Goal: Task Accomplishment & Management: Manage account settings

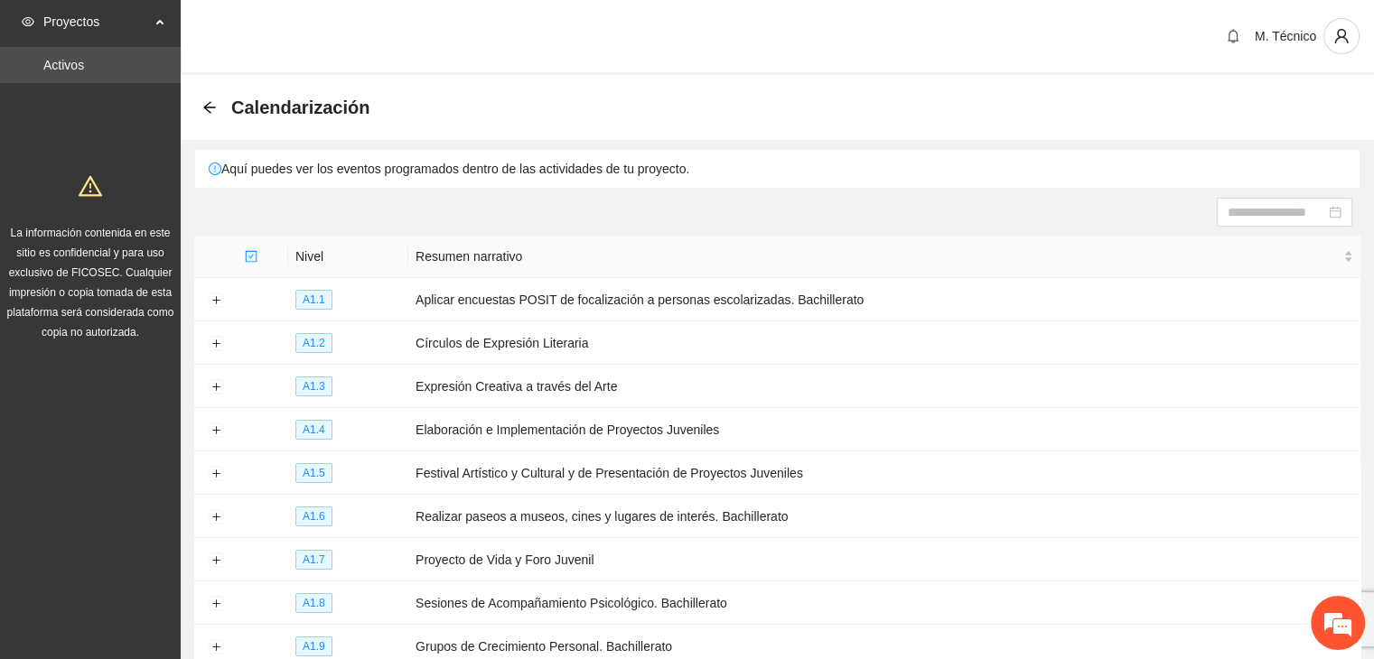
click at [210, 106] on icon "arrow-left" at bounding box center [209, 107] width 14 height 14
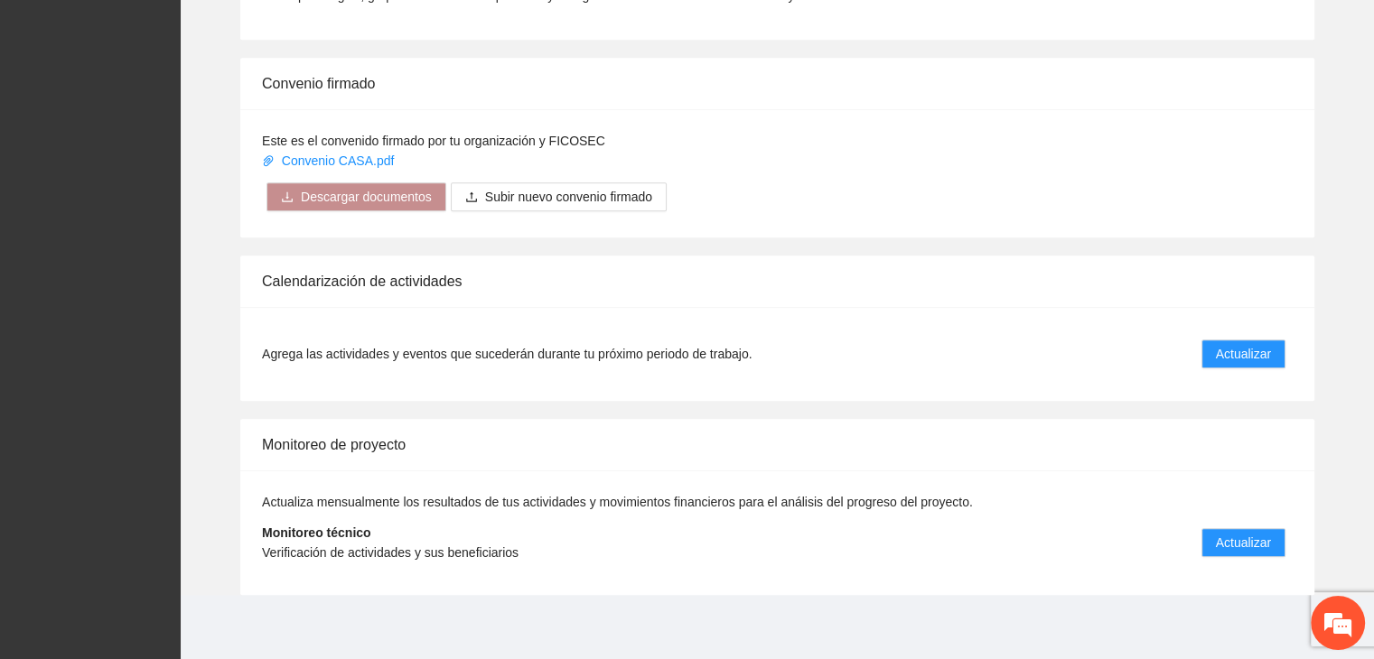
scroll to position [1363, 0]
click at [1265, 533] on span "Actualizar" at bounding box center [1243, 541] width 55 height 20
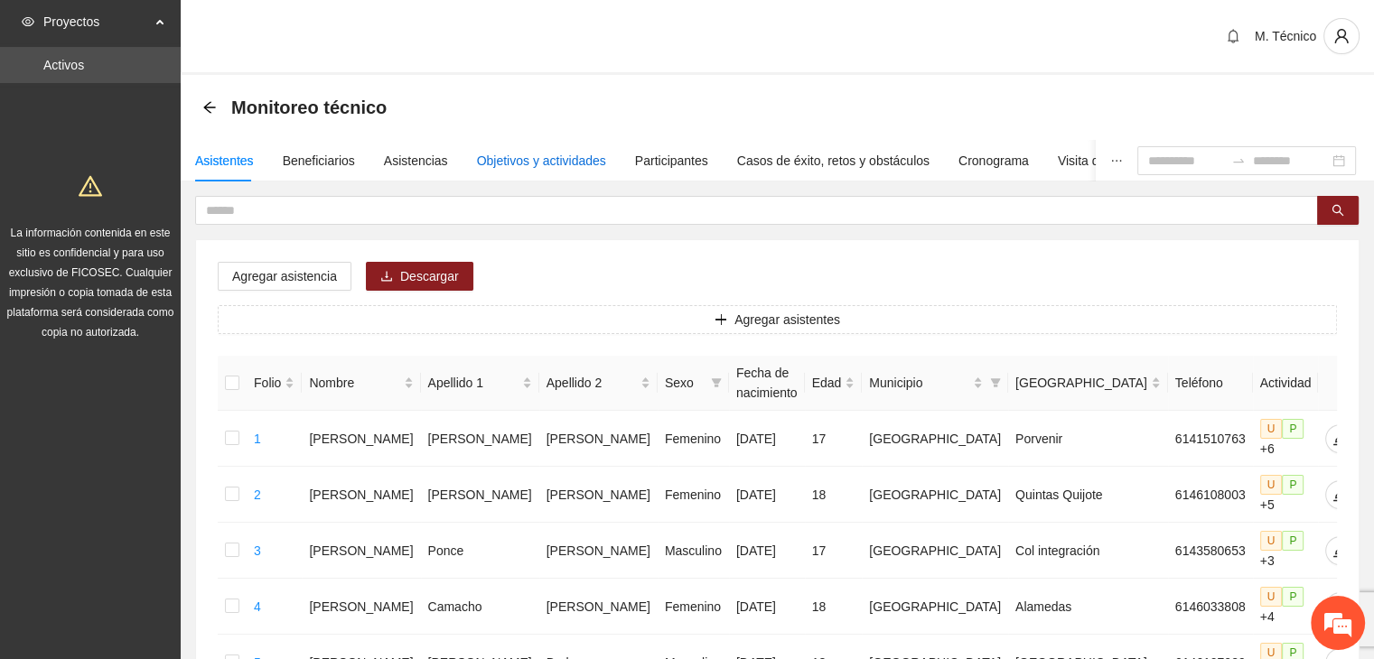
click at [558, 156] on div "Objetivos y actividades" at bounding box center [541, 161] width 129 height 20
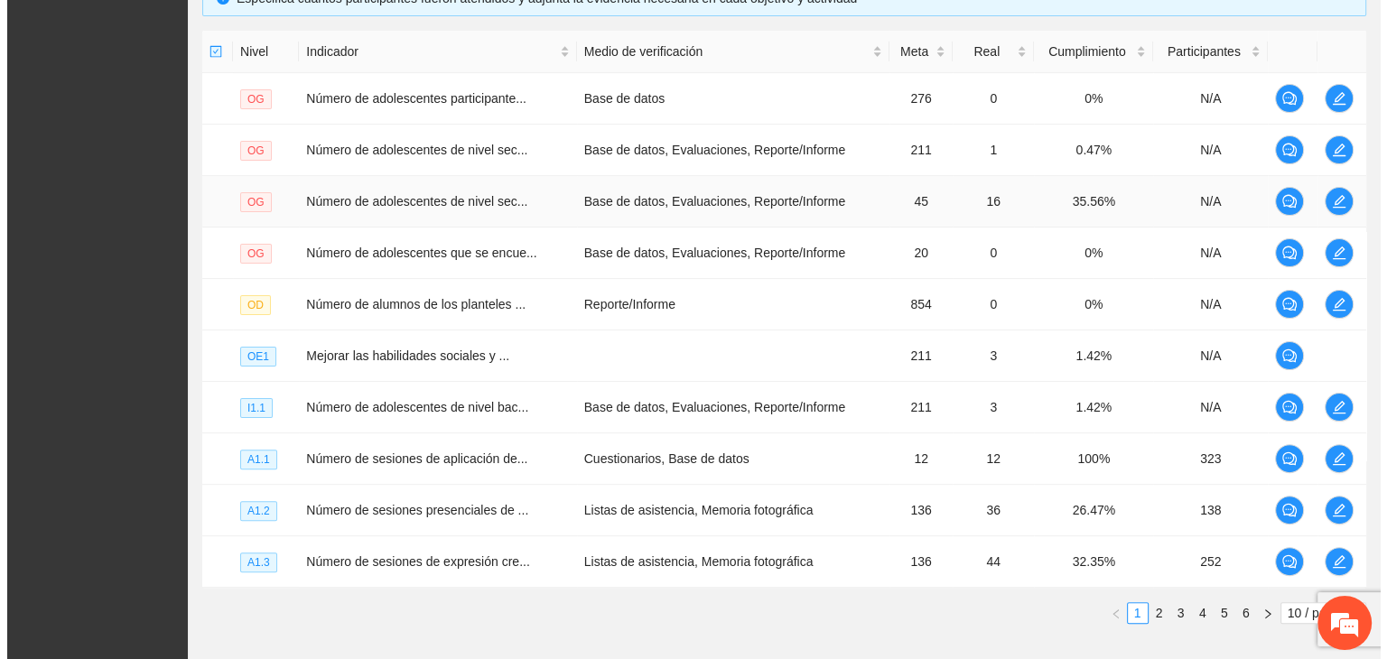
scroll to position [518, 0]
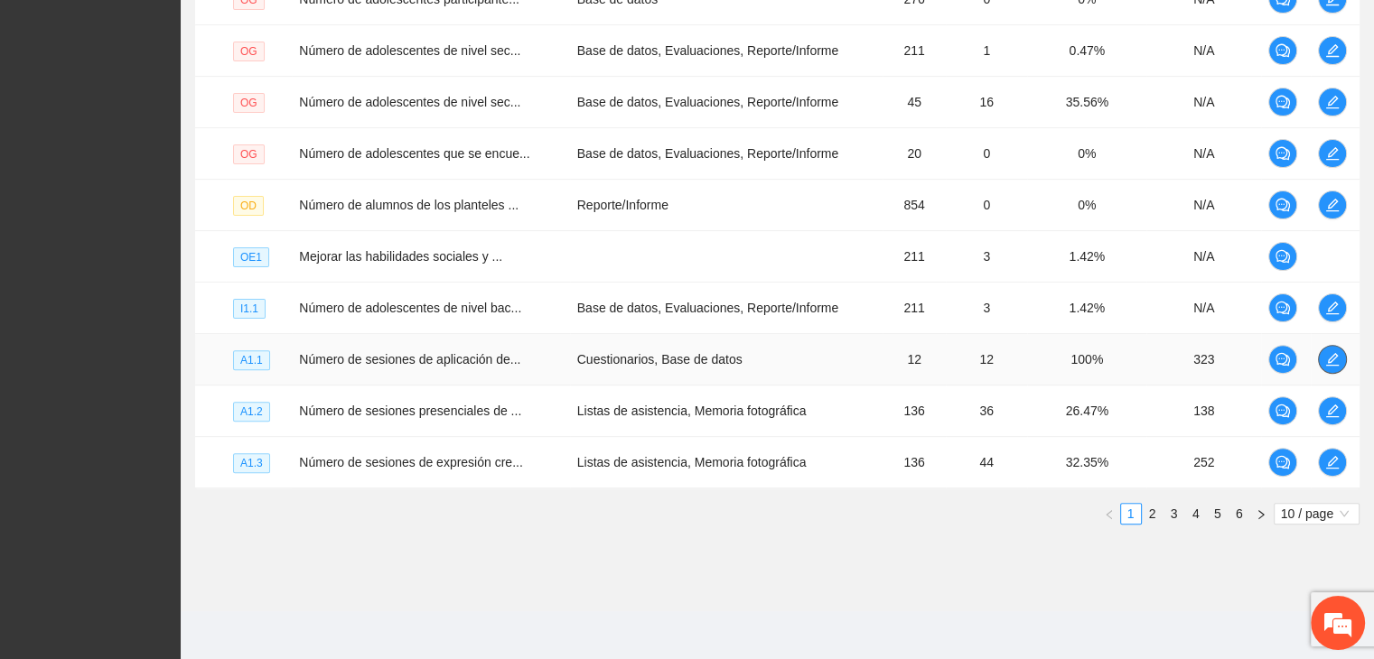
click at [1326, 358] on icon "edit" at bounding box center [1332, 359] width 14 height 14
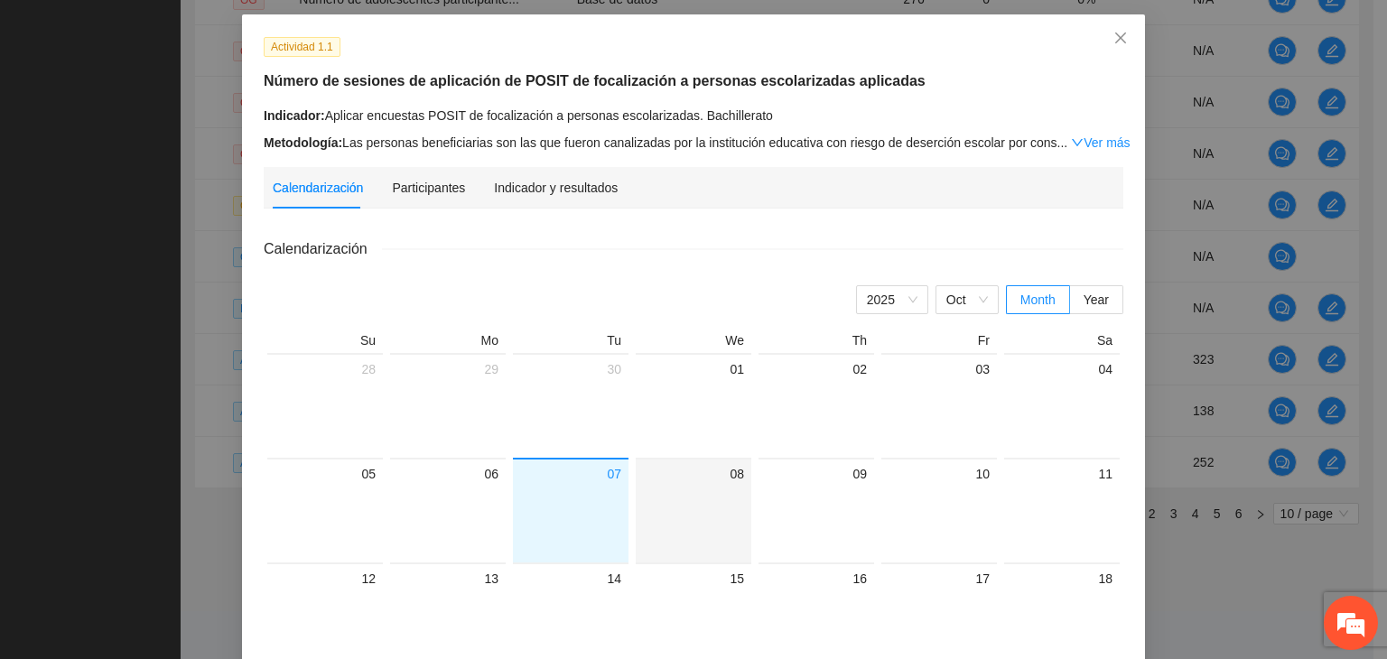
scroll to position [181, 0]
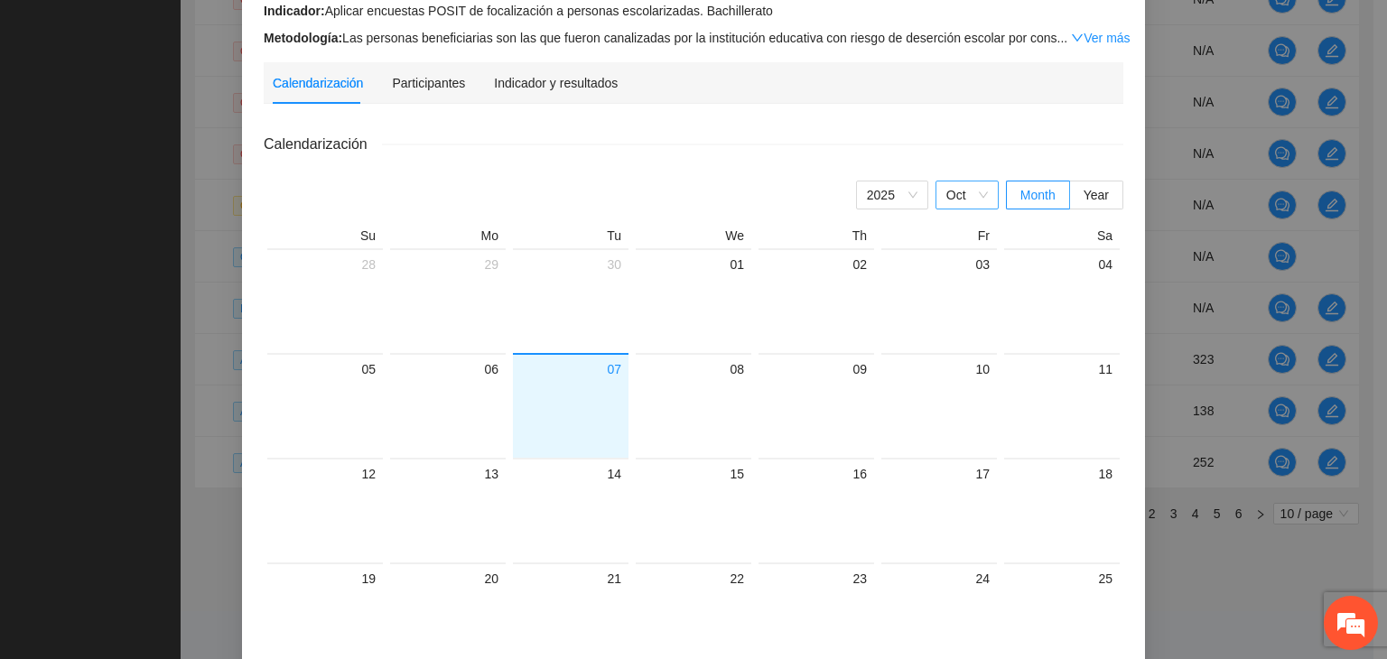
click at [967, 191] on span "Oct" at bounding box center [968, 195] width 42 height 27
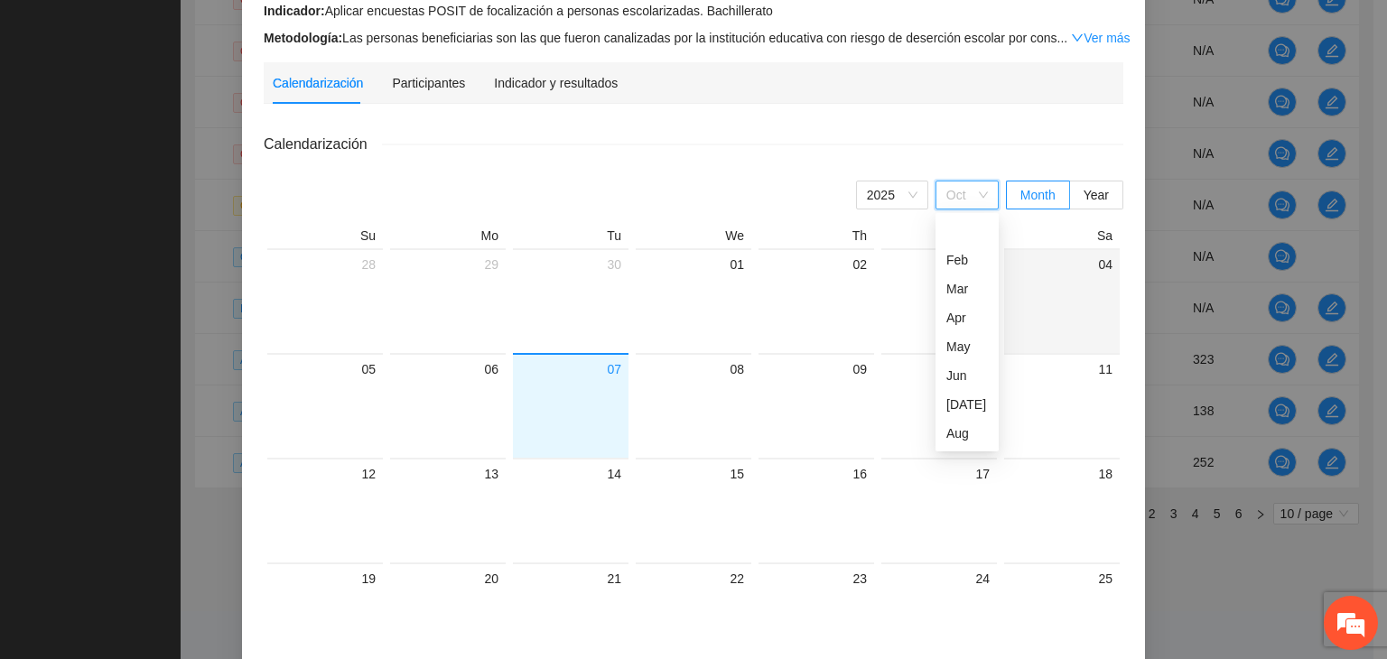
scroll to position [58, 0]
click at [954, 402] on div "Sep" at bounding box center [968, 405] width 42 height 20
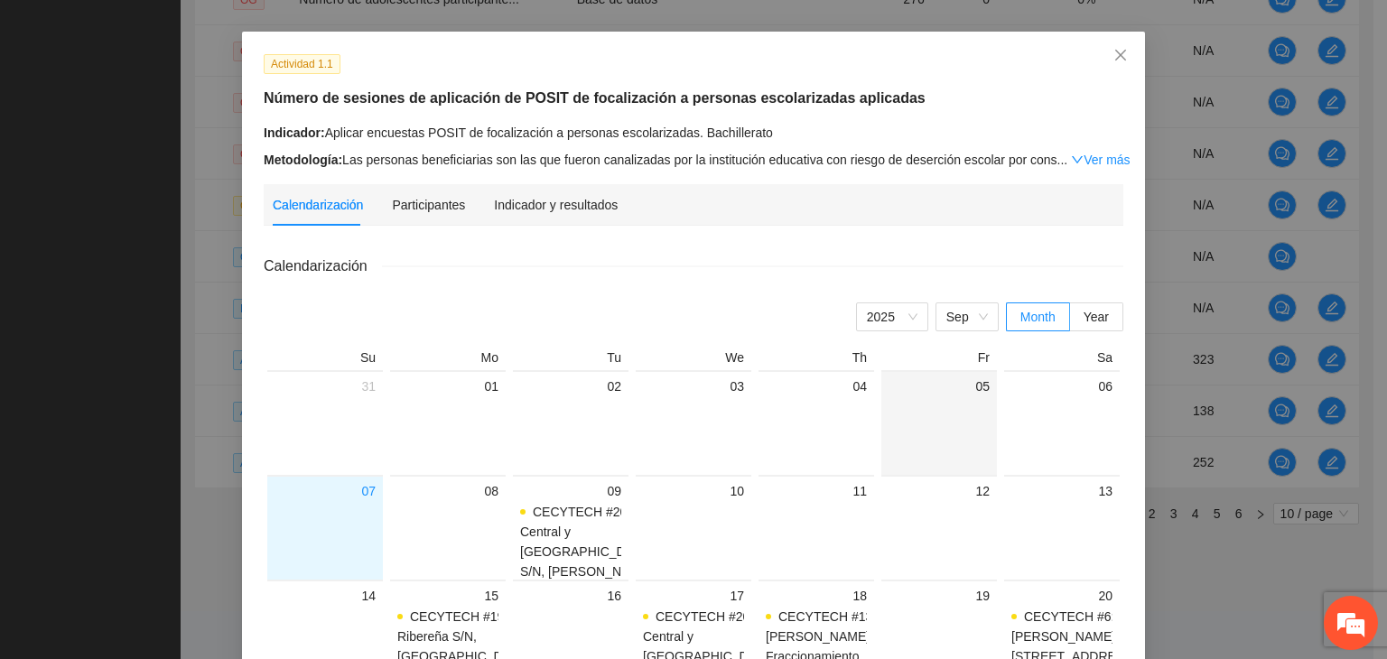
scroll to position [90, 0]
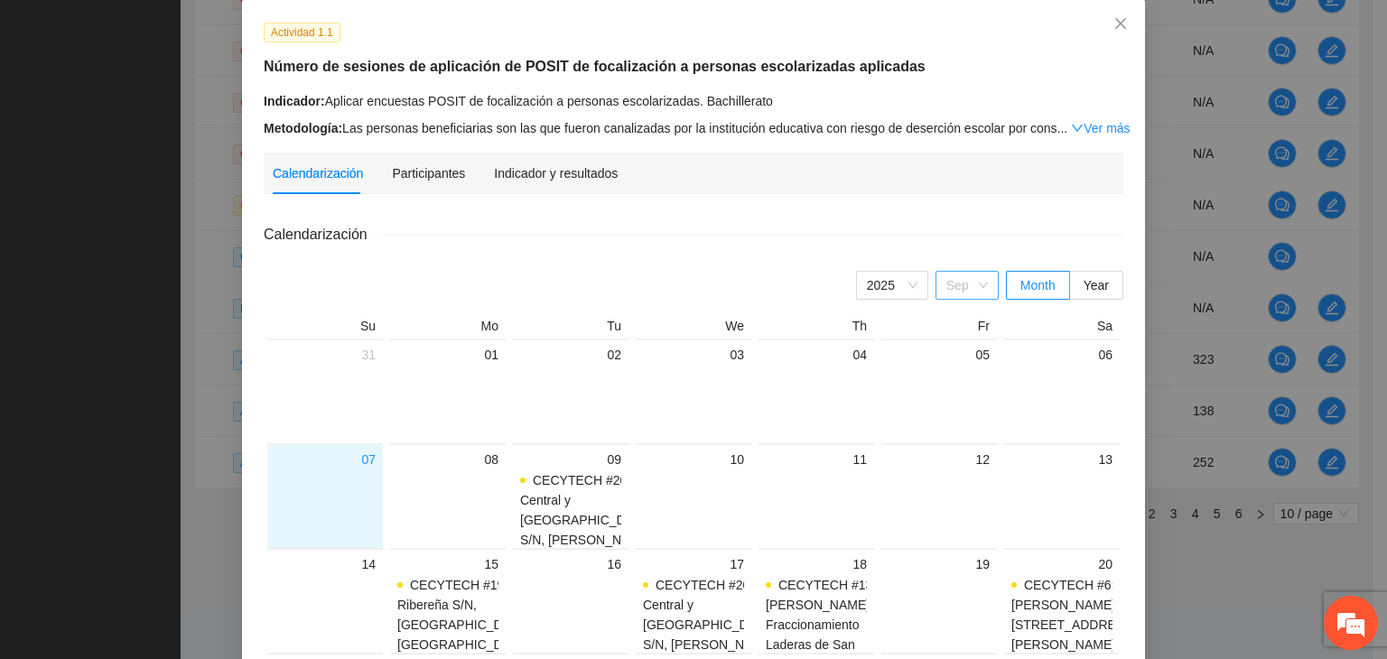
click at [965, 289] on span "Sep" at bounding box center [968, 285] width 42 height 27
click at [956, 522] on div "Oct" at bounding box center [968, 524] width 42 height 20
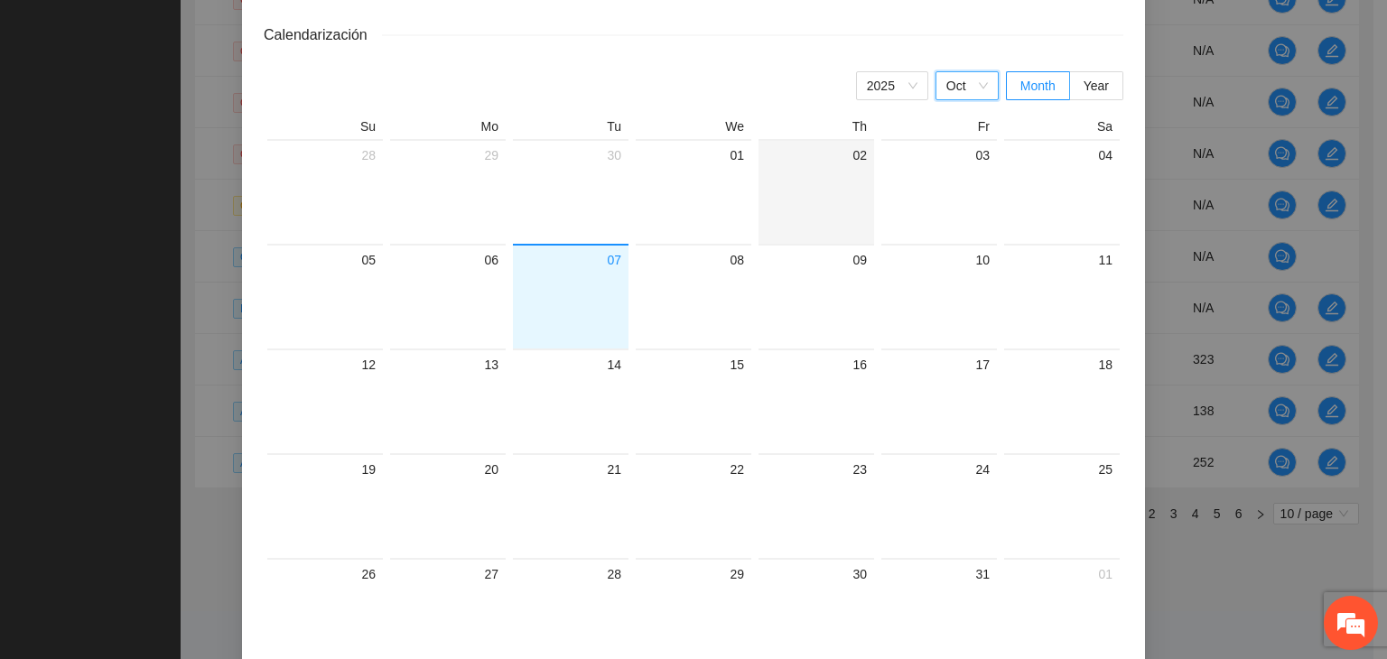
scroll to position [0, 0]
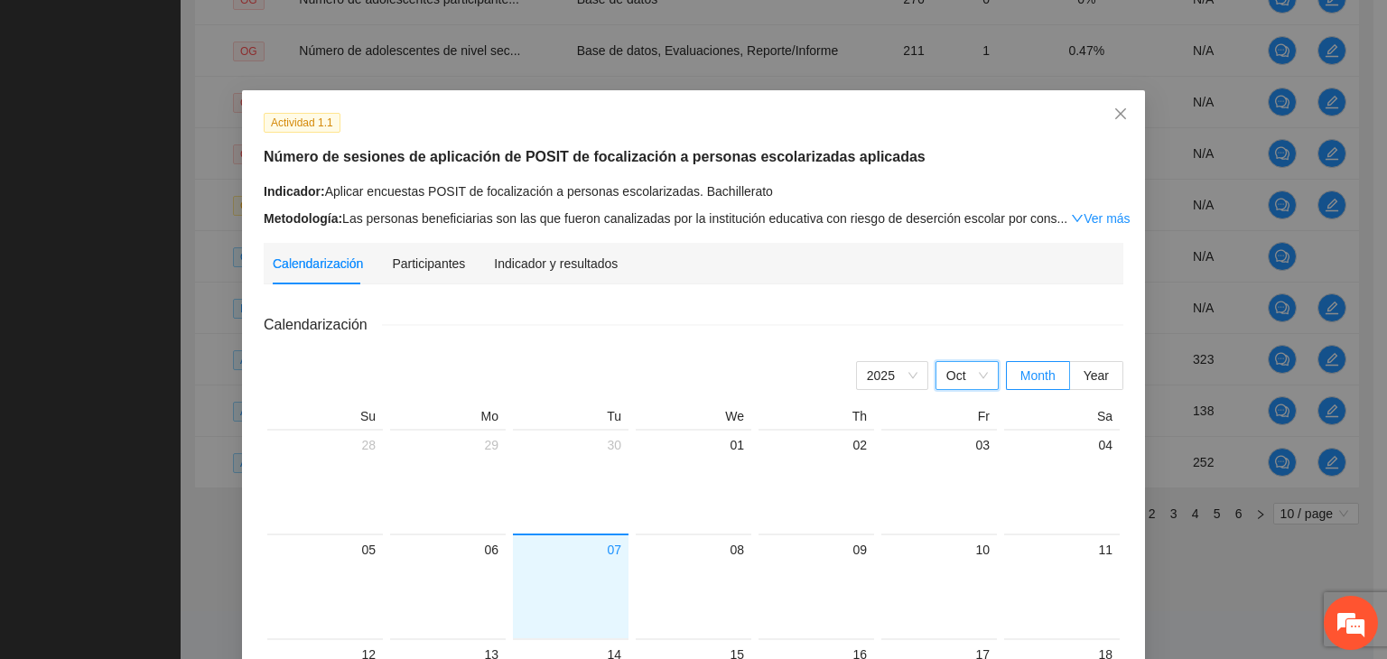
click at [954, 378] on span "Oct" at bounding box center [968, 375] width 42 height 27
drag, startPoint x: 953, startPoint y: 587, endPoint x: 943, endPoint y: 582, distance: 11.3
click at [947, 583] on div "Sep" at bounding box center [968, 585] width 42 height 20
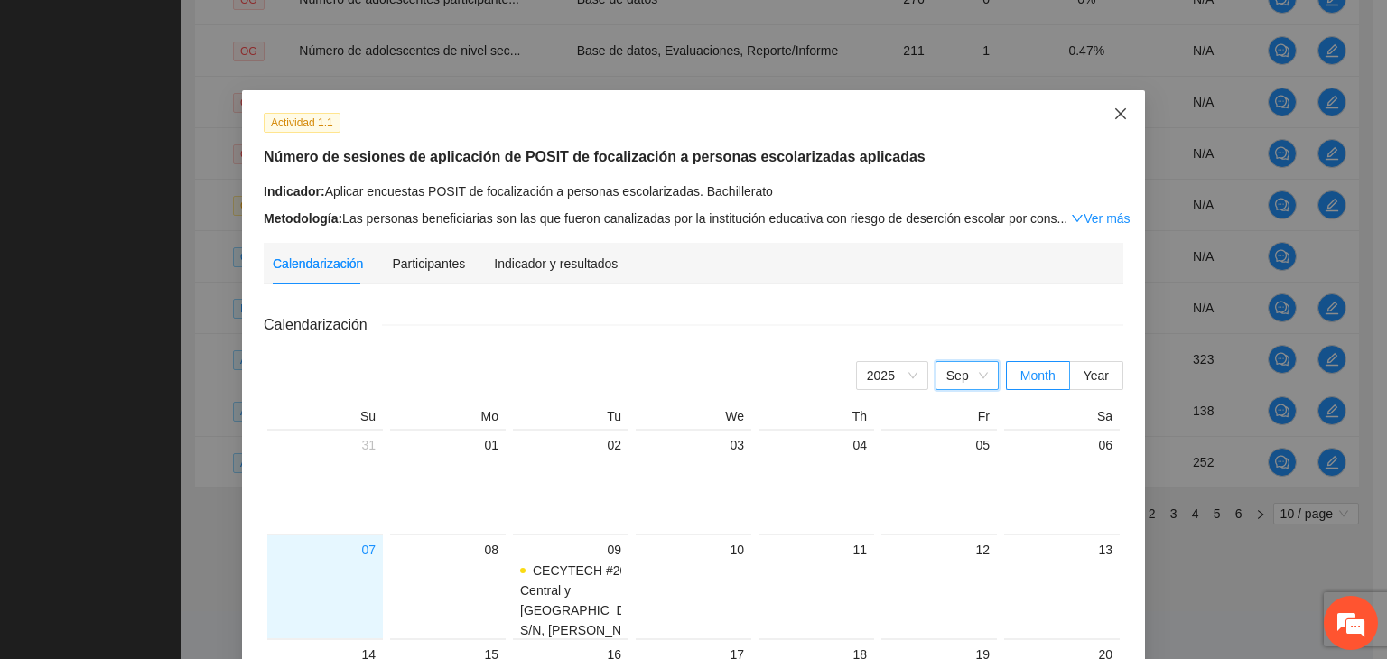
click at [1124, 114] on span "Close" at bounding box center [1120, 114] width 49 height 49
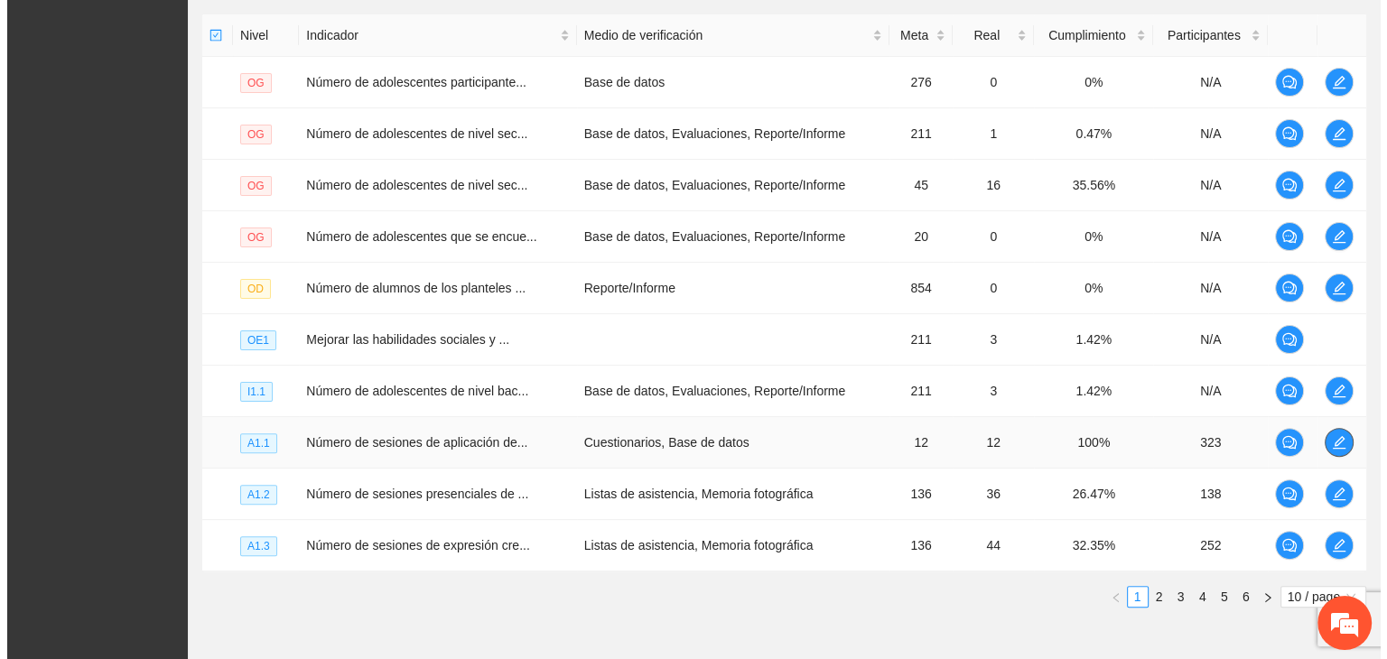
scroll to position [518, 0]
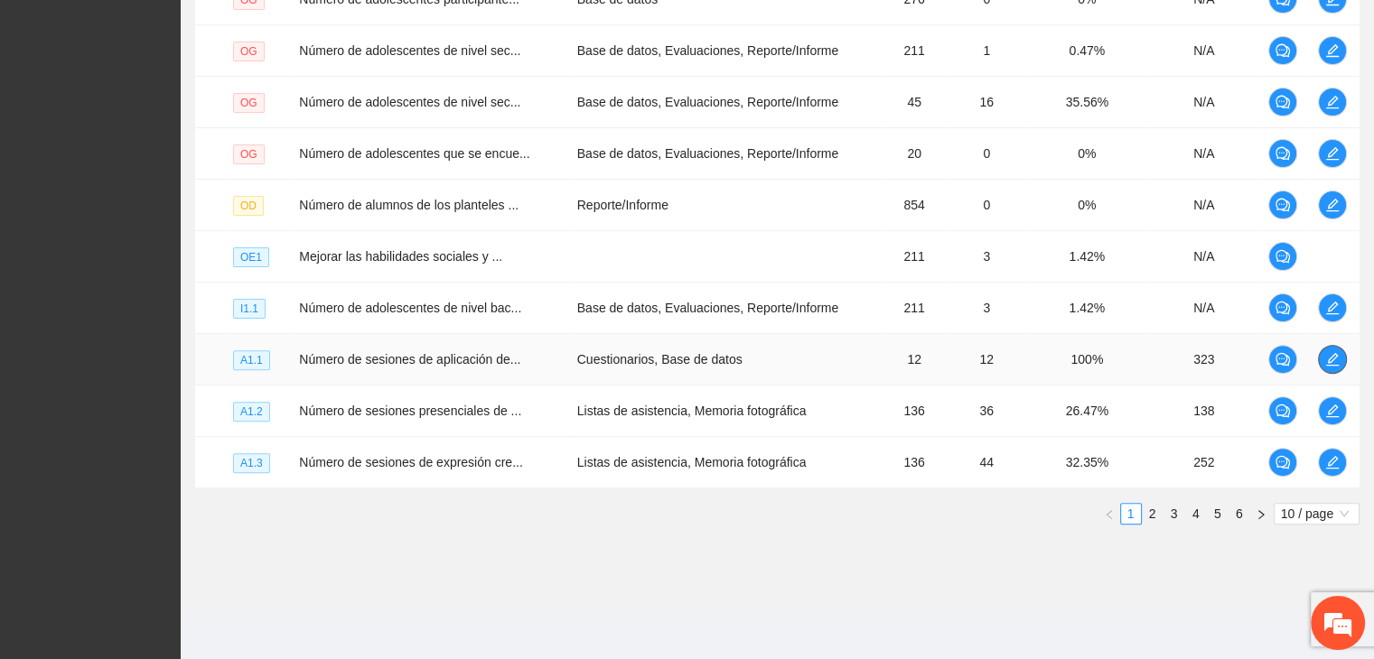
click at [1327, 359] on icon "edit" at bounding box center [1331, 359] width 13 height 13
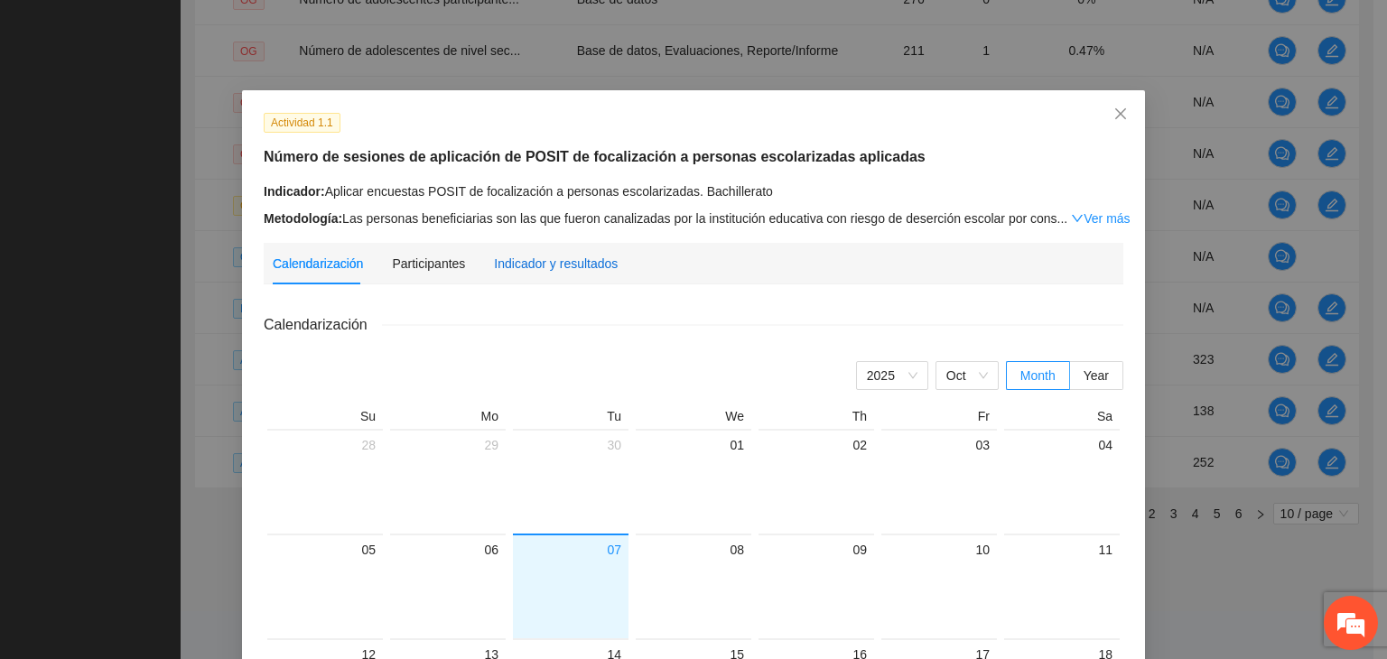
click at [538, 266] on div "Indicador y resultados" at bounding box center [556, 264] width 124 height 20
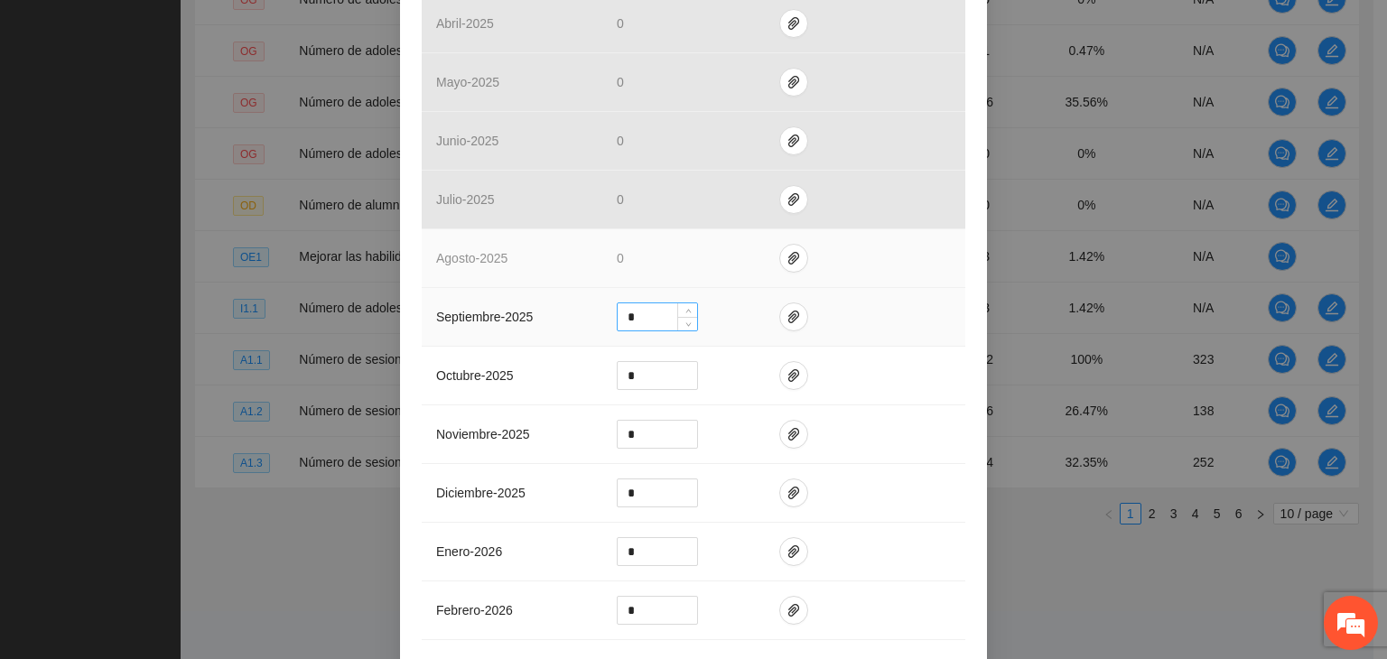
scroll to position [632, 0]
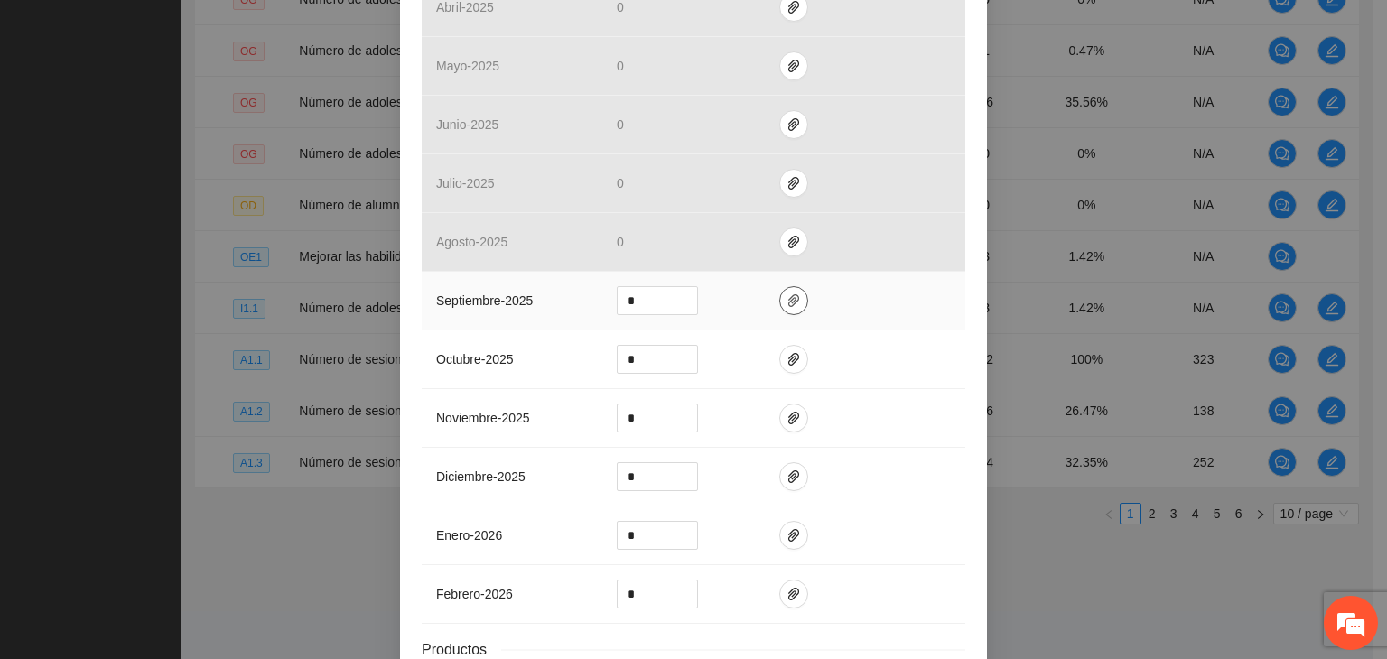
click at [787, 302] on icon "paper-clip" at bounding box center [794, 301] width 14 height 14
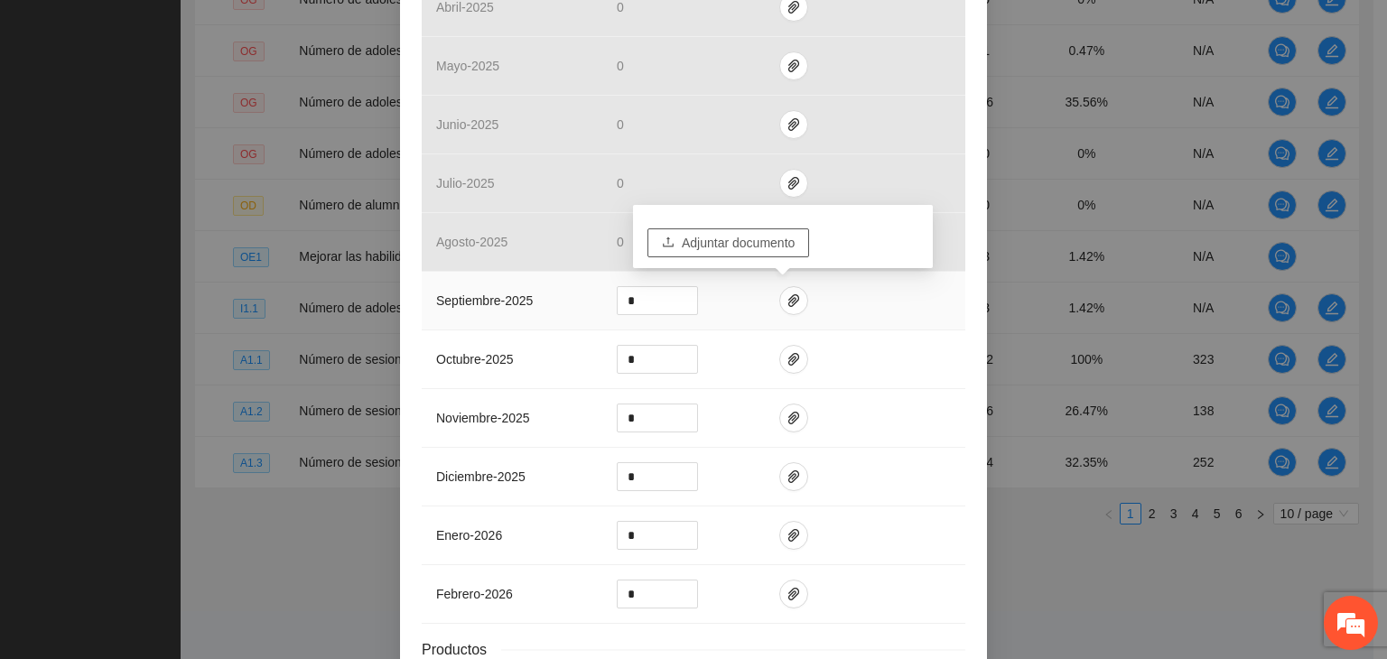
click at [723, 240] on span "Adjuntar documento" at bounding box center [738, 243] width 113 height 20
click at [642, 303] on input "*" at bounding box center [657, 300] width 79 height 27
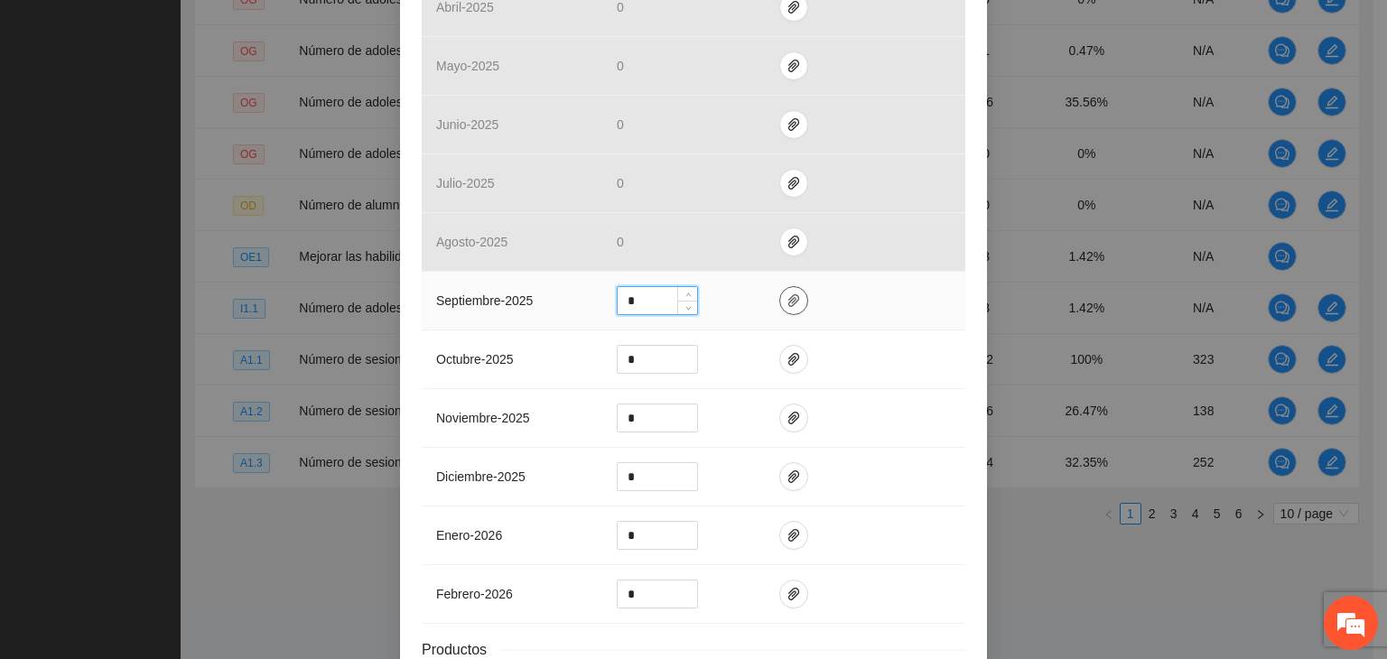
type input "*"
click at [788, 304] on icon "paper-clip" at bounding box center [794, 301] width 14 height 14
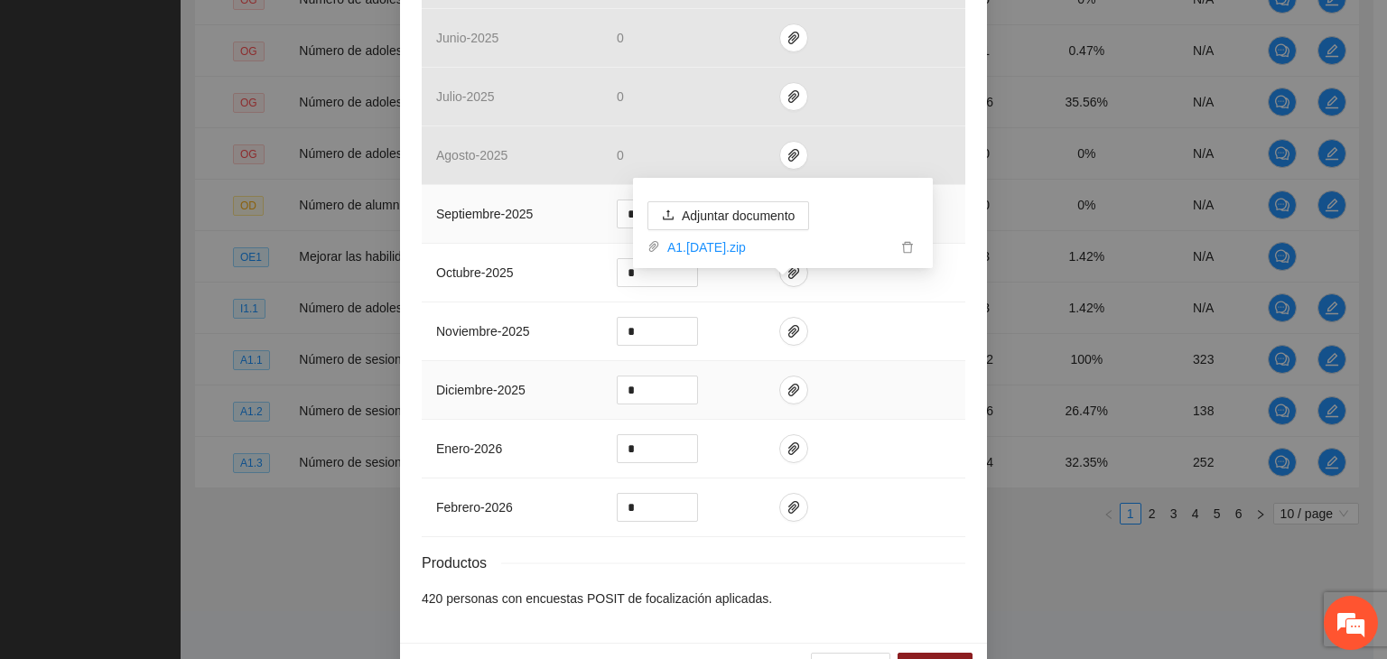
scroll to position [769, 0]
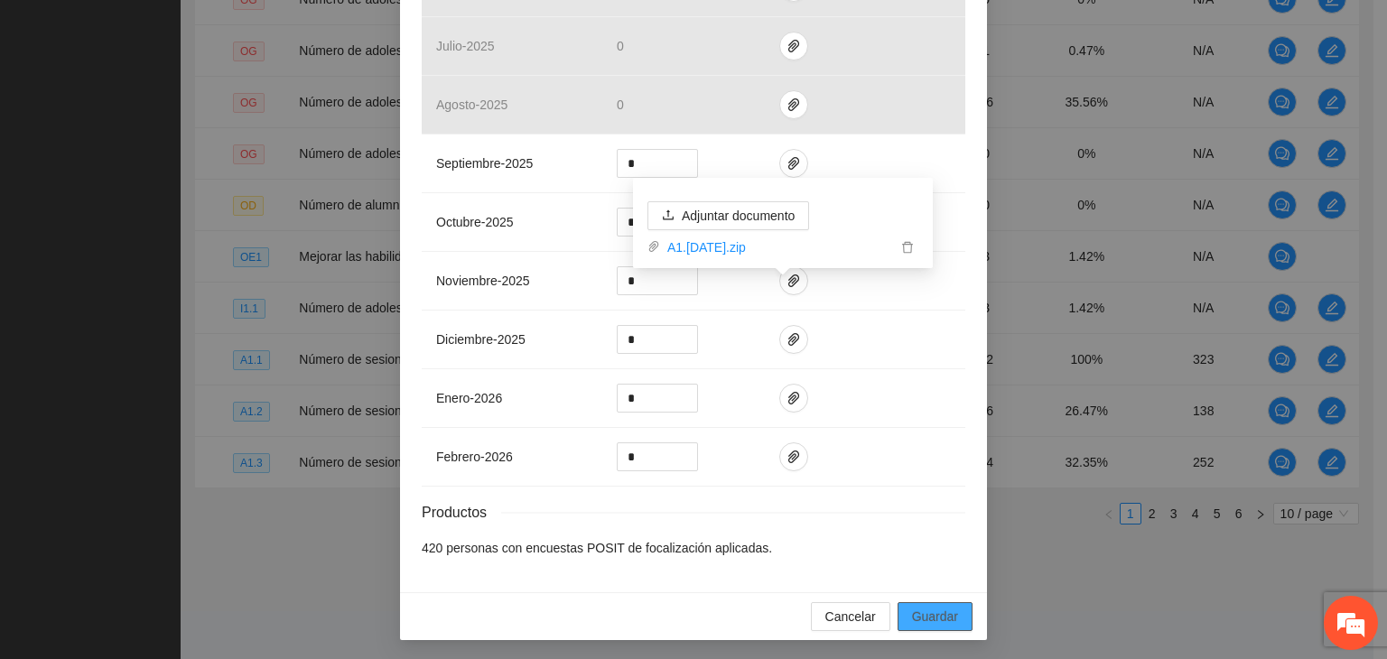
click at [936, 616] on span "Guardar" at bounding box center [935, 617] width 46 height 20
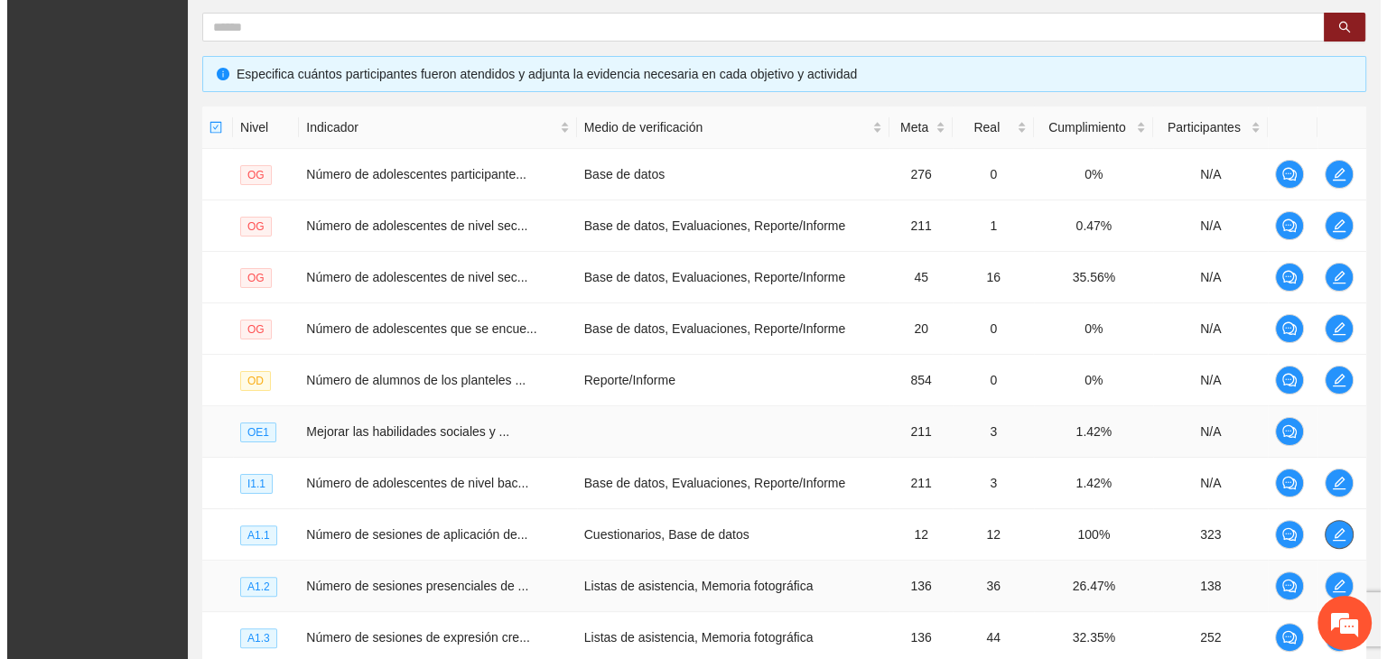
scroll to position [518, 0]
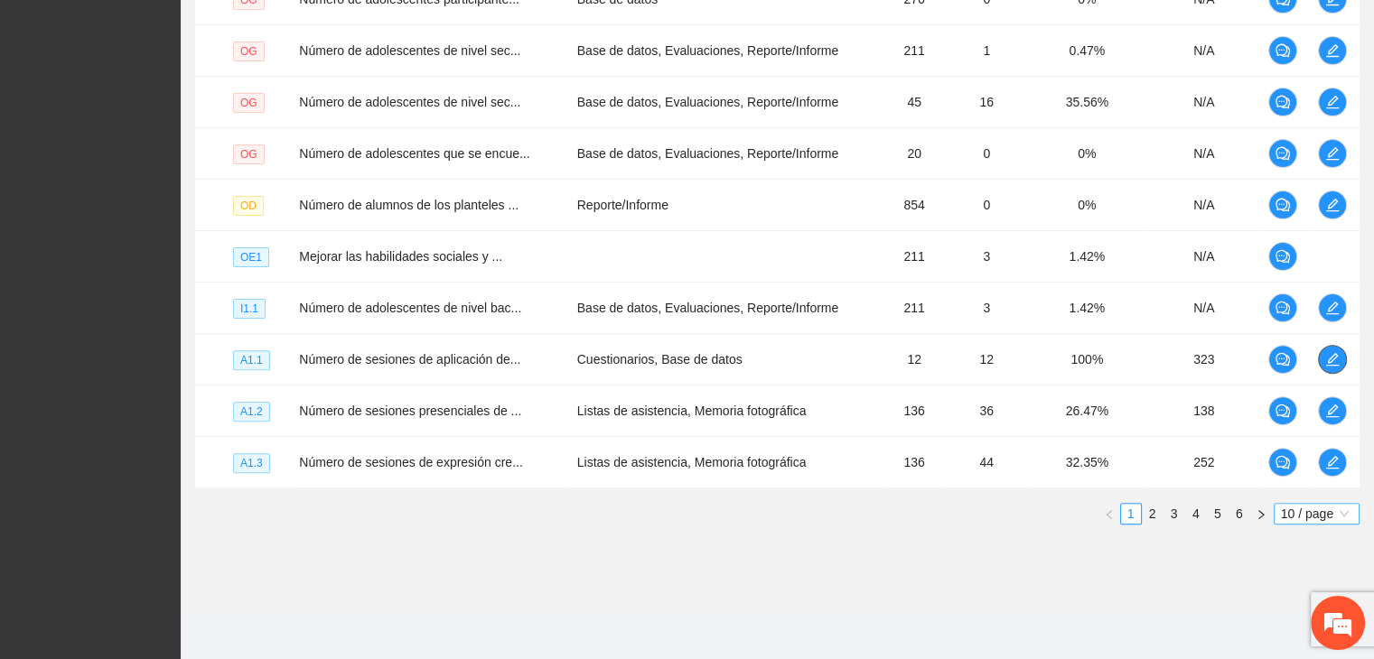
click at [1308, 504] on span "10 / page" at bounding box center [1316, 514] width 71 height 20
click at [1286, 626] on div "100 / page" at bounding box center [1316, 633] width 65 height 20
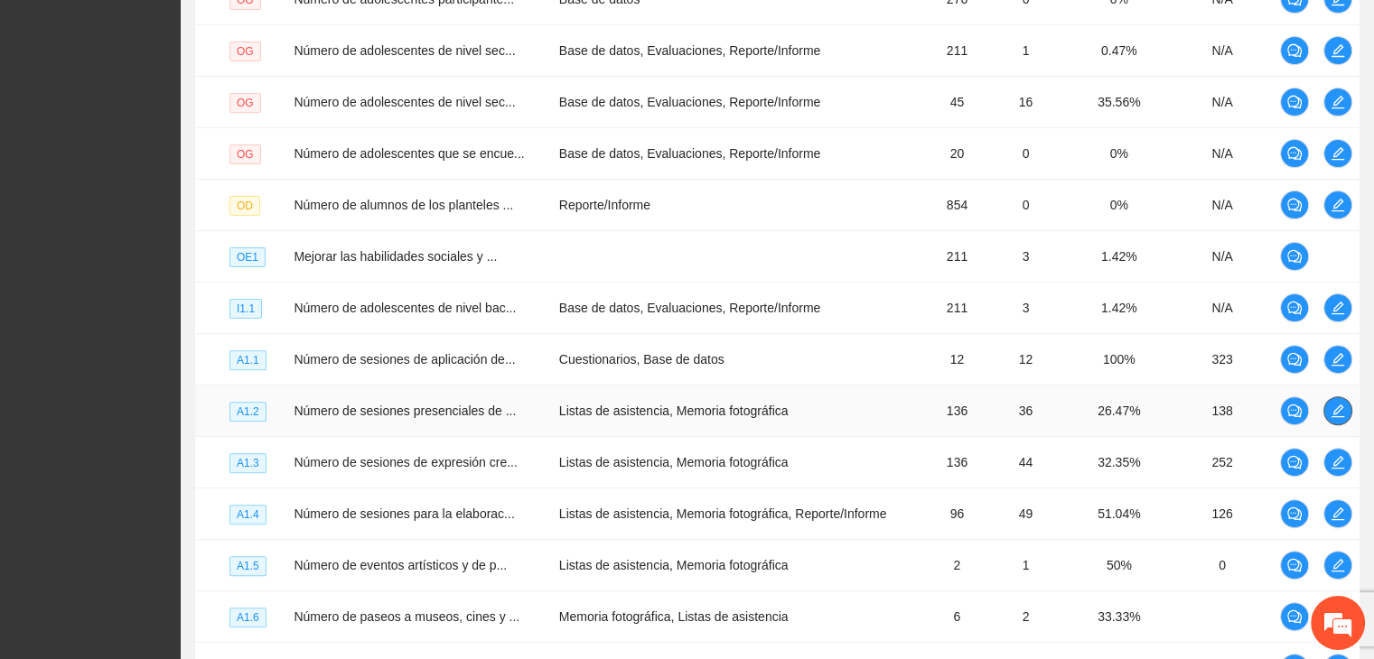
click at [1343, 404] on icon "edit" at bounding box center [1337, 411] width 14 height 14
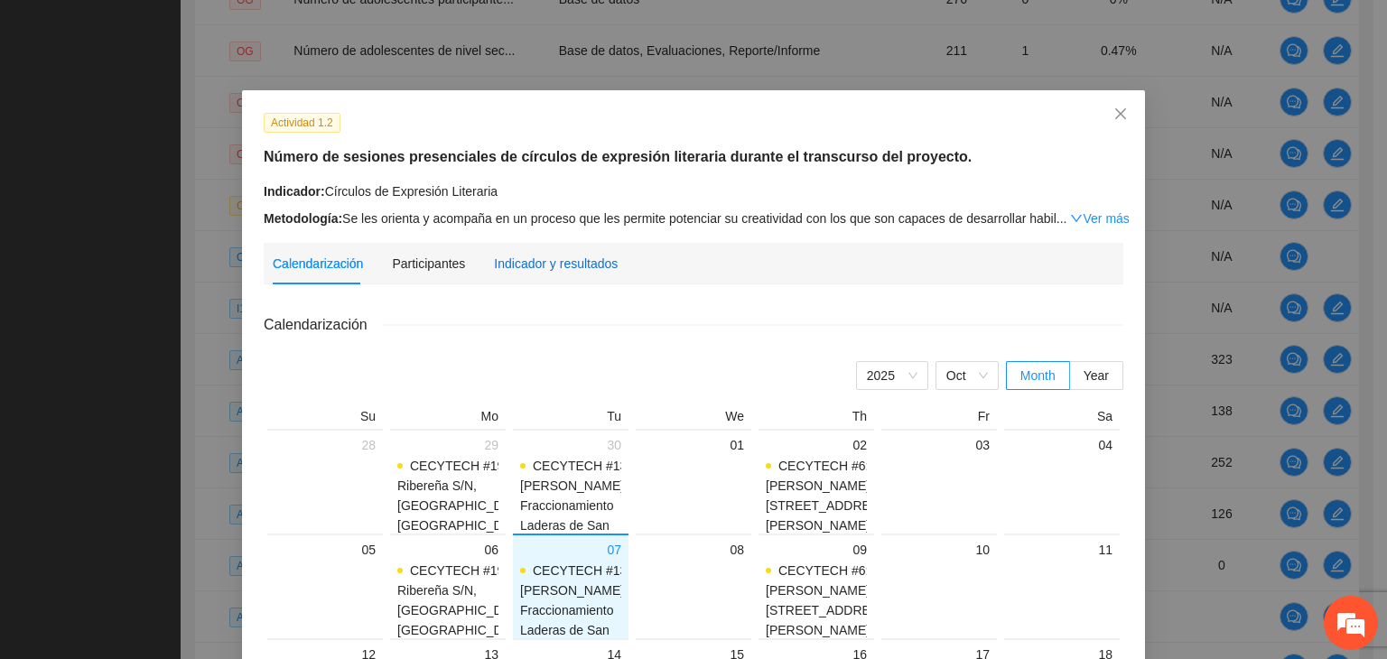
click at [578, 266] on div "Indicador y resultados" at bounding box center [556, 264] width 124 height 20
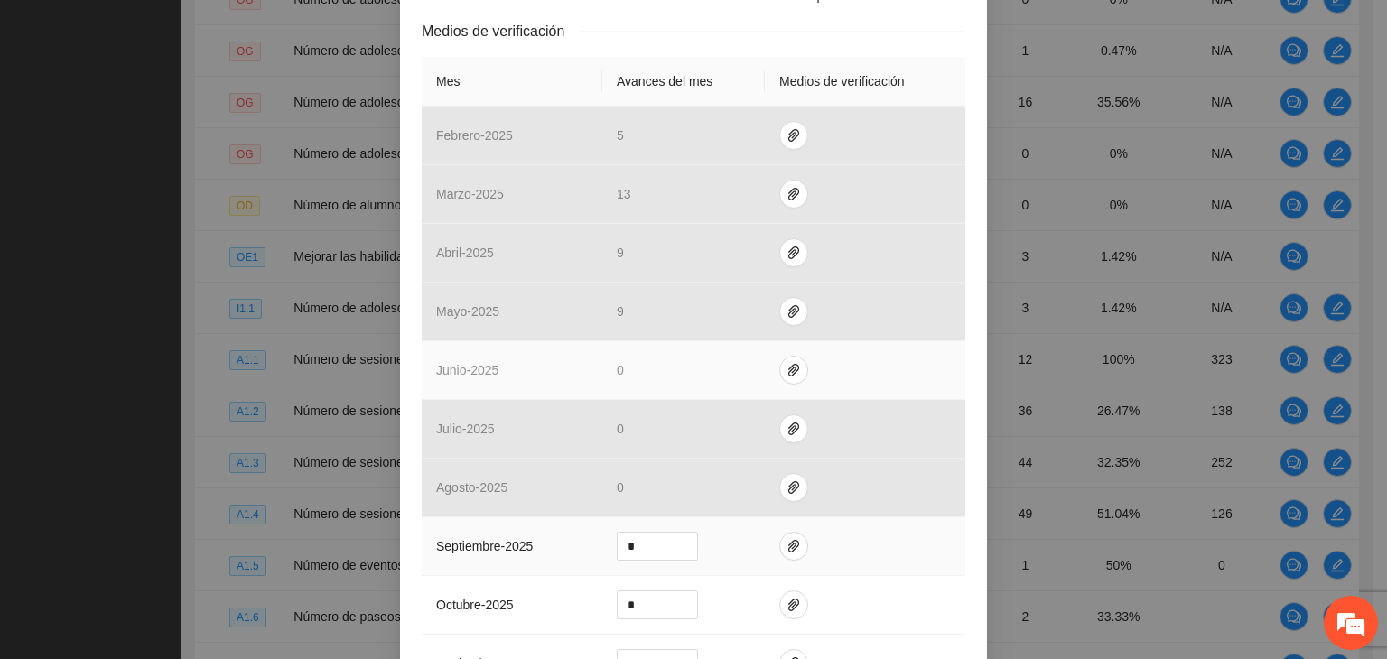
scroll to position [452, 0]
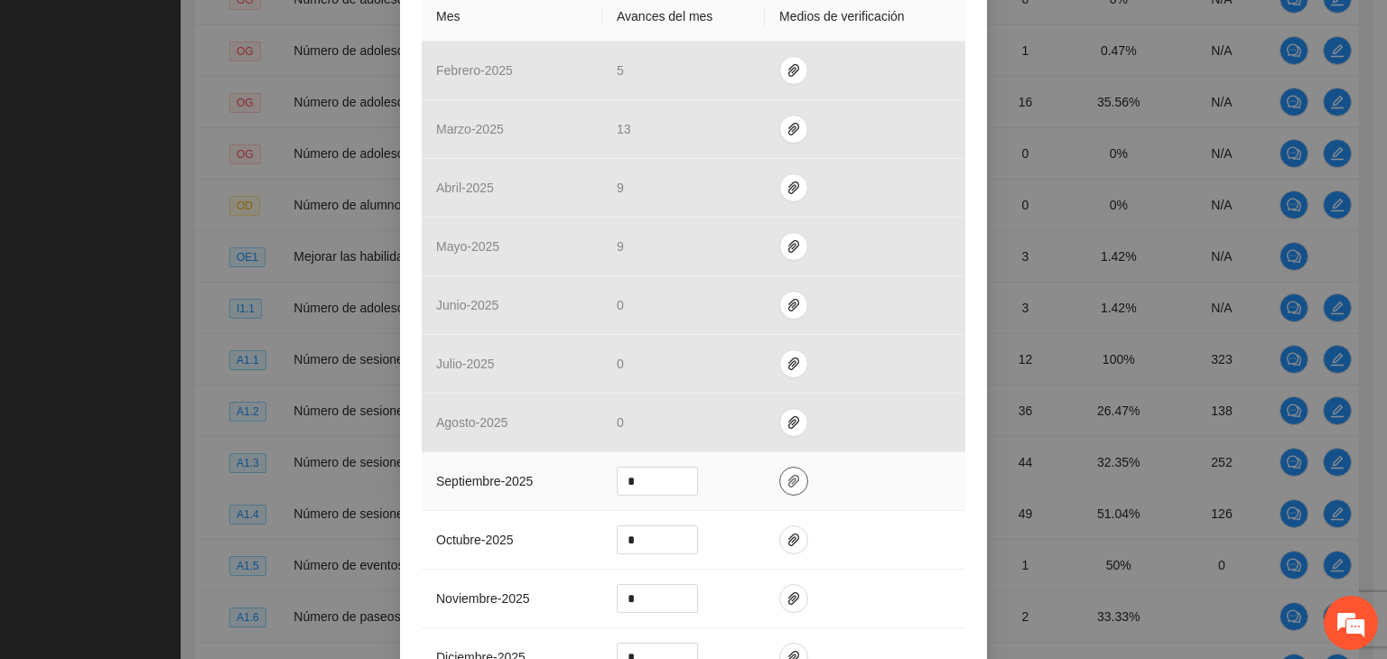
click at [787, 478] on icon "paper-clip" at bounding box center [794, 481] width 14 height 14
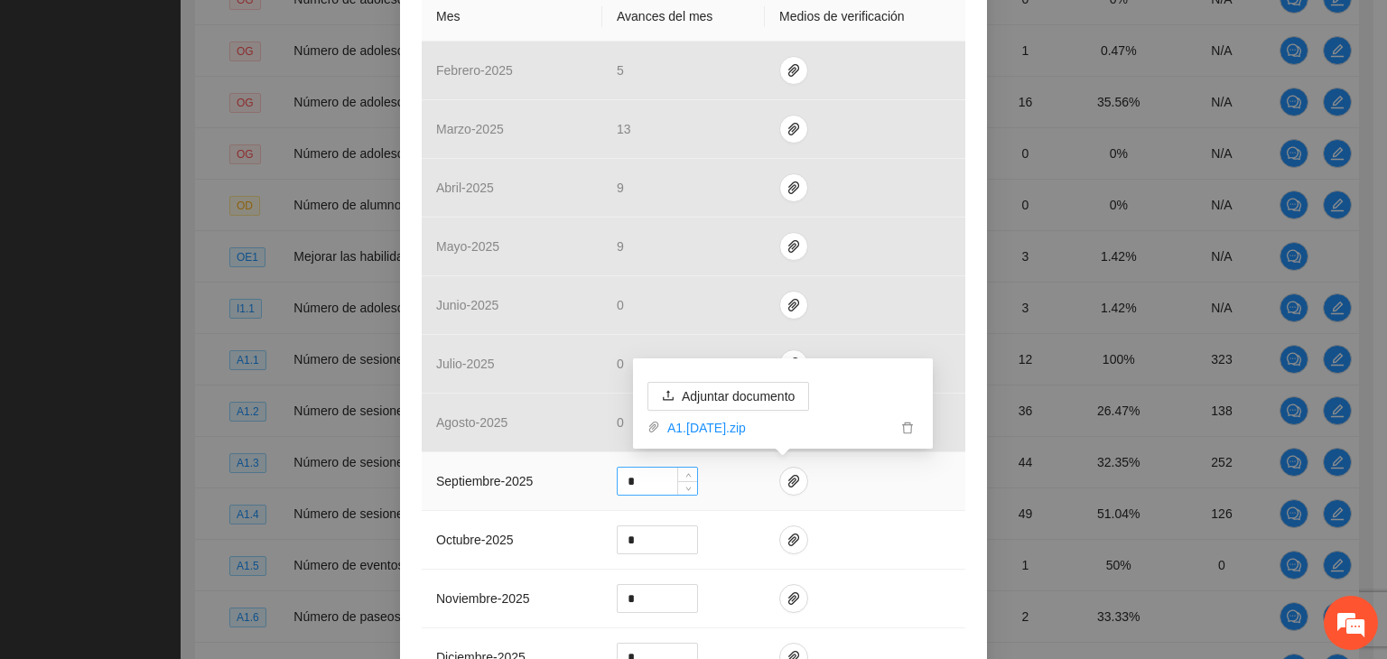
click at [650, 482] on input "*" at bounding box center [657, 481] width 79 height 27
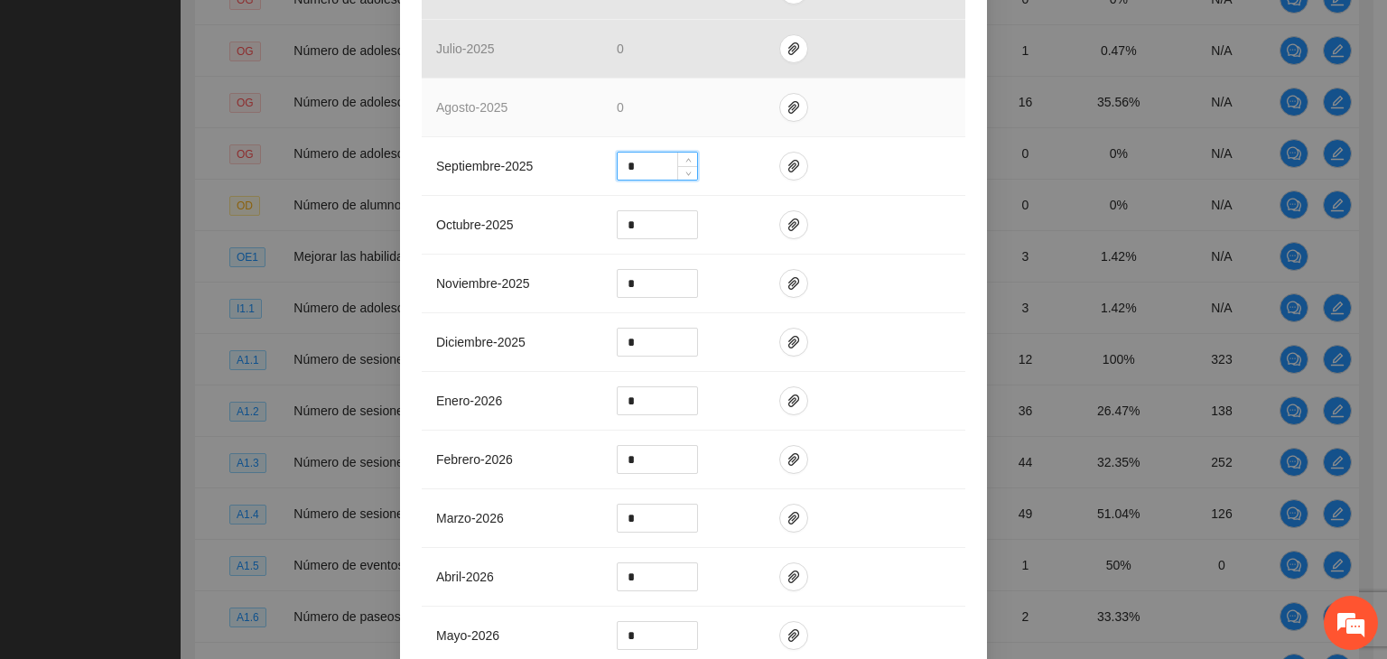
scroll to position [723, 0]
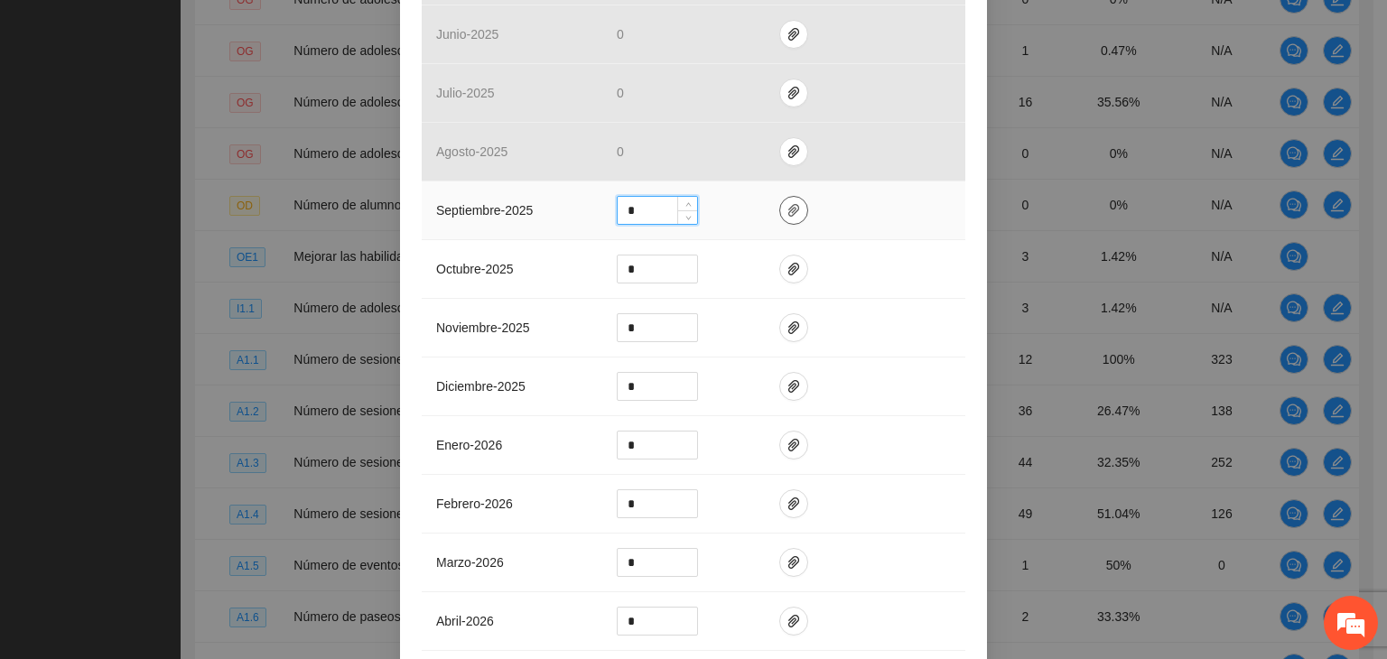
type input "*"
click at [788, 203] on icon "paper-clip" at bounding box center [794, 210] width 14 height 14
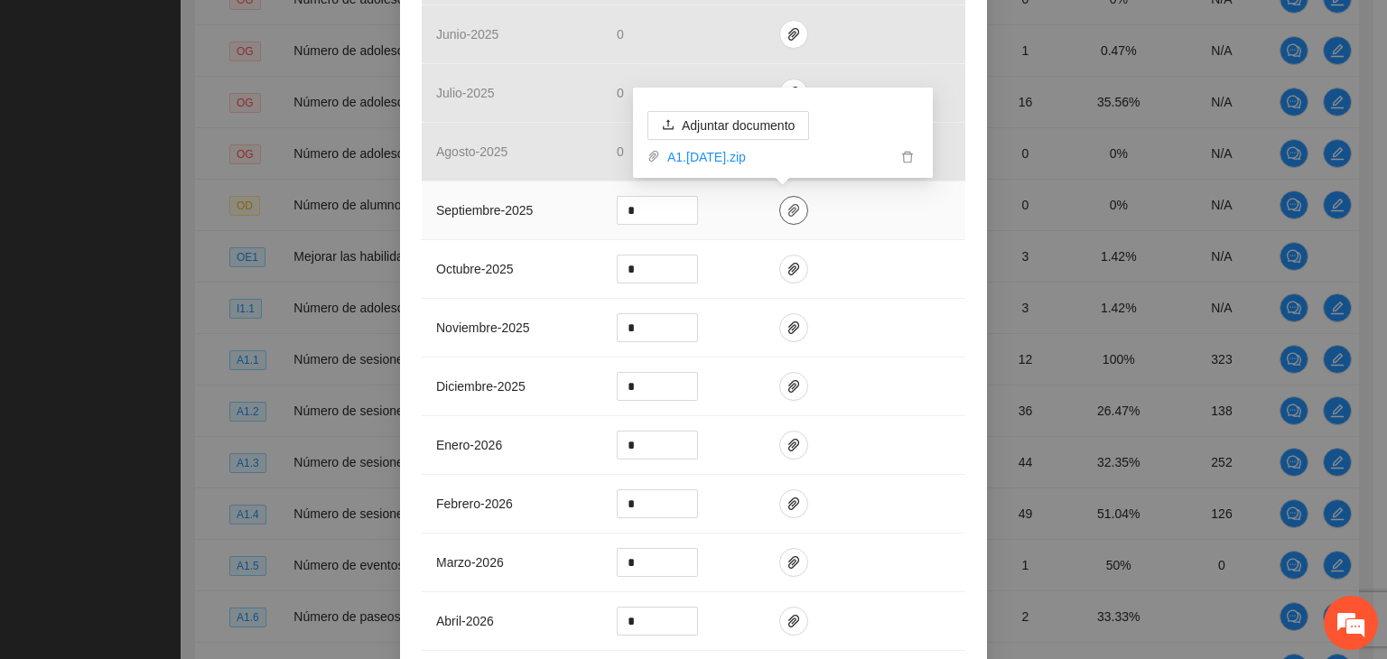
click at [788, 208] on icon "paper-clip" at bounding box center [793, 210] width 11 height 13
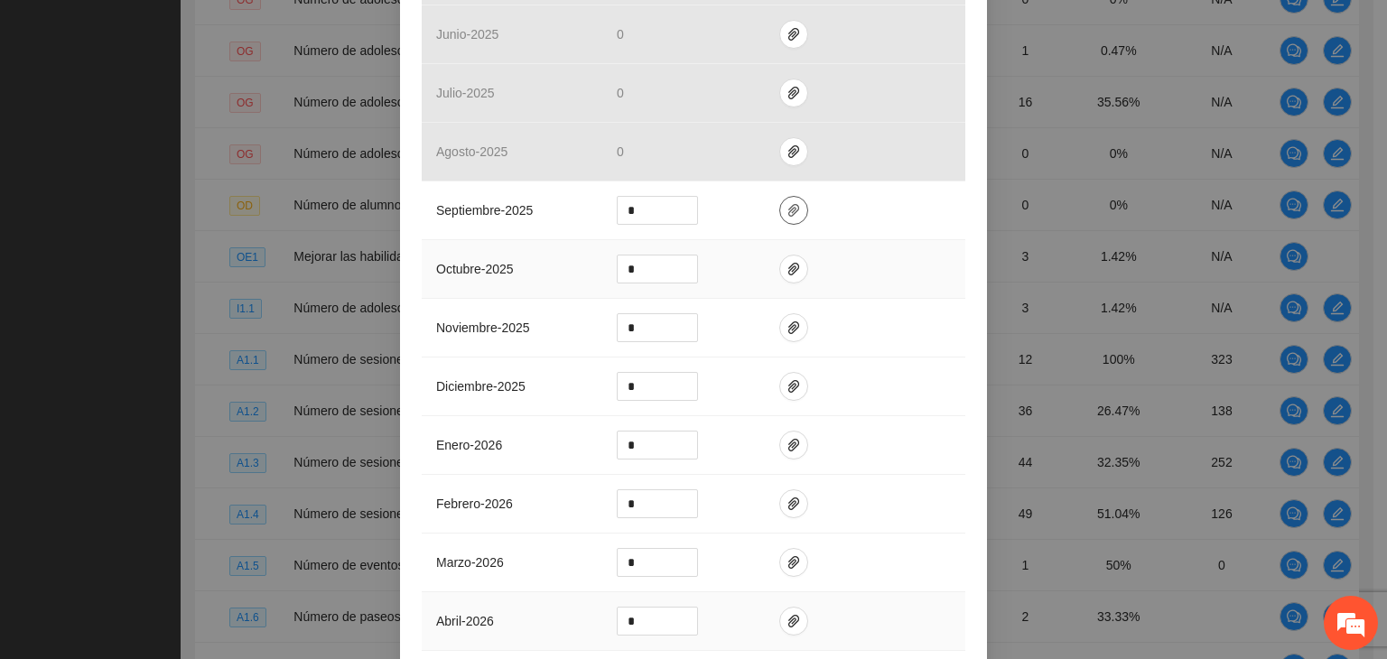
scroll to position [965, 0]
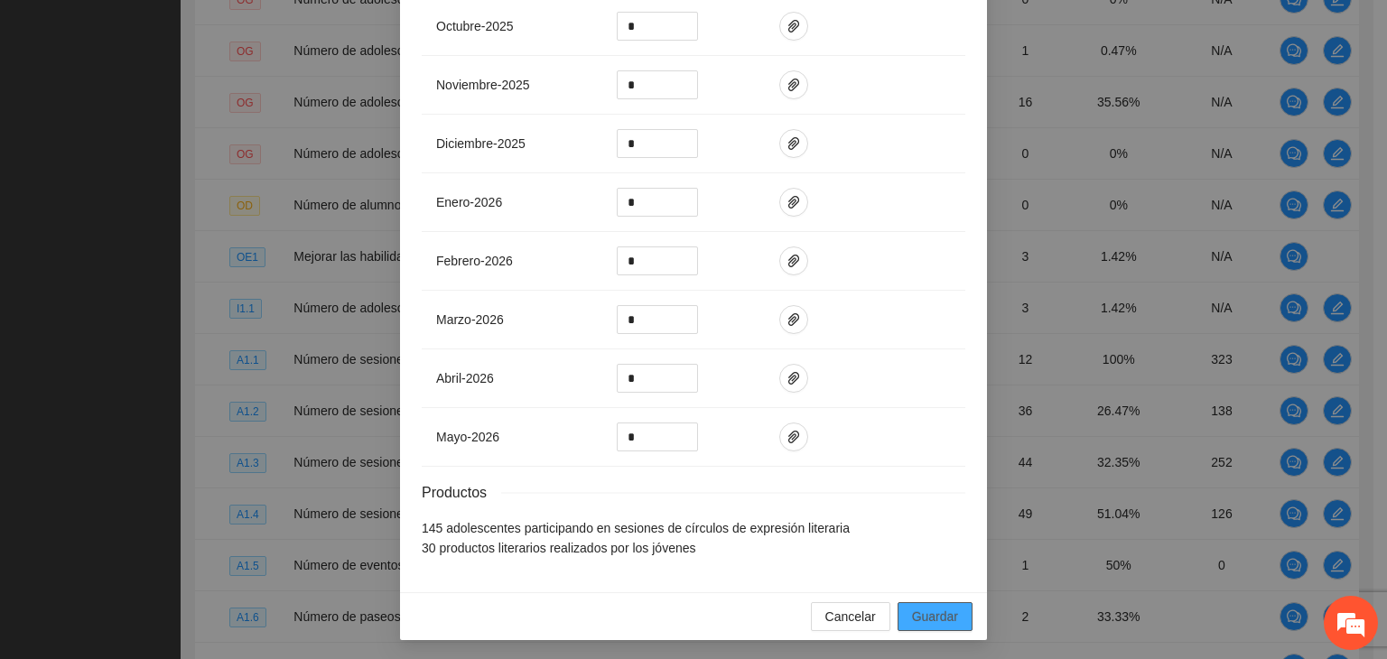
click at [928, 611] on span "Guardar" at bounding box center [935, 617] width 46 height 20
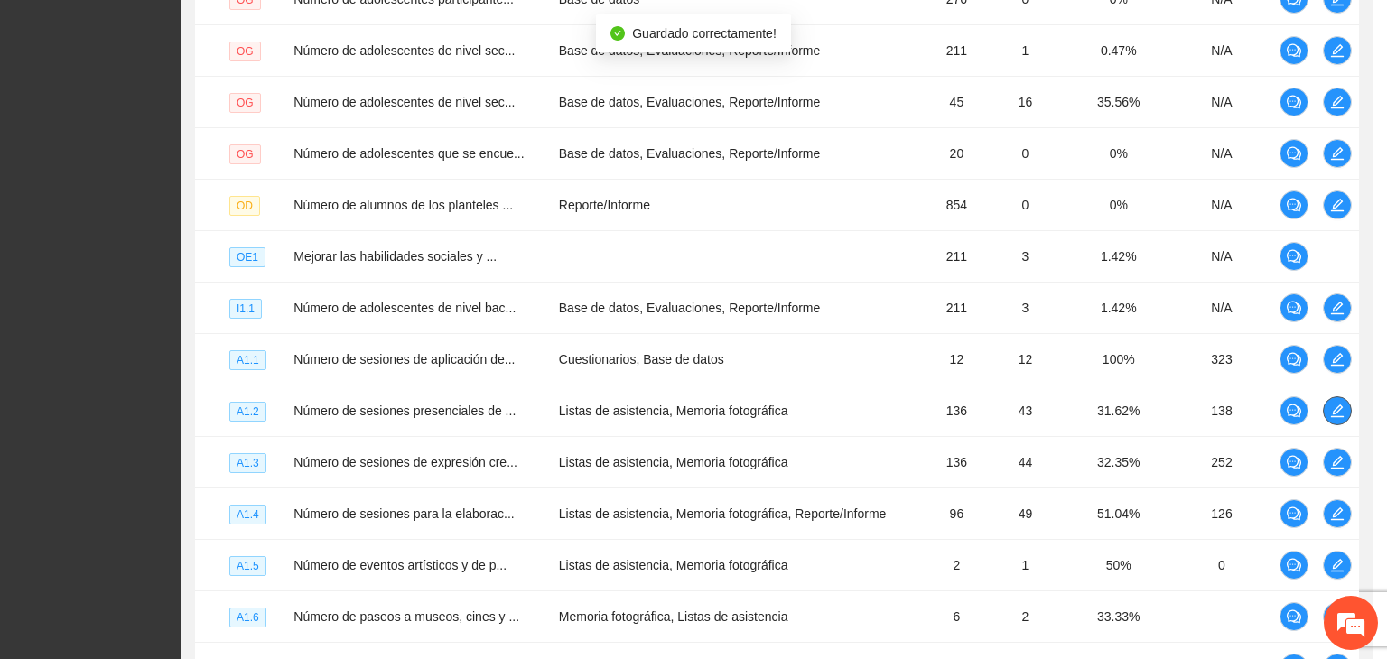
scroll to position [0, 0]
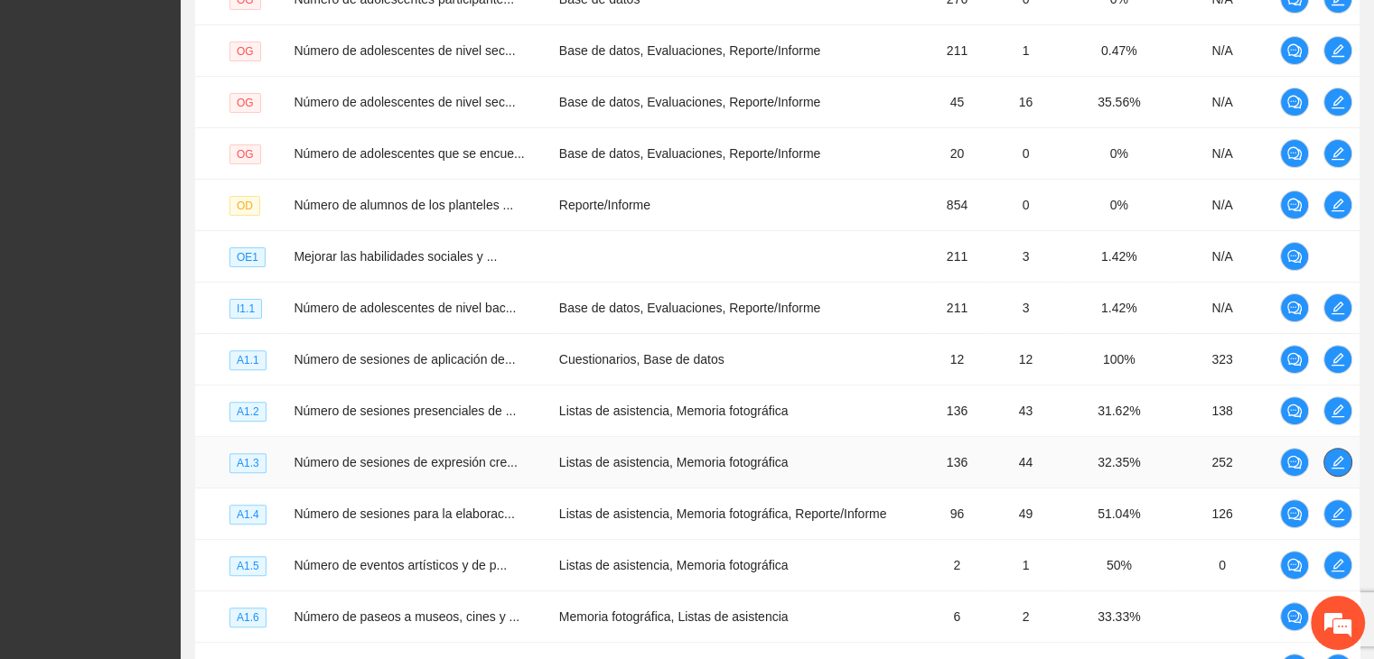
click at [1338, 460] on icon "edit" at bounding box center [1337, 462] width 13 height 13
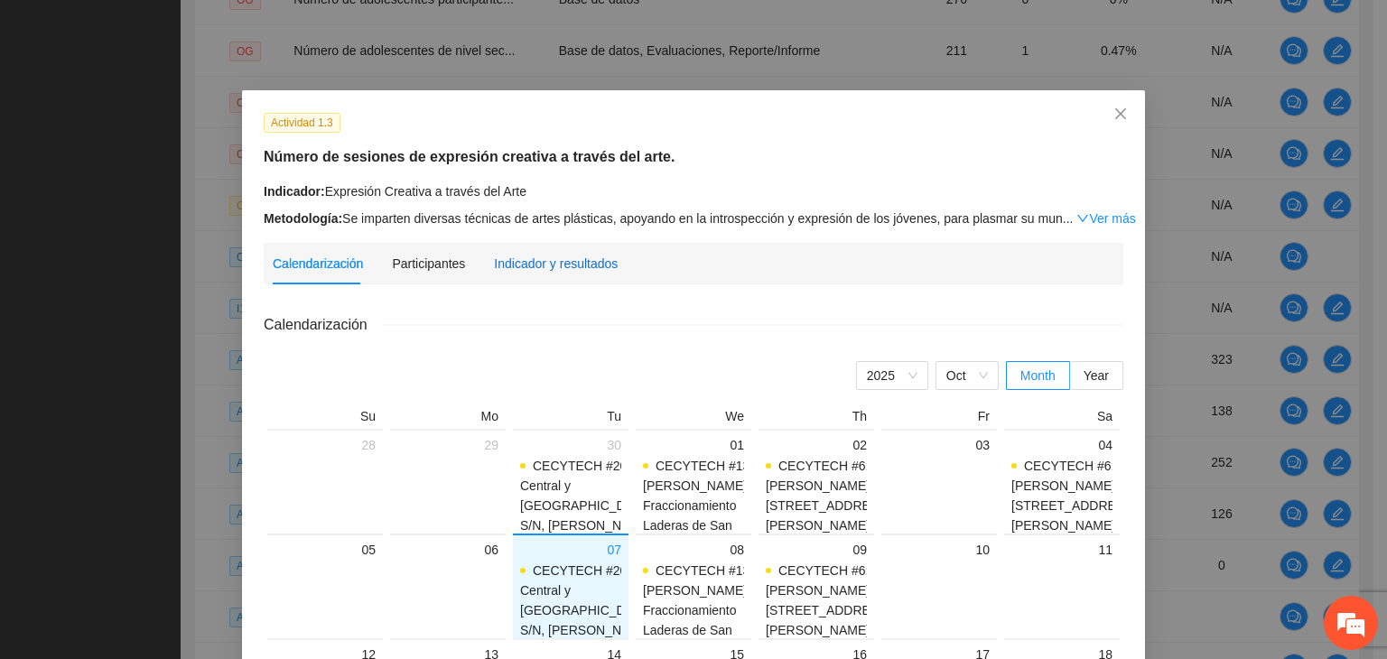
click at [554, 266] on div "Indicador y resultados" at bounding box center [556, 264] width 124 height 20
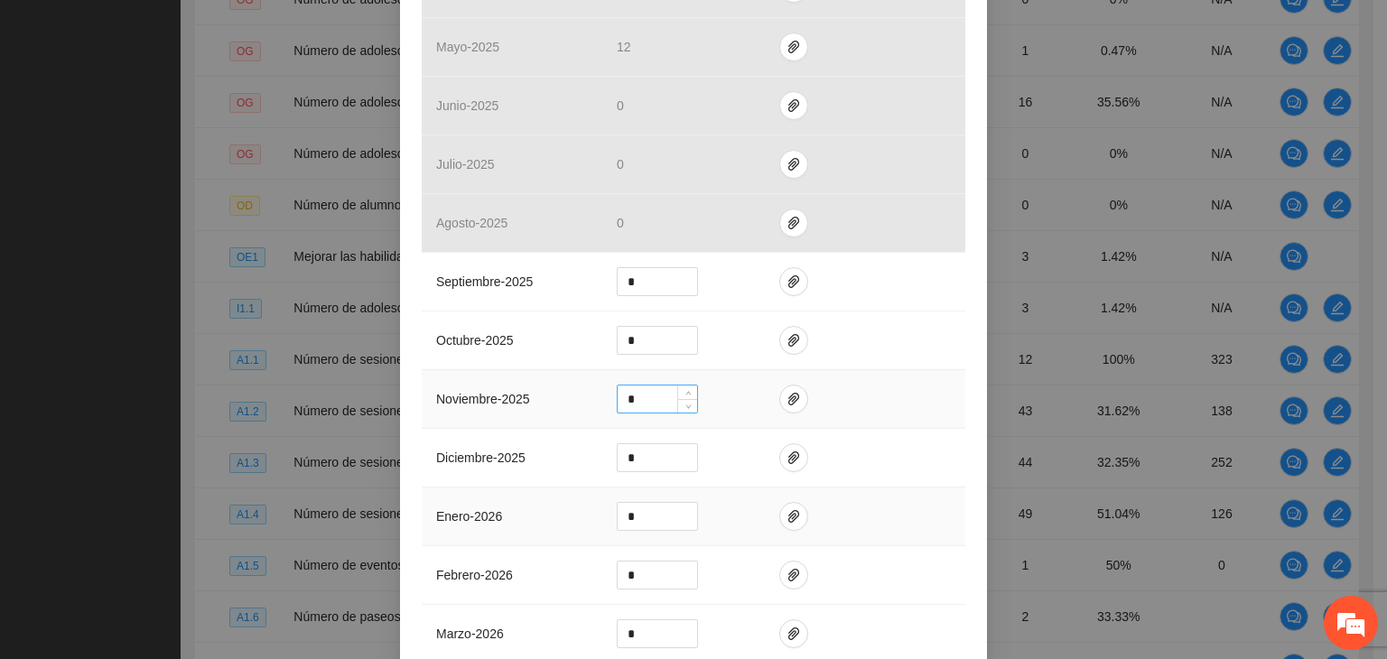
scroll to position [632, 0]
click at [787, 274] on icon "paper-clip" at bounding box center [794, 279] width 14 height 14
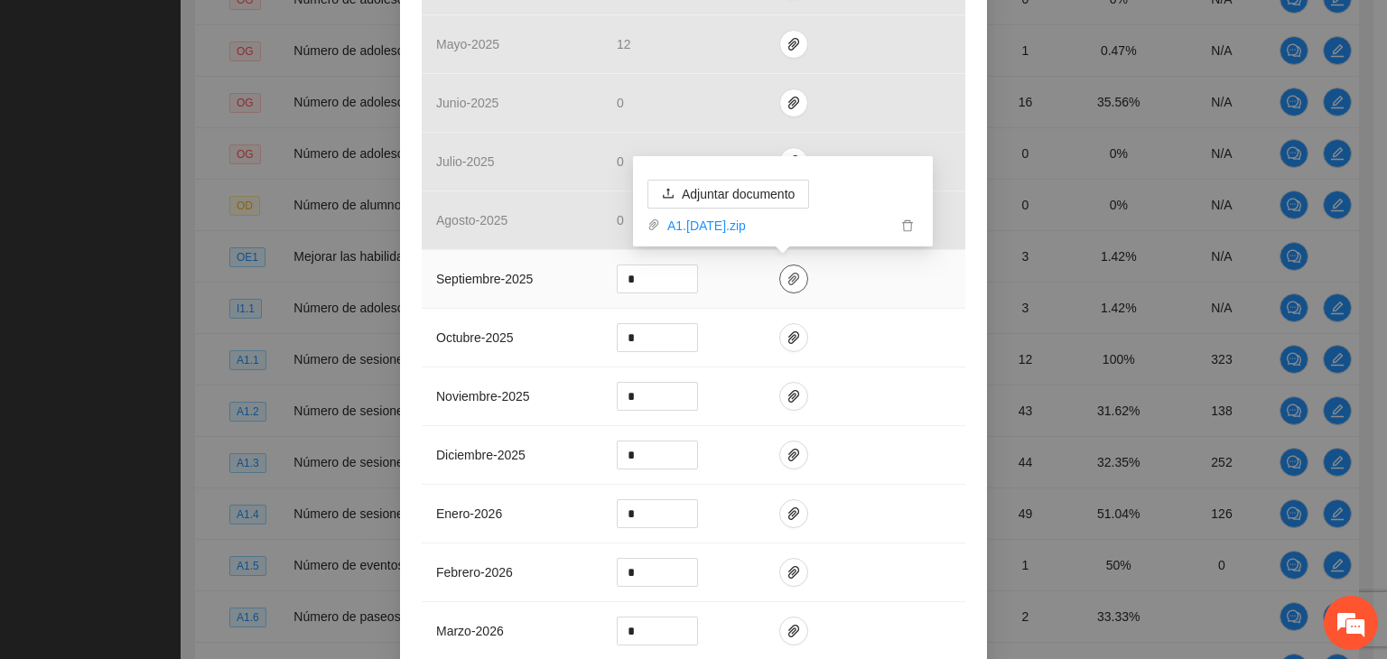
click at [787, 275] on icon "paper-clip" at bounding box center [794, 279] width 14 height 14
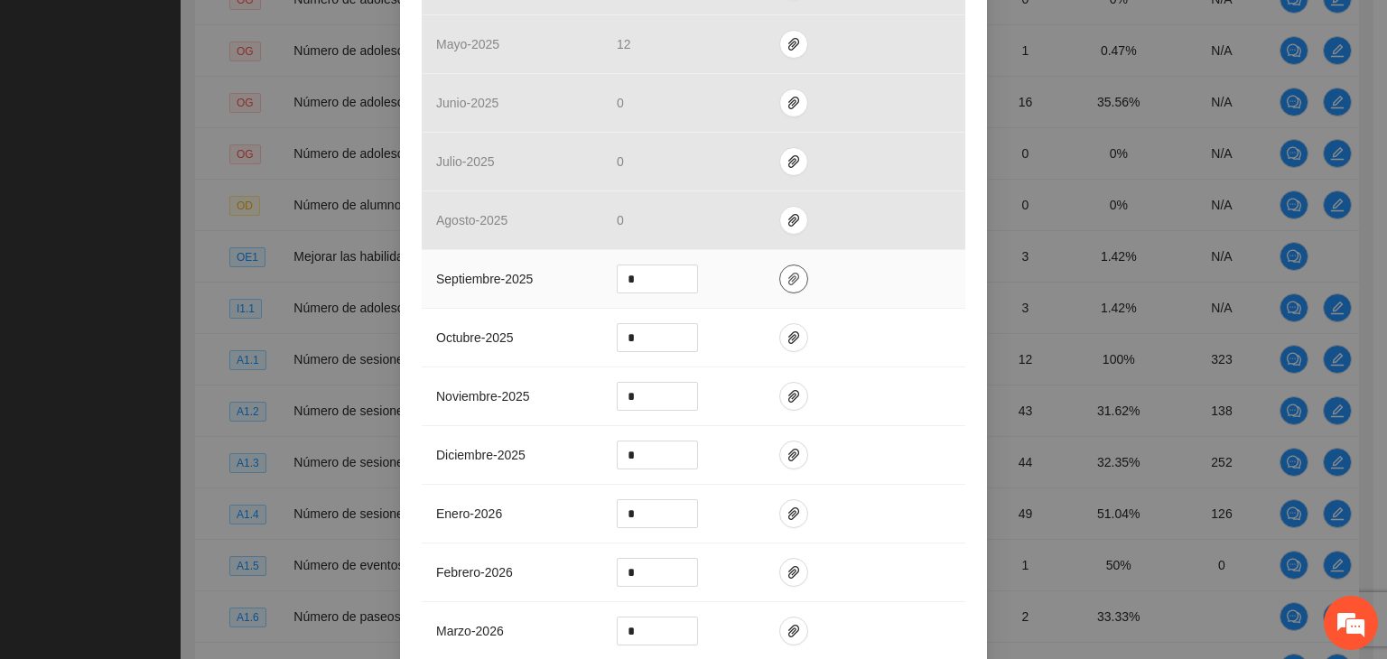
click at [787, 273] on icon "paper-clip" at bounding box center [794, 279] width 14 height 14
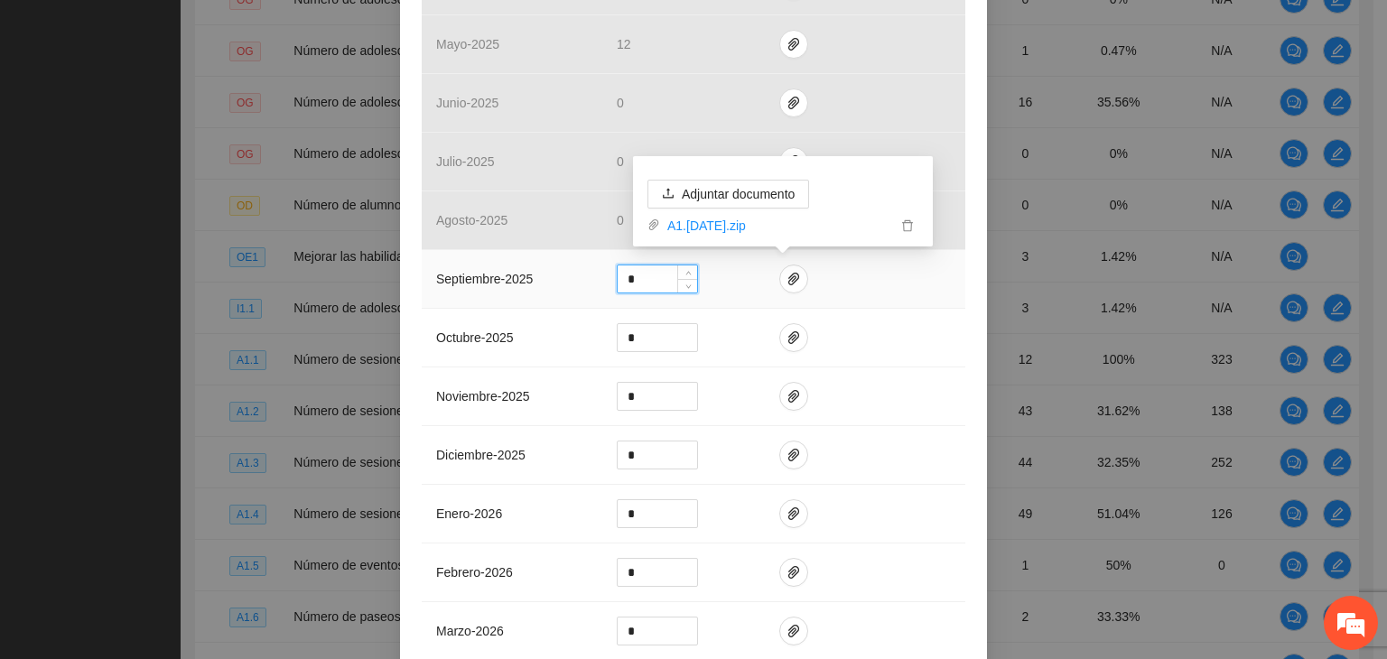
click at [633, 280] on input "*" at bounding box center [657, 279] width 79 height 27
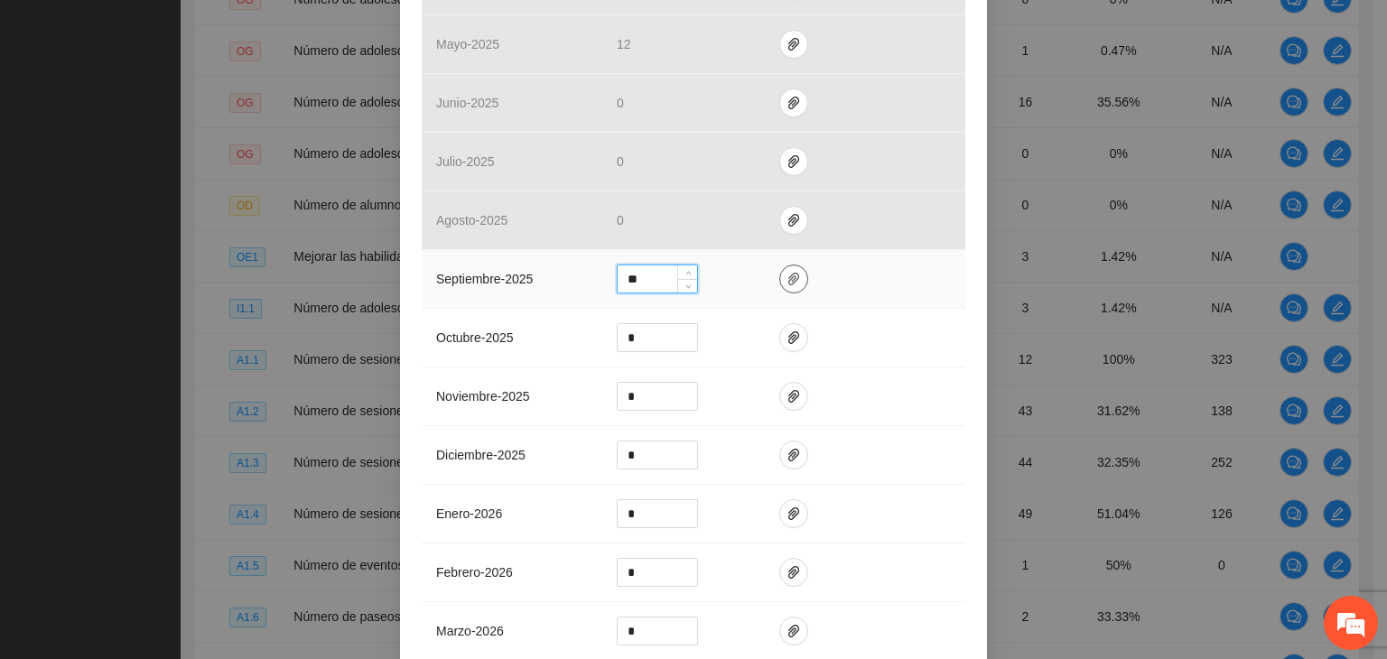
type input "**"
click at [788, 278] on icon "paper-clip" at bounding box center [794, 279] width 14 height 14
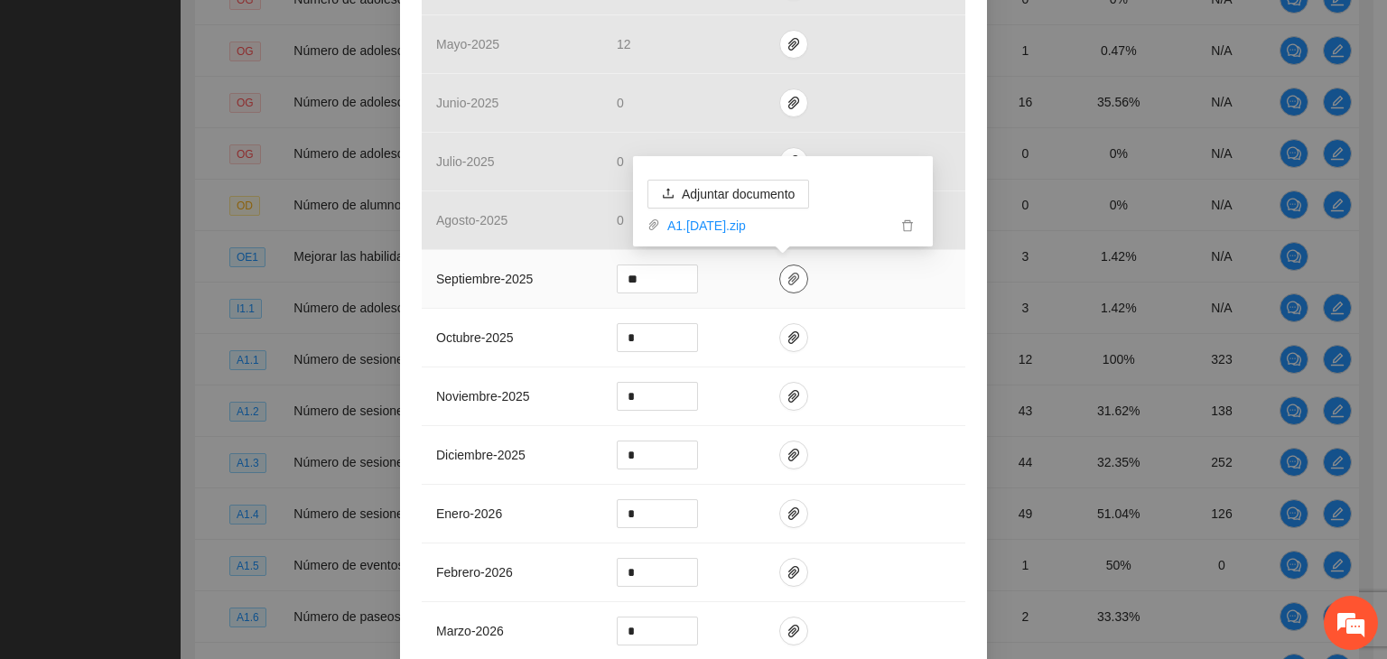
click at [788, 279] on icon "paper-clip" at bounding box center [794, 279] width 14 height 14
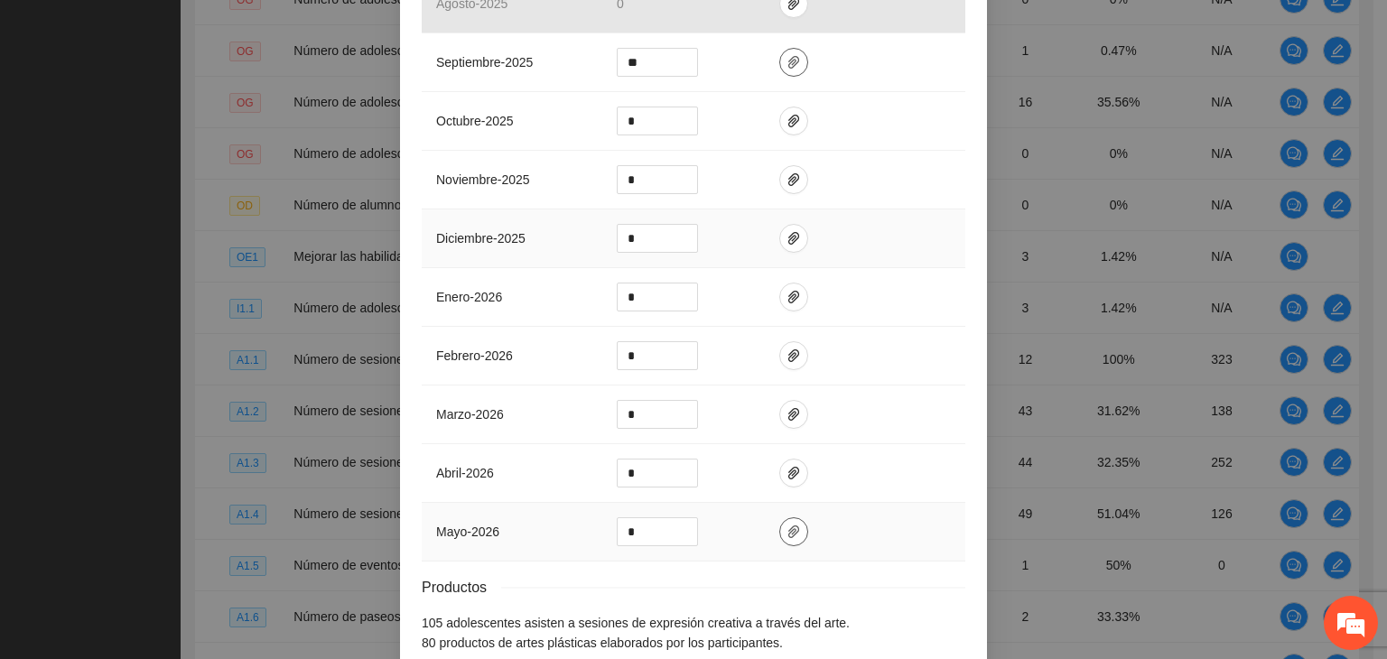
scroll to position [944, 0]
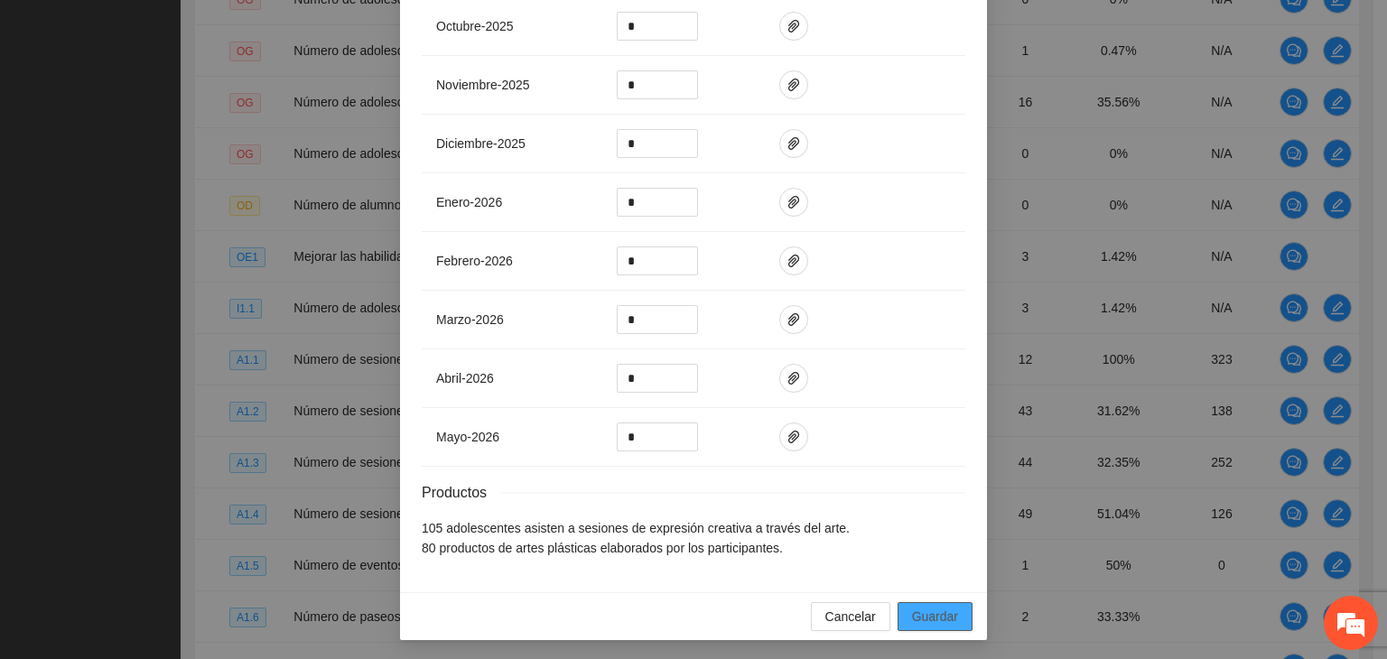
click at [912, 611] on span "Guardar" at bounding box center [935, 617] width 46 height 20
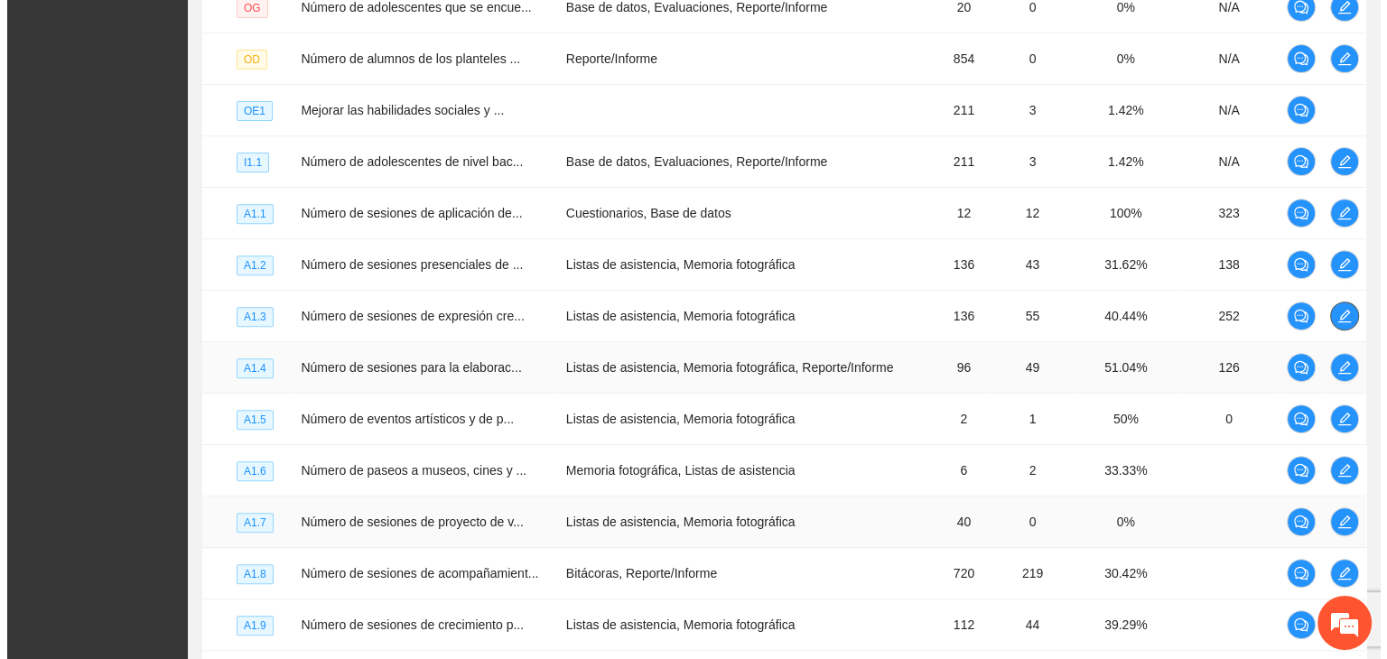
scroll to position [699, 0]
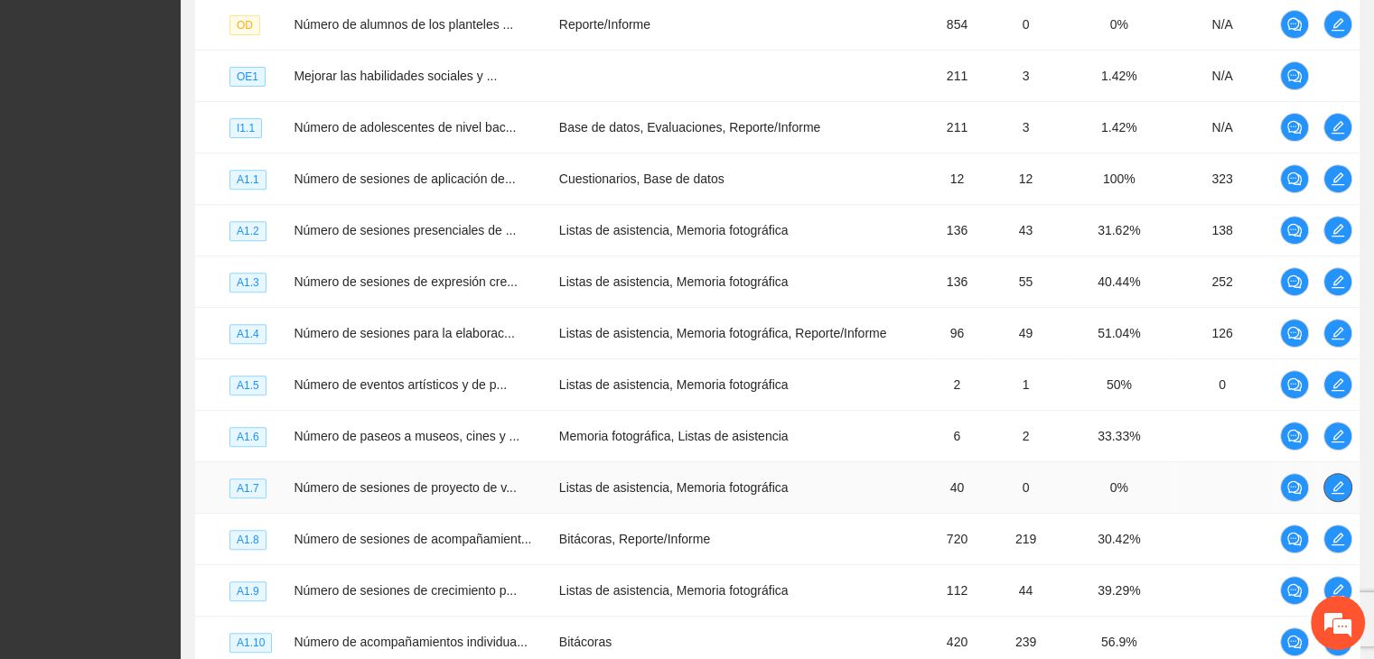
click at [1340, 481] on icon "edit" at bounding box center [1337, 487] width 14 height 14
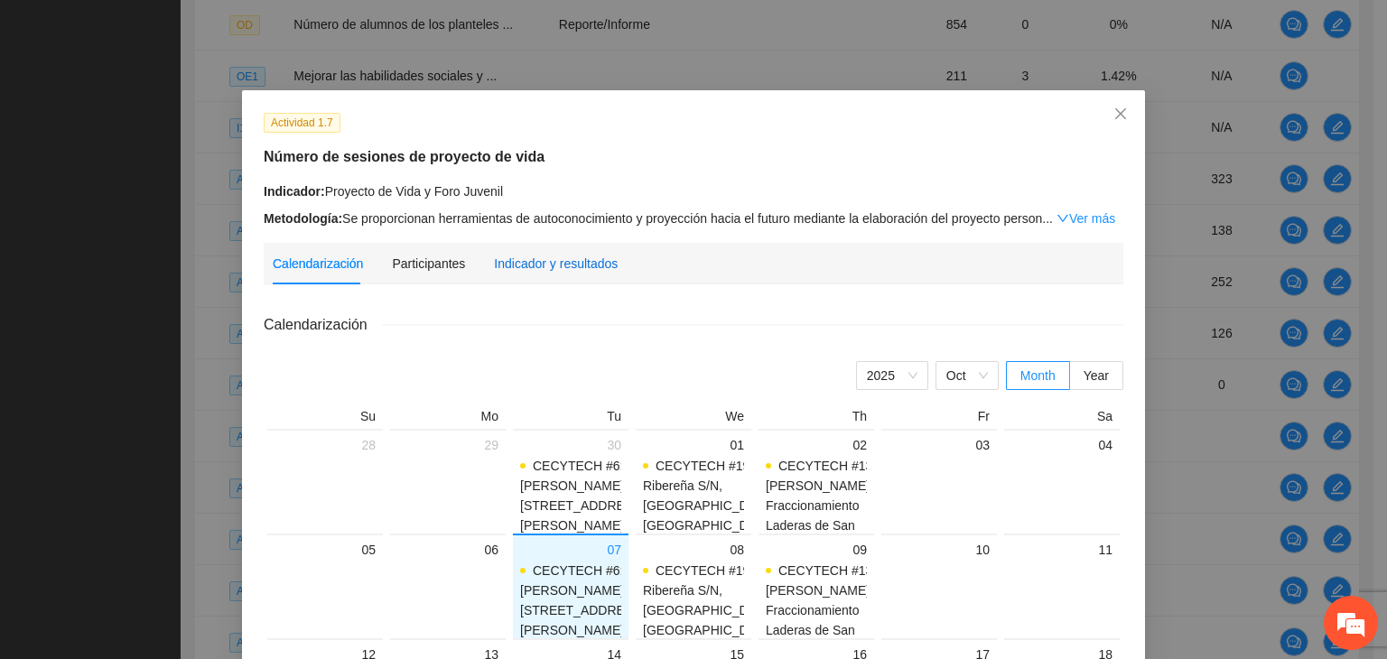
click at [542, 260] on div "Indicador y resultados" at bounding box center [556, 264] width 124 height 20
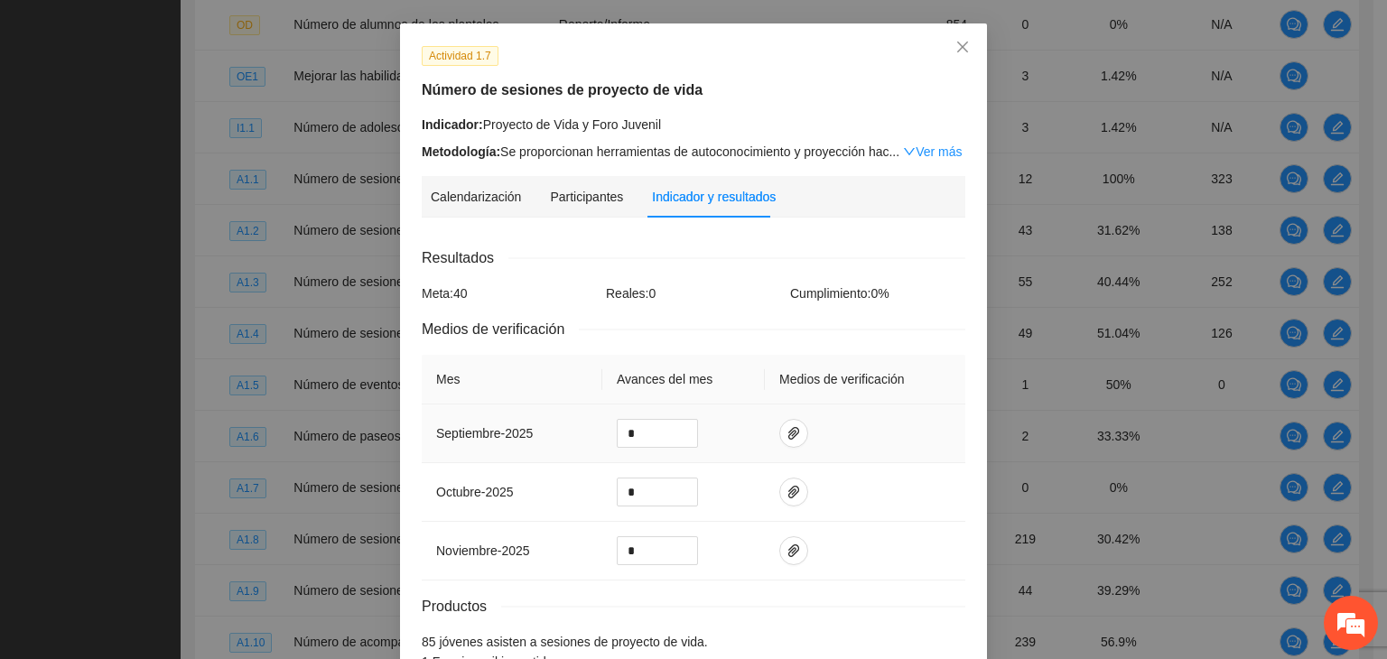
scroll to position [183, 0]
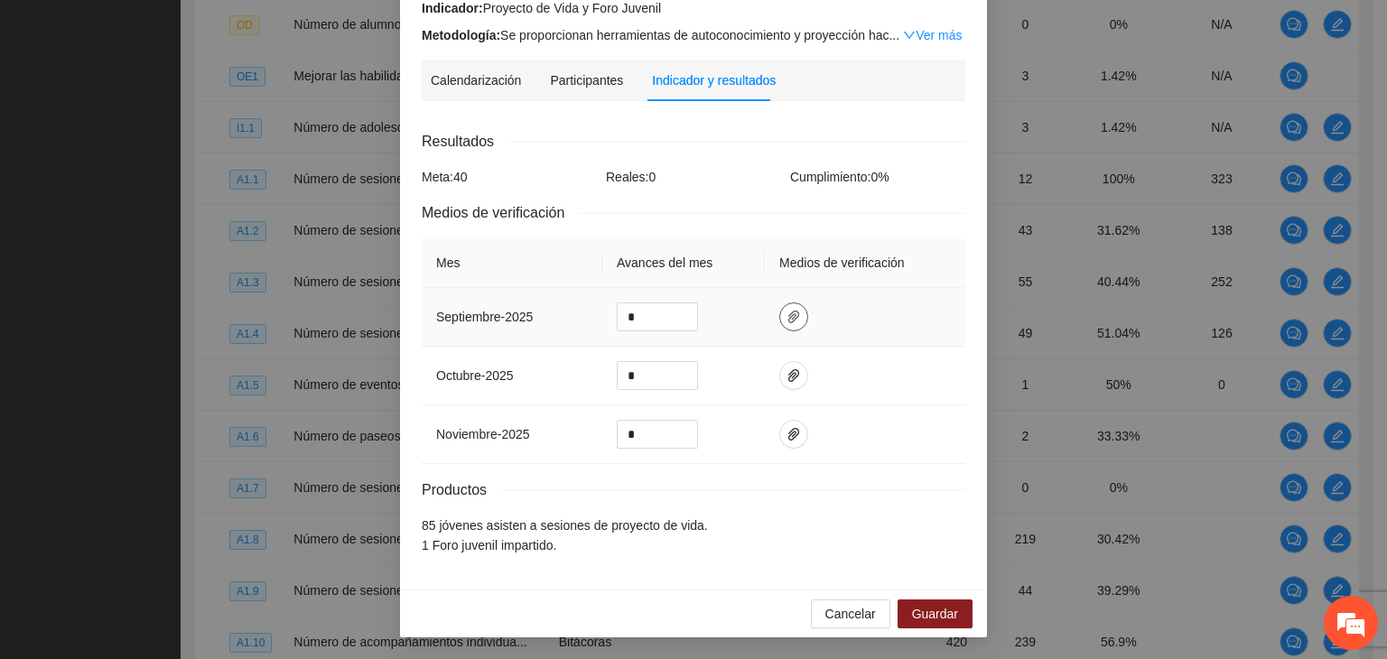
click at [788, 315] on icon "paper-clip" at bounding box center [793, 317] width 11 height 13
click at [649, 315] on input "*" at bounding box center [657, 316] width 79 height 27
type input "*"
click at [919, 611] on span "Guardar" at bounding box center [935, 614] width 46 height 20
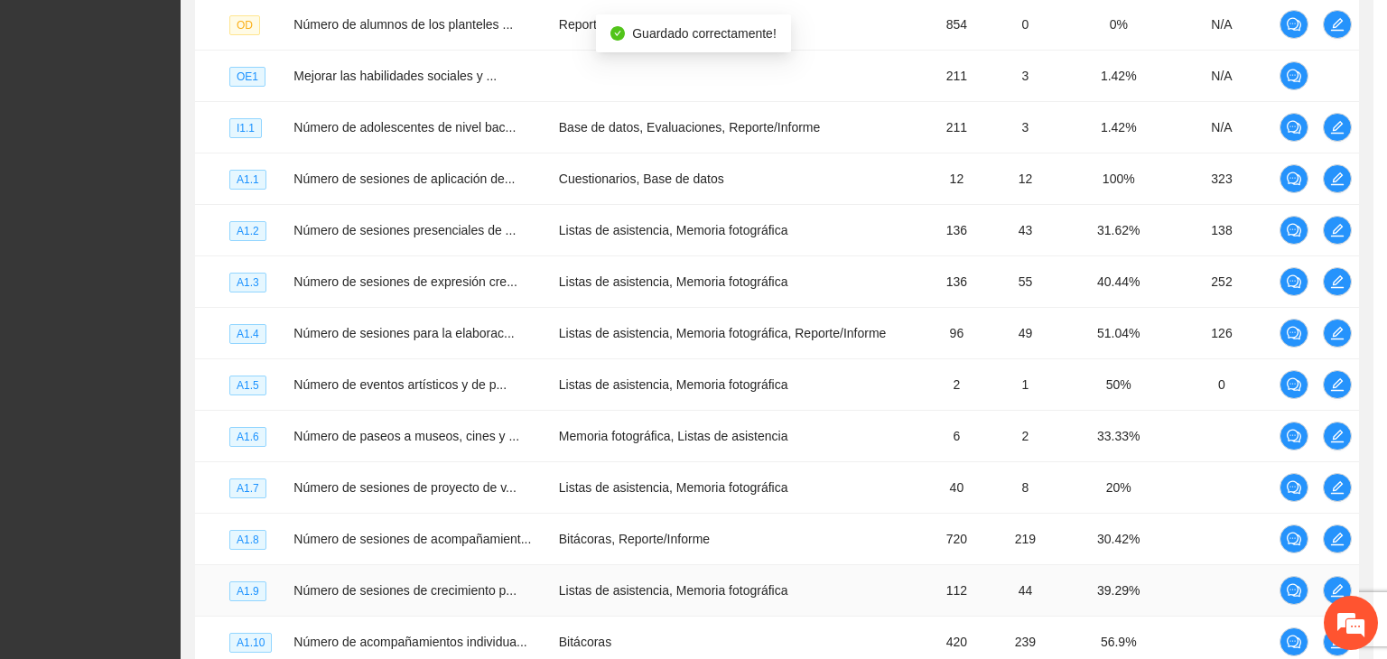
scroll to position [93, 0]
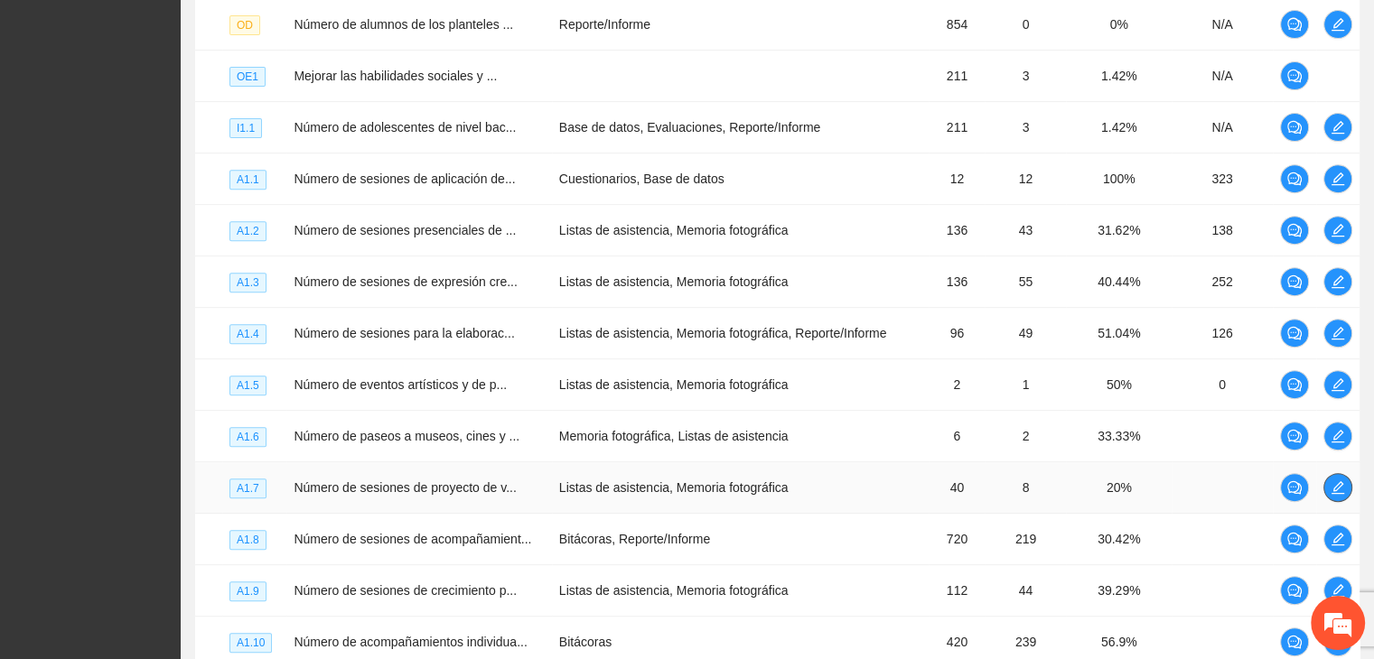
click at [1336, 482] on icon "edit" at bounding box center [1337, 487] width 14 height 14
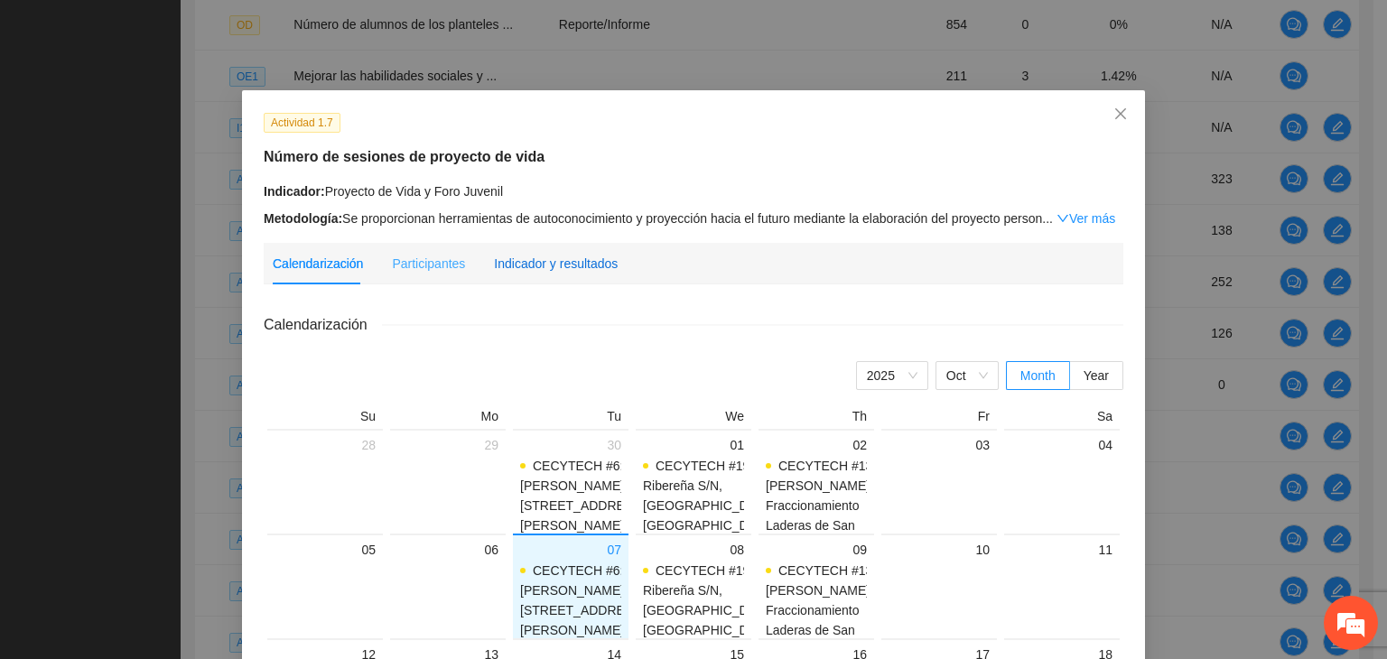
click at [551, 269] on div "Indicador y resultados" at bounding box center [556, 264] width 124 height 20
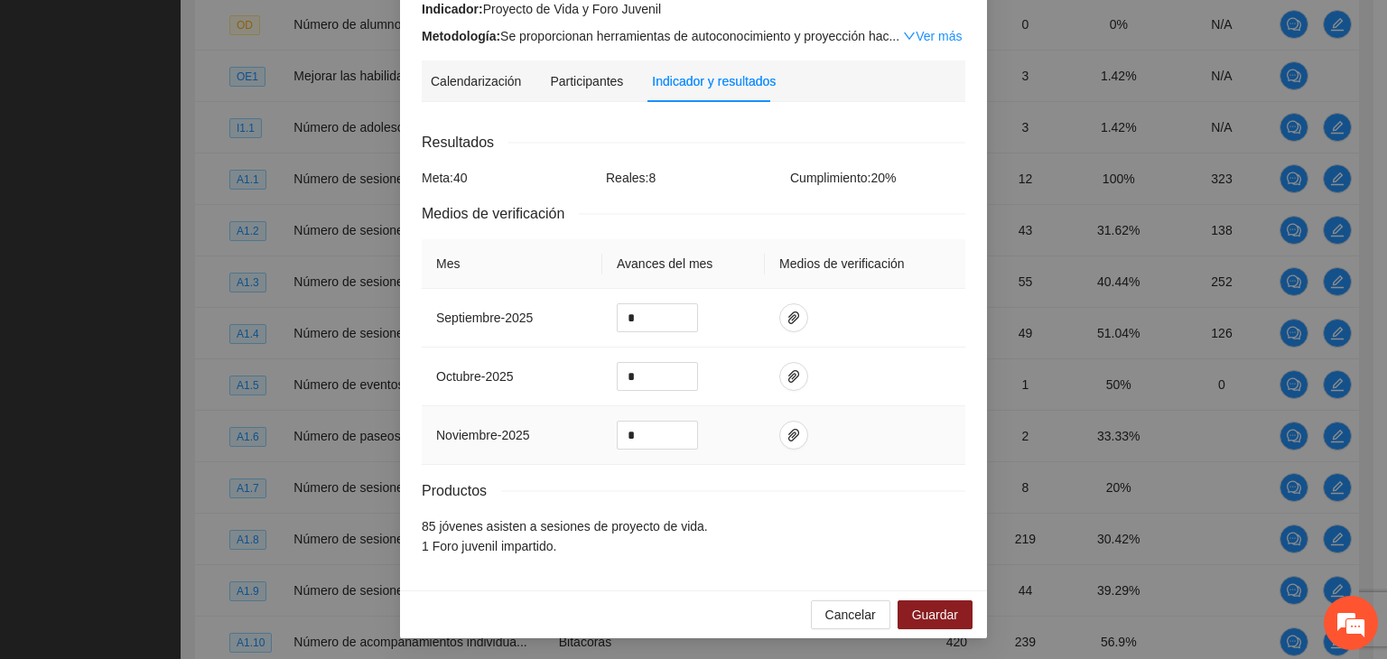
scroll to position [183, 0]
click at [779, 305] on button "button" at bounding box center [793, 317] width 29 height 29
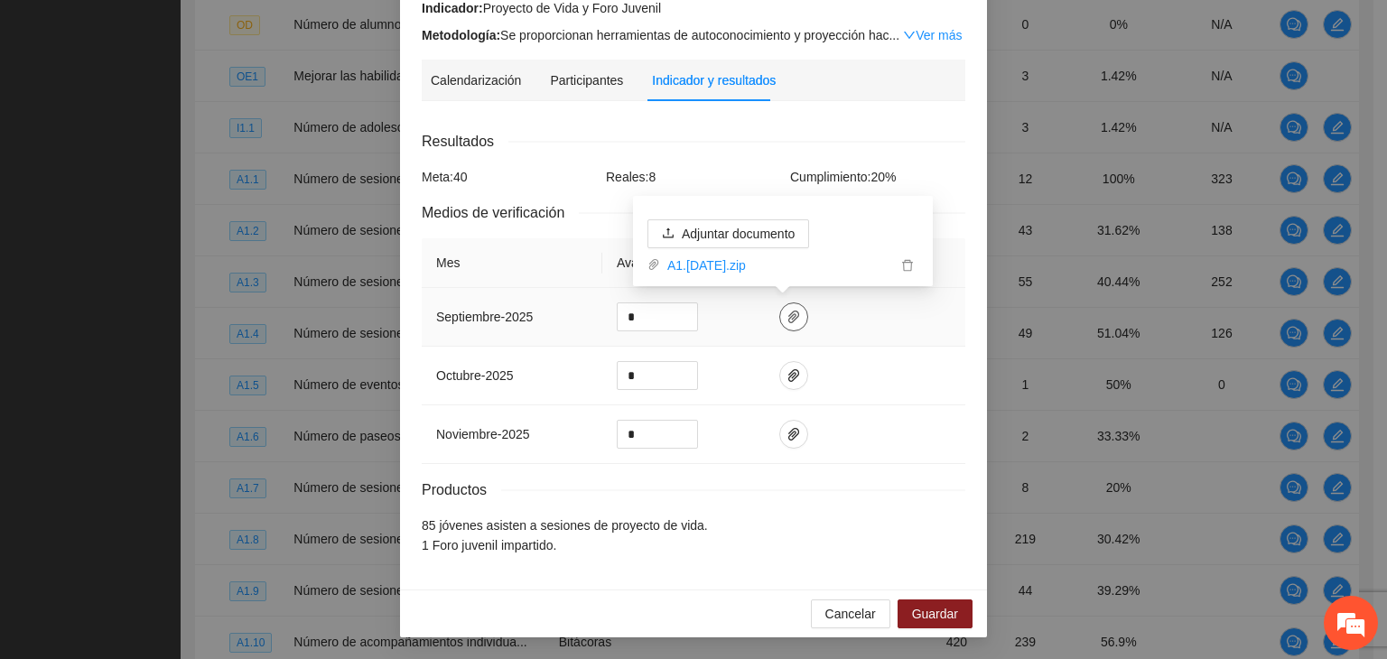
click at [787, 317] on icon "paper-clip" at bounding box center [794, 317] width 14 height 14
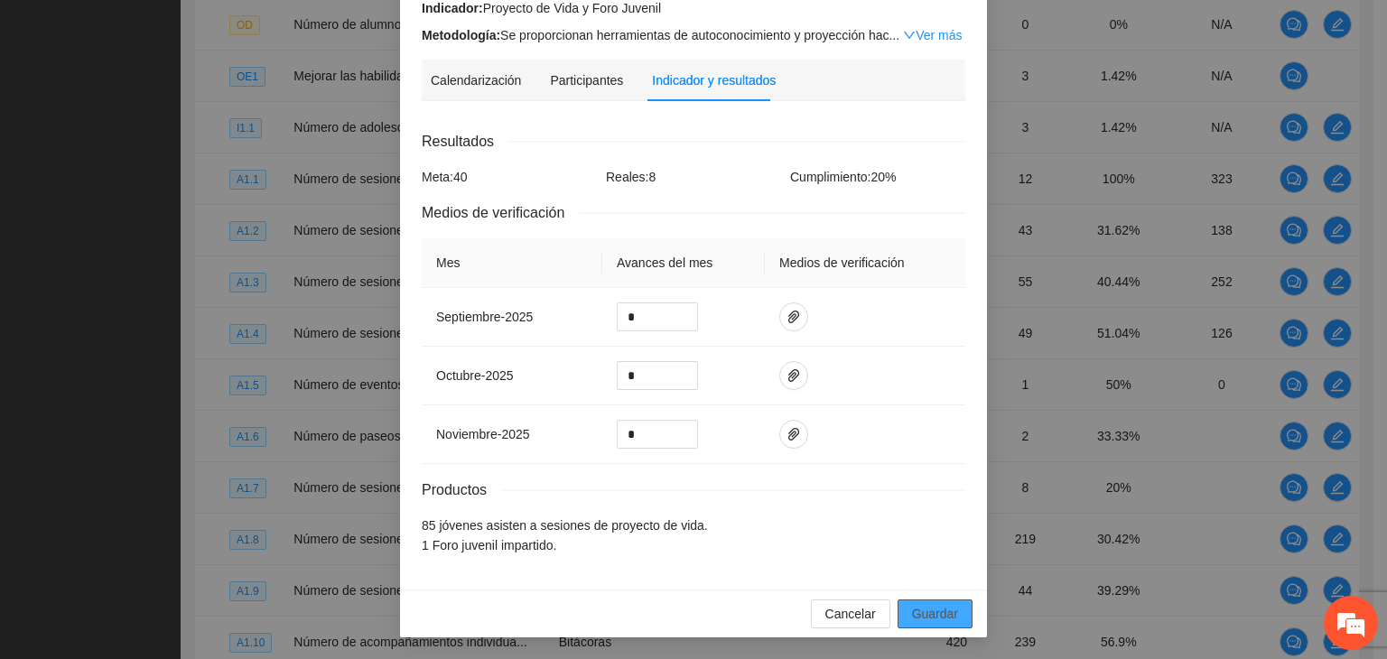
click at [938, 611] on span "Guardar" at bounding box center [935, 614] width 46 height 20
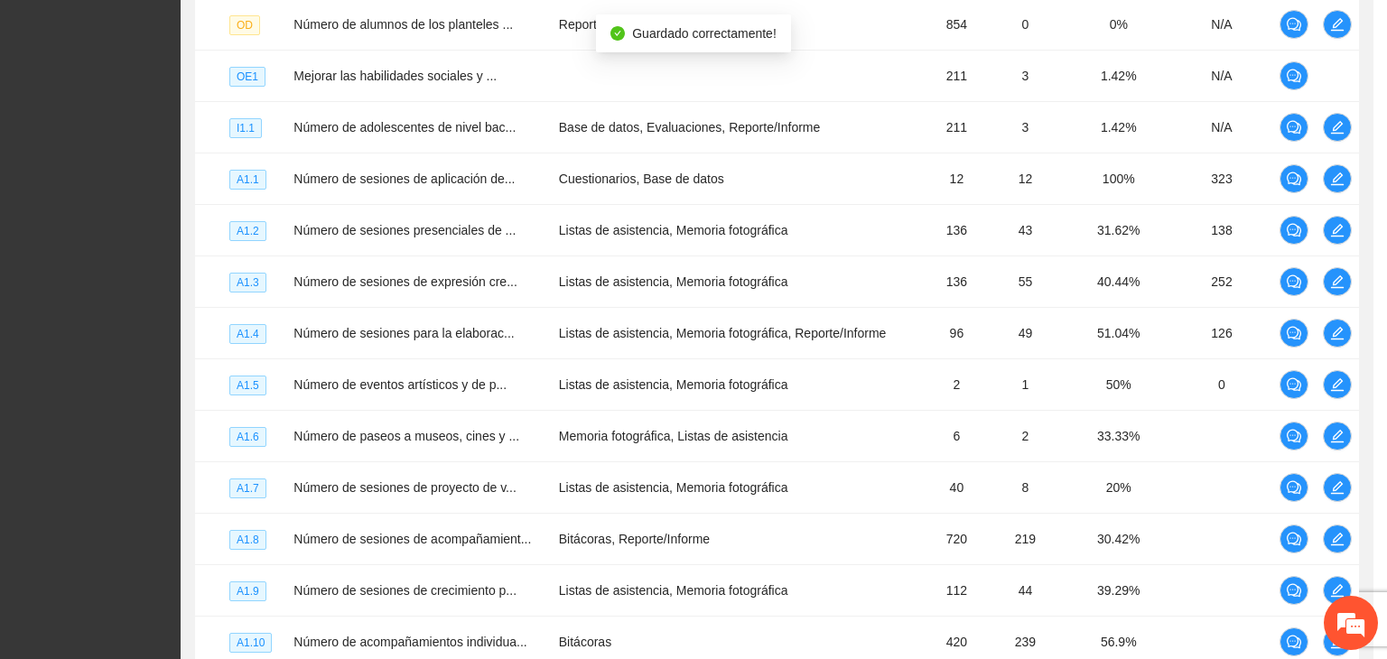
scroll to position [93, 0]
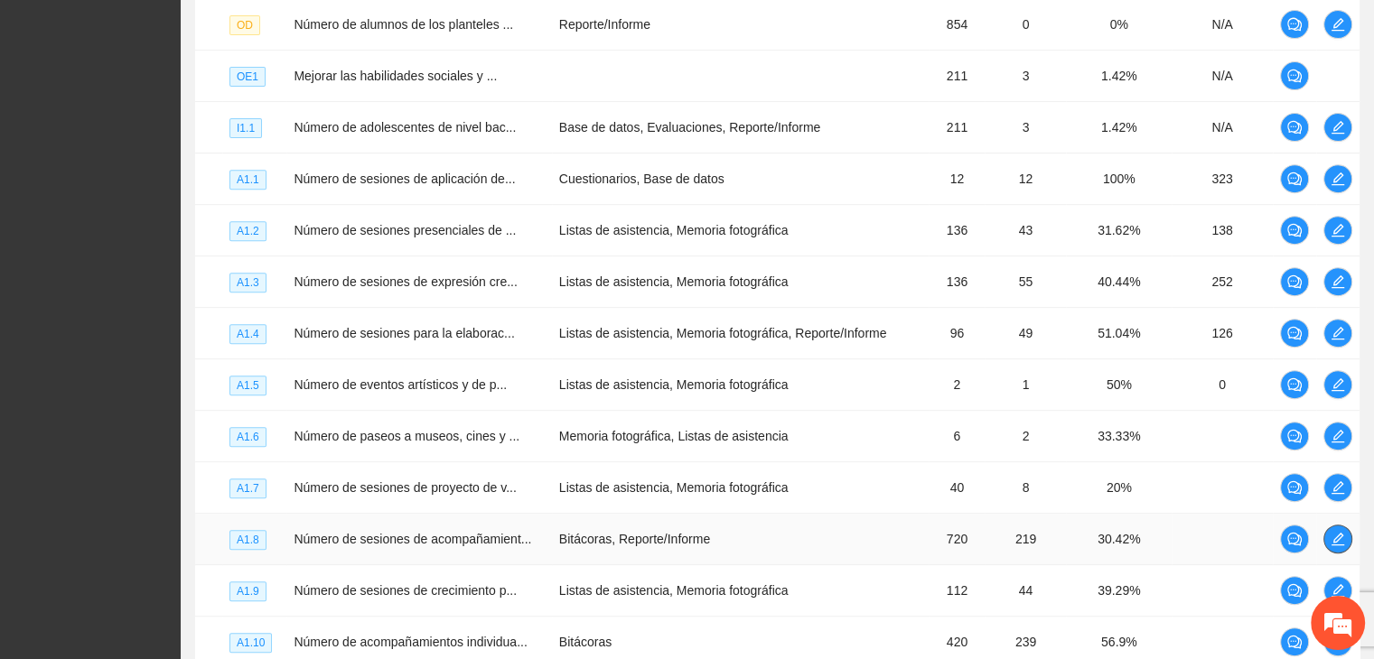
click at [1334, 539] on icon "edit" at bounding box center [1337, 539] width 13 height 13
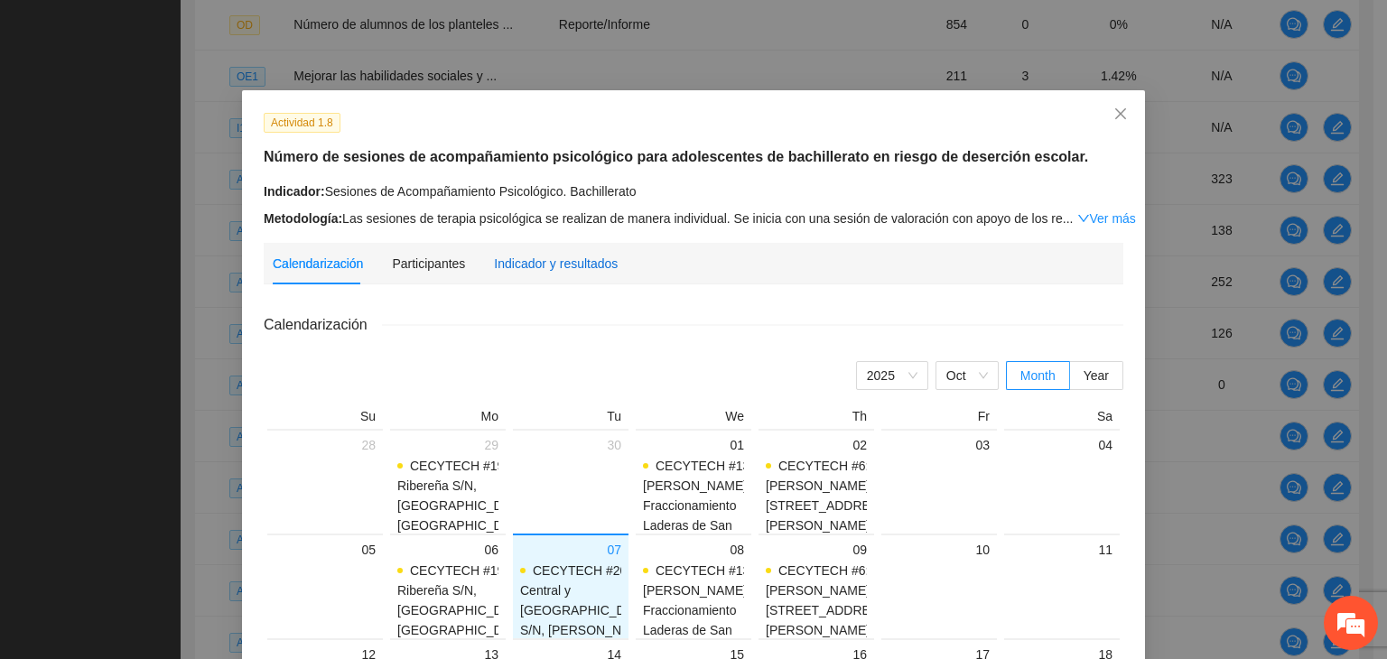
click at [518, 266] on div "Indicador y resultados" at bounding box center [556, 264] width 124 height 20
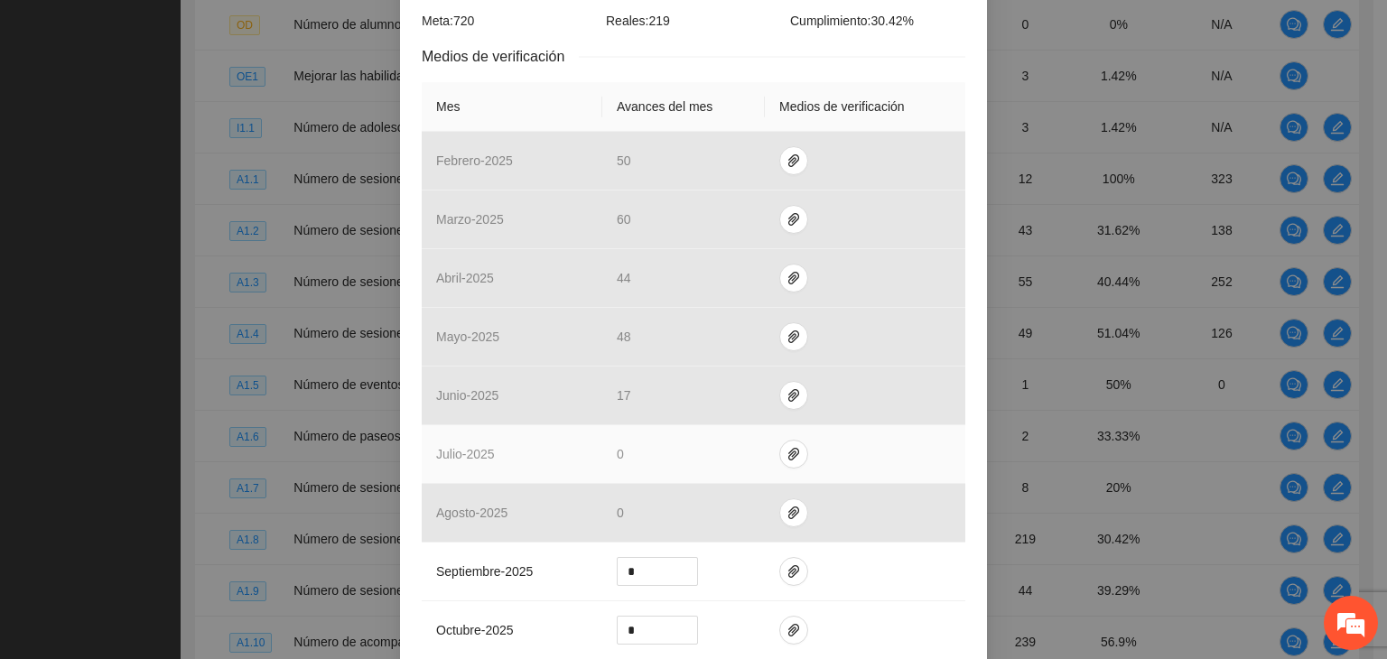
scroll to position [452, 0]
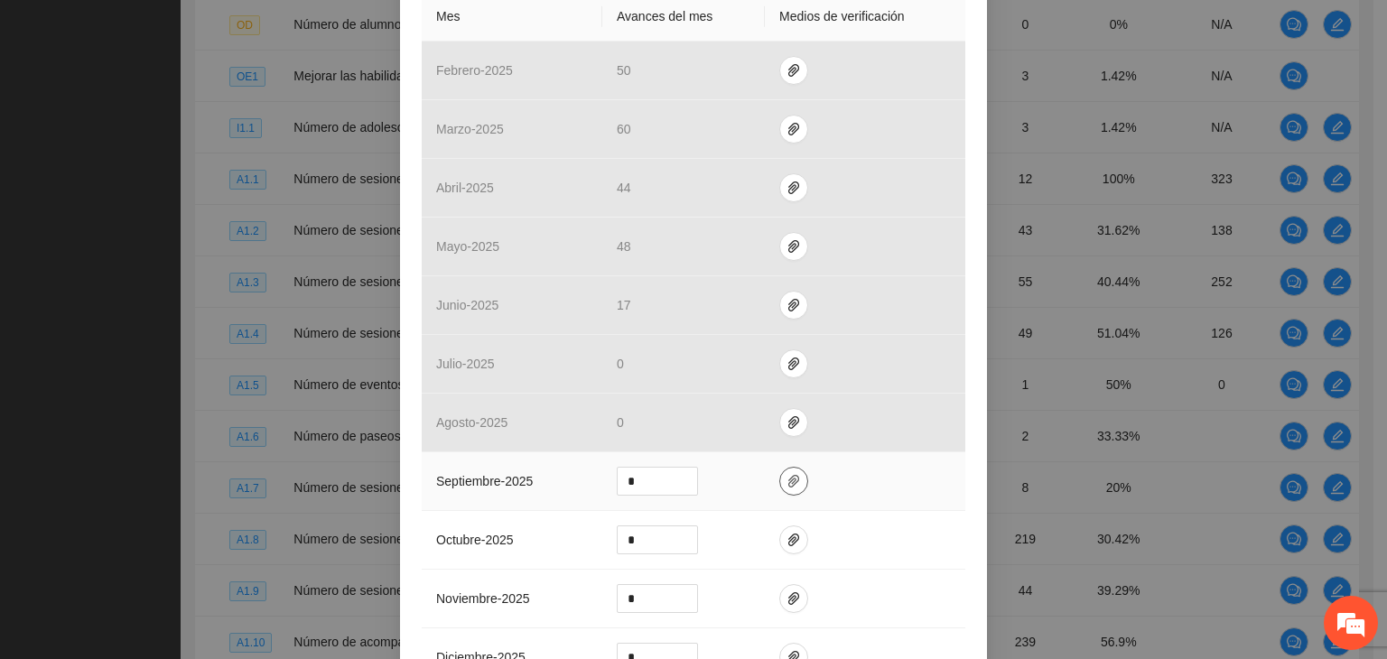
click at [780, 476] on span "paper-clip" at bounding box center [793, 481] width 27 height 14
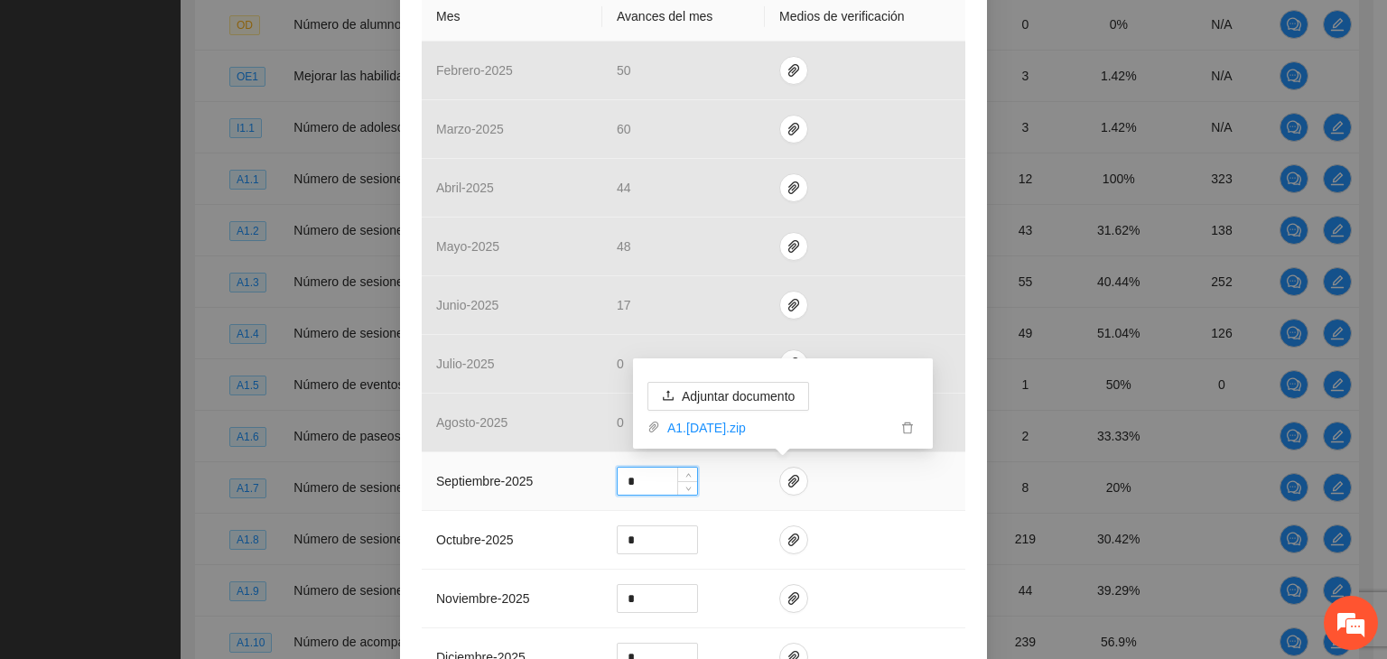
click at [661, 480] on input "*" at bounding box center [657, 481] width 79 height 27
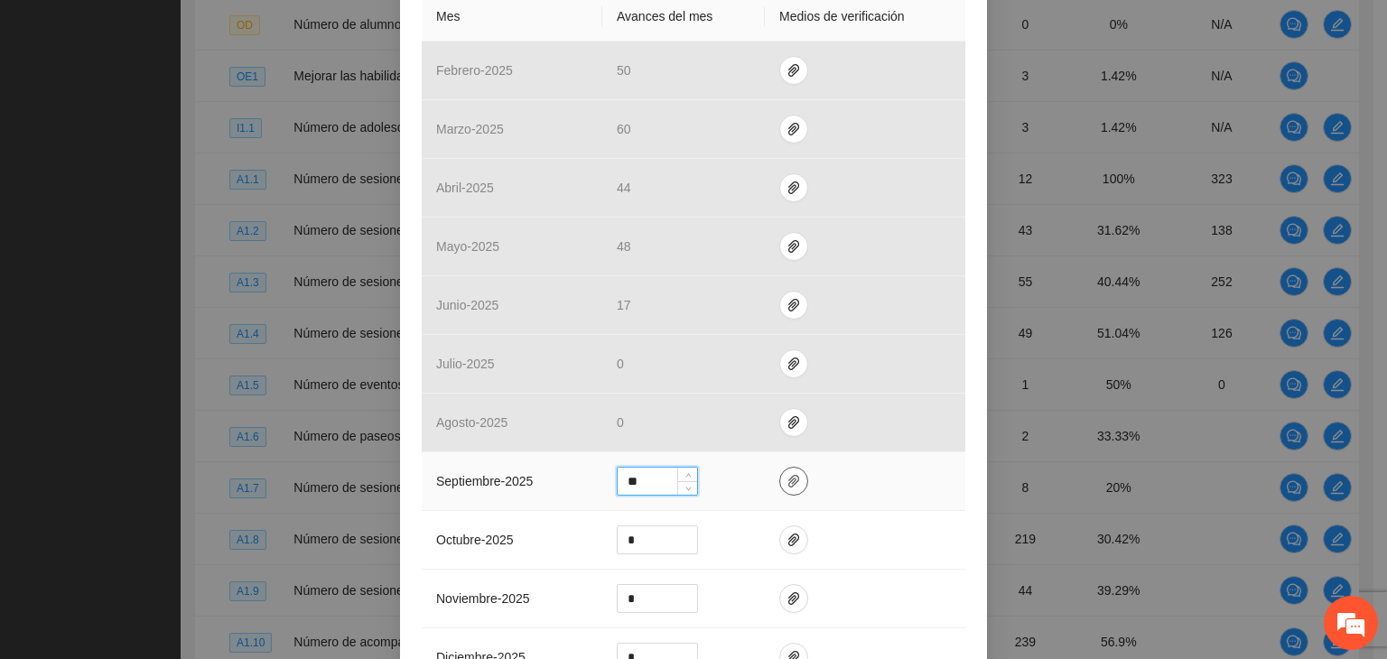
type input "**"
click at [788, 478] on icon "paper-clip" at bounding box center [793, 481] width 11 height 13
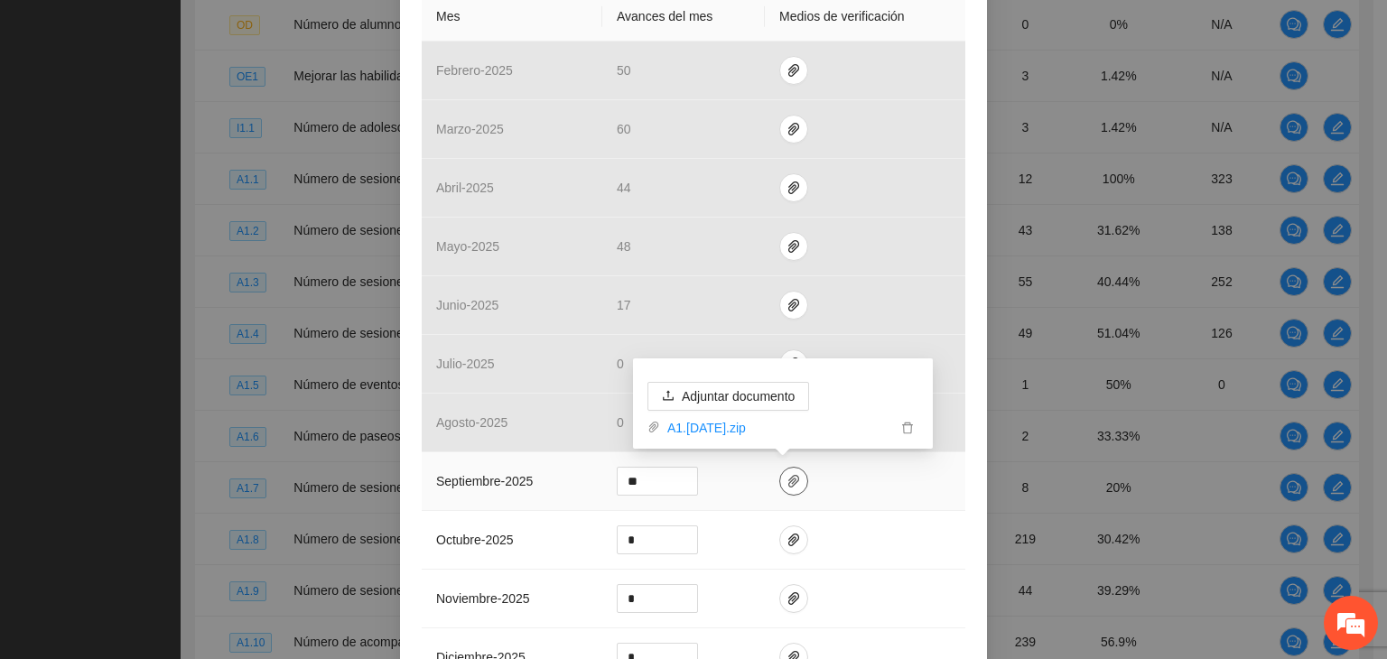
click at [788, 478] on icon "paper-clip" at bounding box center [793, 481] width 11 height 13
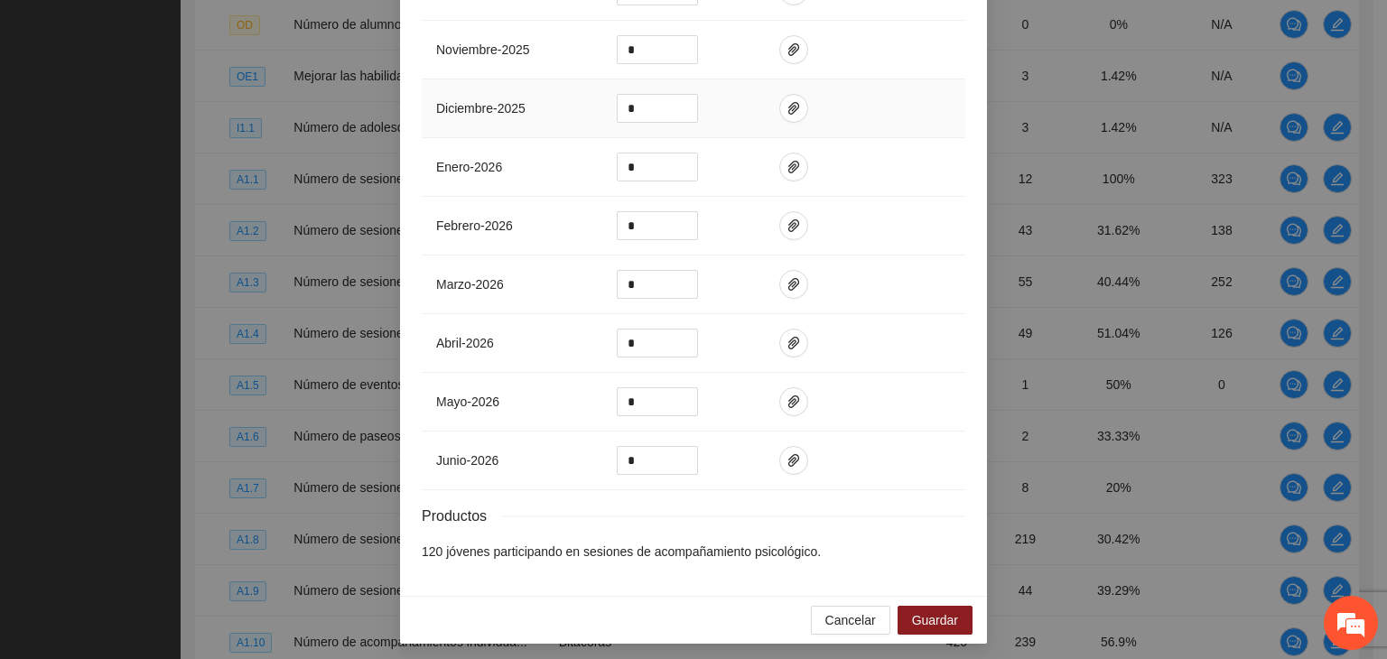
scroll to position [1004, 0]
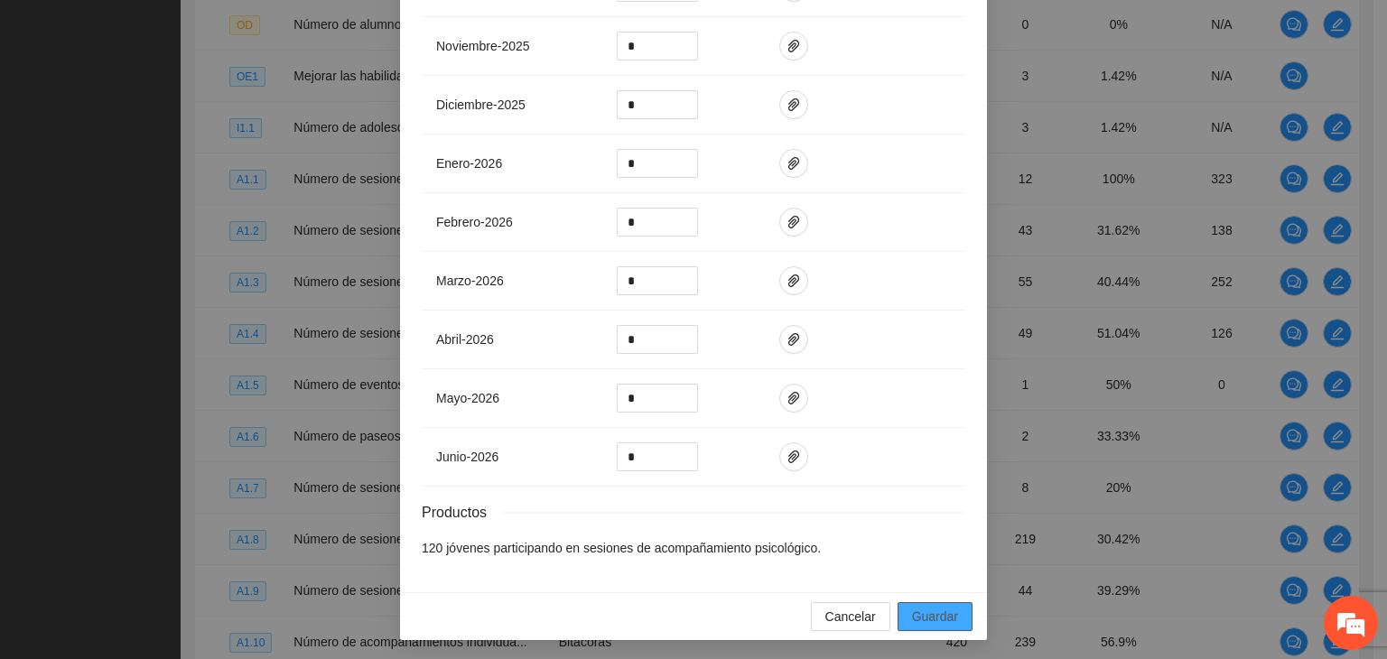
click at [920, 612] on span "Guardar" at bounding box center [935, 617] width 46 height 20
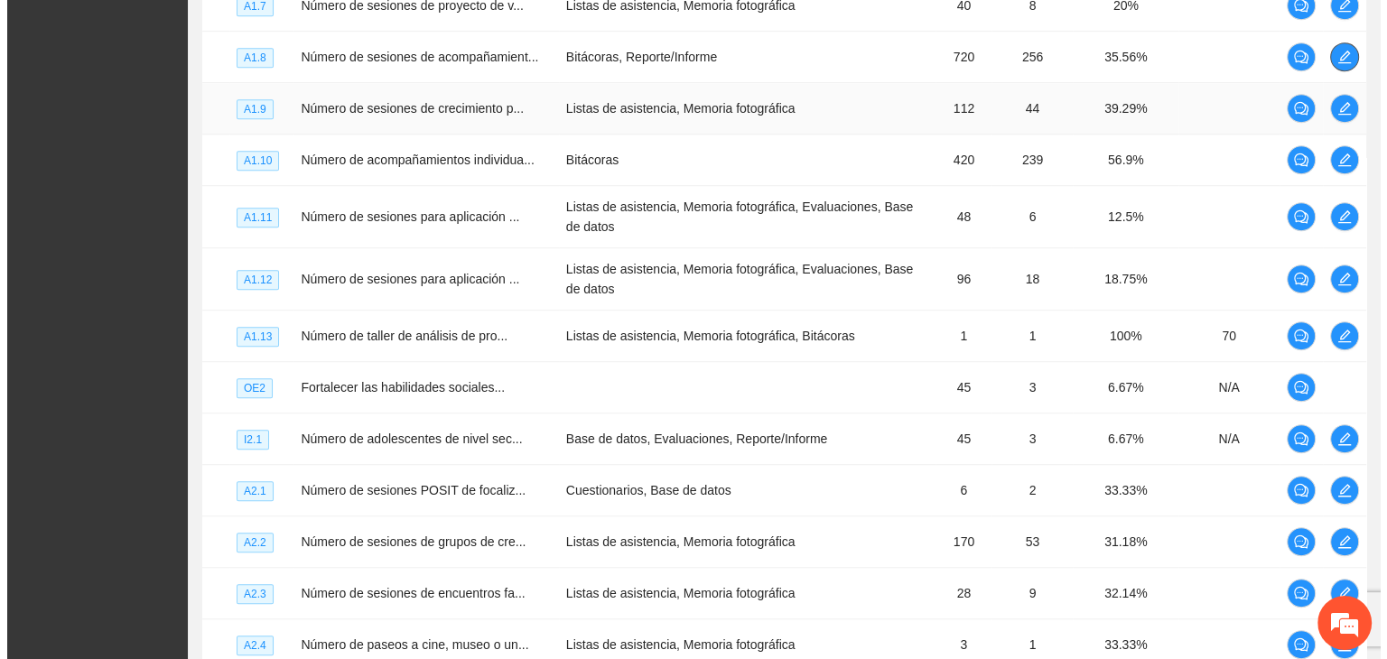
scroll to position [1151, 0]
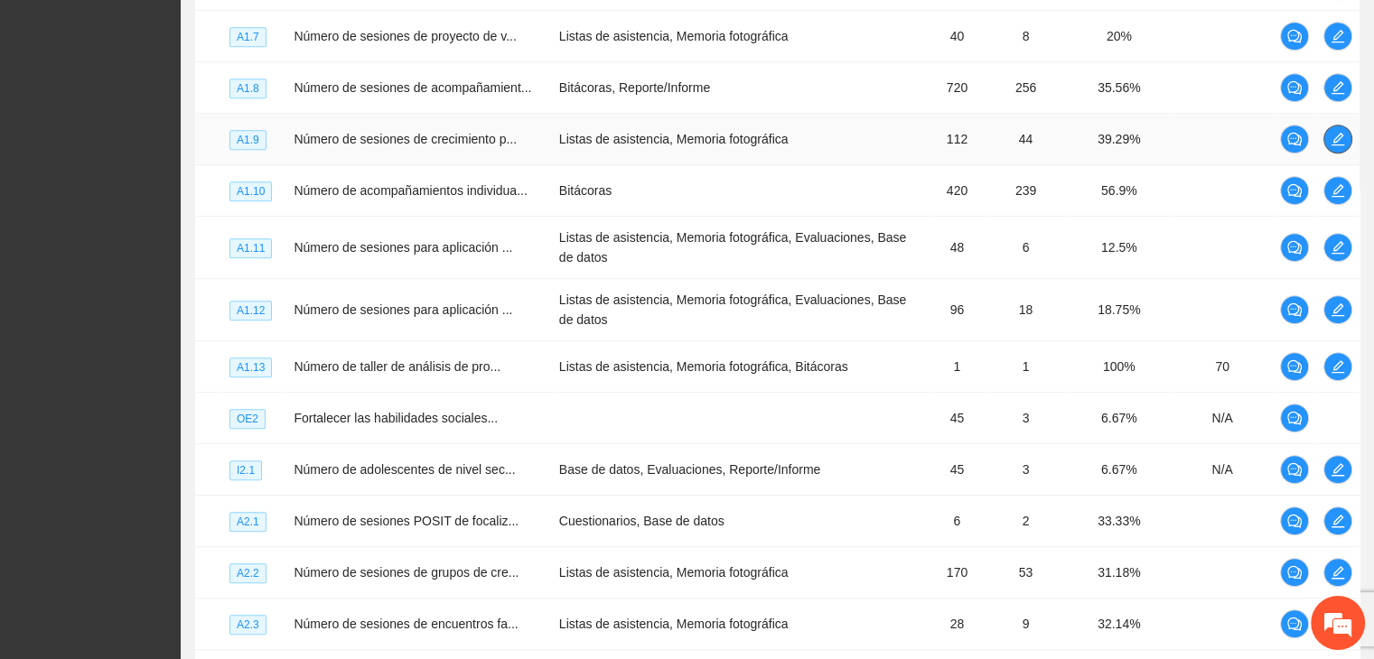
click at [1331, 145] on icon "edit" at bounding box center [1337, 139] width 14 height 14
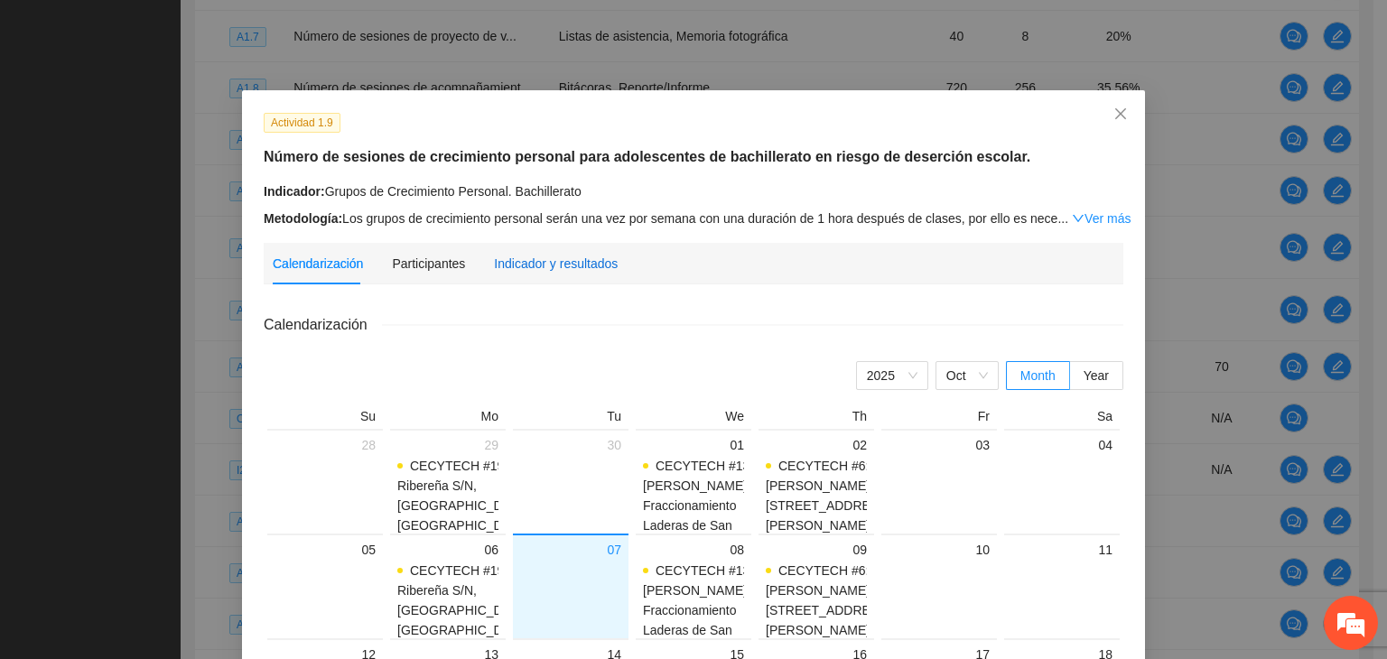
click at [518, 264] on div "Indicador y resultados" at bounding box center [556, 264] width 124 height 20
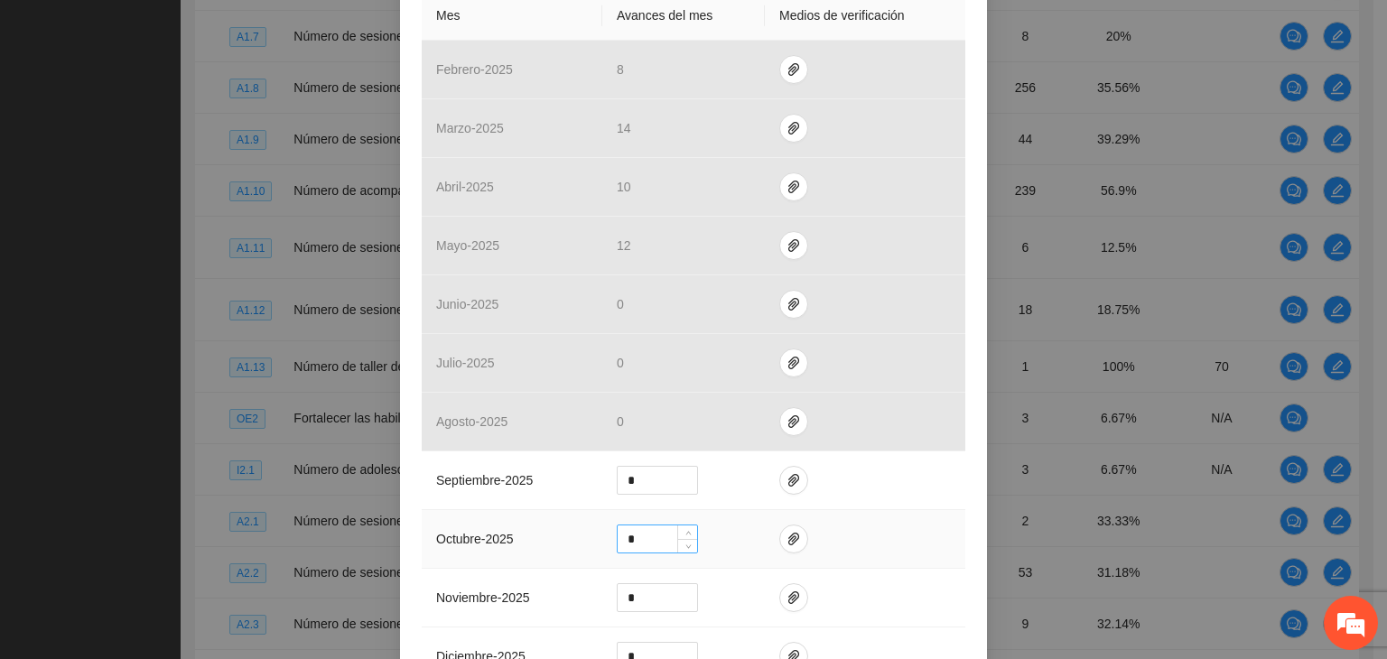
scroll to position [542, 0]
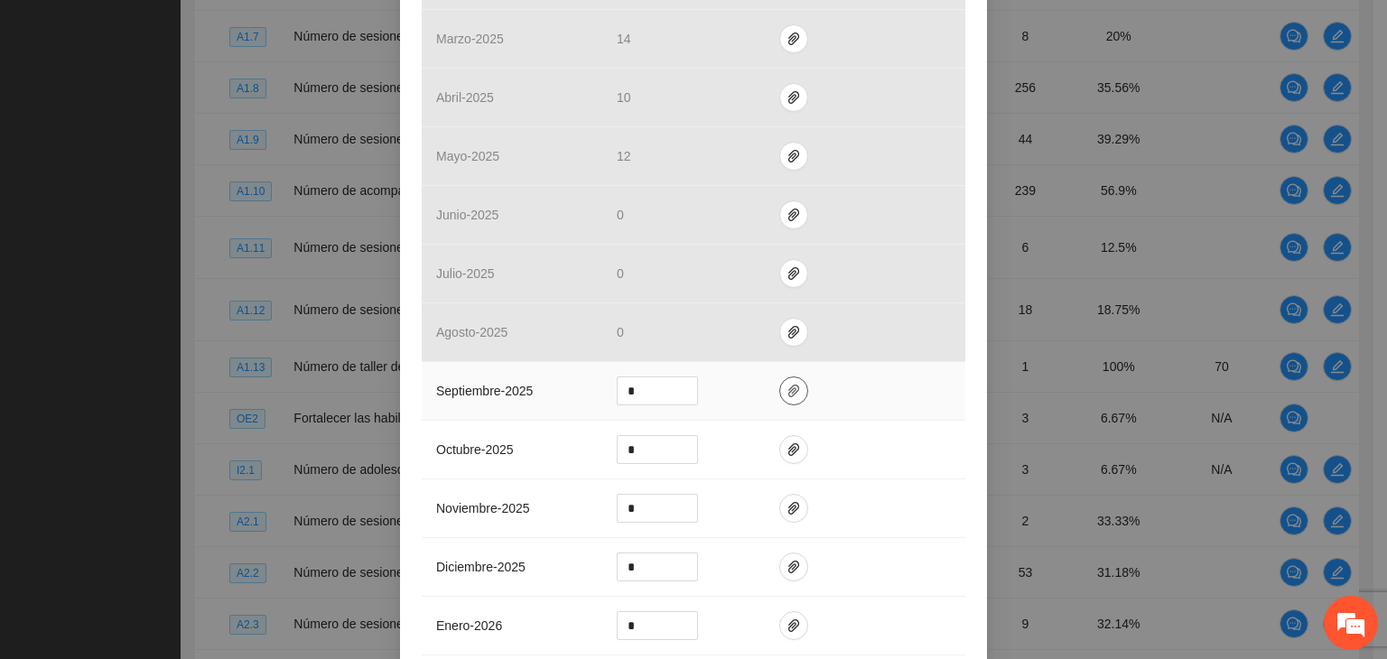
click at [787, 384] on icon "paper-clip" at bounding box center [794, 391] width 14 height 14
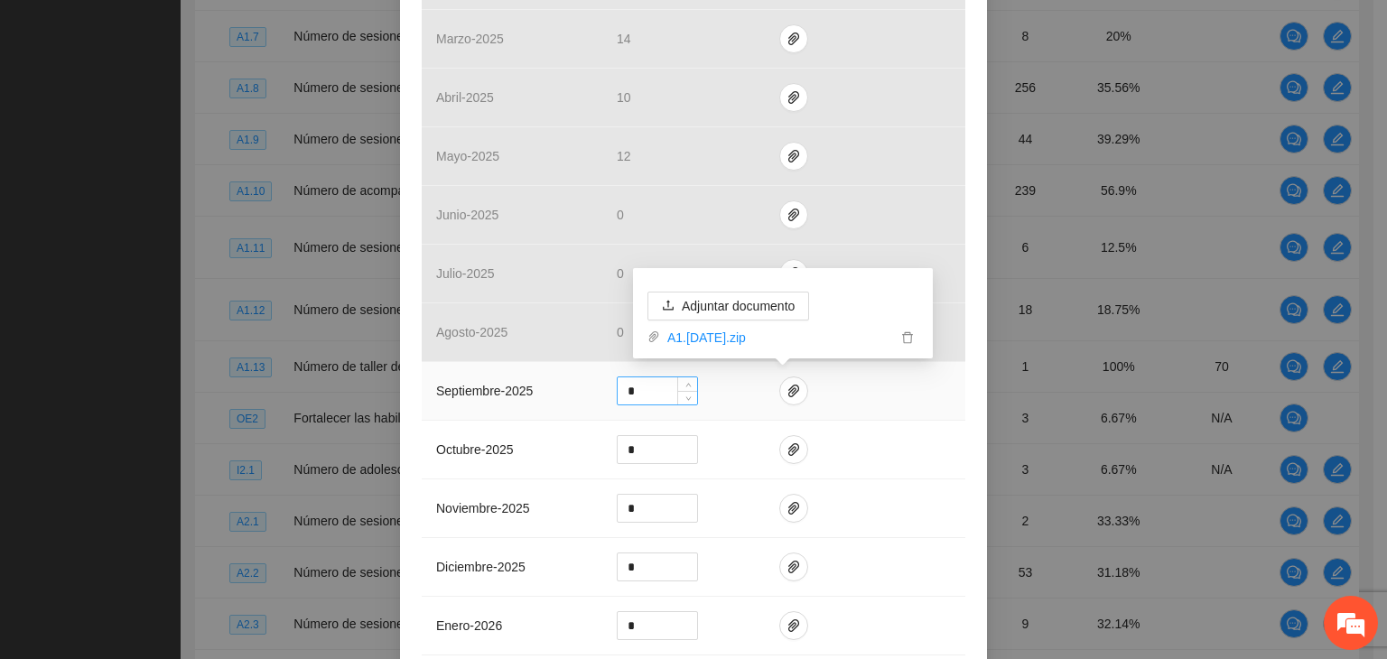
click at [640, 389] on input "*" at bounding box center [657, 391] width 79 height 27
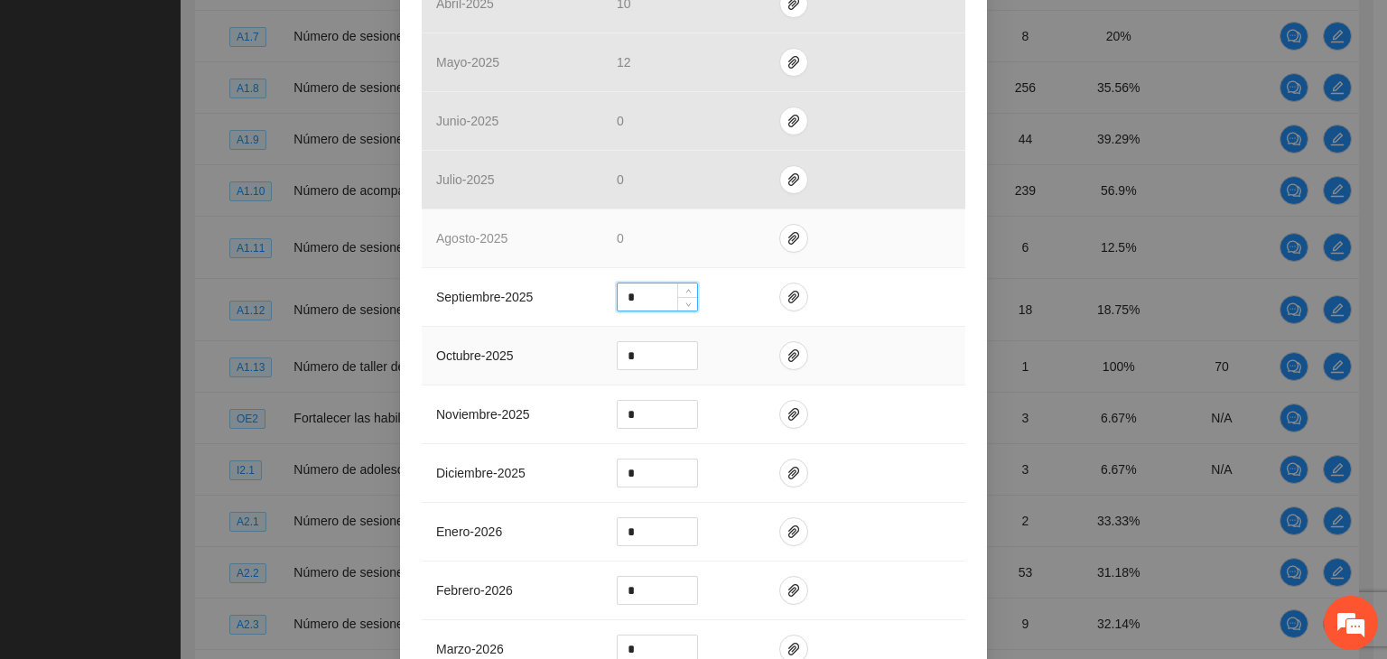
scroll to position [494, 0]
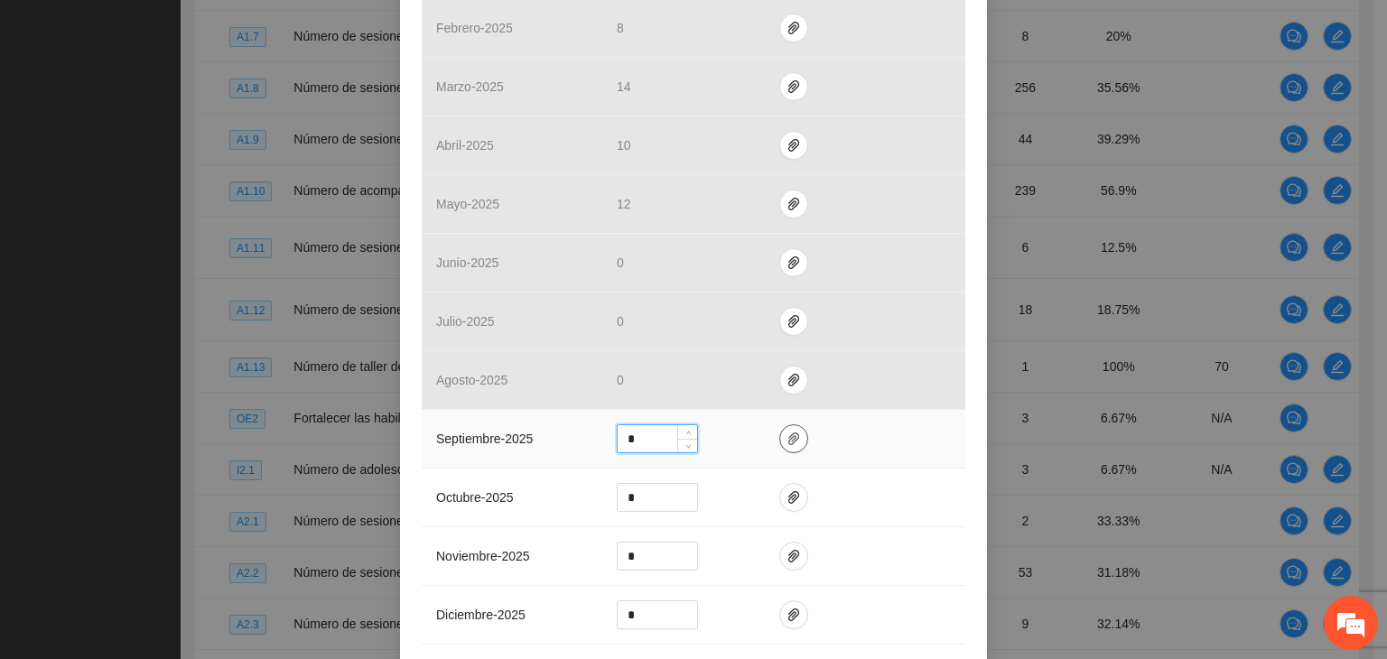
type input "*"
click at [780, 436] on span "paper-clip" at bounding box center [793, 439] width 27 height 14
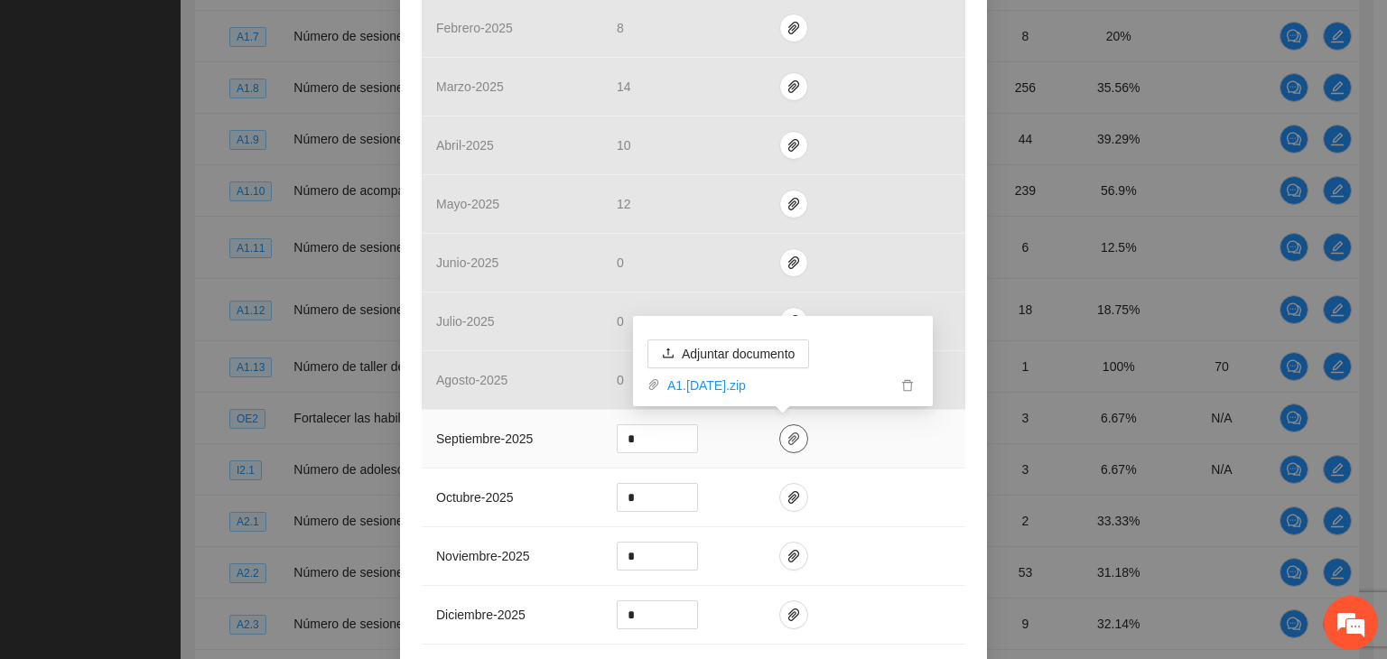
click at [787, 434] on icon "paper-clip" at bounding box center [794, 439] width 14 height 14
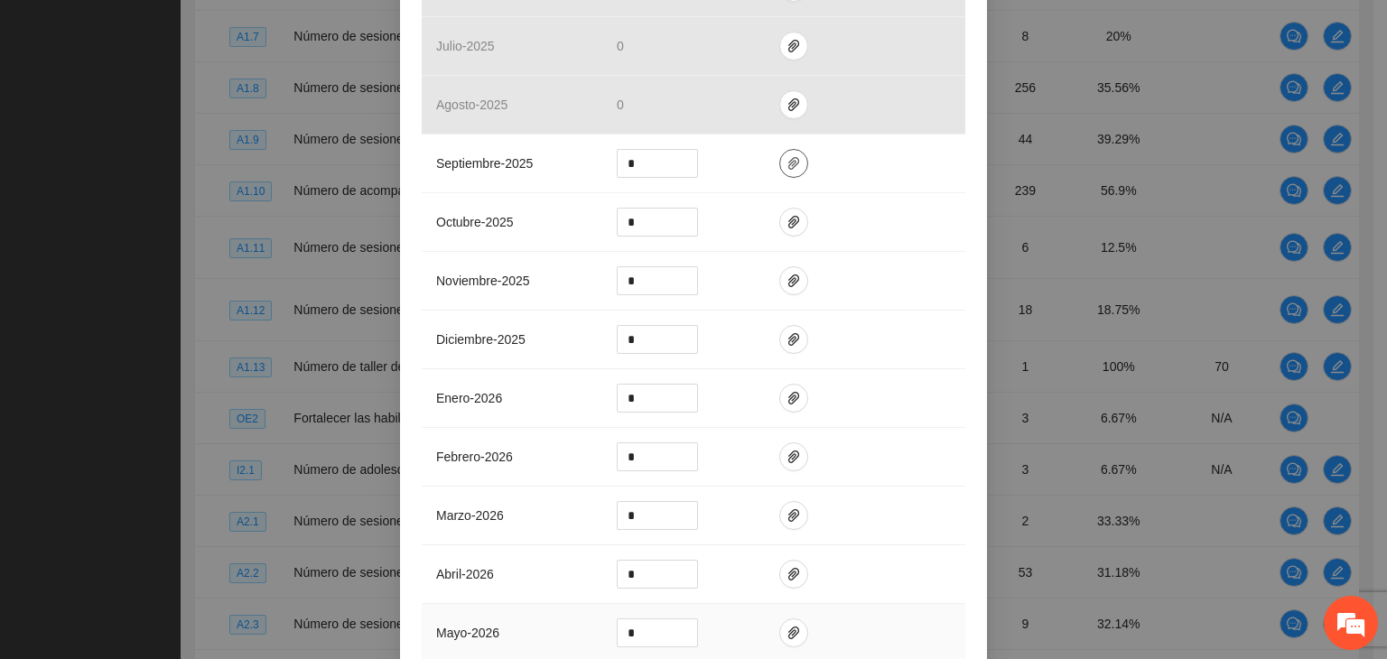
scroll to position [946, 0]
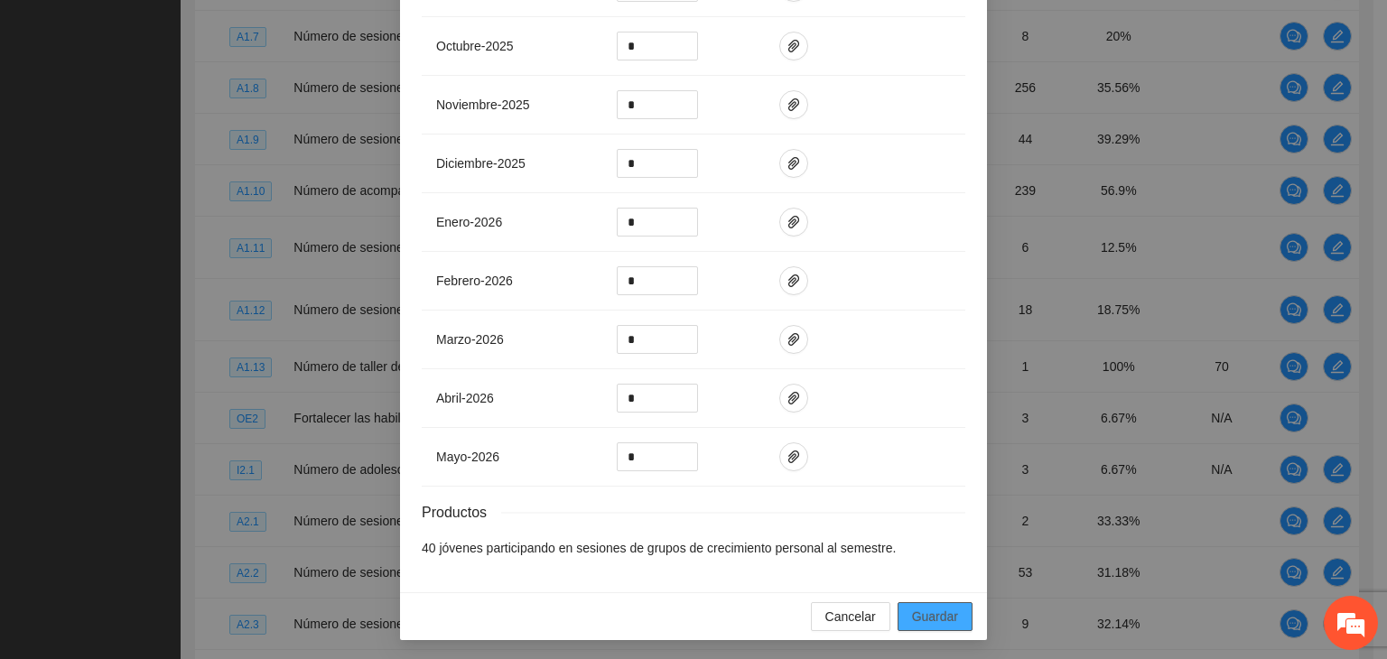
drag, startPoint x: 915, startPoint y: 611, endPoint x: 906, endPoint y: 606, distance: 10.5
click at [914, 610] on span "Guardar" at bounding box center [935, 617] width 46 height 20
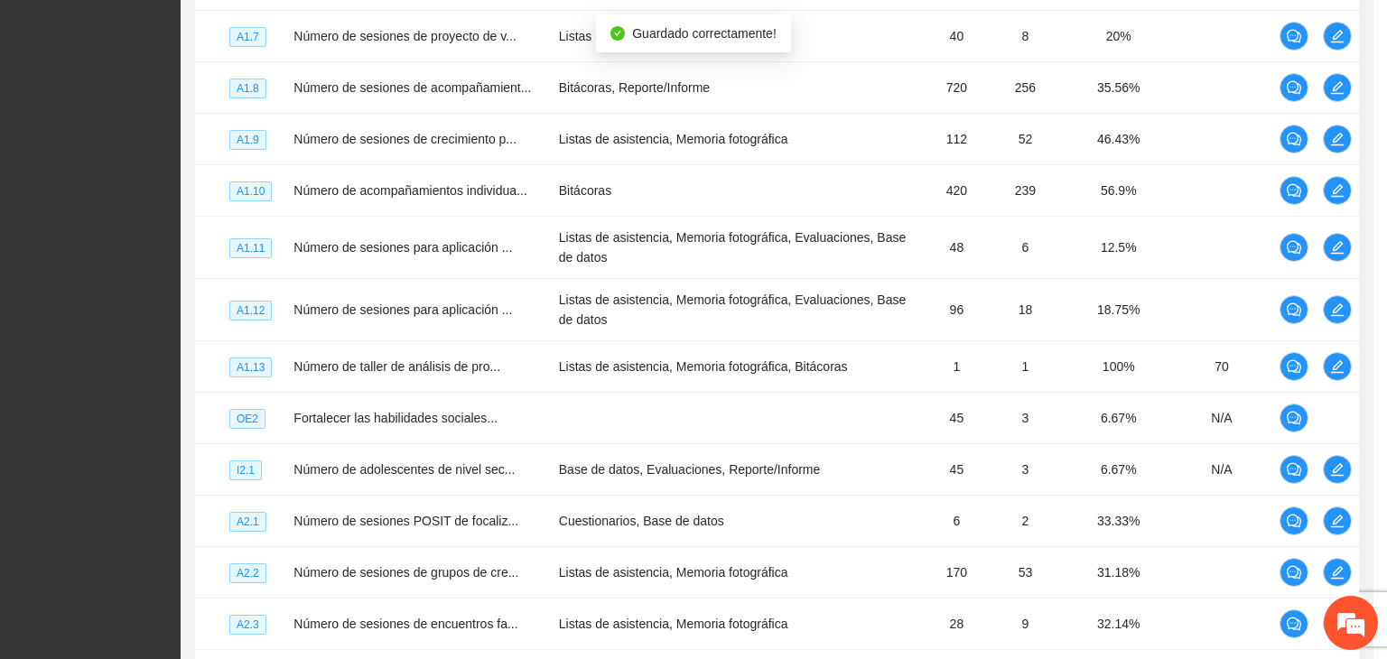
scroll to position [855, 0]
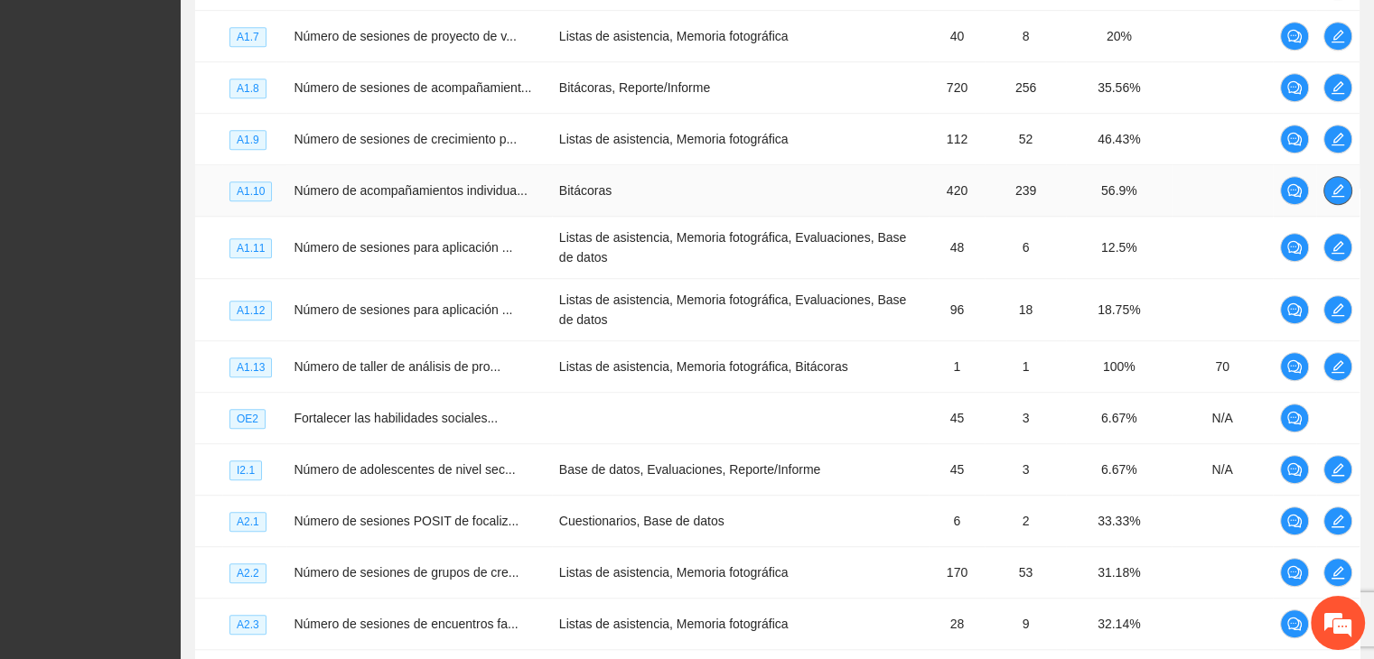
click at [1347, 198] on span "edit" at bounding box center [1337, 190] width 27 height 14
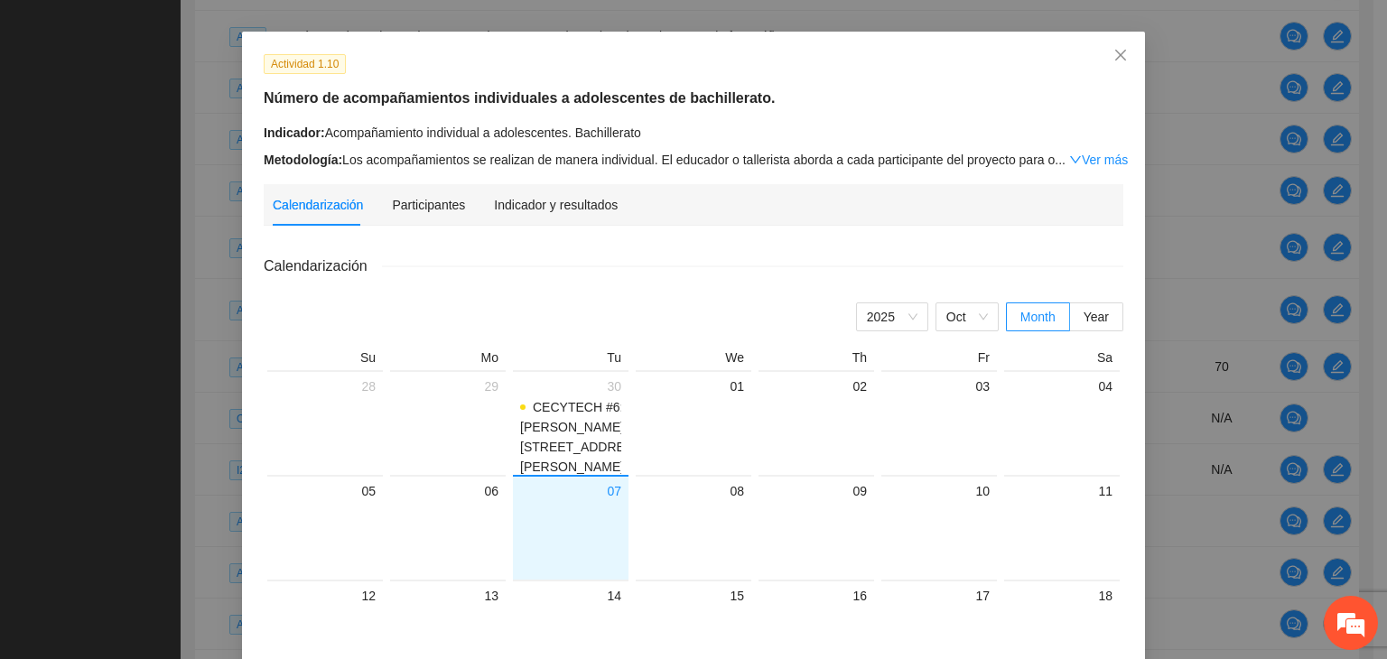
scroll to position [90, 0]
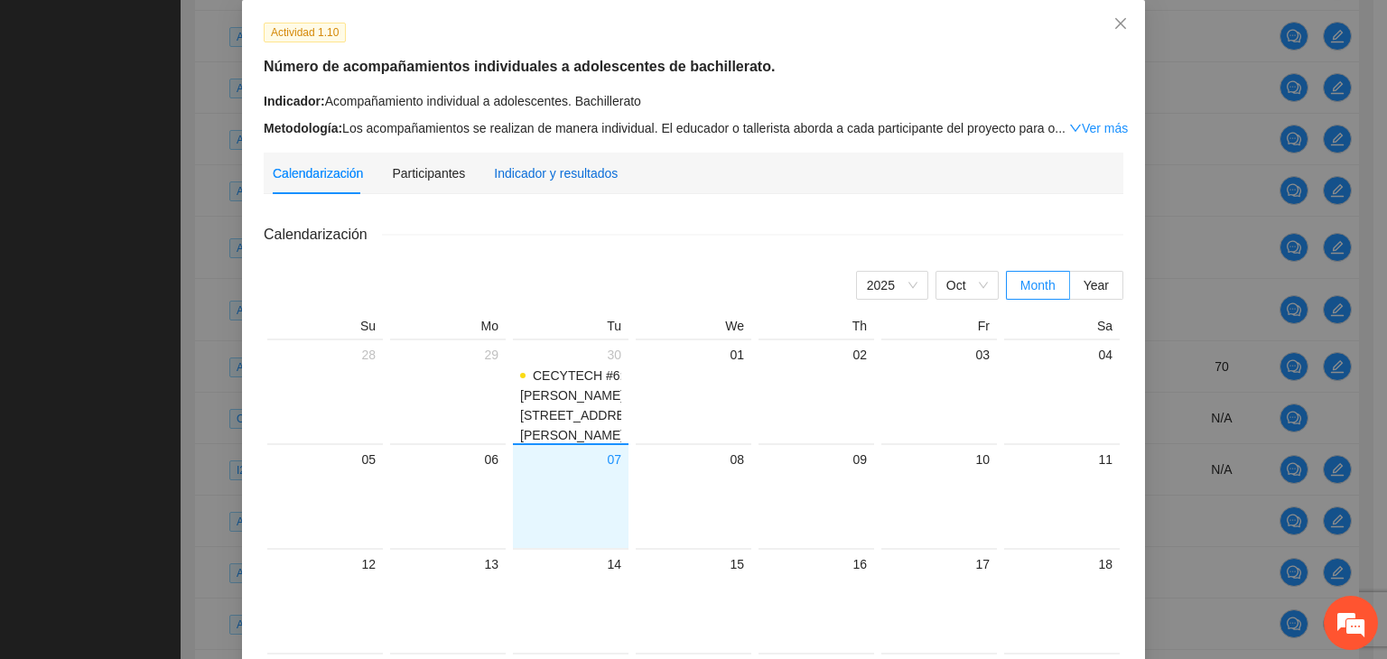
click at [509, 172] on div "Indicador y resultados" at bounding box center [556, 173] width 124 height 20
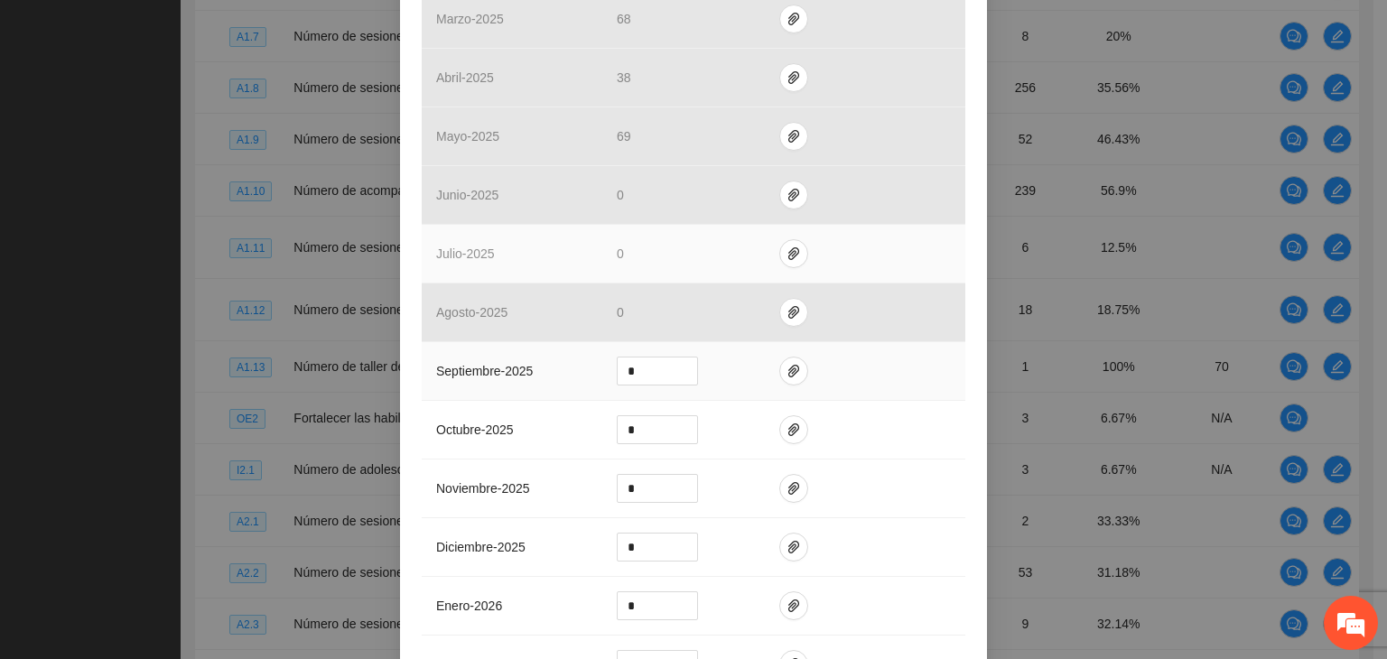
scroll to position [542, 0]
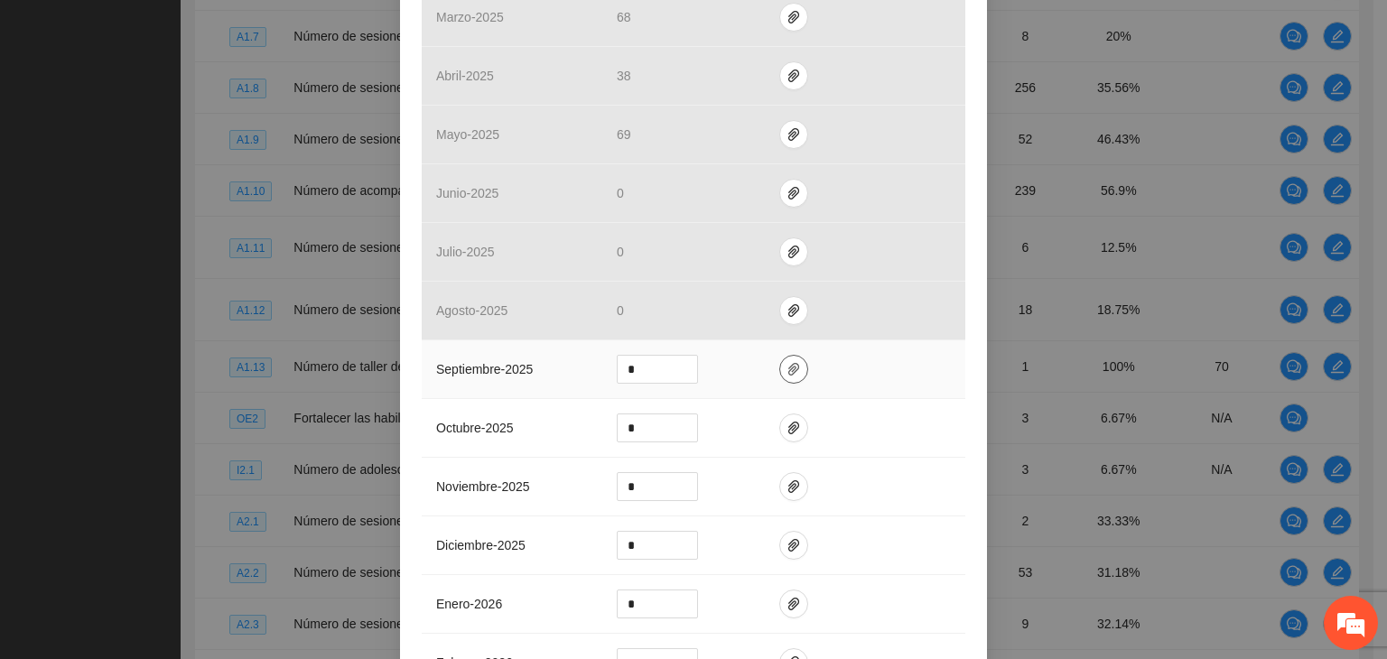
click at [787, 372] on icon "paper-clip" at bounding box center [794, 369] width 14 height 14
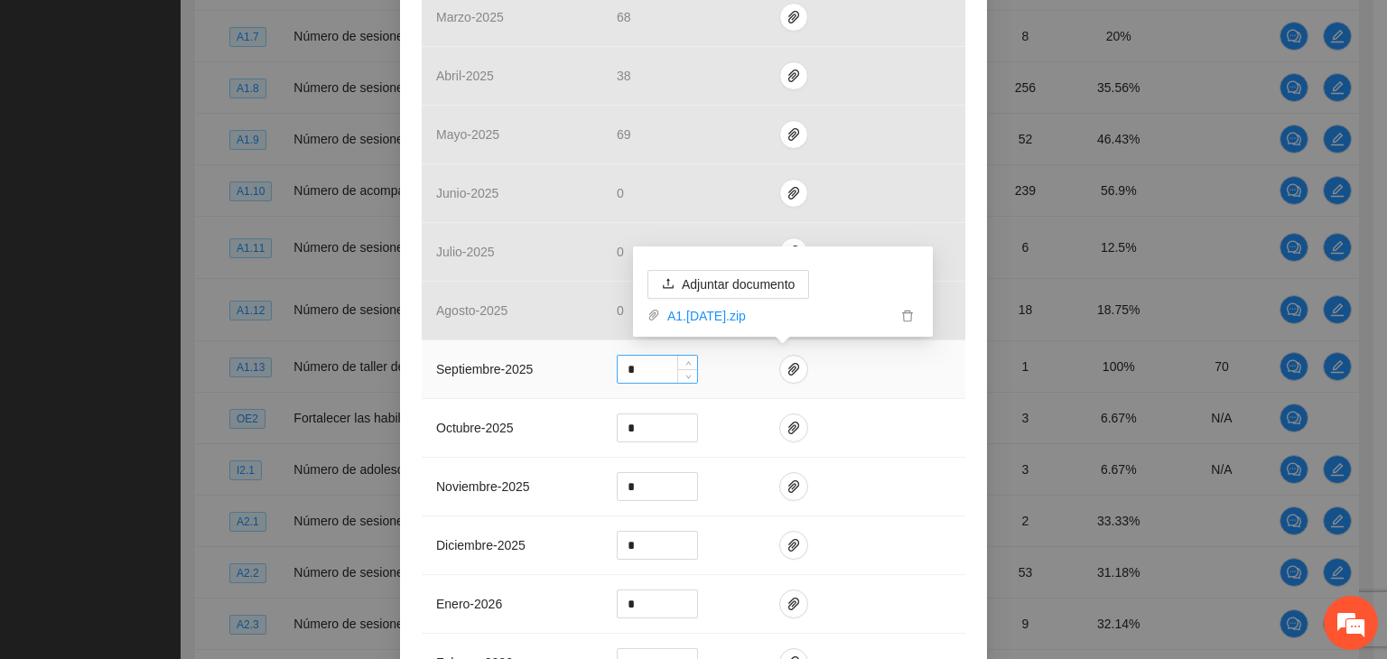
click at [647, 368] on input "*" at bounding box center [657, 369] width 79 height 27
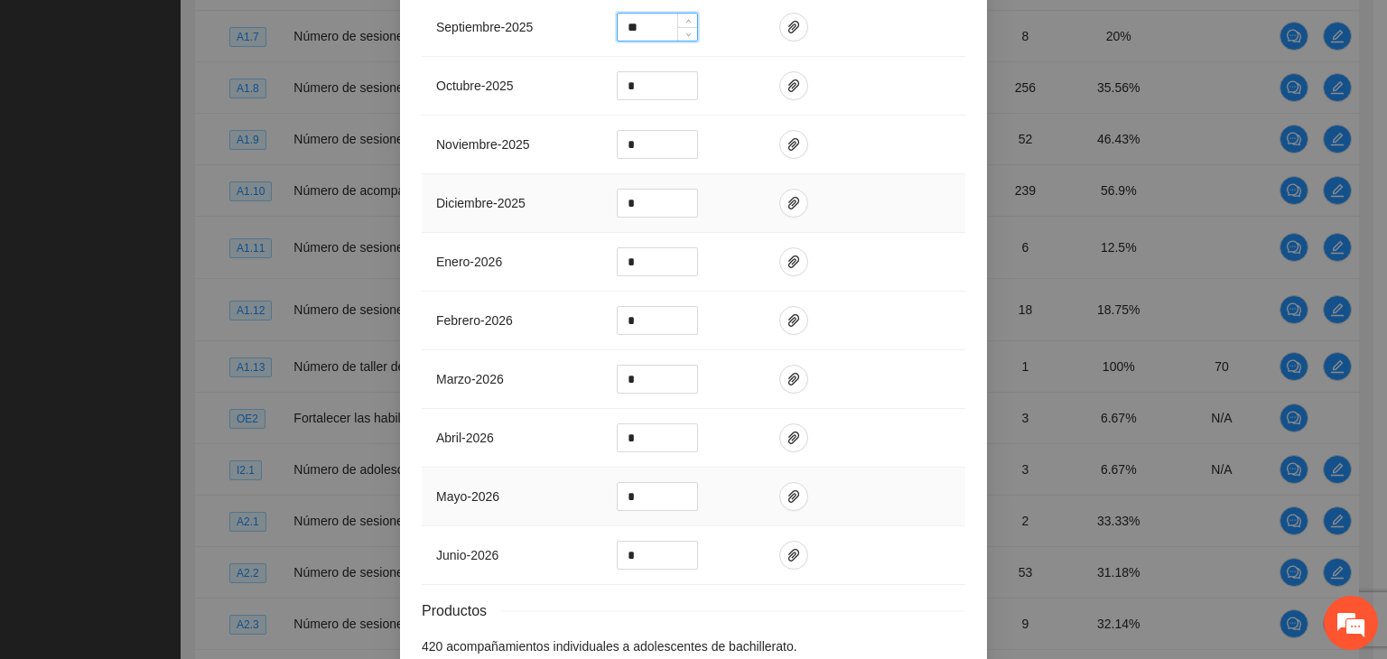
scroll to position [712, 0]
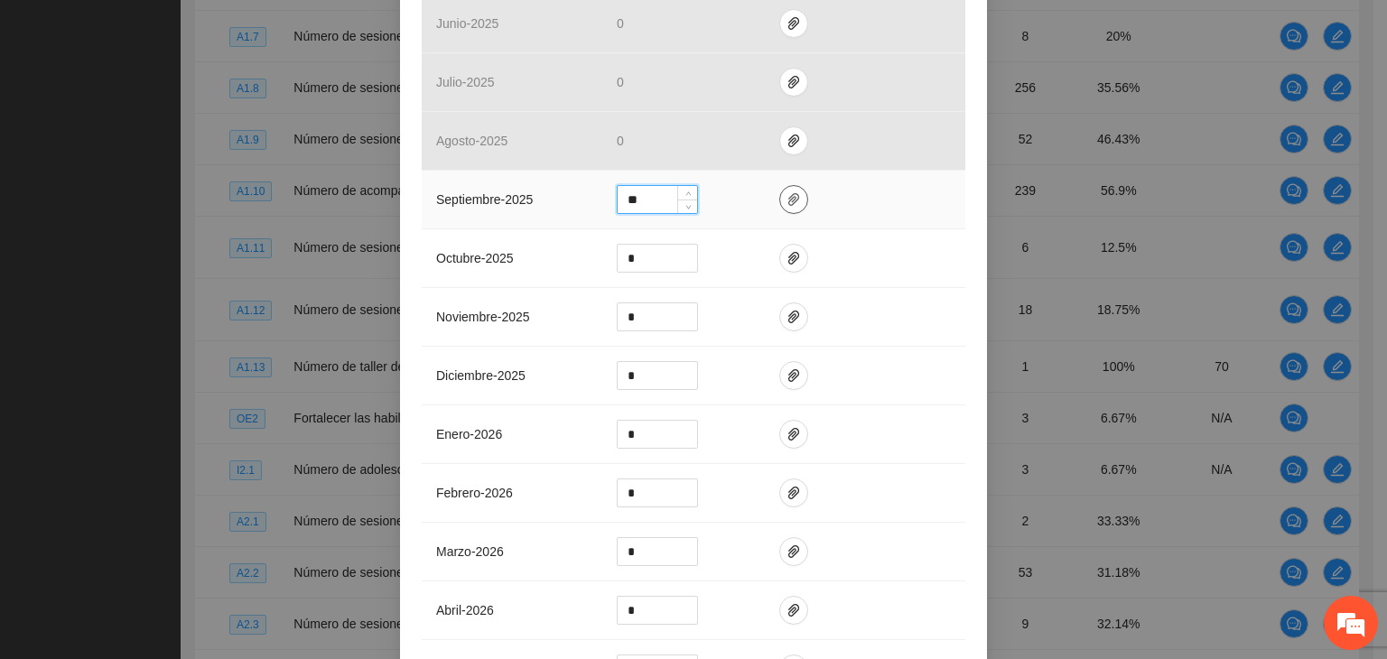
type input "**"
click at [788, 201] on icon "paper-clip" at bounding box center [793, 199] width 11 height 13
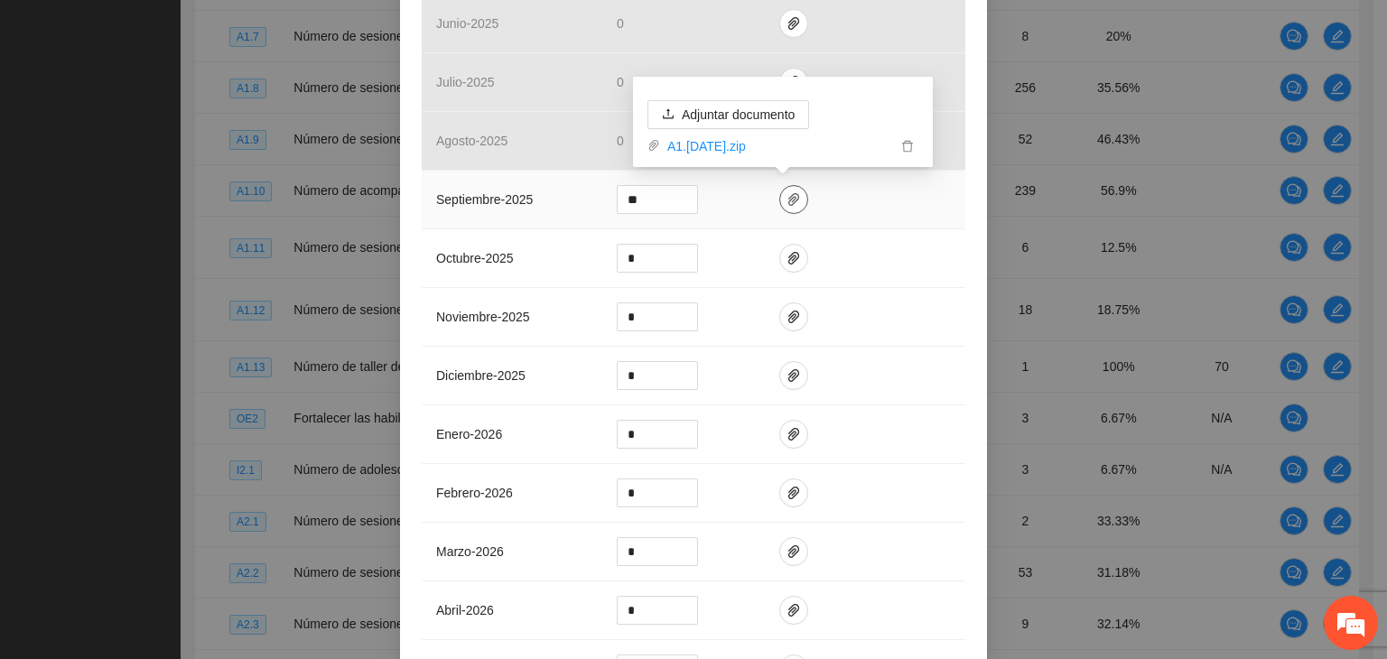
click at [787, 200] on icon "paper-clip" at bounding box center [794, 199] width 14 height 14
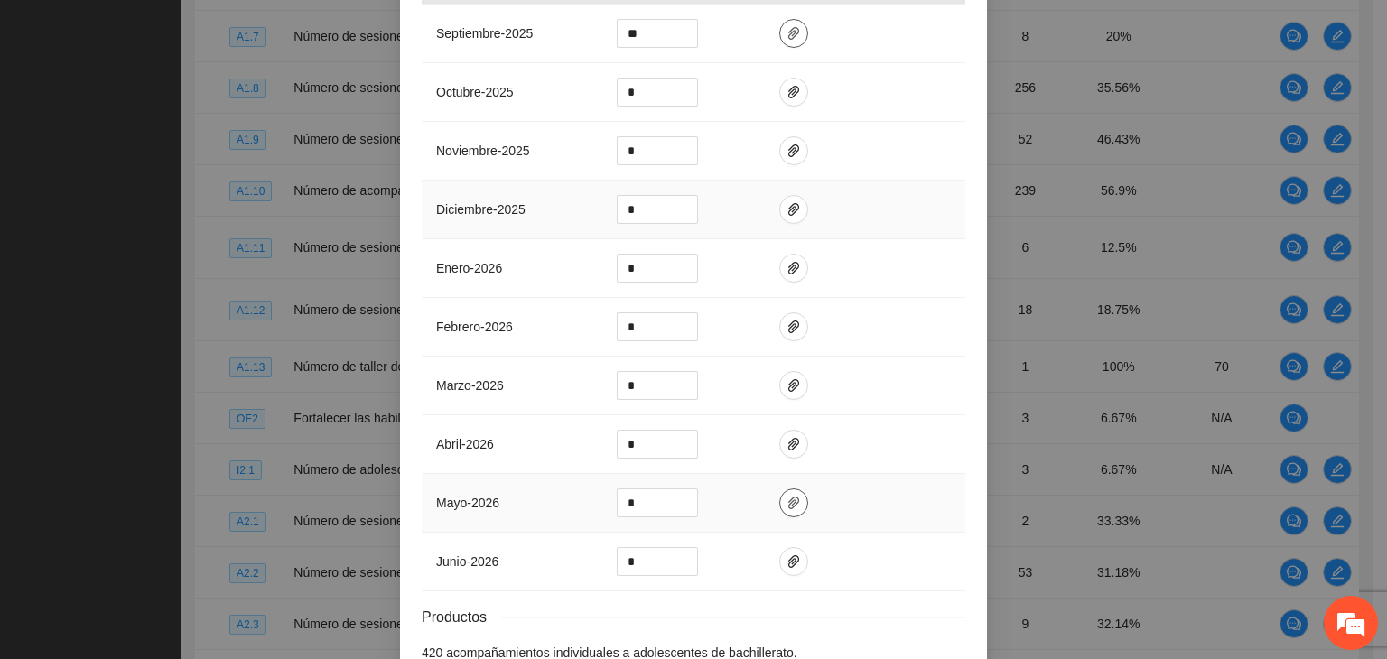
scroll to position [983, 0]
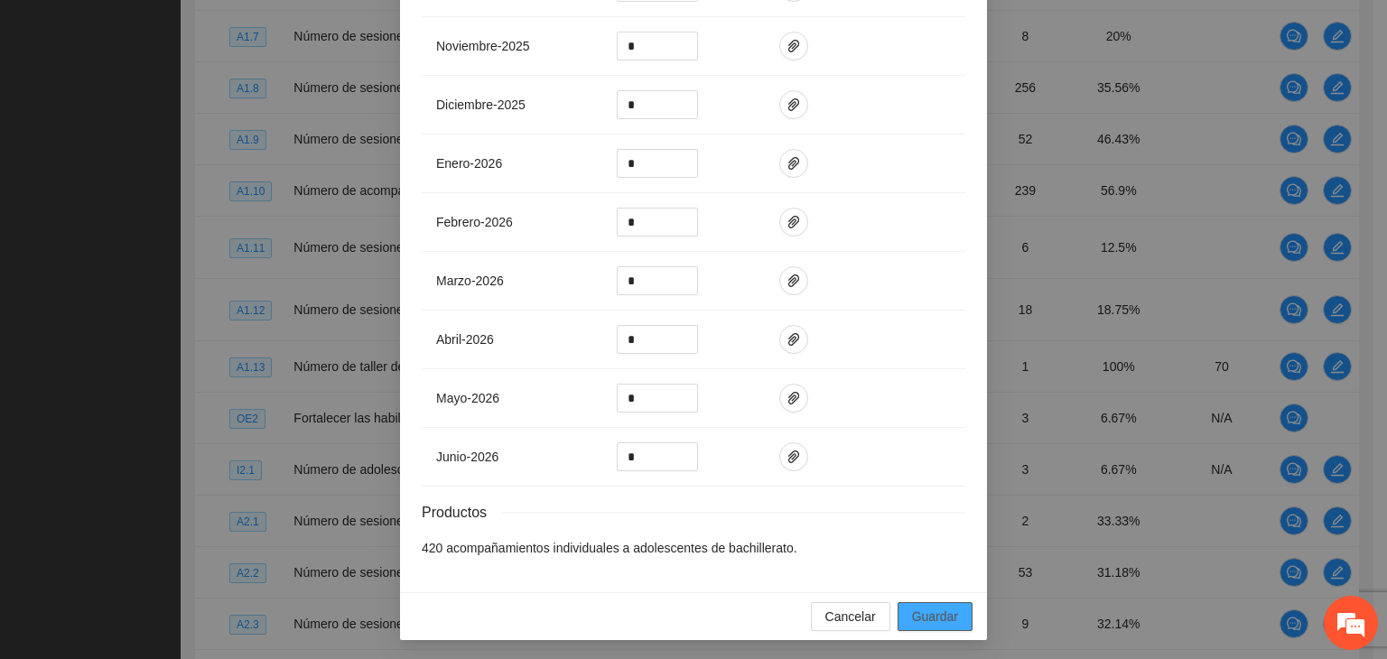
click at [914, 613] on span "Guardar" at bounding box center [935, 617] width 46 height 20
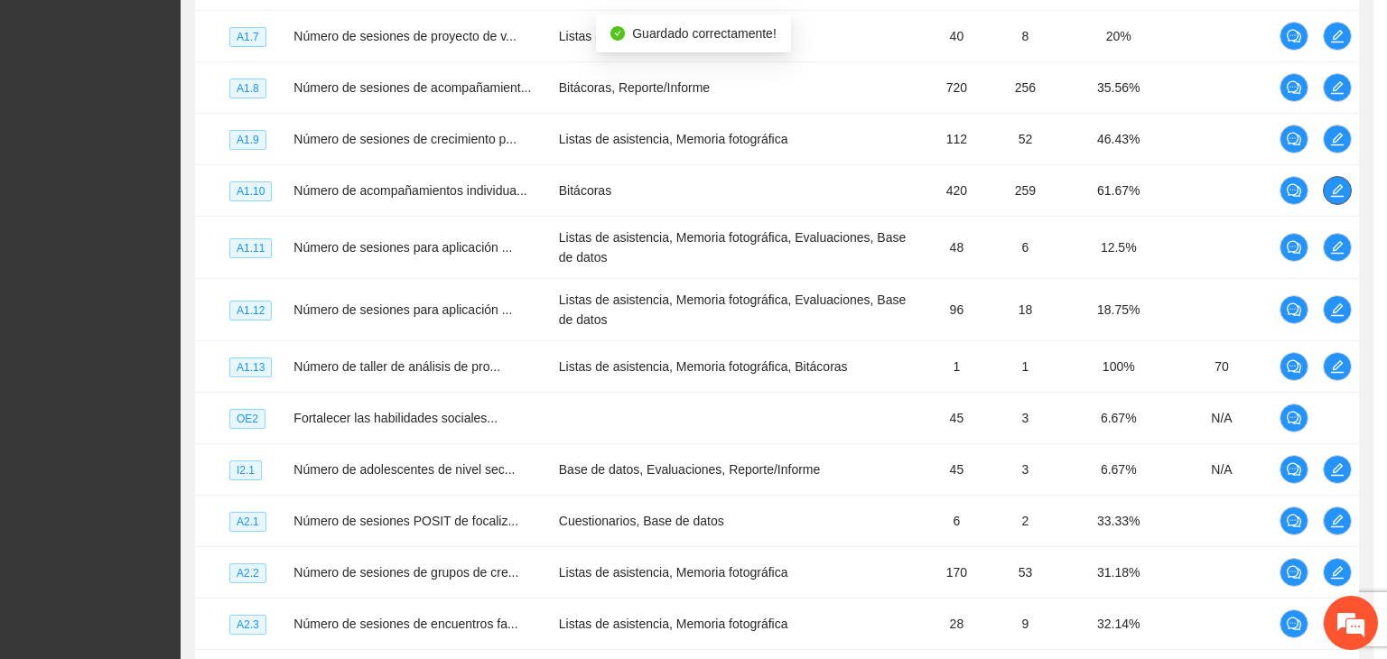
scroll to position [0, 0]
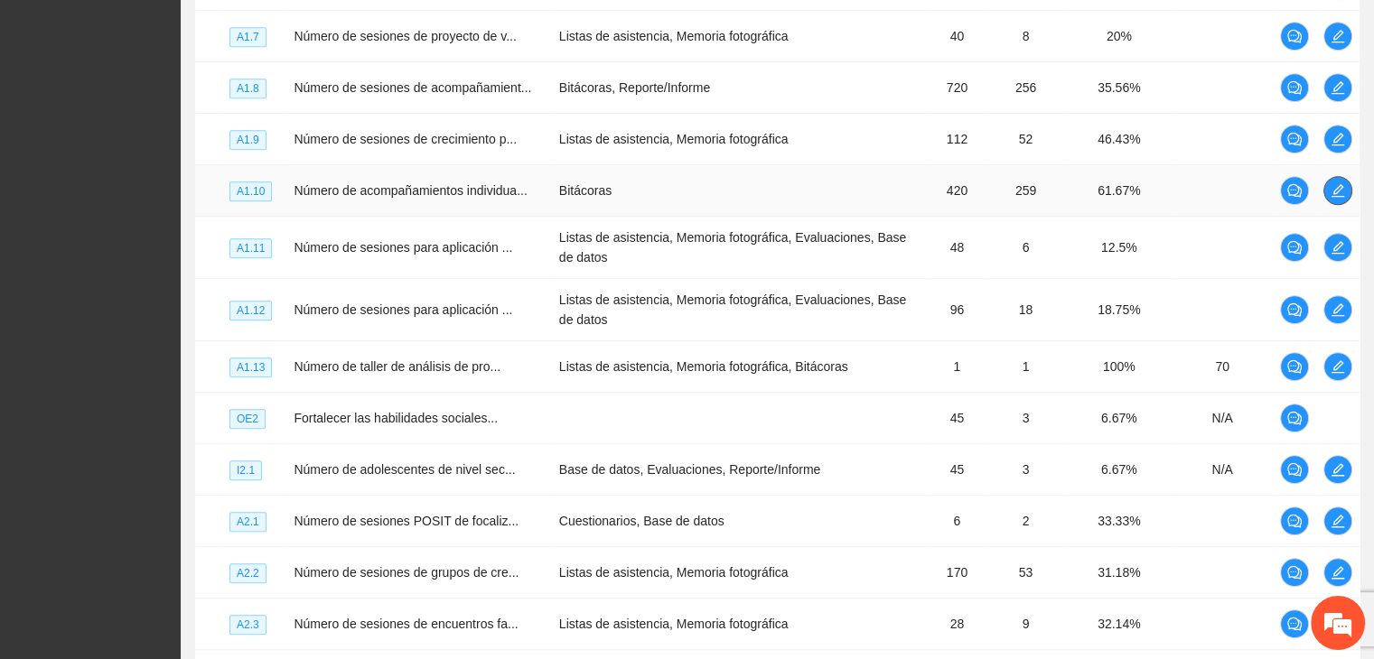
click at [1342, 198] on icon "edit" at bounding box center [1337, 190] width 14 height 14
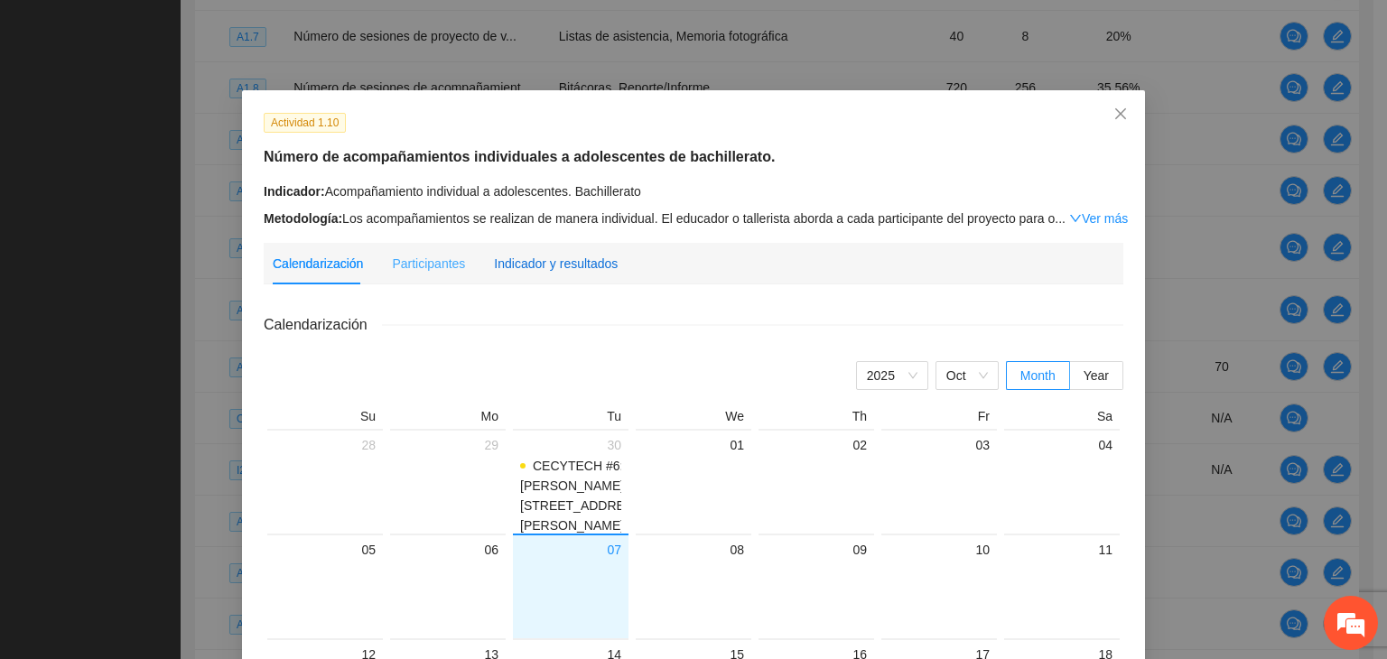
click at [579, 271] on div "Indicador y resultados" at bounding box center [556, 264] width 124 height 20
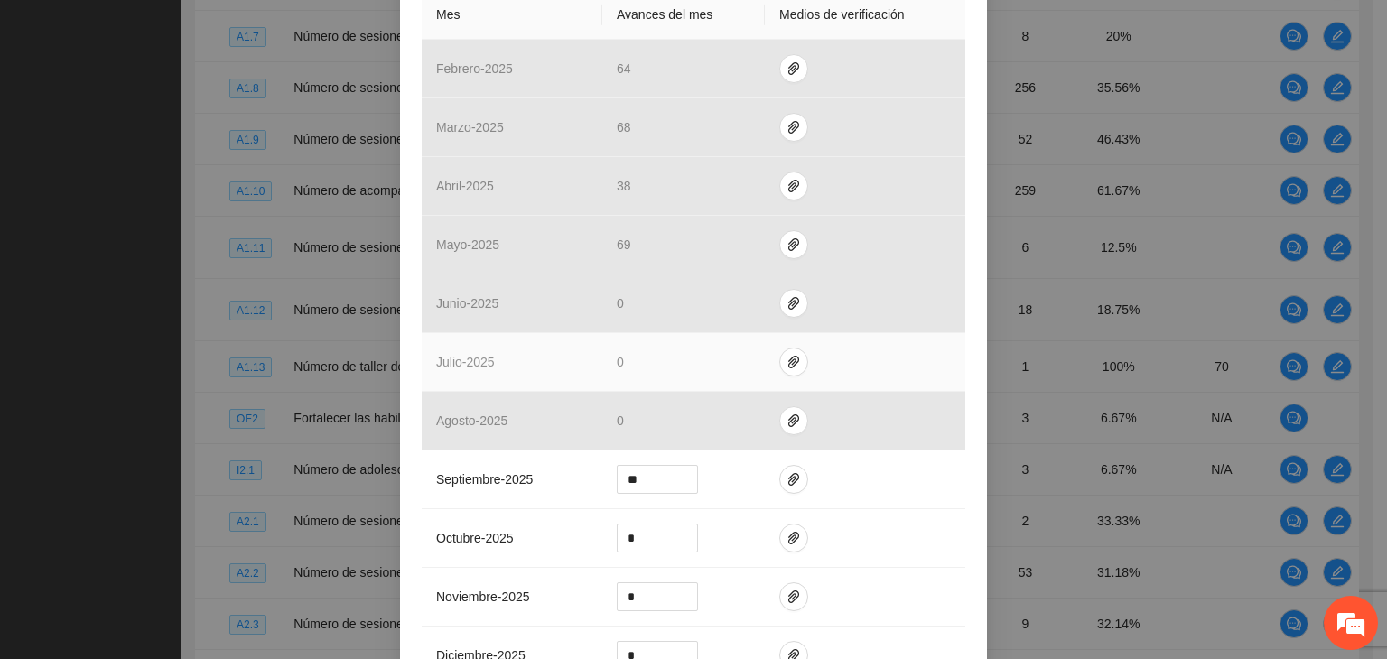
scroll to position [542, 0]
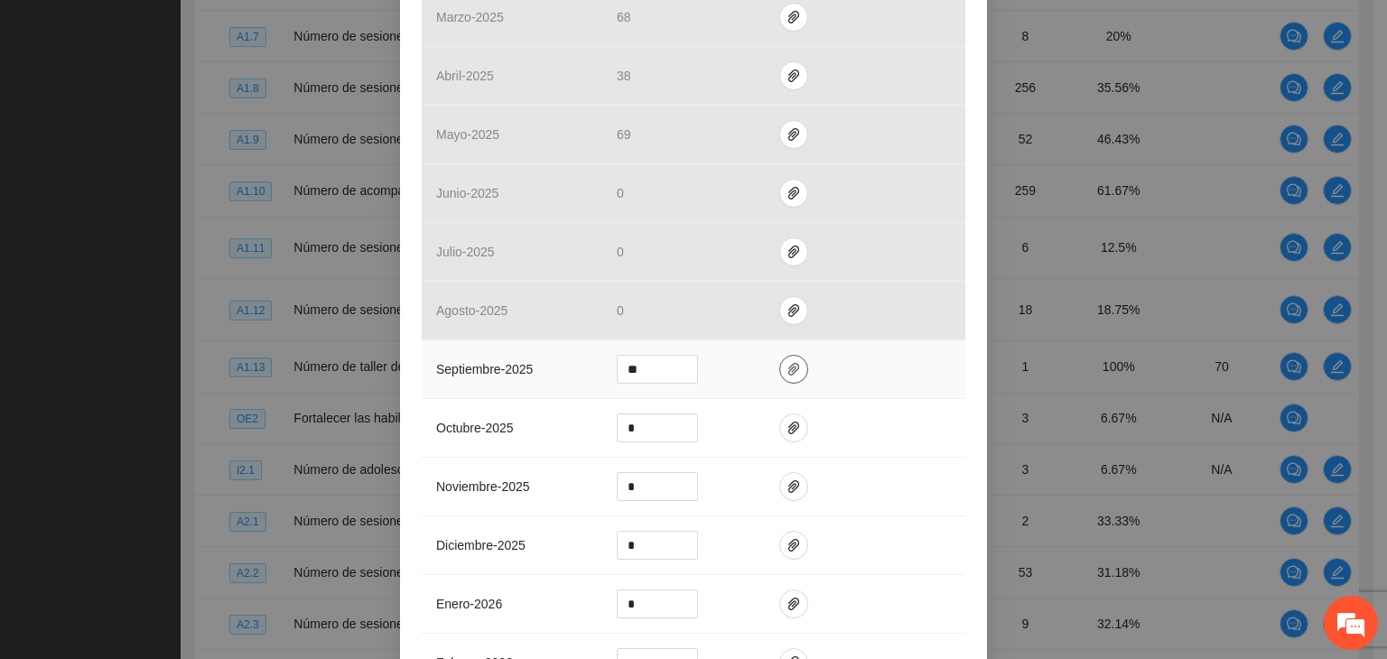
click at [787, 372] on icon "paper-clip" at bounding box center [794, 369] width 14 height 14
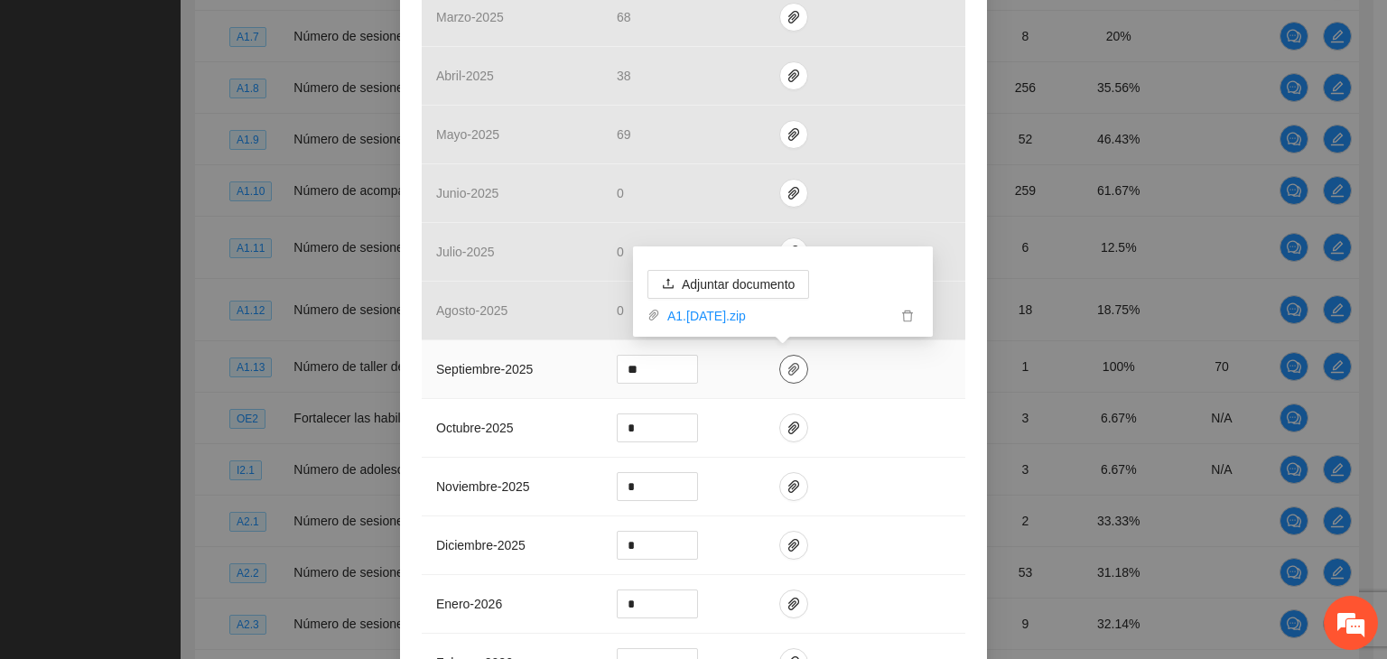
click at [787, 373] on icon "paper-clip" at bounding box center [794, 369] width 14 height 14
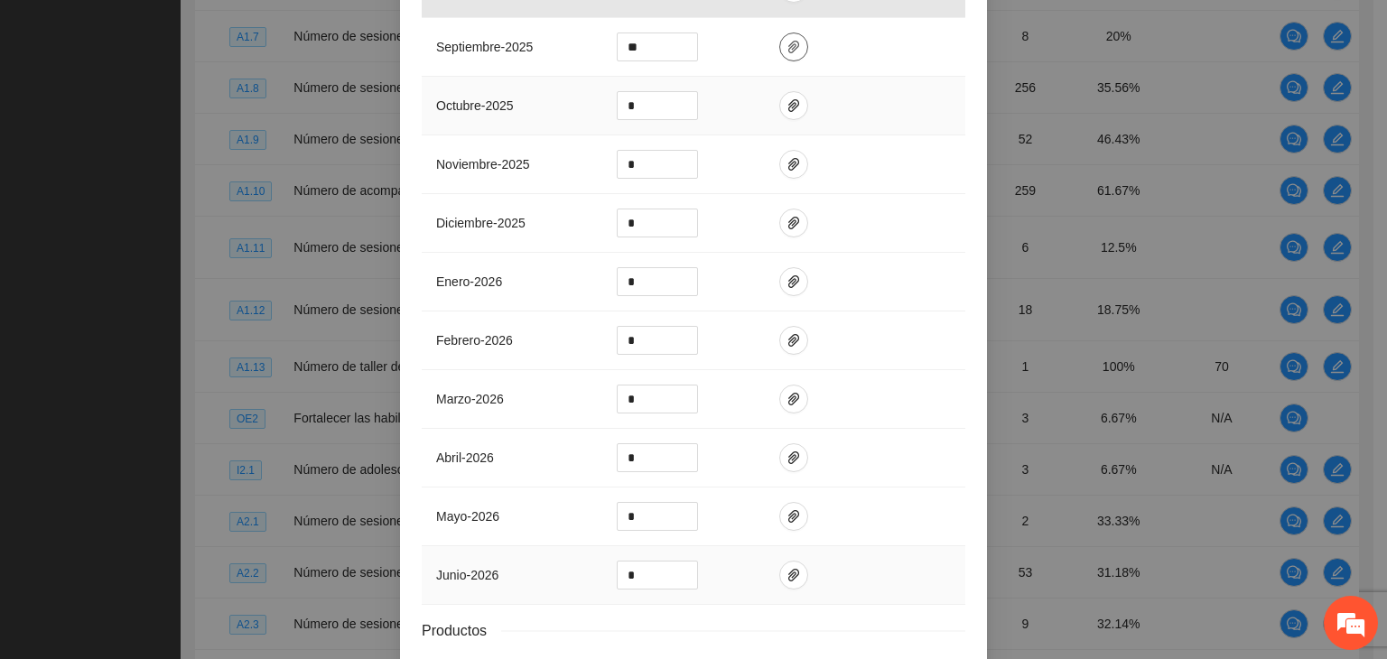
scroll to position [983, 0]
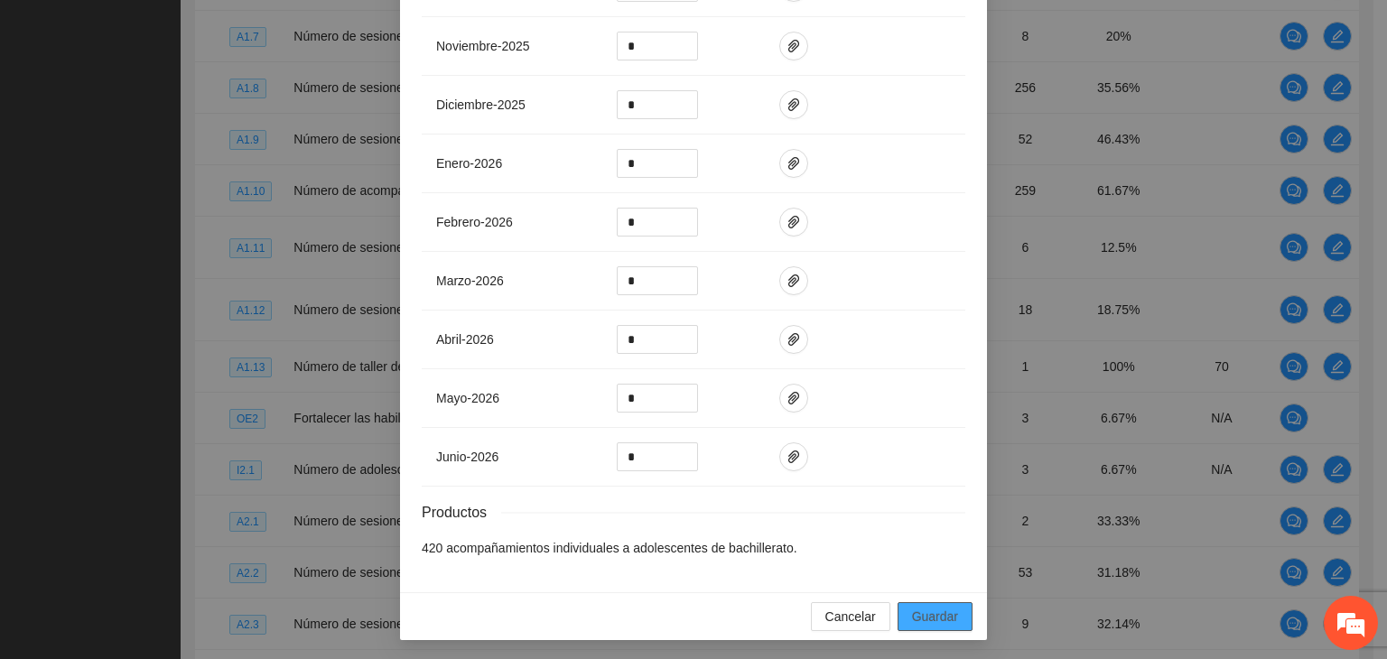
click at [935, 619] on span "Guardar" at bounding box center [935, 617] width 46 height 20
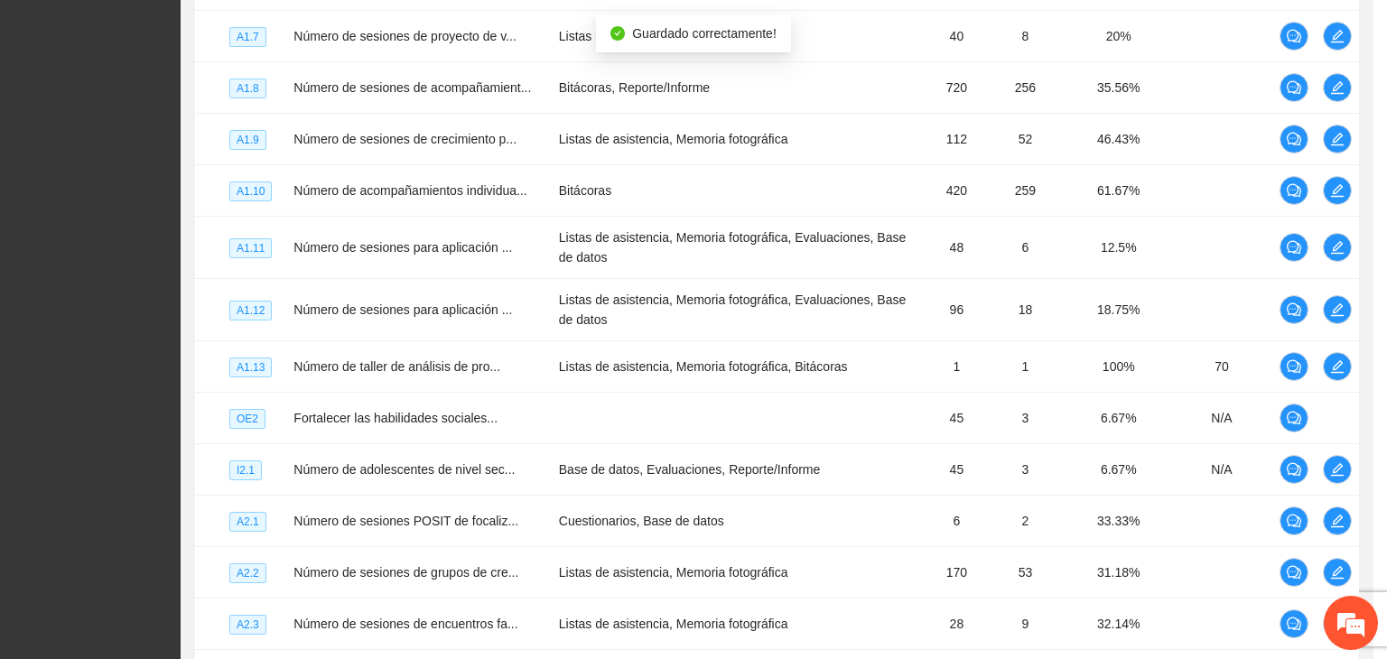
scroll to position [892, 0]
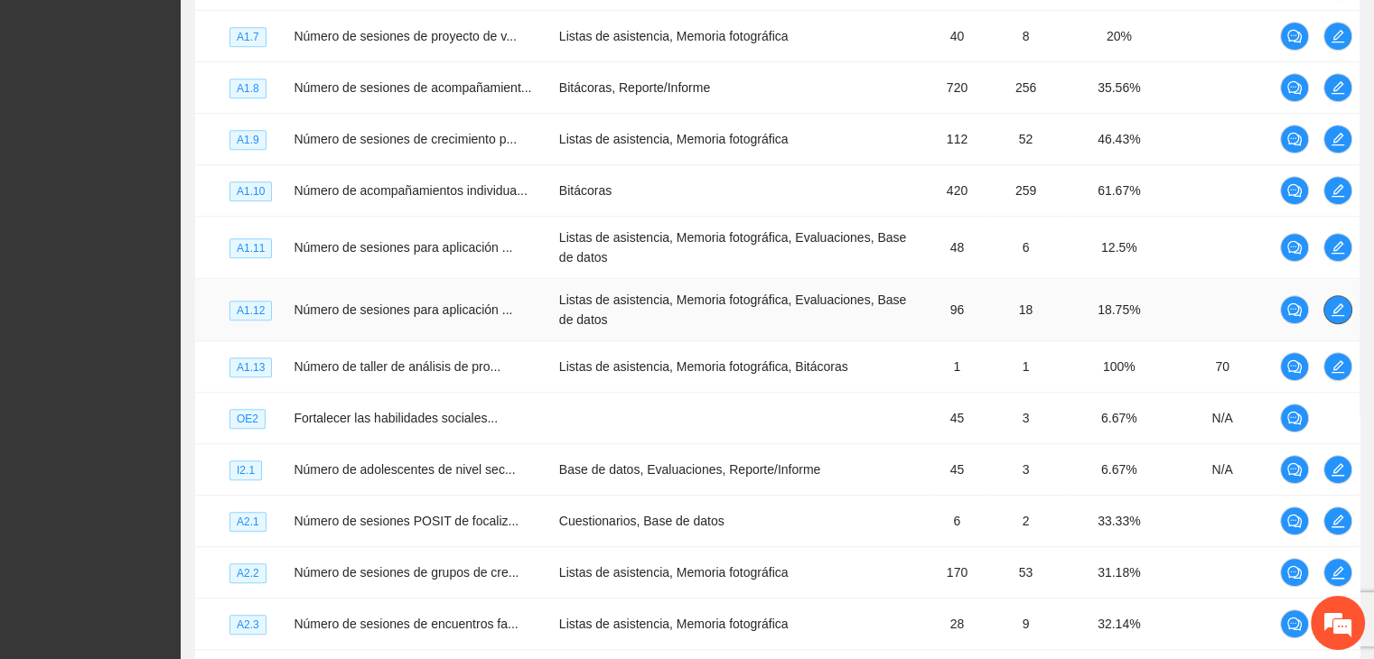
click at [1347, 317] on span "edit" at bounding box center [1337, 310] width 27 height 14
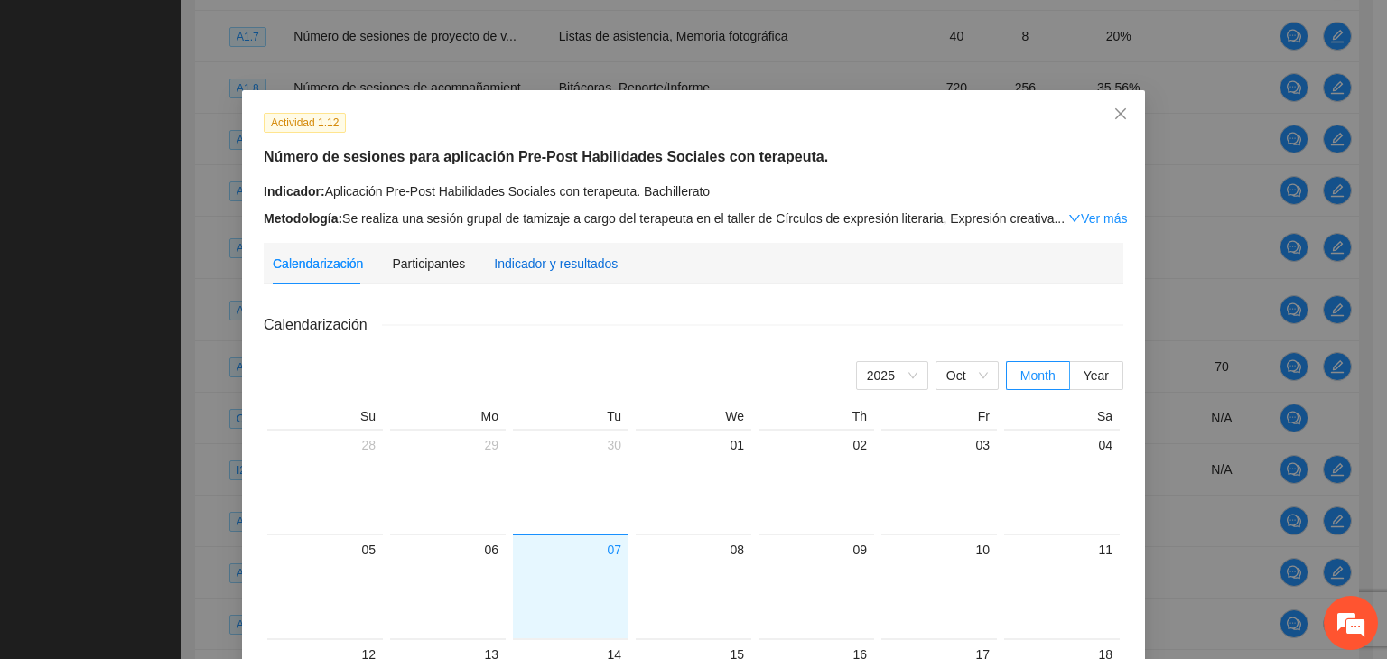
click at [566, 262] on div "Indicador y resultados" at bounding box center [556, 264] width 124 height 20
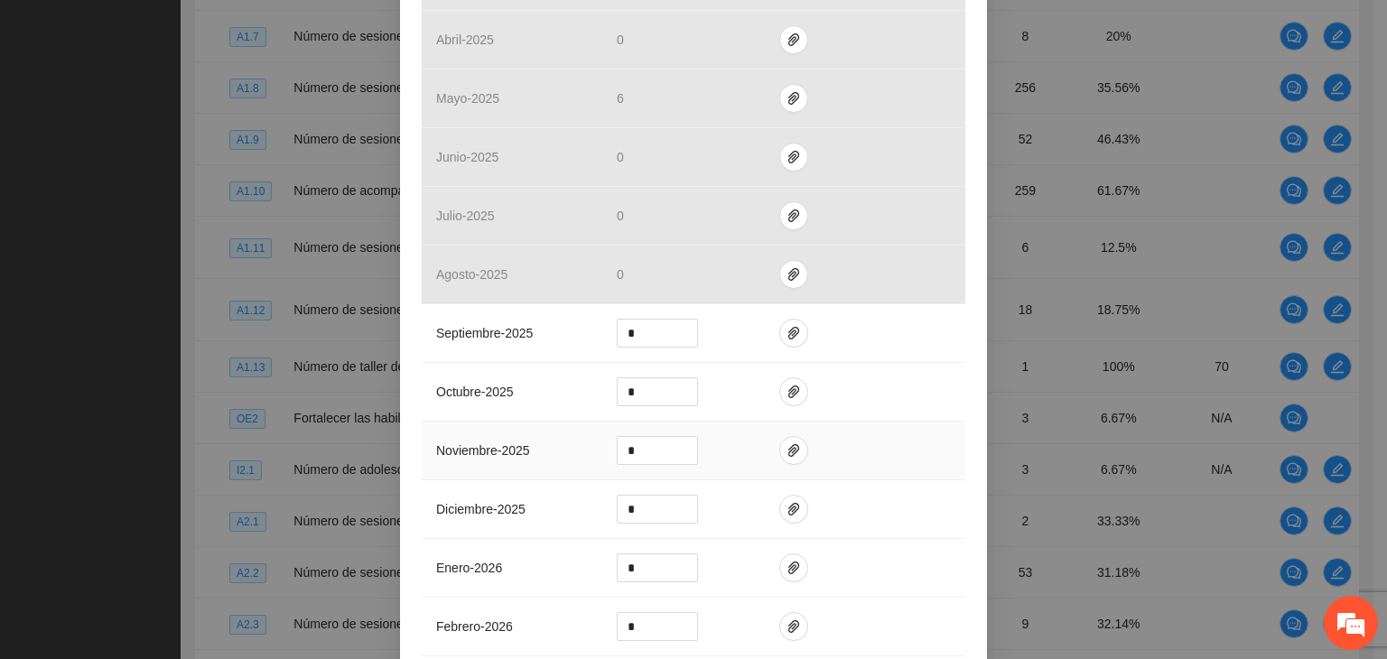
scroll to position [632, 0]
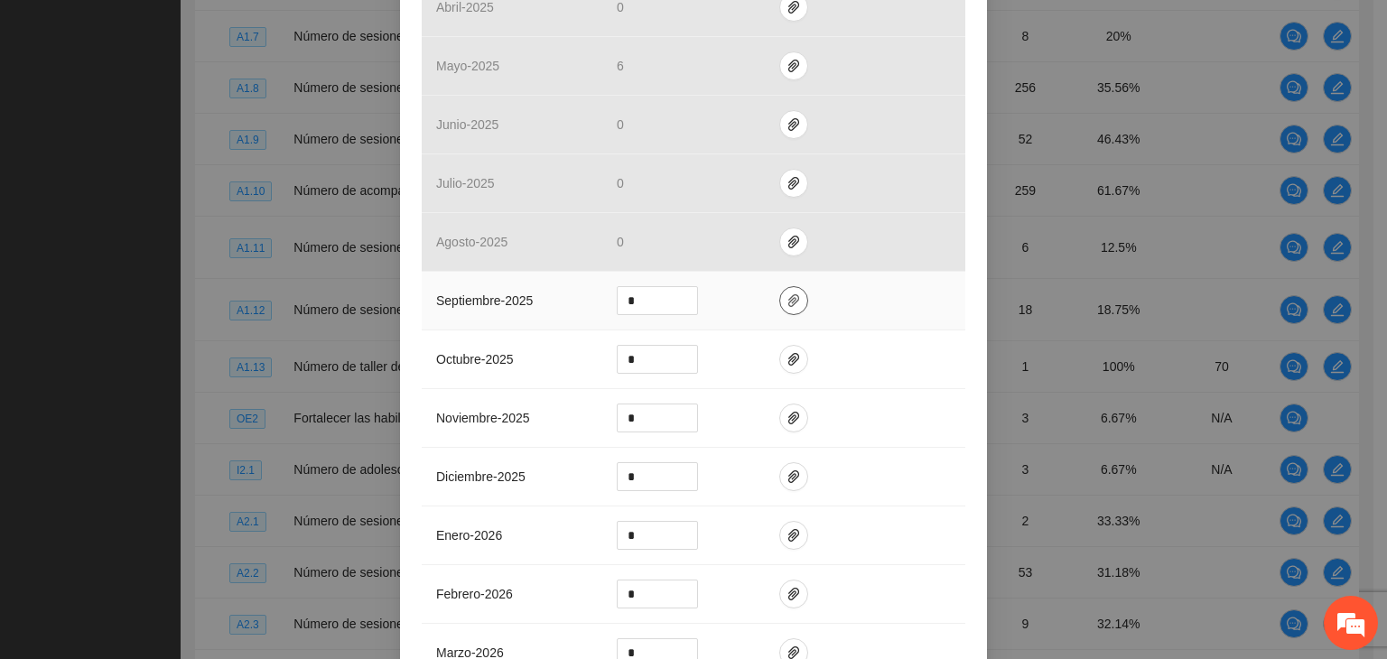
click at [789, 294] on icon "paper-clip" at bounding box center [794, 301] width 14 height 14
click at [646, 287] on input "*" at bounding box center [657, 300] width 79 height 27
type input "*"
click at [787, 294] on icon "paper-clip" at bounding box center [794, 301] width 14 height 14
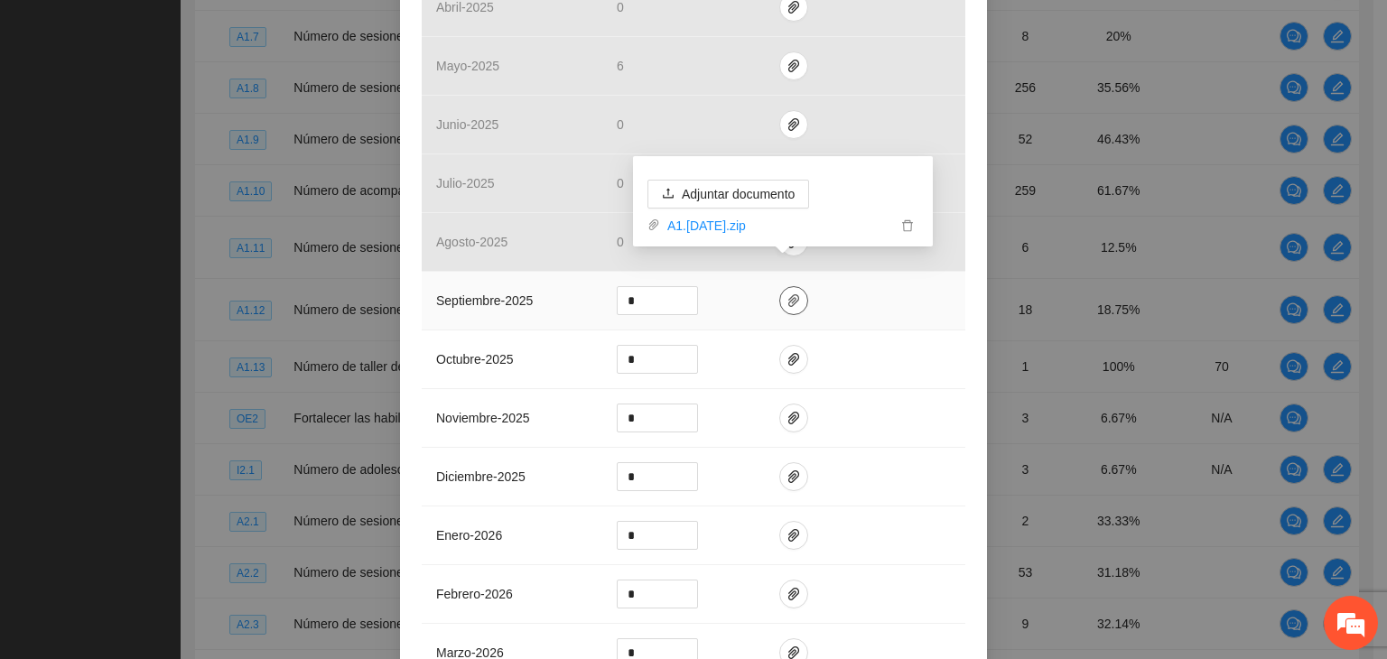
click at [787, 294] on icon "paper-clip" at bounding box center [794, 301] width 14 height 14
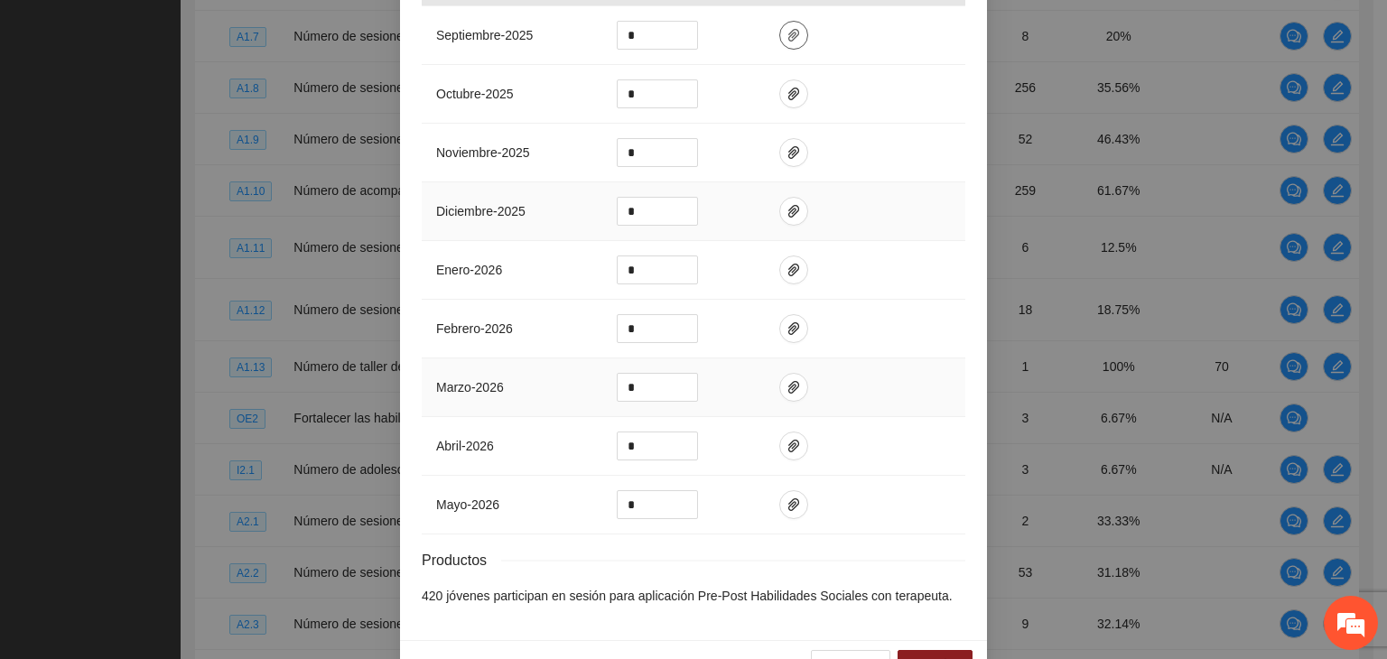
scroll to position [924, 0]
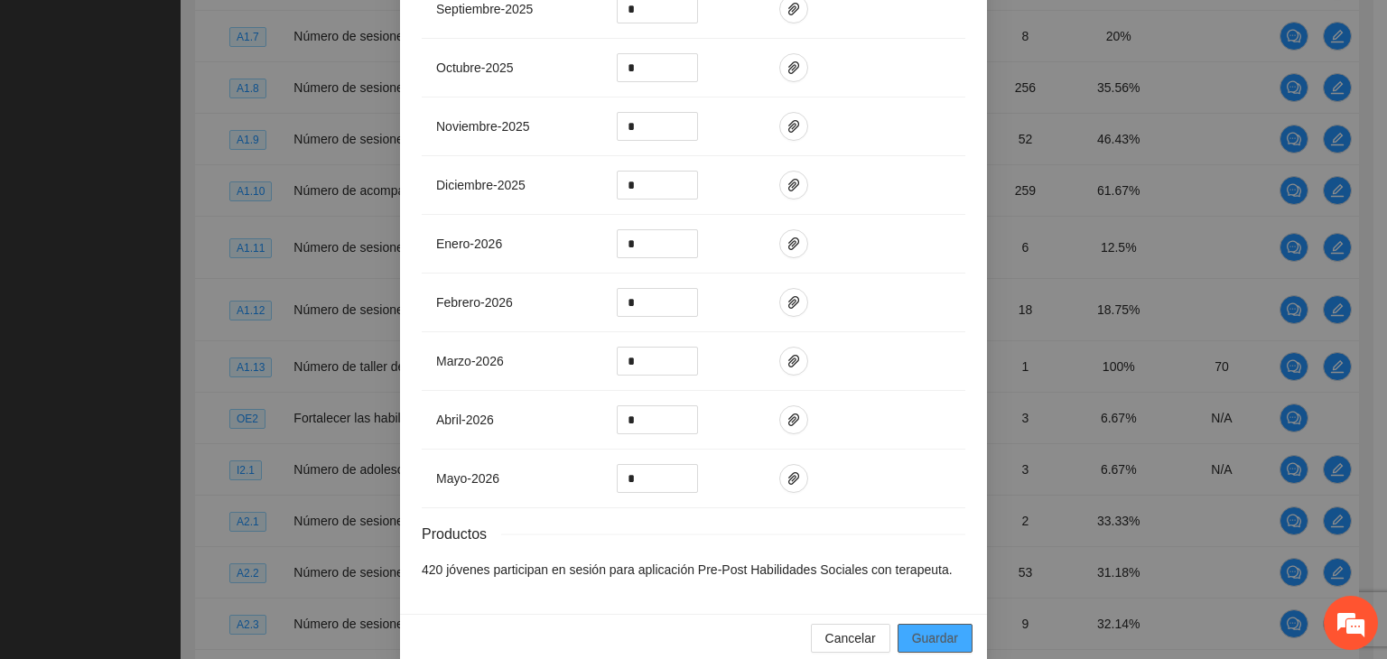
click at [930, 629] on span "Guardar" at bounding box center [935, 639] width 46 height 20
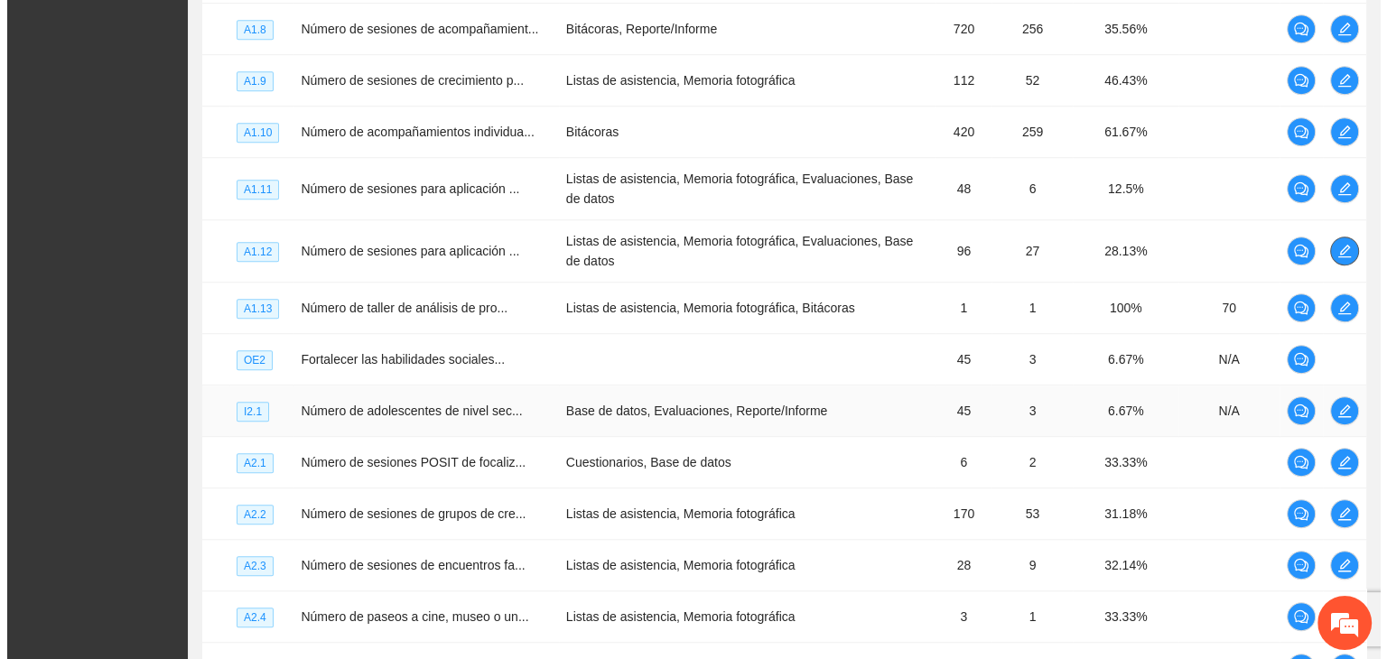
scroll to position [1241, 0]
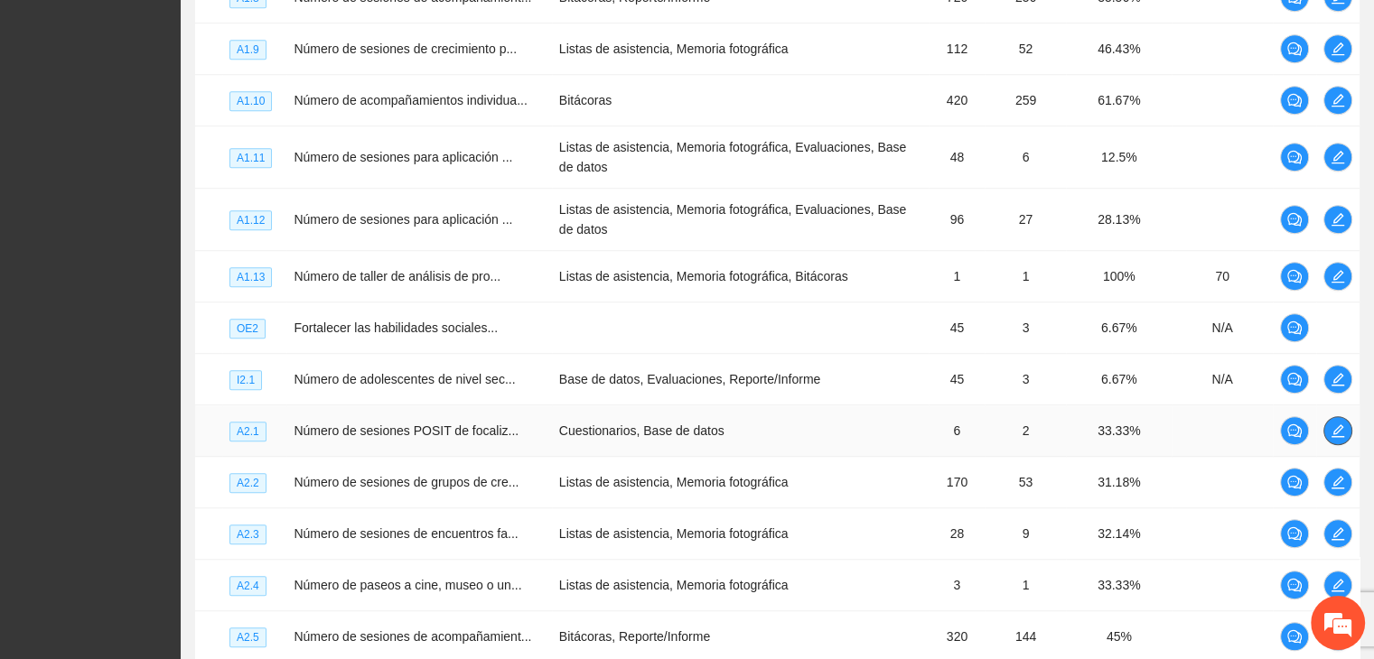
click at [1333, 438] on icon "edit" at bounding box center [1337, 431] width 14 height 14
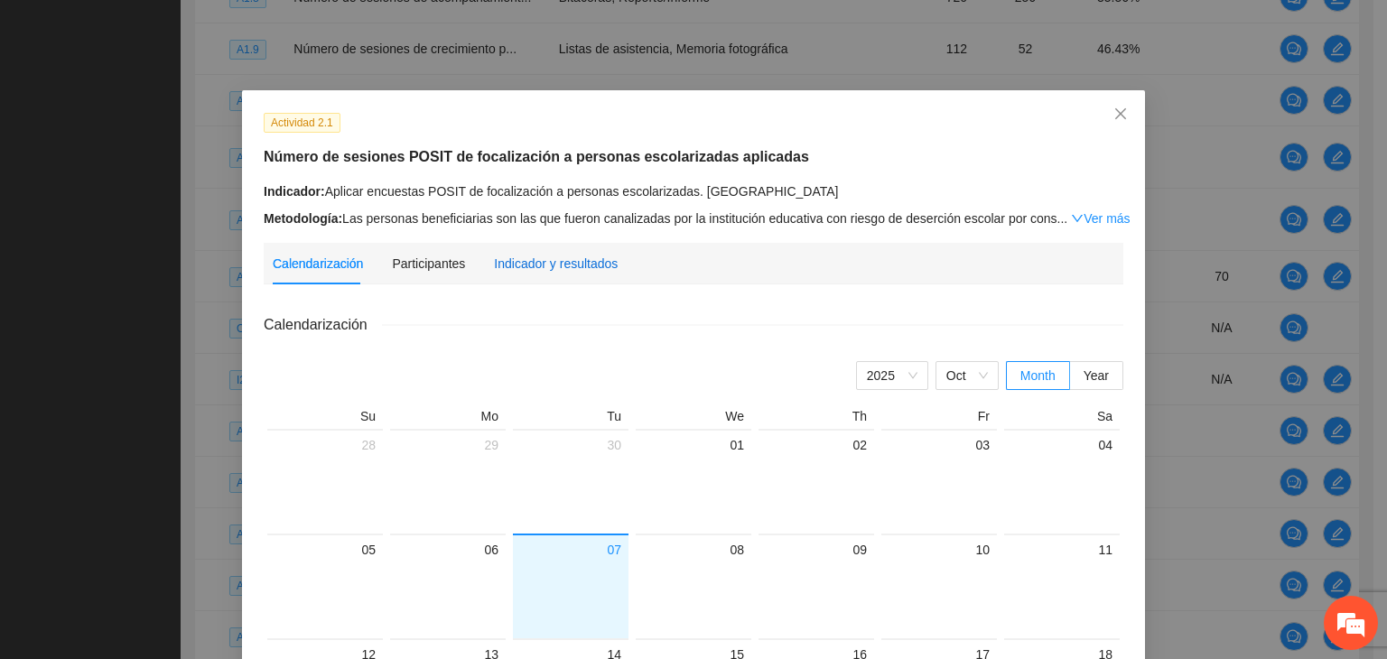
drag, startPoint x: 565, startPoint y: 268, endPoint x: 557, endPoint y: 285, distance: 19.0
click at [564, 267] on div "Indicador y resultados" at bounding box center [556, 264] width 124 height 20
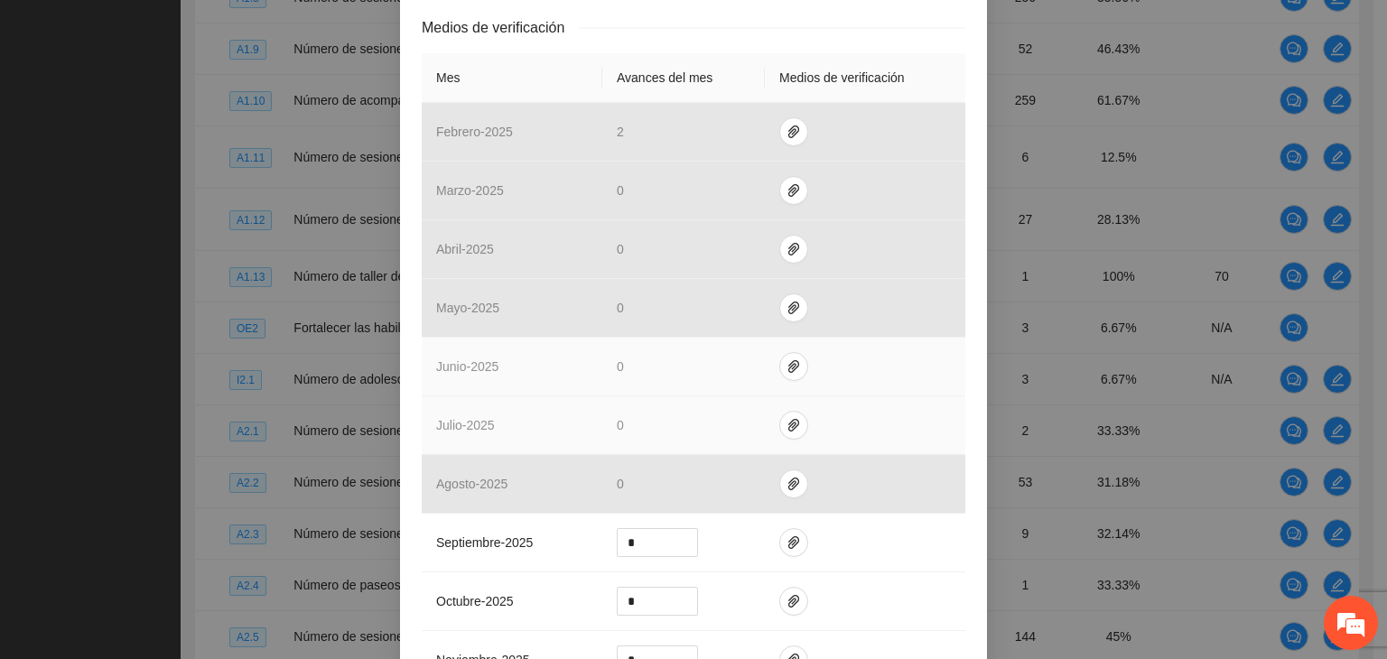
scroll to position [452, 0]
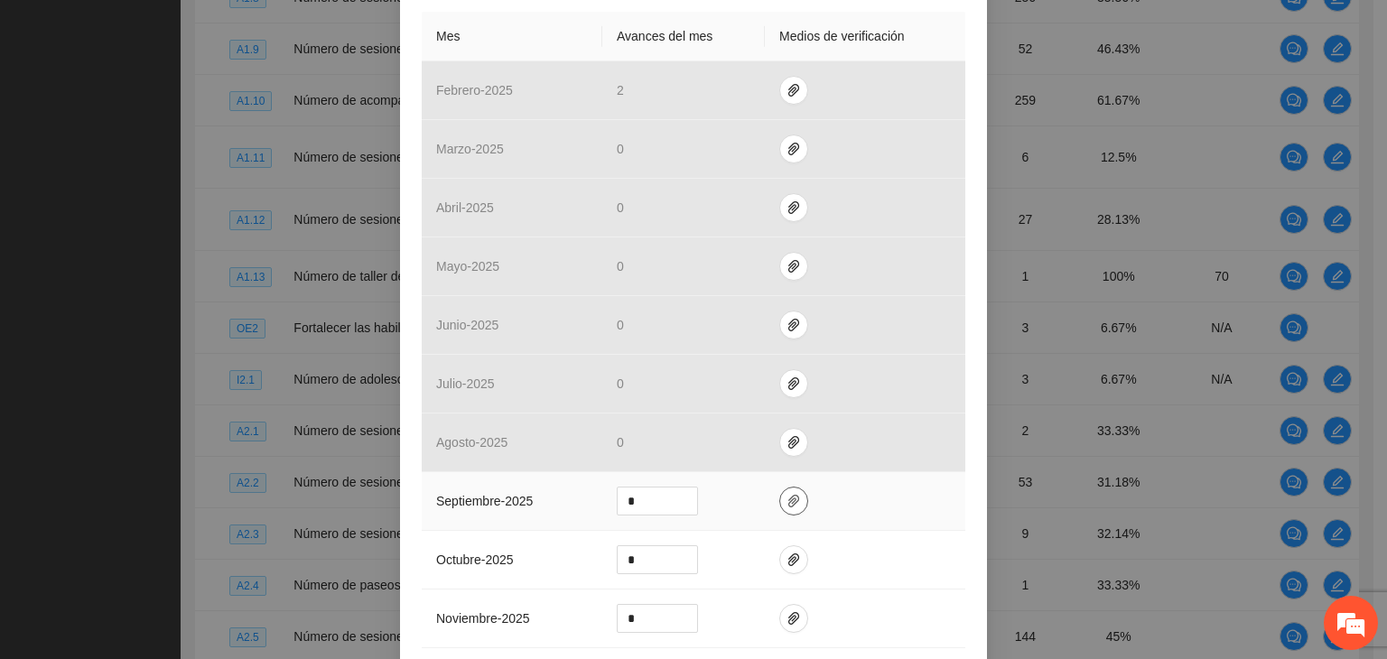
click at [787, 494] on icon "paper-clip" at bounding box center [794, 501] width 14 height 14
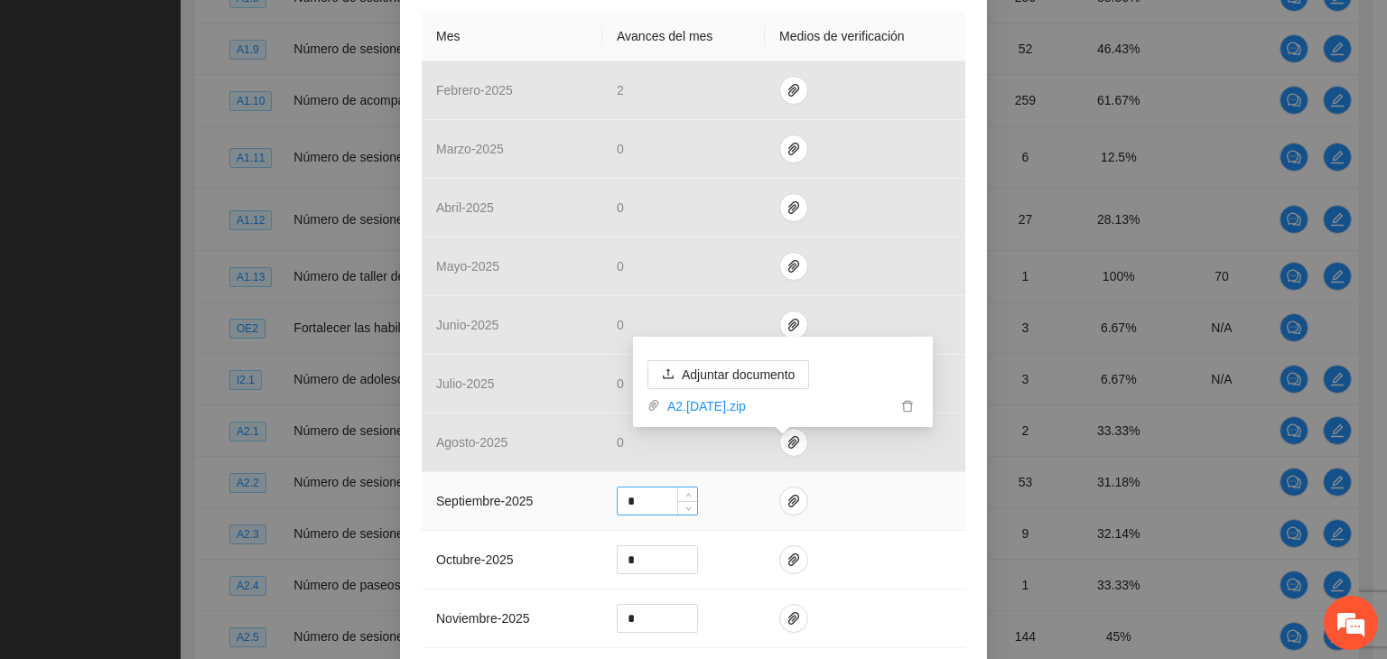
click at [629, 488] on input "*" at bounding box center [657, 501] width 79 height 27
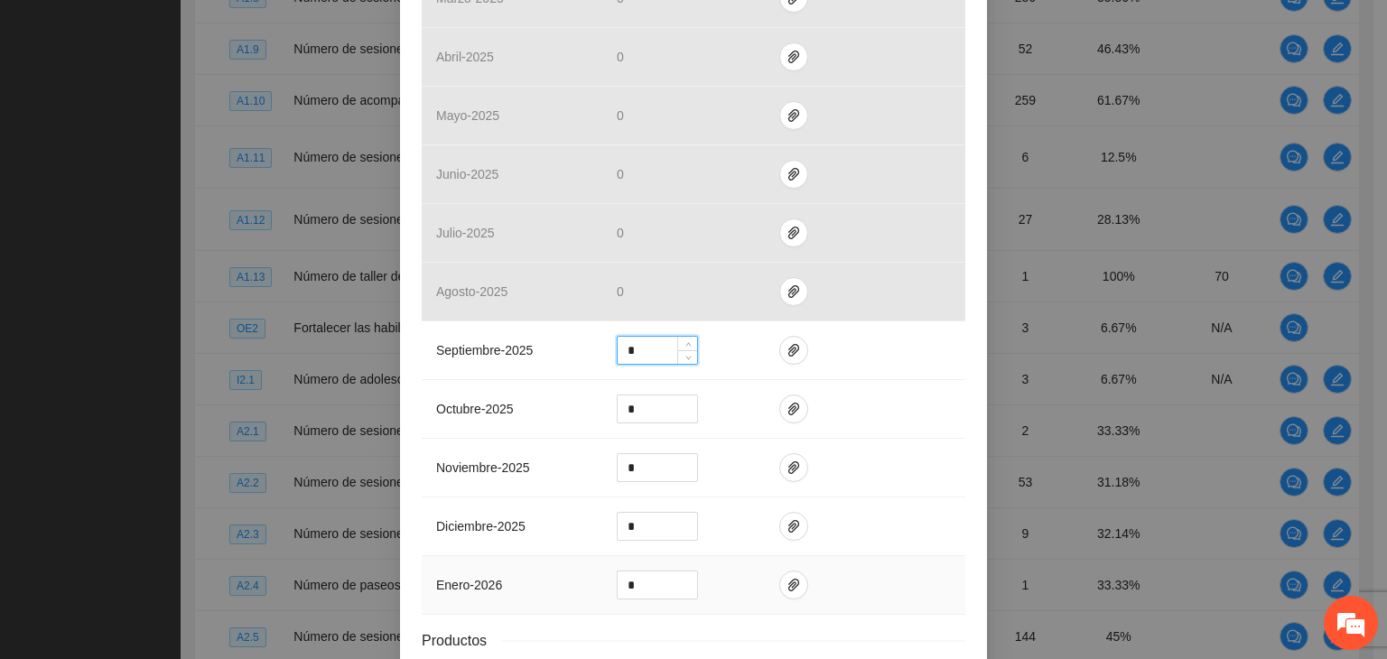
scroll to position [690, 0]
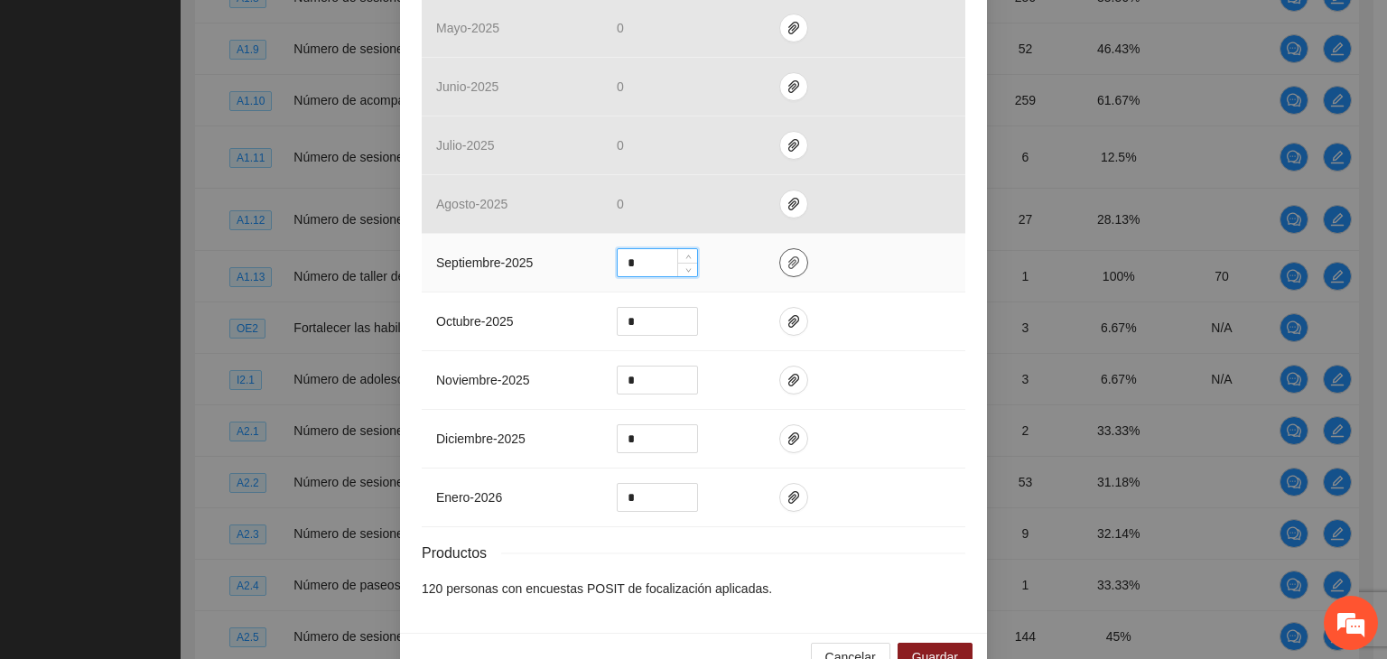
type input "*"
click at [787, 256] on icon "paper-clip" at bounding box center [794, 263] width 14 height 14
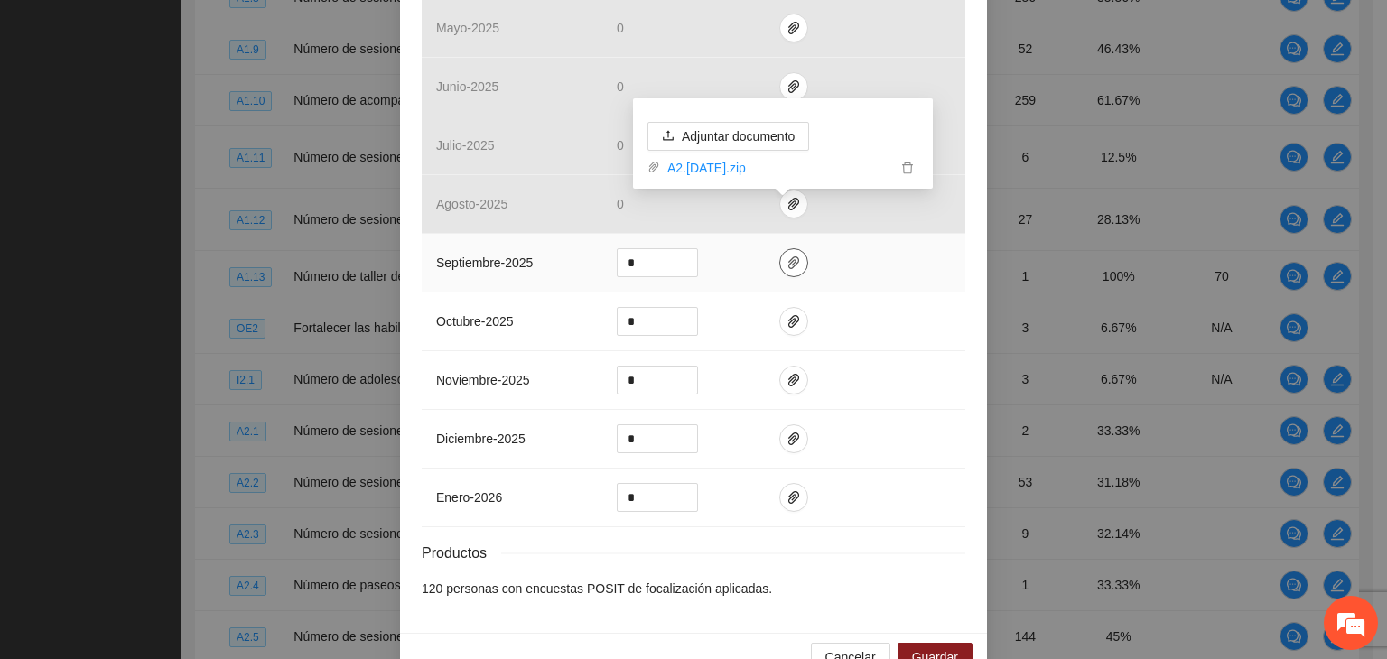
click at [787, 256] on icon "paper-clip" at bounding box center [794, 263] width 14 height 14
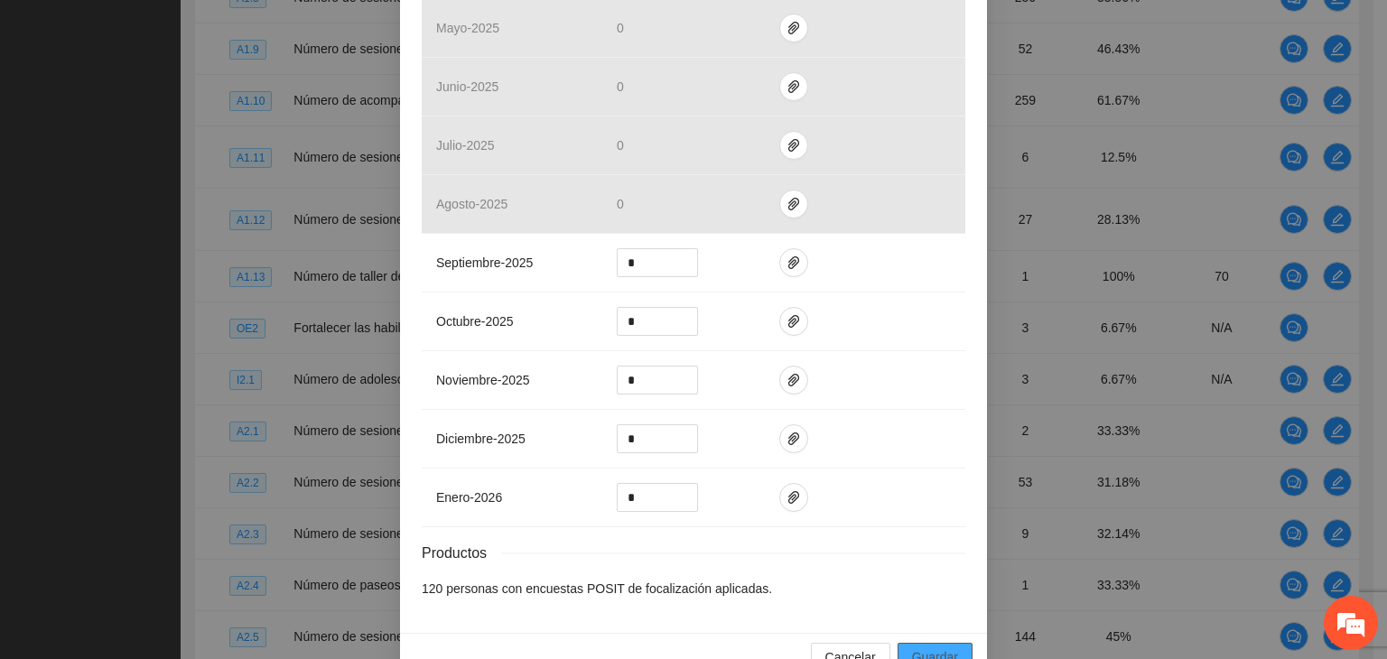
click at [914, 648] on span "Guardar" at bounding box center [935, 658] width 46 height 20
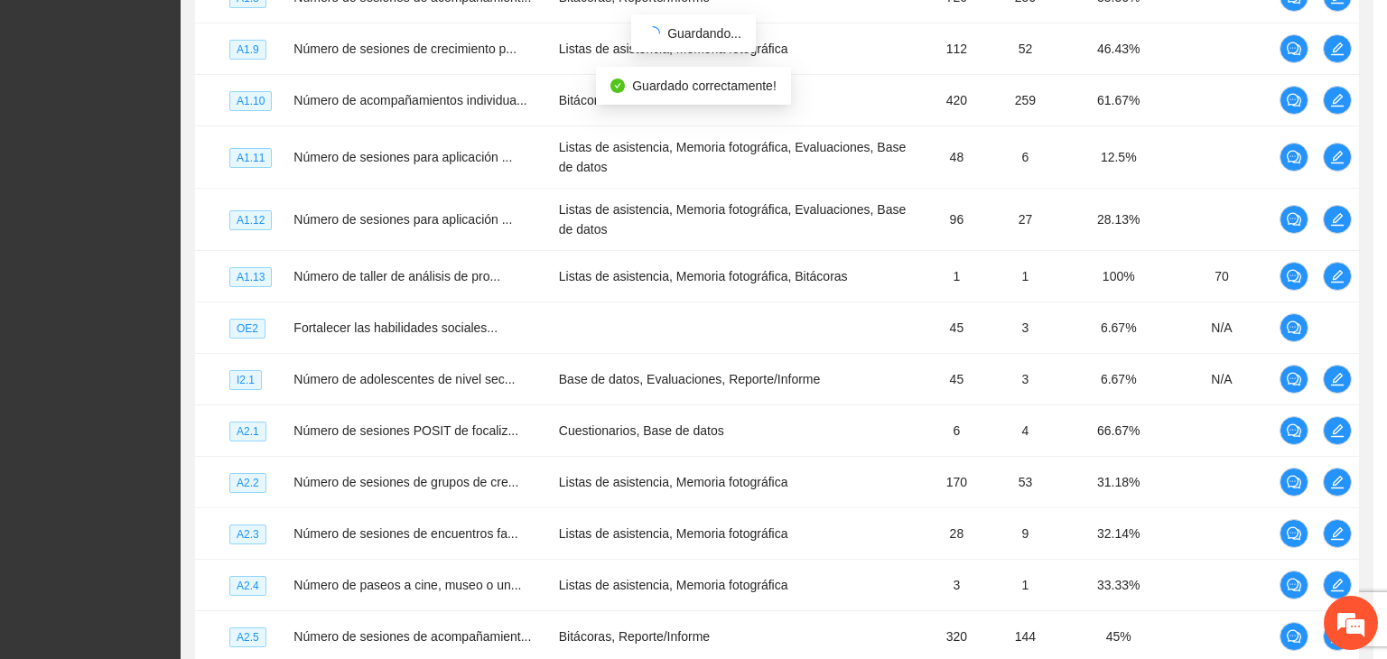
scroll to position [600, 0]
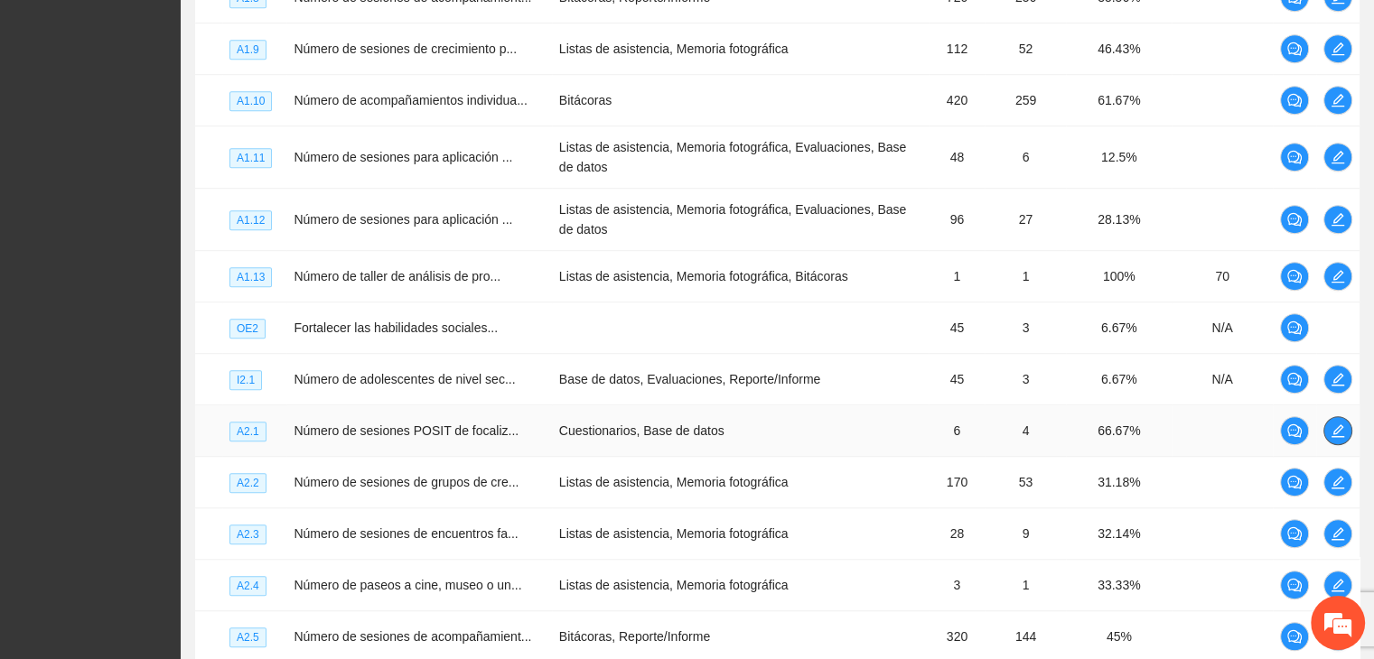
click at [1339, 438] on icon "edit" at bounding box center [1337, 431] width 14 height 14
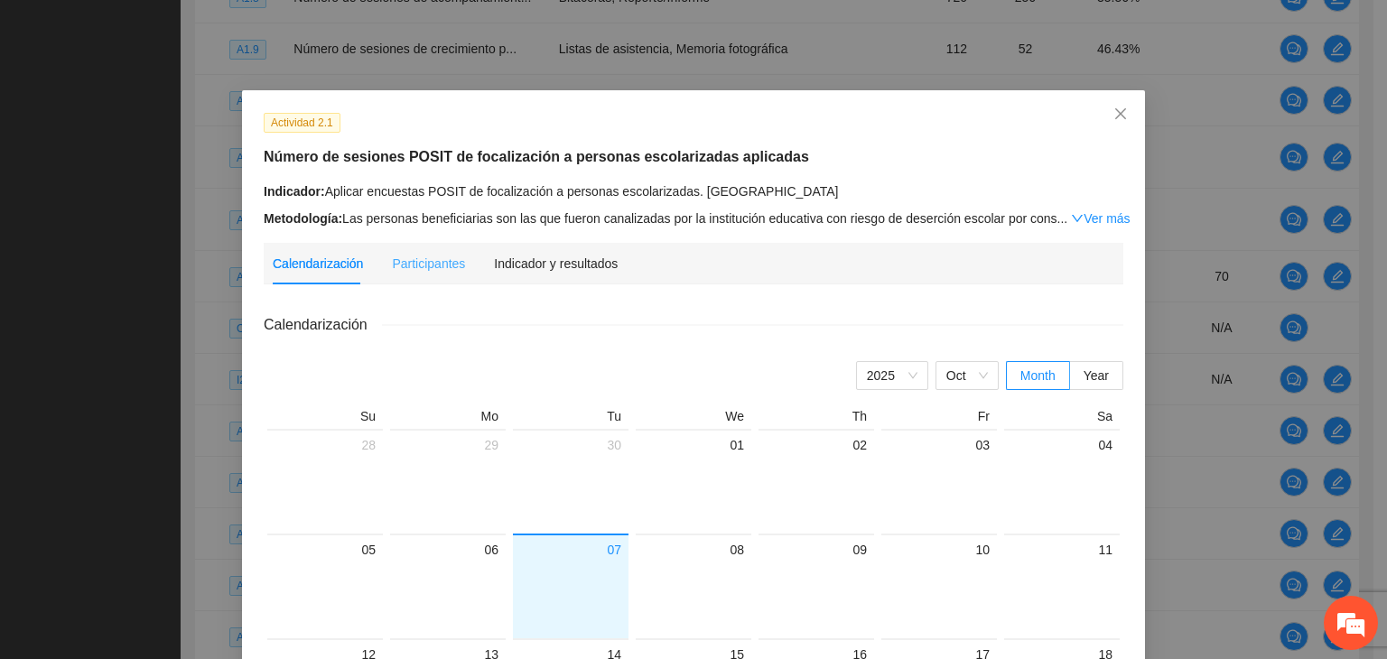
click at [550, 254] on div "Indicador y resultados" at bounding box center [556, 264] width 124 height 42
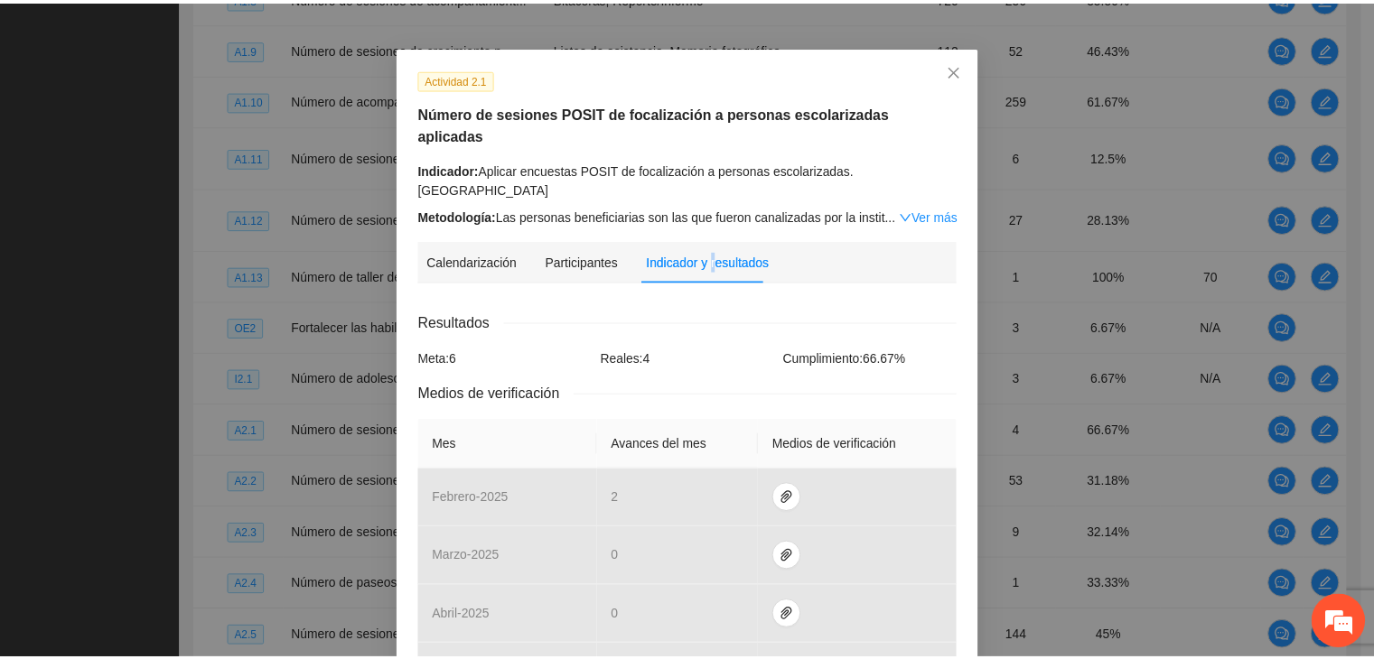
scroll to position [0, 0]
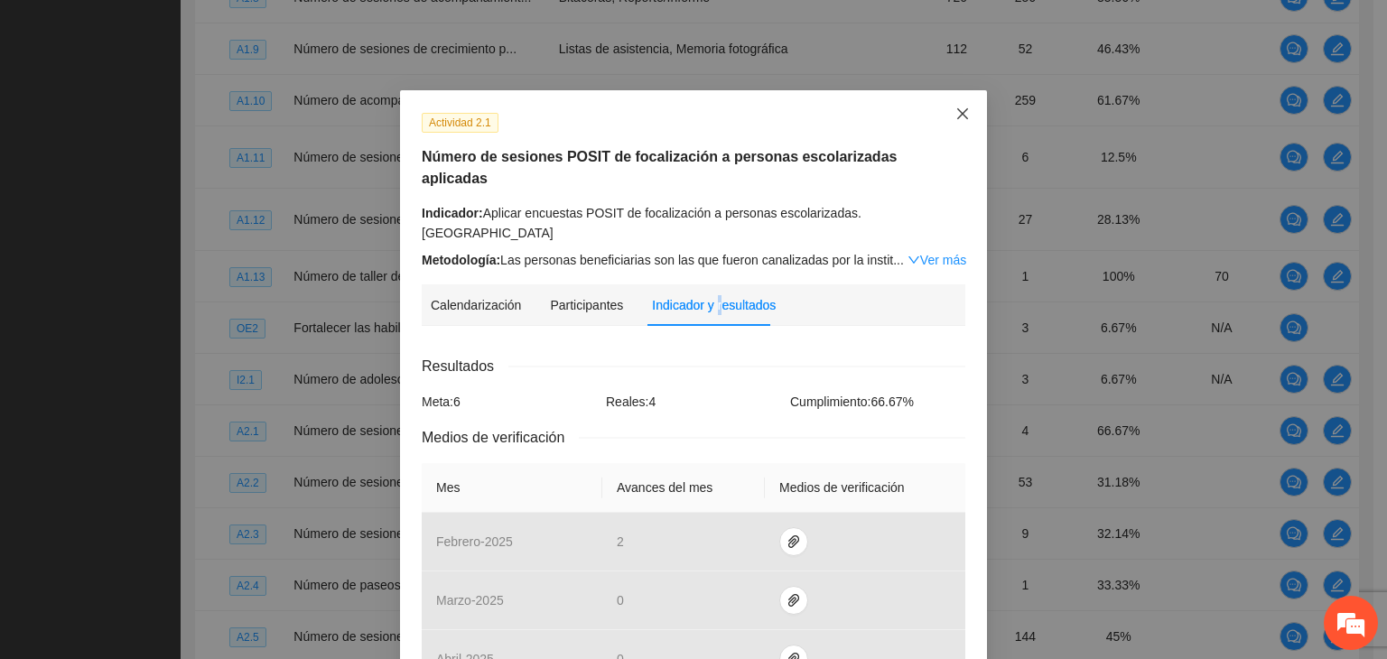
click at [957, 110] on icon "close" at bounding box center [963, 114] width 14 height 14
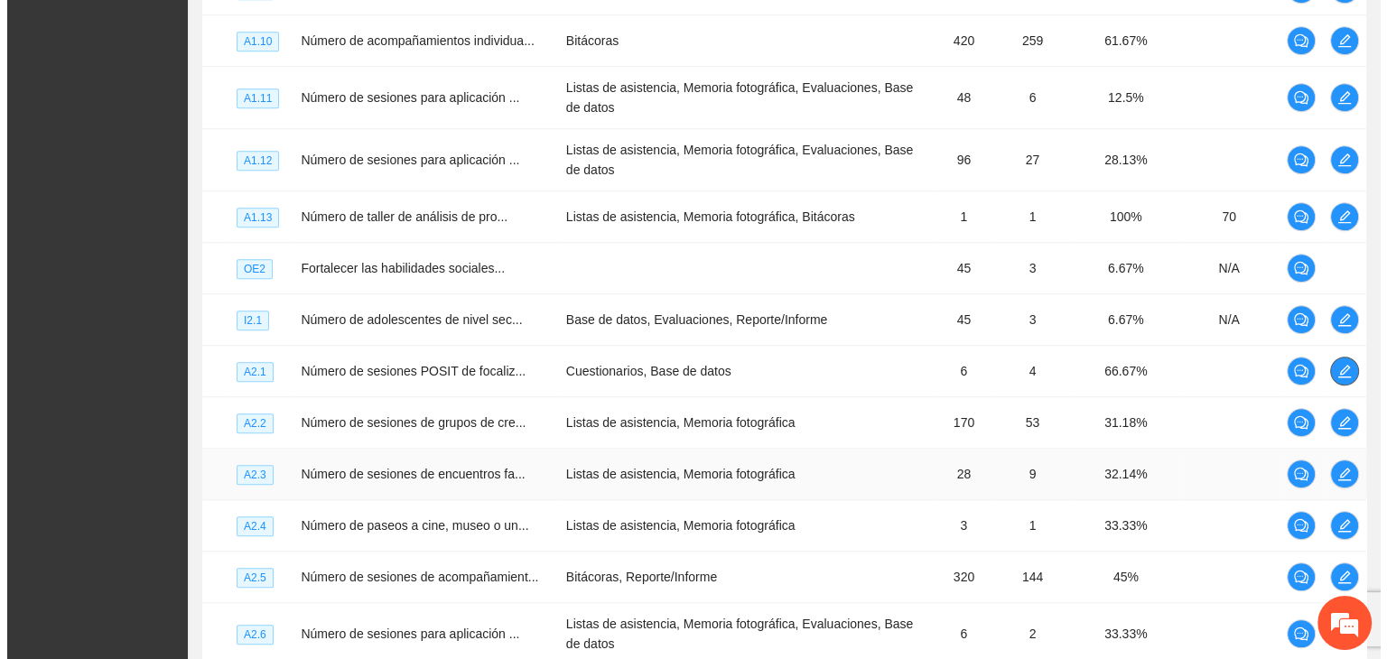
scroll to position [1331, 0]
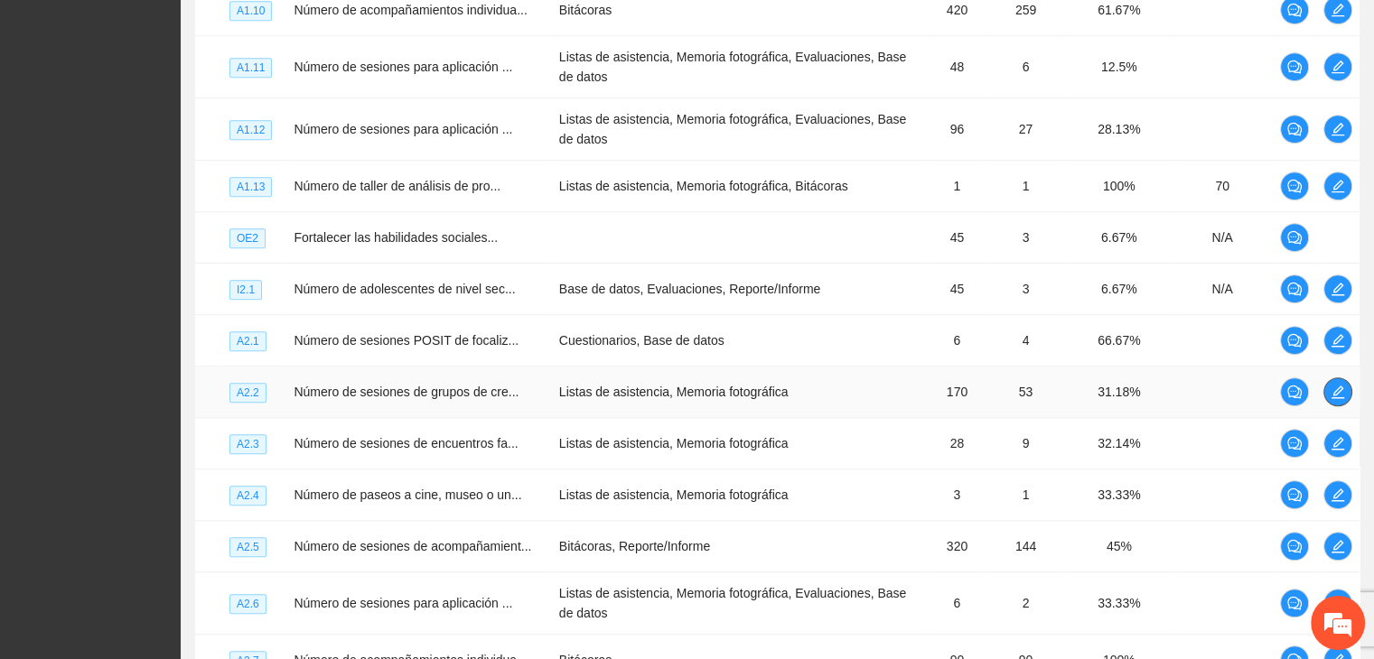
click at [1340, 399] on icon "edit" at bounding box center [1337, 392] width 14 height 14
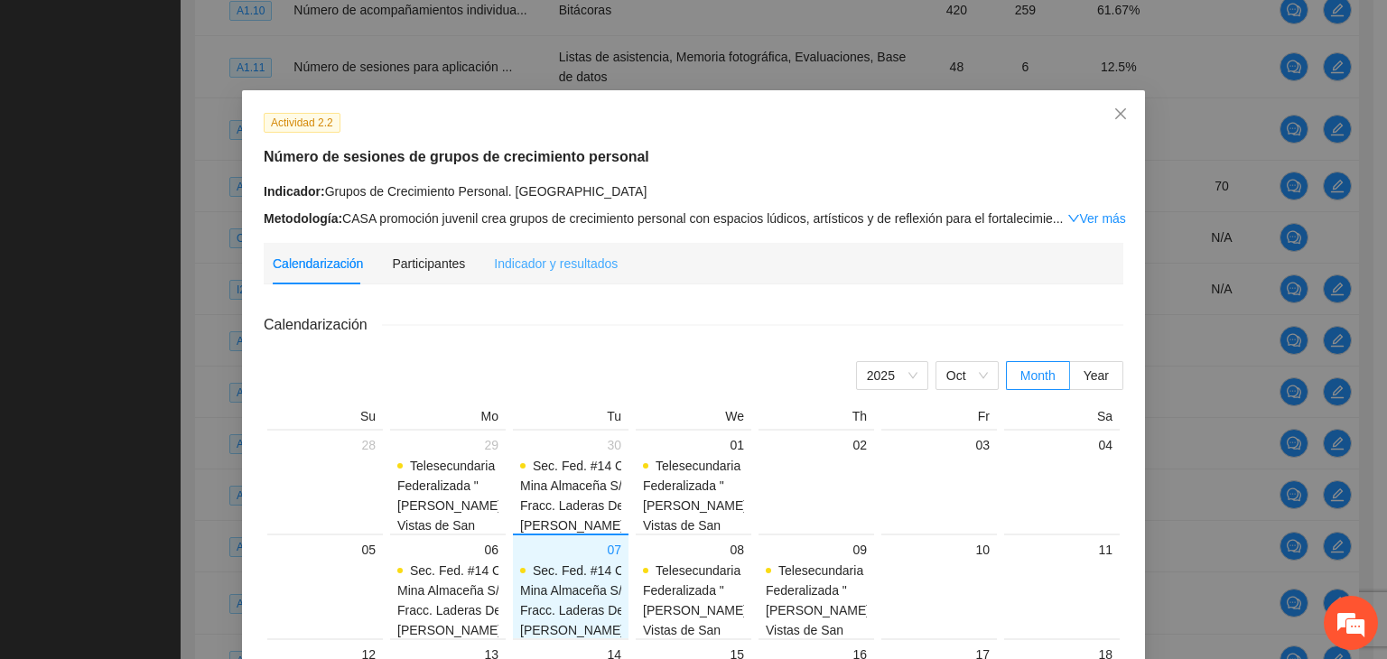
click at [565, 276] on div "Indicador y resultados" at bounding box center [556, 264] width 124 height 42
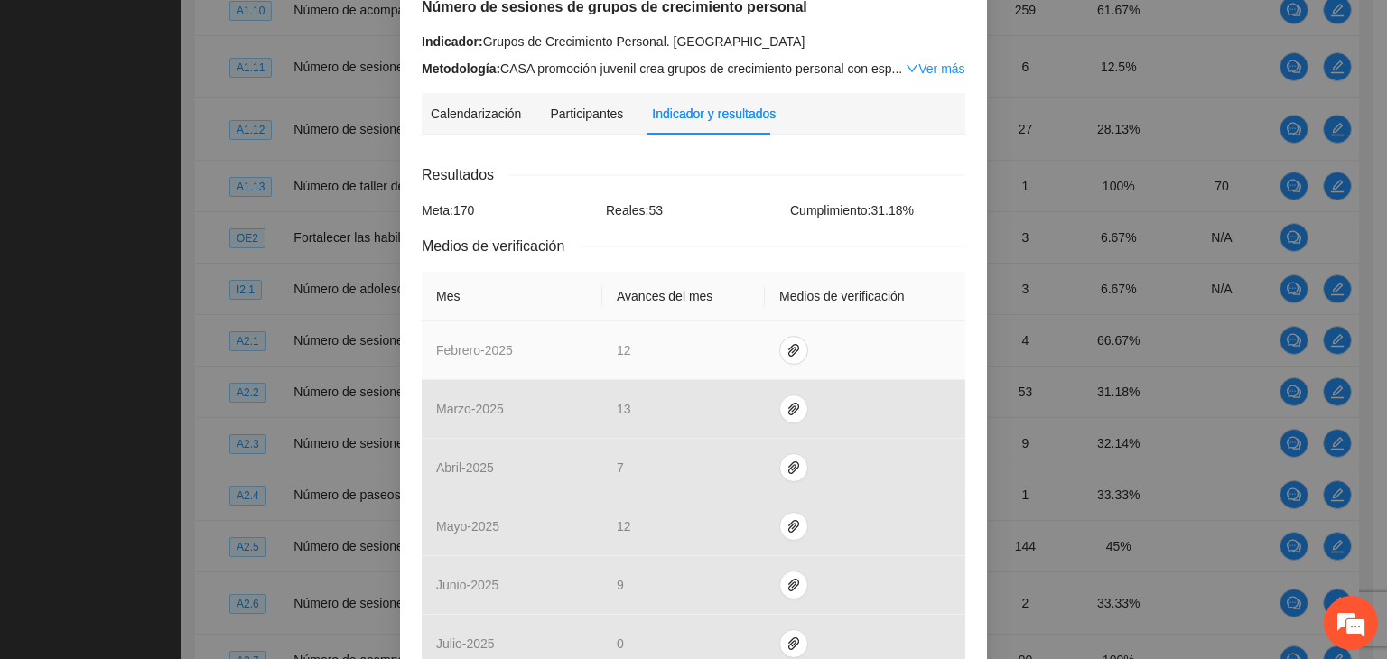
scroll to position [452, 0]
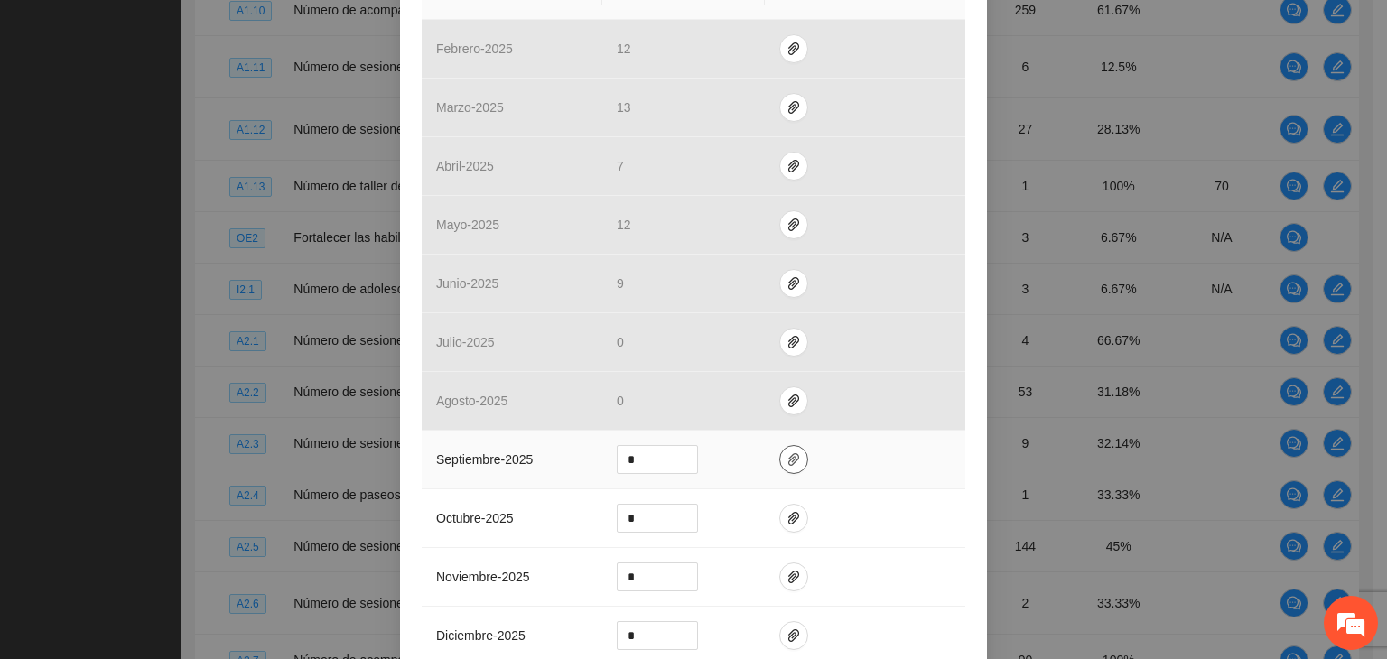
click at [788, 454] on icon "paper-clip" at bounding box center [793, 459] width 11 height 13
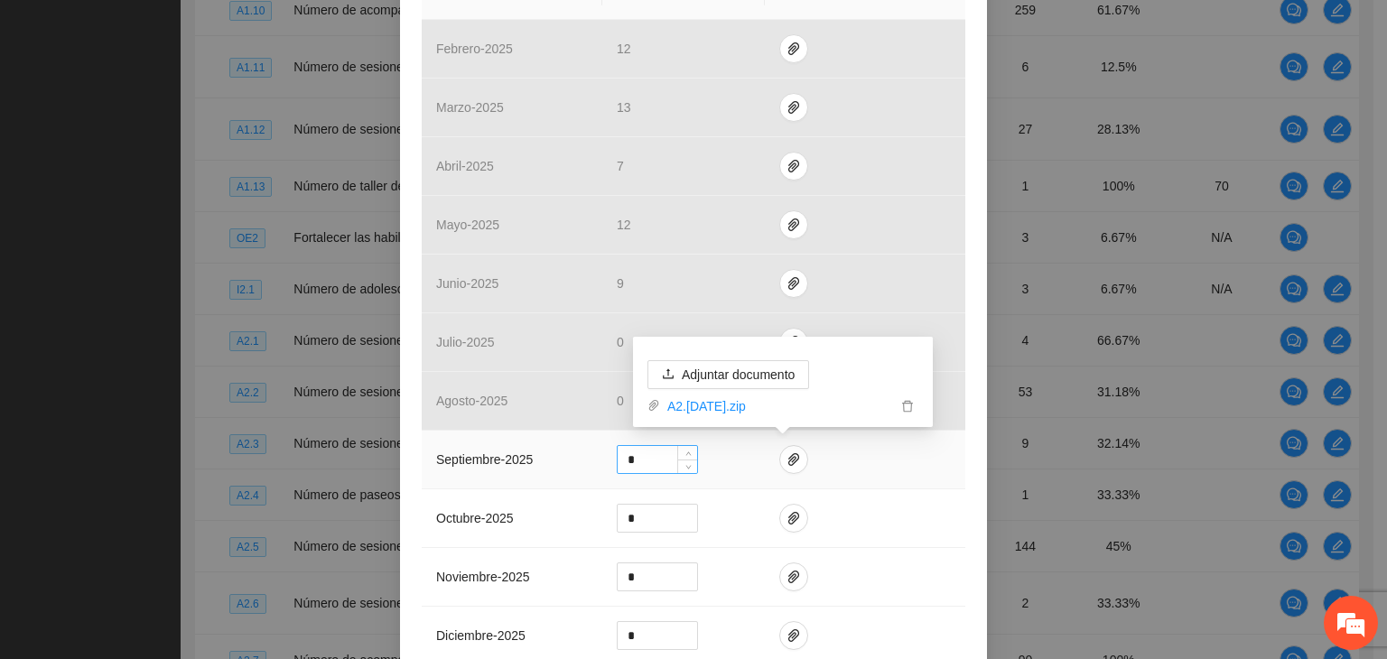
click at [634, 463] on input "*" at bounding box center [657, 459] width 79 height 27
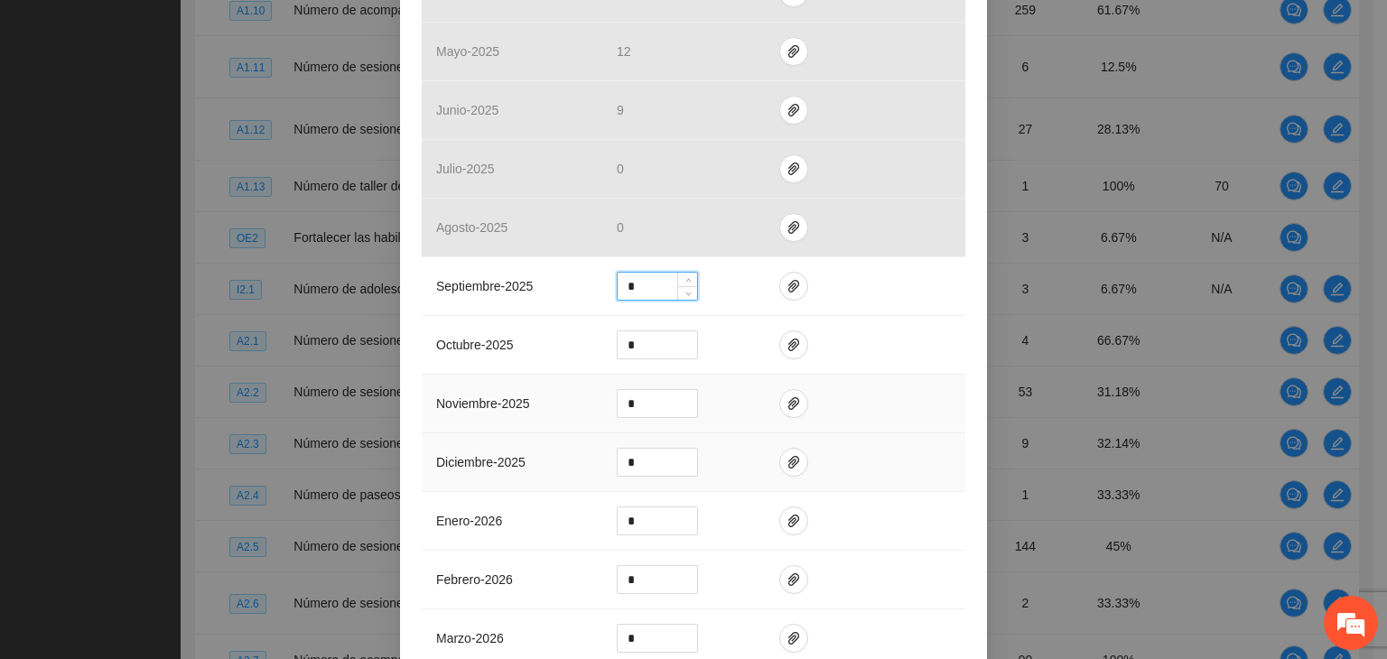
scroll to position [632, 0]
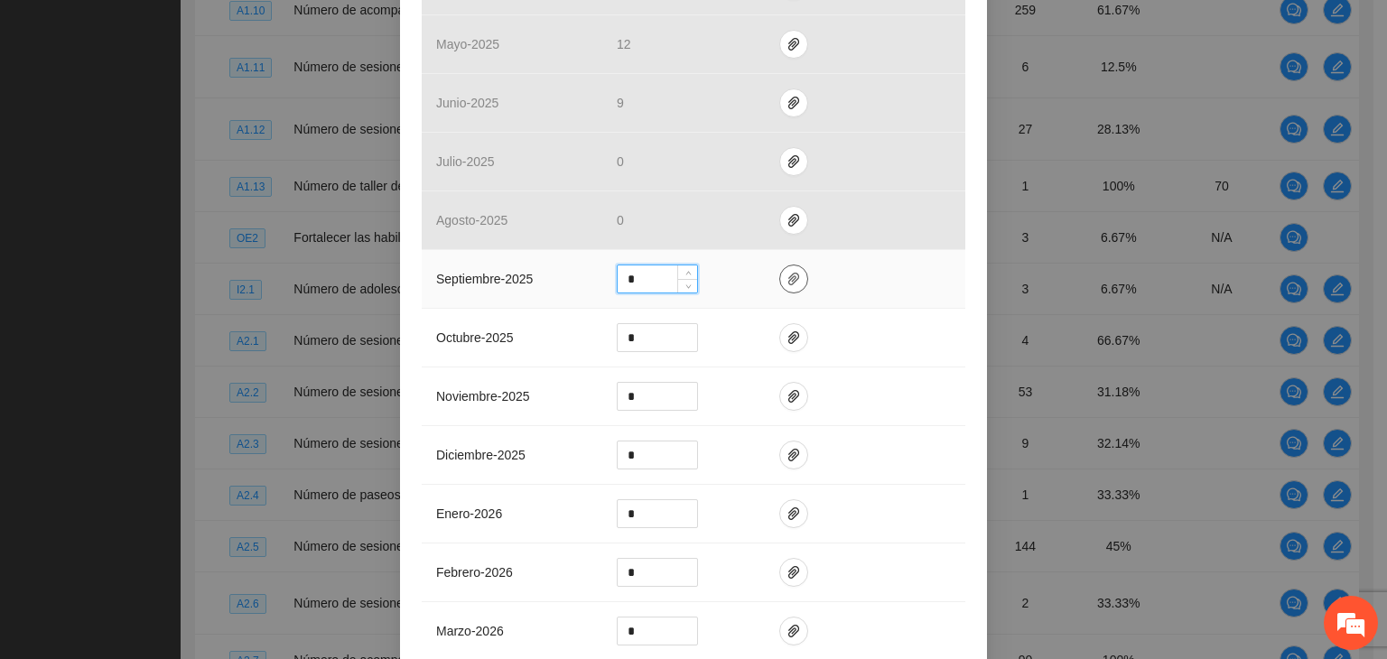
type input "*"
click at [791, 276] on span "paper-clip" at bounding box center [793, 279] width 27 height 14
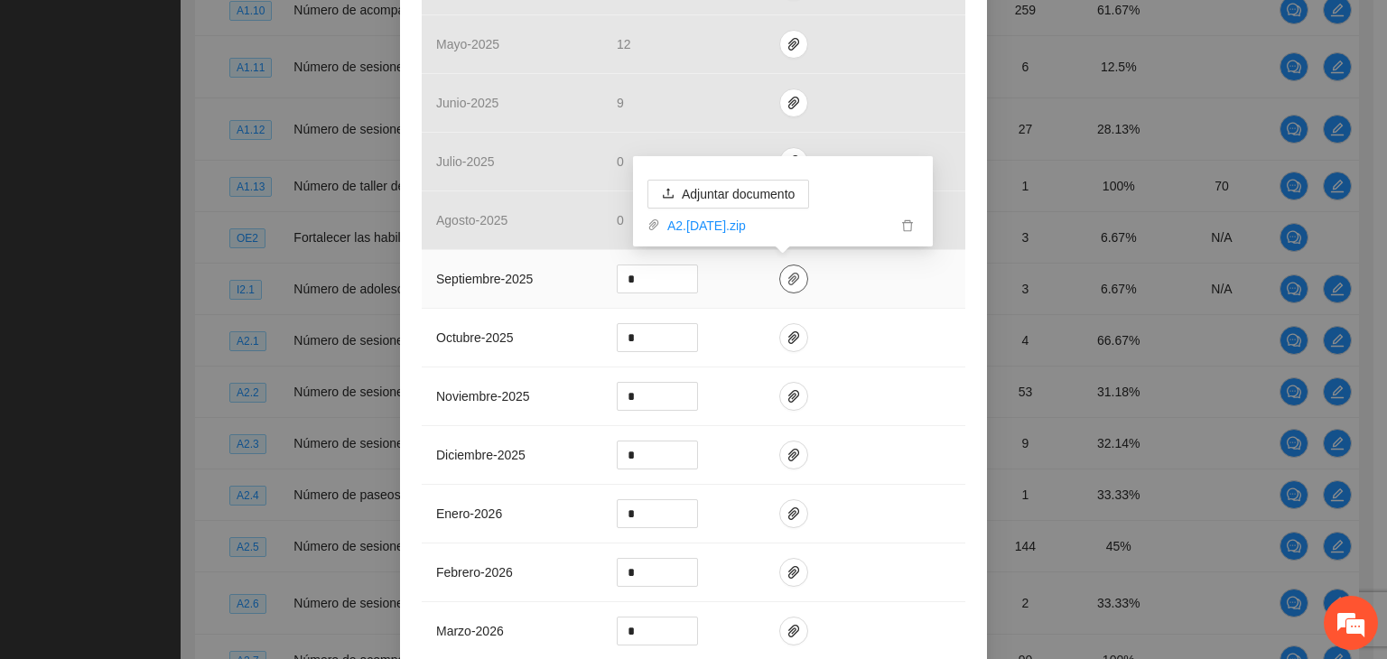
click at [788, 275] on icon "paper-clip" at bounding box center [793, 279] width 11 height 13
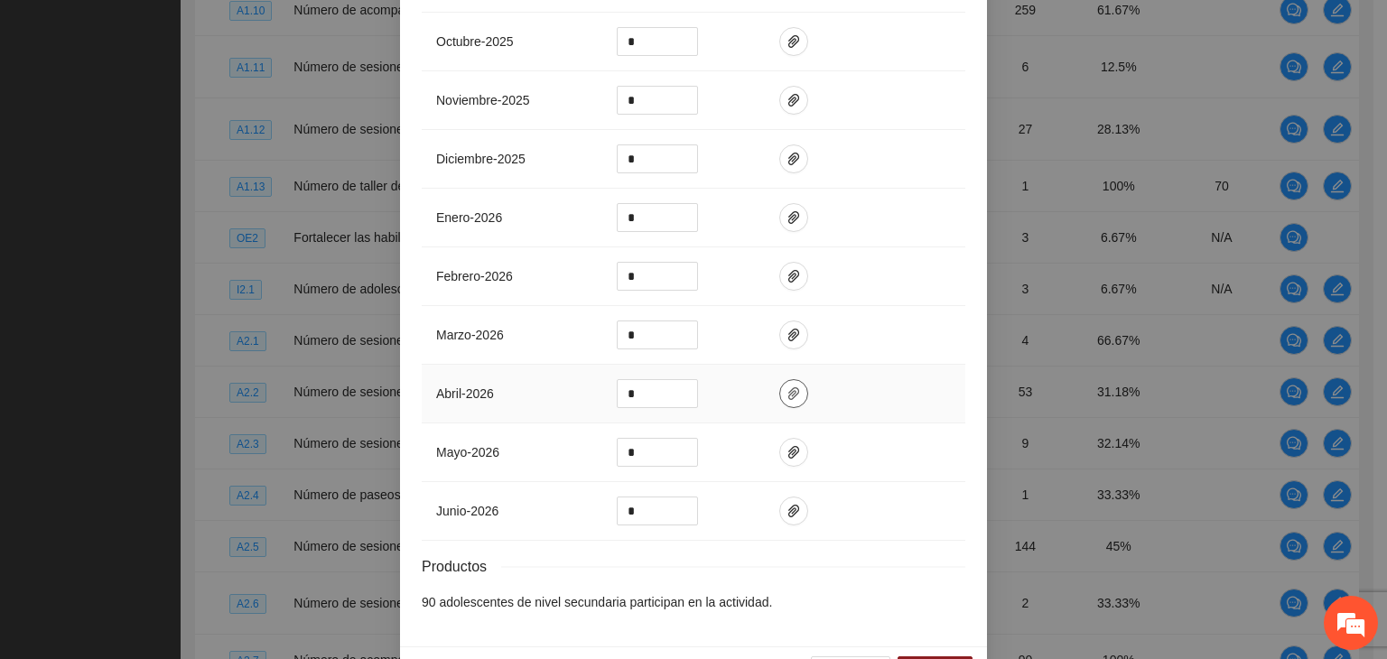
scroll to position [983, 0]
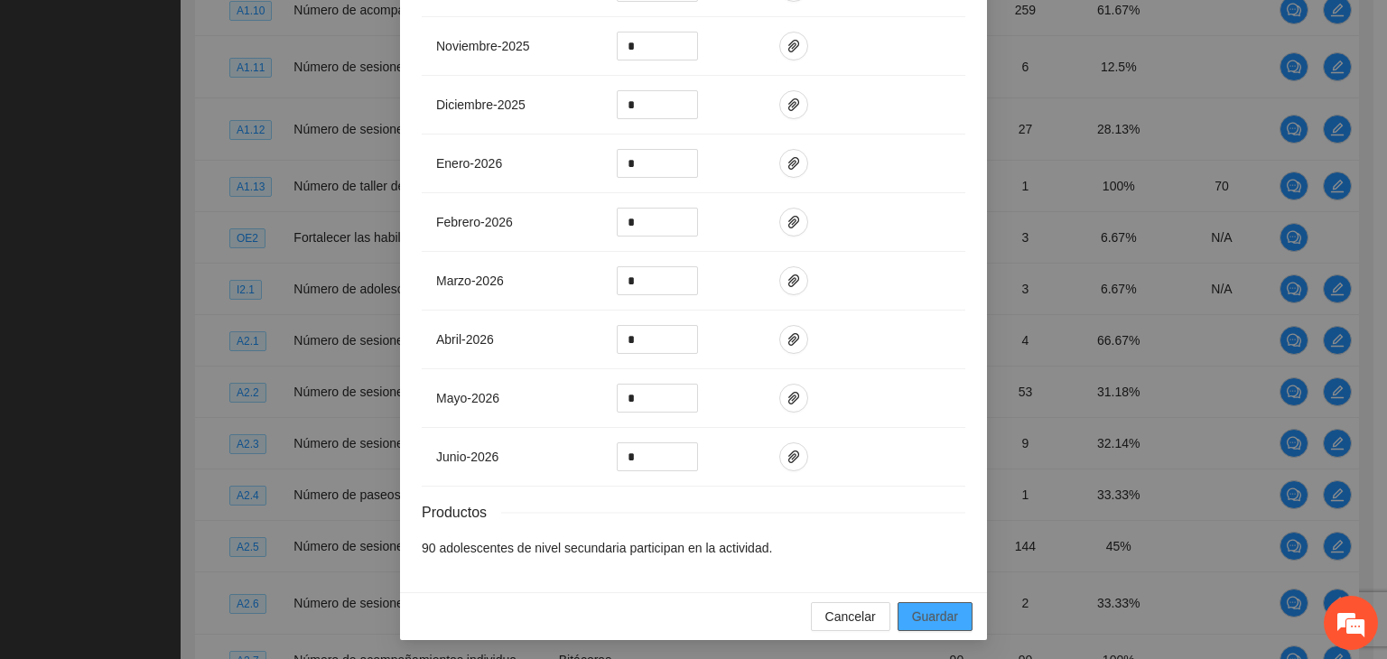
click at [939, 613] on span "Guardar" at bounding box center [935, 617] width 46 height 20
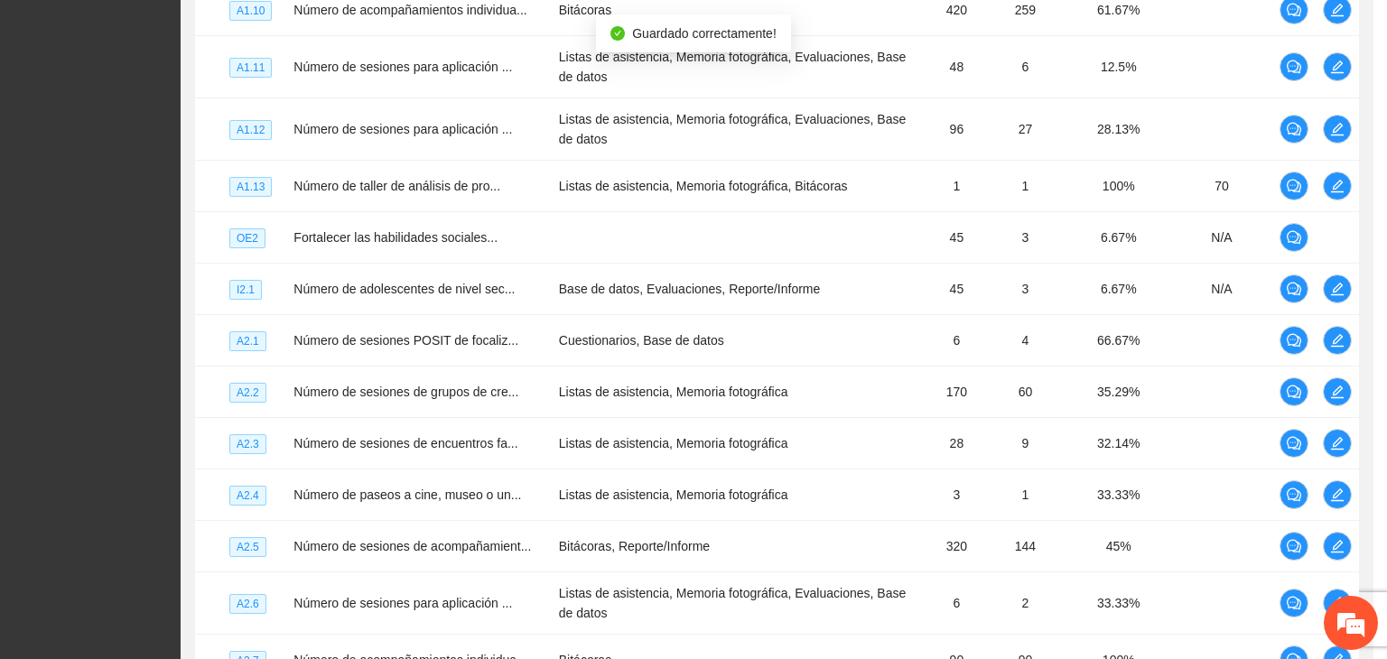
scroll to position [892, 0]
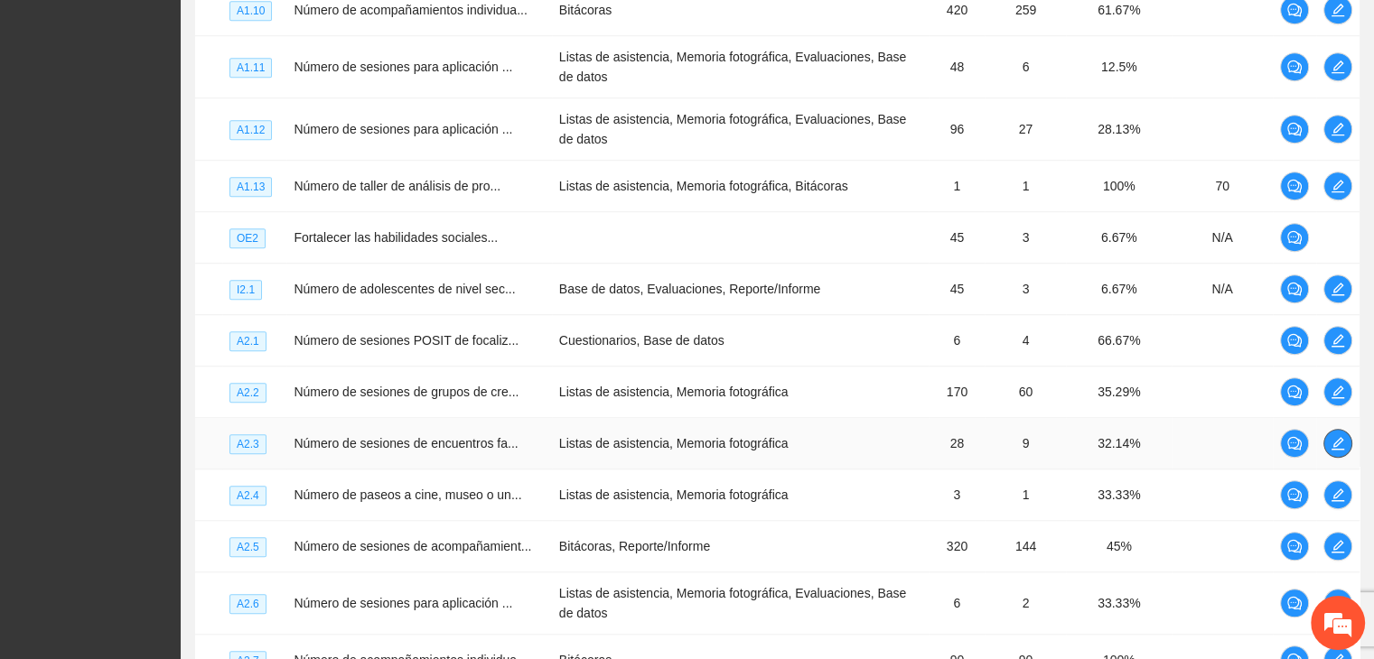
click at [1338, 451] on icon "edit" at bounding box center [1337, 443] width 14 height 14
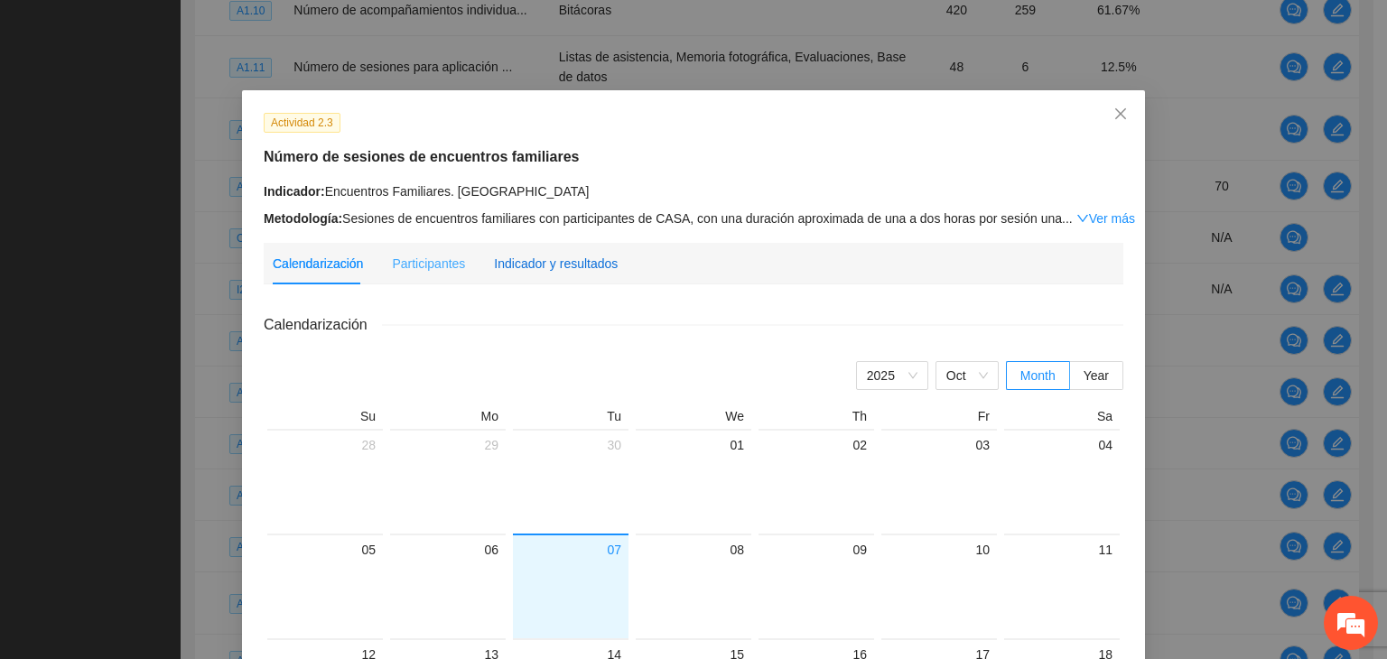
click at [552, 267] on div "Indicador y resultados" at bounding box center [556, 264] width 124 height 20
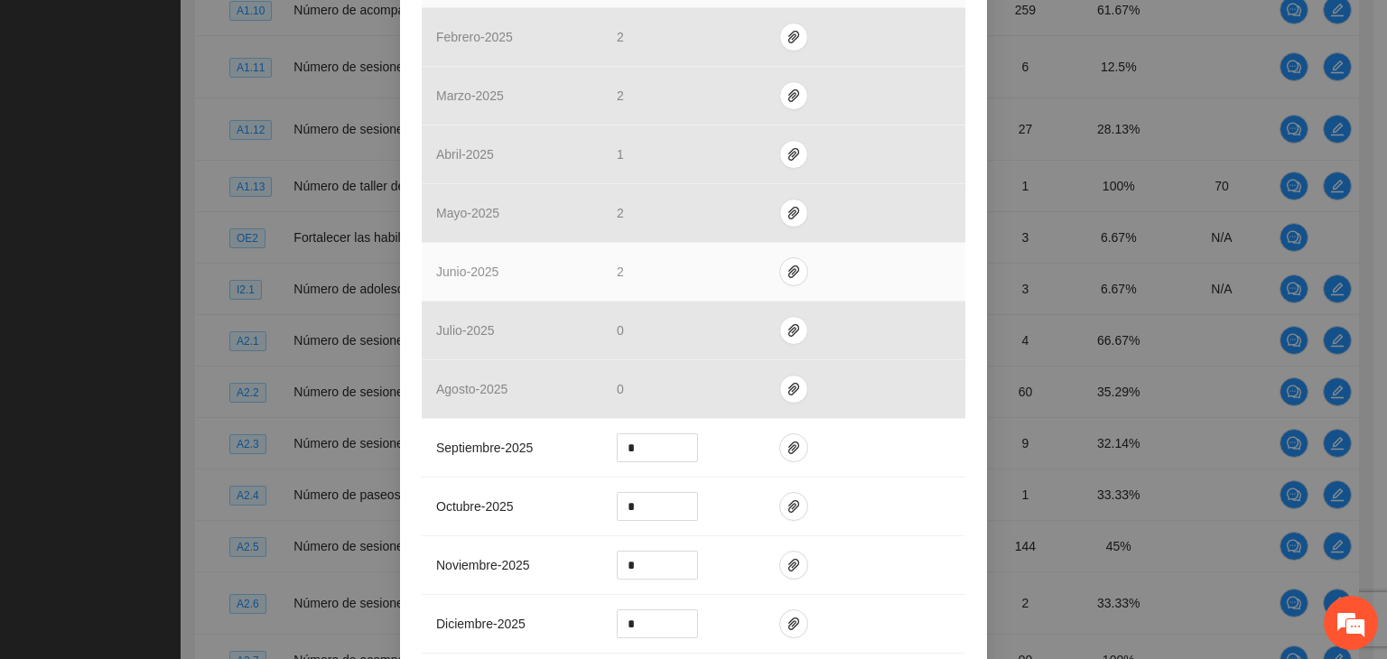
scroll to position [542, 0]
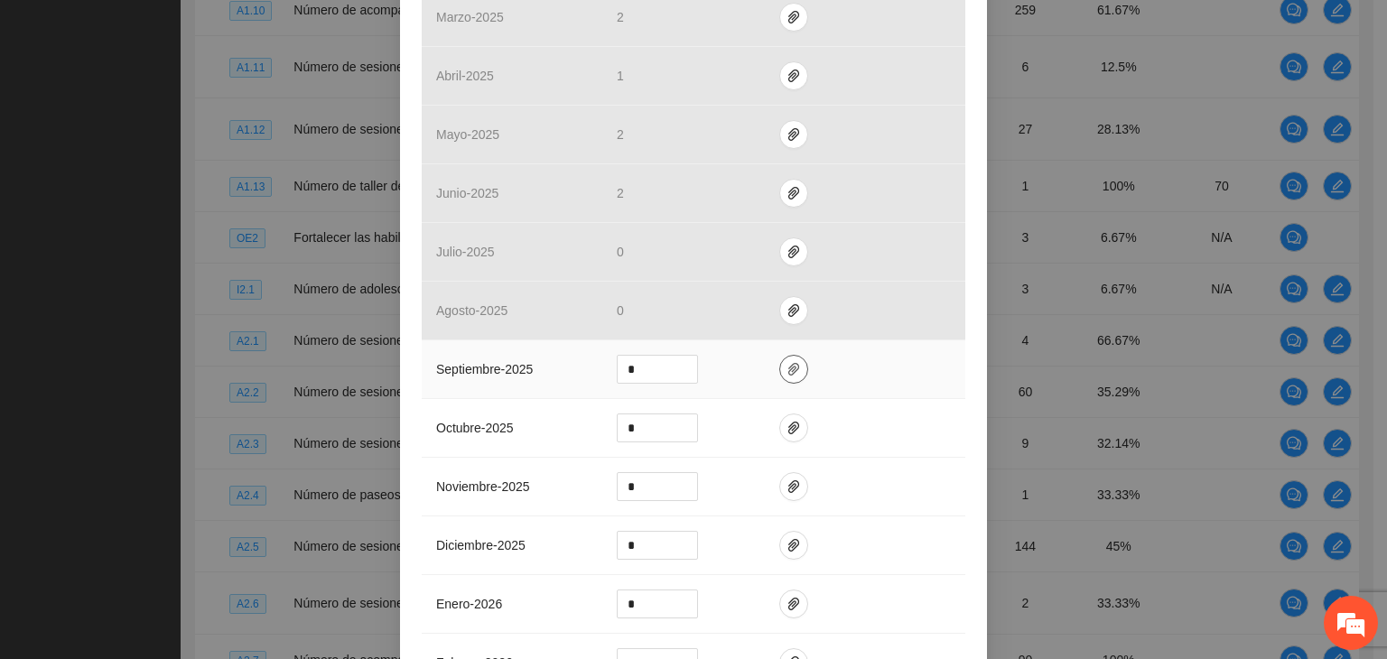
click at [787, 372] on icon "paper-clip" at bounding box center [794, 369] width 14 height 14
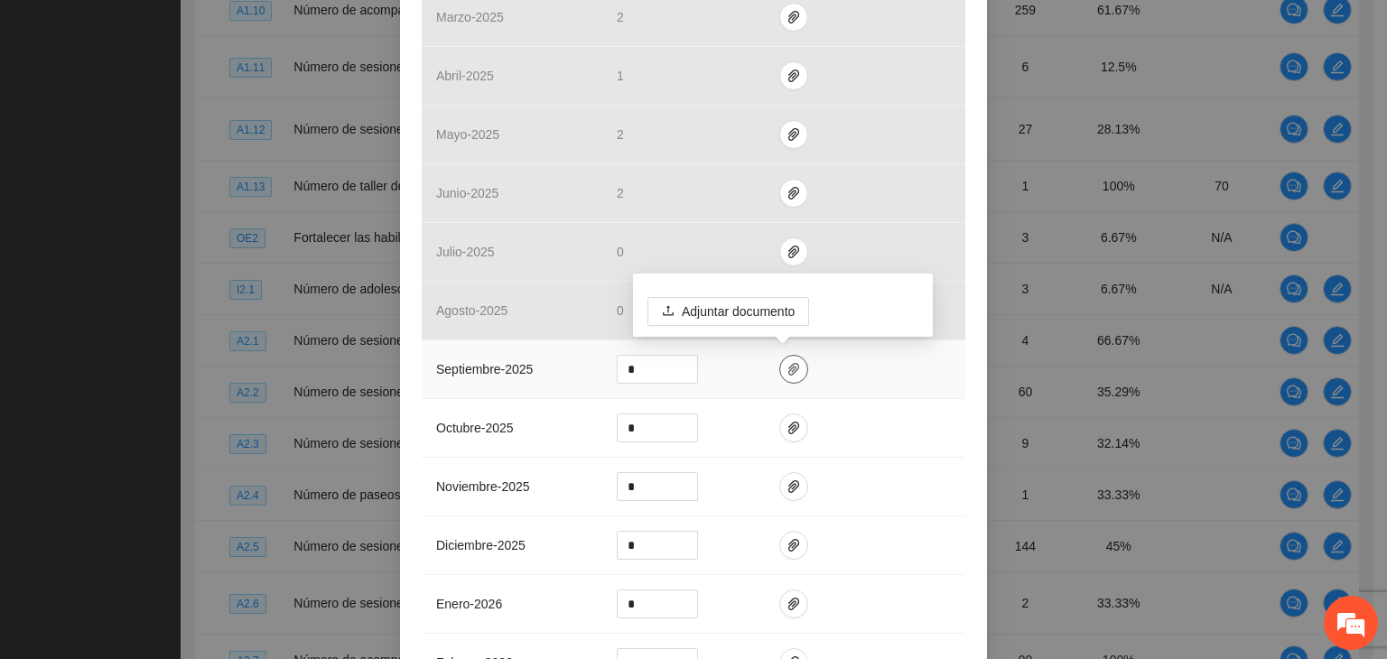
click at [787, 372] on icon "paper-clip" at bounding box center [794, 369] width 14 height 14
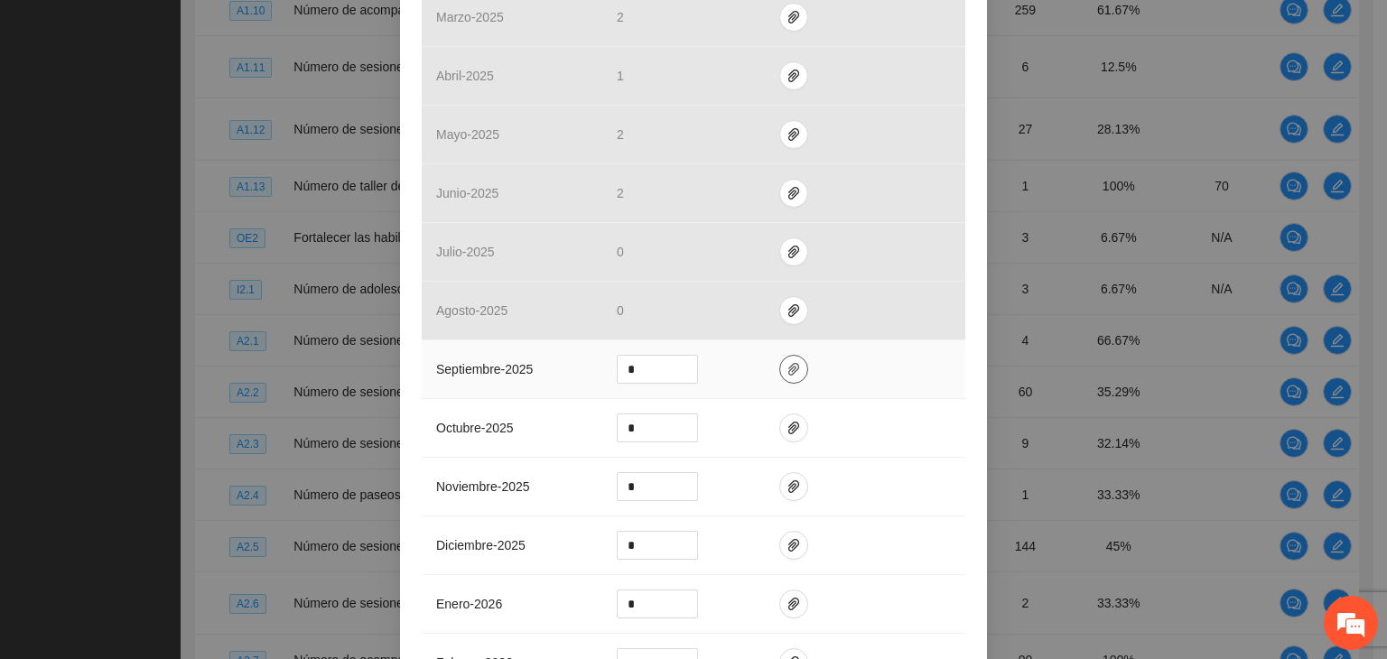
click at [787, 373] on icon "paper-clip" at bounding box center [794, 369] width 14 height 14
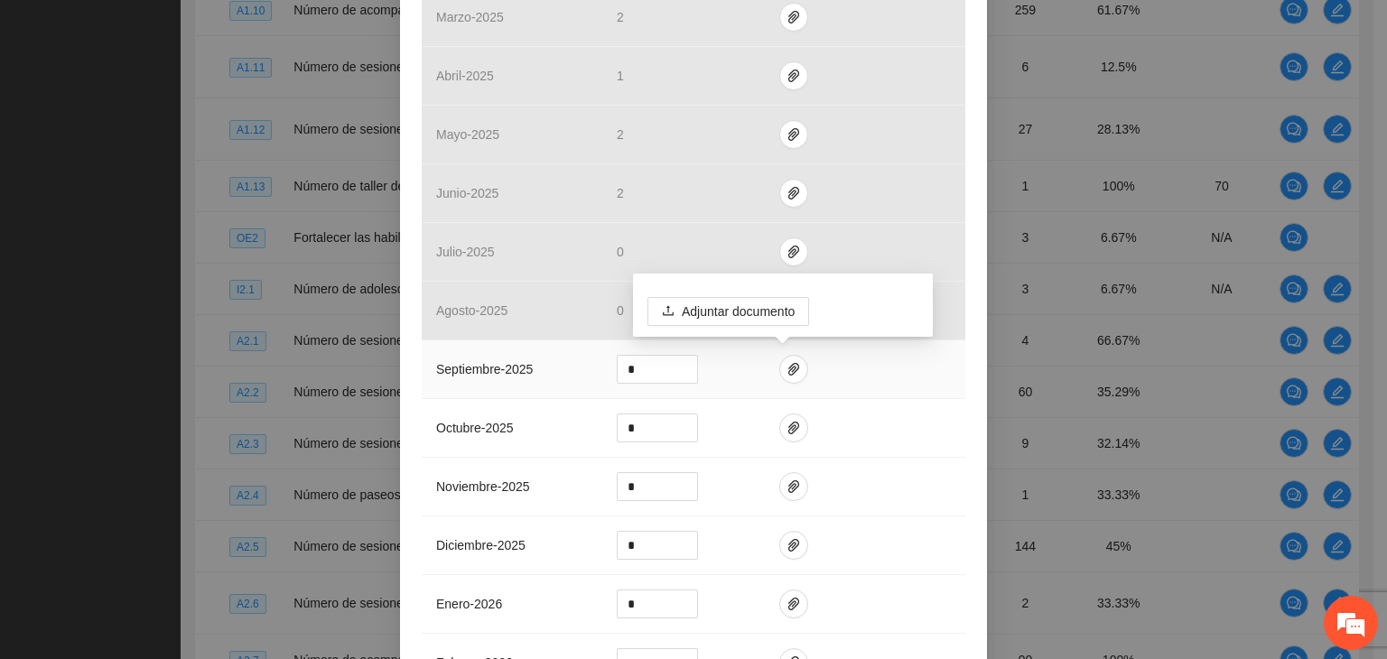
click at [833, 294] on div "Adjuntar documento" at bounding box center [783, 305] width 300 height 63
click at [777, 413] on td at bounding box center [865, 428] width 200 height 59
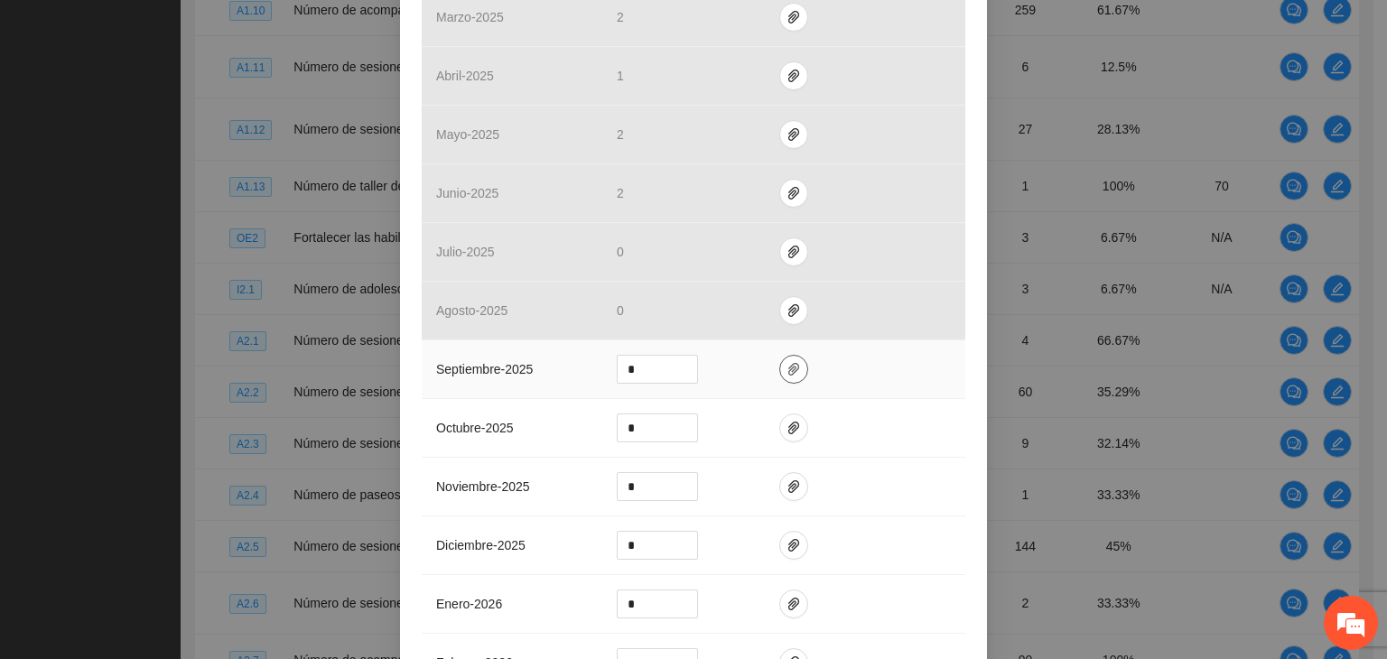
click at [787, 371] on icon "paper-clip" at bounding box center [794, 369] width 14 height 14
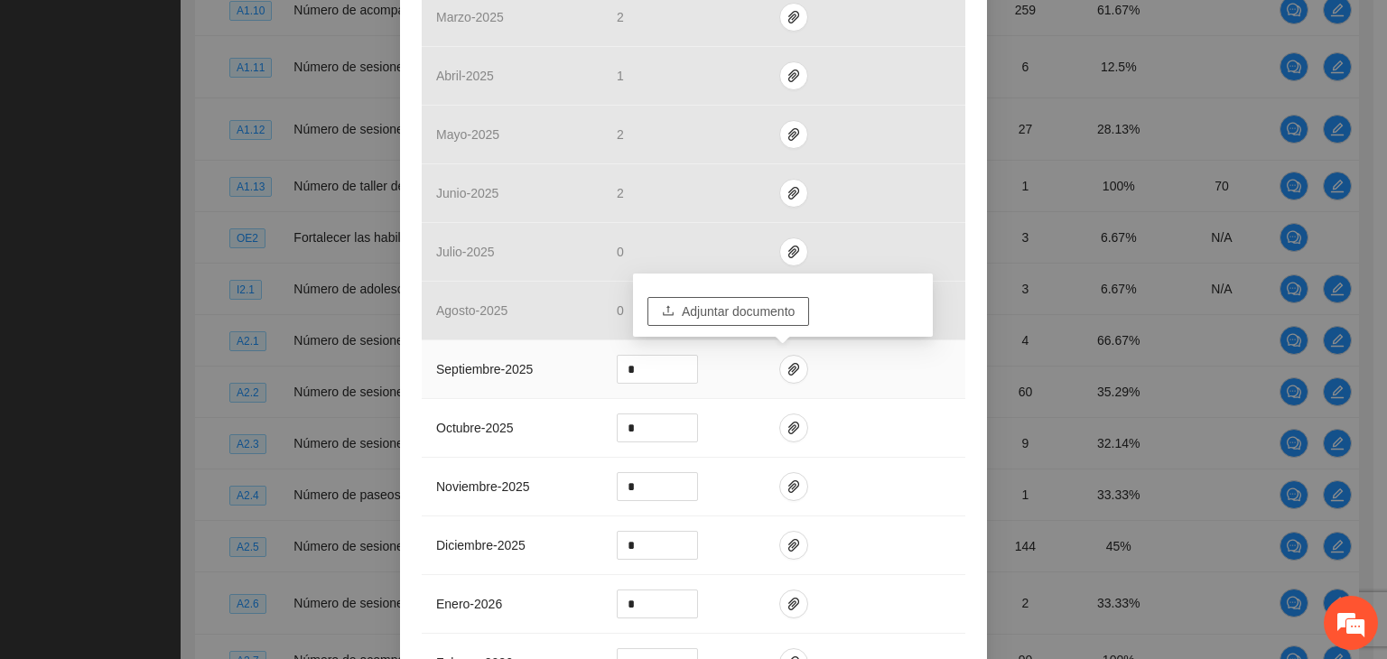
click at [727, 321] on button "Adjuntar documento" at bounding box center [729, 311] width 162 height 29
click at [729, 359] on td "*" at bounding box center [683, 369] width 163 height 59
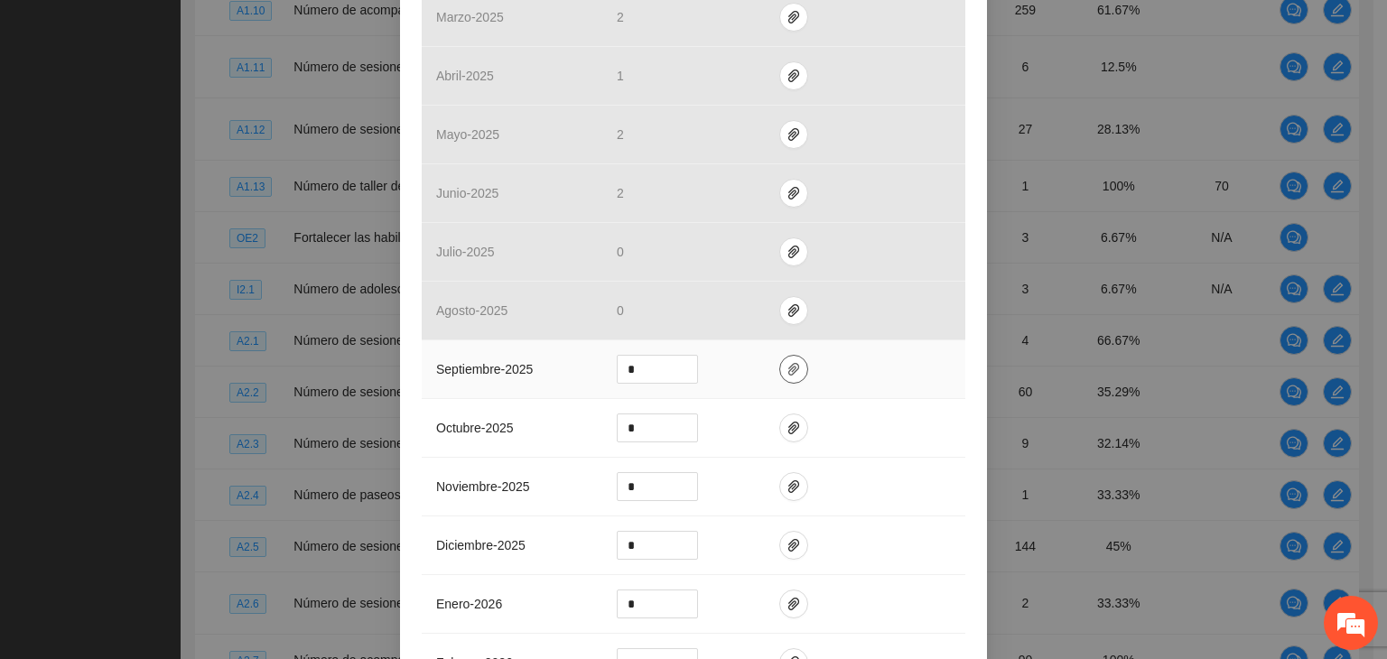
click at [787, 372] on icon "paper-clip" at bounding box center [794, 369] width 14 height 14
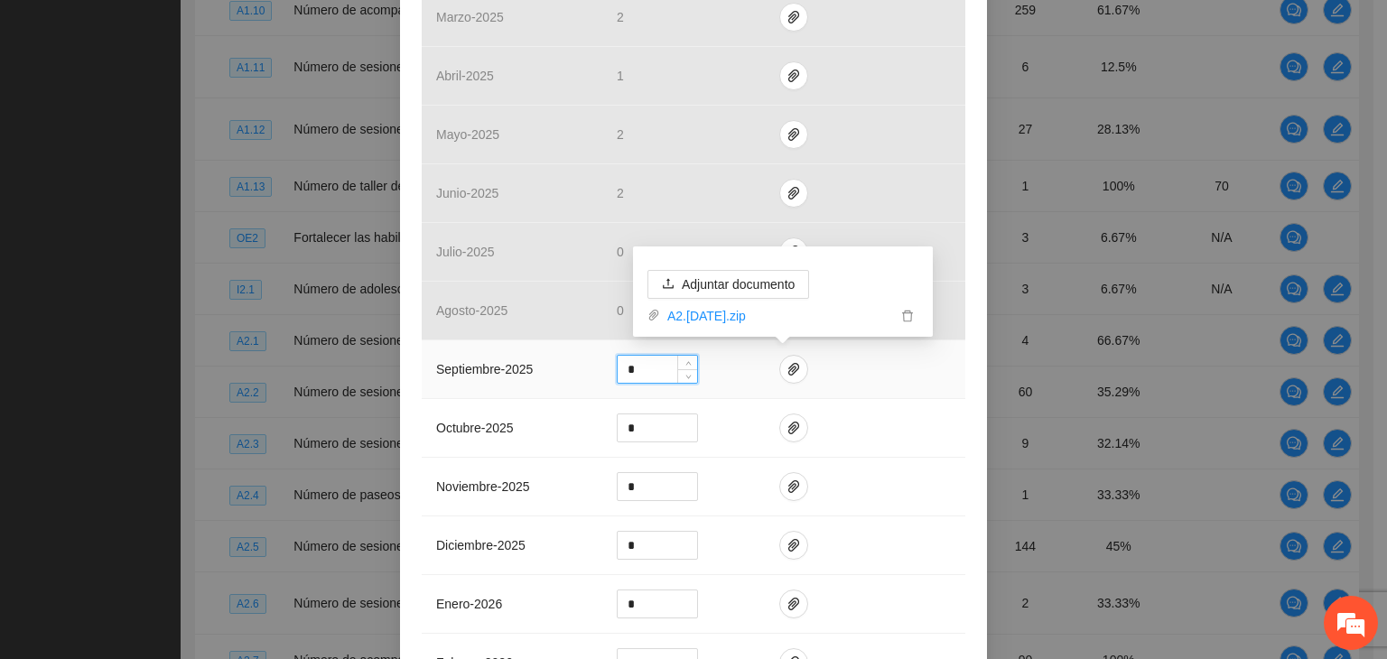
click at [654, 377] on input "*" at bounding box center [657, 369] width 79 height 27
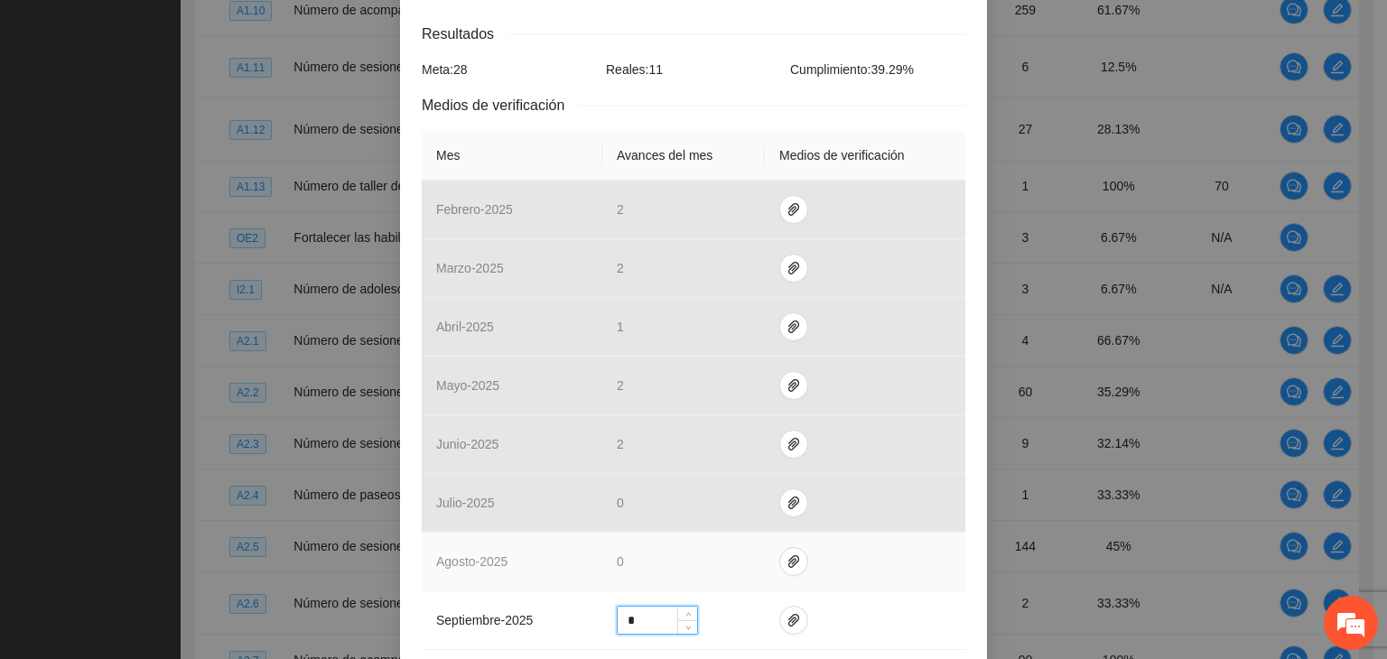
scroll to position [452, 0]
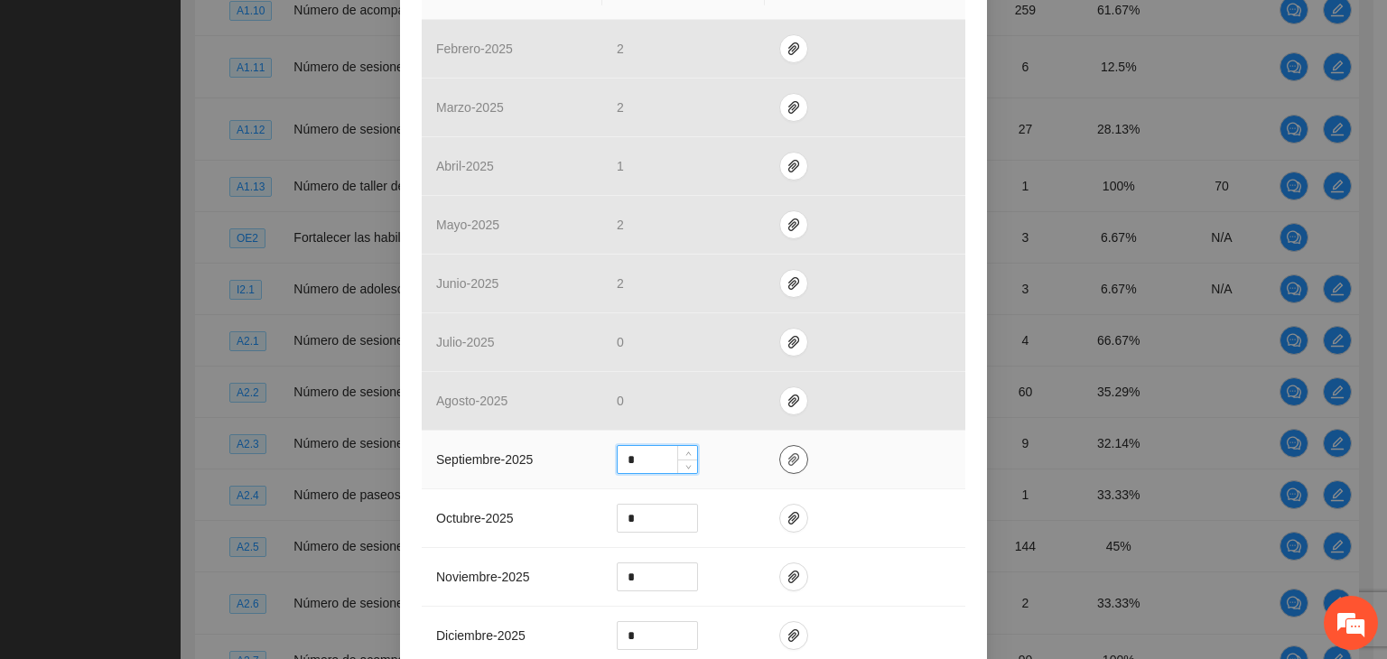
type input "*"
click at [788, 463] on icon "paper-clip" at bounding box center [794, 459] width 14 height 14
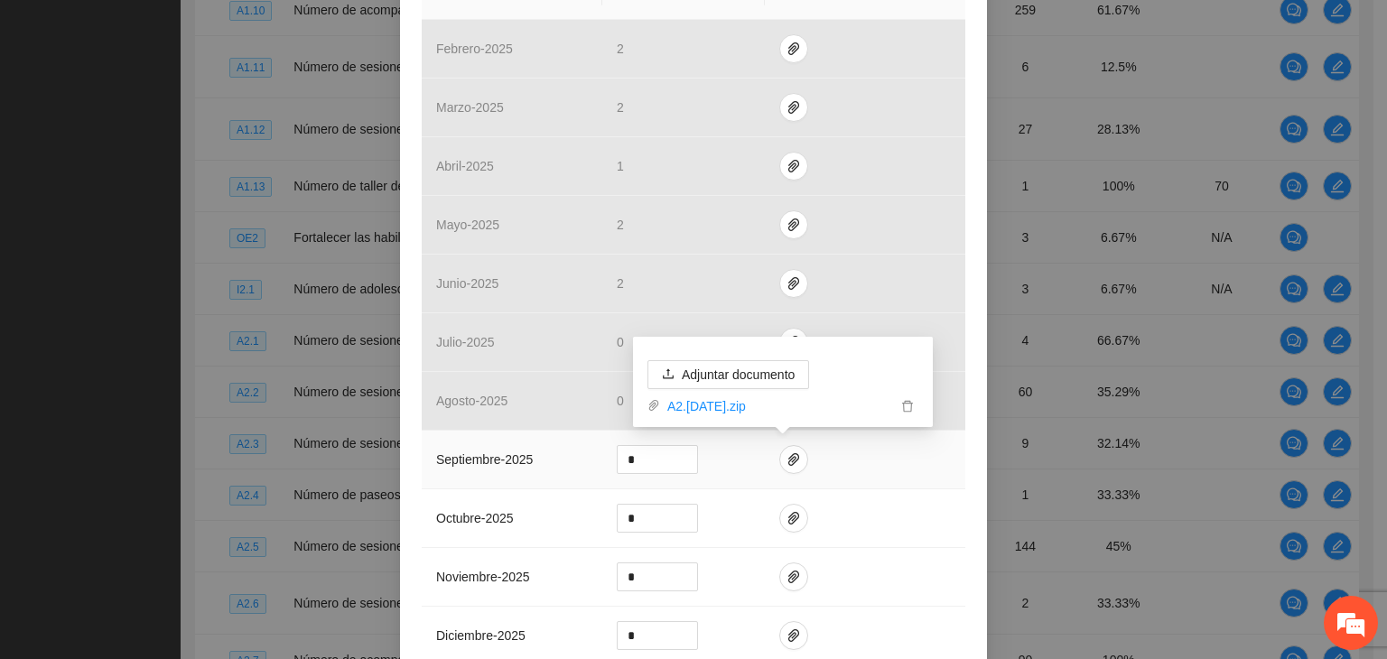
click at [780, 443] on td at bounding box center [865, 460] width 200 height 59
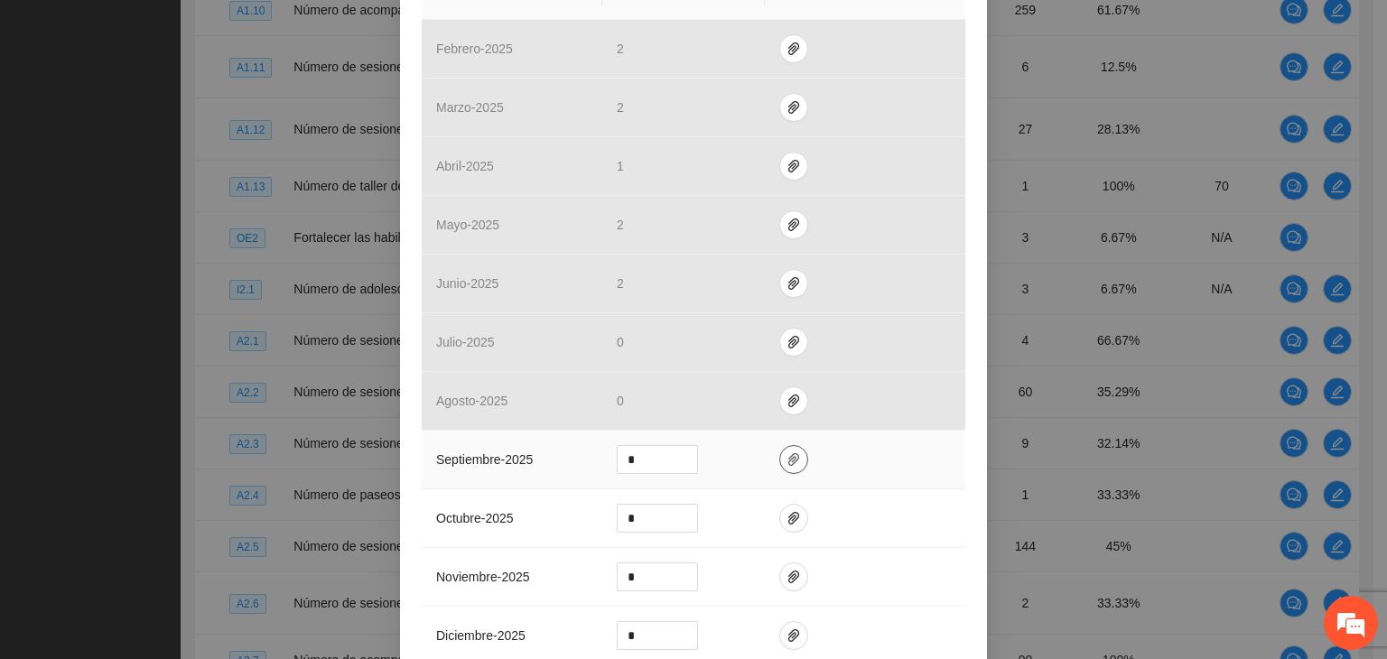
click at [788, 455] on icon "paper-clip" at bounding box center [793, 459] width 11 height 13
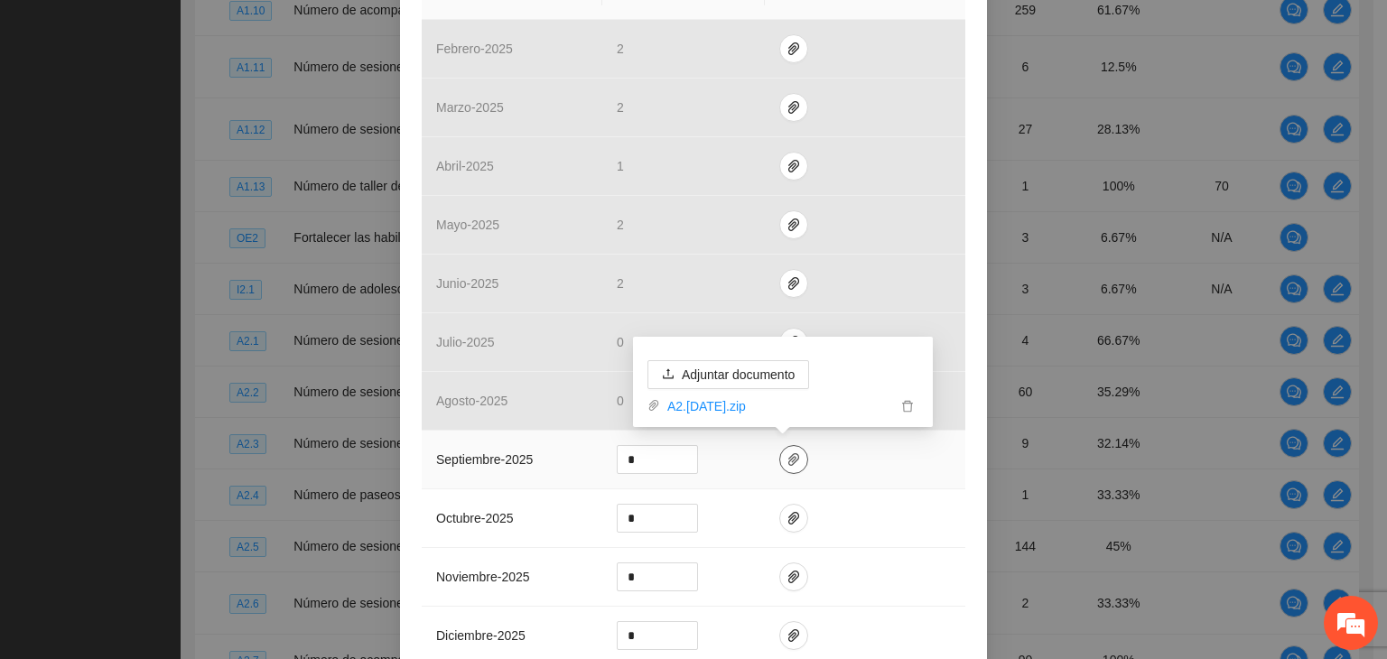
click at [795, 457] on span "paper-clip" at bounding box center [793, 459] width 27 height 14
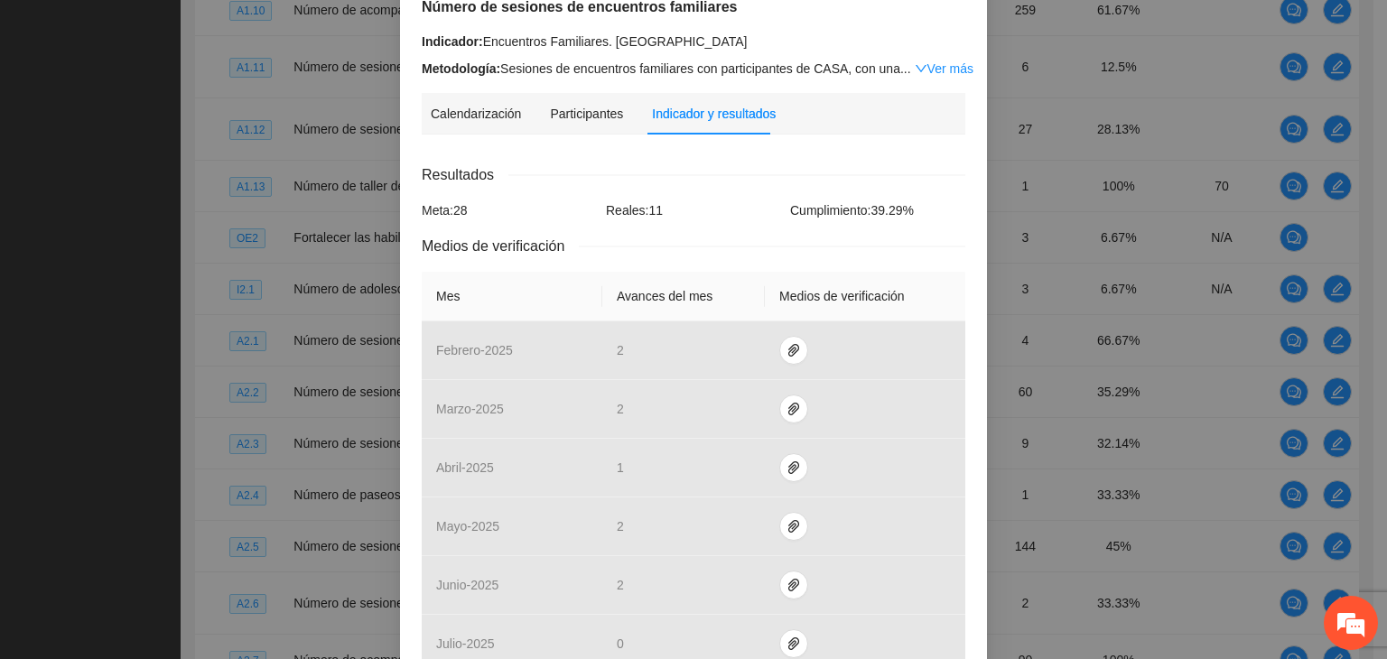
scroll to position [361, 0]
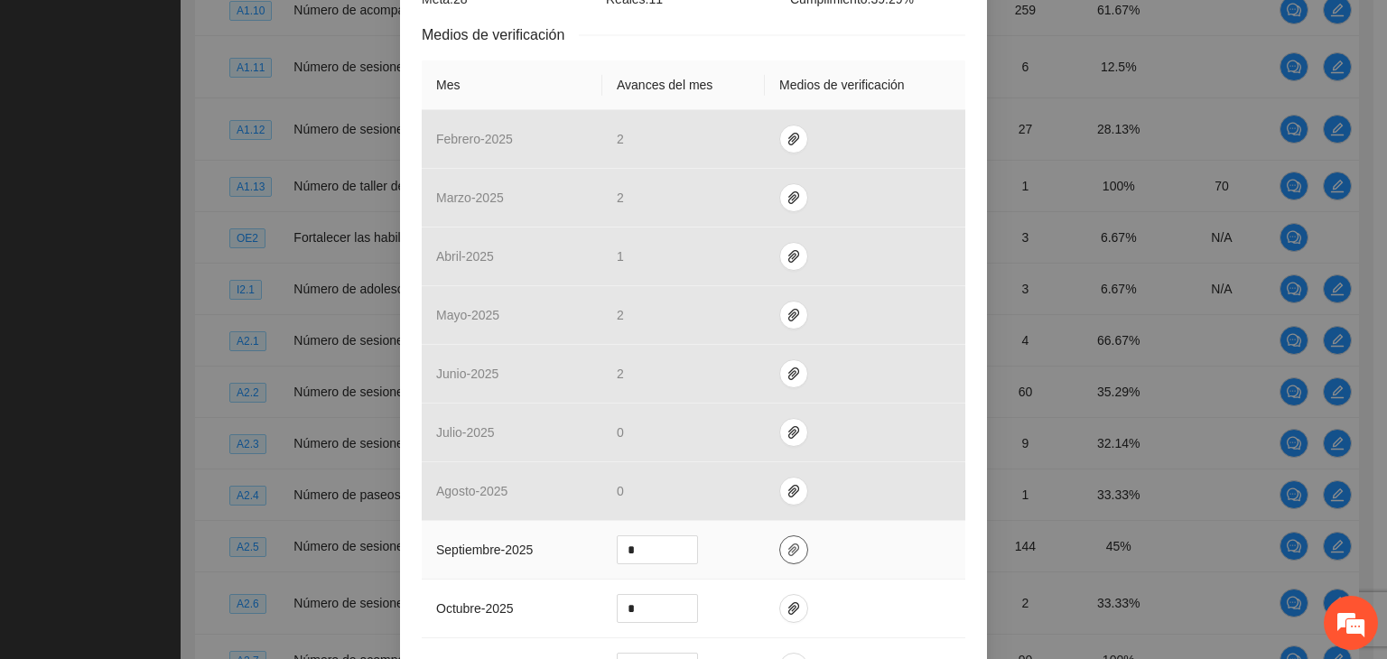
click at [788, 552] on icon "paper-clip" at bounding box center [793, 550] width 11 height 13
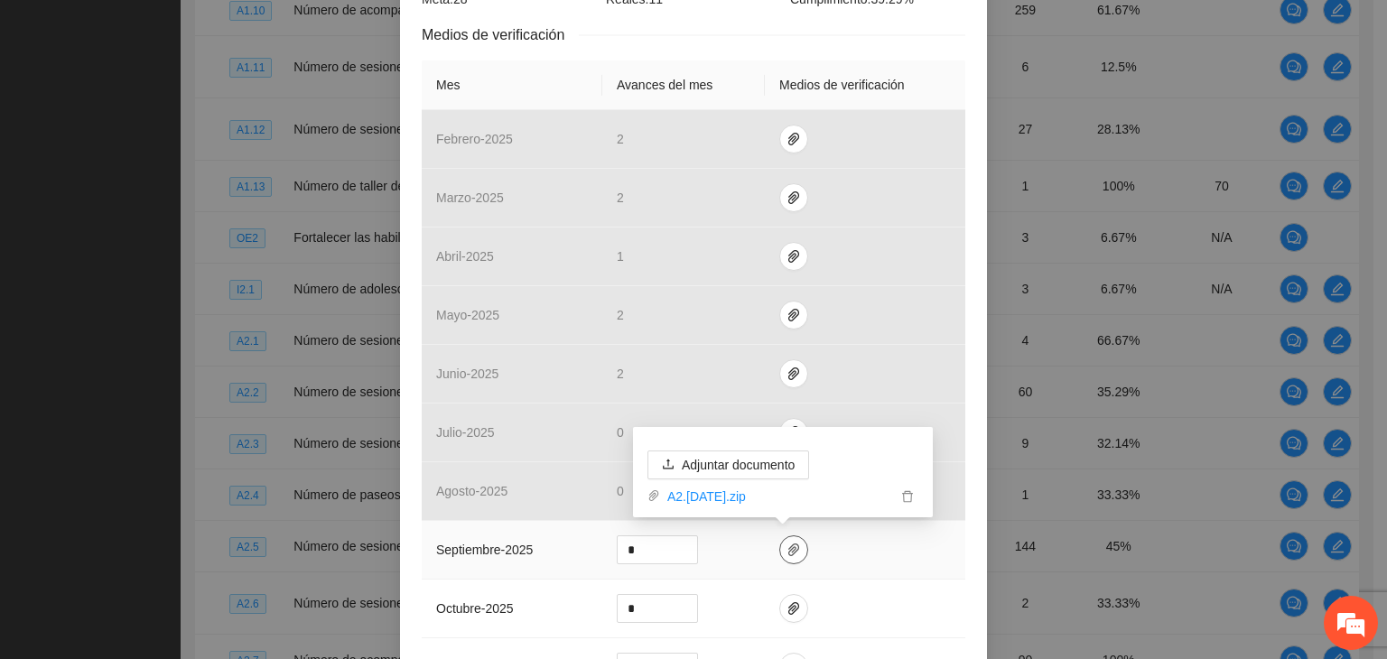
click at [787, 549] on icon "paper-clip" at bounding box center [794, 550] width 14 height 14
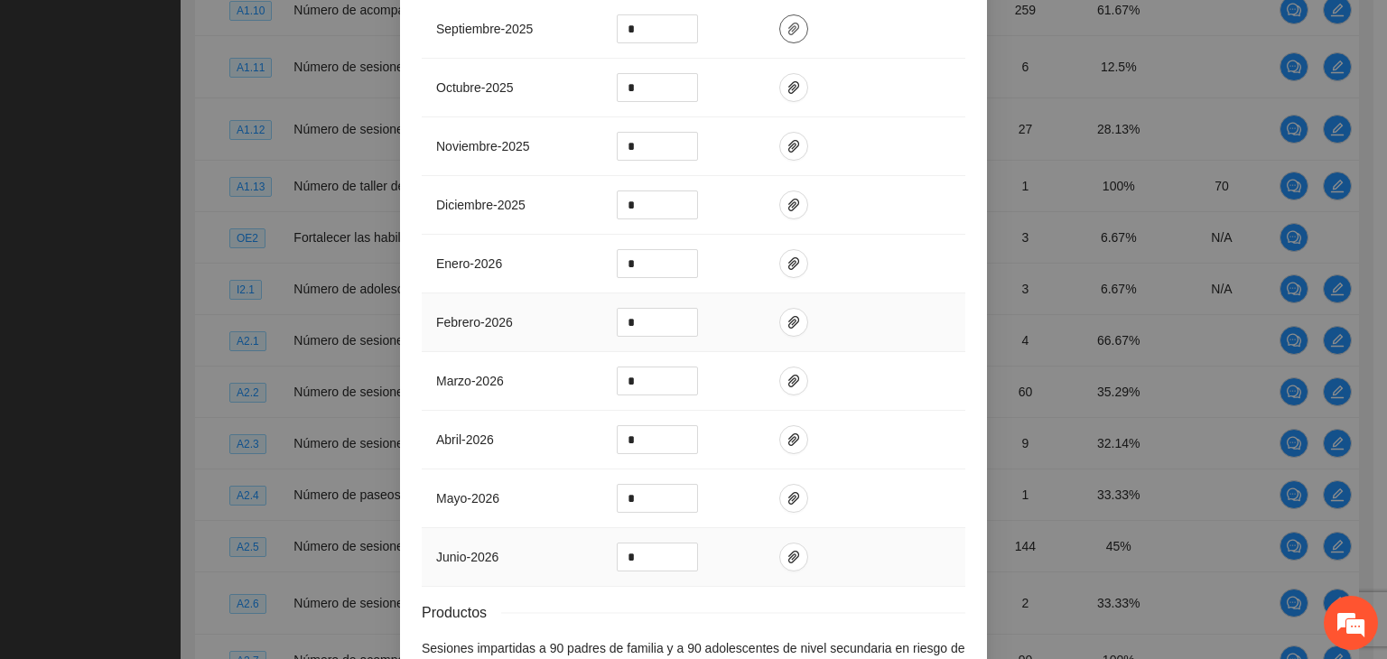
scroll to position [1002, 0]
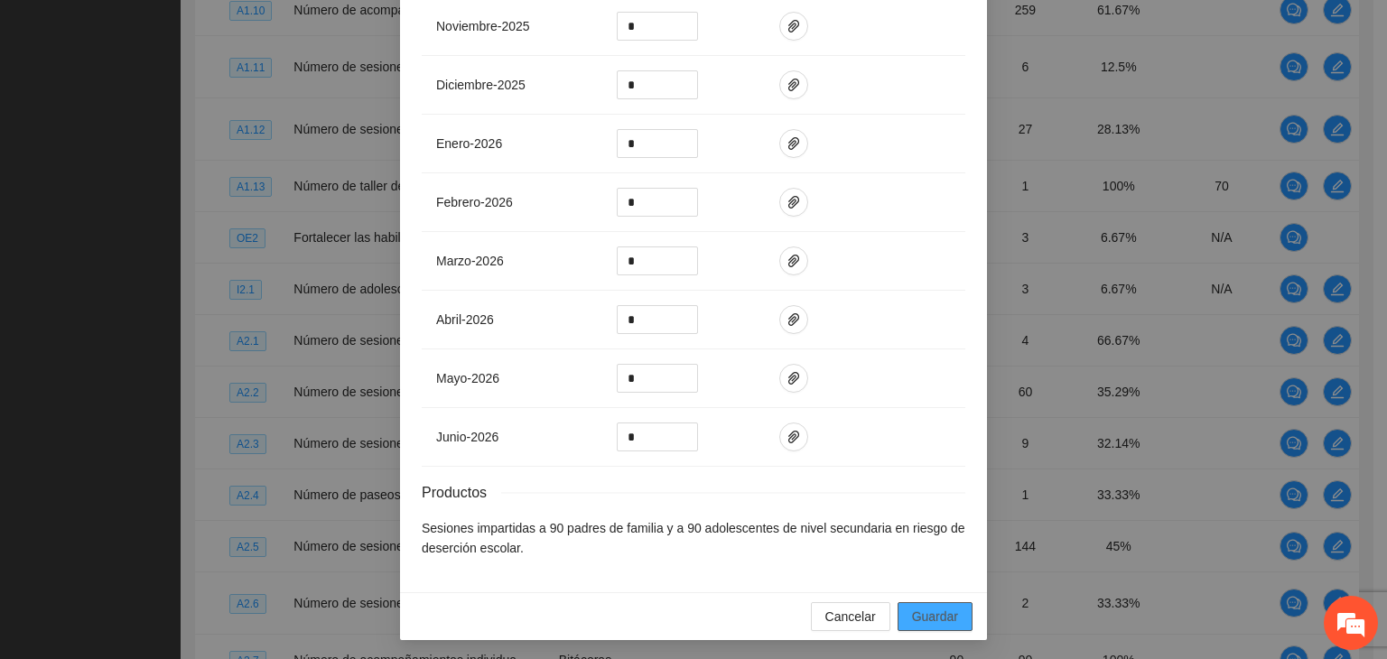
click at [914, 607] on span "Guardar" at bounding box center [935, 617] width 46 height 20
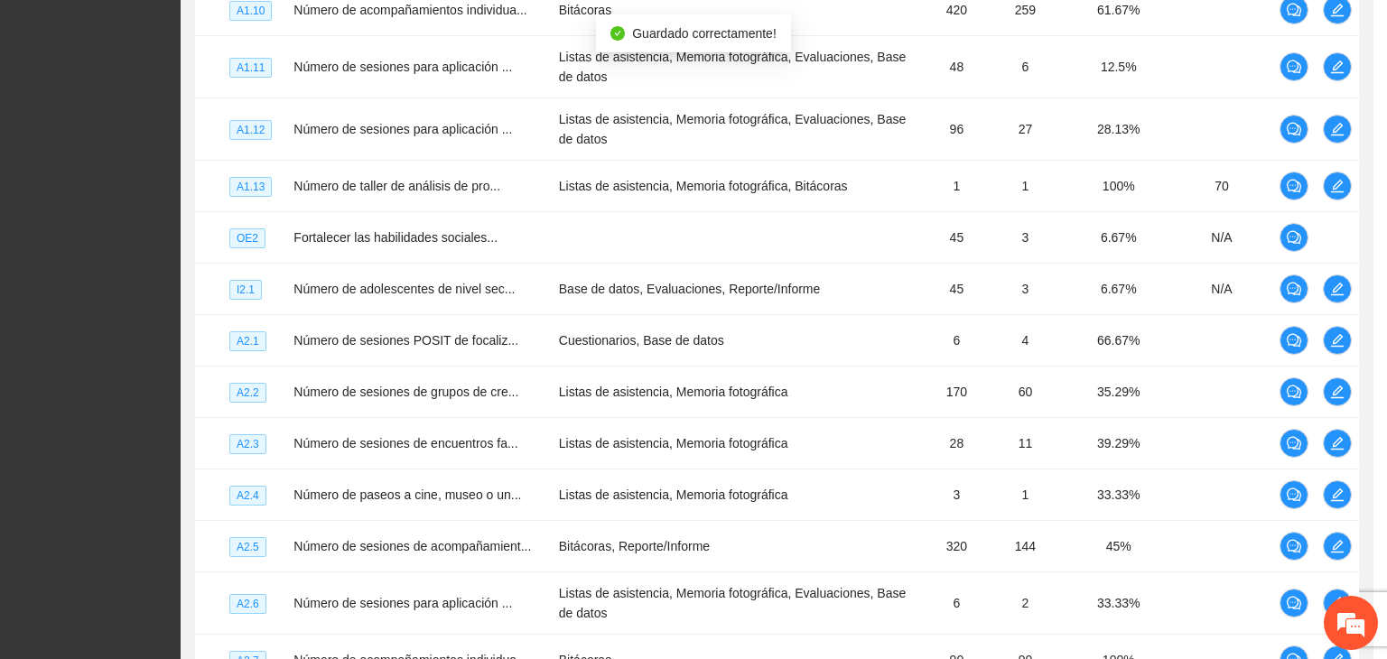
scroll to position [912, 0]
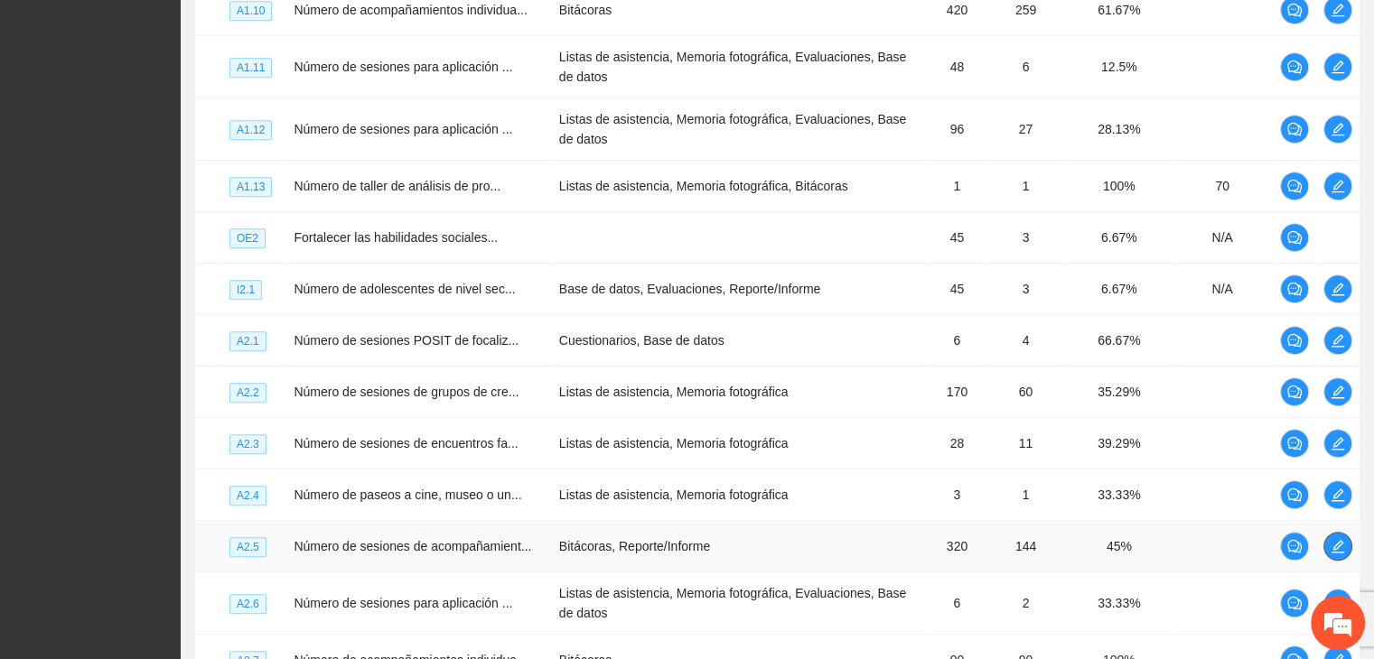
click at [1330, 554] on icon "edit" at bounding box center [1337, 546] width 14 height 14
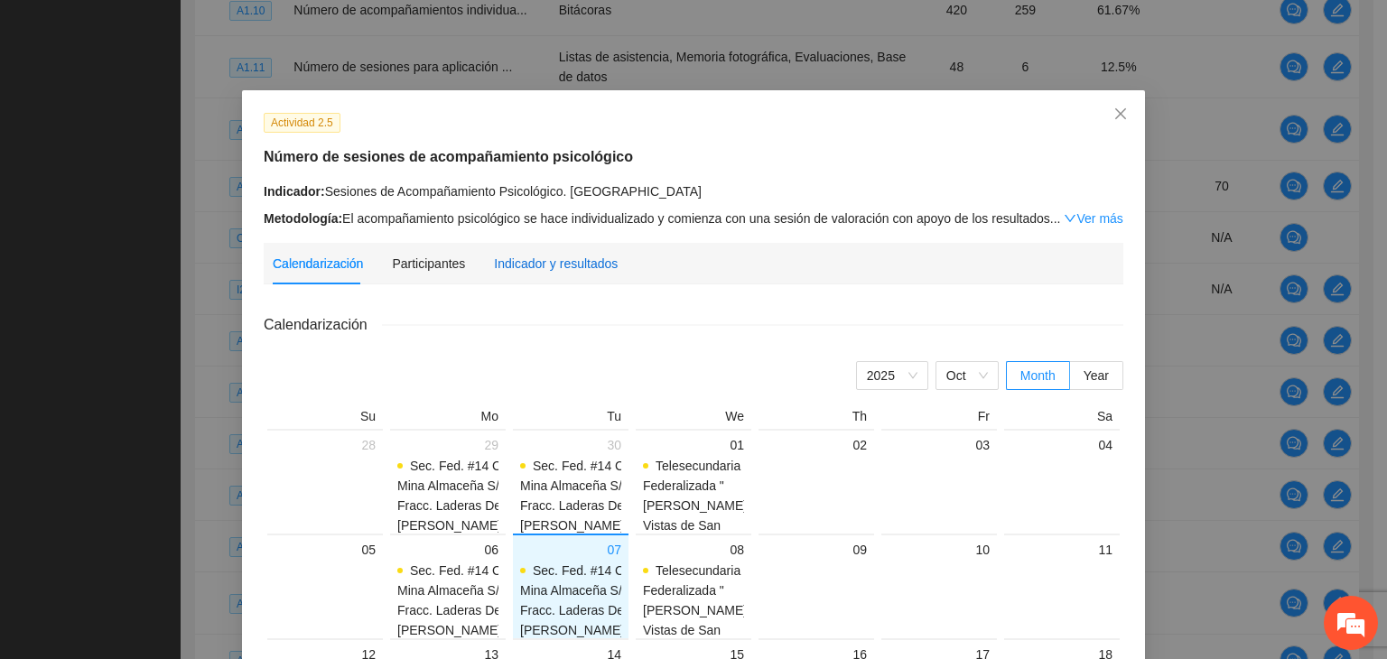
click at [540, 260] on div "Indicador y resultados" at bounding box center [556, 264] width 124 height 20
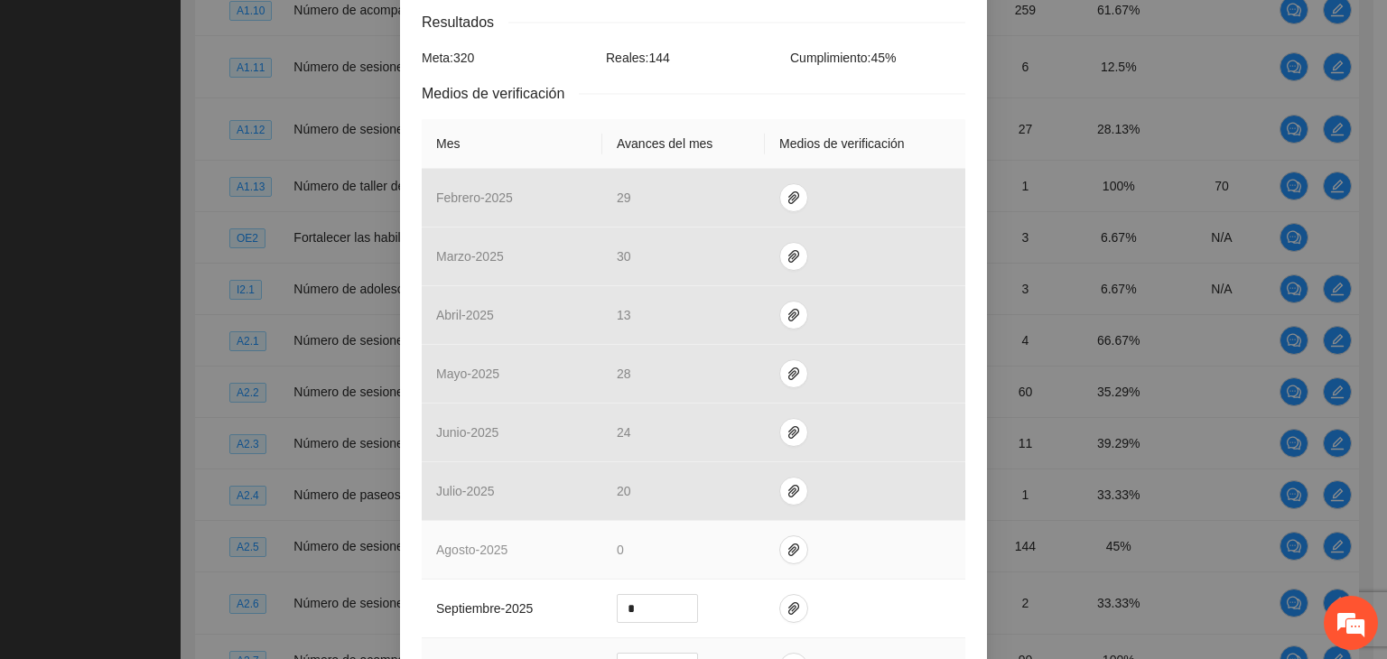
scroll to position [452, 0]
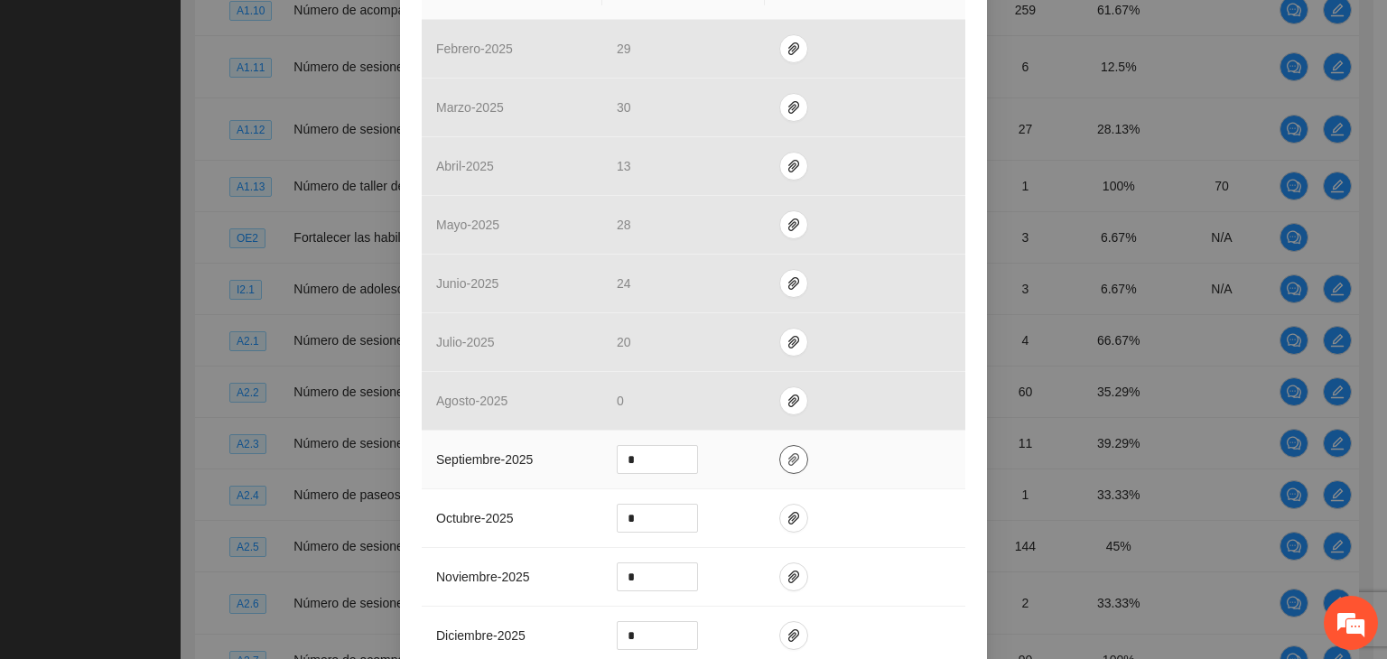
click at [787, 454] on icon "paper-clip" at bounding box center [794, 459] width 14 height 14
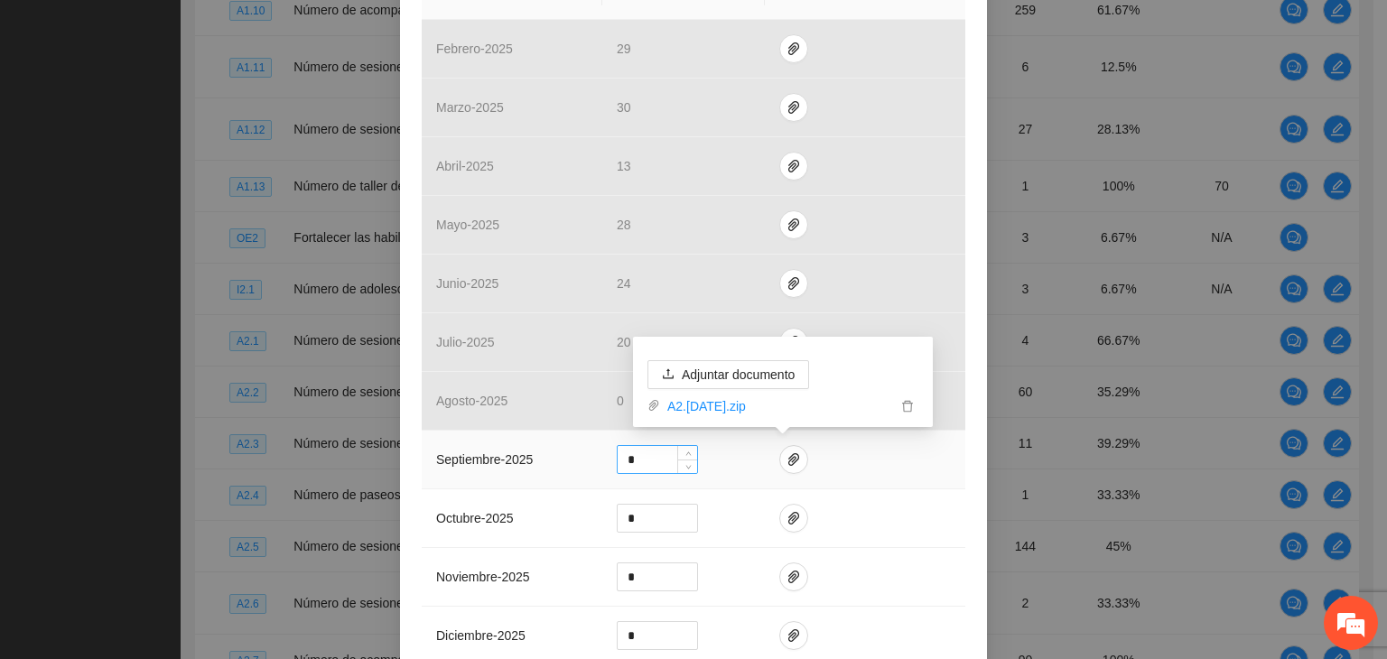
click at [643, 463] on input "*" at bounding box center [657, 459] width 79 height 27
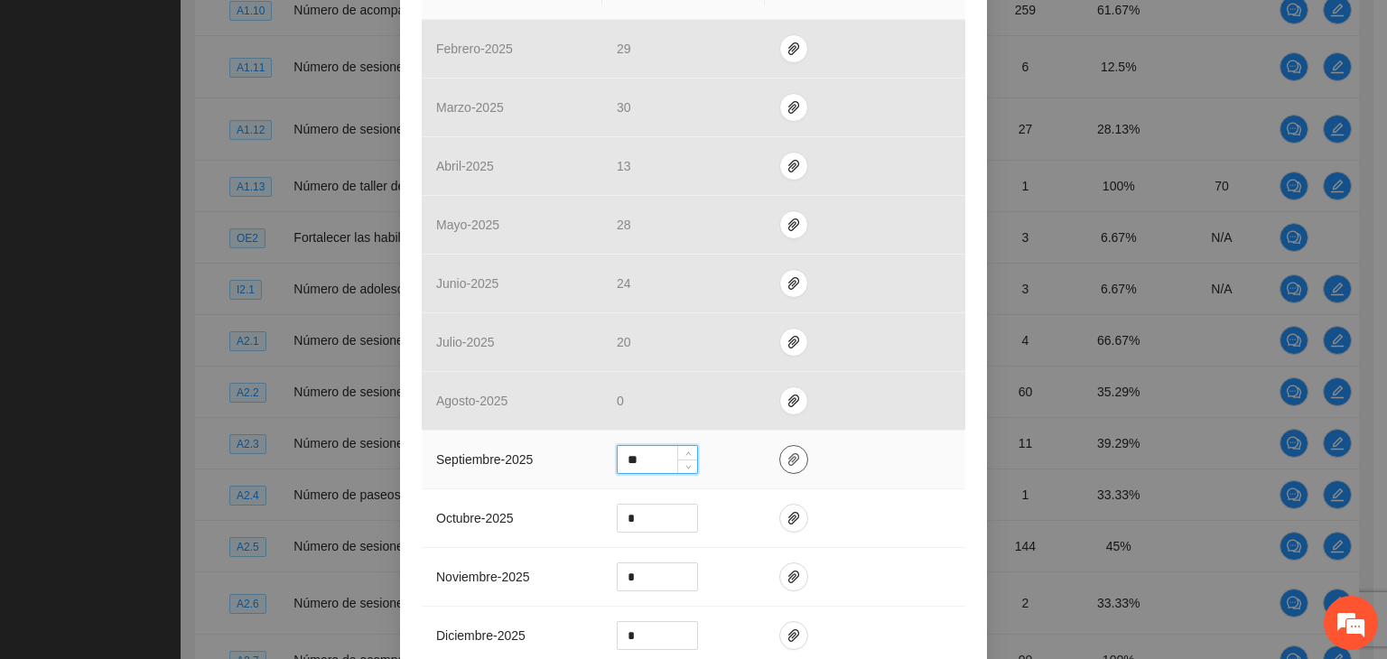
type input "**"
click at [787, 456] on icon "paper-clip" at bounding box center [794, 459] width 14 height 14
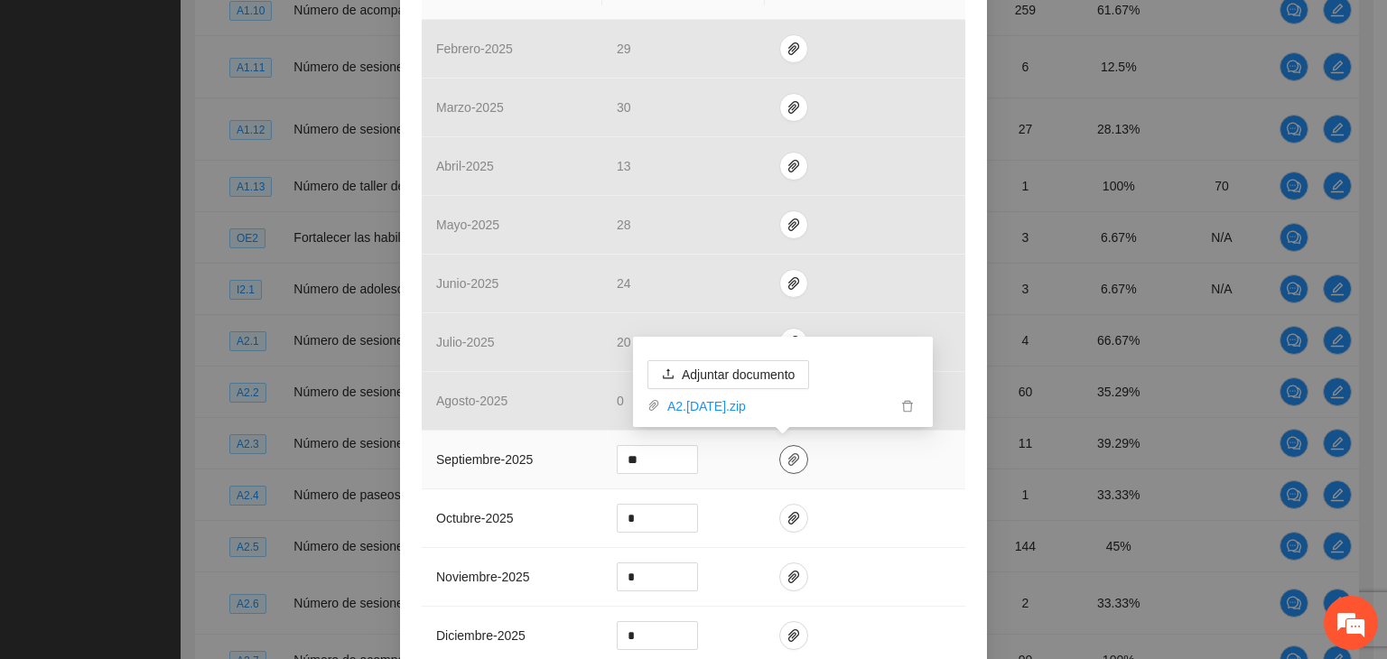
click at [787, 455] on icon "paper-clip" at bounding box center [794, 459] width 14 height 14
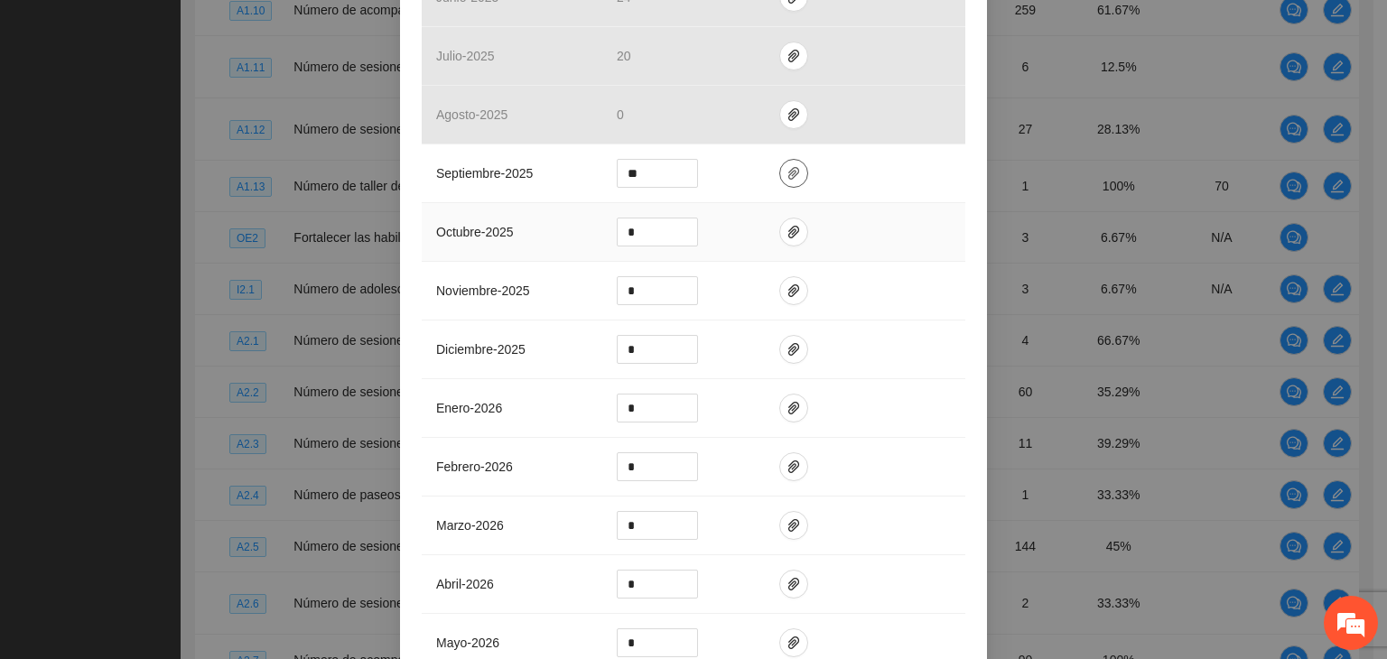
scroll to position [983, 0]
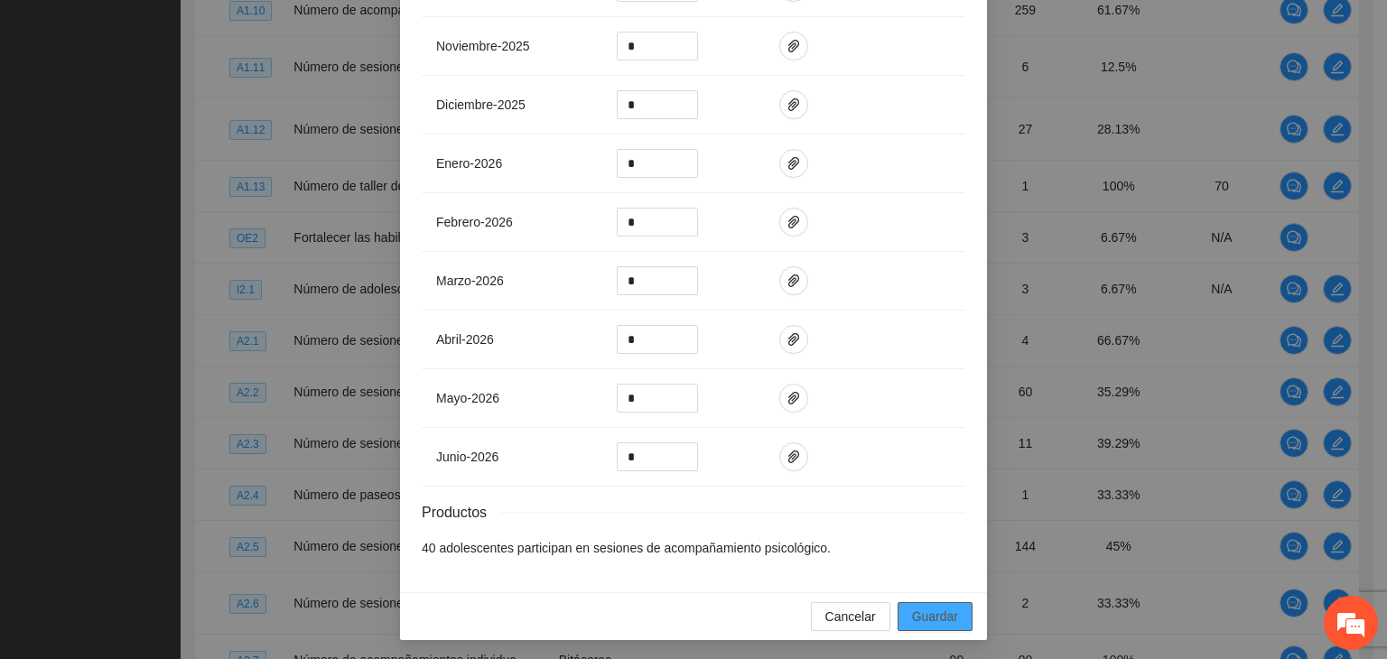
click at [942, 609] on span "Guardar" at bounding box center [935, 617] width 46 height 20
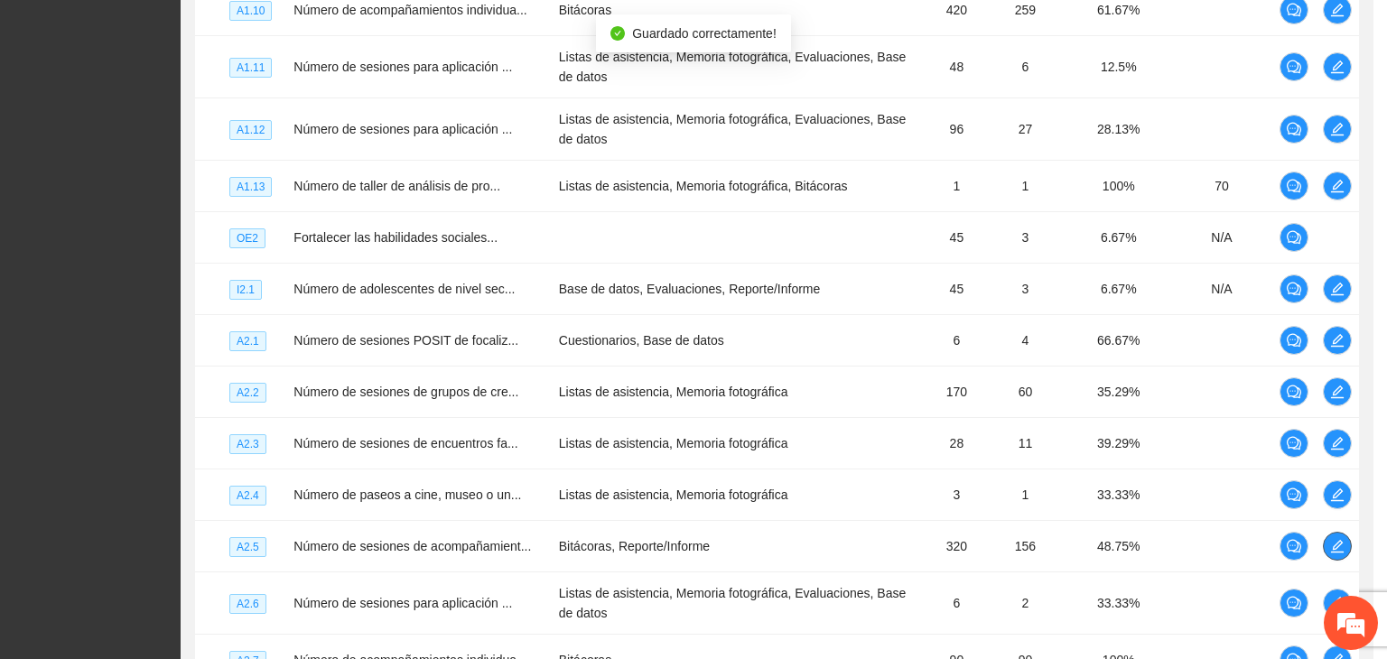
scroll to position [0, 0]
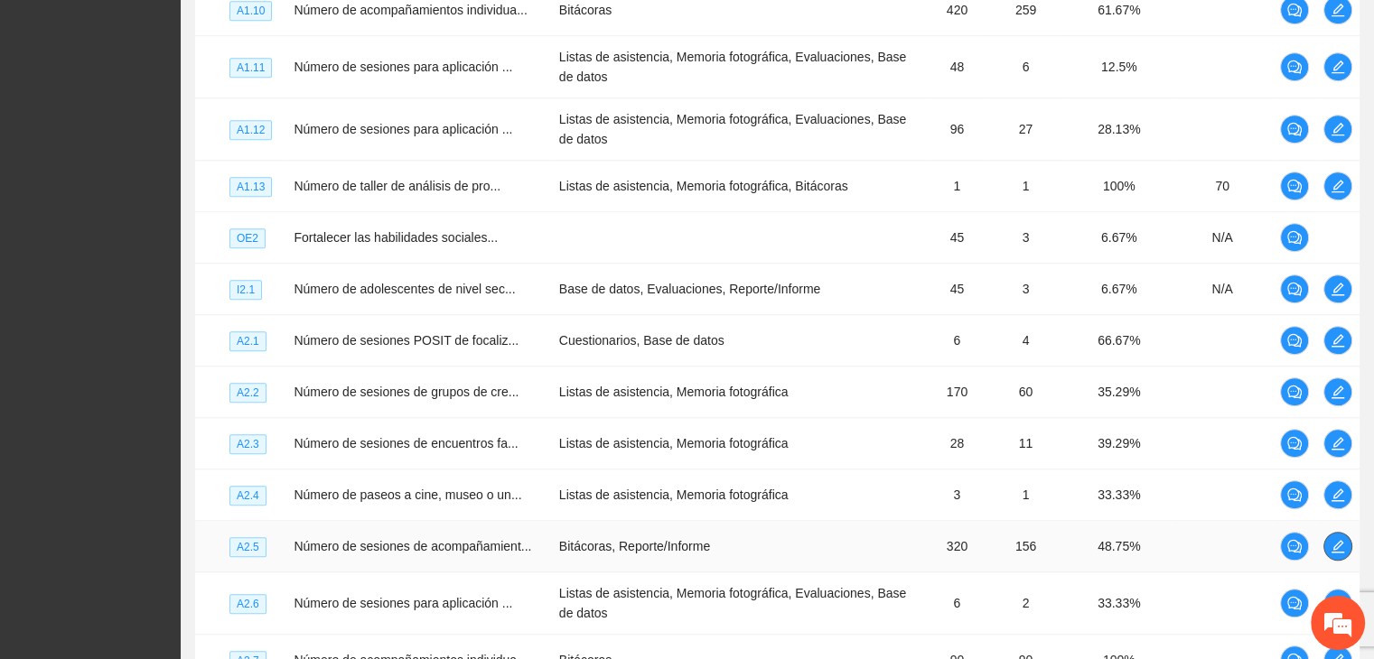
click at [1332, 554] on icon "edit" at bounding box center [1337, 546] width 14 height 14
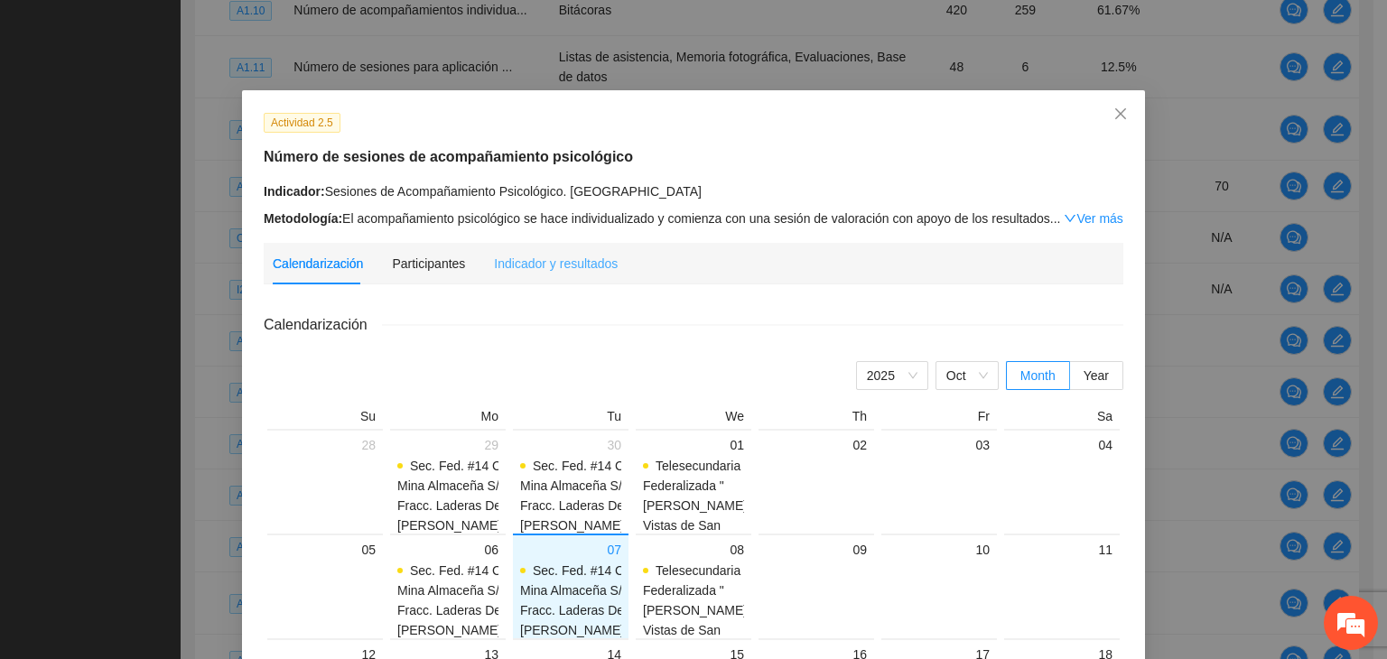
click at [556, 275] on div "Indicador y resultados" at bounding box center [556, 264] width 124 height 42
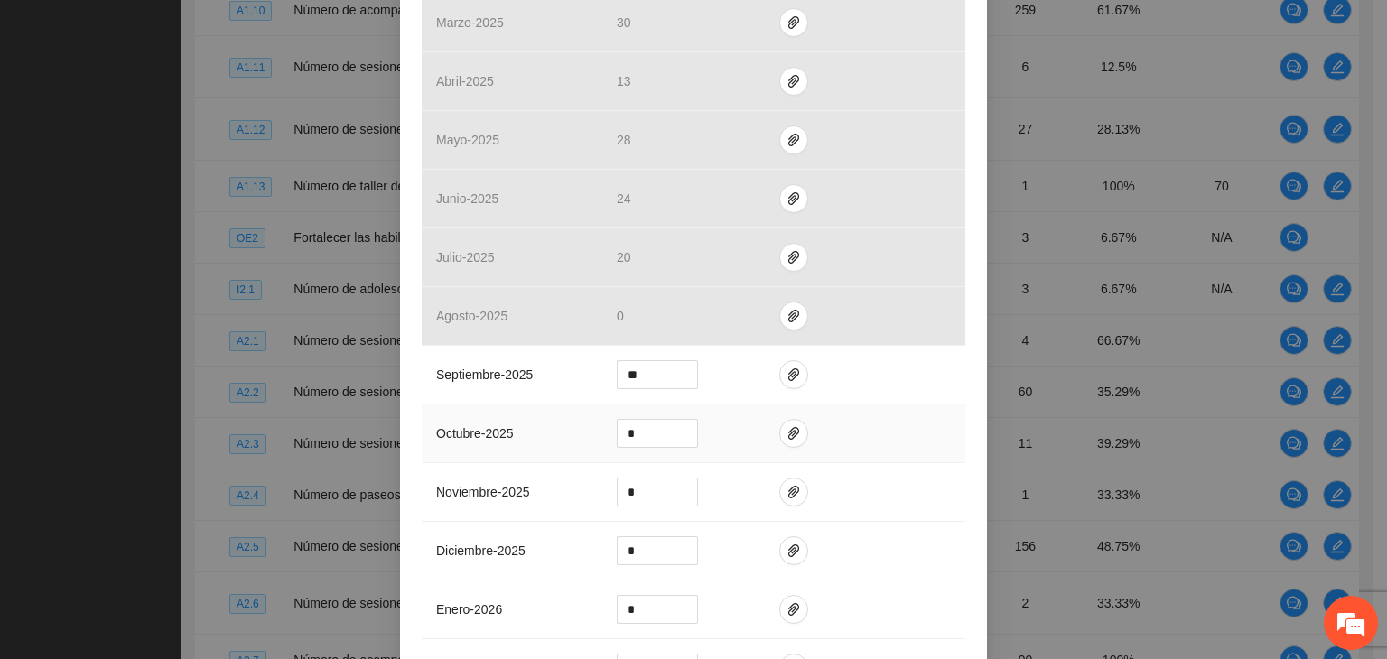
scroll to position [542, 0]
click at [788, 366] on icon "paper-clip" at bounding box center [793, 369] width 11 height 13
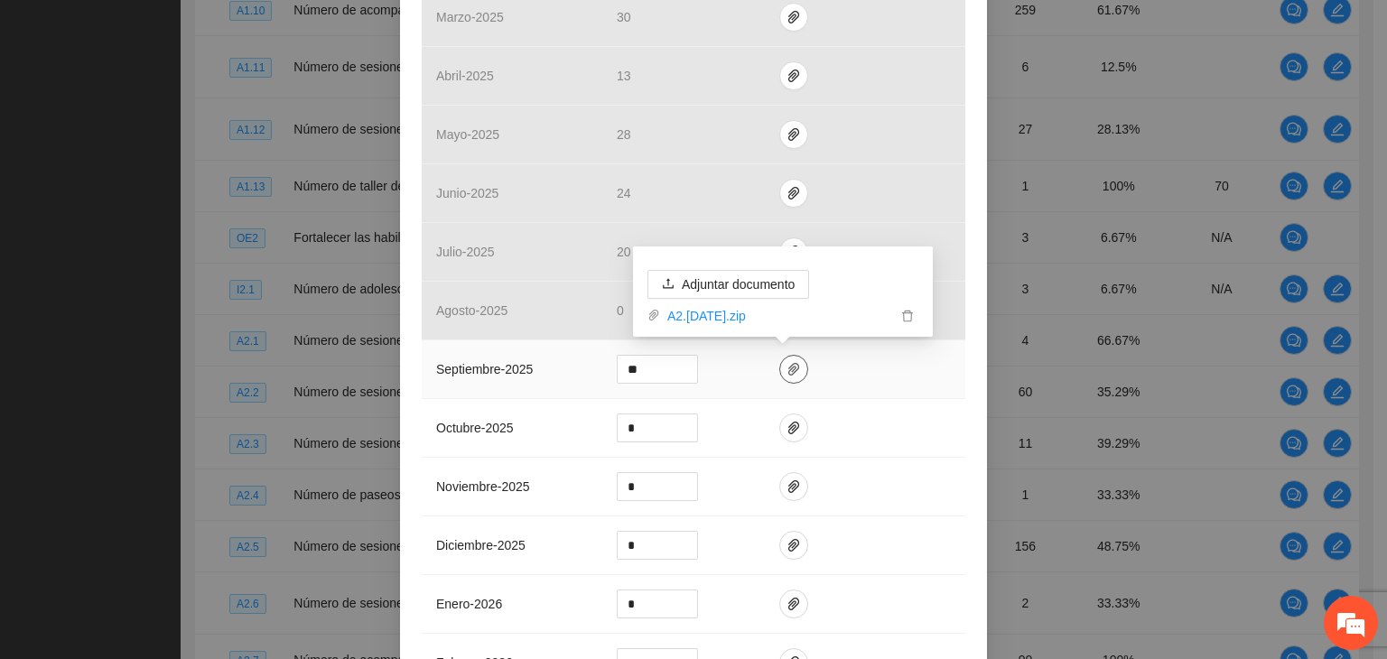
click at [787, 368] on icon "paper-clip" at bounding box center [794, 369] width 14 height 14
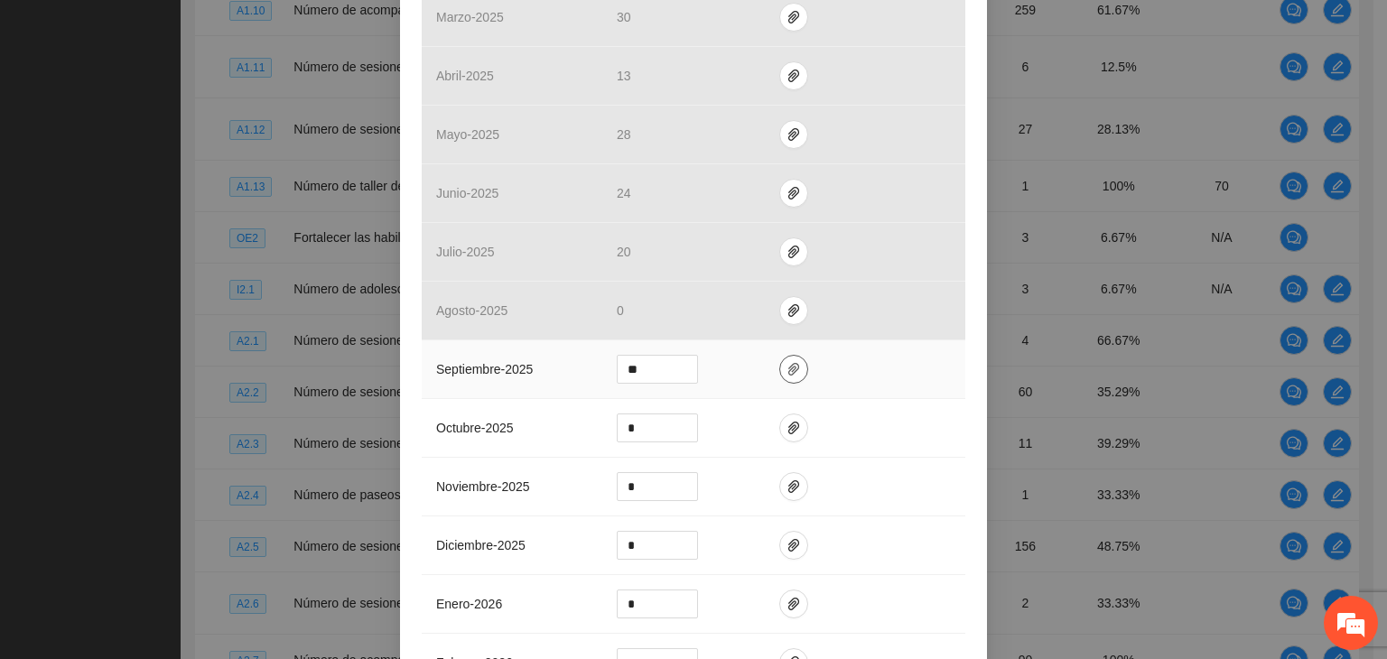
click at [787, 368] on icon "paper-clip" at bounding box center [794, 369] width 14 height 14
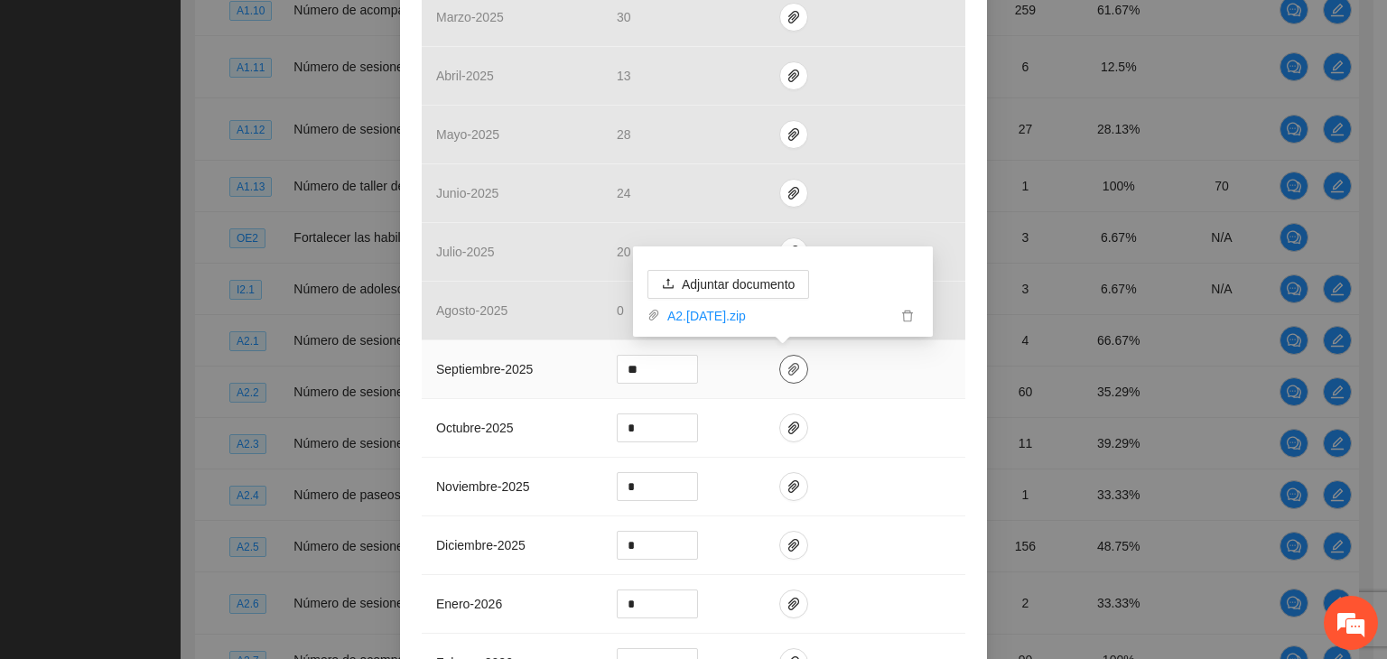
click at [787, 371] on icon "paper-clip" at bounding box center [794, 369] width 14 height 14
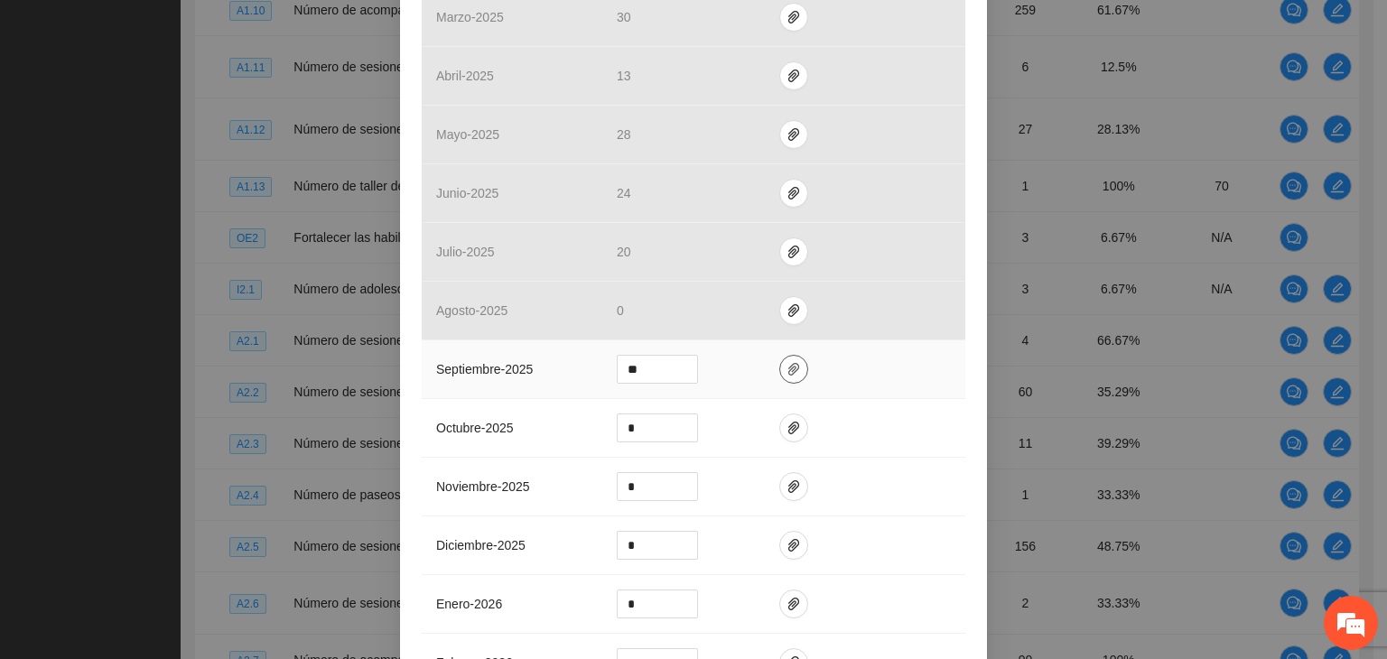
click at [787, 367] on icon "paper-clip" at bounding box center [794, 369] width 14 height 14
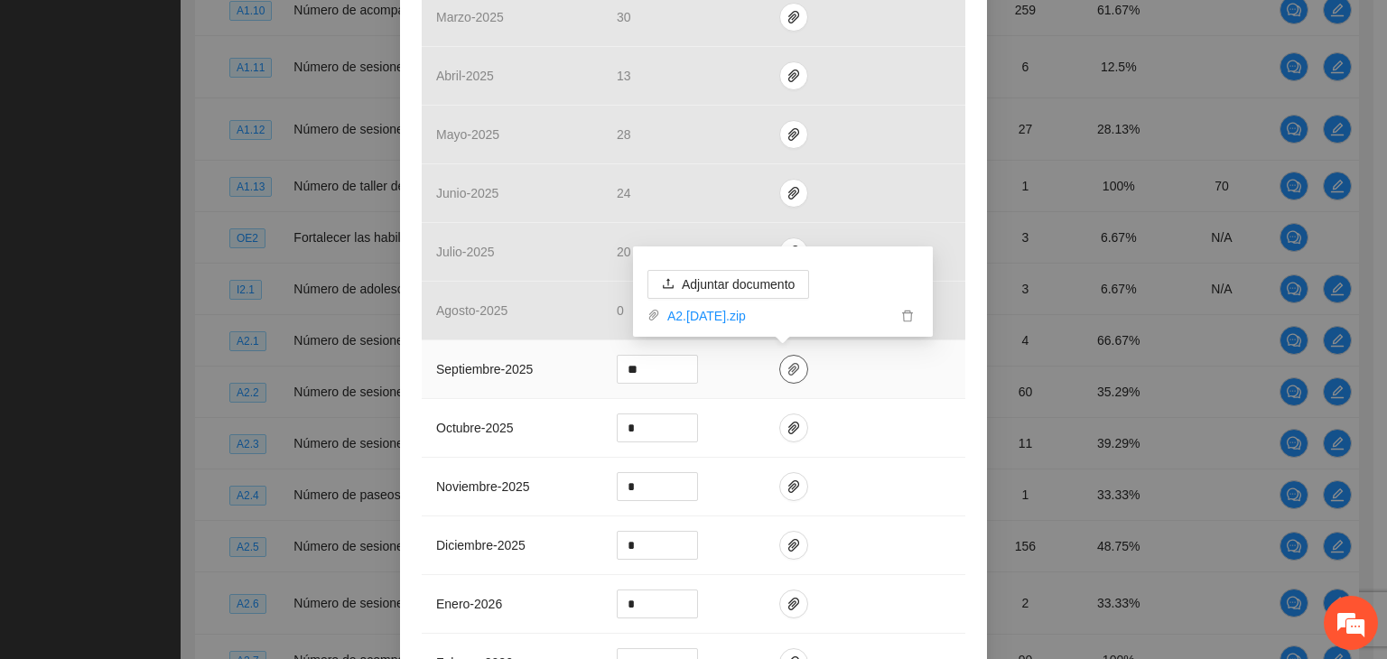
click at [787, 368] on icon "paper-clip" at bounding box center [794, 369] width 14 height 14
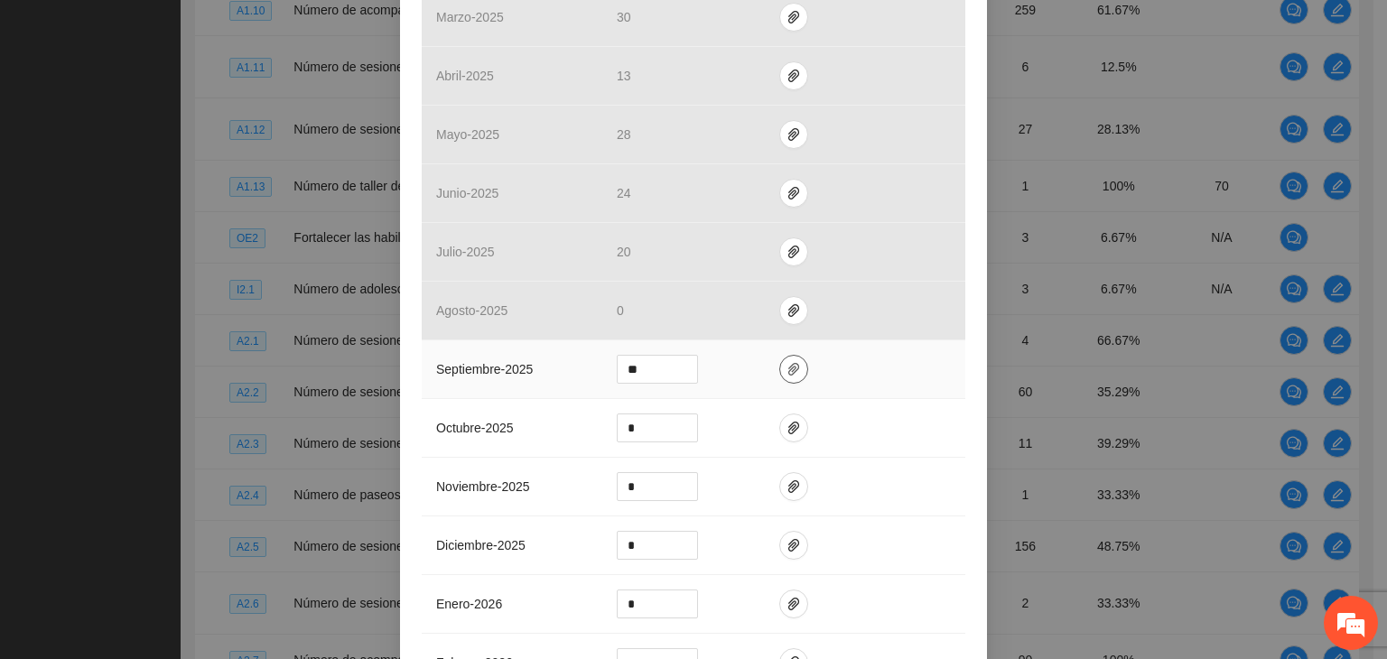
click at [794, 368] on span "paper-clip" at bounding box center [793, 369] width 27 height 14
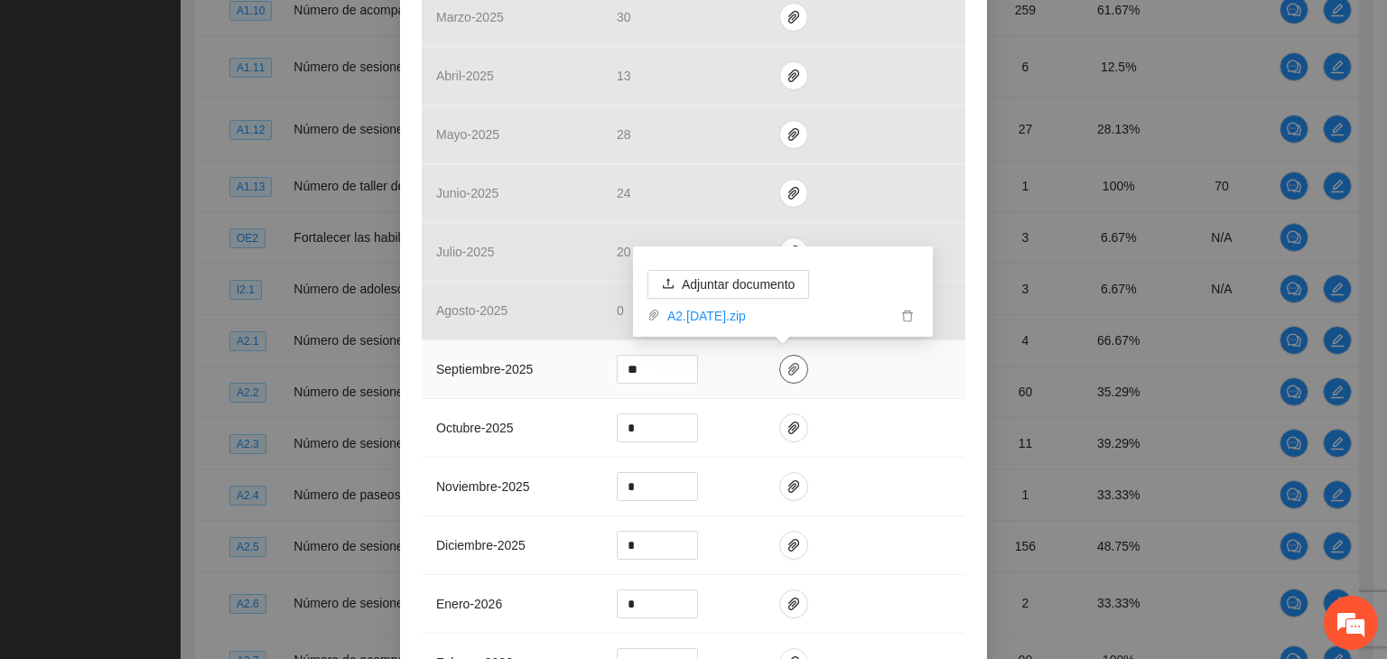
click at [788, 366] on icon "paper-clip" at bounding box center [793, 369] width 11 height 13
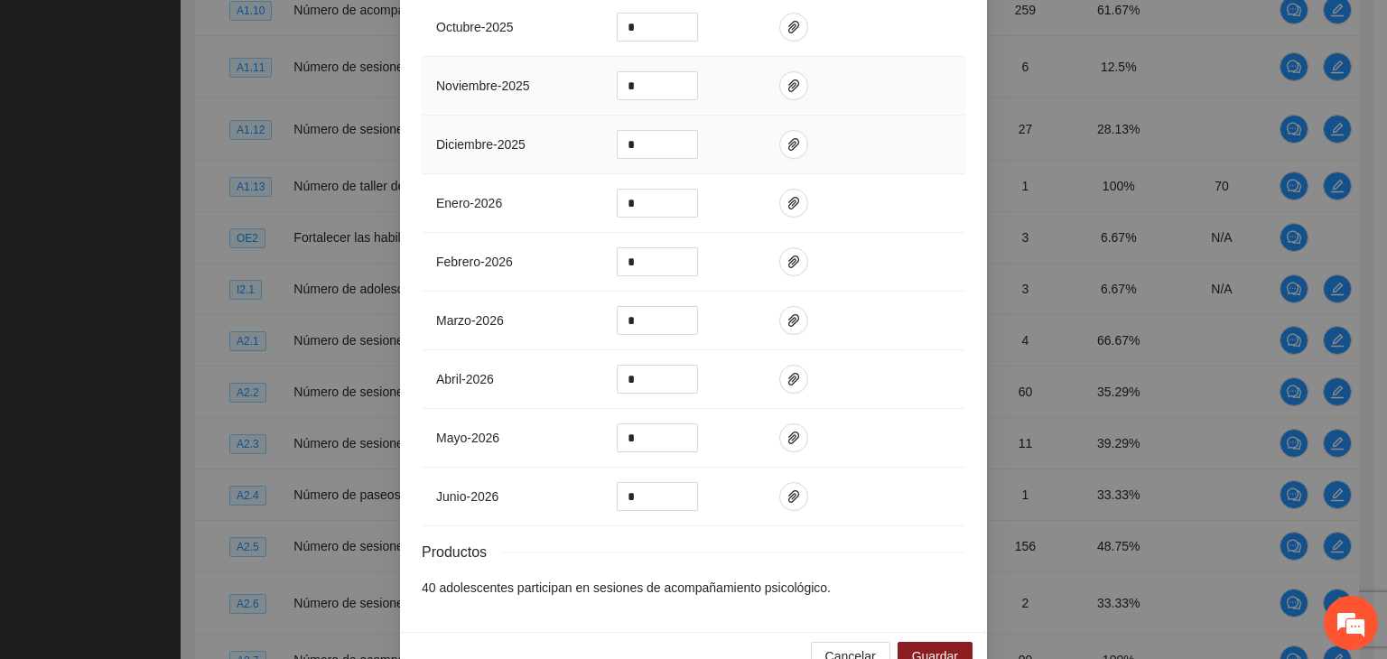
scroll to position [983, 0]
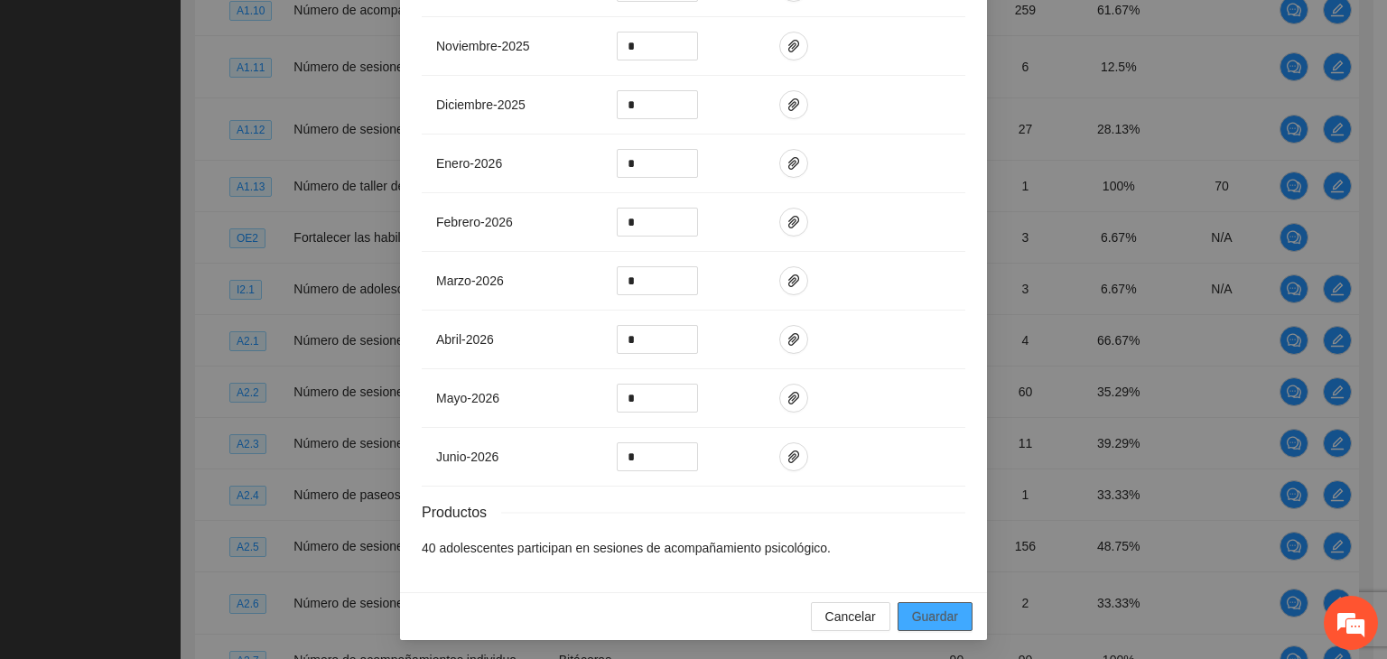
click at [912, 609] on span "Guardar" at bounding box center [935, 617] width 46 height 20
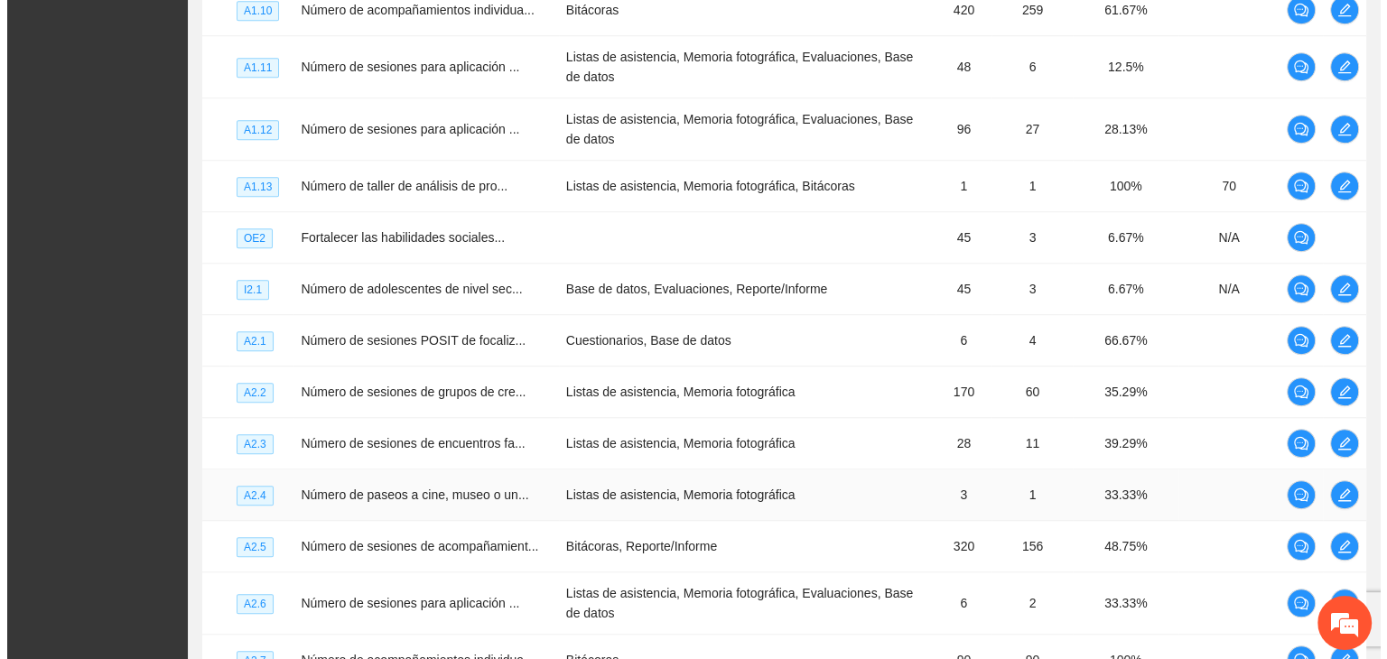
scroll to position [1512, 0]
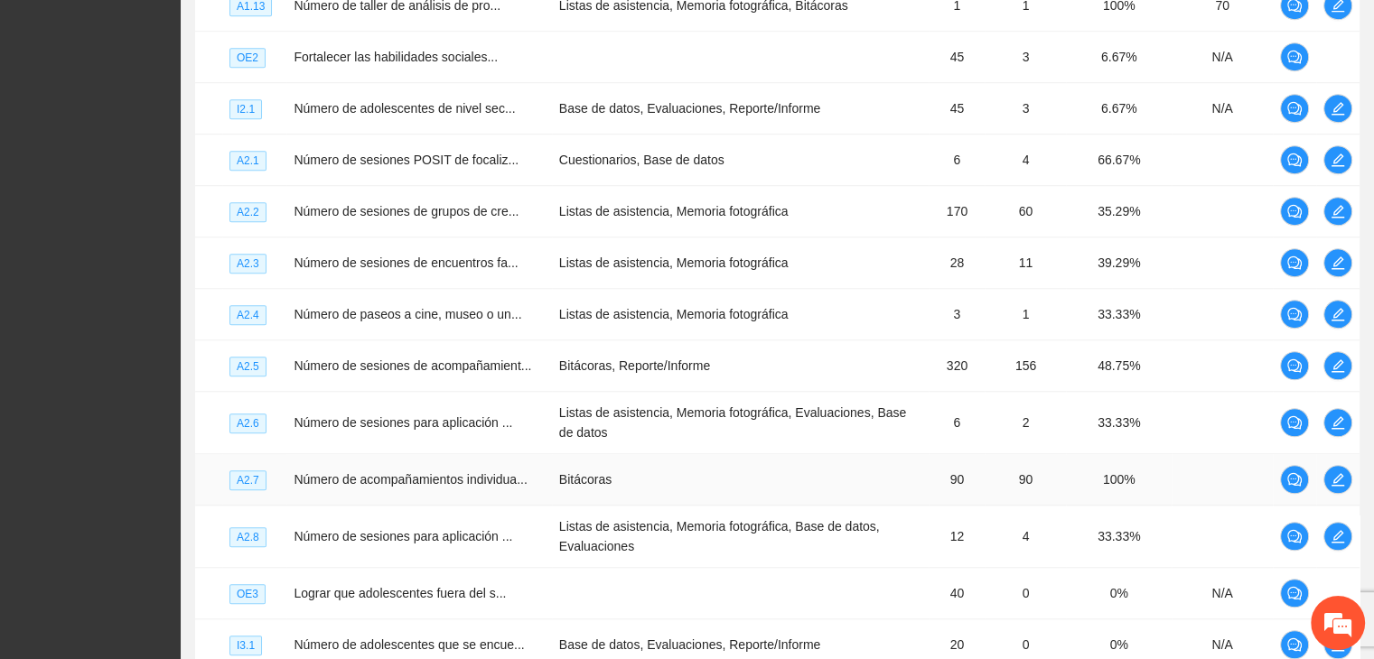
click at [382, 487] on span "Número de acompañamientos individua..." at bounding box center [410, 479] width 233 height 14
click at [1338, 487] on icon "edit" at bounding box center [1337, 479] width 14 height 14
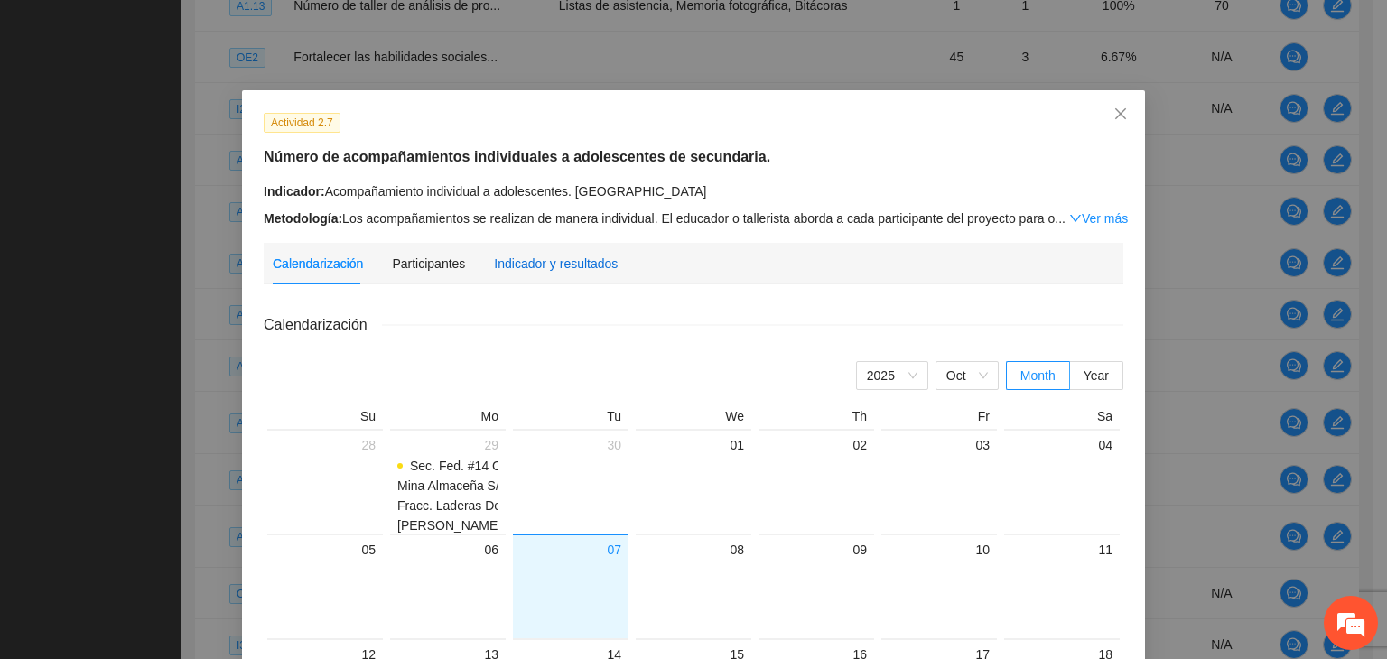
click at [542, 258] on div "Indicador y resultados" at bounding box center [556, 264] width 124 height 20
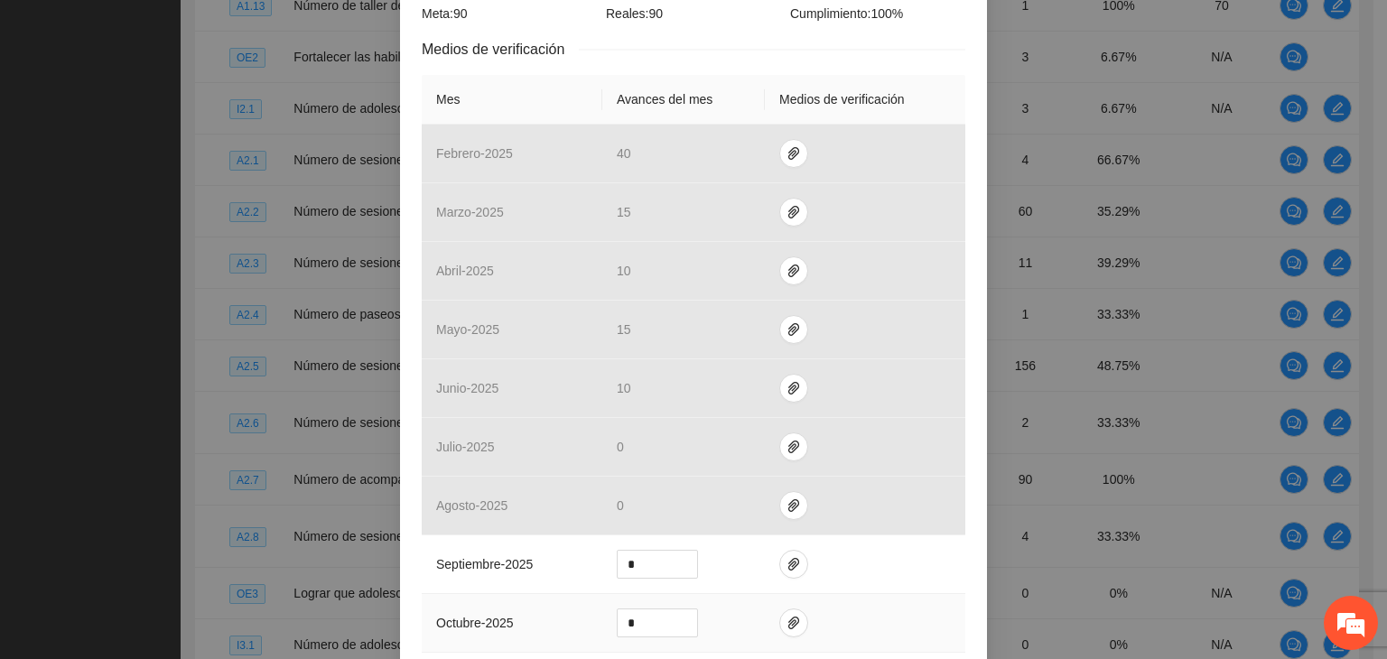
scroll to position [632, 0]
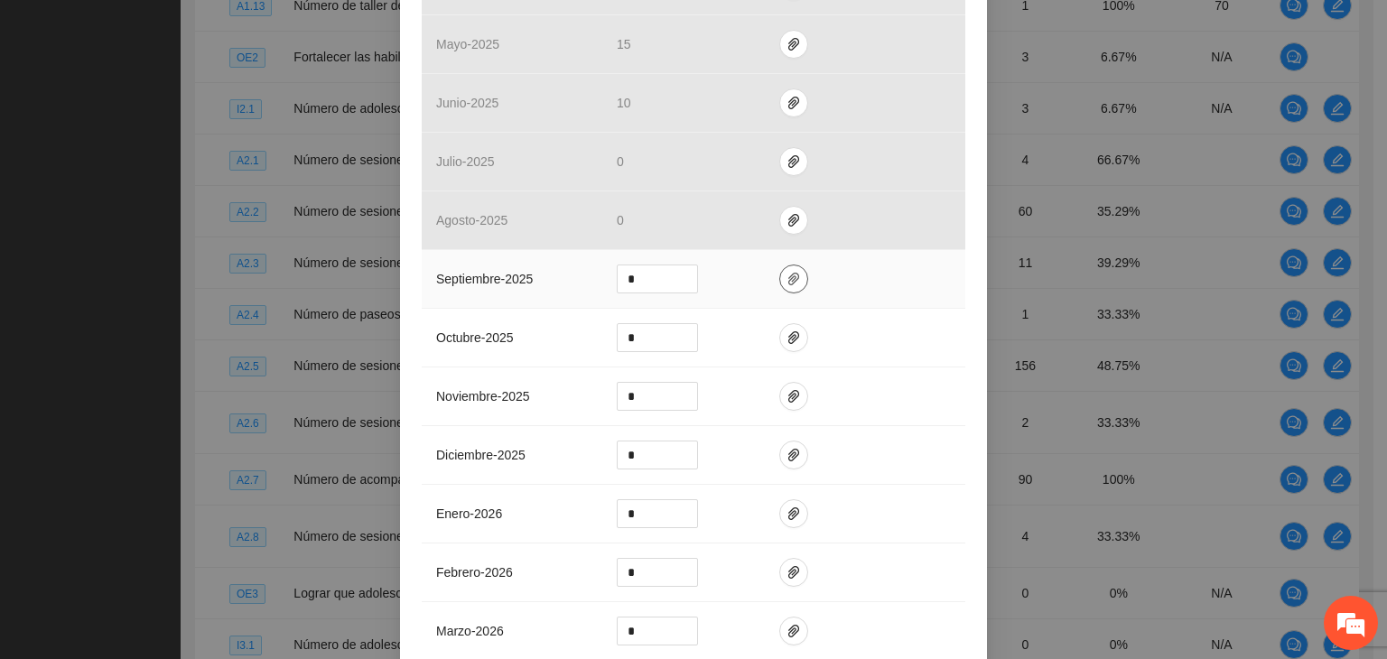
drag, startPoint x: 781, startPoint y: 276, endPoint x: 771, endPoint y: 288, distance: 15.4
click at [788, 277] on icon "paper-clip" at bounding box center [793, 279] width 11 height 13
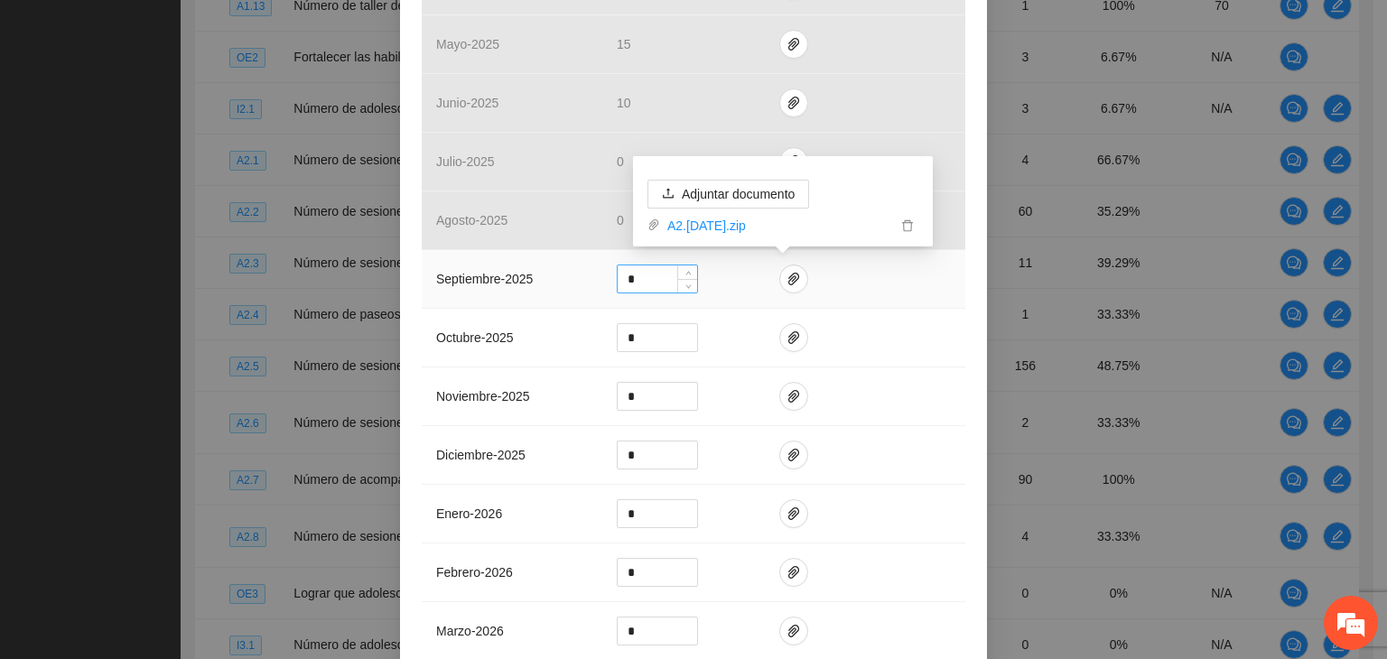
click at [657, 281] on input "*" at bounding box center [657, 279] width 79 height 27
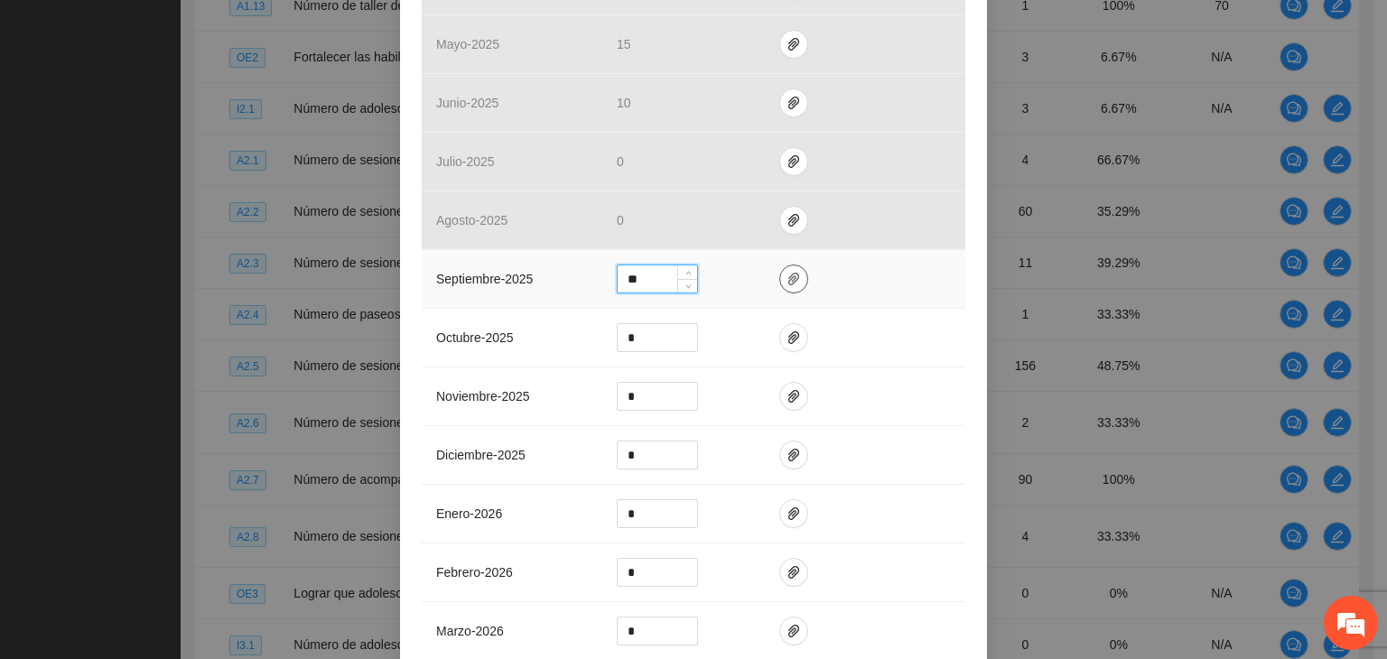
type input "**"
click at [787, 275] on icon "paper-clip" at bounding box center [794, 279] width 14 height 14
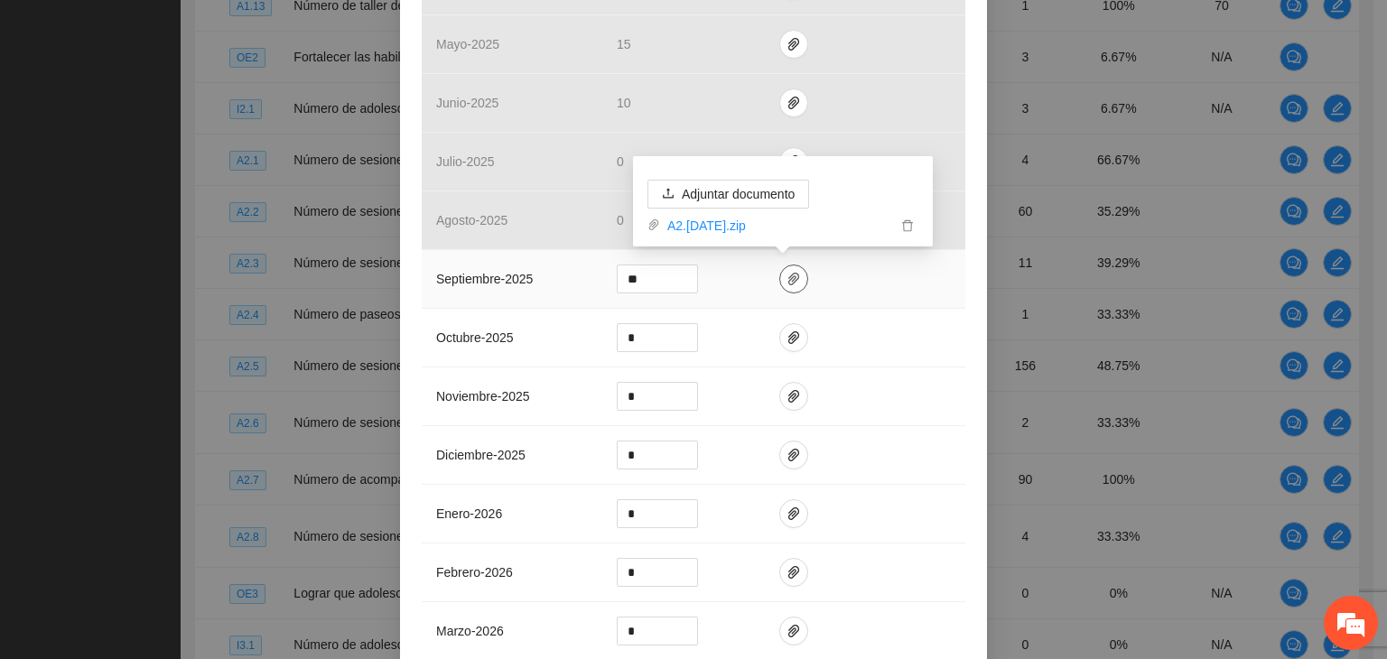
click at [787, 280] on icon "paper-clip" at bounding box center [794, 279] width 14 height 14
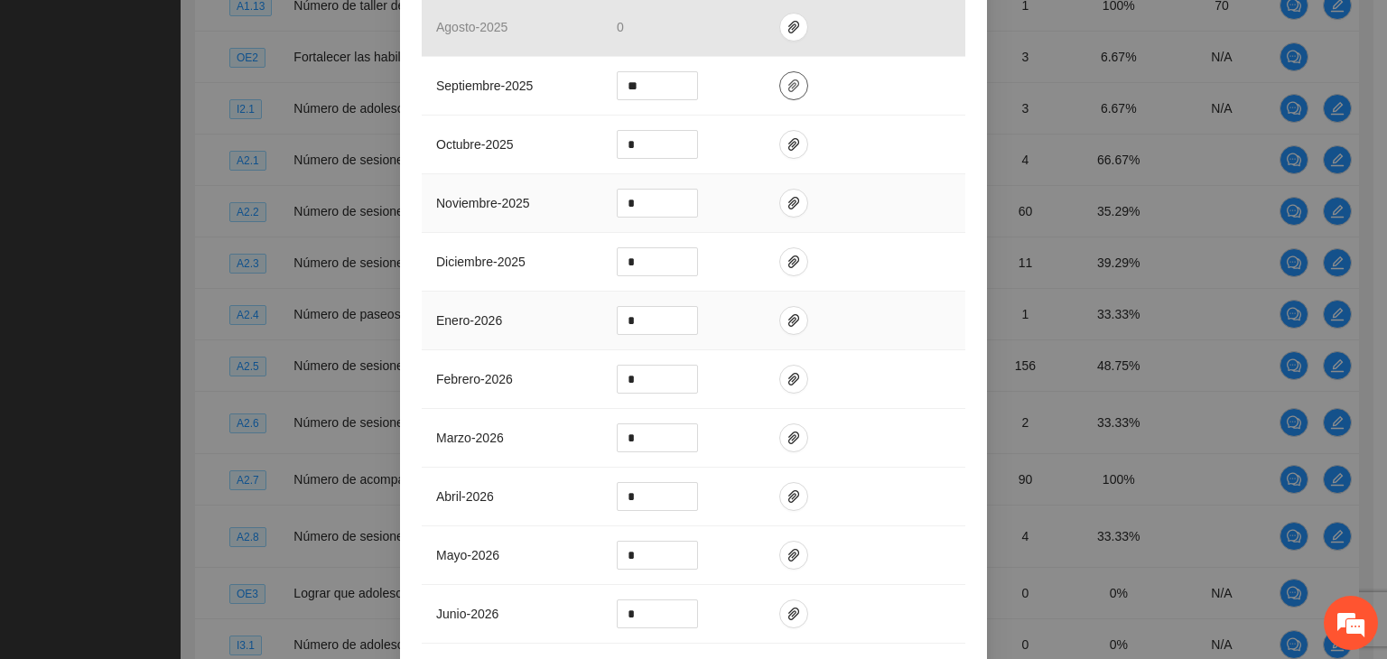
scroll to position [983, 0]
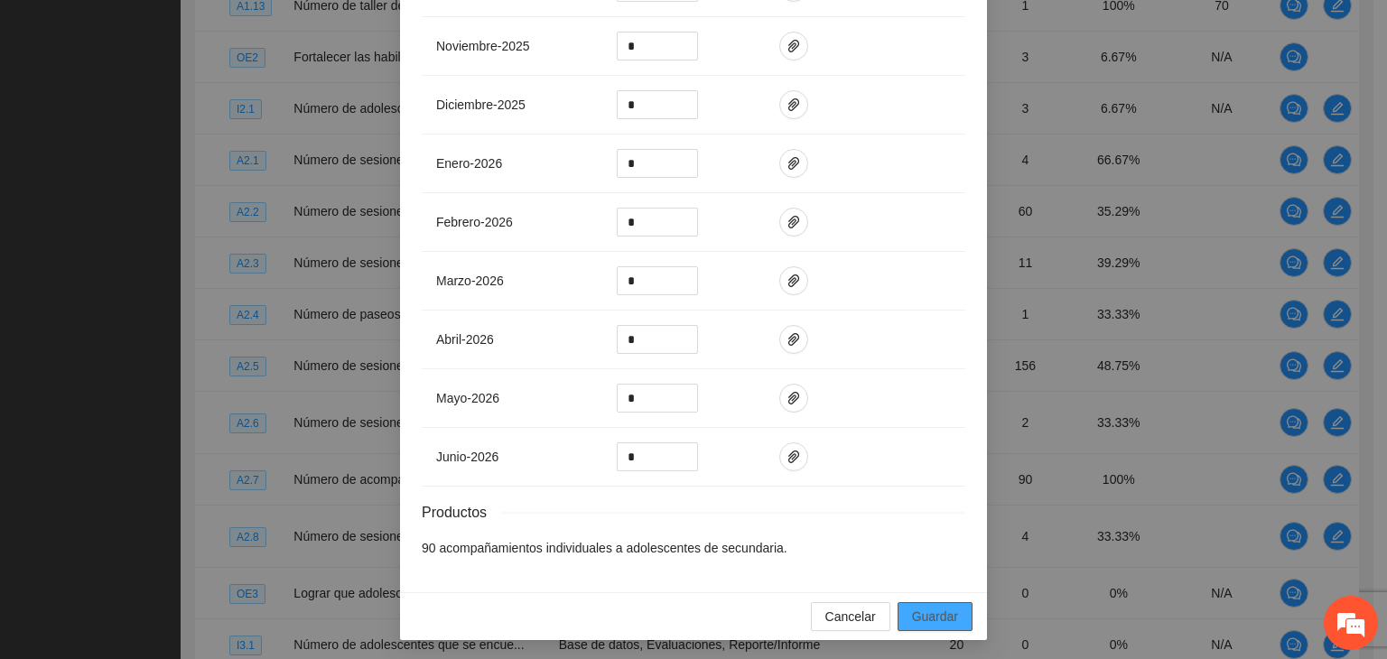
click at [927, 615] on span "Guardar" at bounding box center [935, 617] width 46 height 20
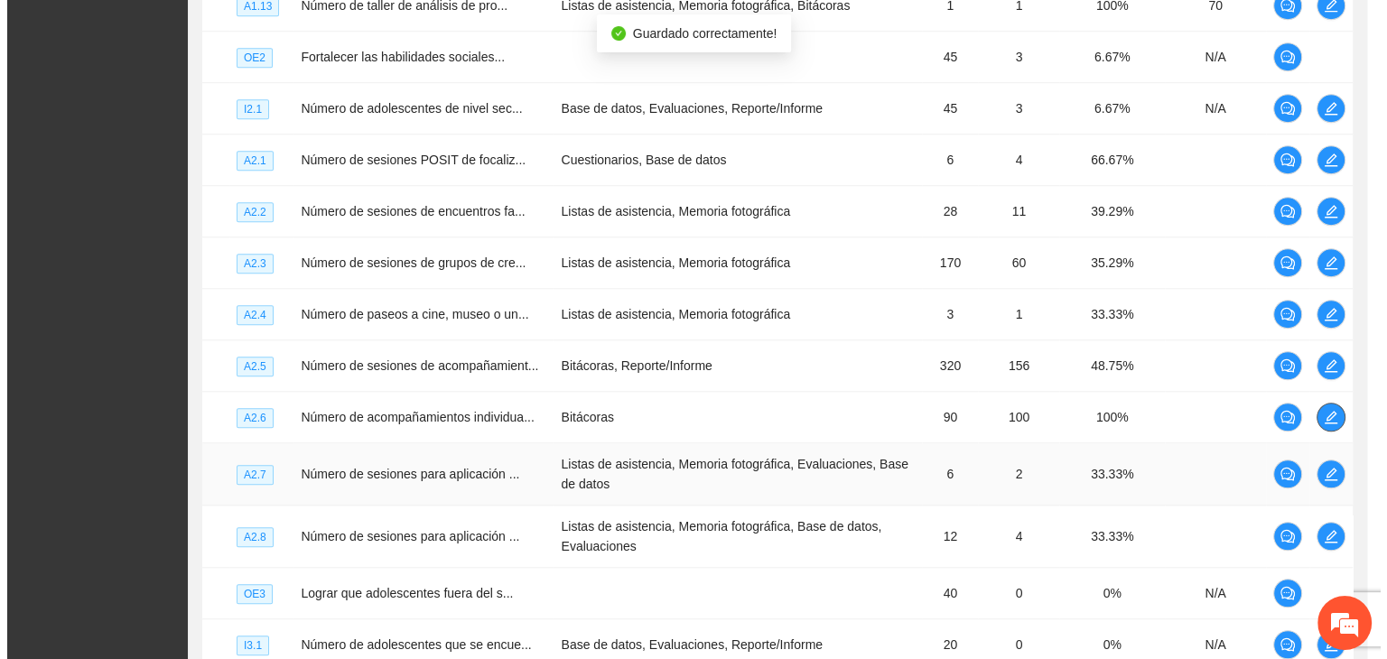
scroll to position [0, 0]
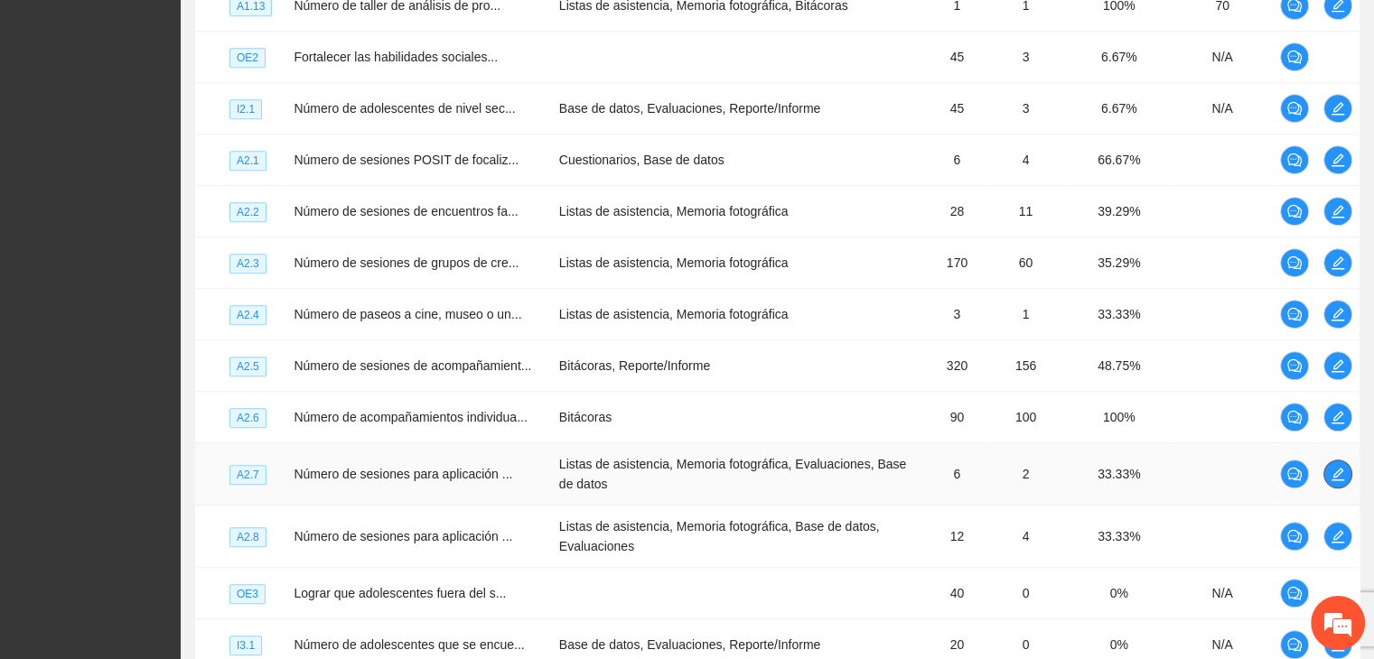
click at [1338, 480] on icon "edit" at bounding box center [1337, 474] width 13 height 13
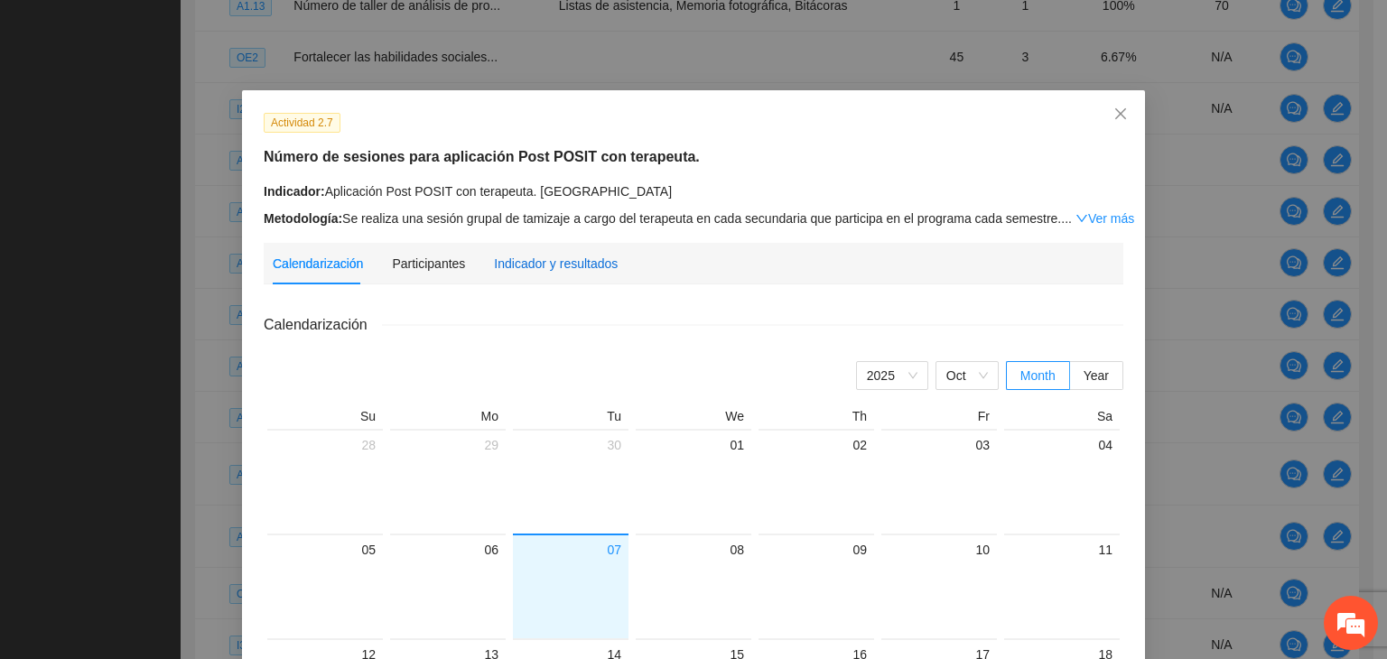
click at [539, 265] on div "Indicador y resultados" at bounding box center [556, 264] width 124 height 20
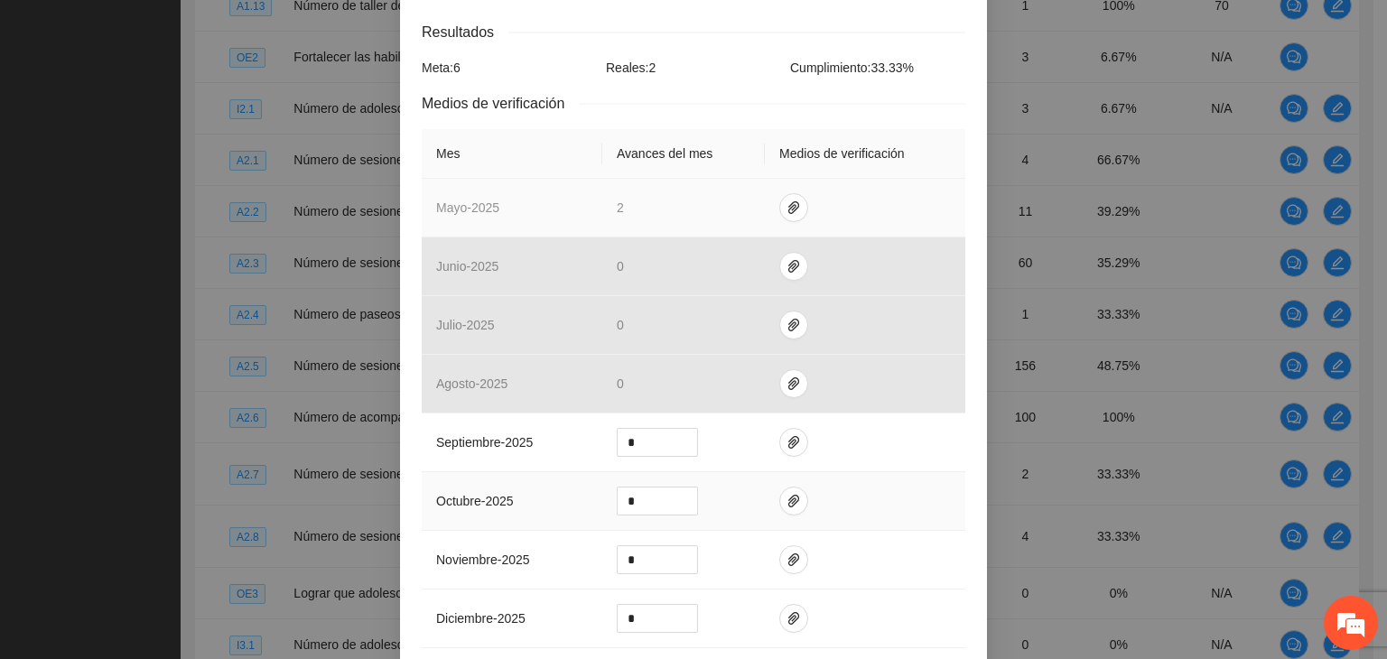
scroll to position [452, 0]
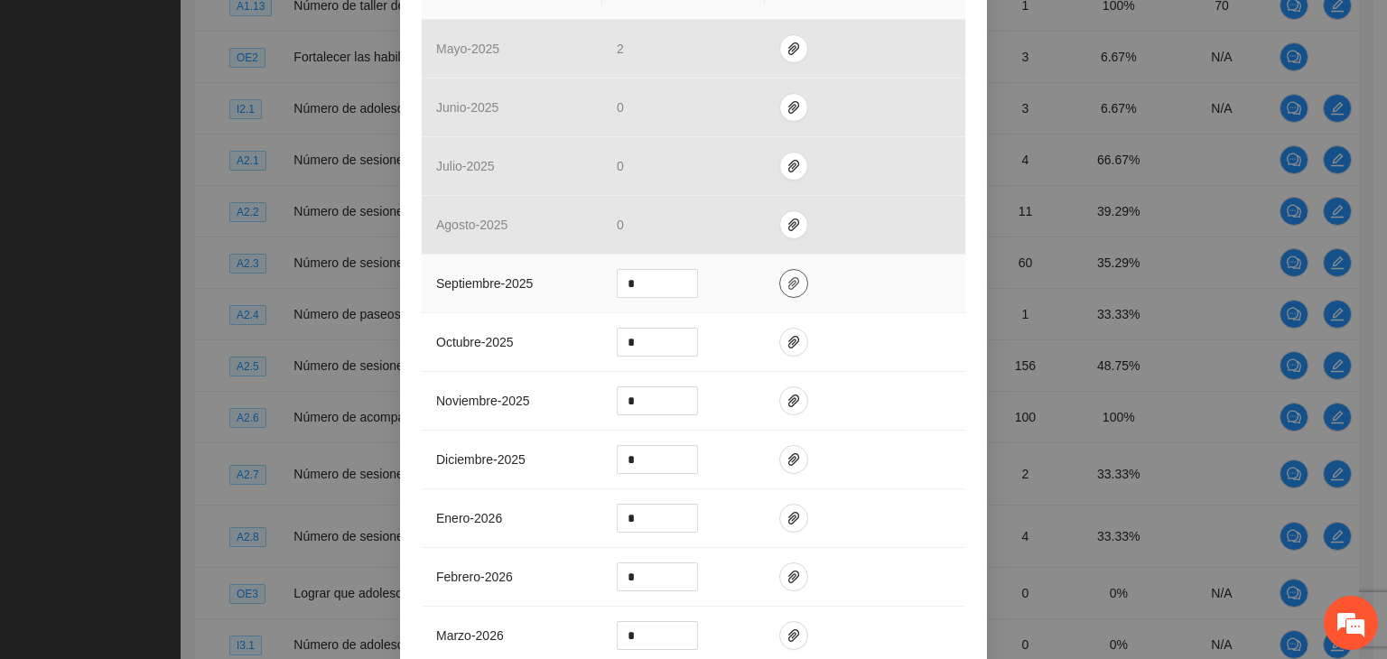
click at [788, 283] on icon "paper-clip" at bounding box center [793, 283] width 11 height 13
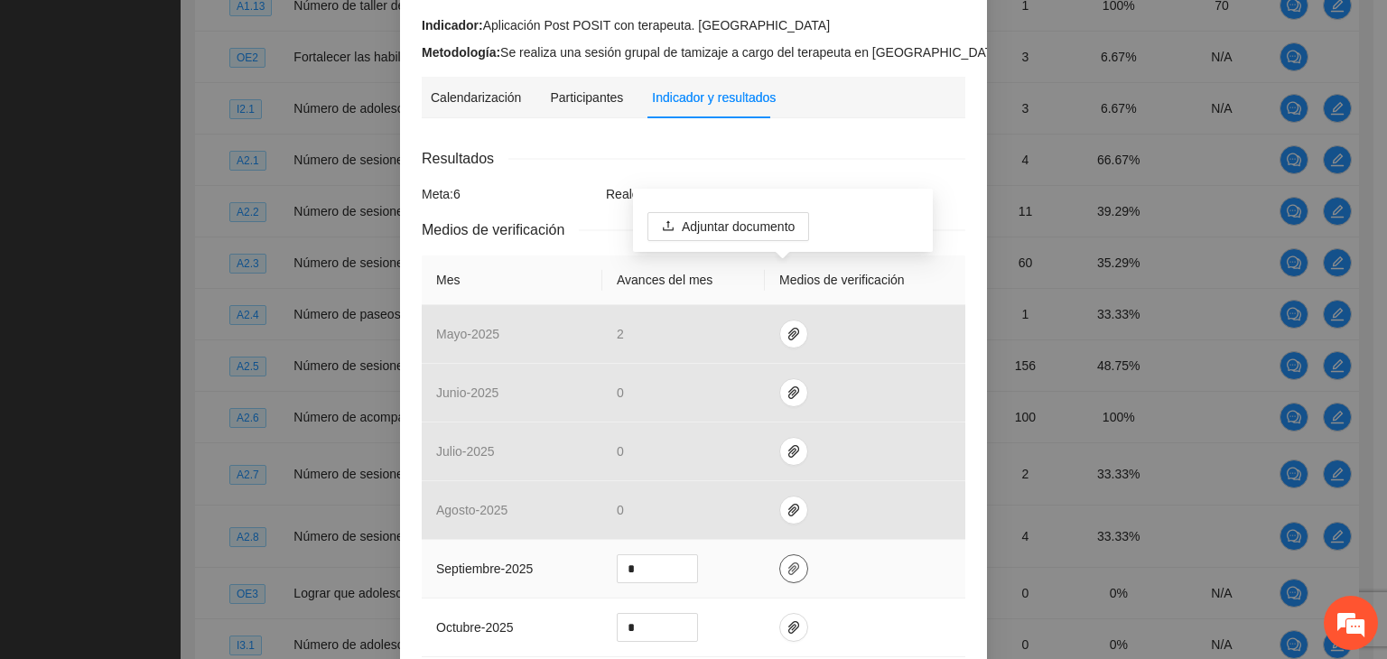
scroll to position [0, 0]
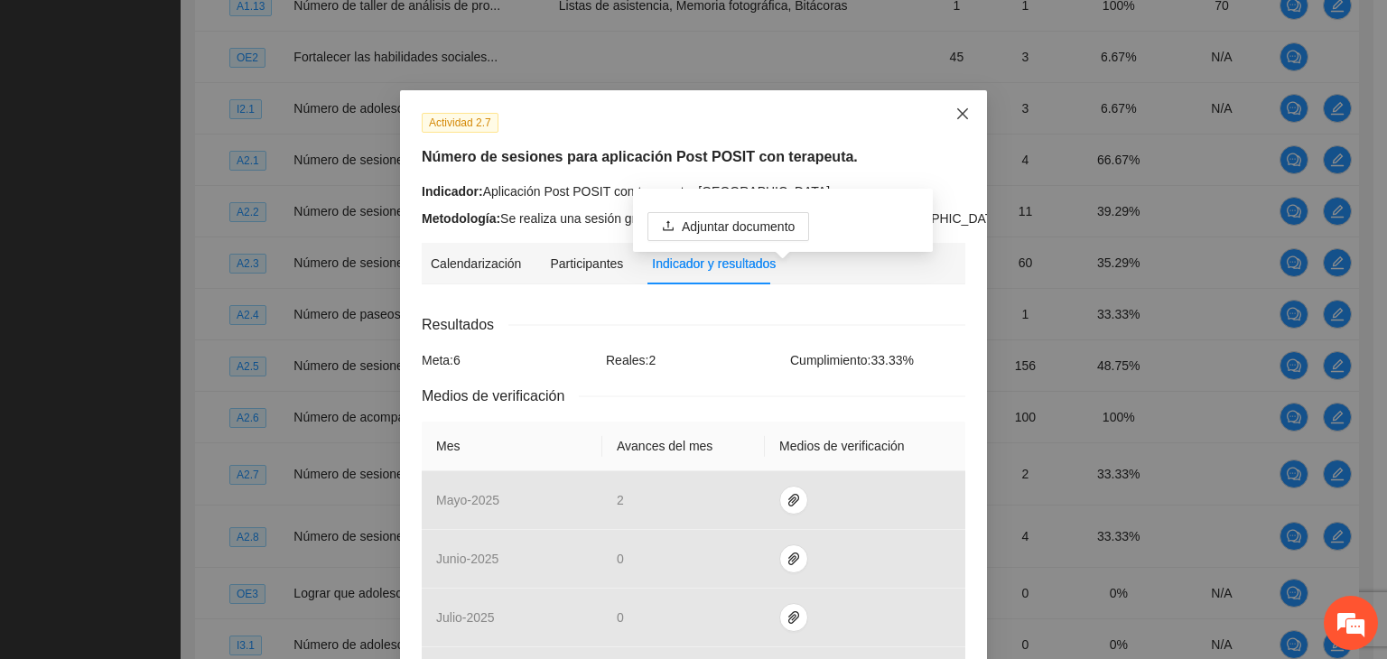
click at [956, 111] on icon "close" at bounding box center [963, 114] width 14 height 14
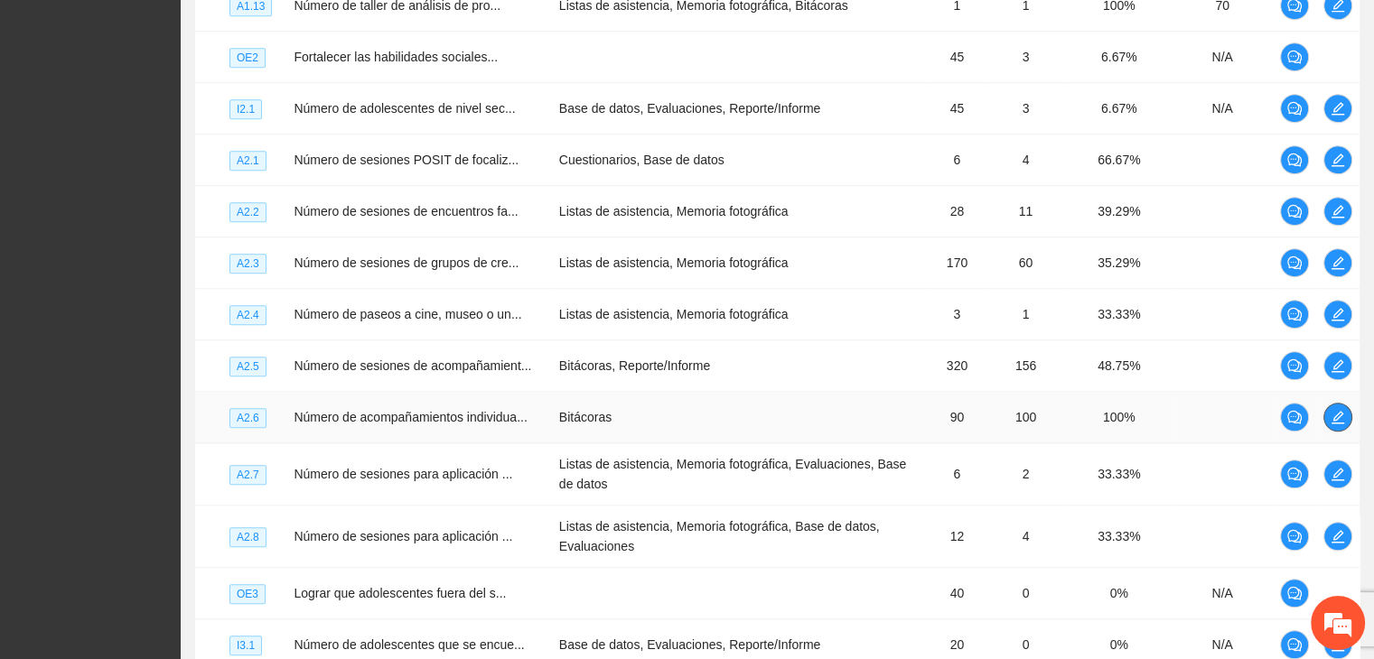
click at [1338, 424] on icon "edit" at bounding box center [1337, 417] width 14 height 14
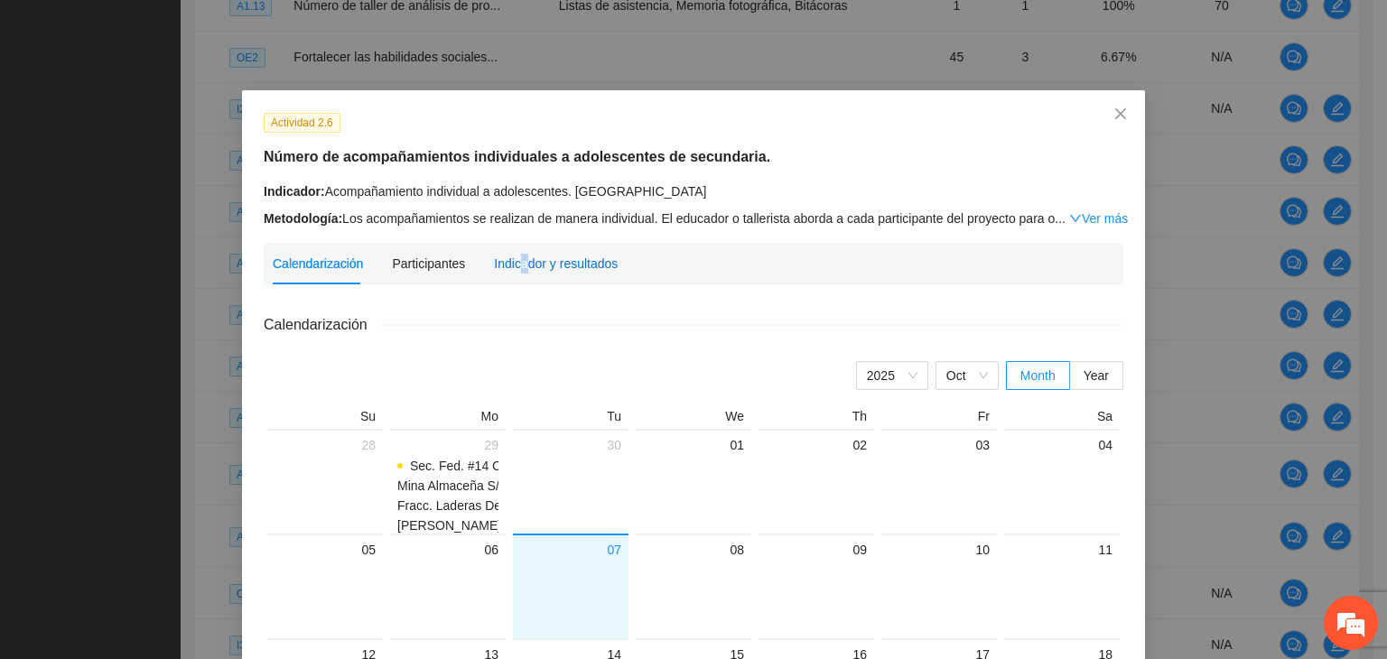
click at [514, 269] on div "Indicador y resultados" at bounding box center [556, 264] width 124 height 20
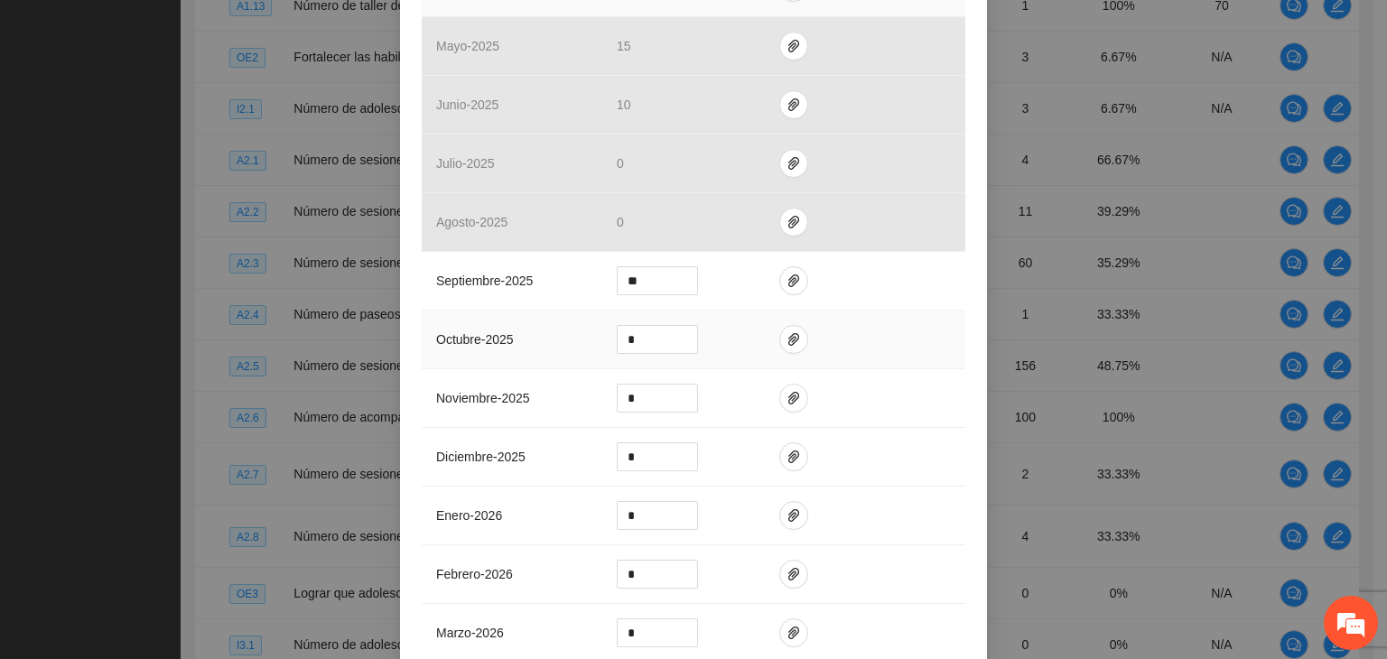
scroll to position [632, 0]
click at [787, 272] on icon "paper-clip" at bounding box center [794, 279] width 14 height 14
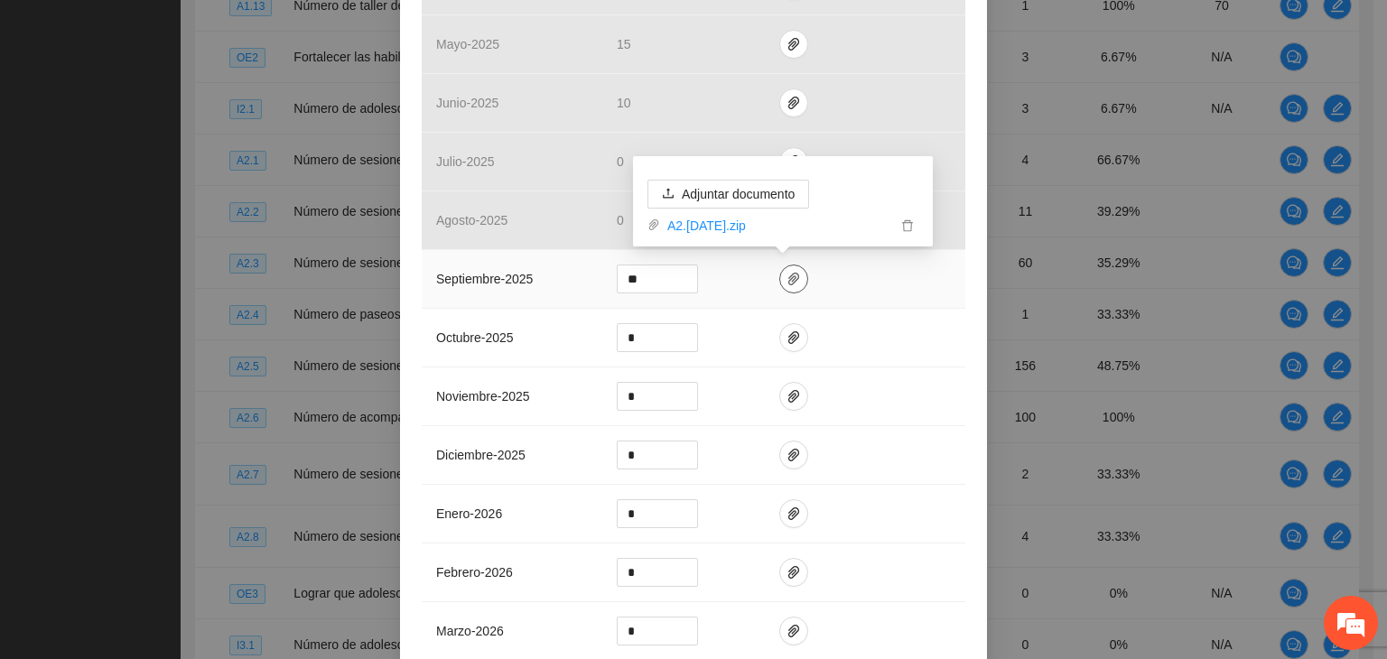
click at [787, 272] on icon "paper-clip" at bounding box center [794, 279] width 14 height 14
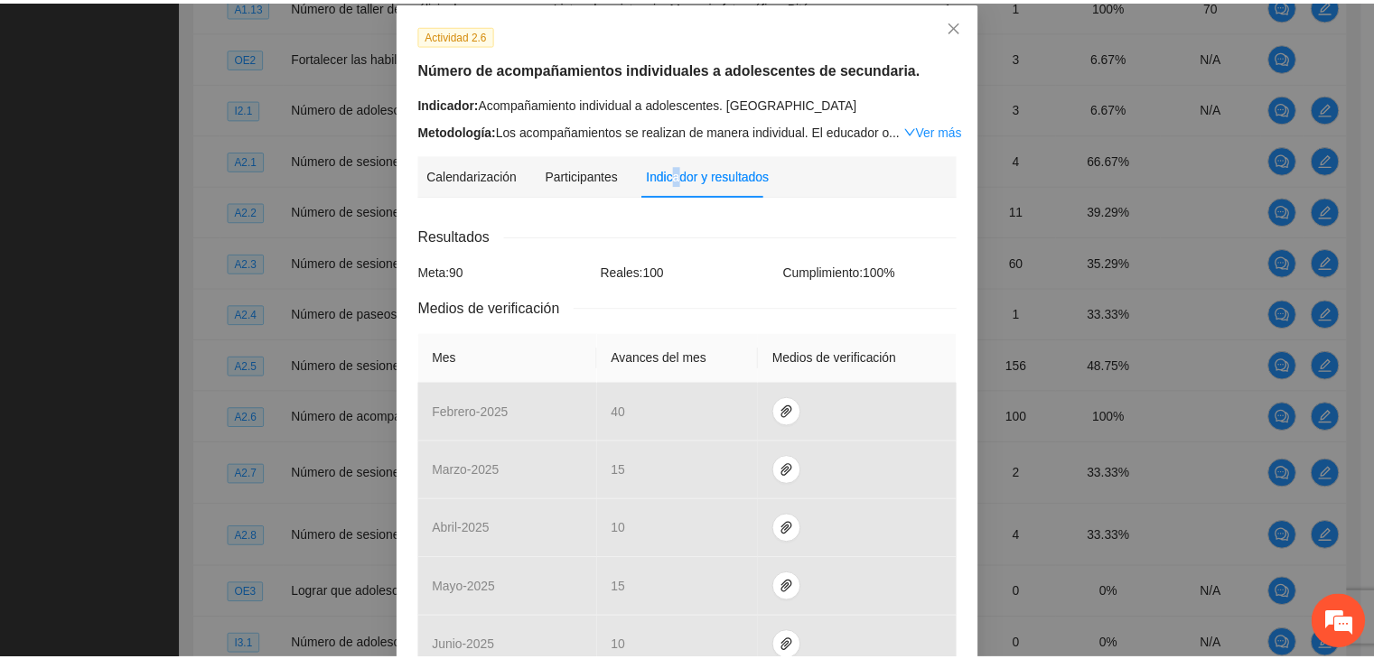
scroll to position [0, 0]
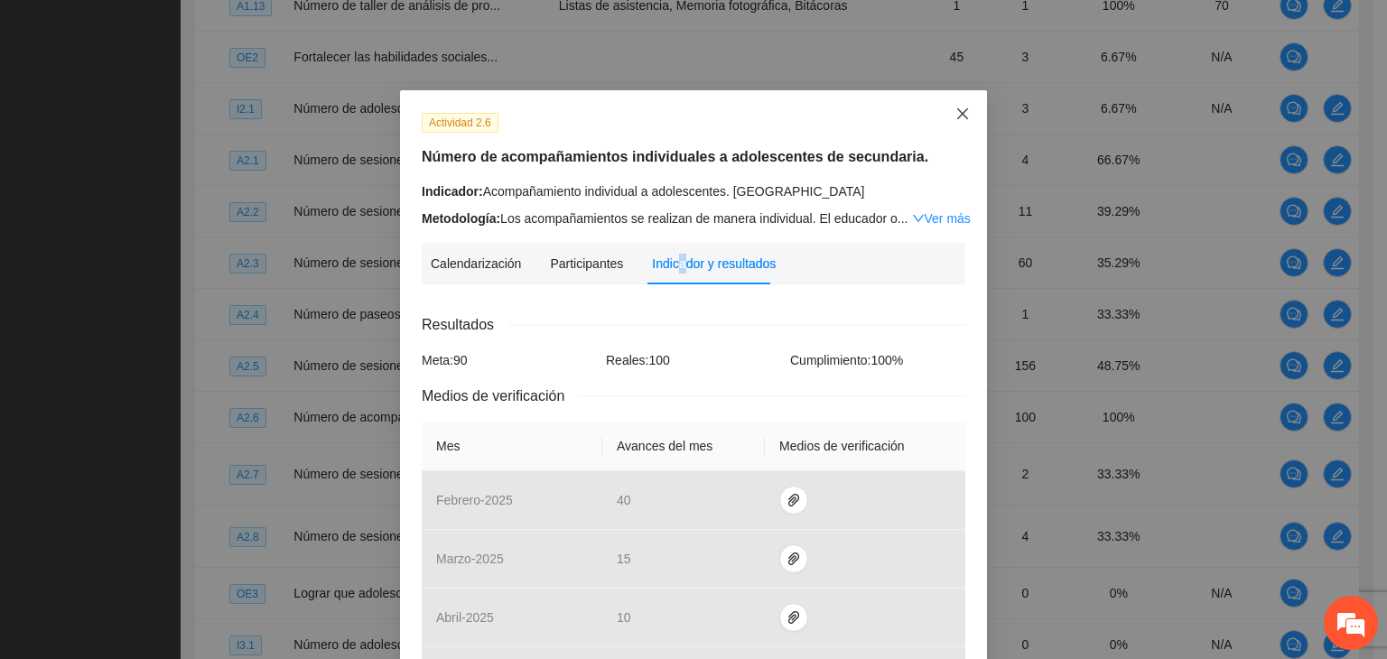
click at [956, 117] on icon "close" at bounding box center [963, 114] width 14 height 14
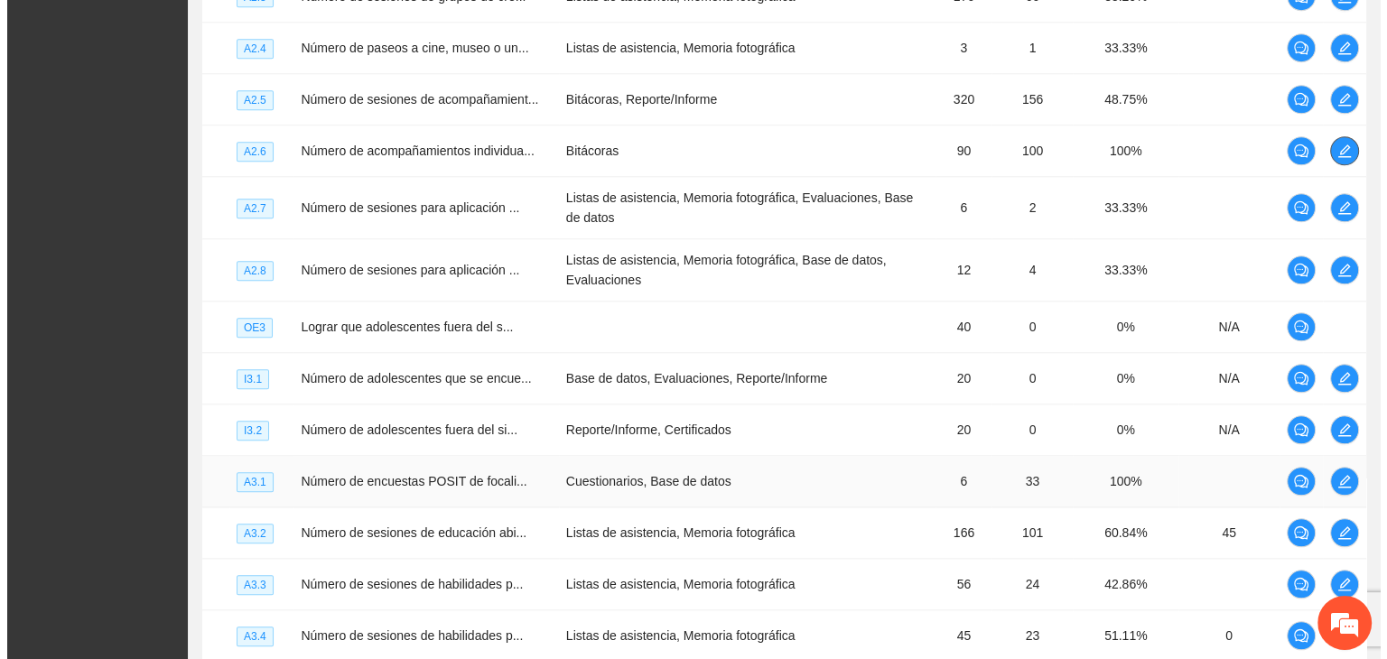
scroll to position [1783, 0]
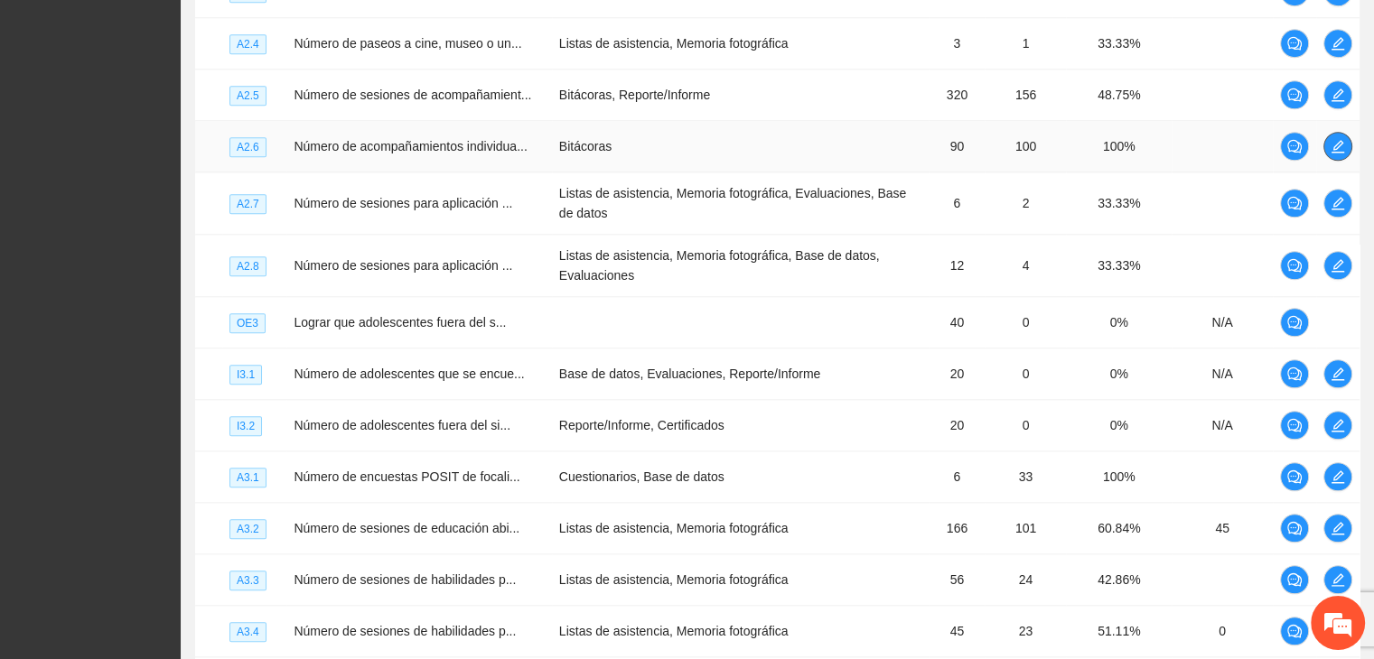
click at [1336, 154] on icon "edit" at bounding box center [1337, 146] width 14 height 14
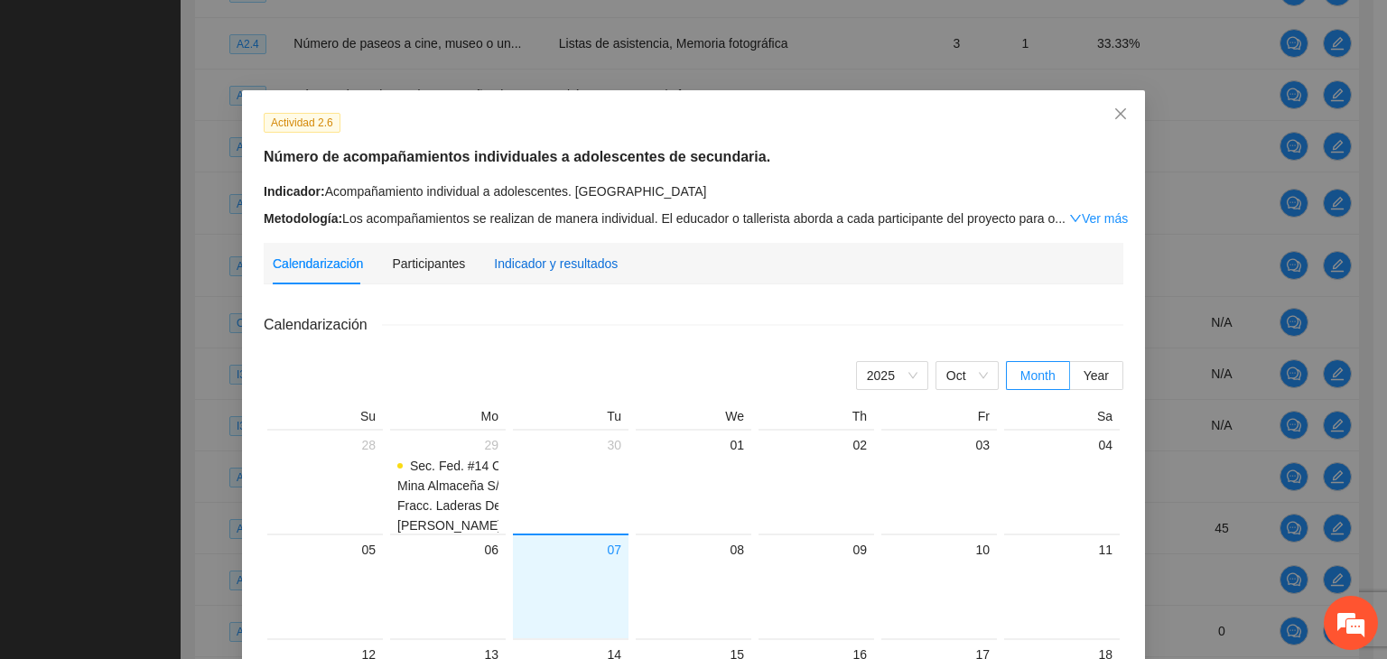
click at [564, 268] on div "Indicador y resultados" at bounding box center [556, 264] width 124 height 20
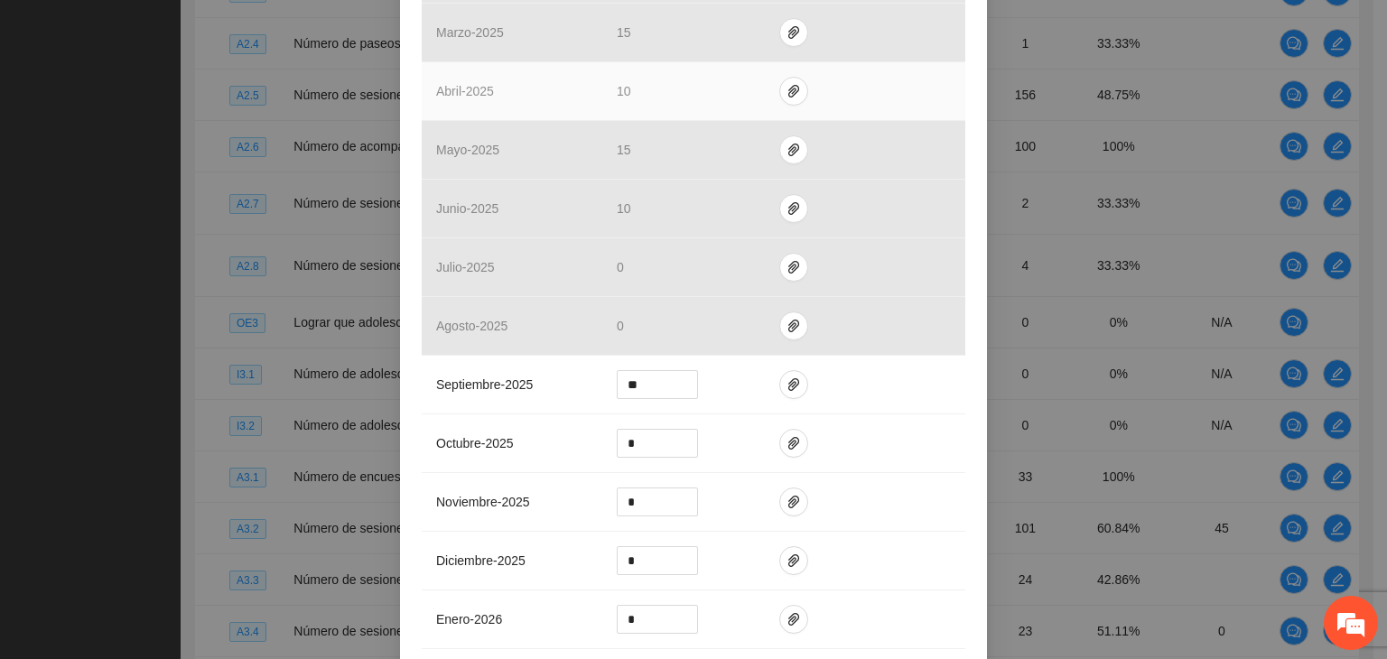
scroll to position [542, 0]
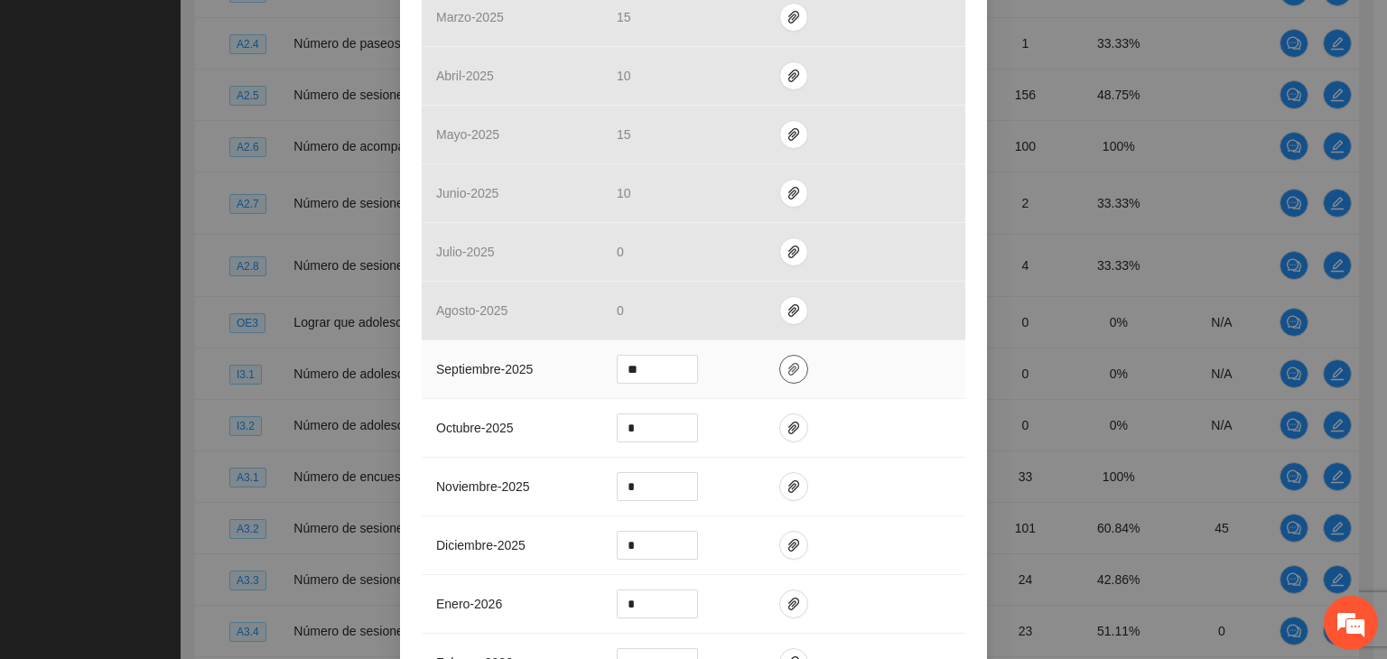
click at [787, 369] on icon "paper-clip" at bounding box center [794, 369] width 14 height 14
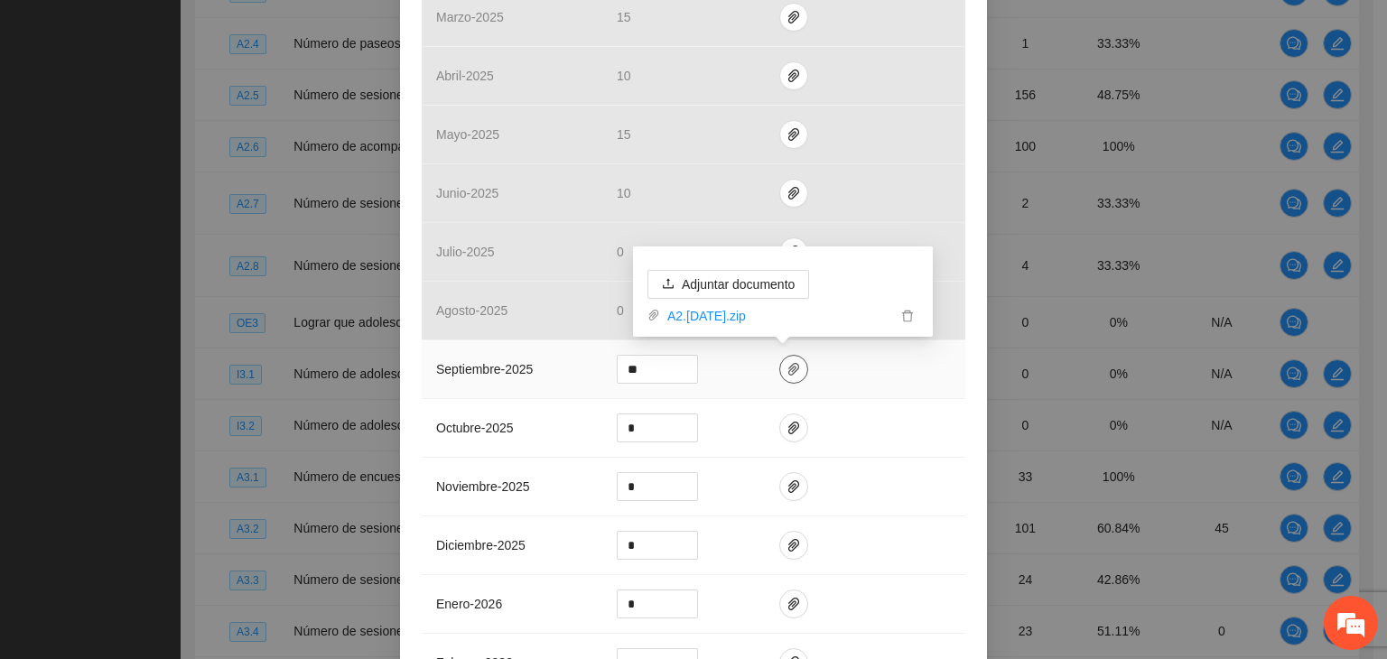
click at [787, 369] on icon "paper-clip" at bounding box center [794, 369] width 14 height 14
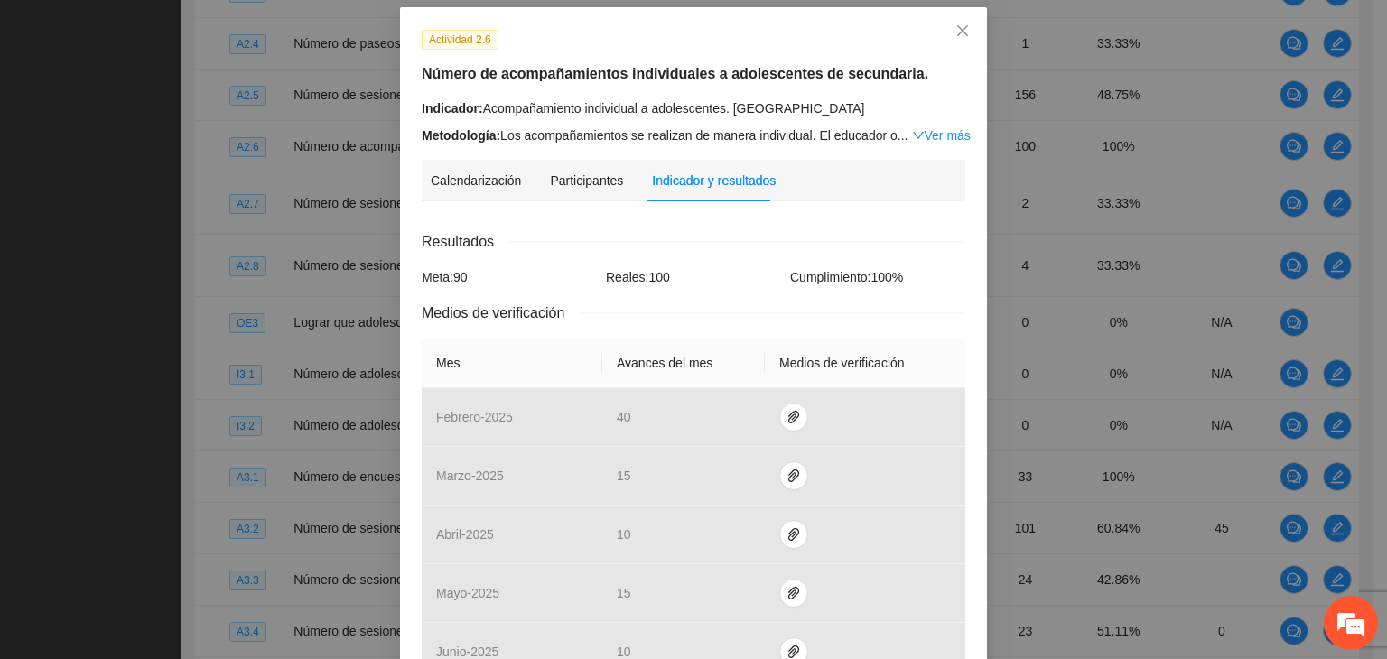
scroll to position [0, 0]
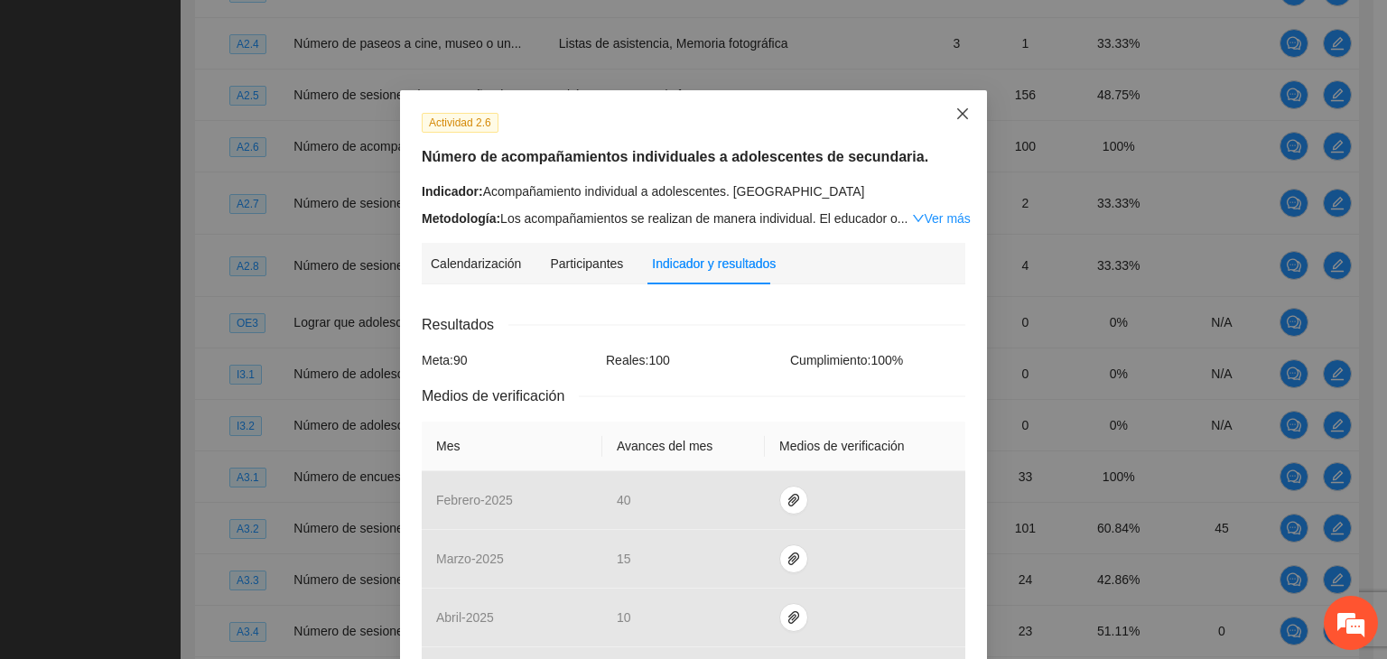
click at [956, 112] on icon "close" at bounding box center [963, 114] width 14 height 14
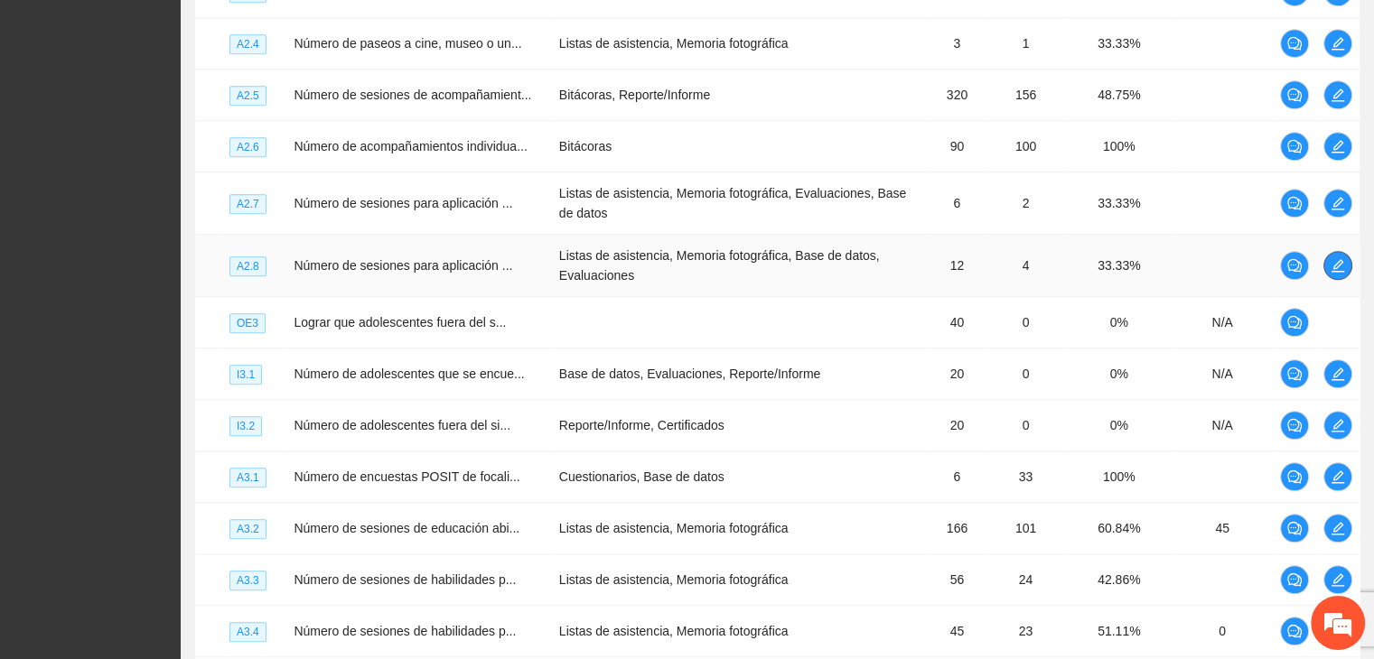
click at [1335, 273] on icon "edit" at bounding box center [1337, 265] width 14 height 14
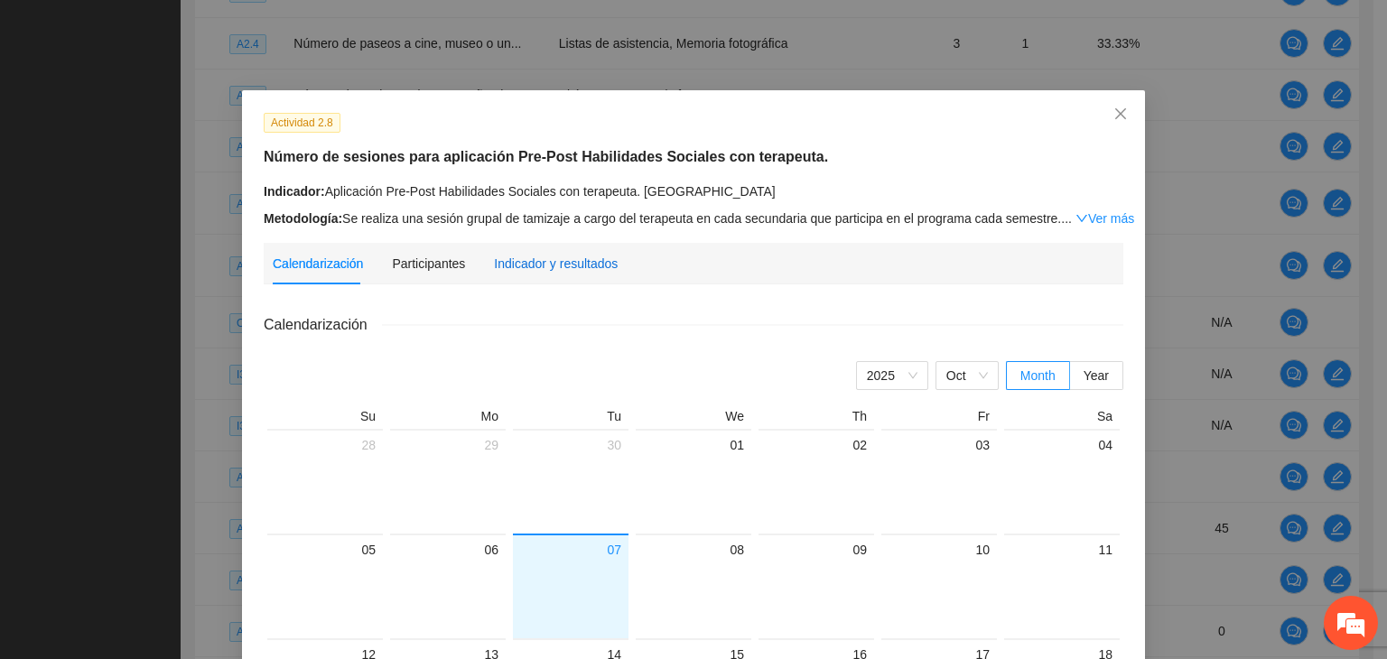
click at [536, 258] on div "Indicador y resultados" at bounding box center [556, 264] width 124 height 20
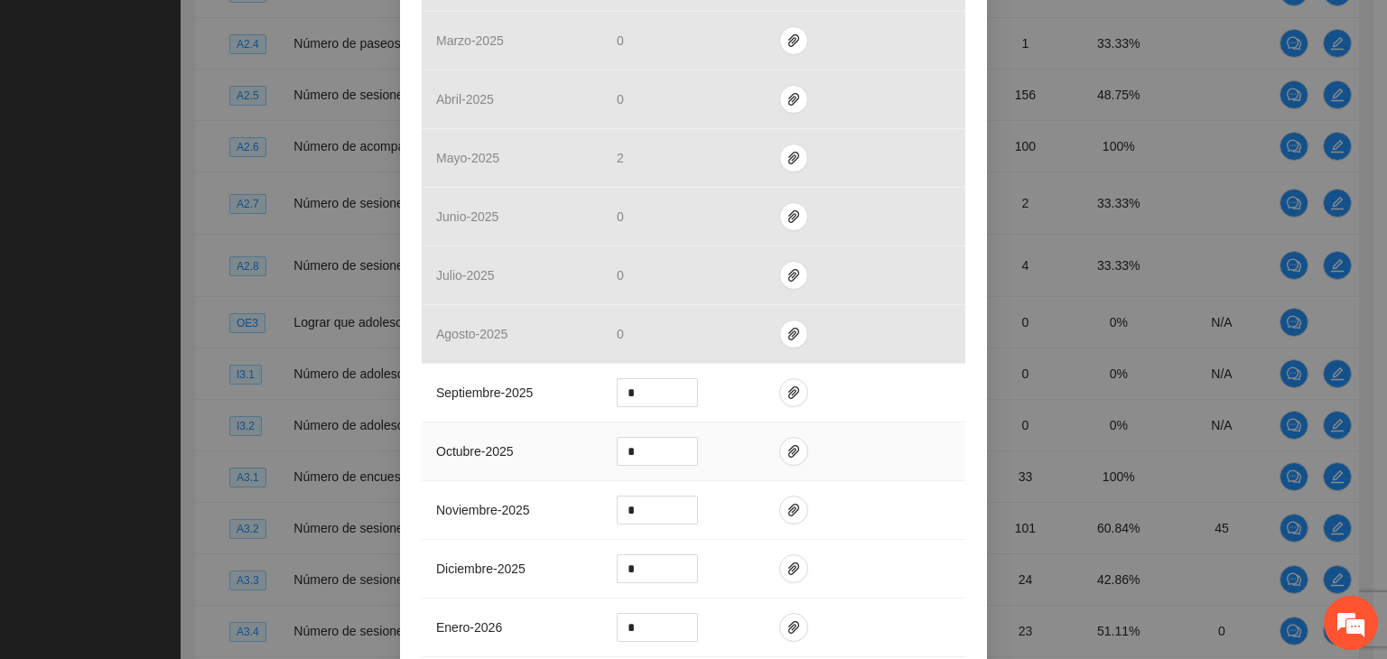
scroll to position [542, 0]
click at [788, 385] on icon "paper-clip" at bounding box center [793, 391] width 11 height 13
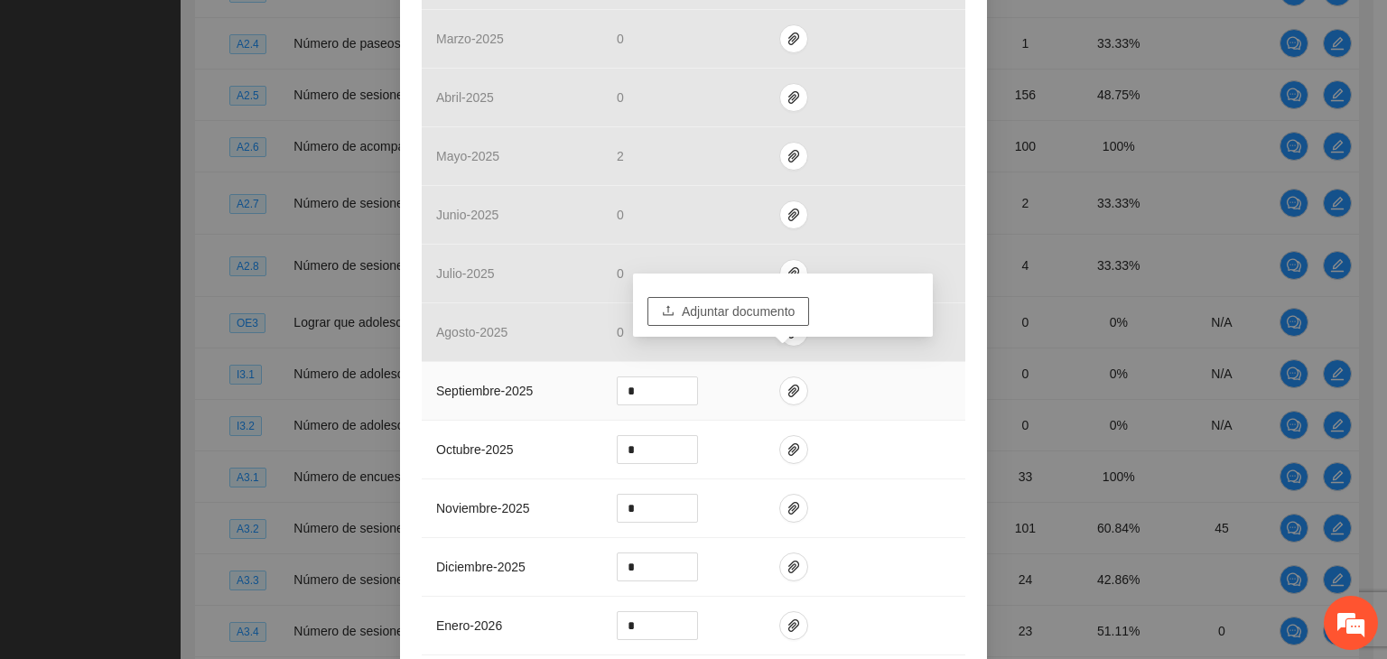
click at [729, 315] on span "Adjuntar documento" at bounding box center [738, 312] width 113 height 20
click at [656, 378] on input "*" at bounding box center [657, 391] width 79 height 27
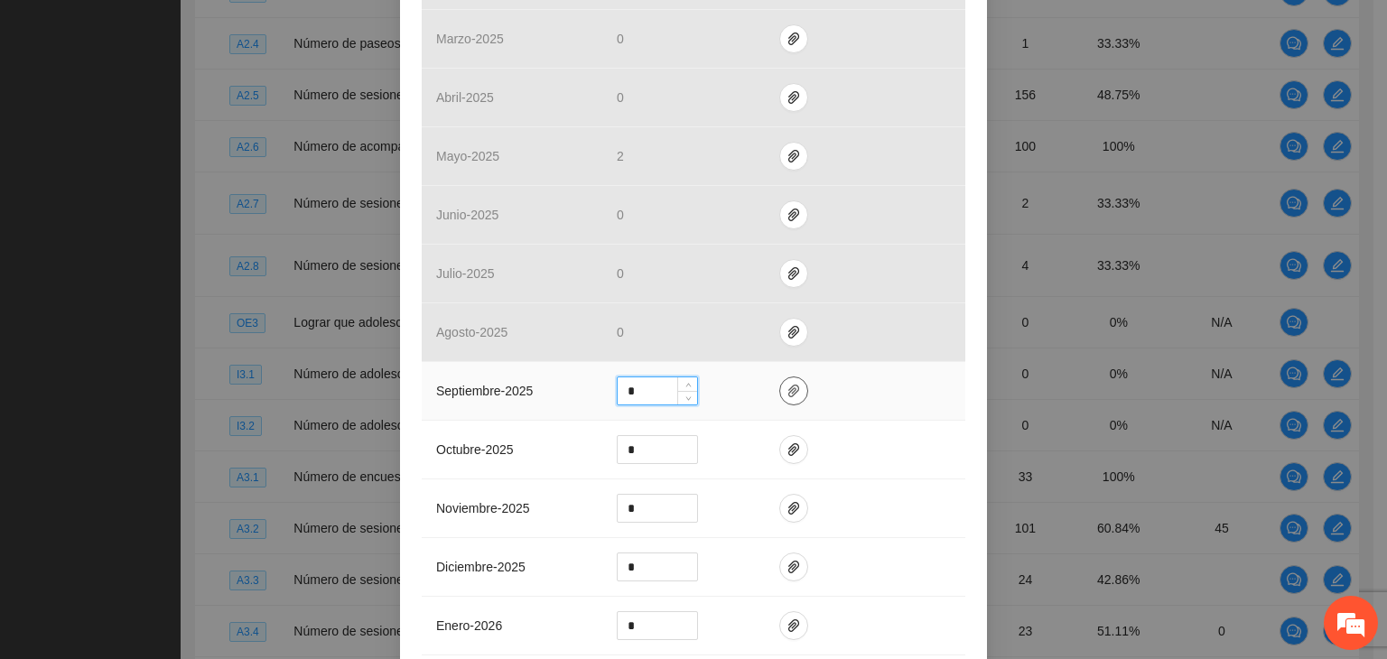
type input "*"
click at [787, 384] on icon "paper-clip" at bounding box center [794, 391] width 14 height 14
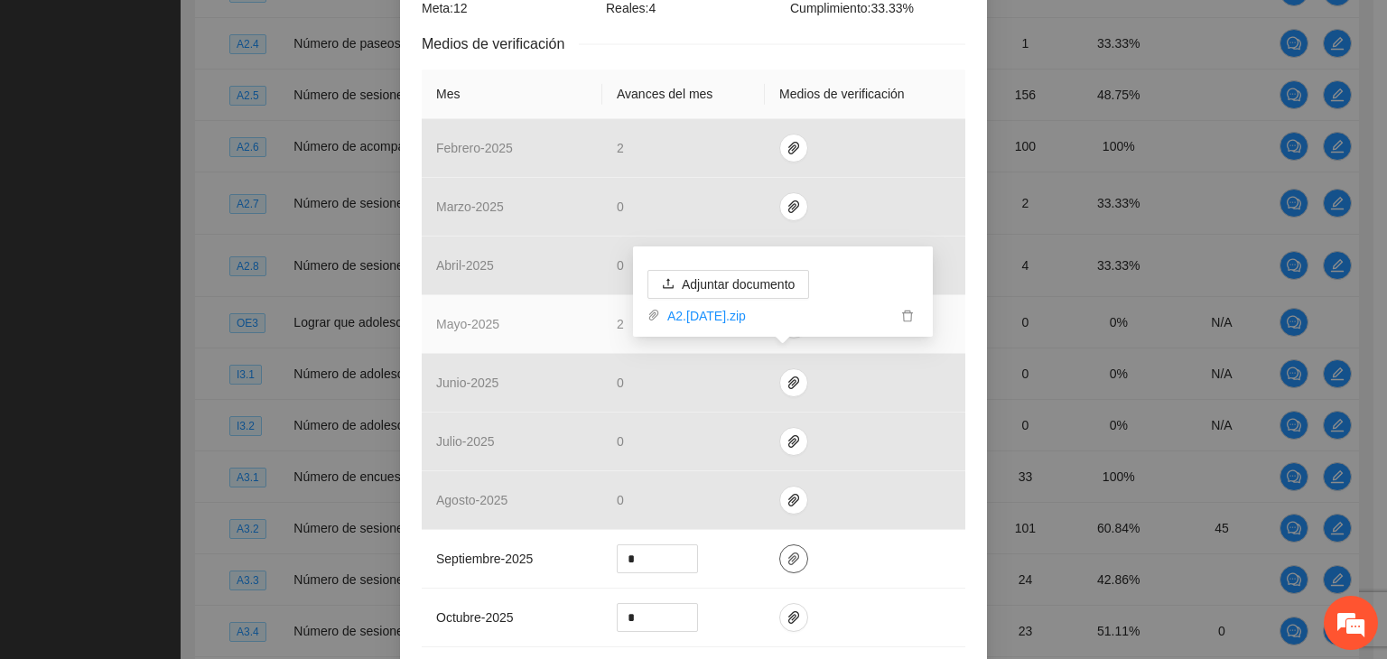
scroll to position [452, 0]
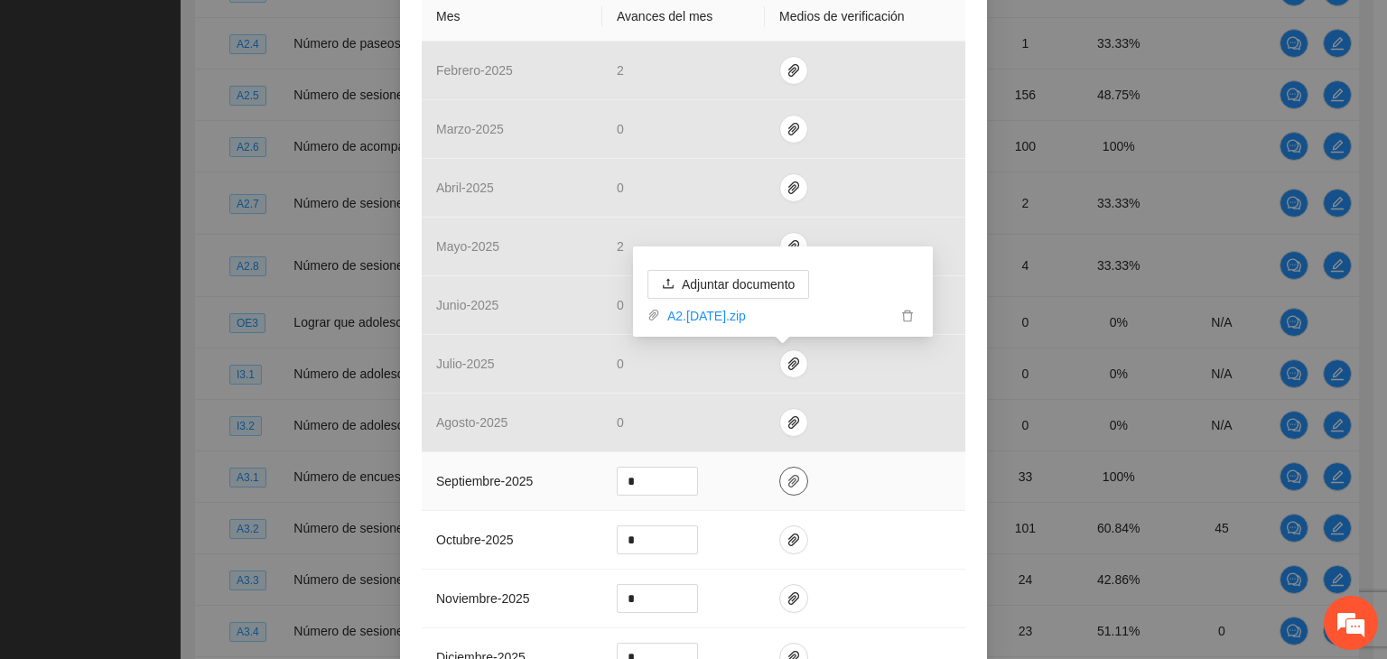
click at [780, 469] on button "button" at bounding box center [793, 481] width 29 height 29
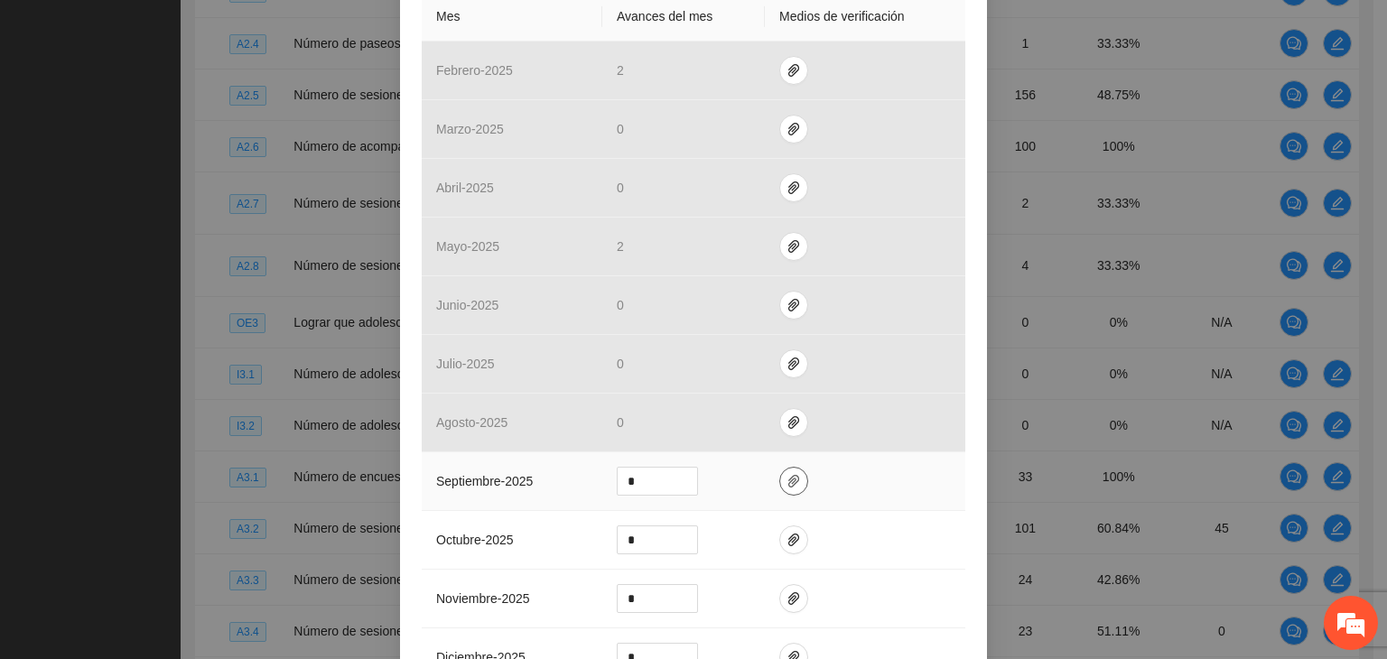
click at [780, 468] on button "button" at bounding box center [793, 481] width 29 height 29
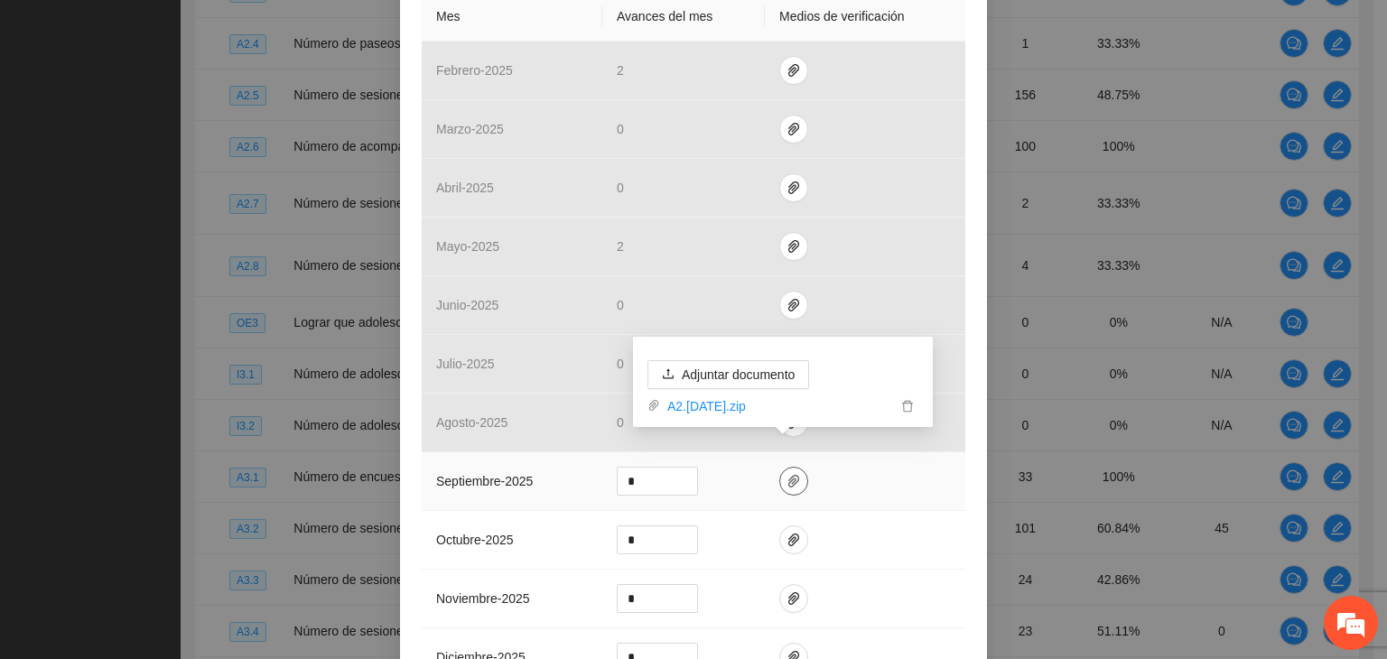
click at [787, 474] on icon "paper-clip" at bounding box center [794, 481] width 14 height 14
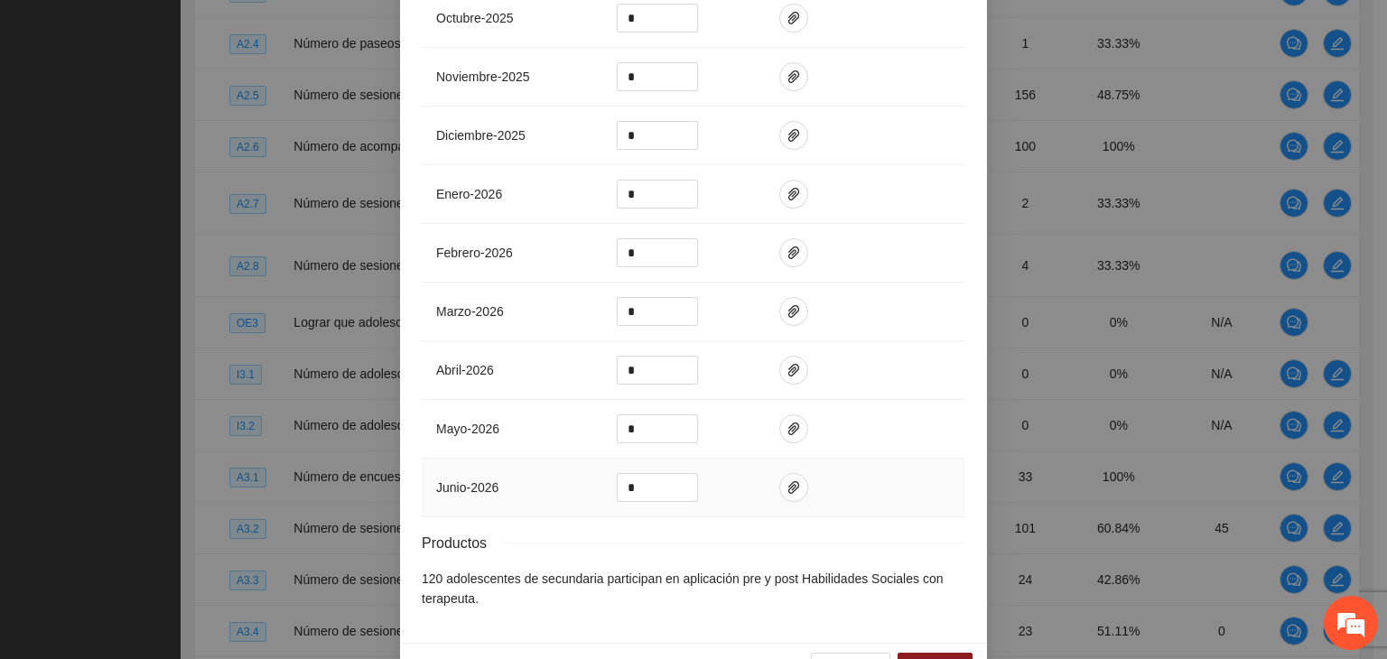
scroll to position [1002, 0]
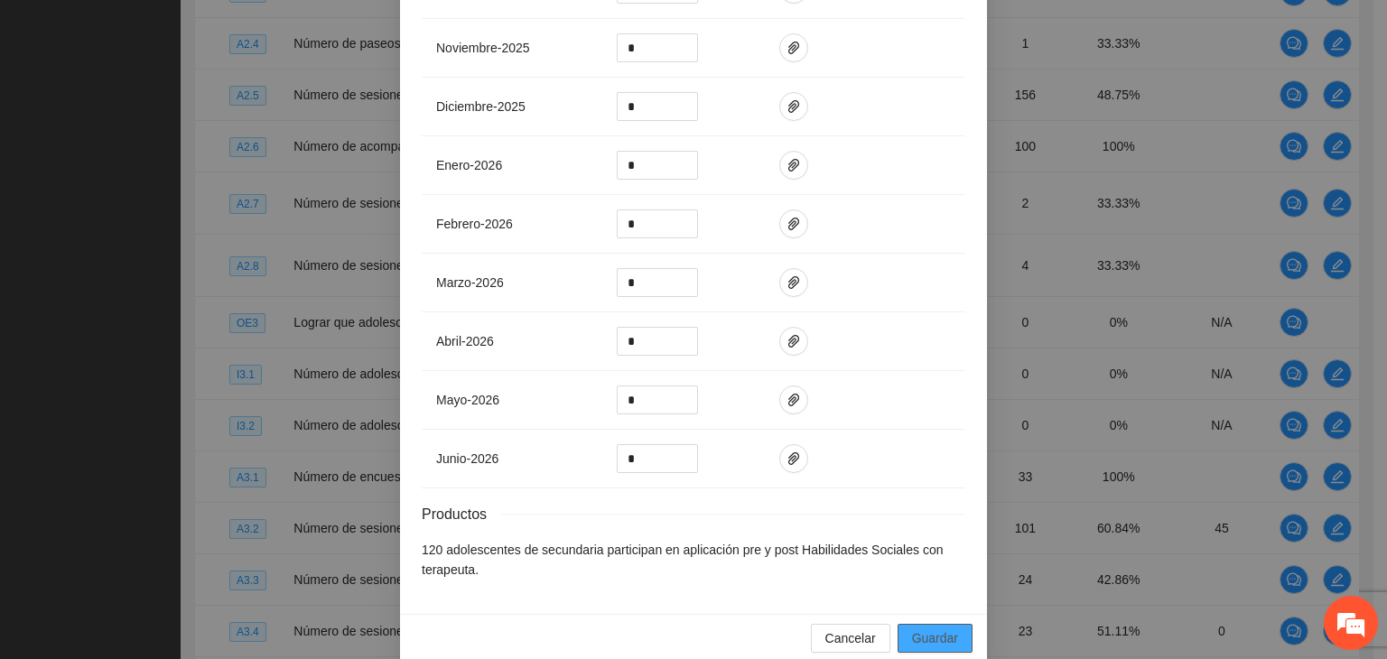
click at [950, 624] on button "Guardar" at bounding box center [935, 638] width 75 height 29
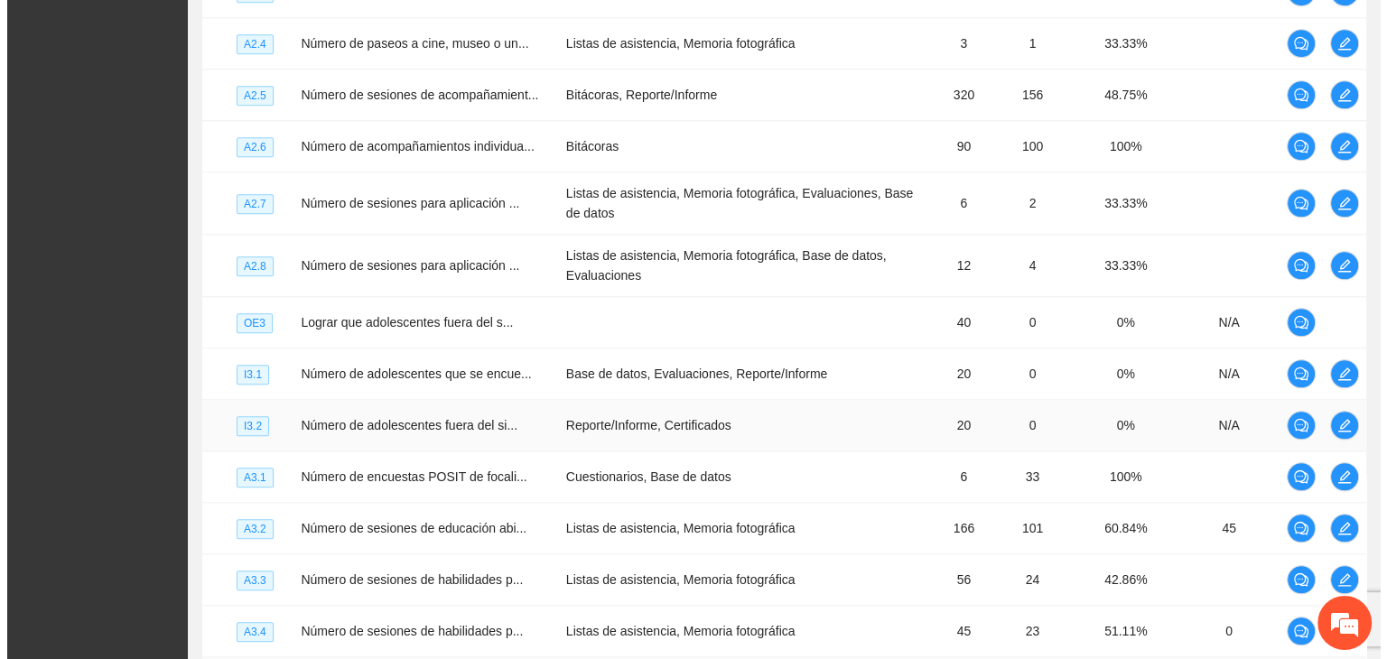
scroll to position [2054, 0]
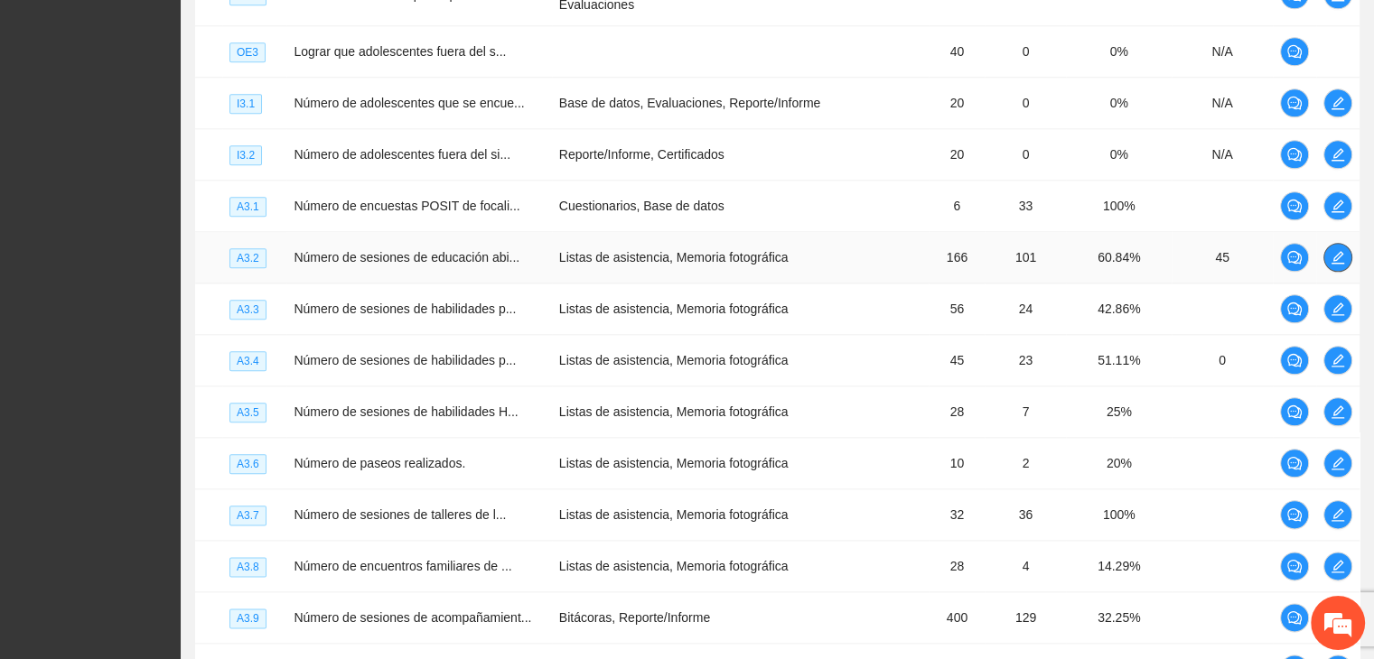
click at [1336, 265] on icon "edit" at bounding box center [1337, 257] width 14 height 14
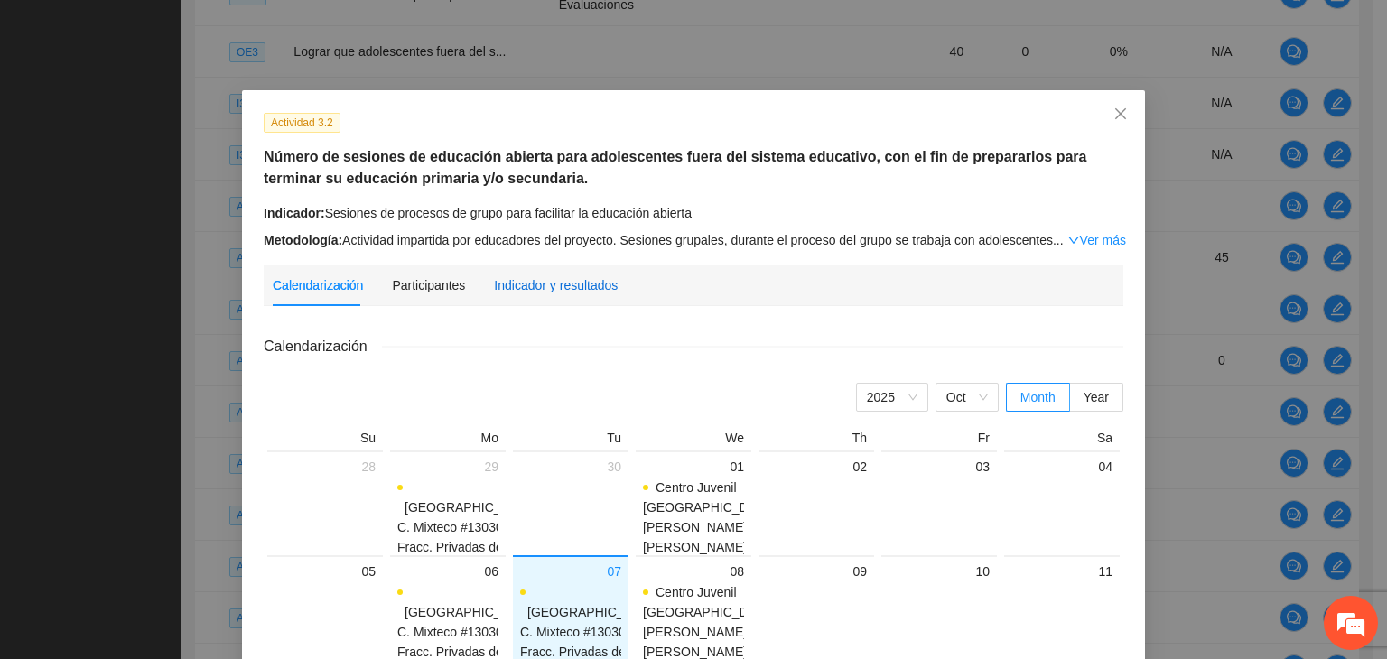
click at [529, 284] on div "Indicador y resultados" at bounding box center [556, 285] width 124 height 20
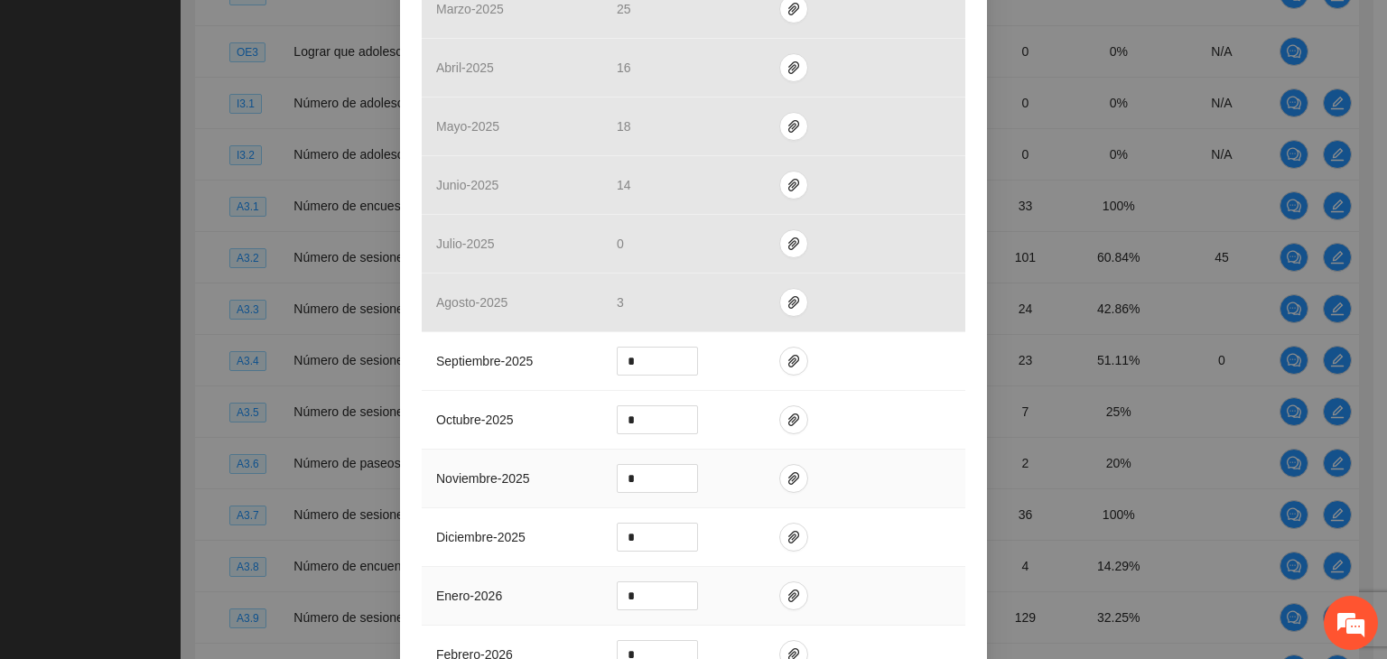
scroll to position [723, 0]
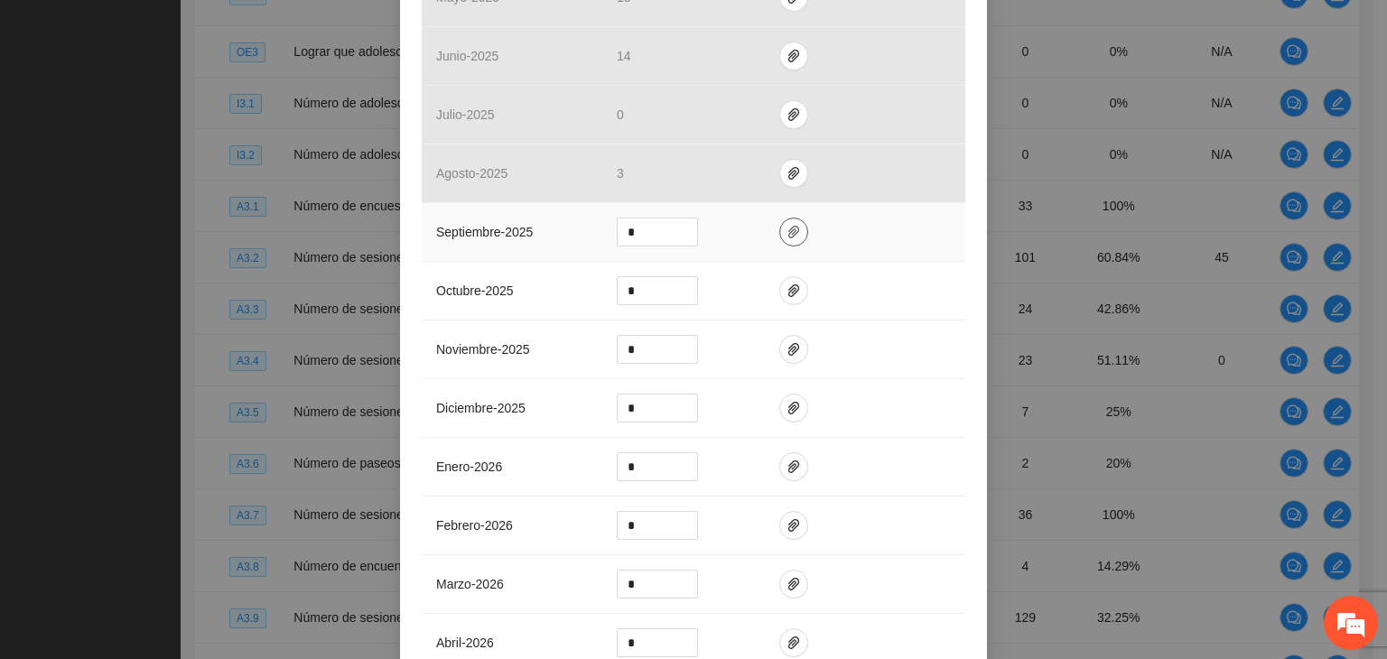
click at [788, 229] on icon "paper-clip" at bounding box center [793, 232] width 11 height 13
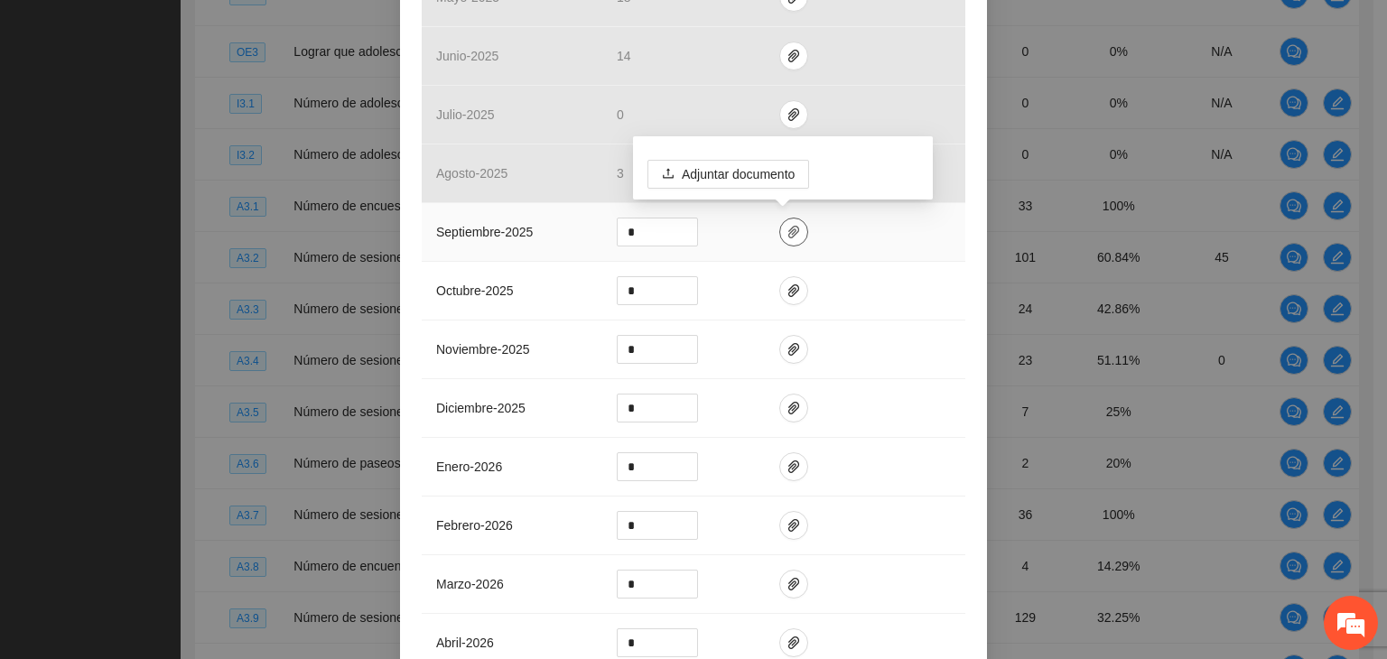
click at [788, 228] on icon "paper-clip" at bounding box center [793, 232] width 11 height 13
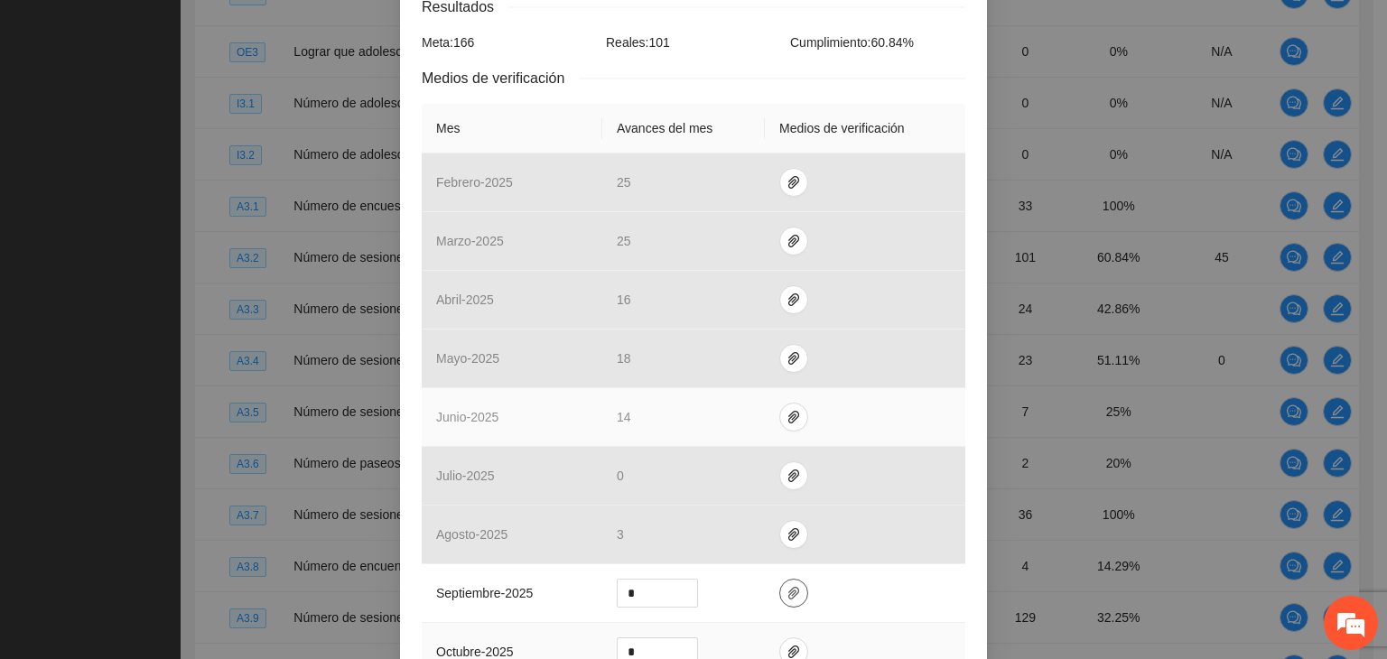
scroll to position [632, 0]
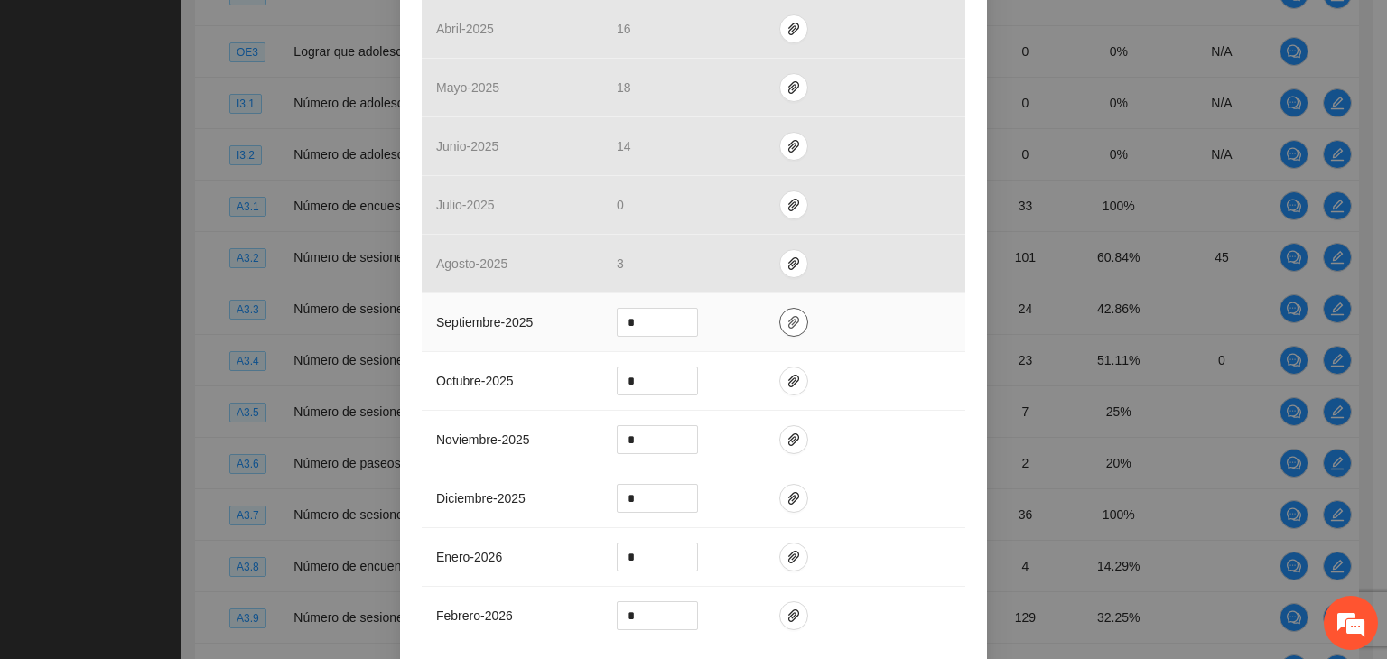
click at [788, 326] on icon "paper-clip" at bounding box center [793, 322] width 11 height 13
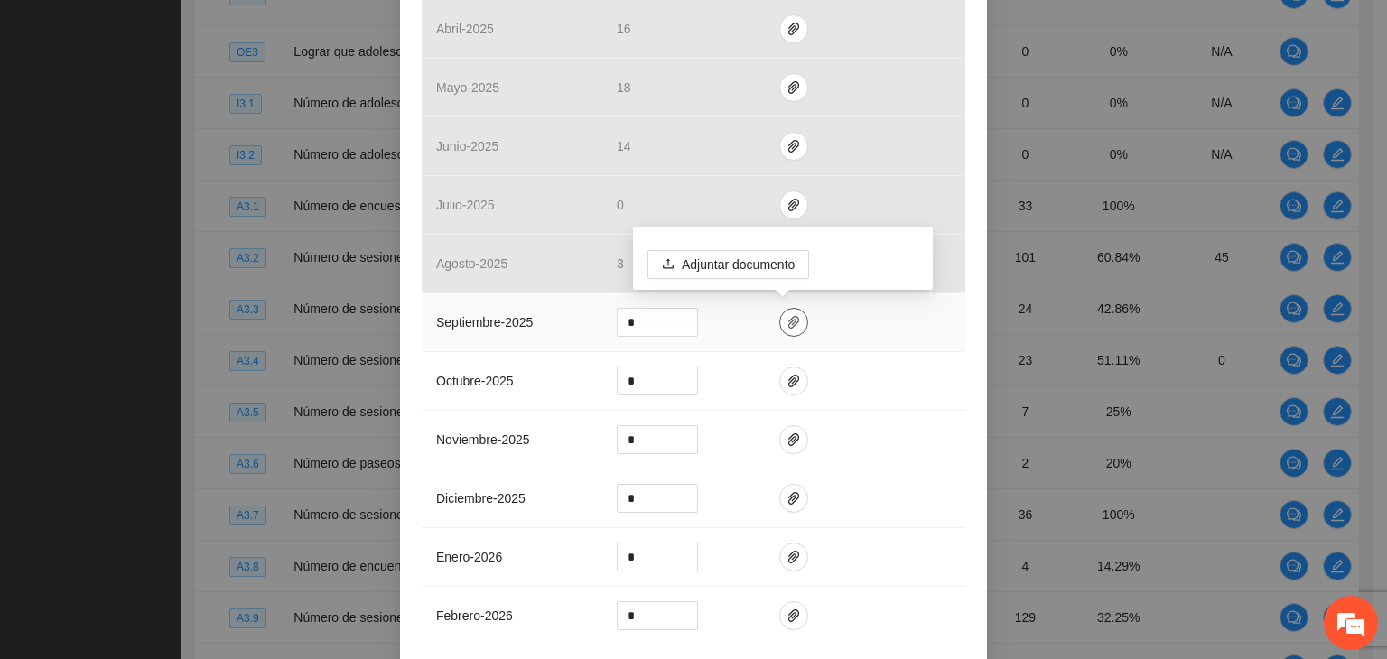
click at [788, 326] on icon "paper-clip" at bounding box center [793, 322] width 11 height 13
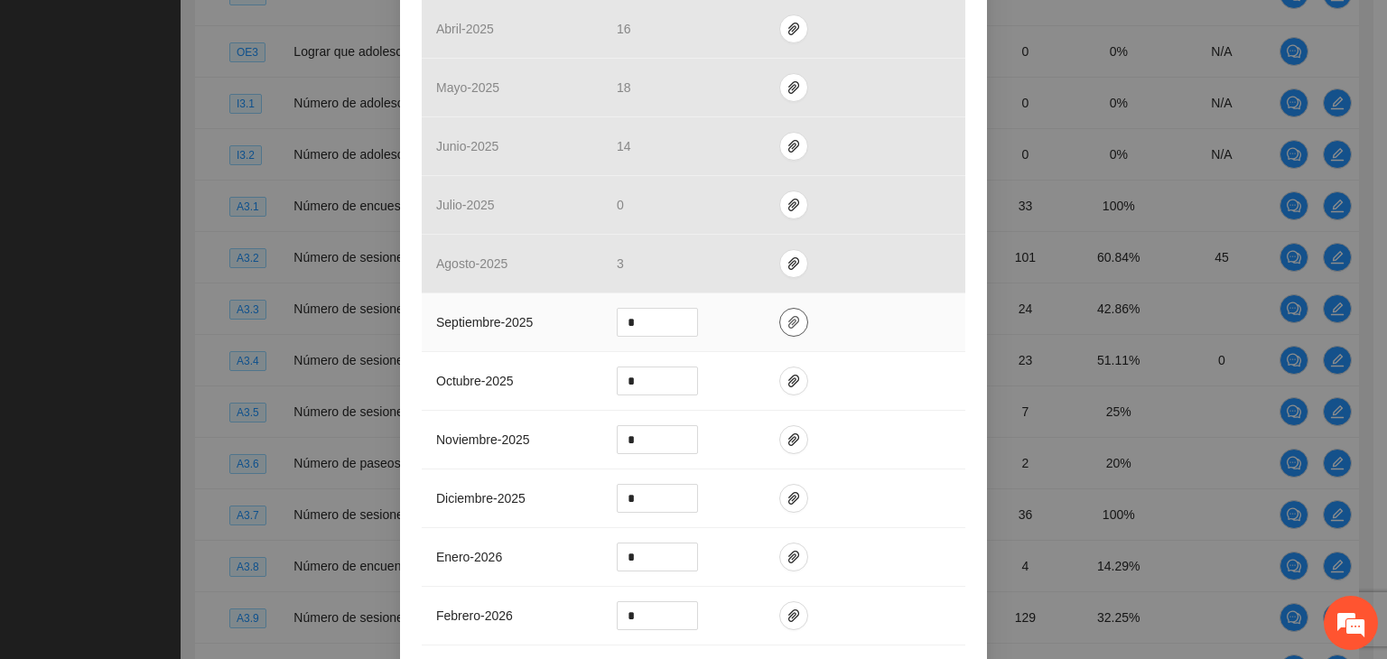
click at [788, 322] on icon "paper-clip" at bounding box center [794, 322] width 14 height 14
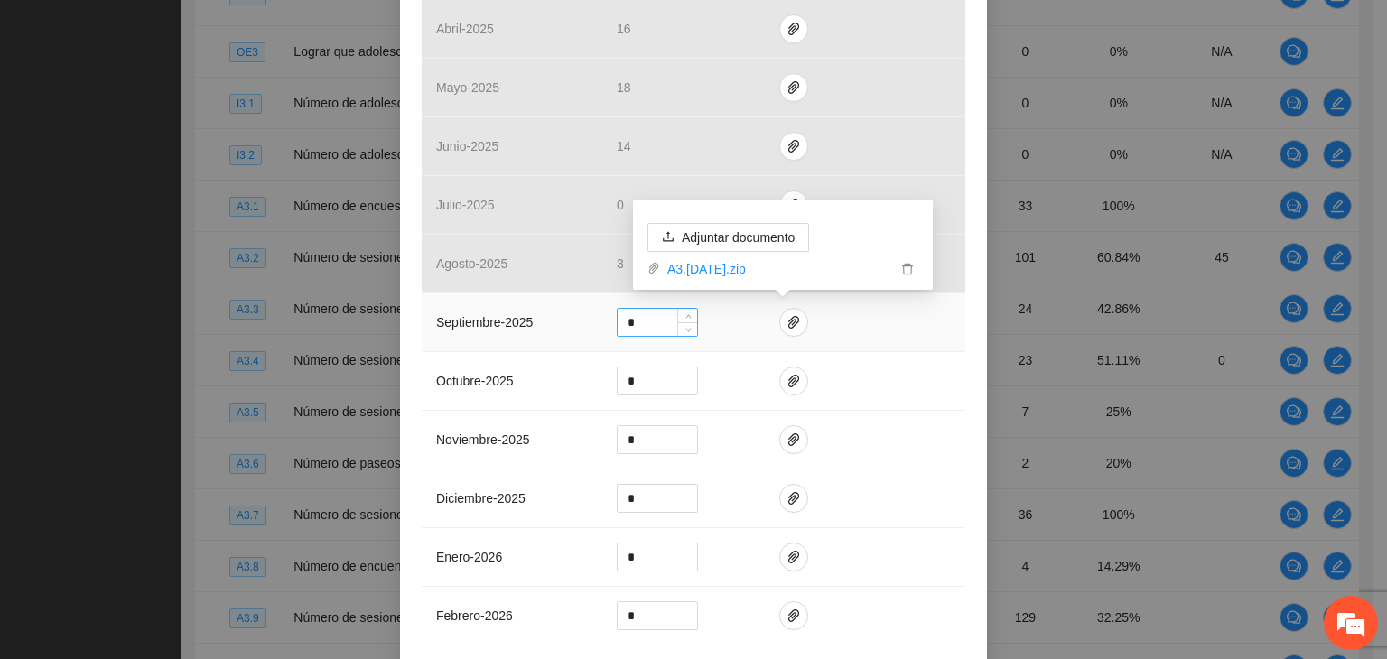
click at [657, 322] on input "*" at bounding box center [657, 322] width 79 height 27
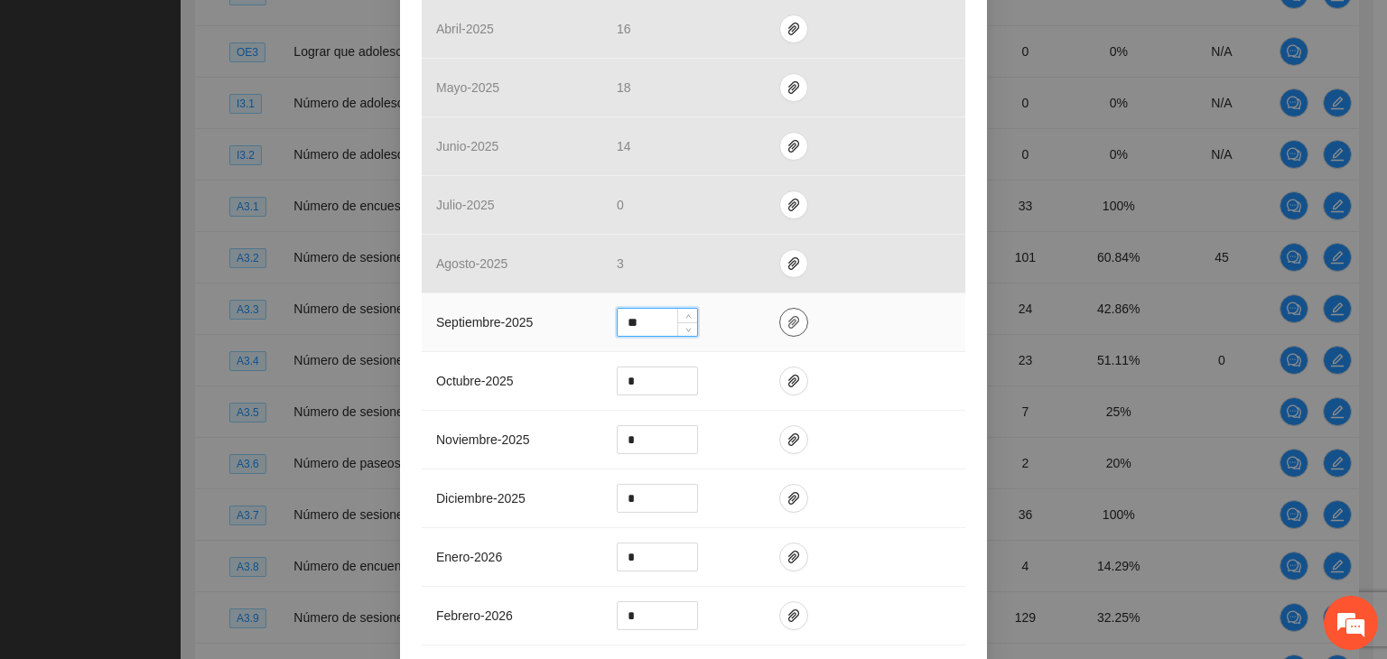
type input "**"
click at [780, 319] on span "paper-clip" at bounding box center [793, 322] width 27 height 14
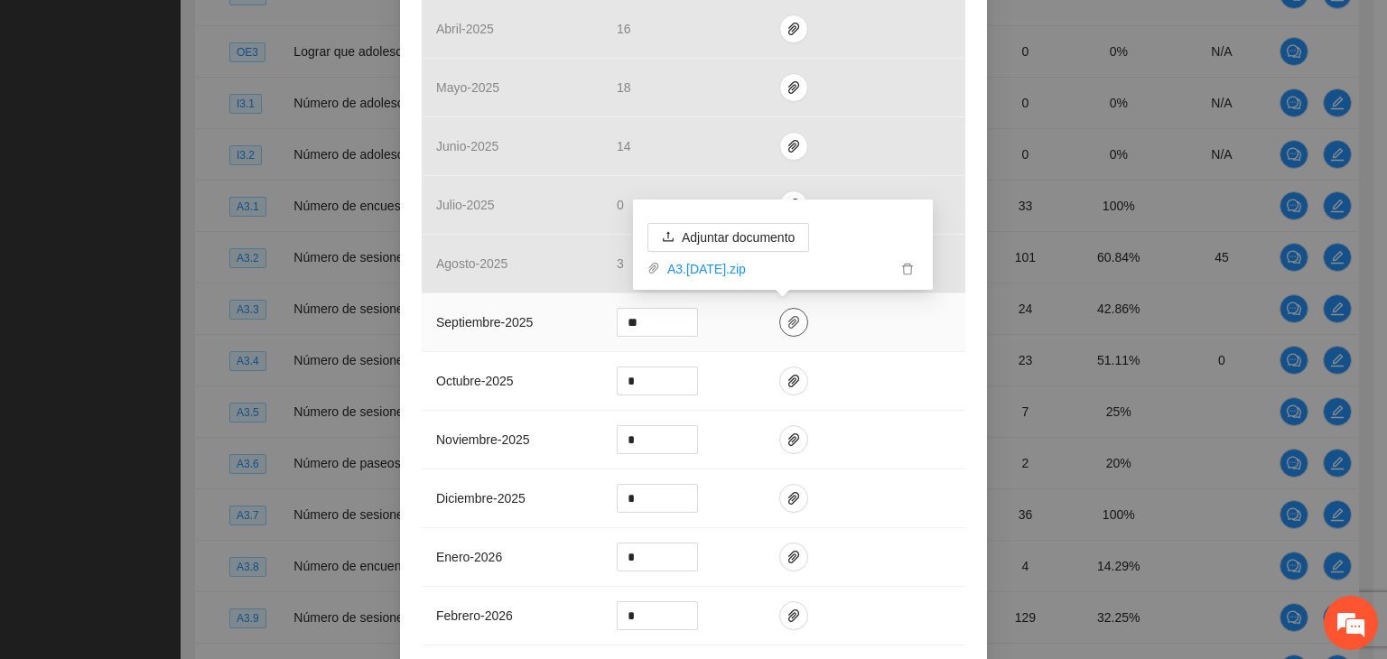
click at [788, 320] on icon "paper-clip" at bounding box center [793, 322] width 11 height 13
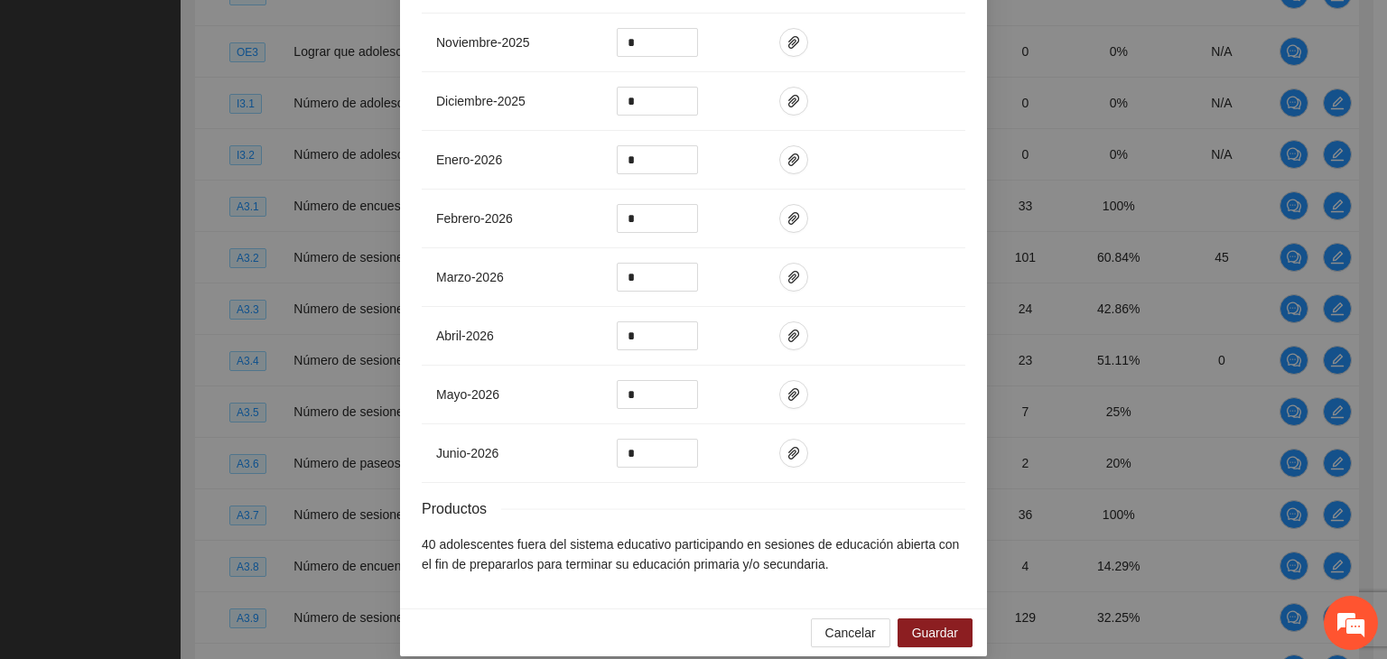
scroll to position [1046, 0]
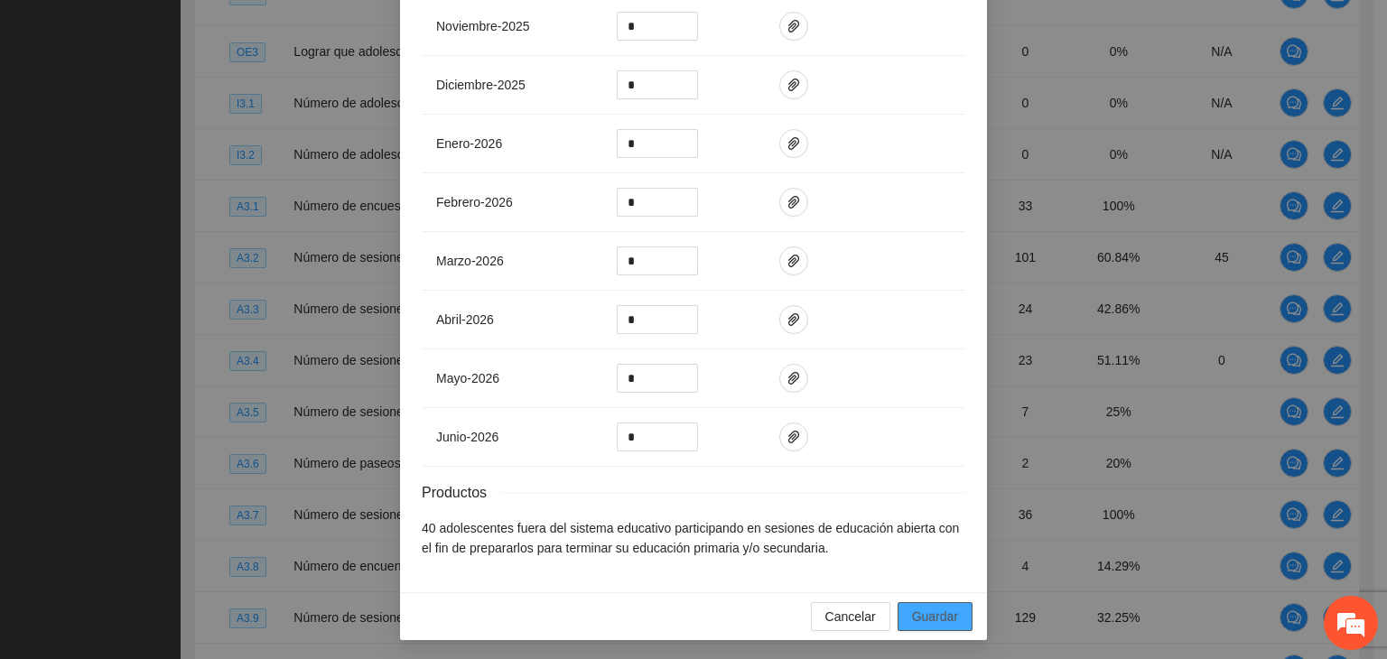
click at [915, 610] on span "Guardar" at bounding box center [935, 617] width 46 height 20
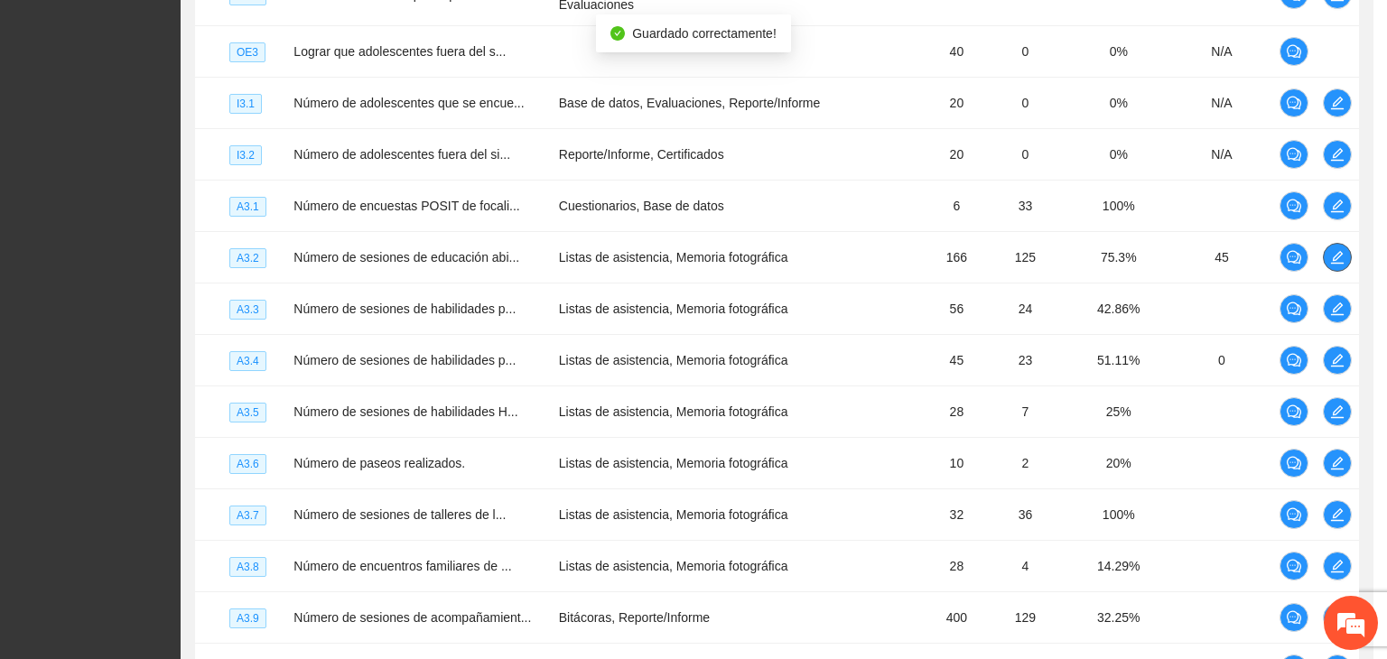
scroll to position [0, 0]
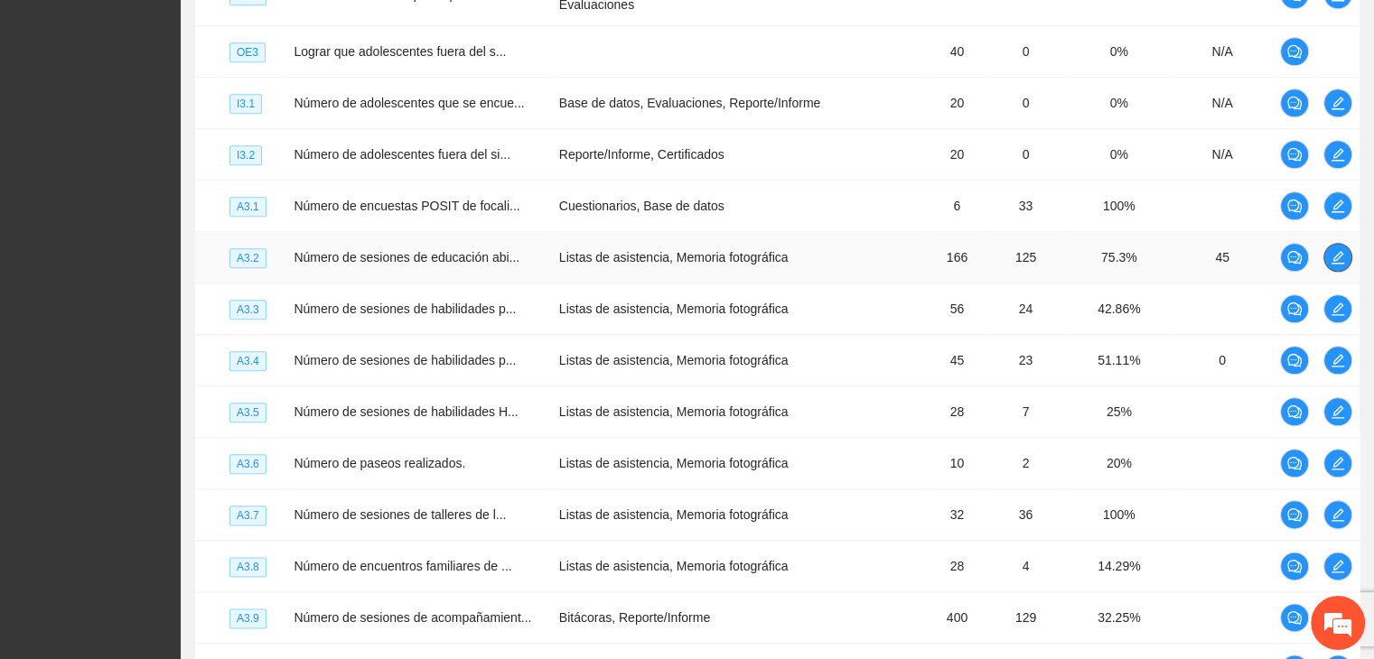
click at [1326, 265] on span "edit" at bounding box center [1337, 257] width 27 height 14
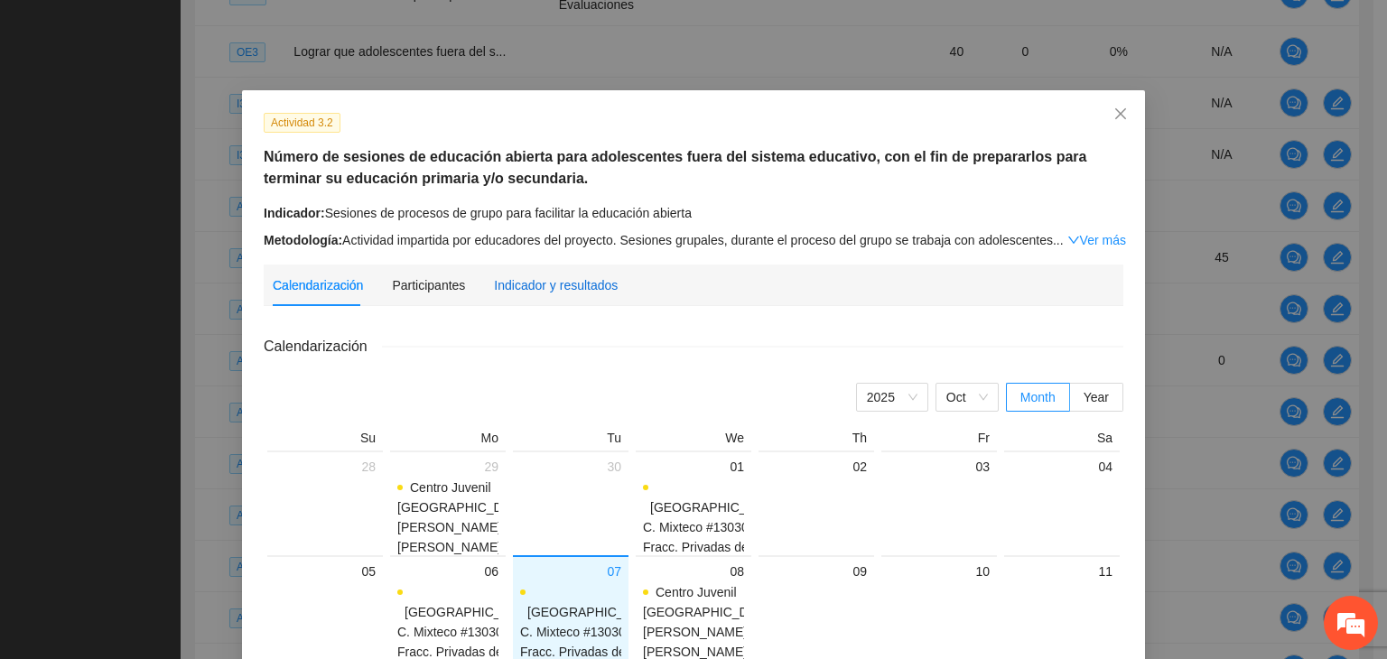
click at [576, 292] on div "Indicador y resultados" at bounding box center [556, 285] width 124 height 20
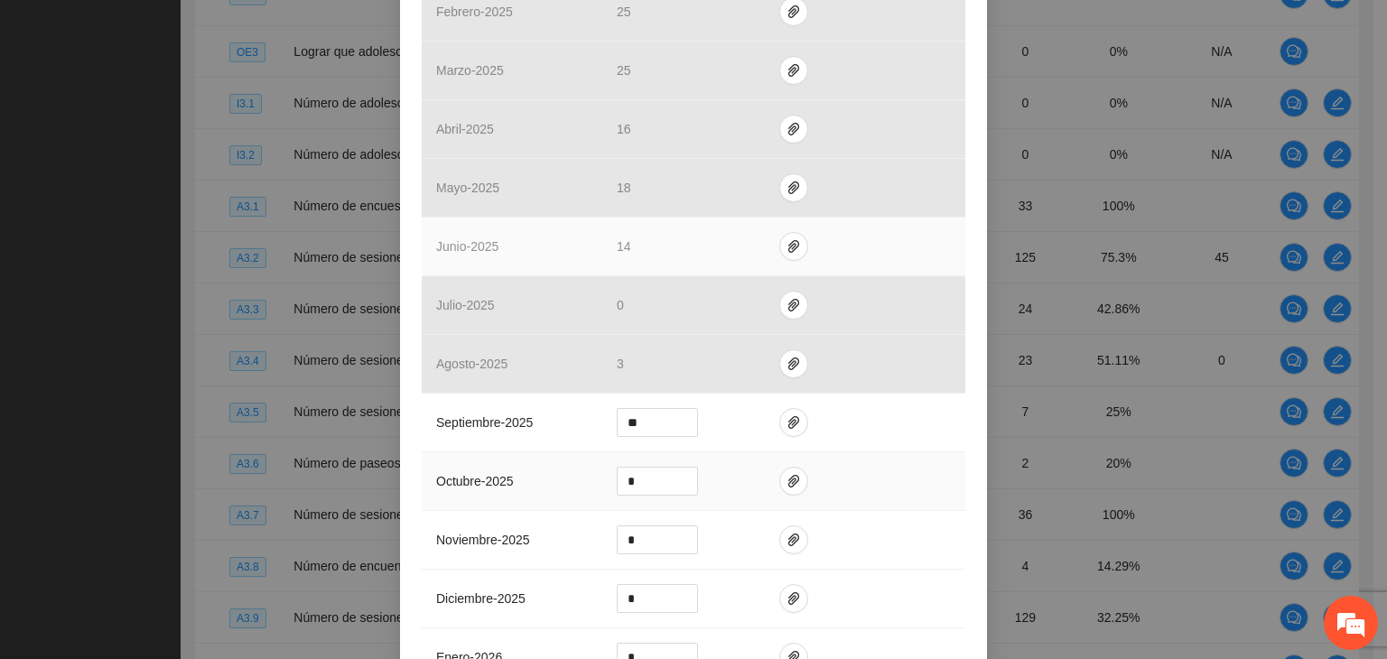
scroll to position [542, 0]
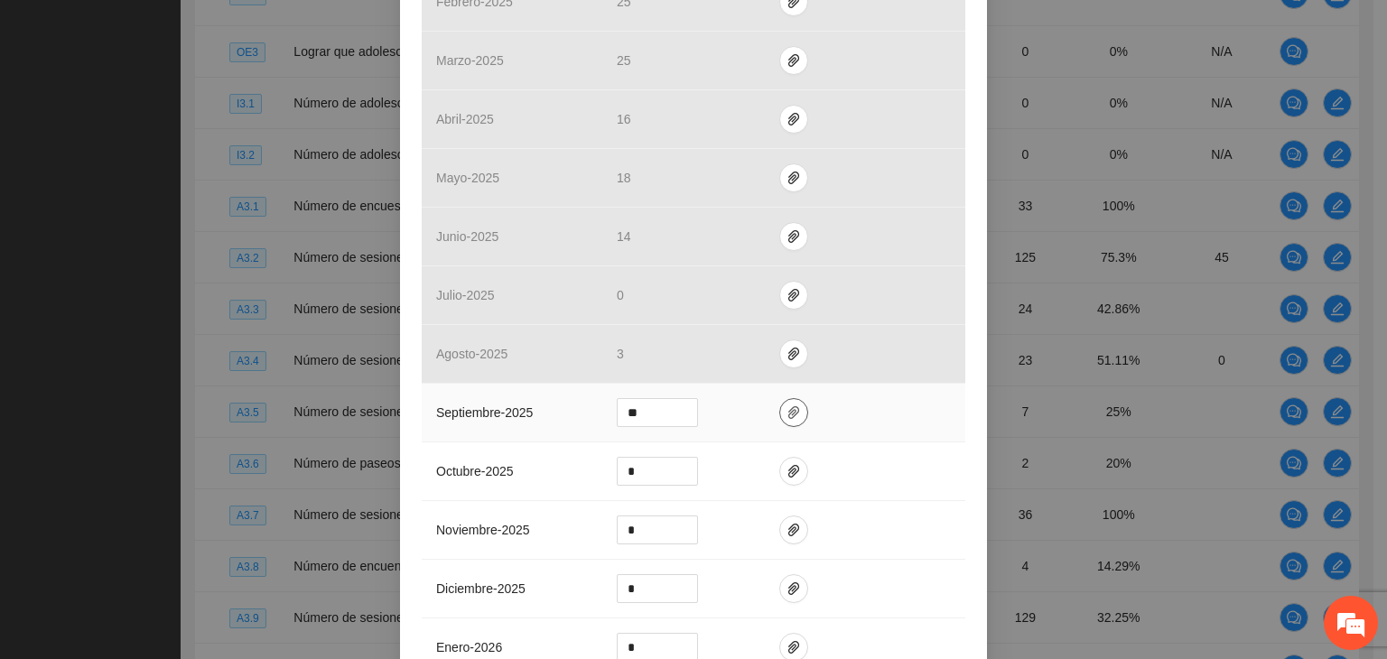
click at [788, 415] on icon "paper-clip" at bounding box center [793, 412] width 11 height 13
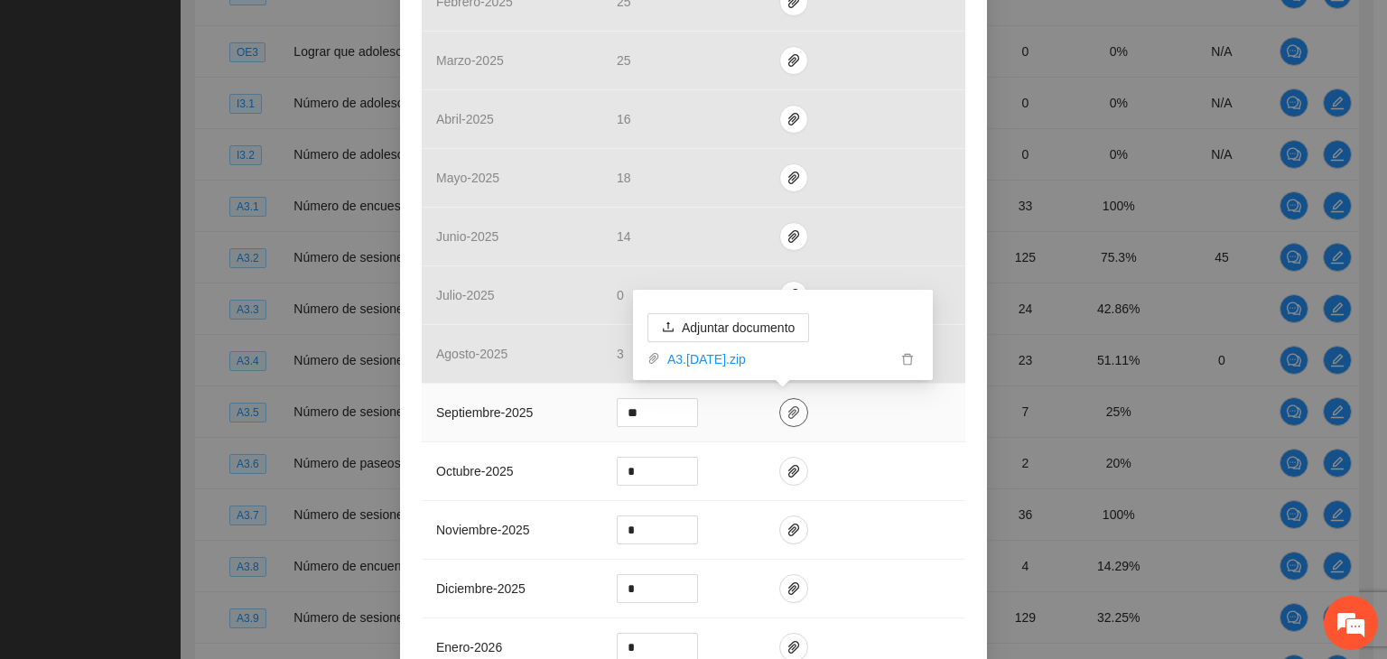
click at [788, 415] on icon "paper-clip" at bounding box center [793, 412] width 11 height 13
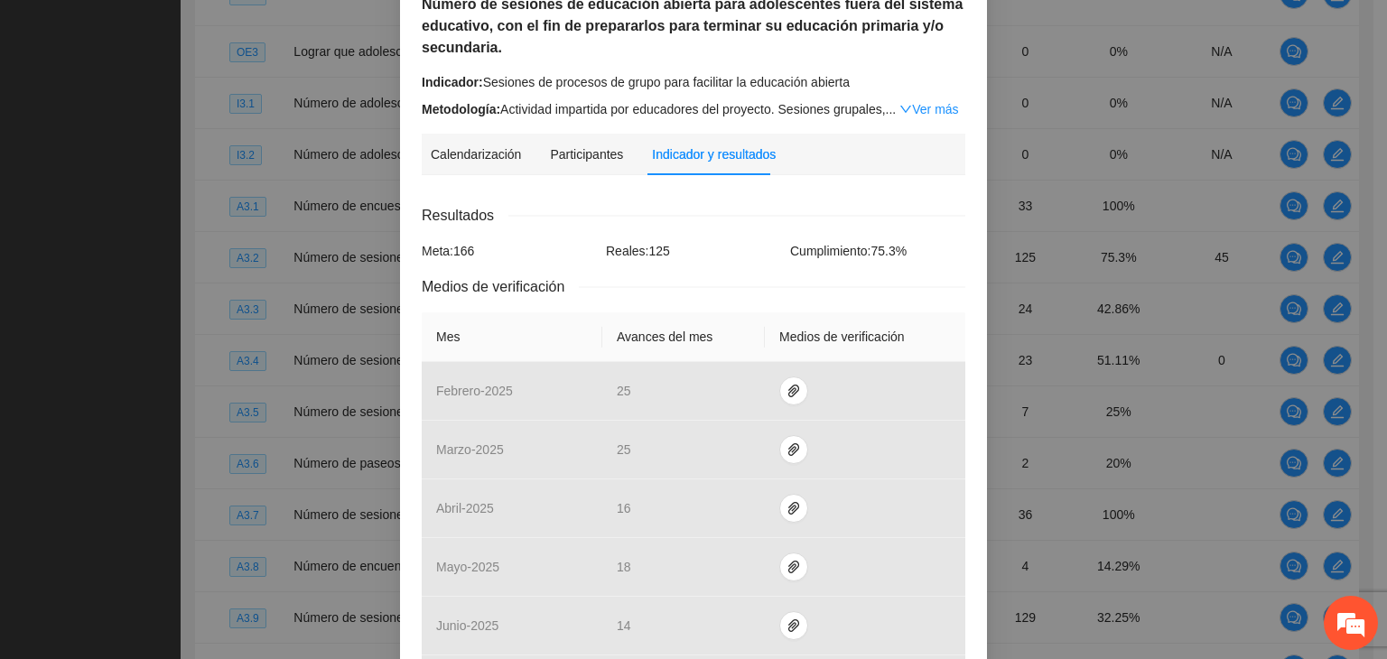
scroll to position [0, 0]
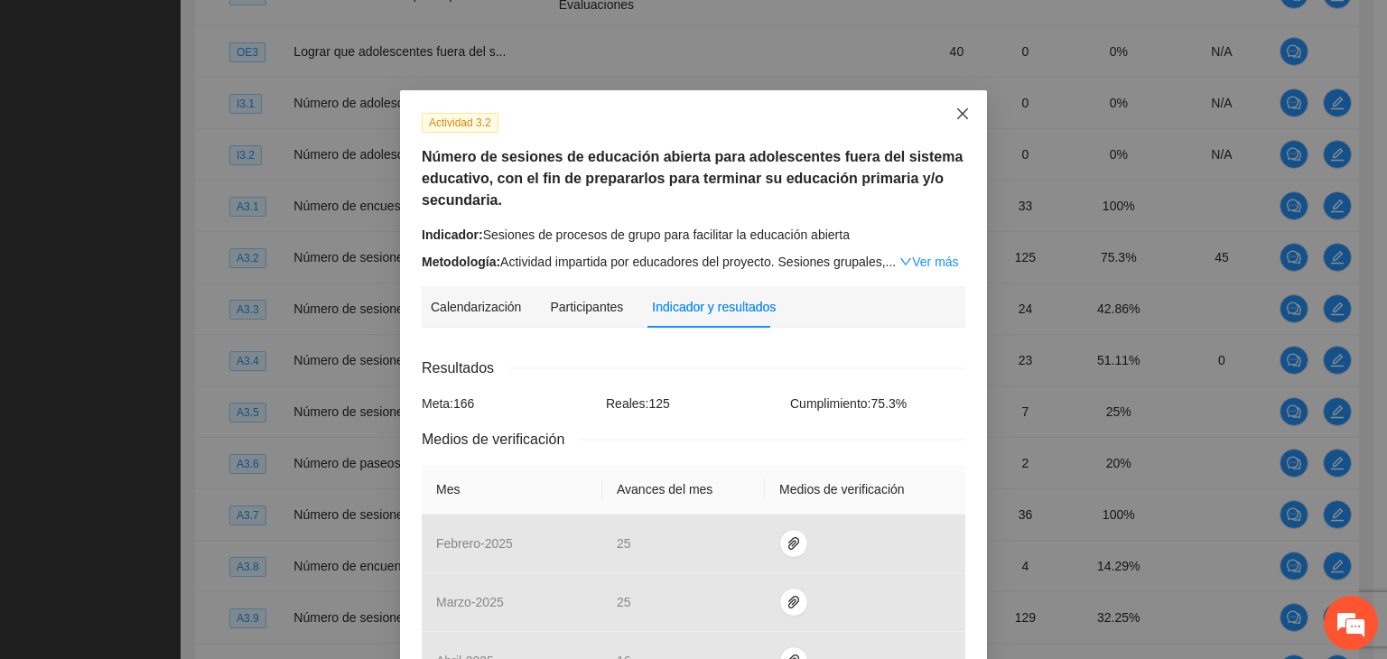
drag, startPoint x: 950, startPoint y: 117, endPoint x: 951, endPoint y: 126, distance: 10.0
click at [956, 118] on icon "close" at bounding box center [963, 114] width 14 height 14
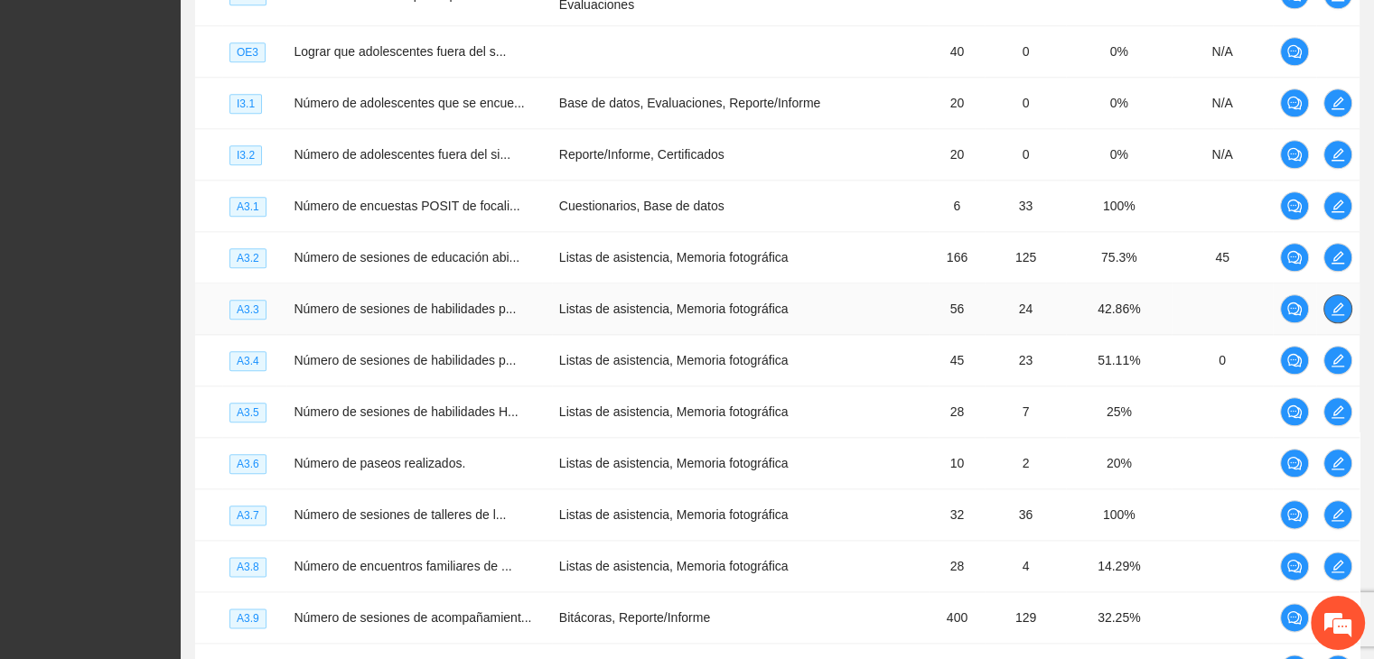
click at [1335, 315] on icon "edit" at bounding box center [1337, 309] width 13 height 13
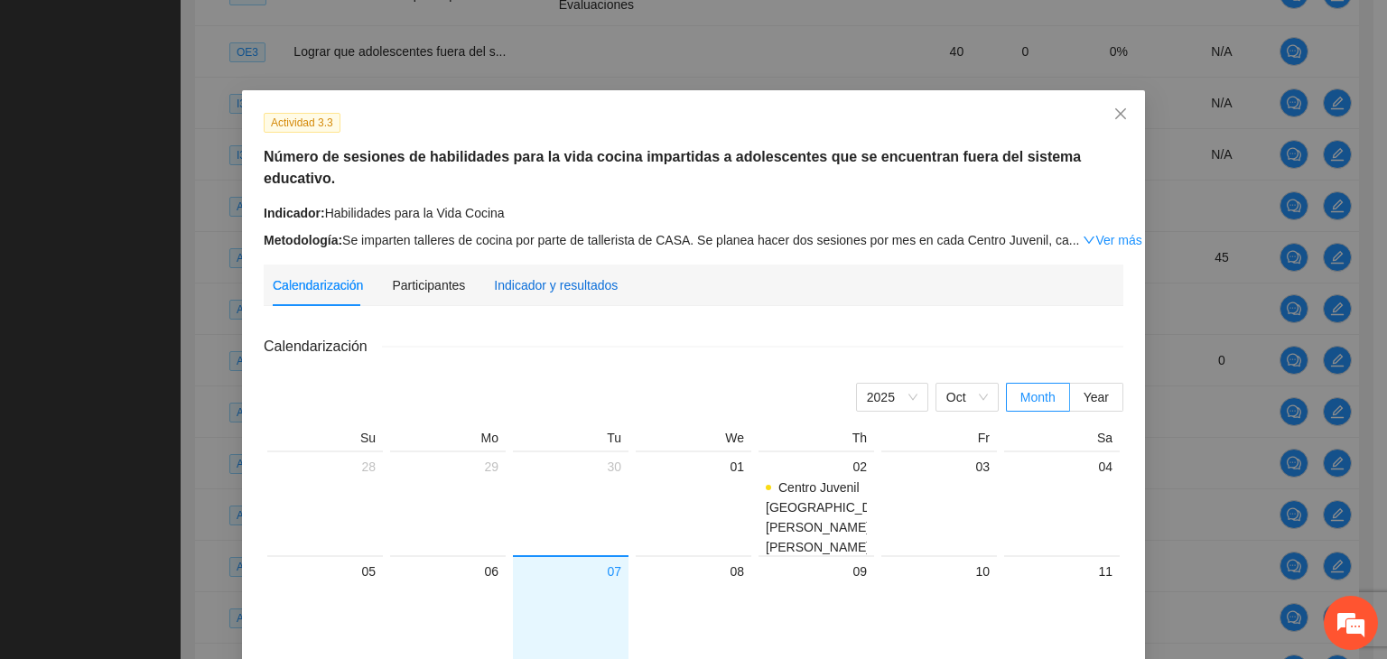
drag, startPoint x: 564, startPoint y: 254, endPoint x: 552, endPoint y: 290, distance: 38.0
click at [564, 275] on div "Indicador y resultados" at bounding box center [556, 285] width 124 height 20
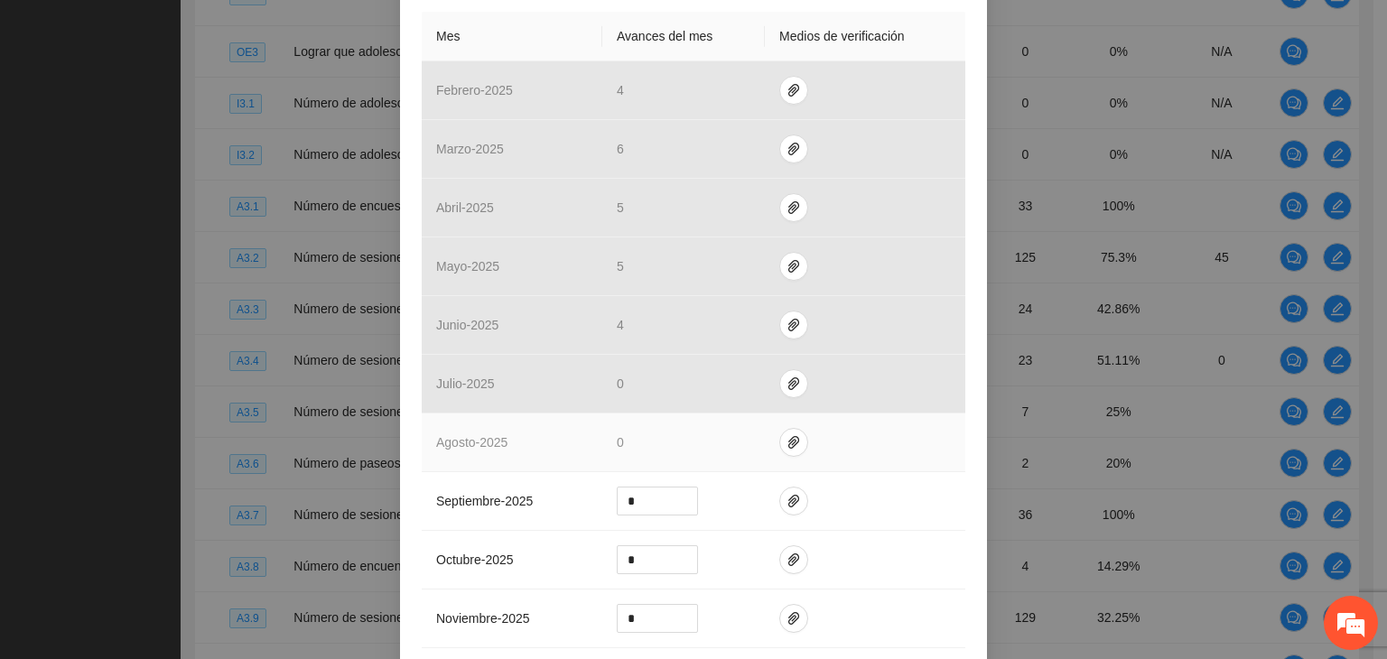
scroll to position [452, 0]
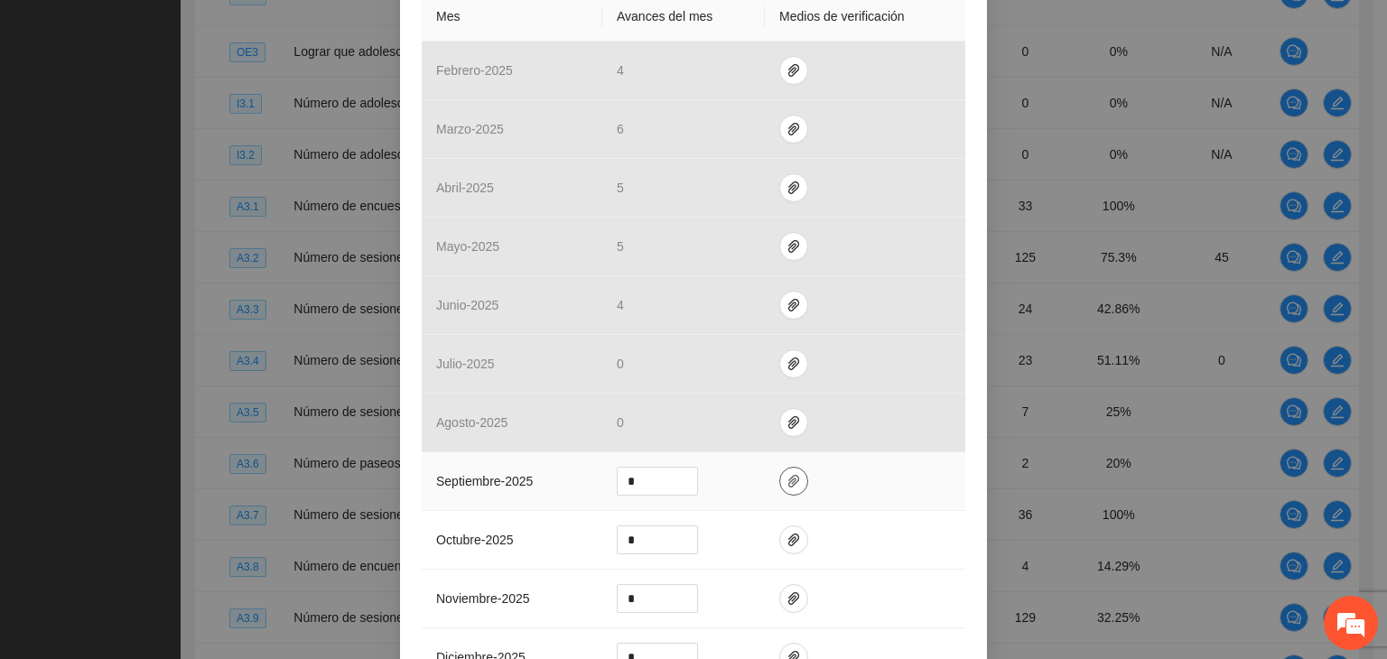
click at [779, 489] on button "button" at bounding box center [793, 481] width 29 height 29
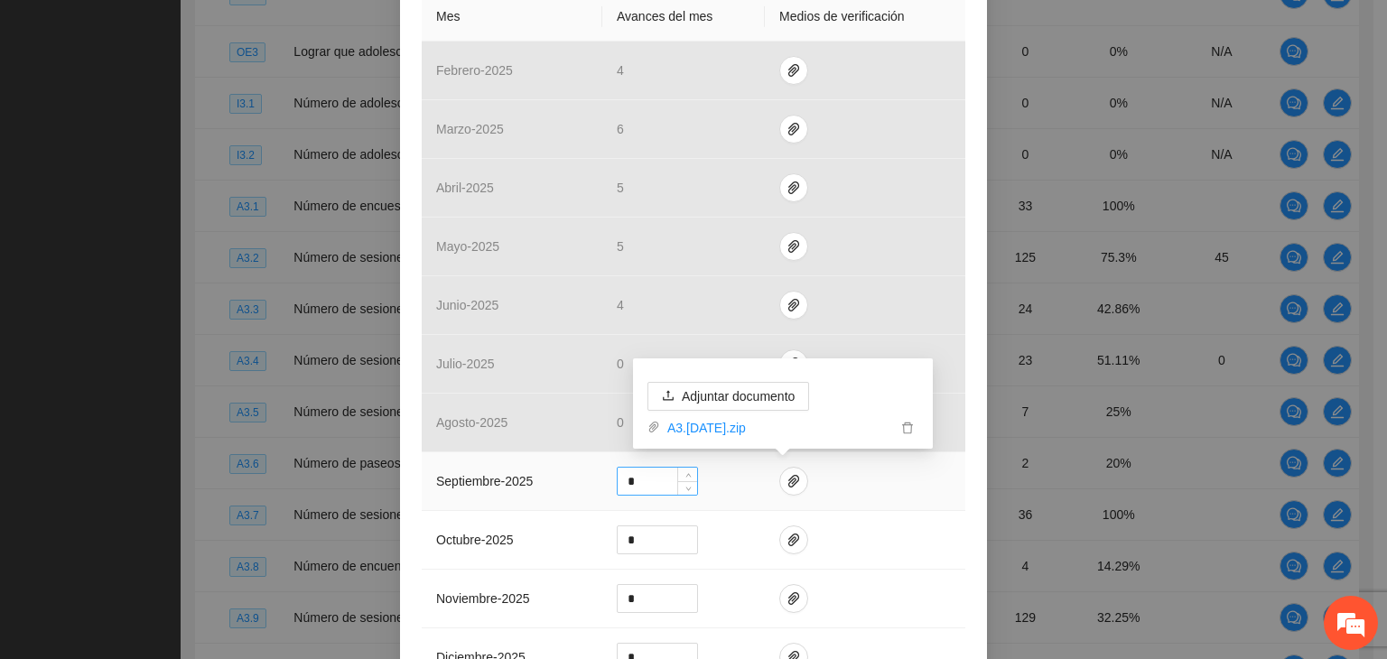
click at [654, 473] on input "*" at bounding box center [657, 481] width 79 height 27
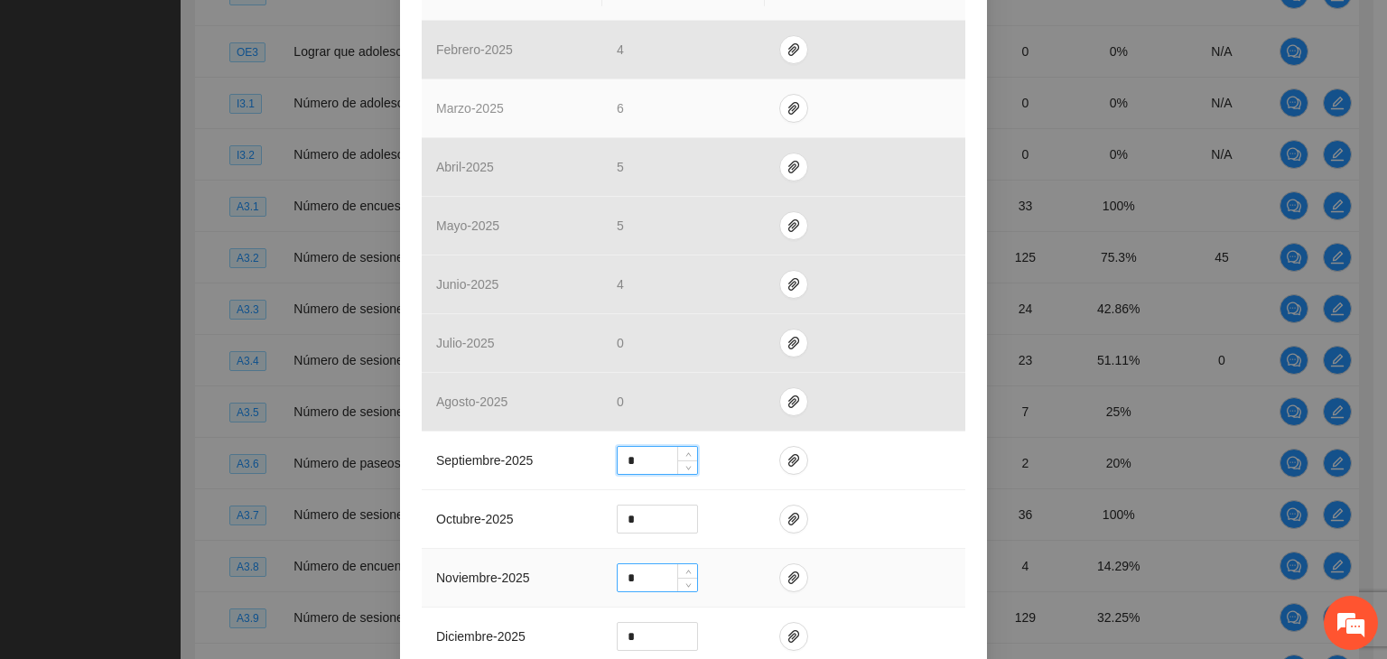
scroll to position [542, 0]
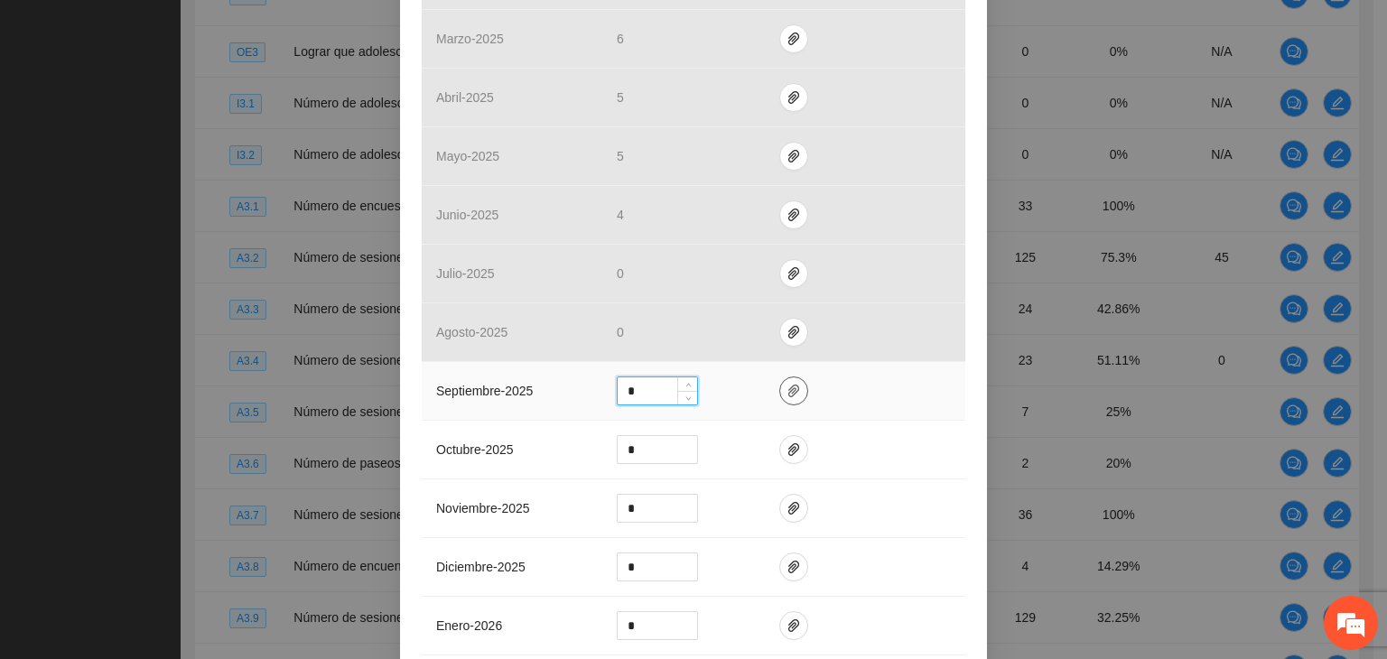
type input "*"
click at [794, 396] on span "paper-clip" at bounding box center [793, 391] width 27 height 14
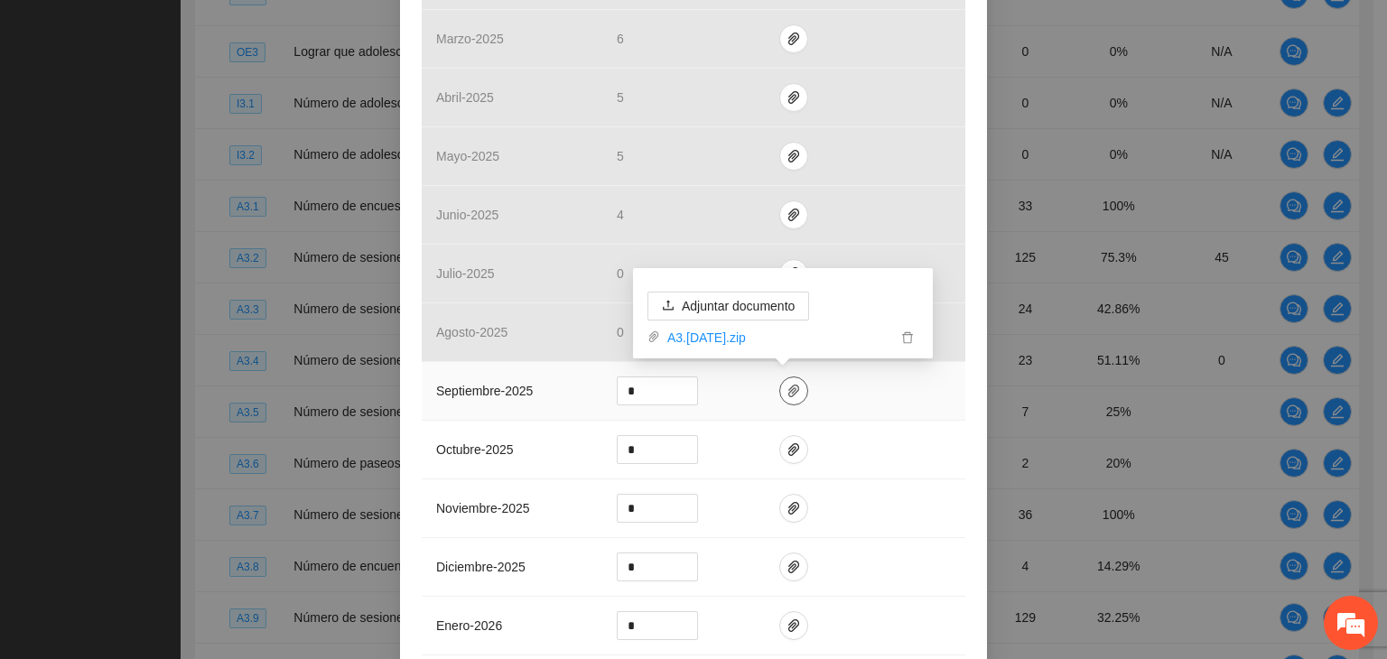
click at [787, 390] on icon "paper-clip" at bounding box center [794, 391] width 14 height 14
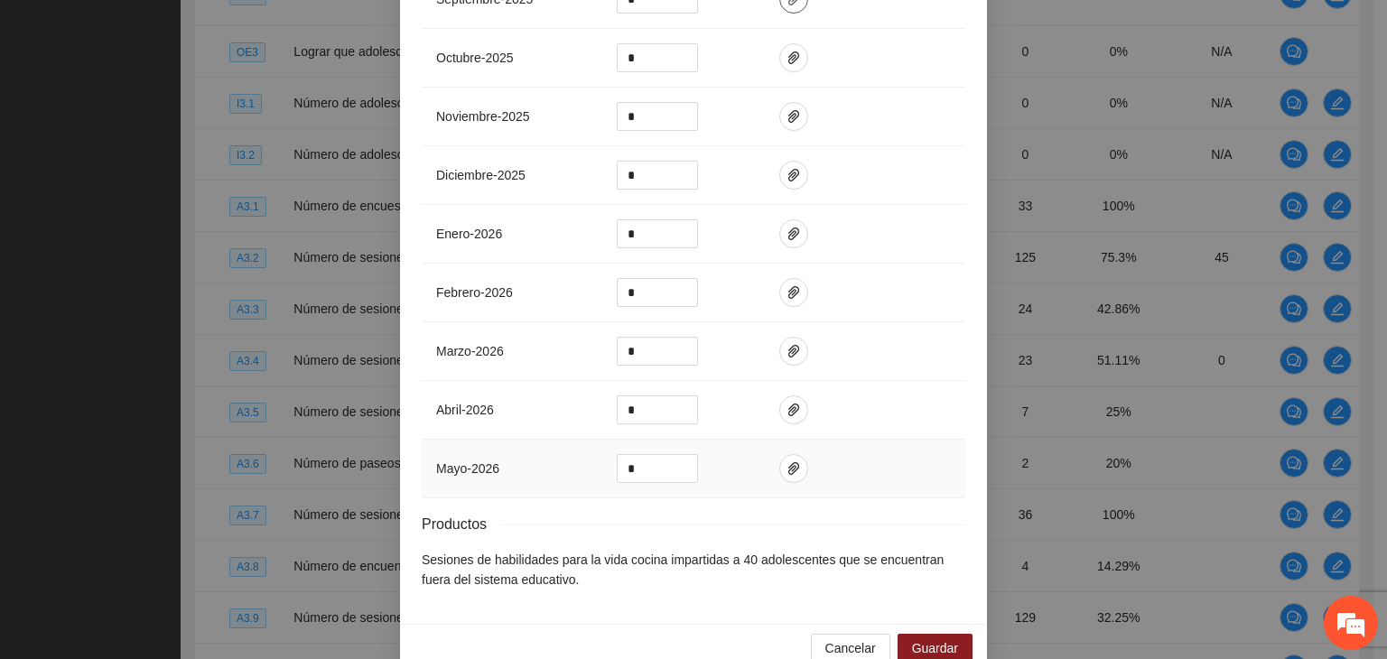
scroll to position [965, 0]
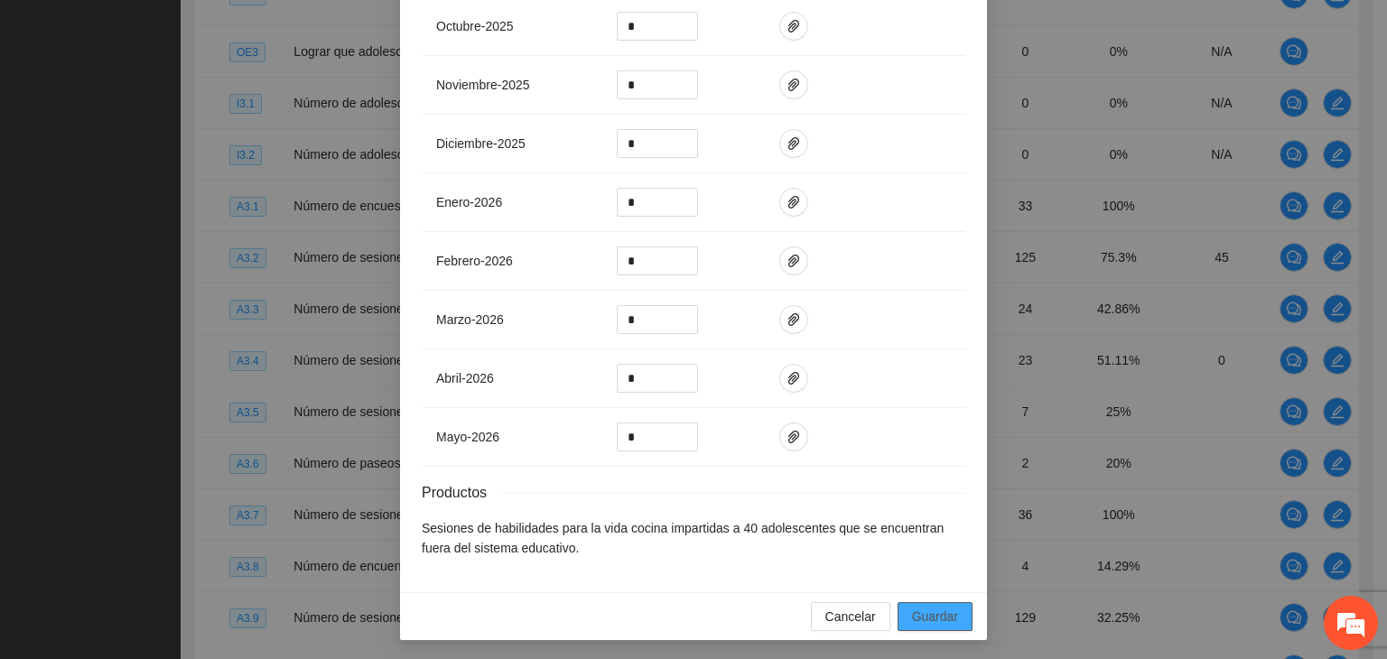
click at [920, 607] on span "Guardar" at bounding box center [935, 617] width 46 height 20
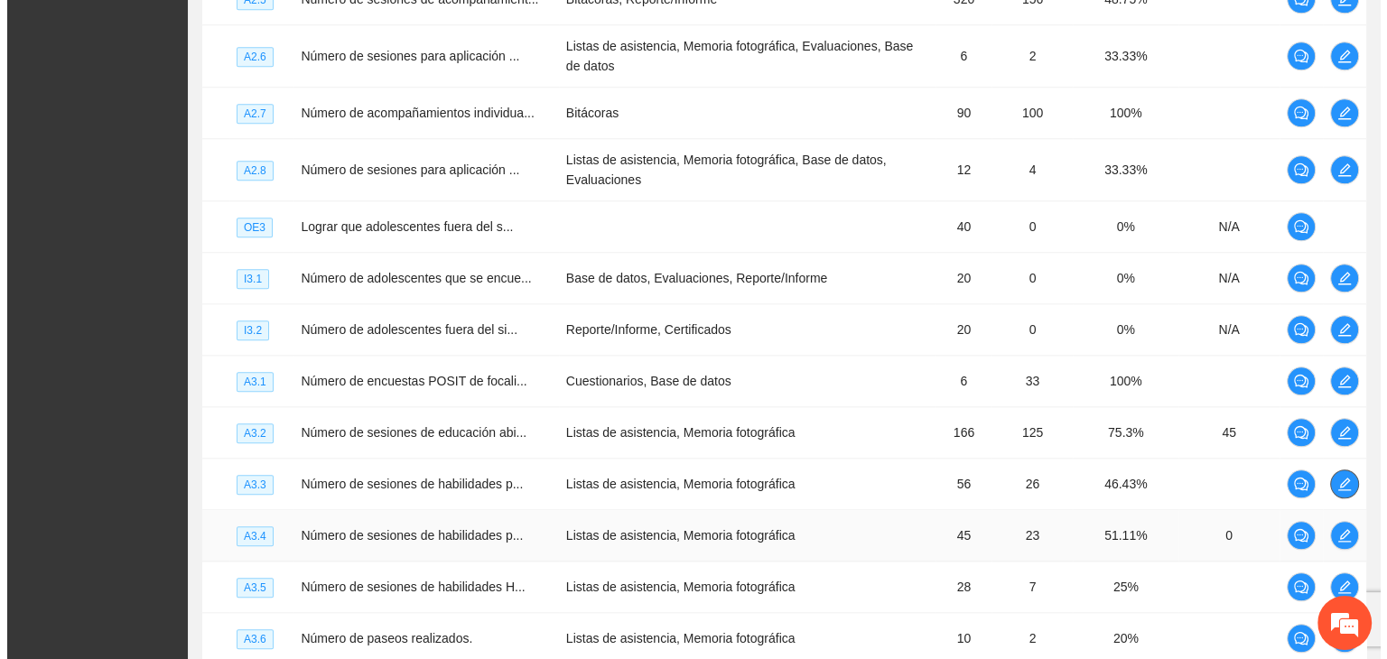
scroll to position [2054, 0]
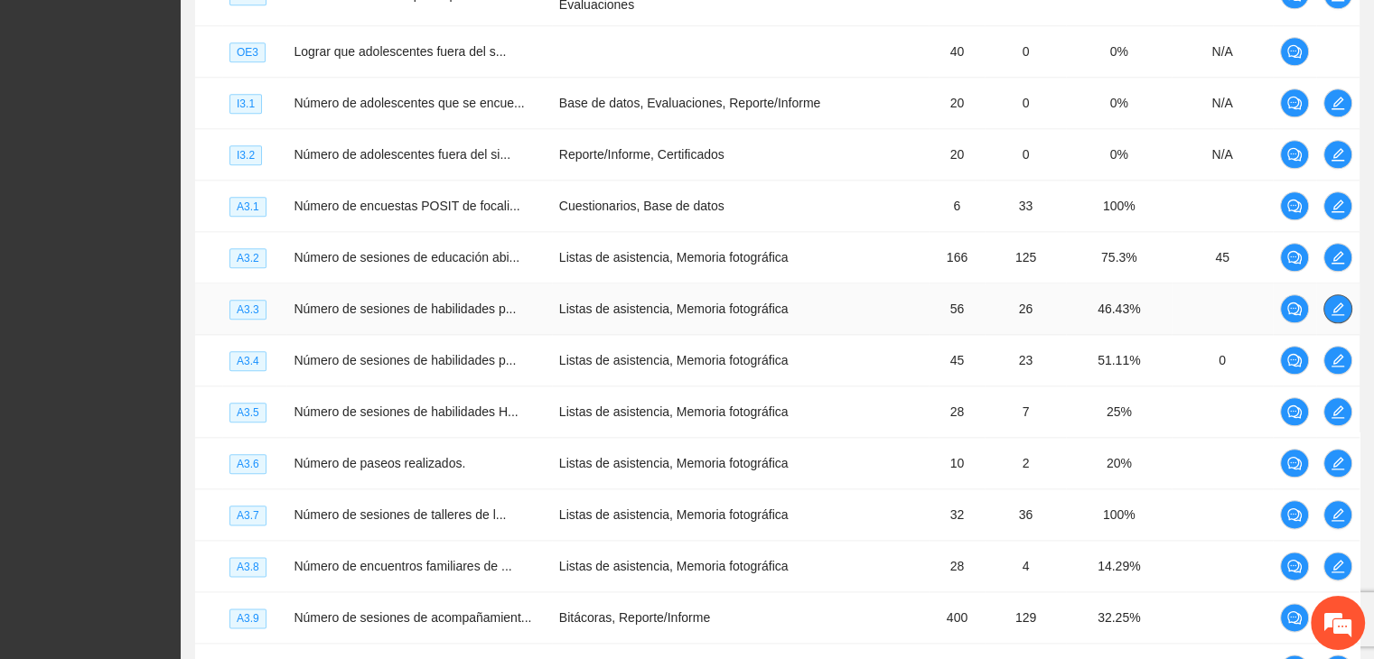
click at [1338, 315] on icon "edit" at bounding box center [1337, 309] width 13 height 13
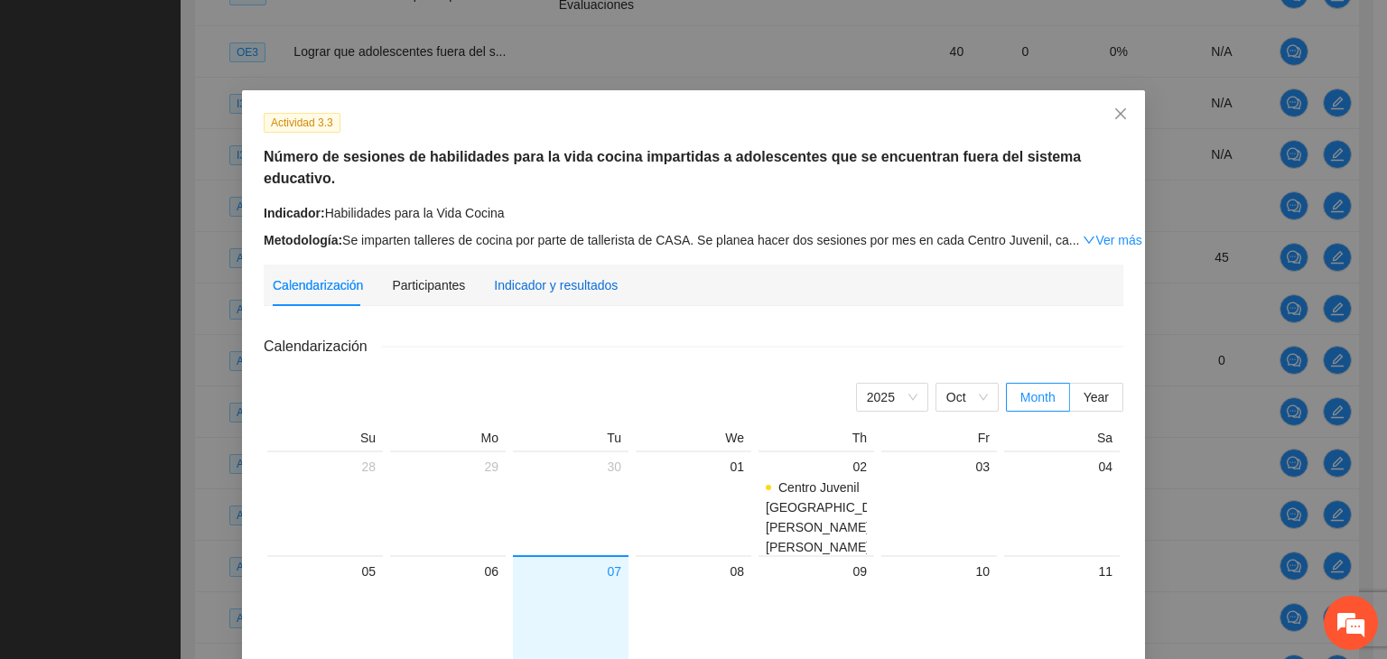
click at [546, 275] on div "Indicador y resultados" at bounding box center [556, 285] width 124 height 20
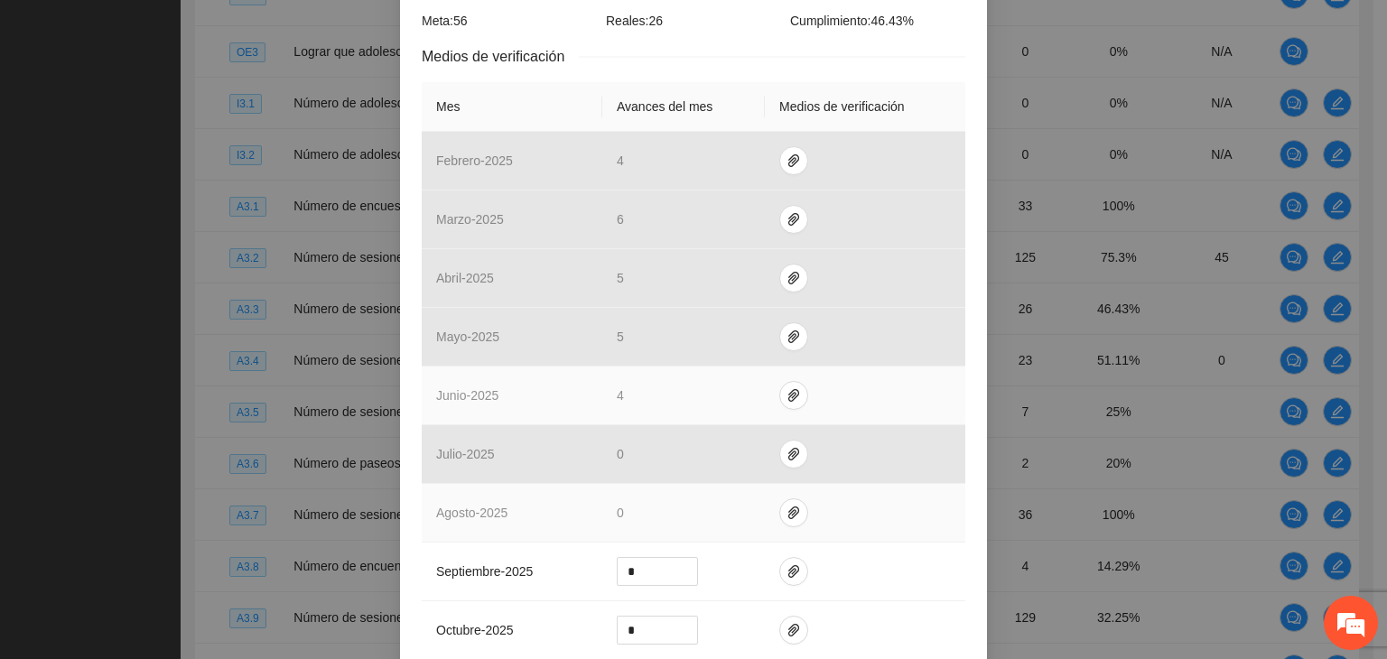
scroll to position [632, 0]
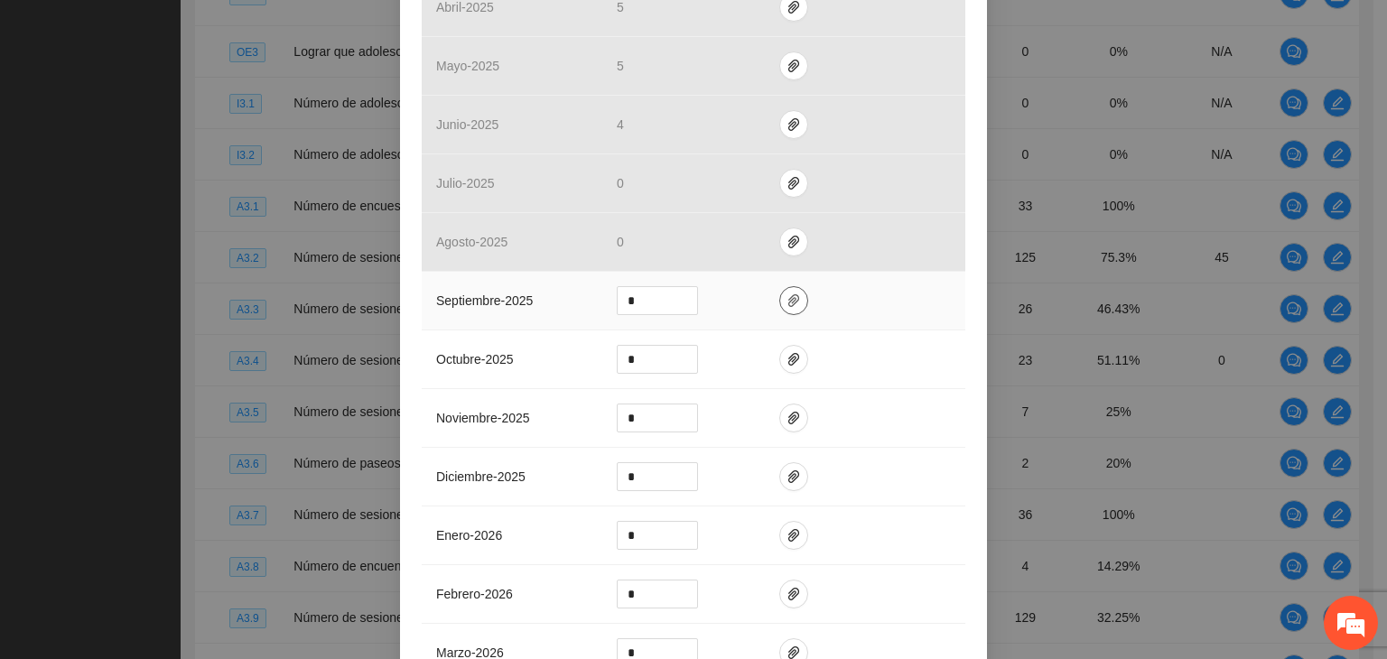
click at [780, 304] on span "paper-clip" at bounding box center [793, 301] width 27 height 14
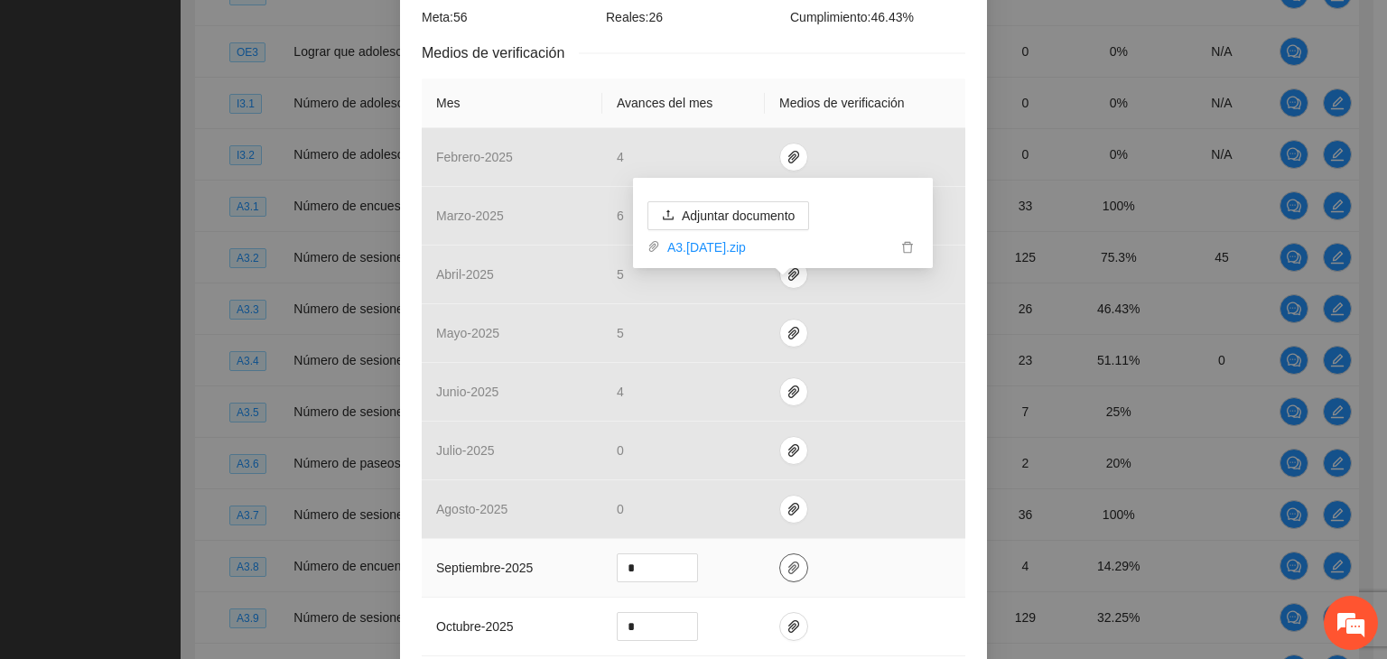
scroll to position [0, 0]
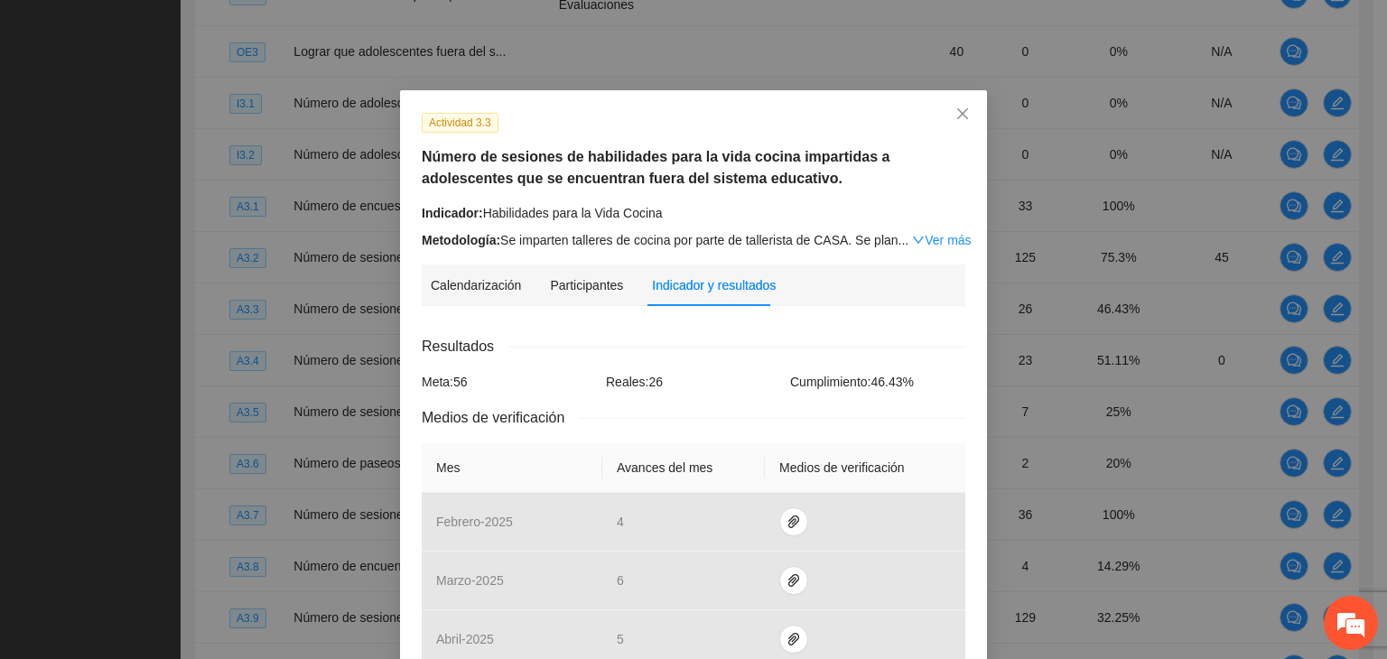
click at [707, 112] on div "Actividad 3.3" at bounding box center [693, 122] width 557 height 21
click at [956, 116] on icon "close" at bounding box center [963, 114] width 14 height 14
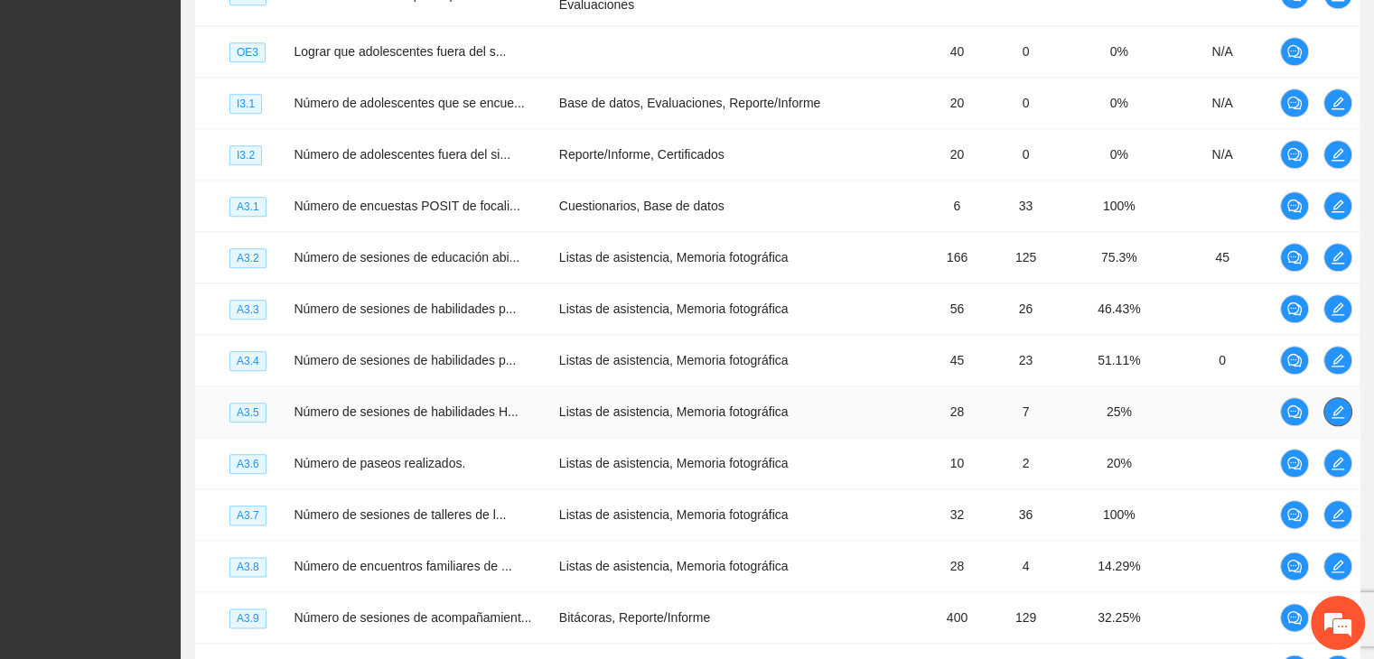
click at [1342, 418] on icon "edit" at bounding box center [1337, 412] width 13 height 13
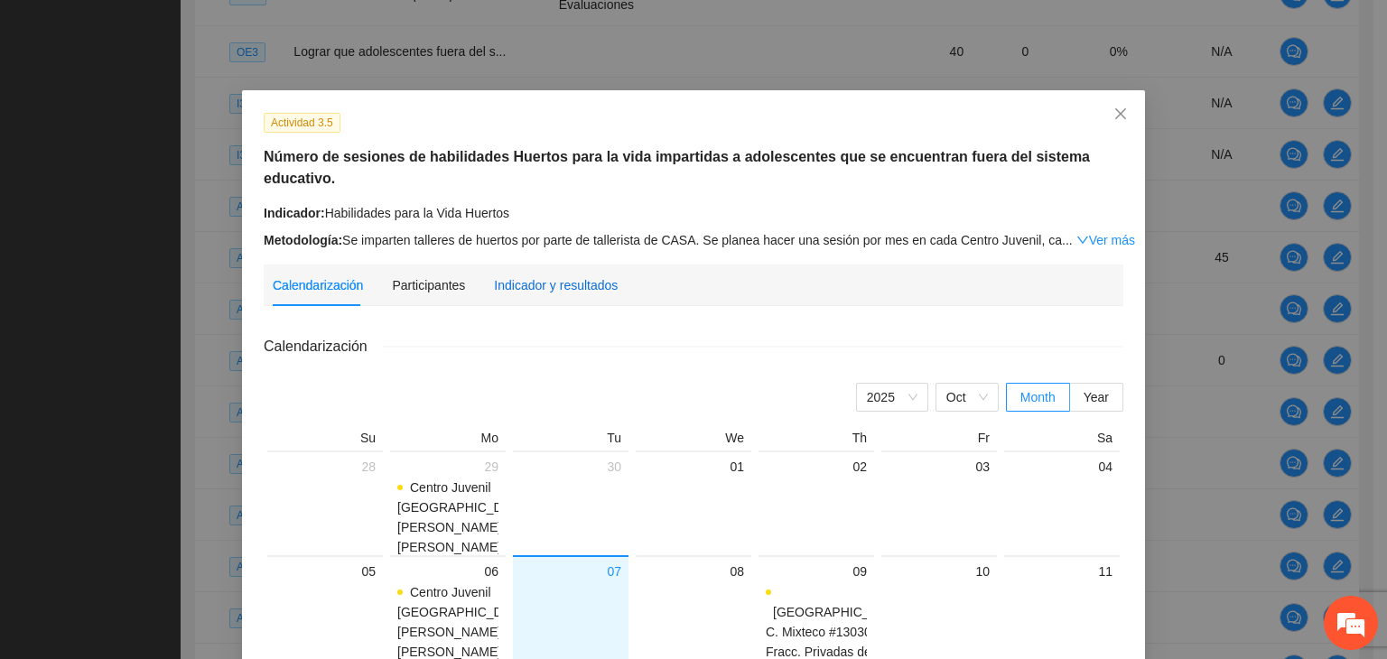
click at [547, 275] on div "Indicador y resultados" at bounding box center [556, 285] width 124 height 20
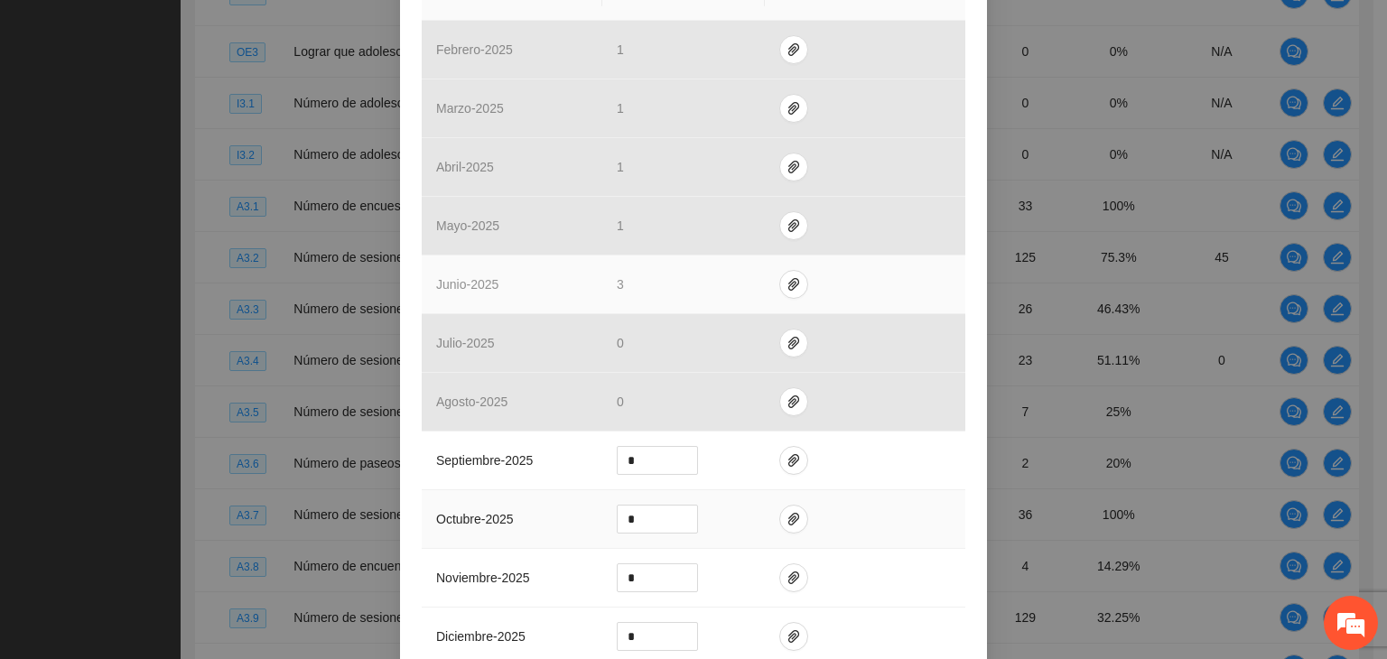
scroll to position [632, 0]
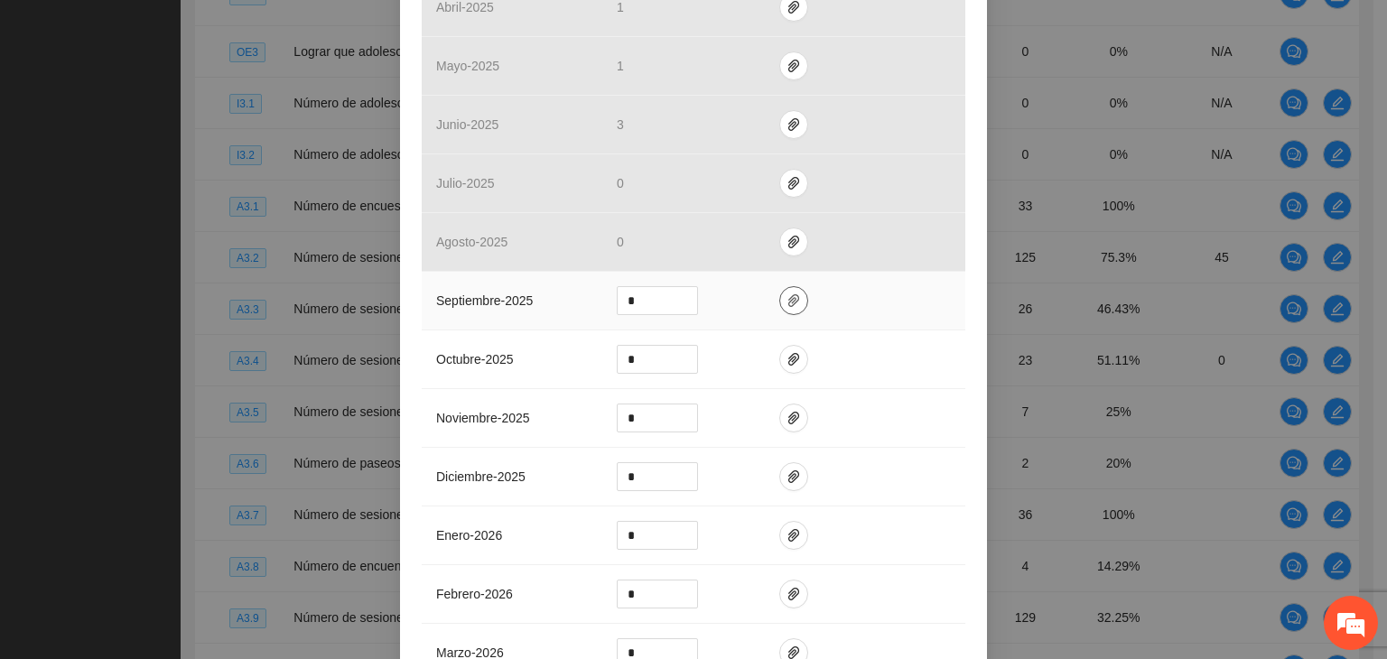
click at [788, 302] on icon "paper-clip" at bounding box center [794, 301] width 14 height 14
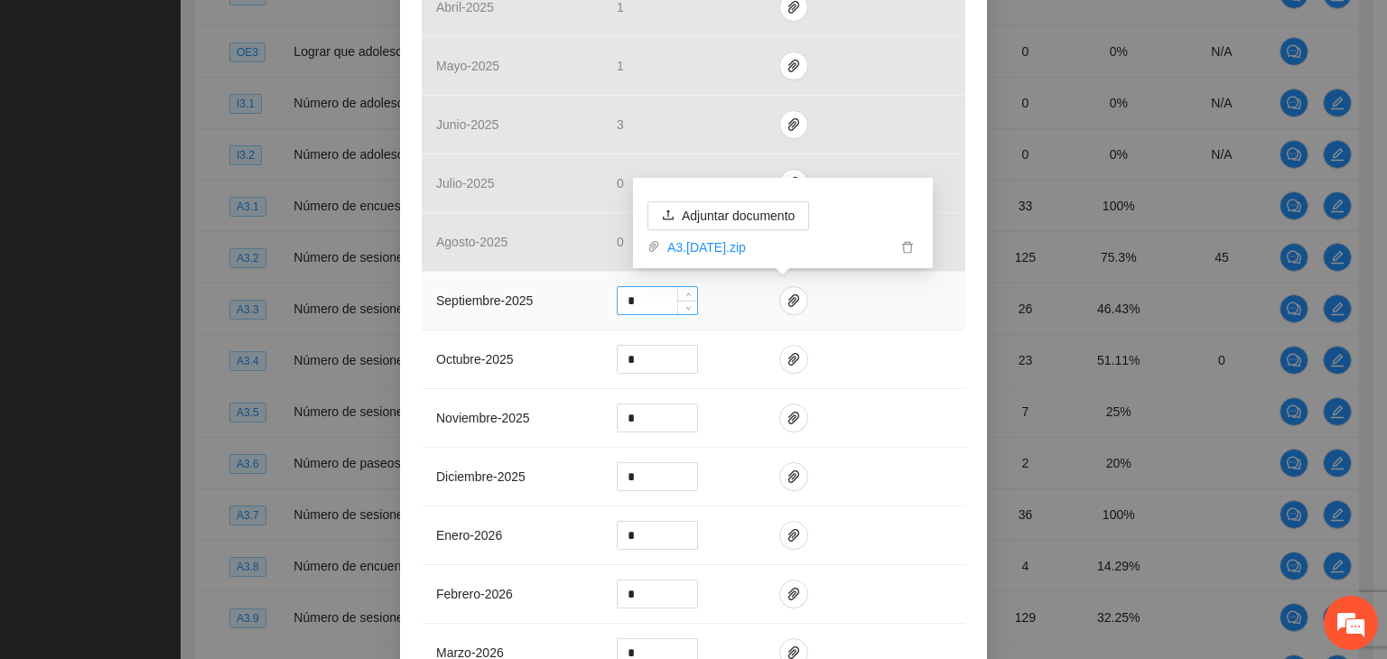
click at [648, 301] on input "*" at bounding box center [657, 300] width 79 height 27
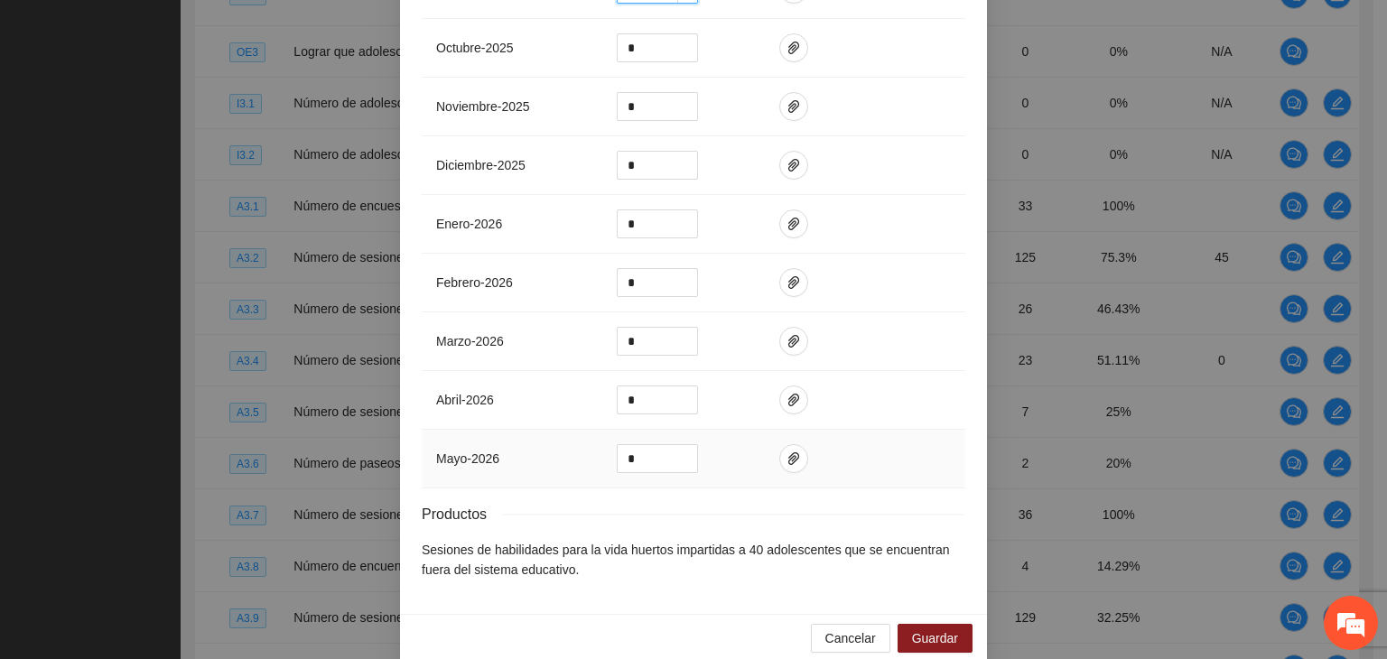
scroll to position [965, 0]
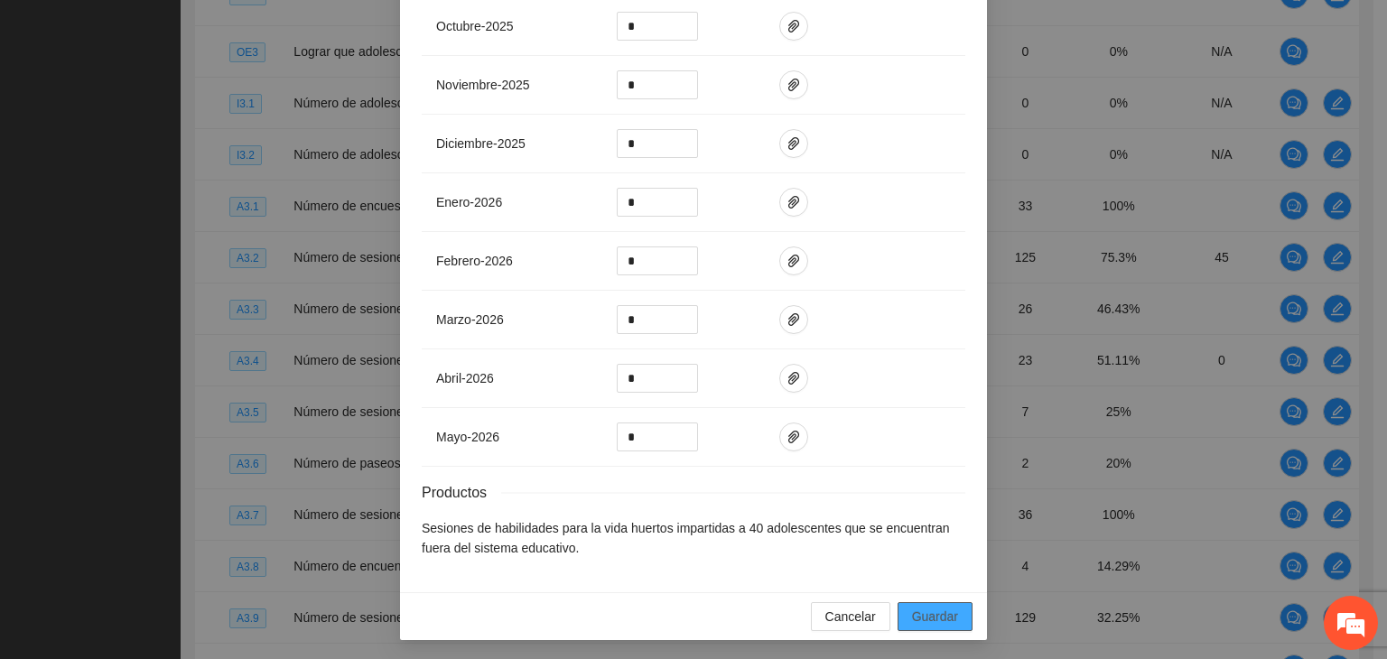
type input "*"
click at [912, 617] on span "Guardar" at bounding box center [935, 617] width 46 height 20
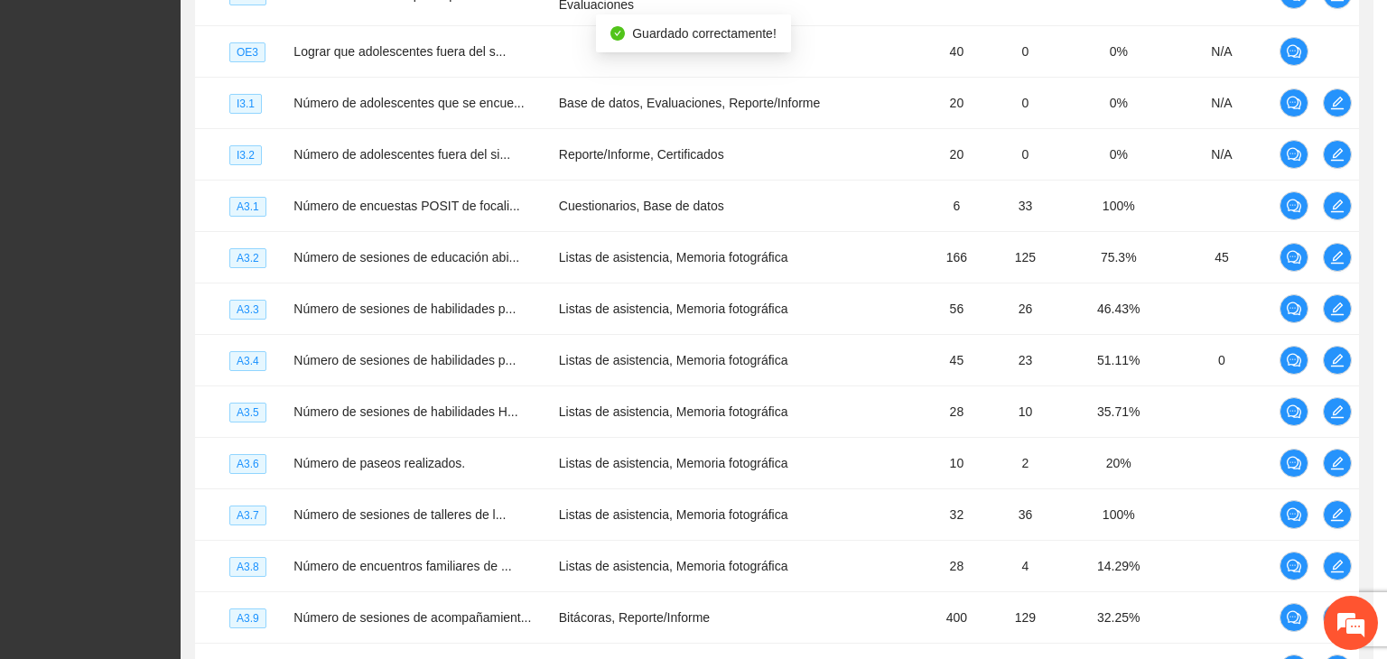
scroll to position [875, 0]
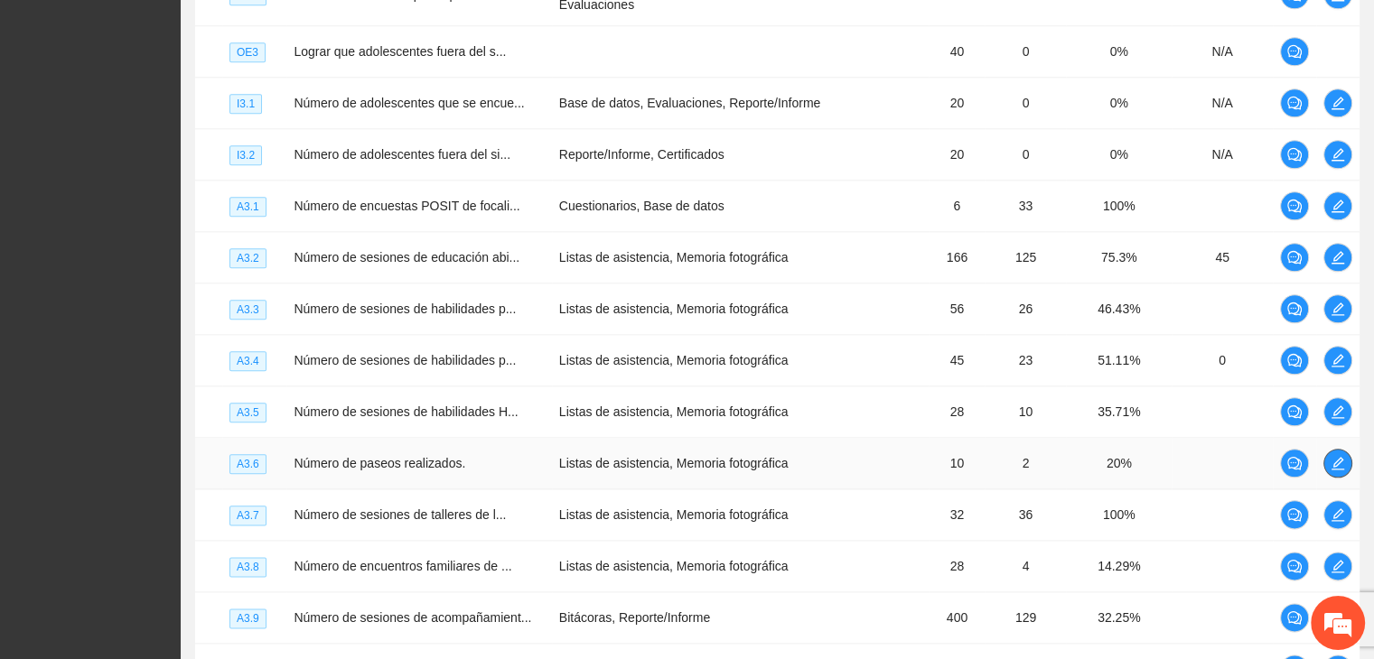
click at [1342, 470] on icon "edit" at bounding box center [1337, 463] width 13 height 13
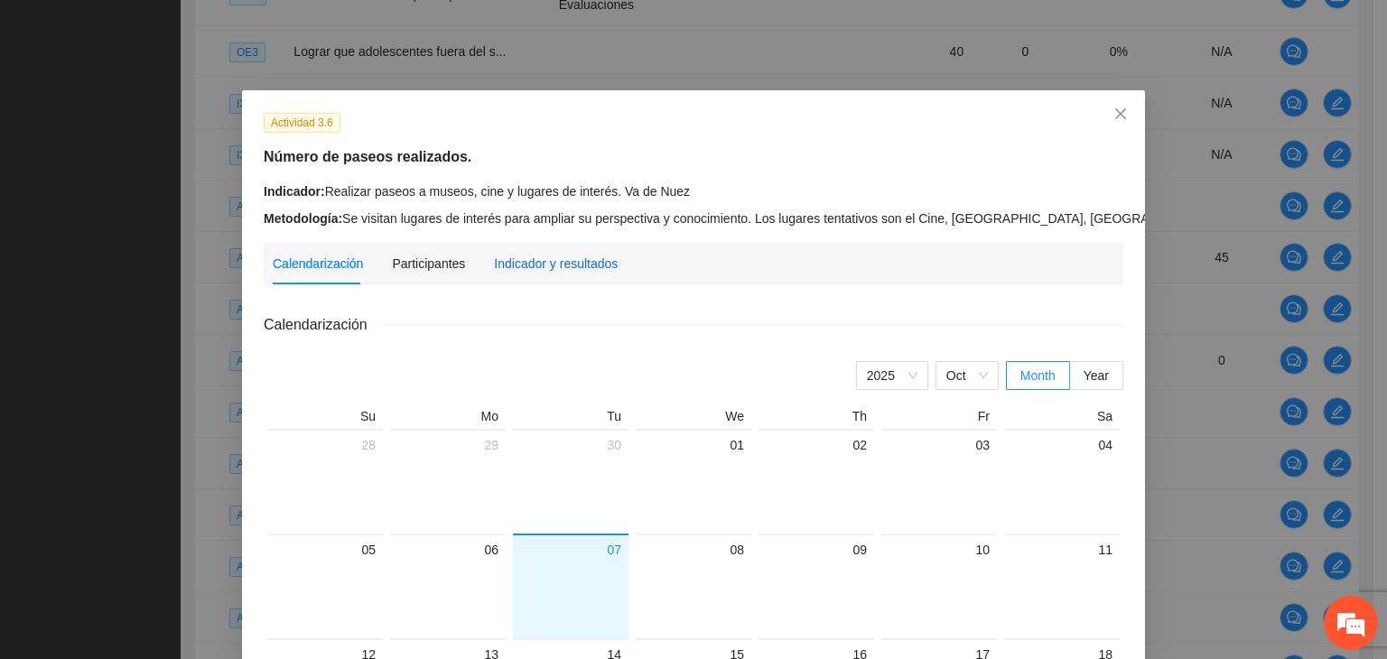
click at [526, 256] on div "Indicador y resultados" at bounding box center [556, 264] width 124 height 20
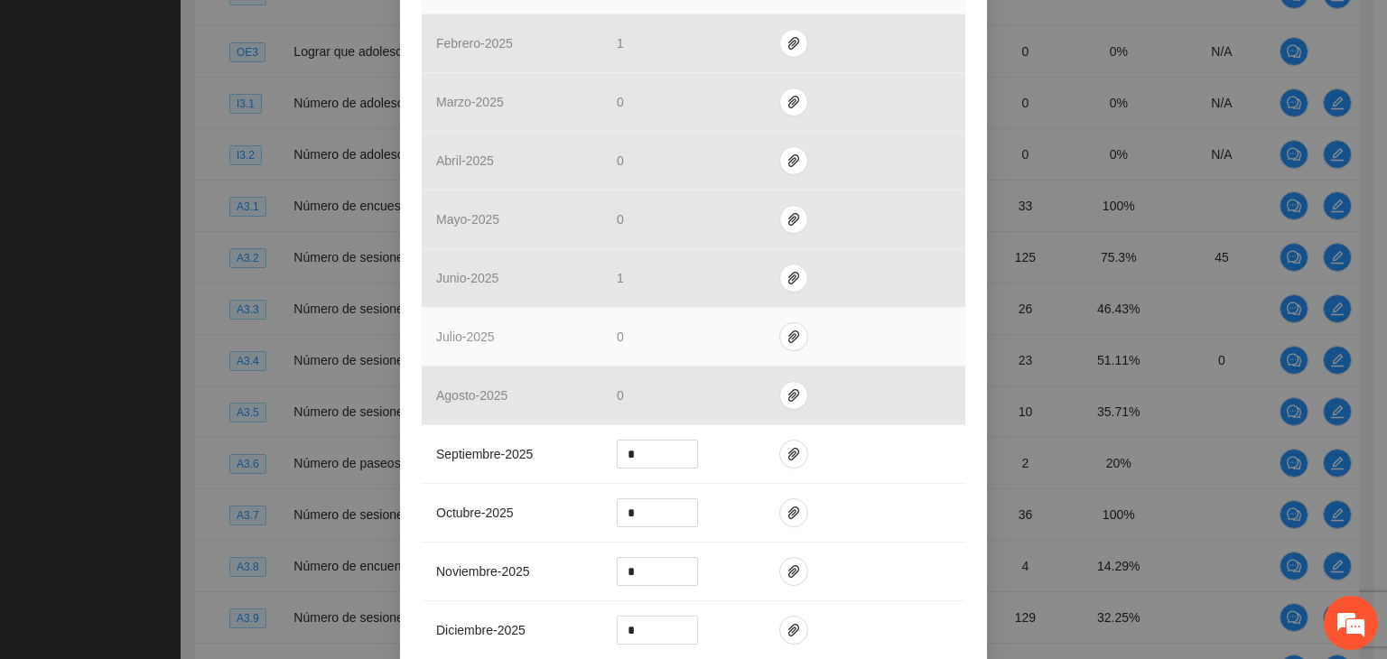
scroll to position [542, 0]
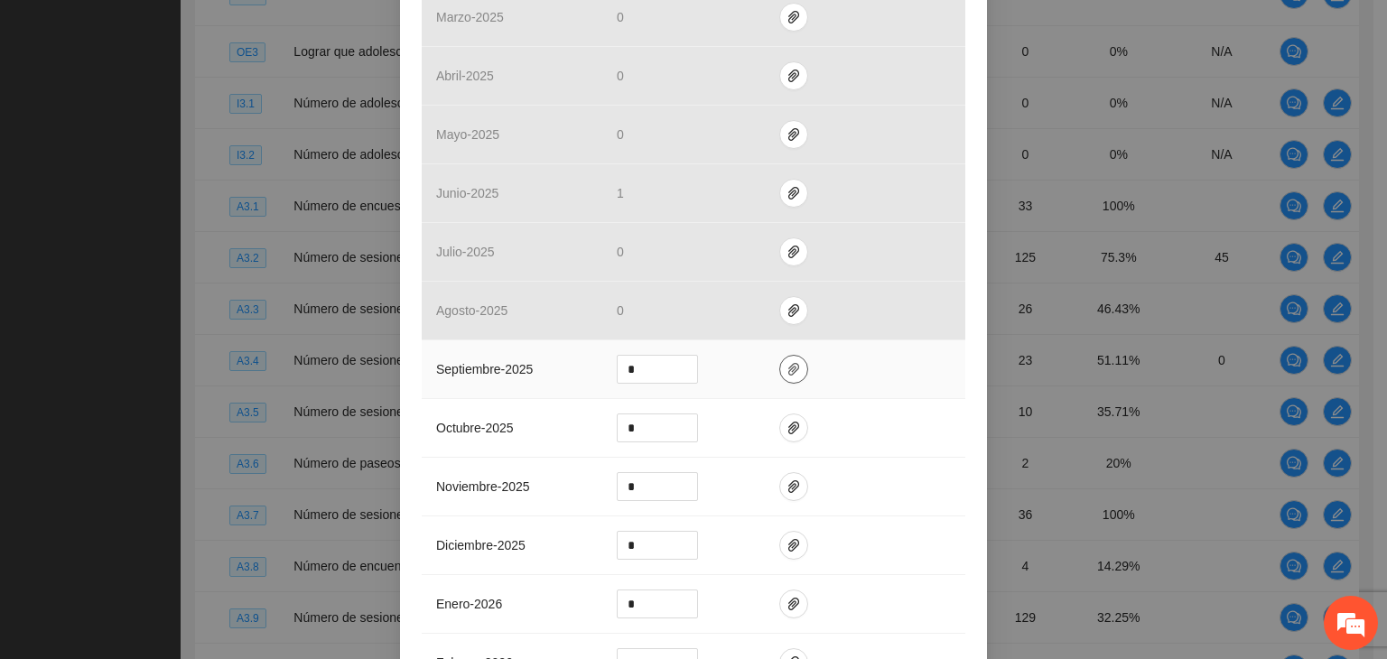
click at [788, 367] on icon "paper-clip" at bounding box center [794, 369] width 14 height 14
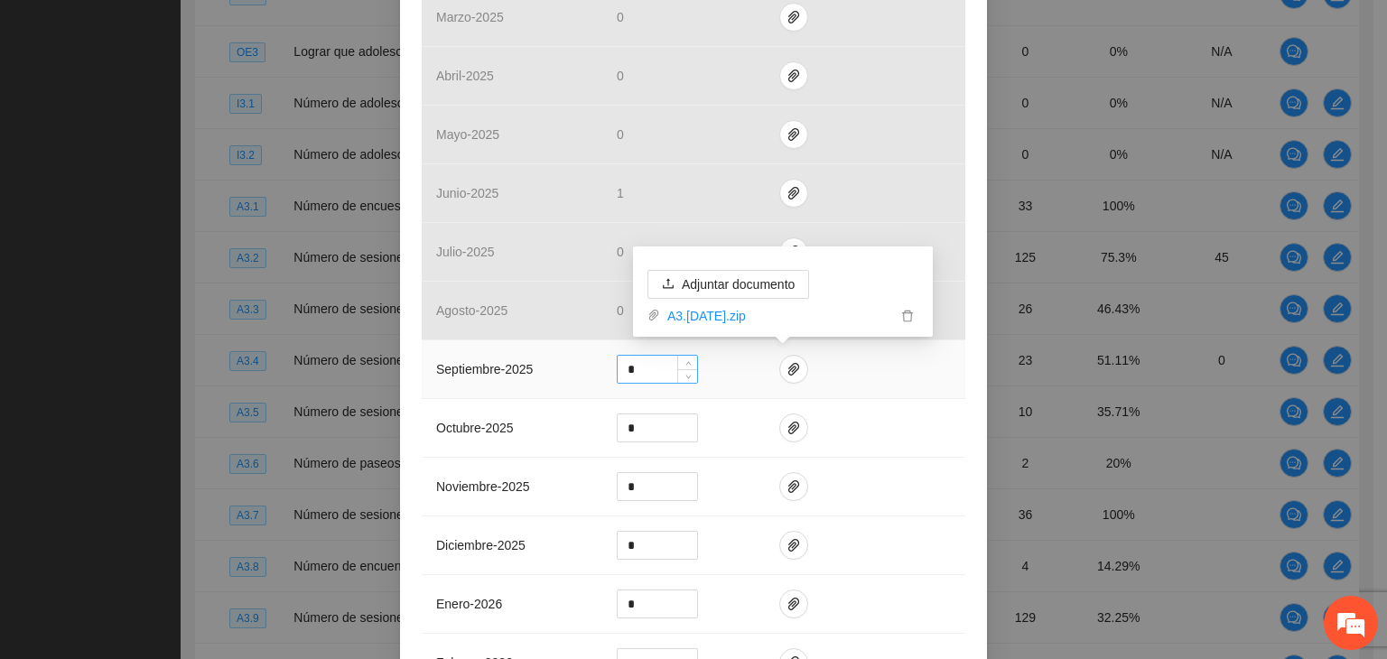
click at [622, 363] on input "*" at bounding box center [657, 369] width 79 height 27
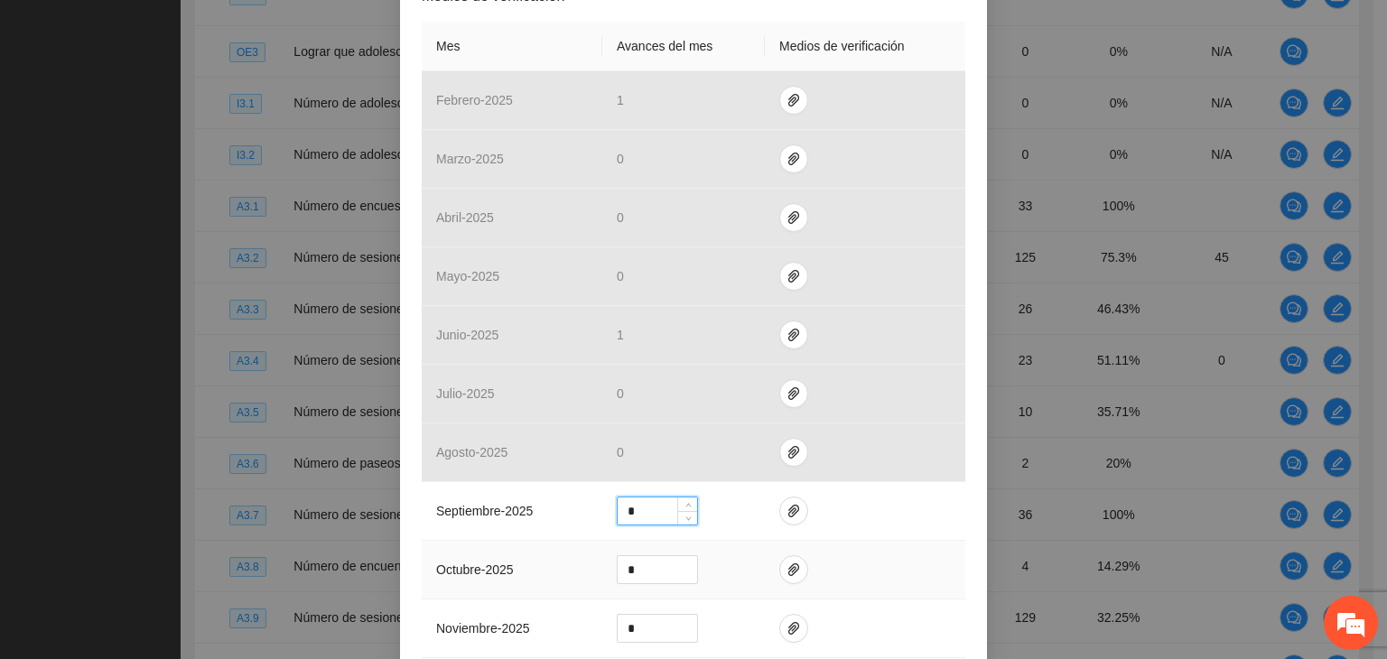
scroll to position [632, 0]
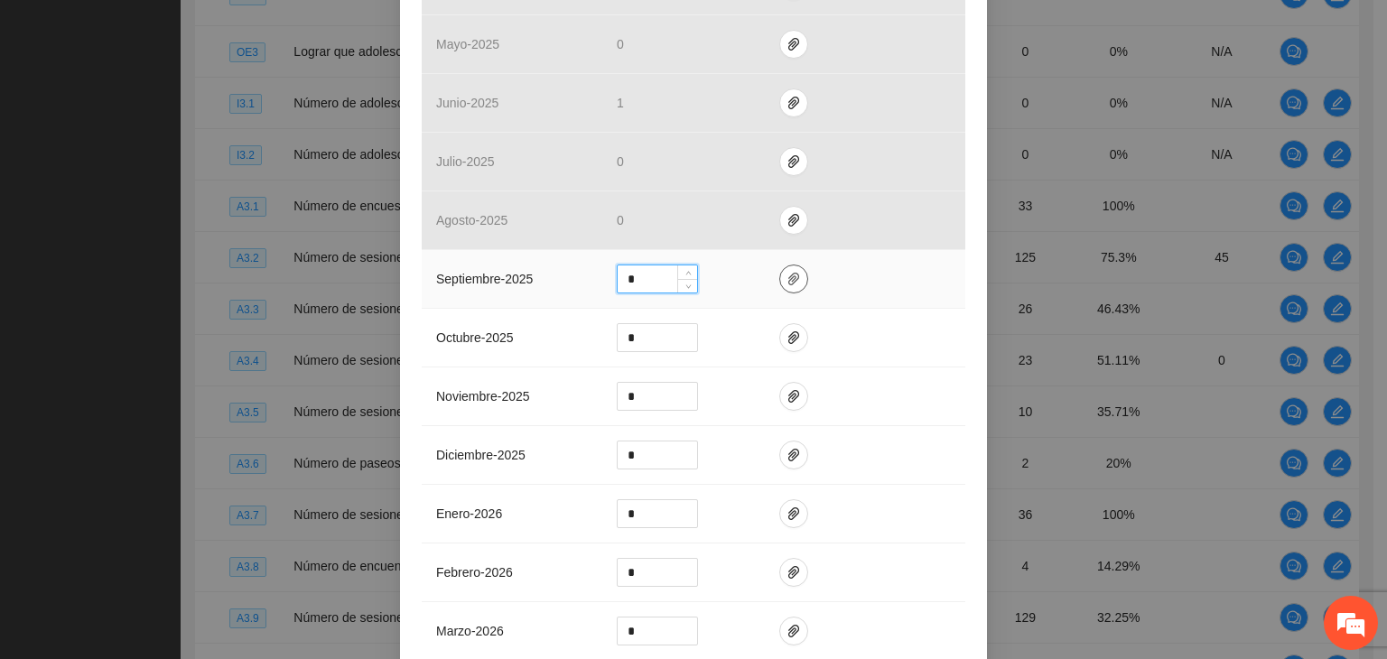
type input "*"
click at [779, 287] on button "button" at bounding box center [793, 279] width 29 height 29
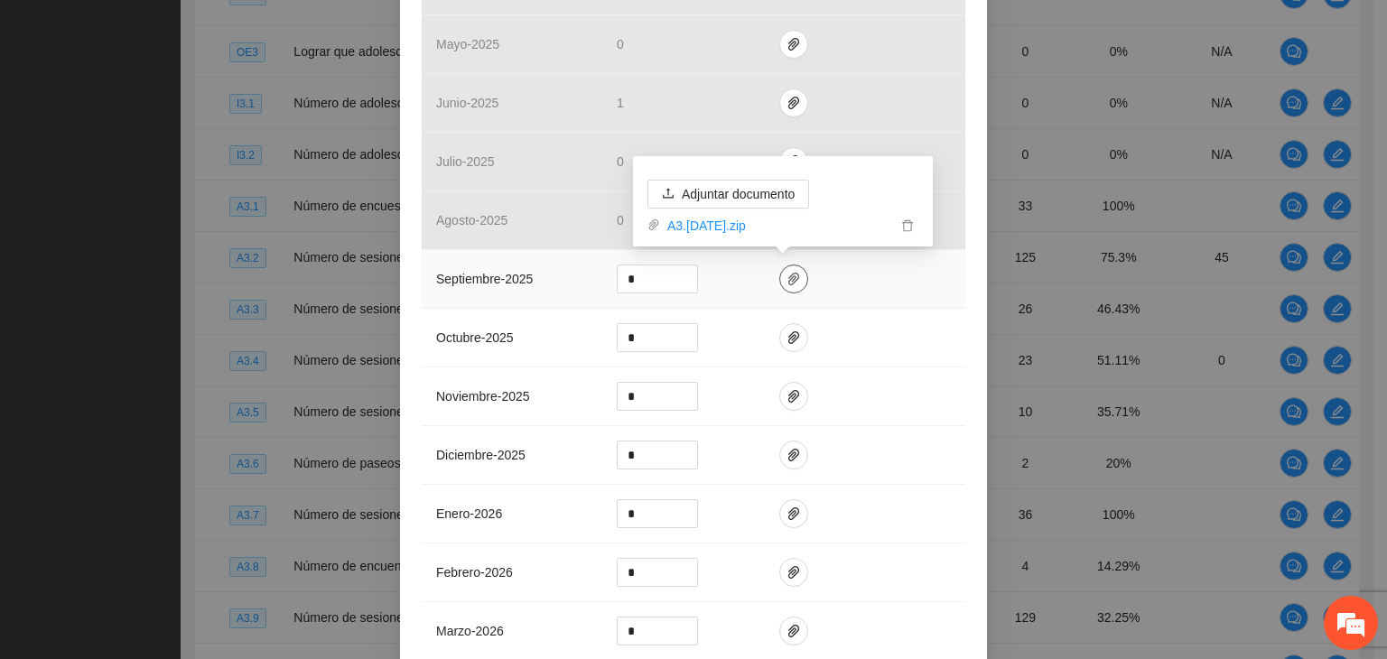
click at [787, 272] on icon "paper-clip" at bounding box center [794, 279] width 14 height 14
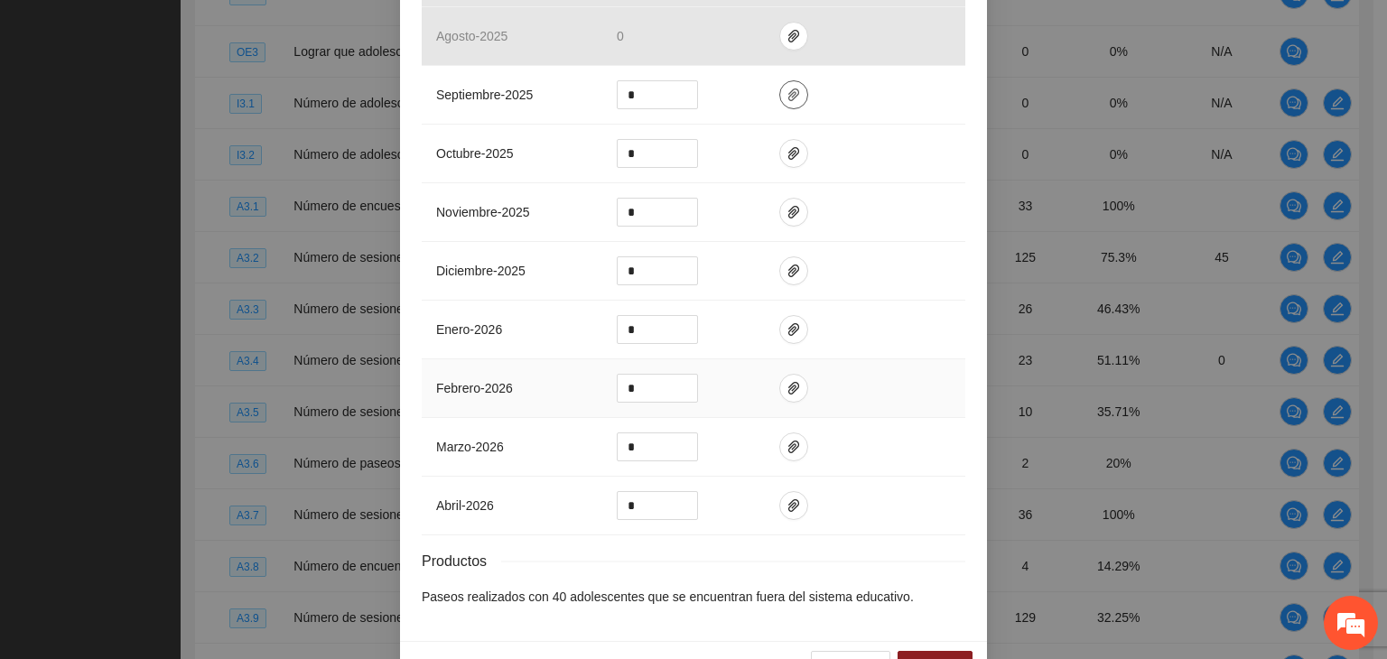
scroll to position [865, 0]
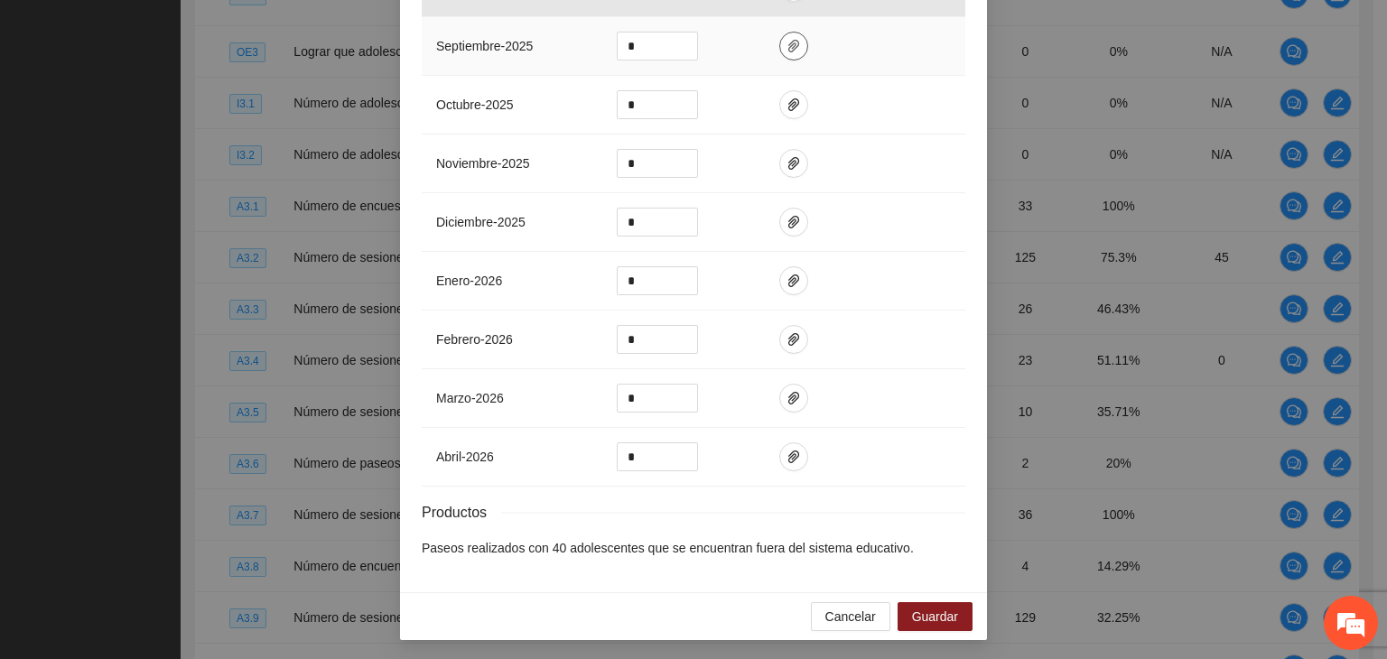
click at [780, 43] on span "paper-clip" at bounding box center [793, 46] width 27 height 14
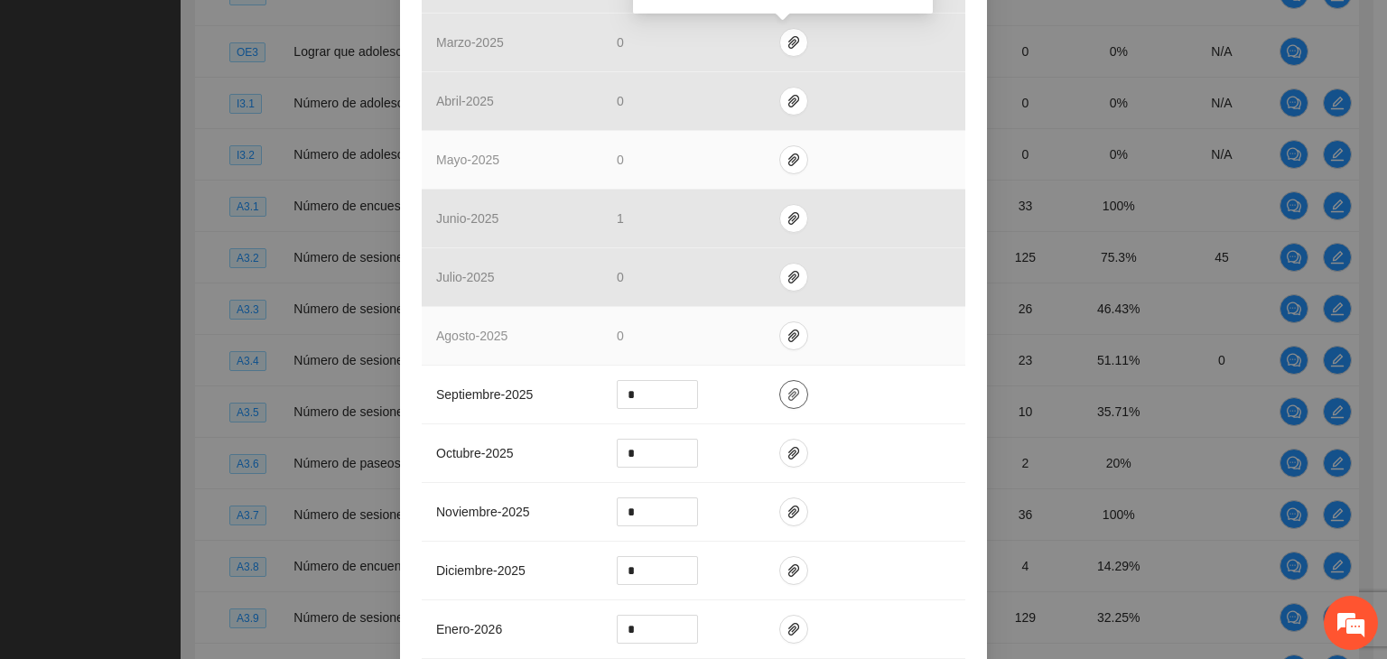
scroll to position [504, 0]
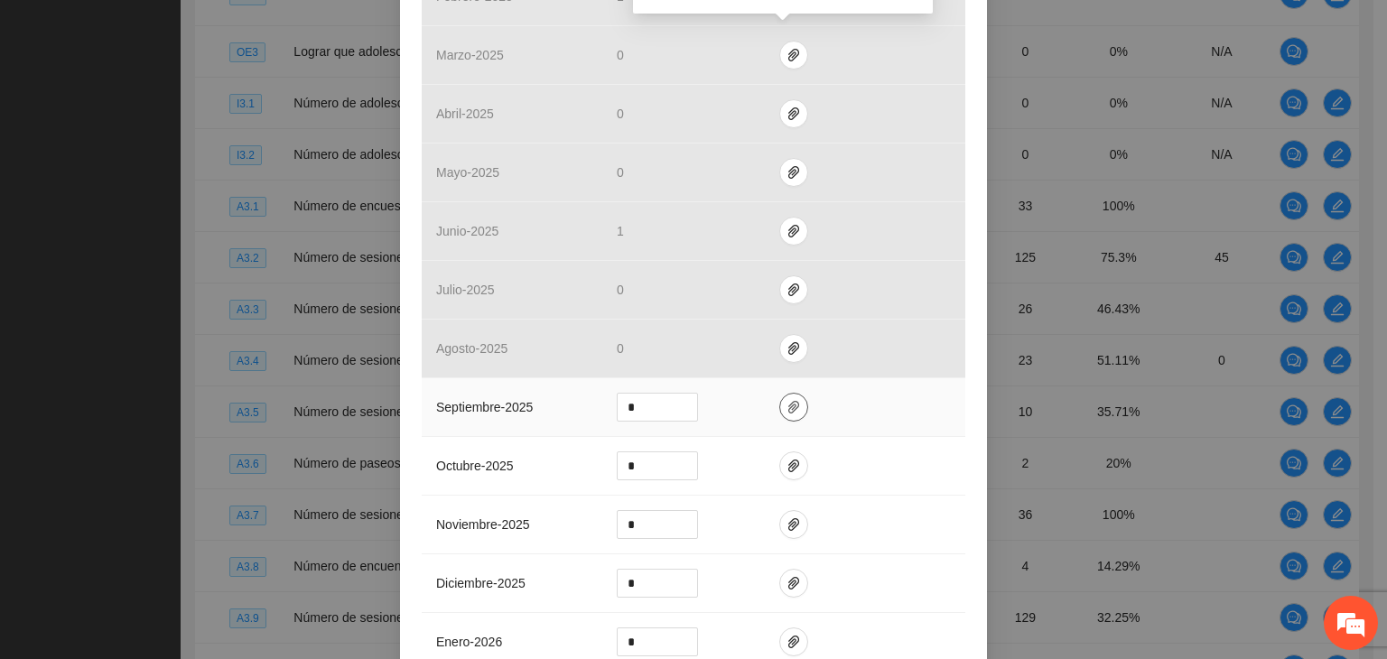
click at [787, 412] on icon "paper-clip" at bounding box center [794, 407] width 14 height 14
click at [787, 410] on icon "paper-clip" at bounding box center [794, 407] width 14 height 14
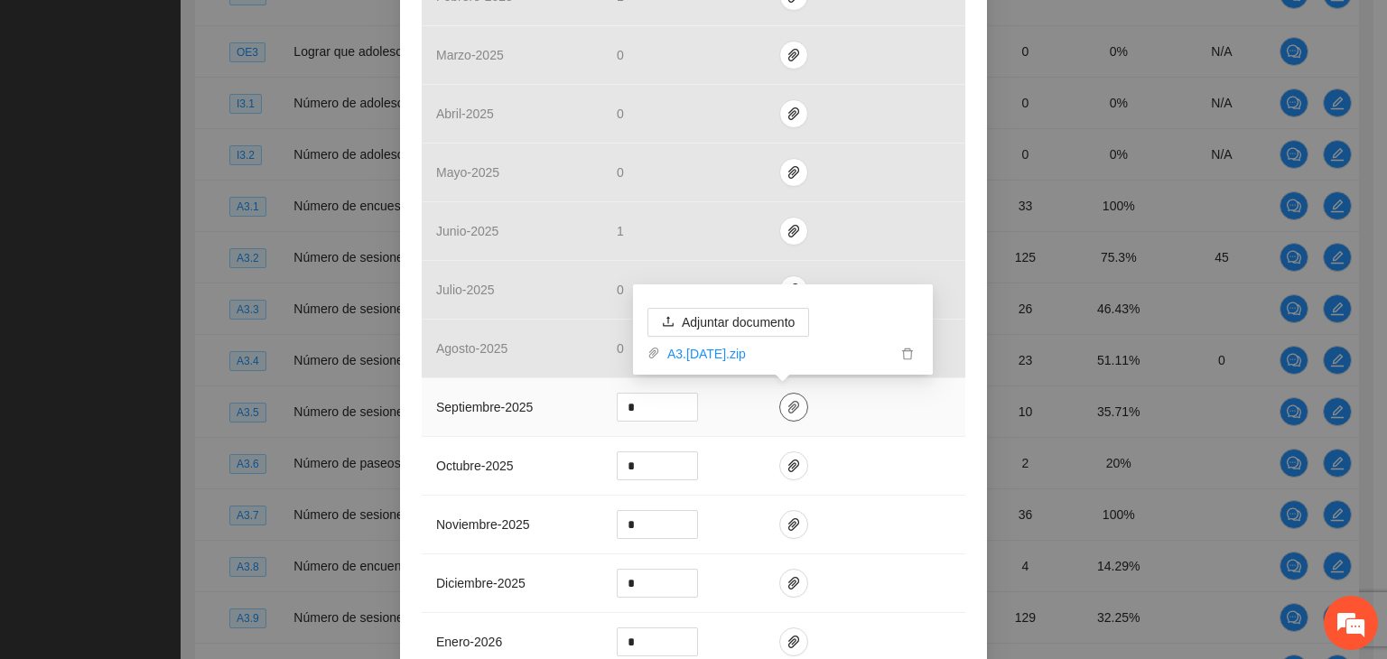
click at [787, 409] on icon "paper-clip" at bounding box center [794, 407] width 14 height 14
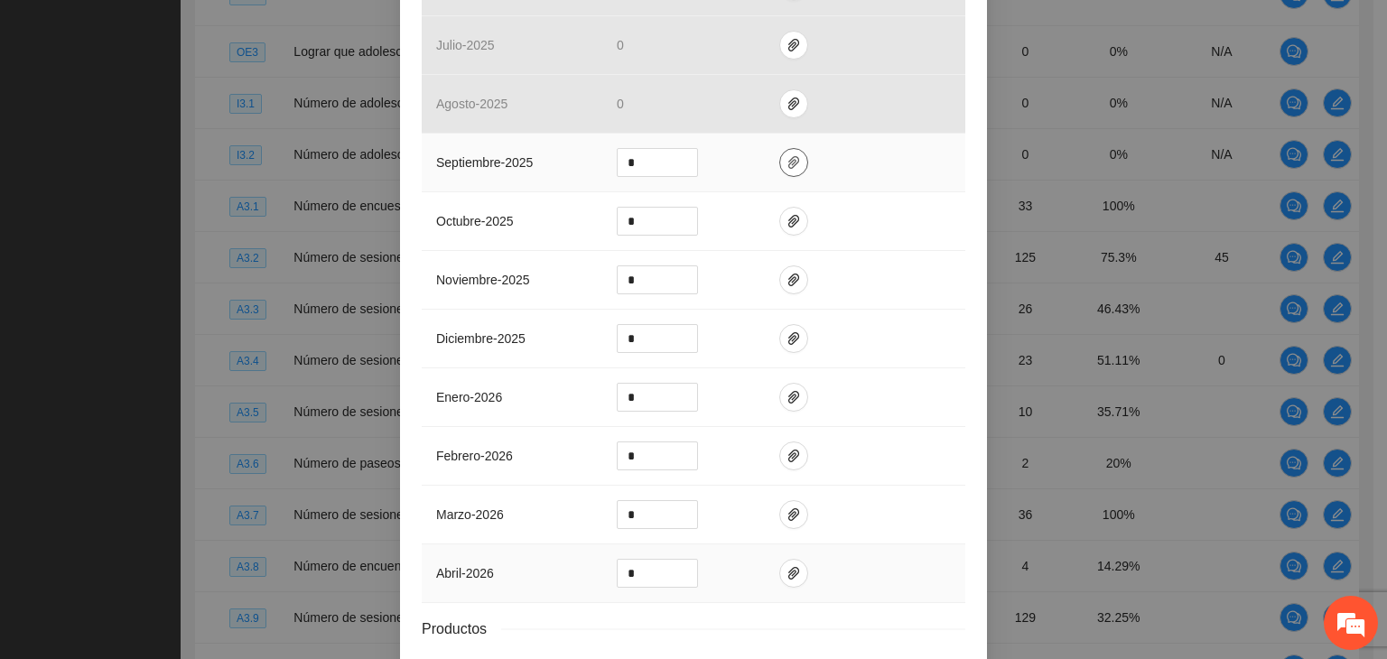
scroll to position [865, 0]
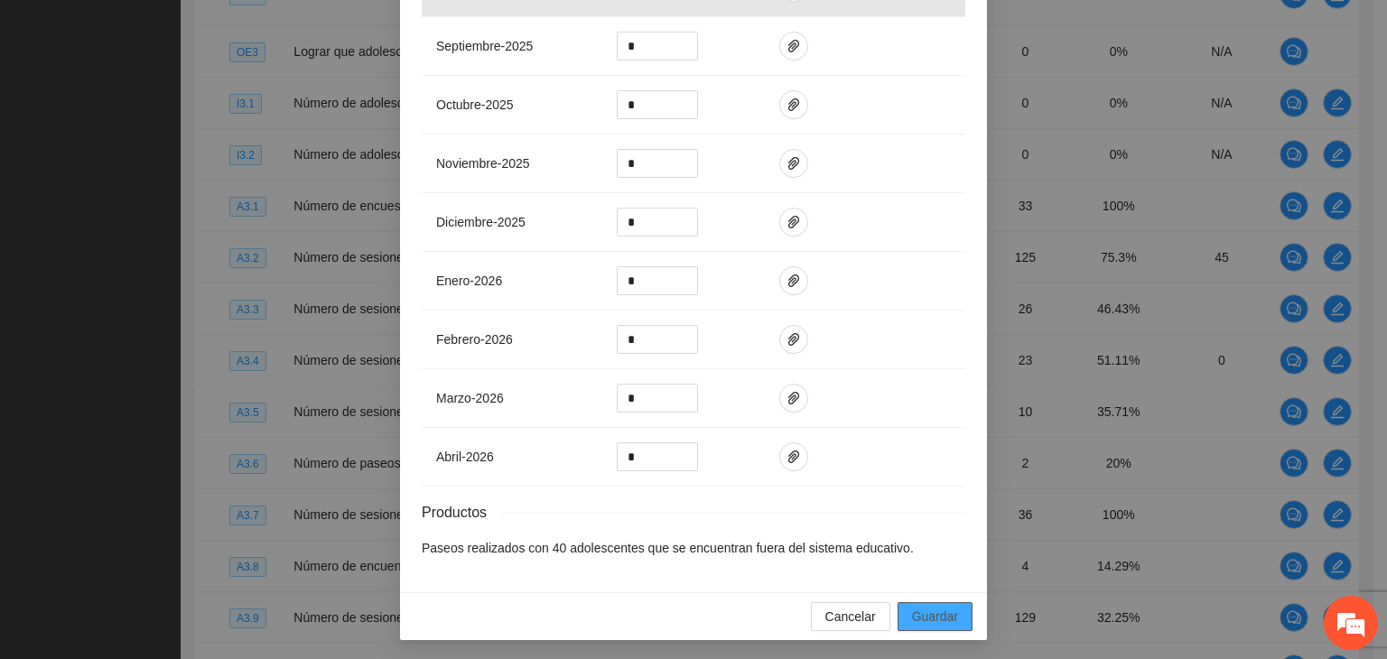
click at [928, 617] on span "Guardar" at bounding box center [935, 617] width 46 height 20
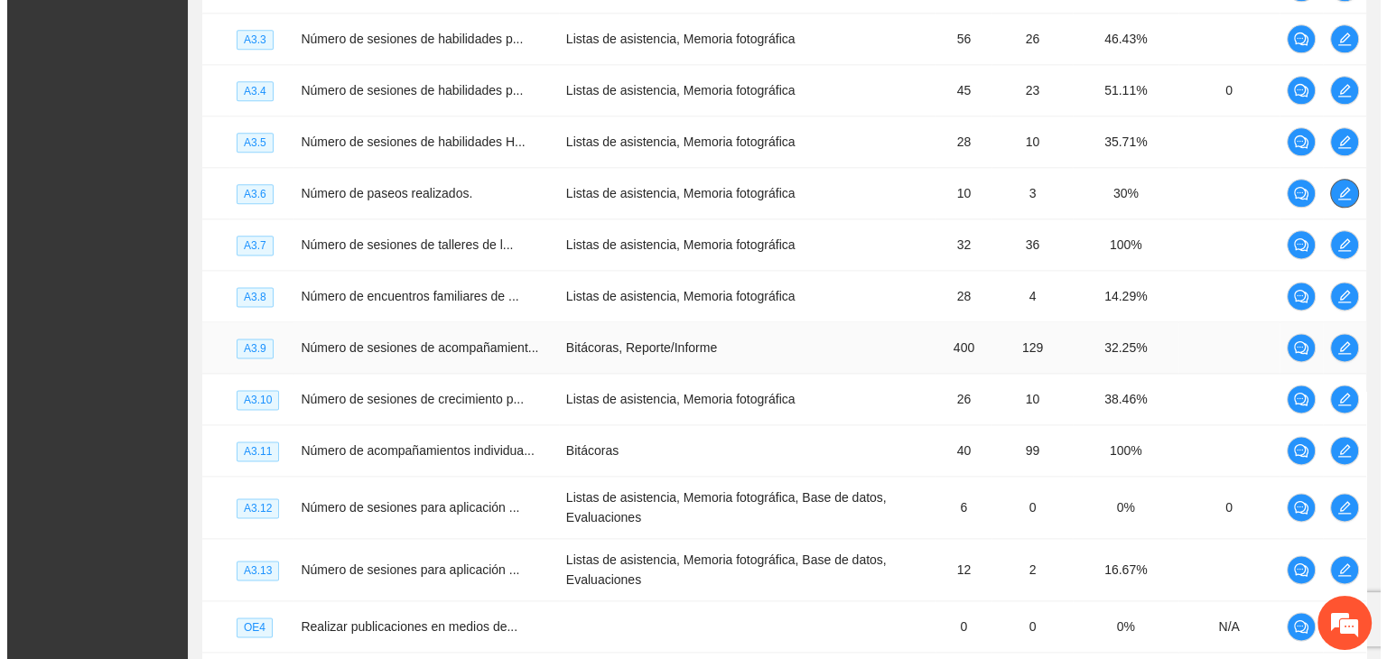
scroll to position [2325, 0]
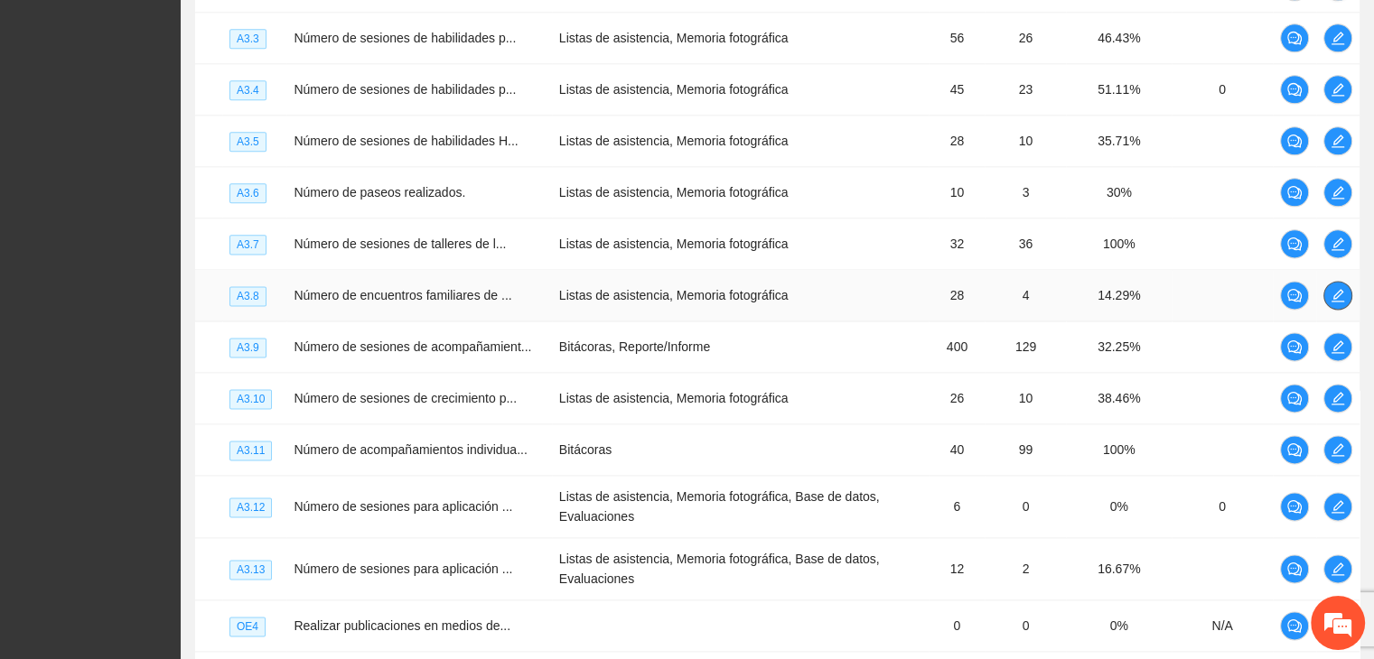
click at [1350, 303] on span "edit" at bounding box center [1337, 295] width 27 height 14
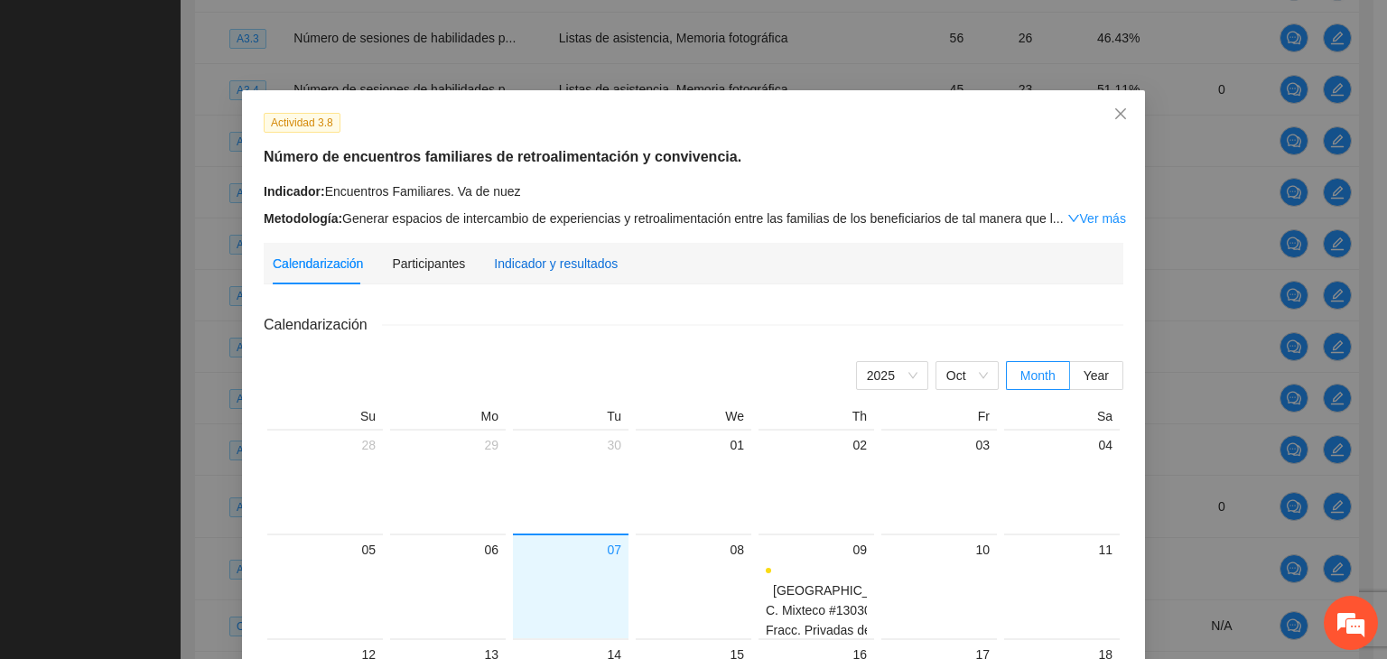
click at [518, 256] on div "Indicador y resultados" at bounding box center [556, 264] width 124 height 20
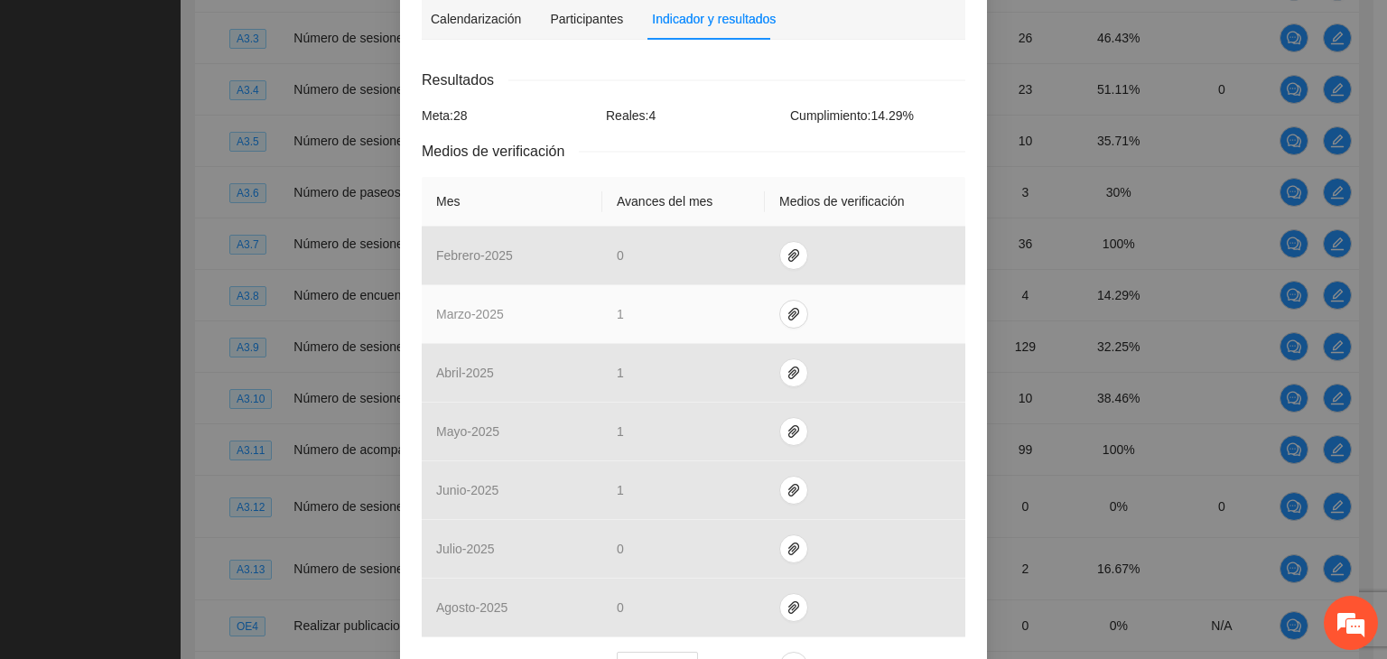
scroll to position [452, 0]
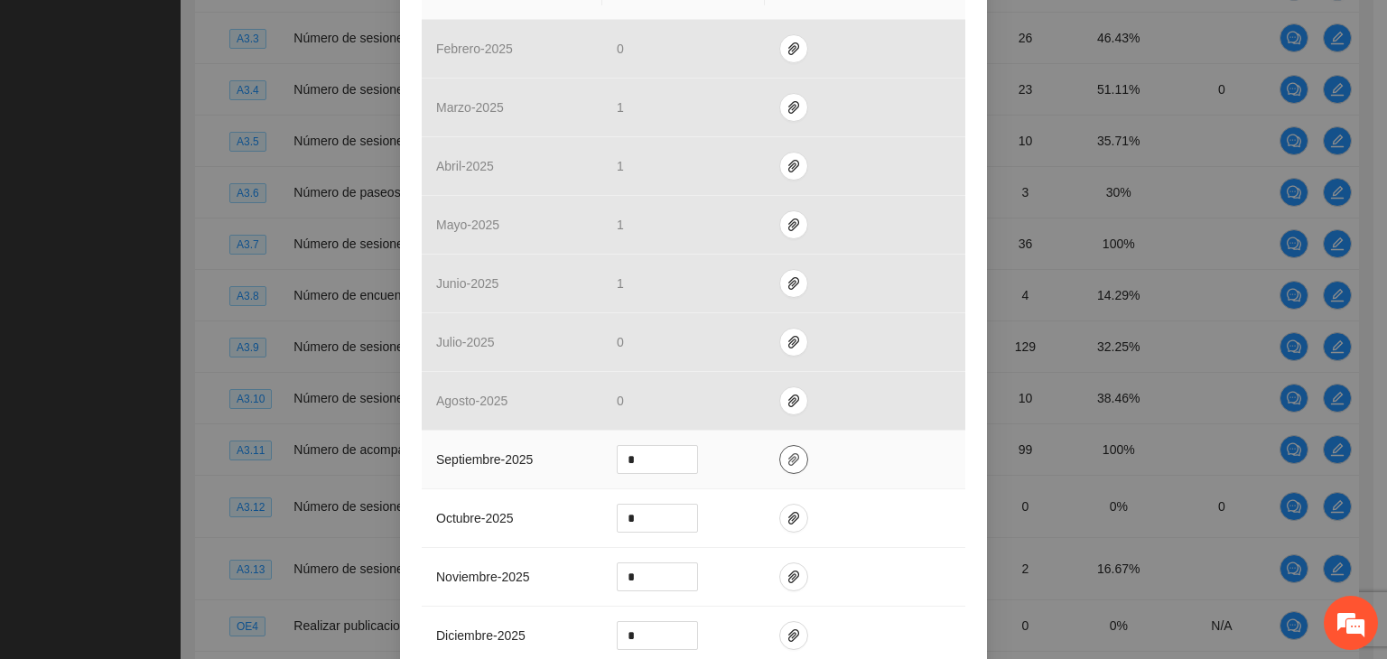
click at [793, 456] on span "paper-clip" at bounding box center [793, 459] width 27 height 14
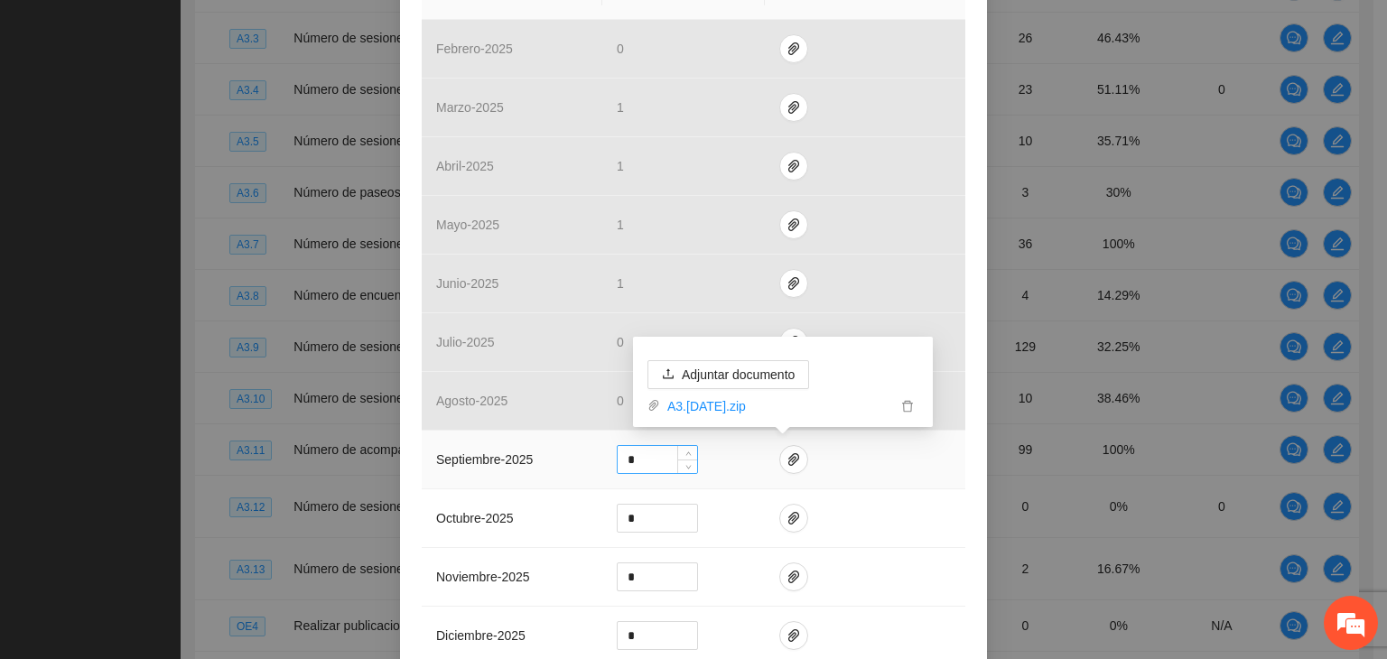
click at [646, 454] on input "*" at bounding box center [657, 459] width 79 height 27
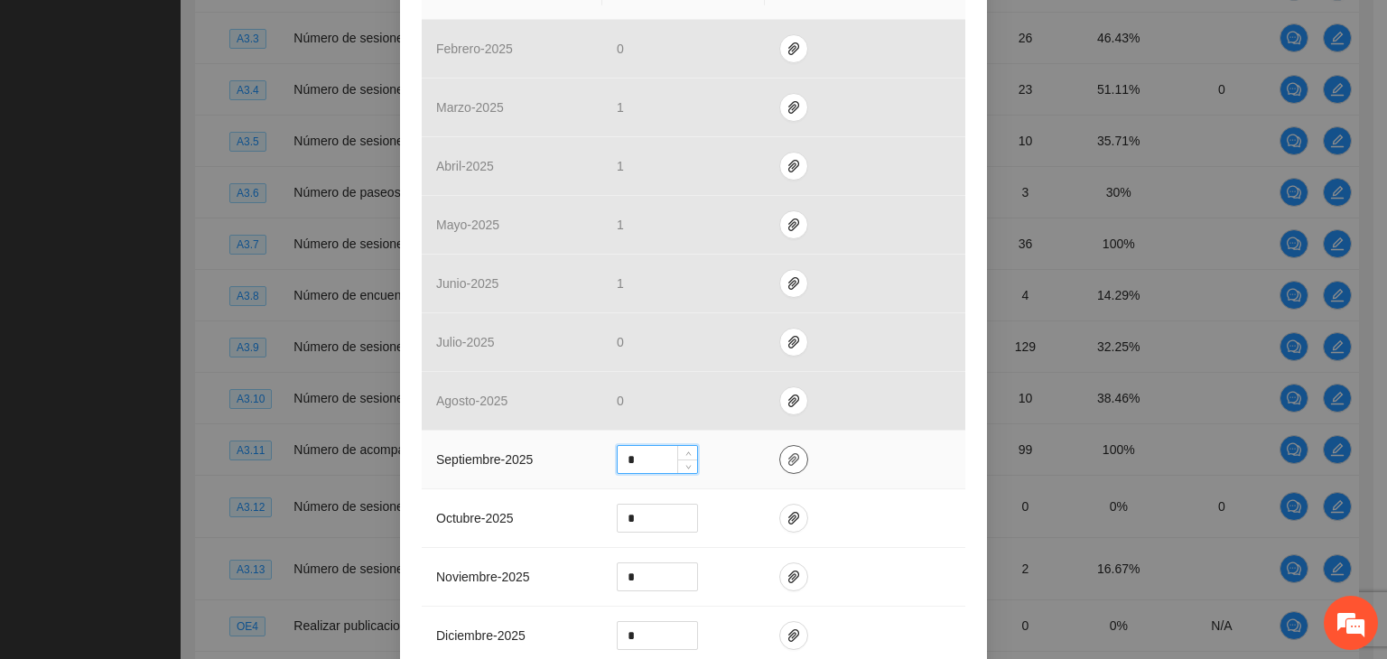
type input "*"
click at [787, 458] on icon "paper-clip" at bounding box center [794, 459] width 14 height 14
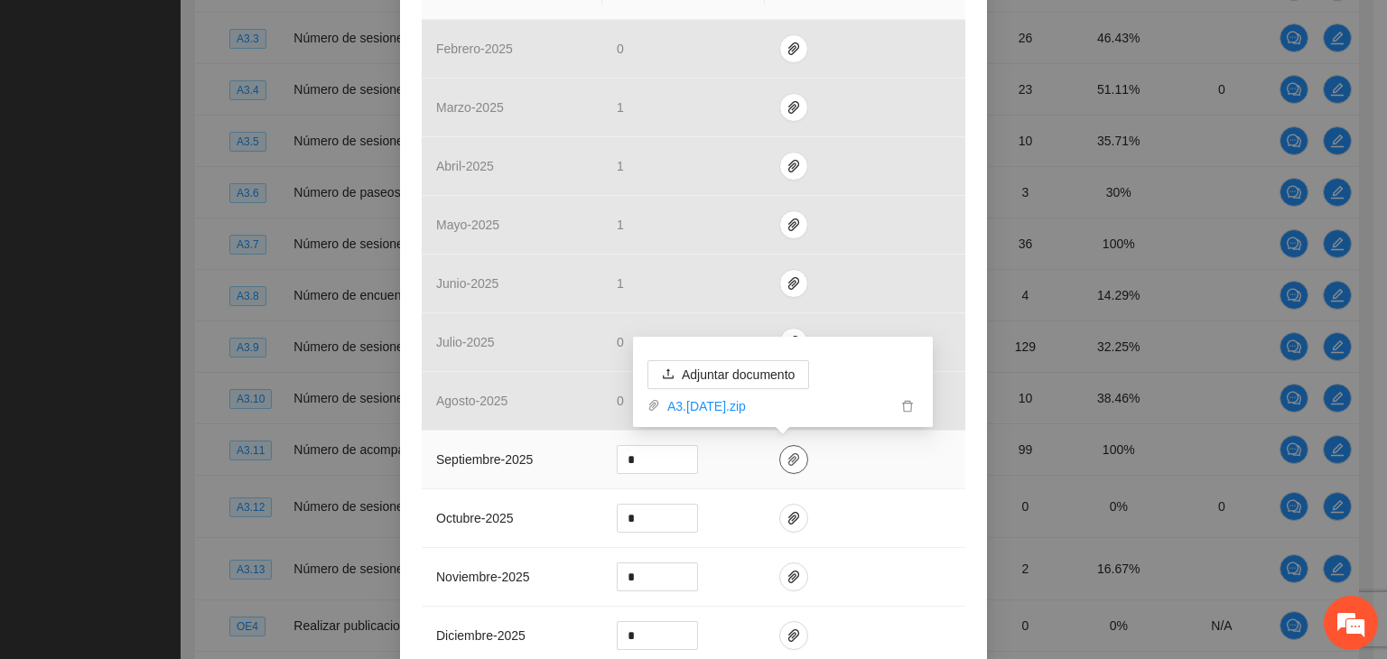
click at [788, 458] on icon "paper-clip" at bounding box center [793, 459] width 11 height 13
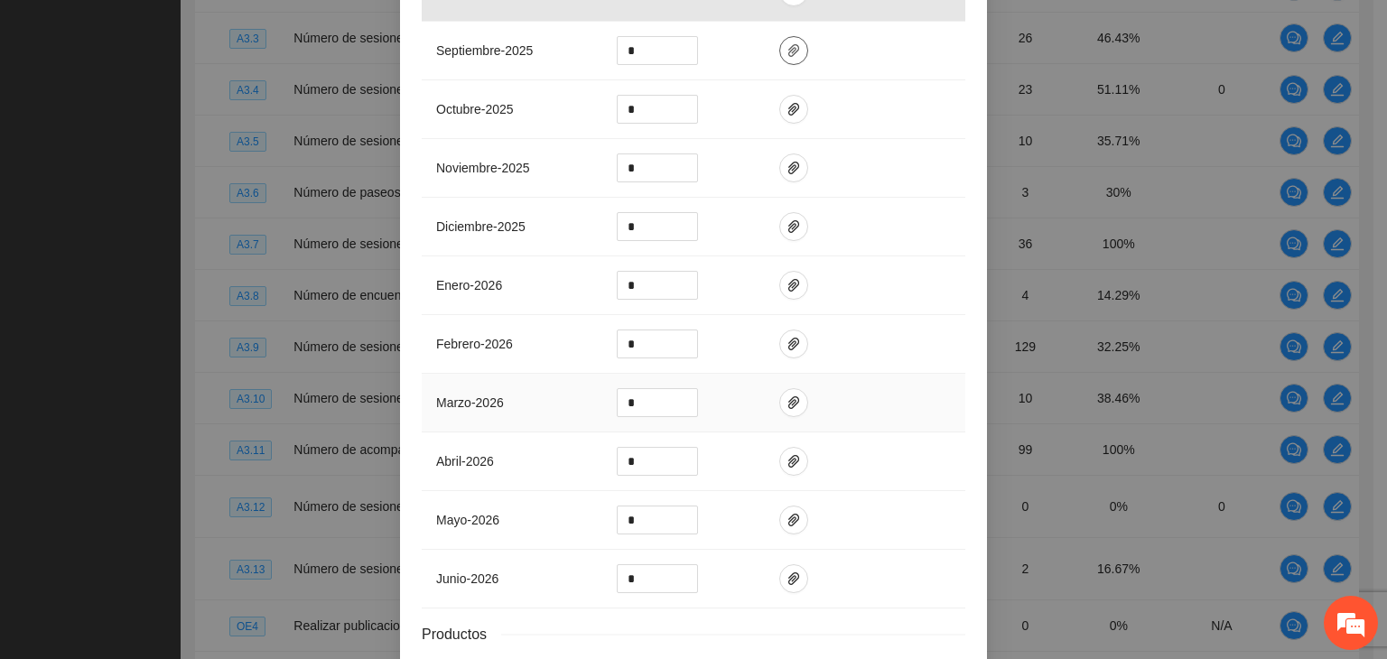
scroll to position [983, 0]
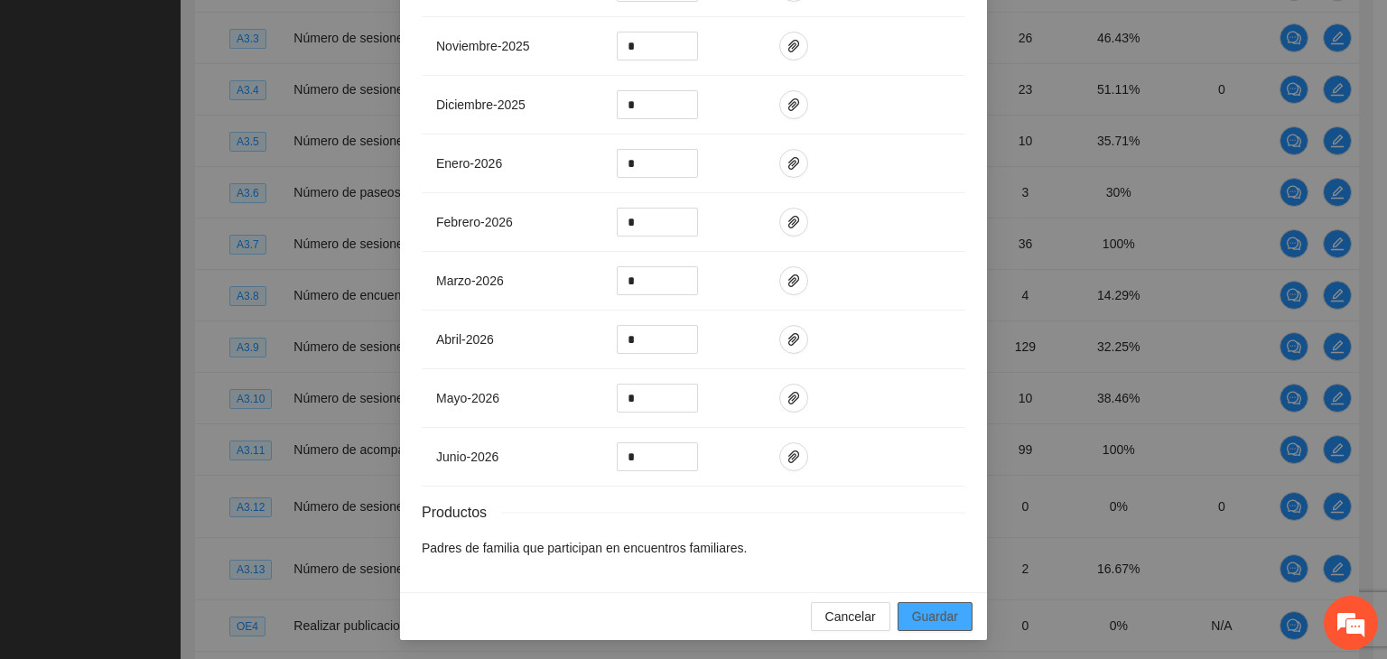
click at [931, 615] on span "Guardar" at bounding box center [935, 617] width 46 height 20
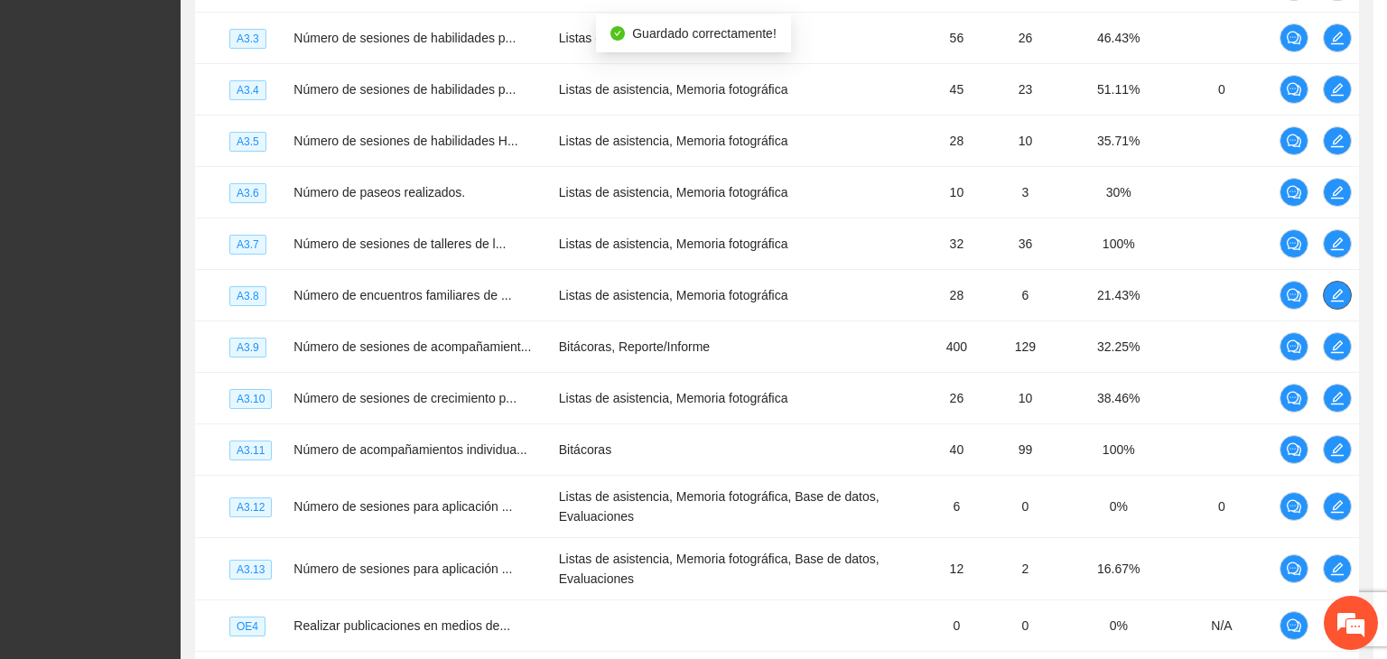
scroll to position [0, 0]
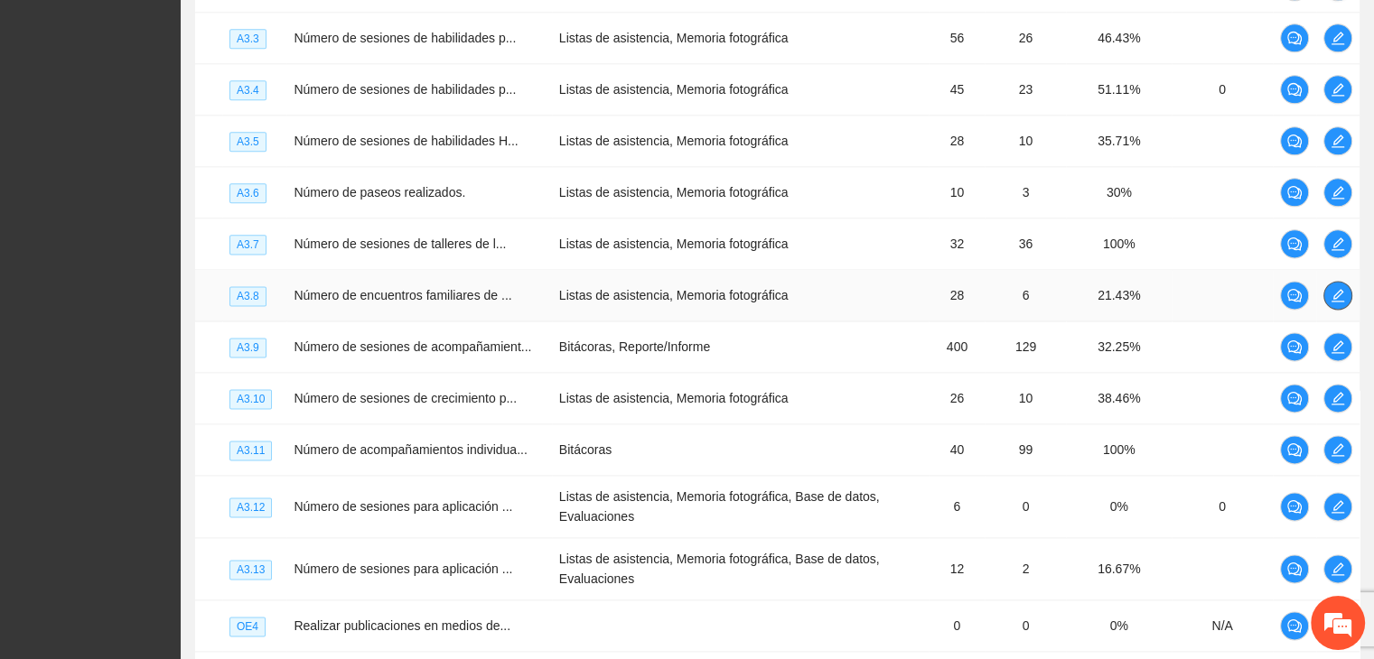
click at [1339, 303] on icon "edit" at bounding box center [1337, 295] width 14 height 14
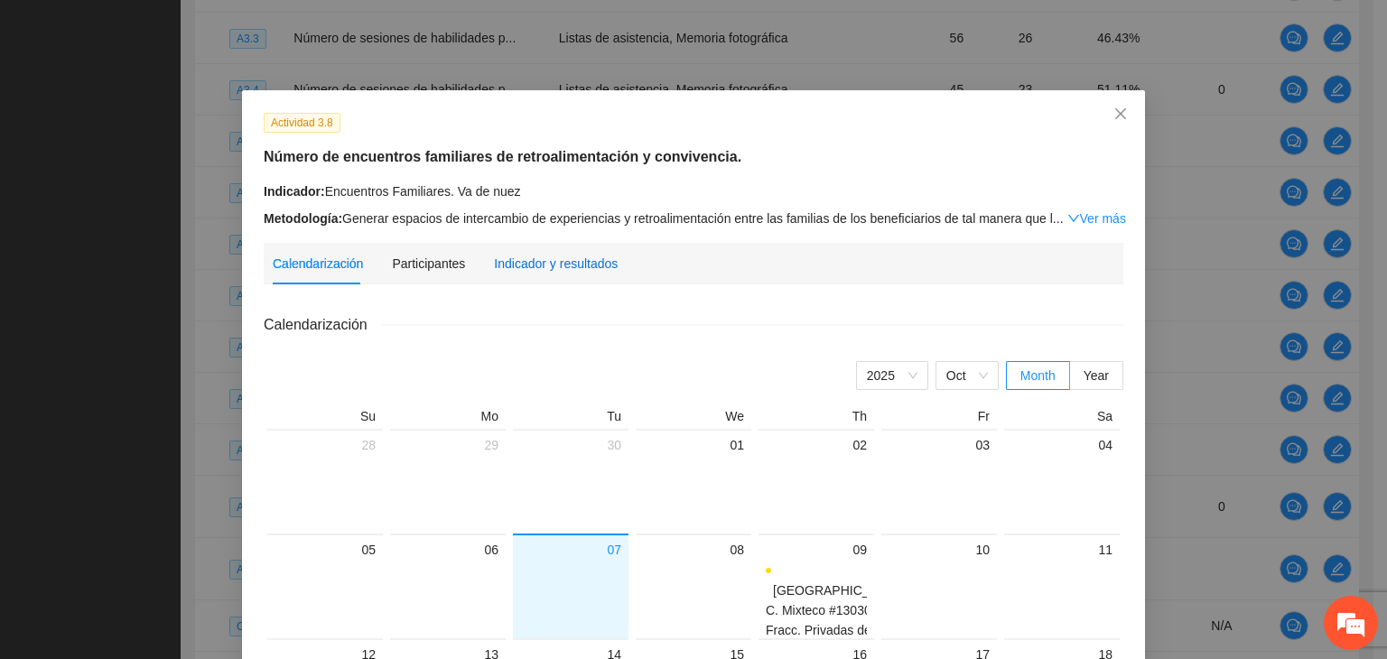
click at [546, 272] on div "Indicador y resultados" at bounding box center [556, 264] width 124 height 20
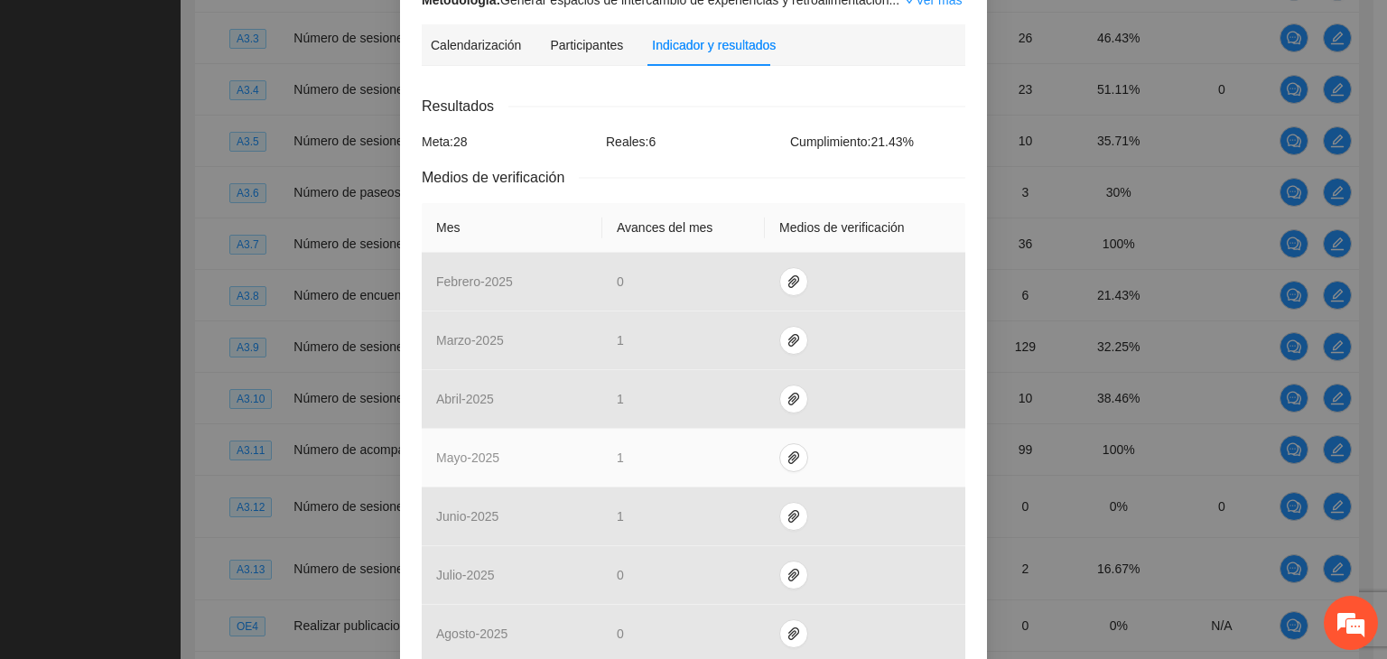
scroll to position [542, 0]
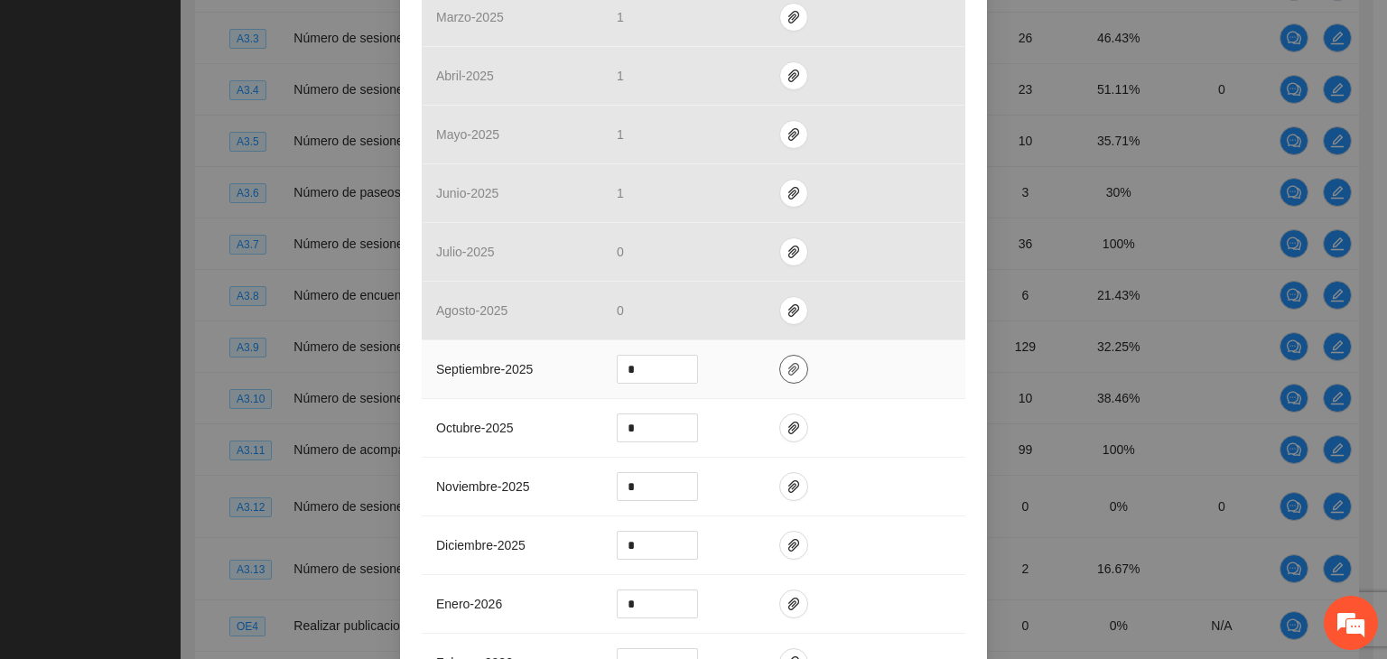
click at [788, 368] on icon "paper-clip" at bounding box center [794, 369] width 14 height 14
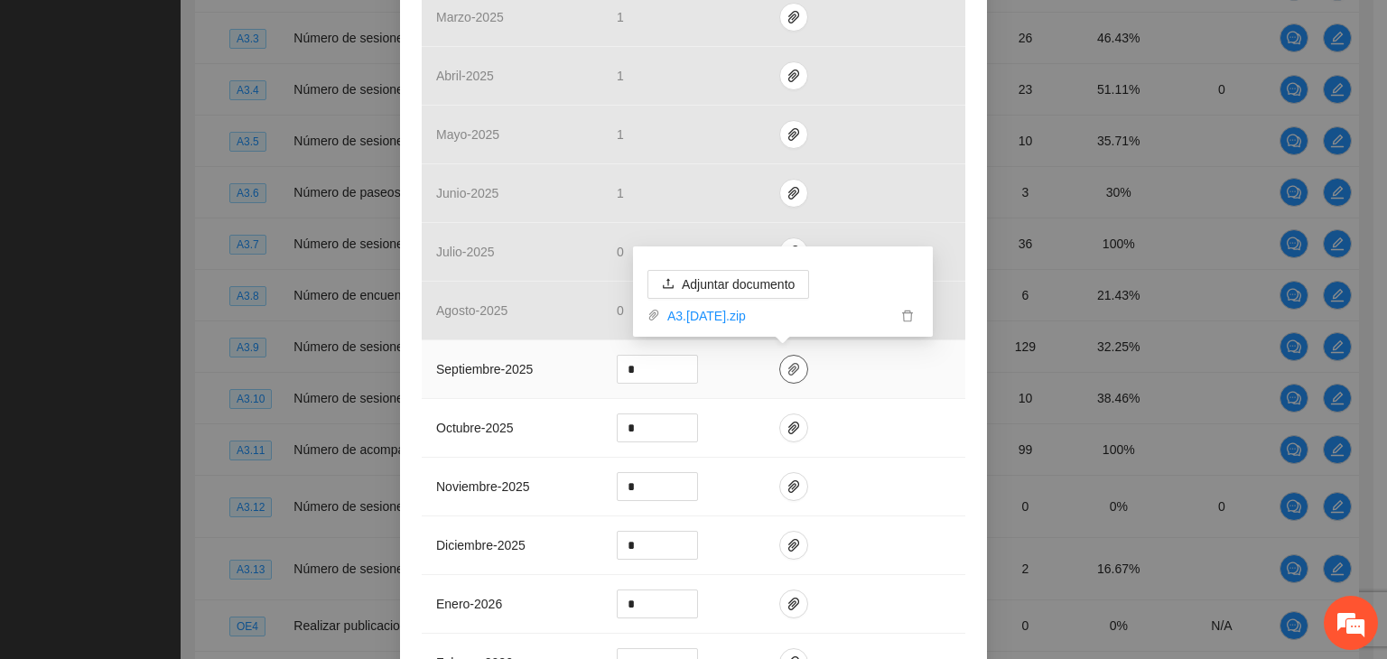
click at [788, 368] on icon "paper-clip" at bounding box center [794, 369] width 14 height 14
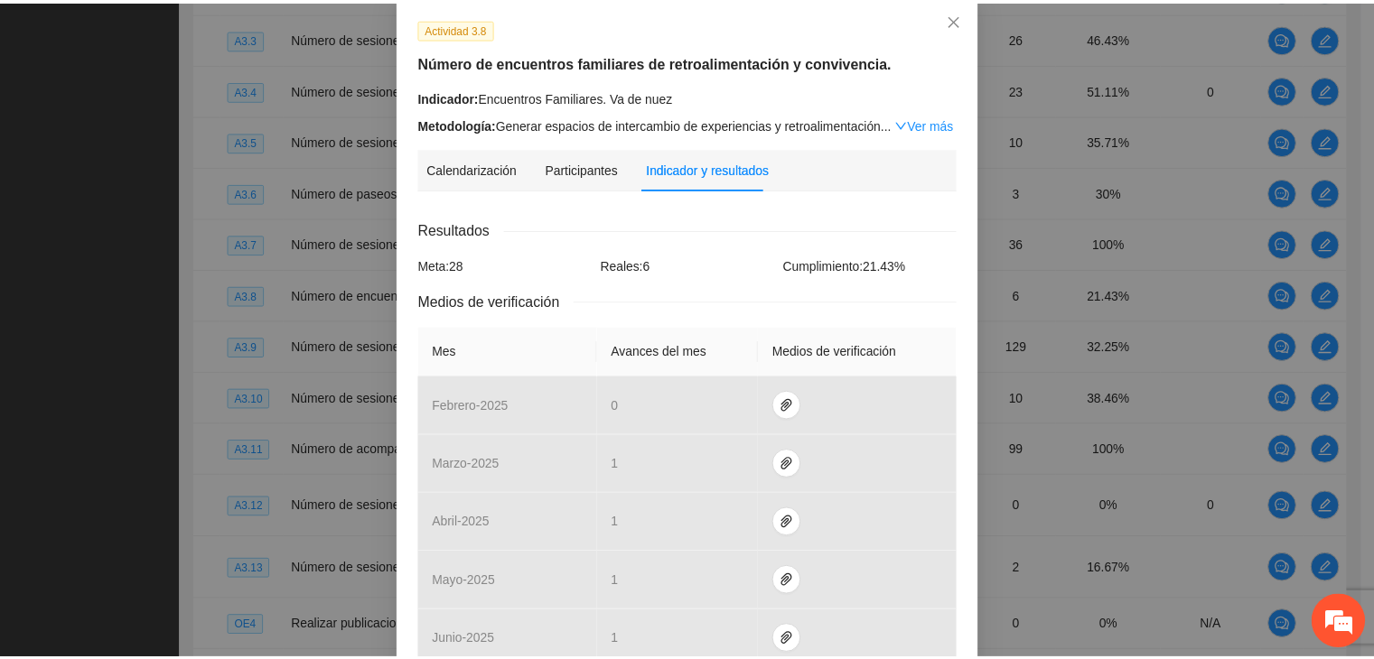
scroll to position [0, 0]
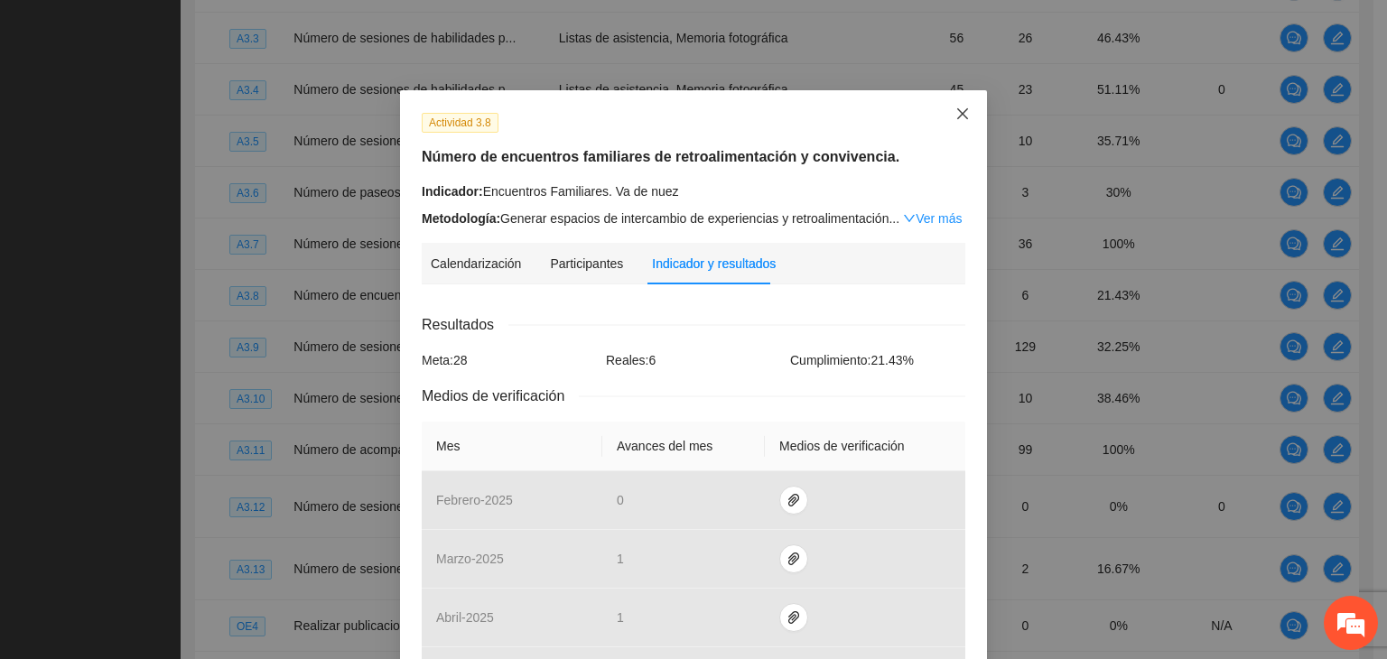
click at [957, 117] on icon "close" at bounding box center [962, 113] width 11 height 11
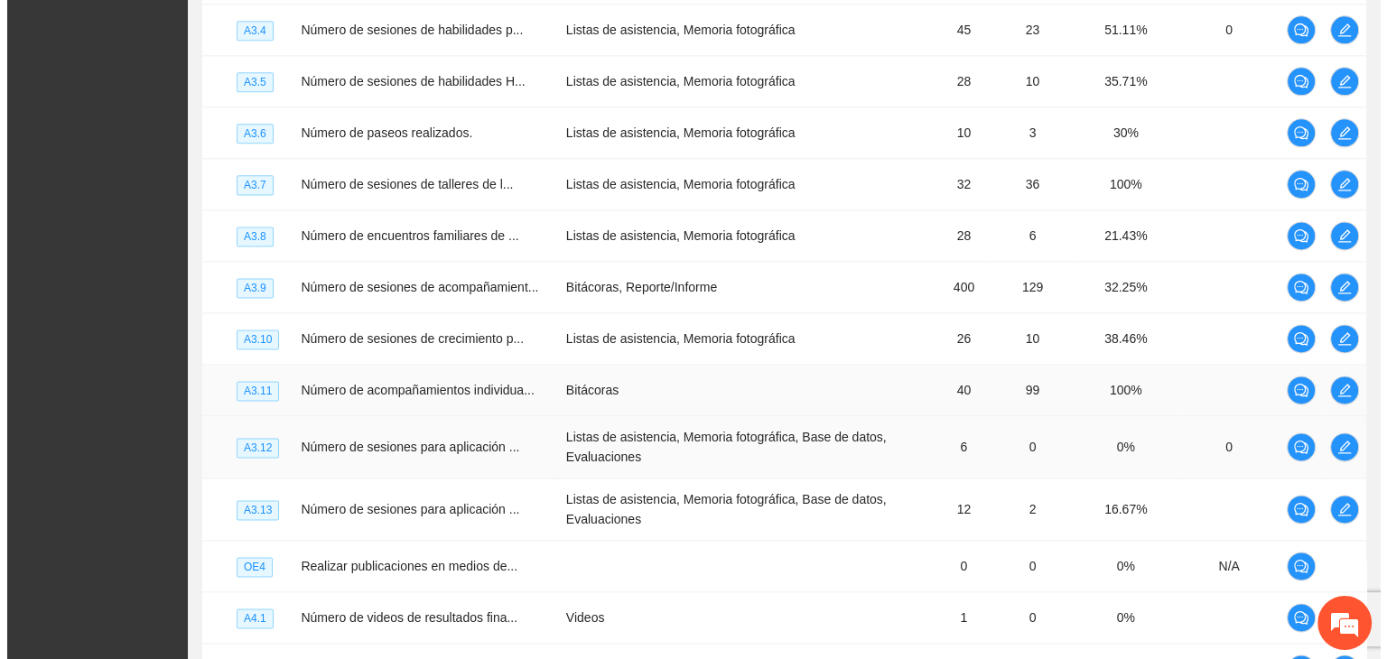
scroll to position [2415, 0]
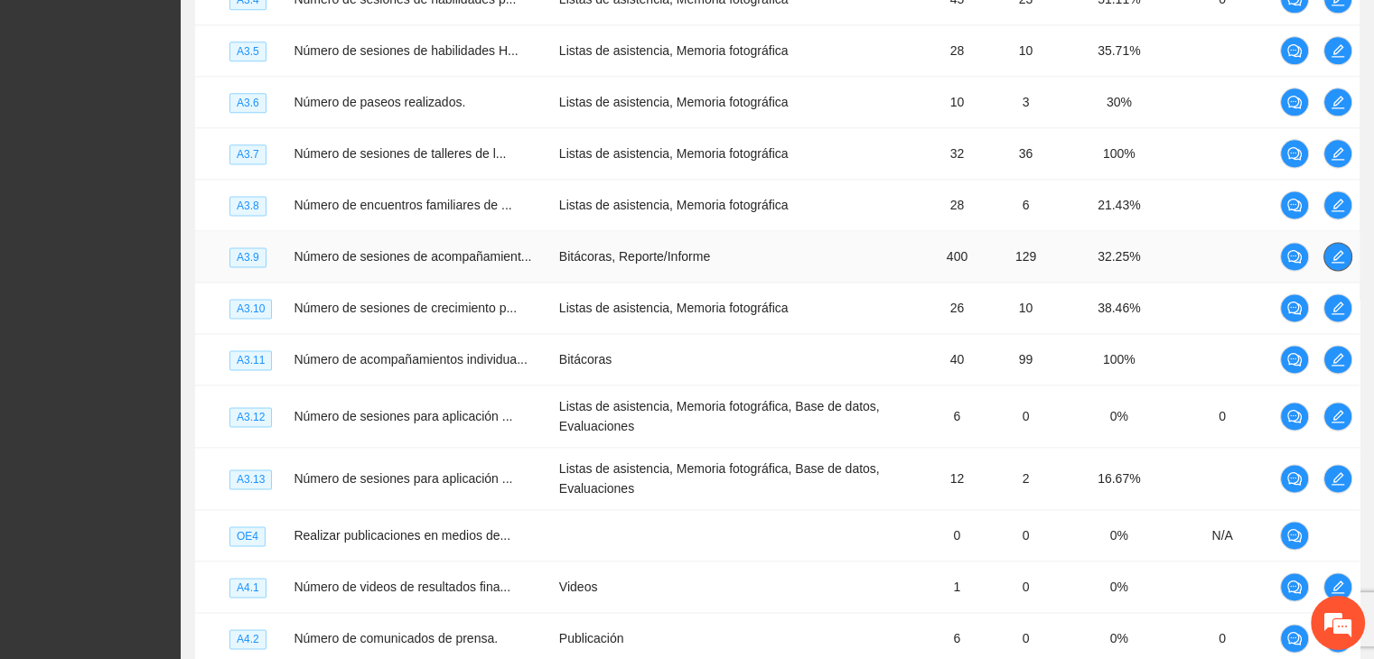
click at [1342, 271] on button "button" at bounding box center [1337, 256] width 29 height 29
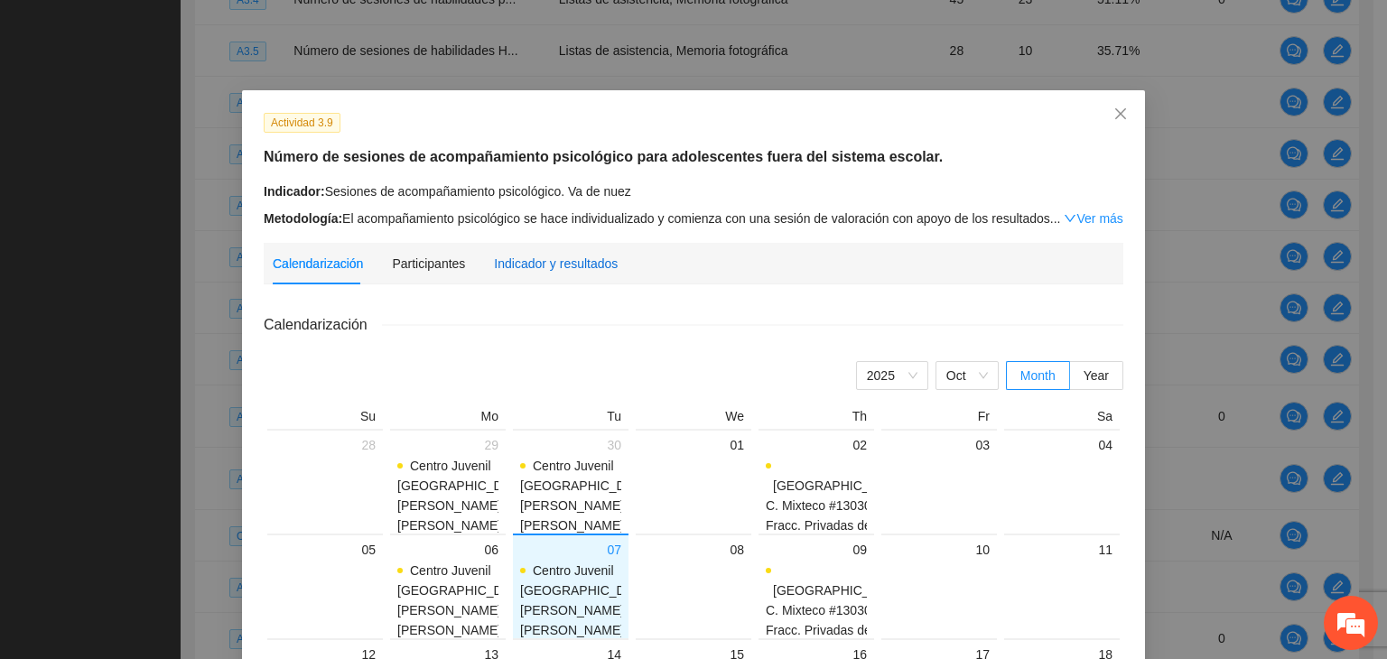
click at [589, 266] on div "Indicador y resultados" at bounding box center [556, 264] width 124 height 20
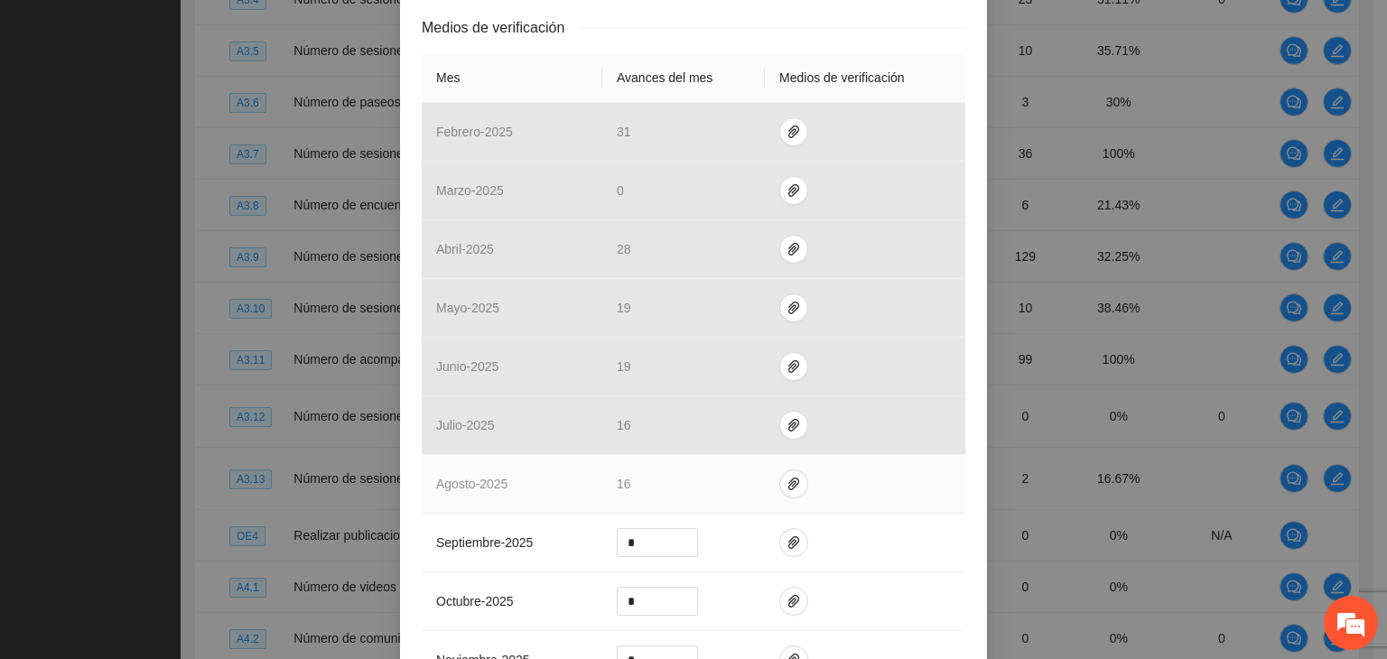
scroll to position [452, 0]
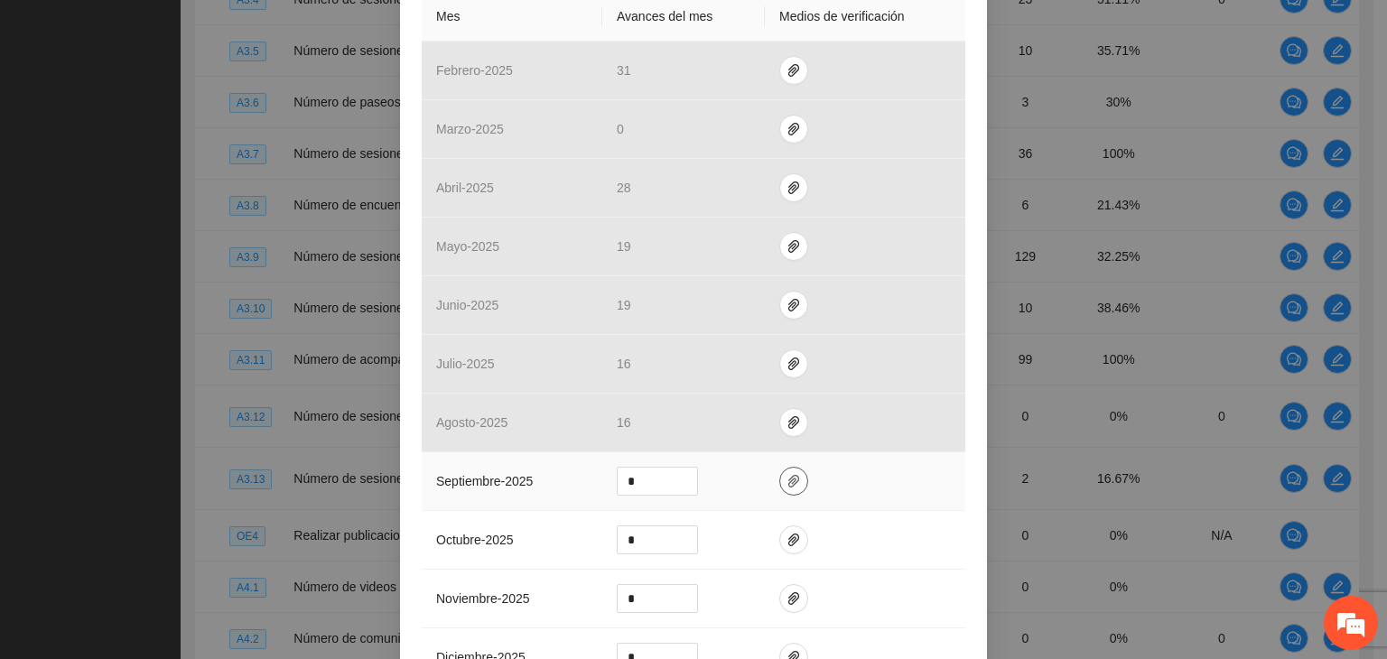
click at [787, 475] on icon "paper-clip" at bounding box center [794, 481] width 14 height 14
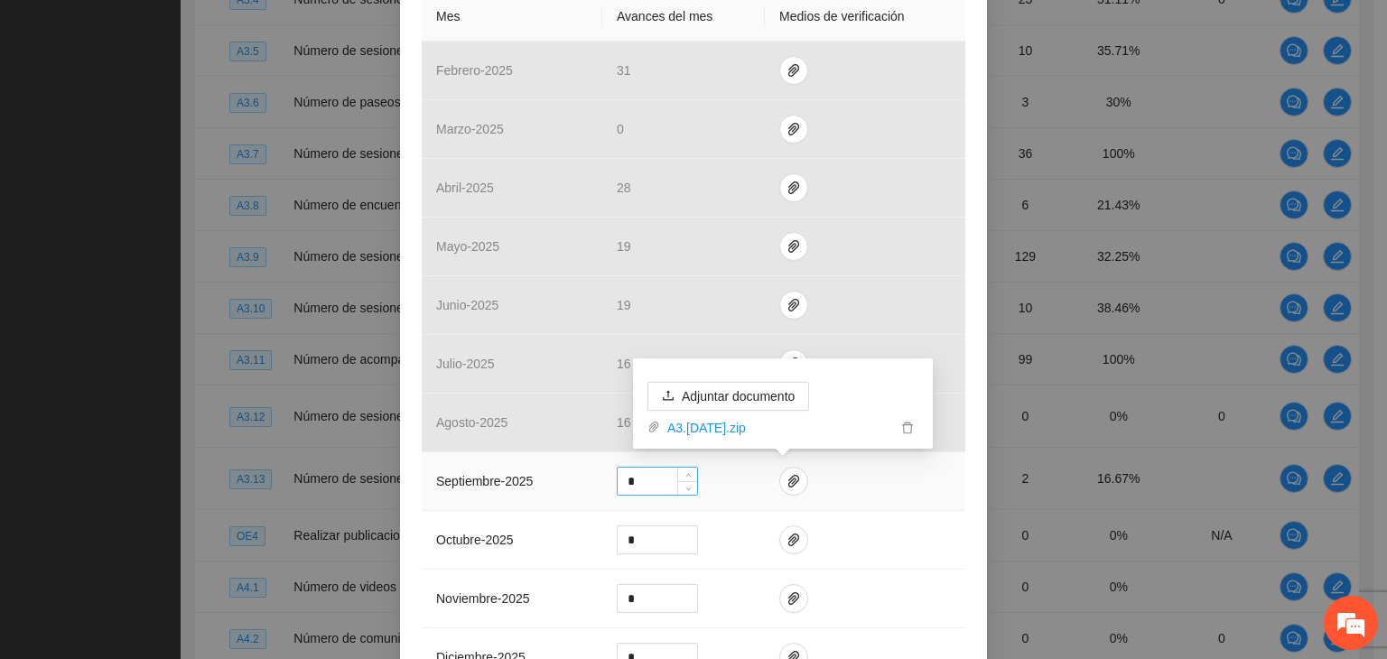
click at [636, 475] on input "*" at bounding box center [657, 481] width 79 height 27
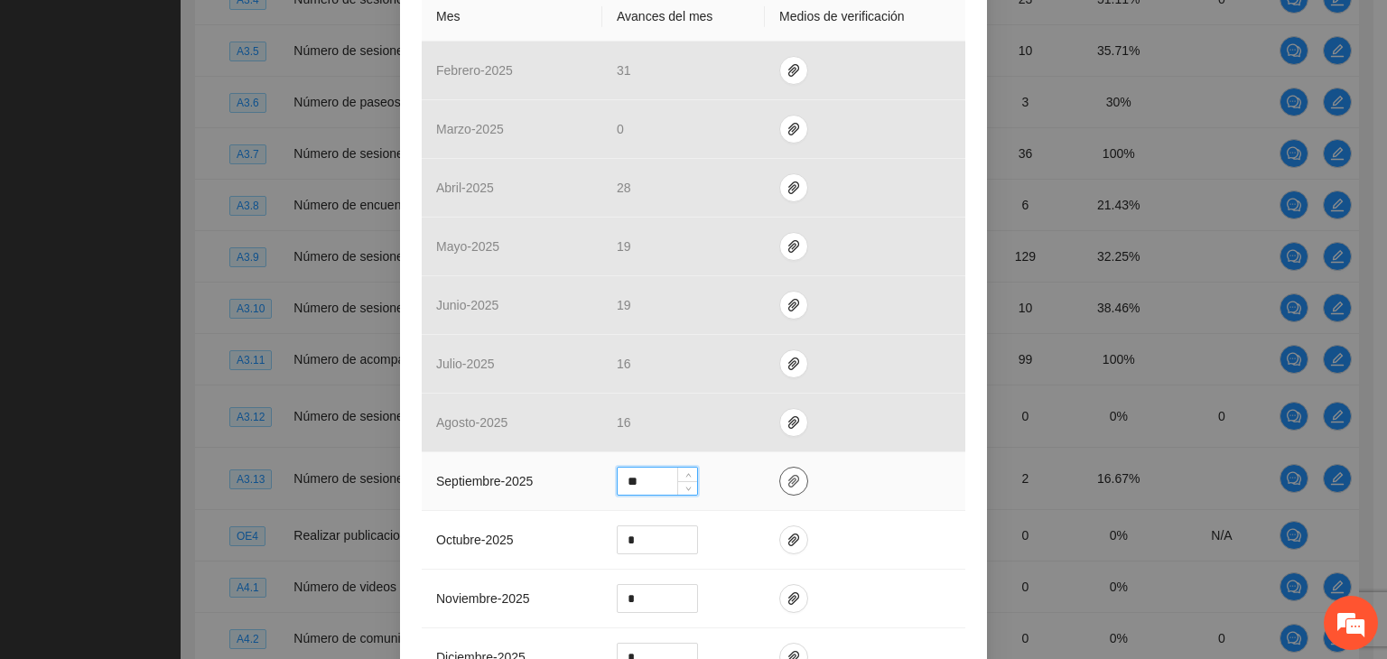
type input "**"
click at [787, 475] on icon "paper-clip" at bounding box center [794, 481] width 14 height 14
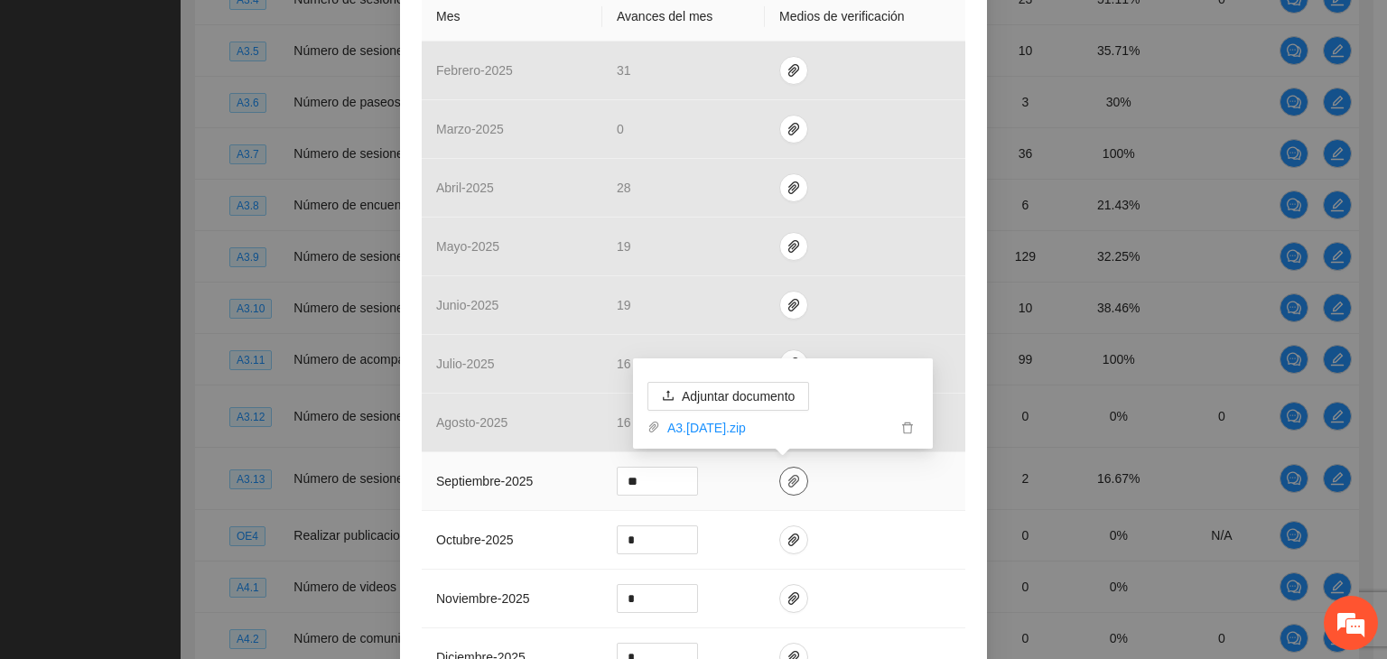
click at [787, 479] on icon "paper-clip" at bounding box center [794, 481] width 14 height 14
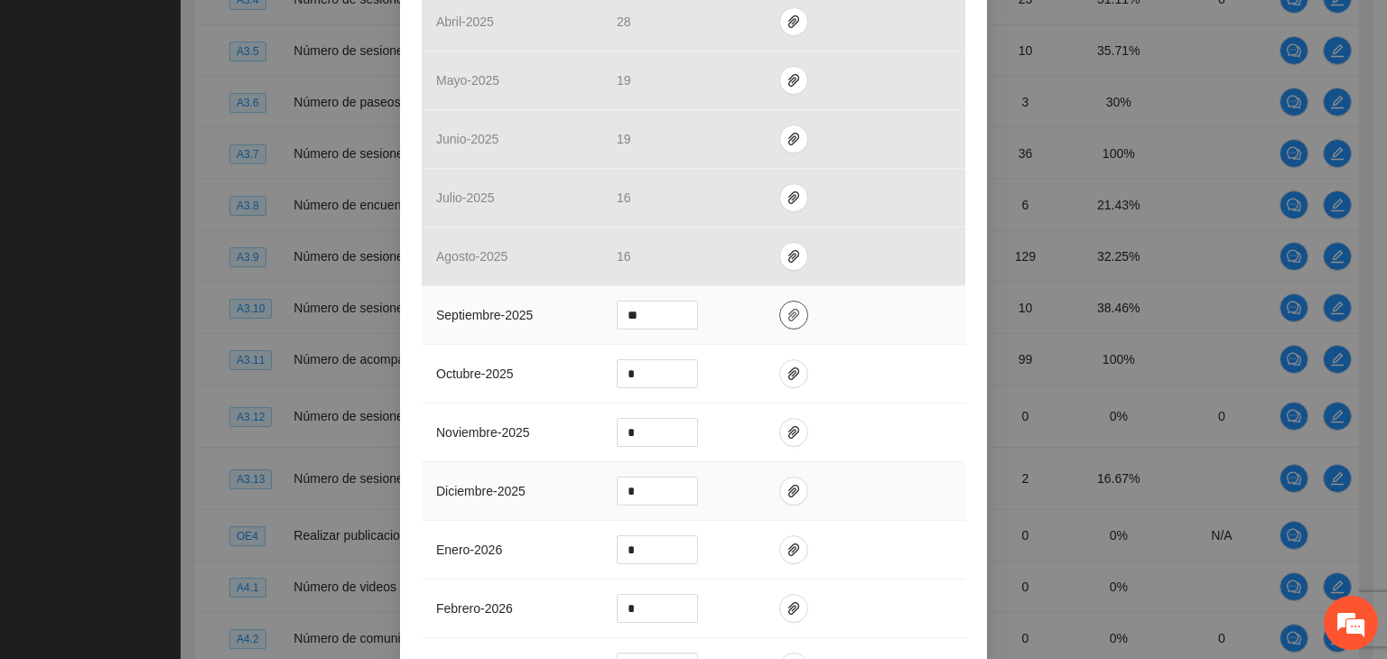
scroll to position [632, 0]
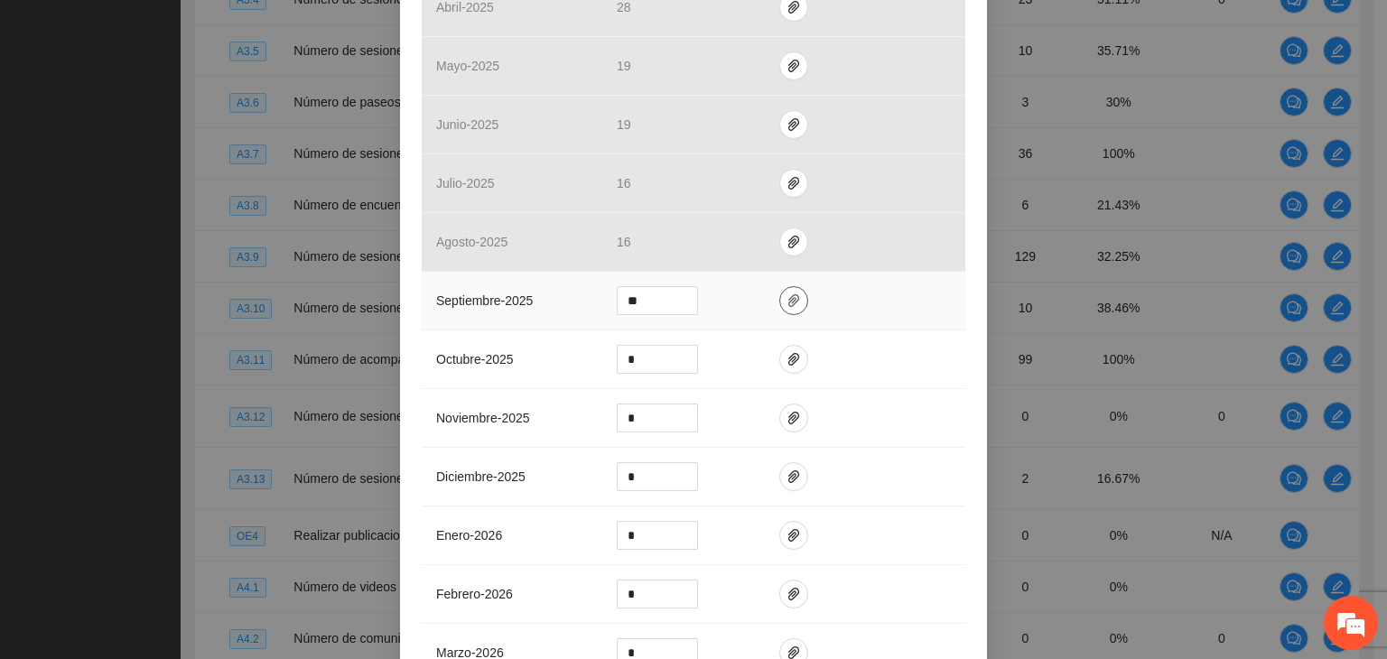
click at [788, 303] on icon "paper-clip" at bounding box center [793, 300] width 11 height 13
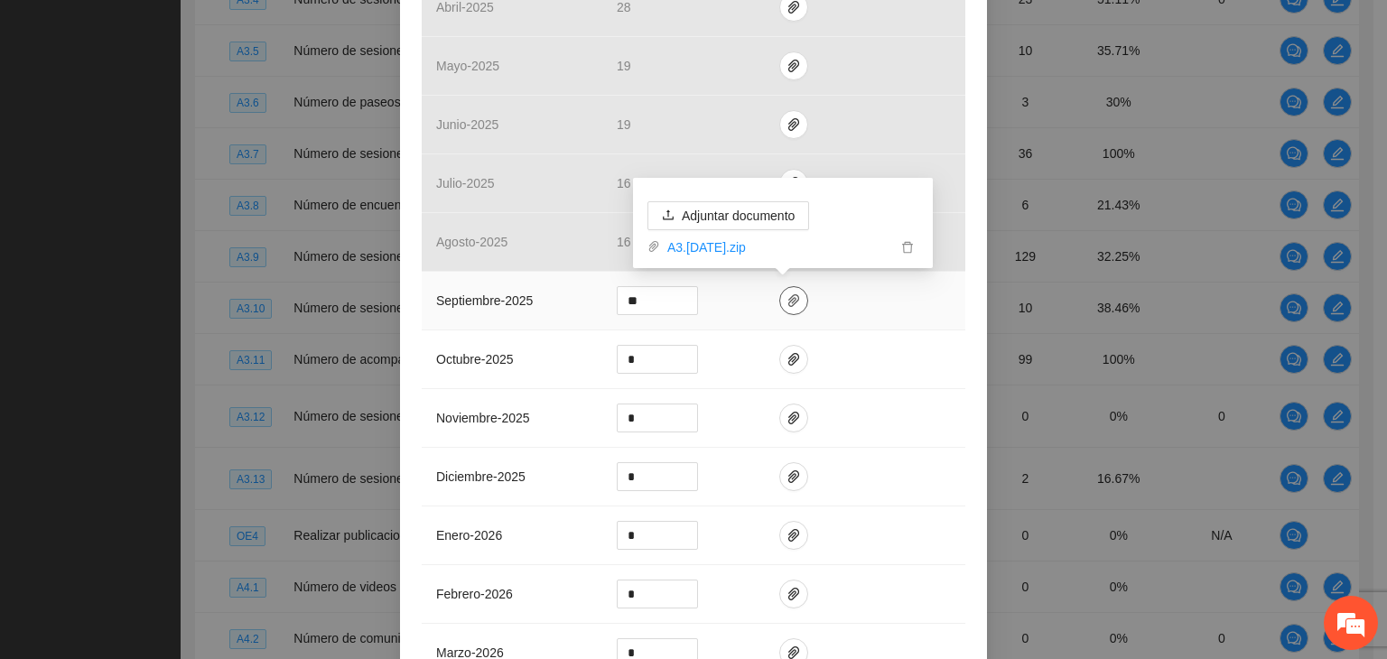
click at [787, 303] on icon "paper-clip" at bounding box center [794, 301] width 14 height 14
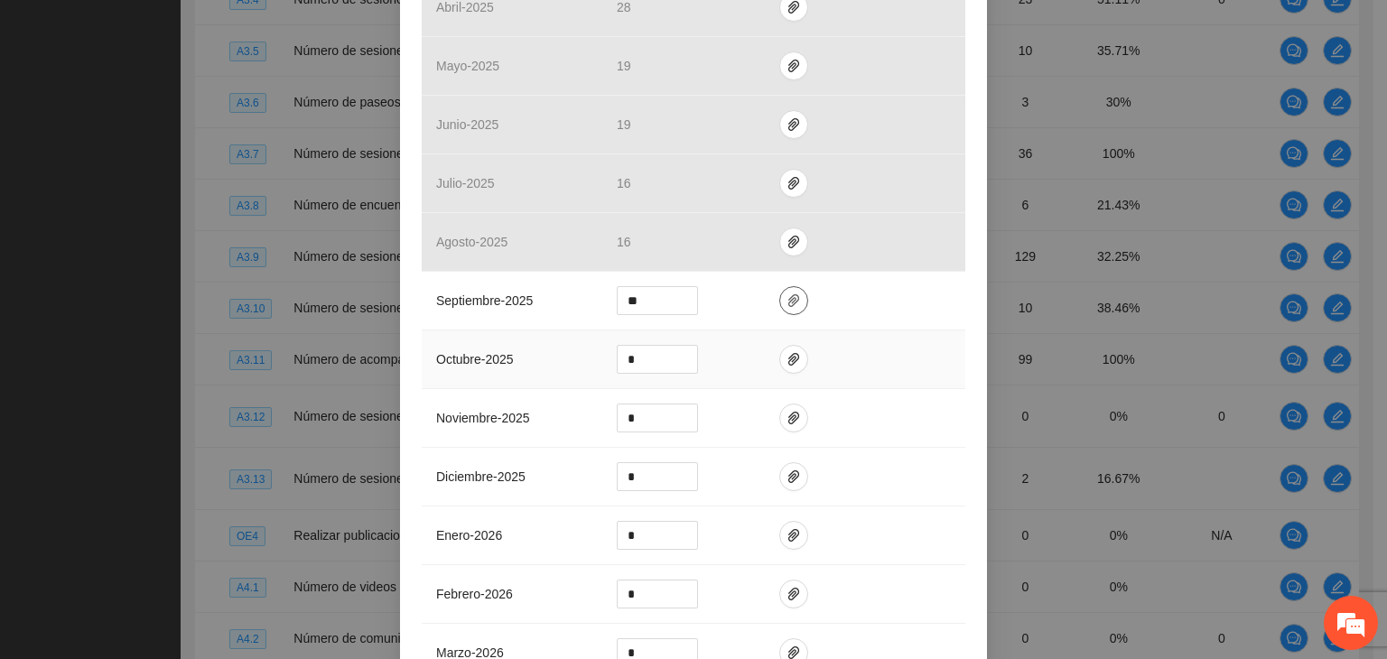
scroll to position [1024, 0]
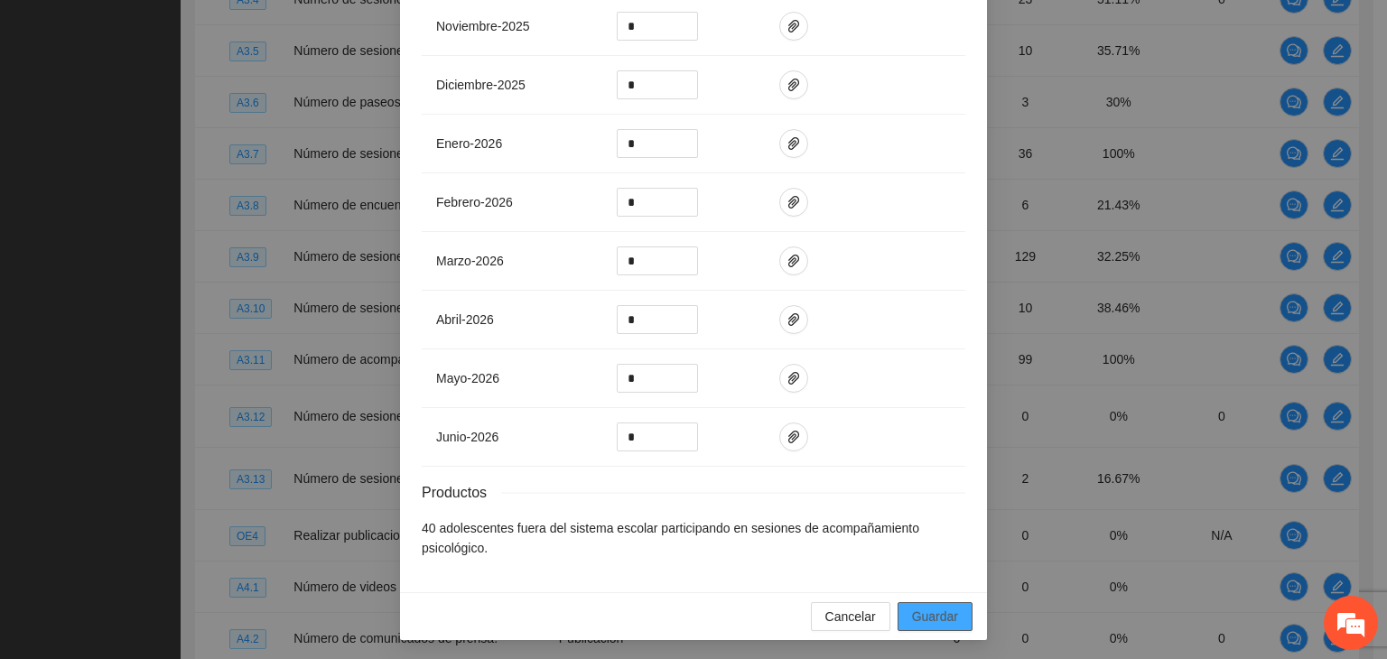
click at [917, 611] on span "Guardar" at bounding box center [935, 617] width 46 height 20
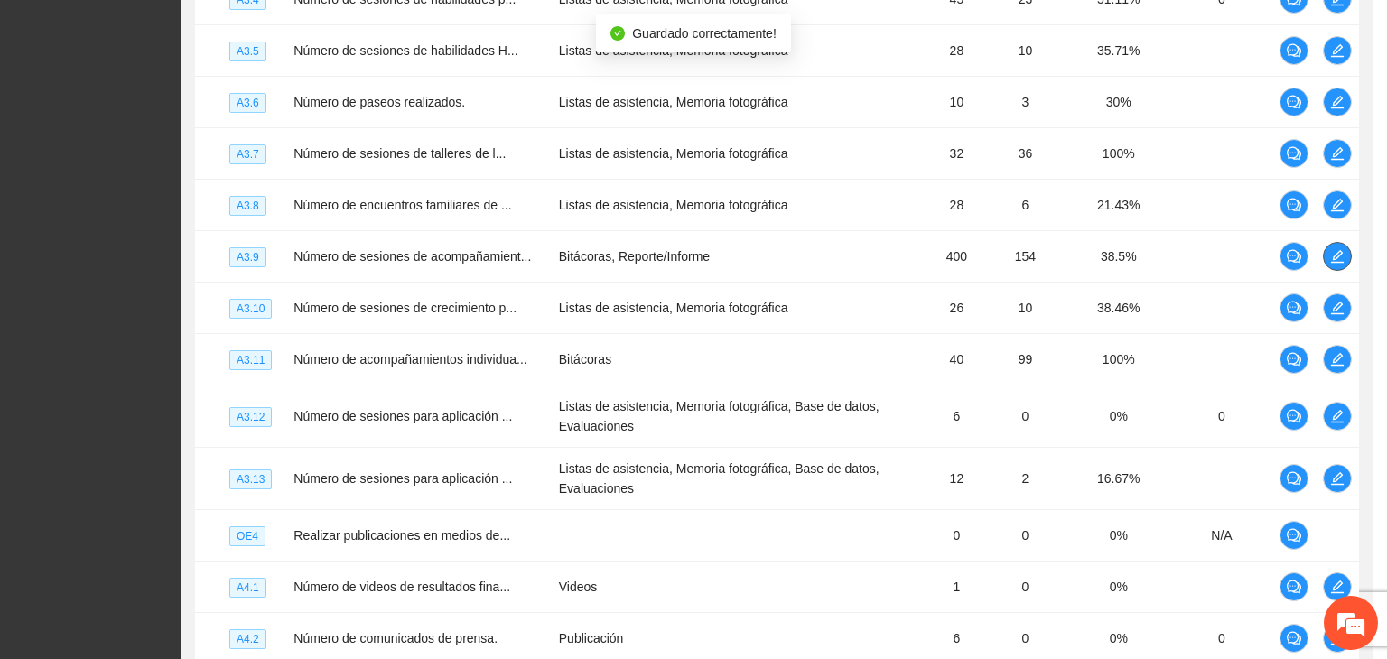
scroll to position [0, 0]
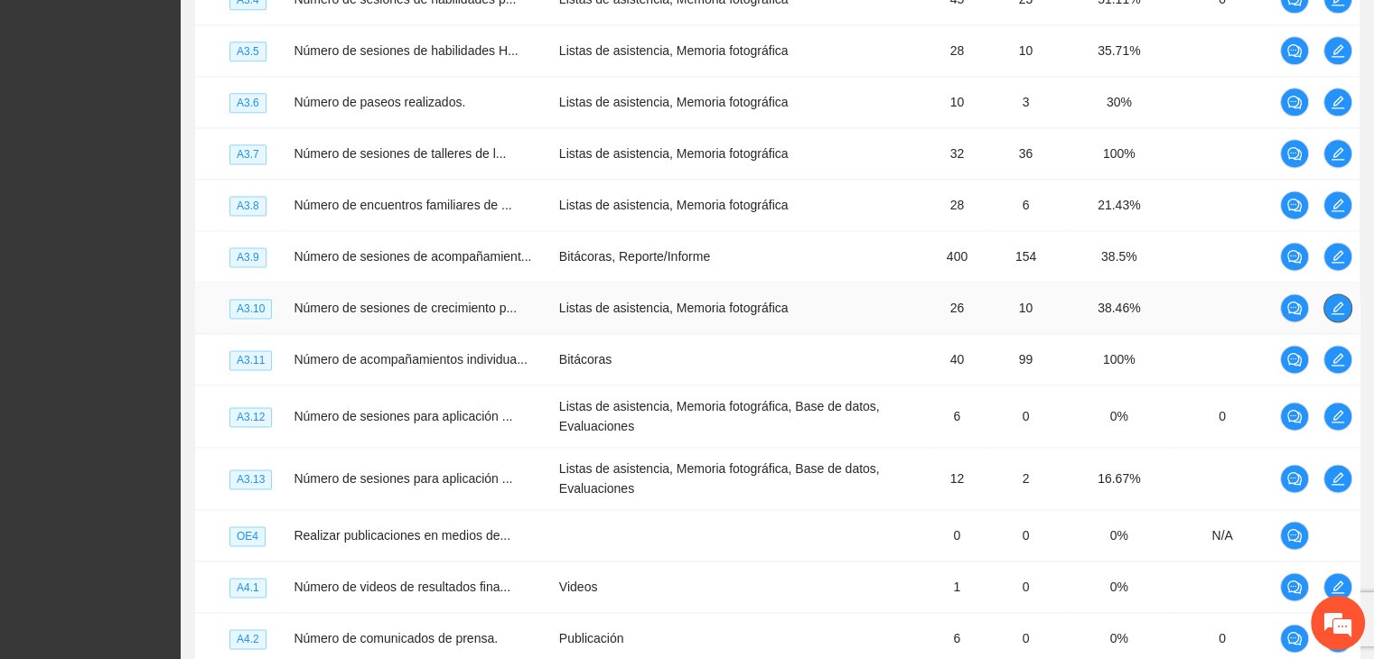
click at [1340, 314] on icon "edit" at bounding box center [1337, 308] width 13 height 13
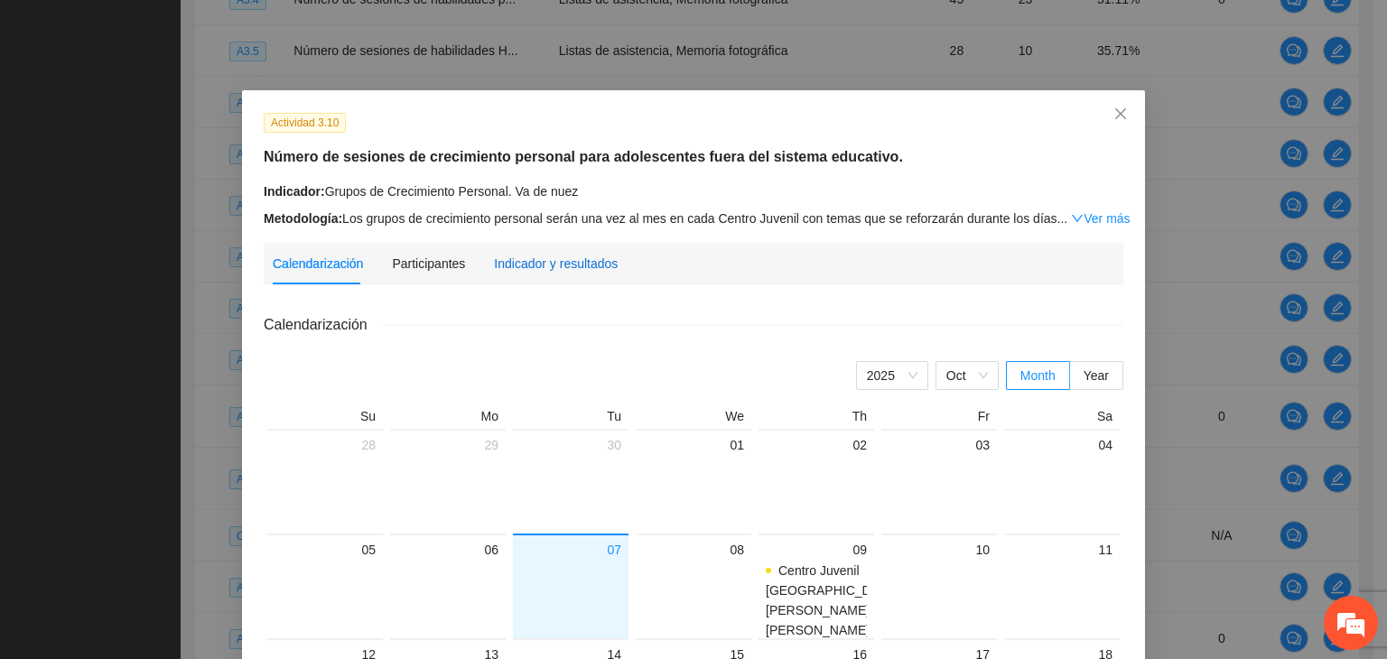
click at [516, 265] on div "Indicador y resultados" at bounding box center [556, 264] width 124 height 20
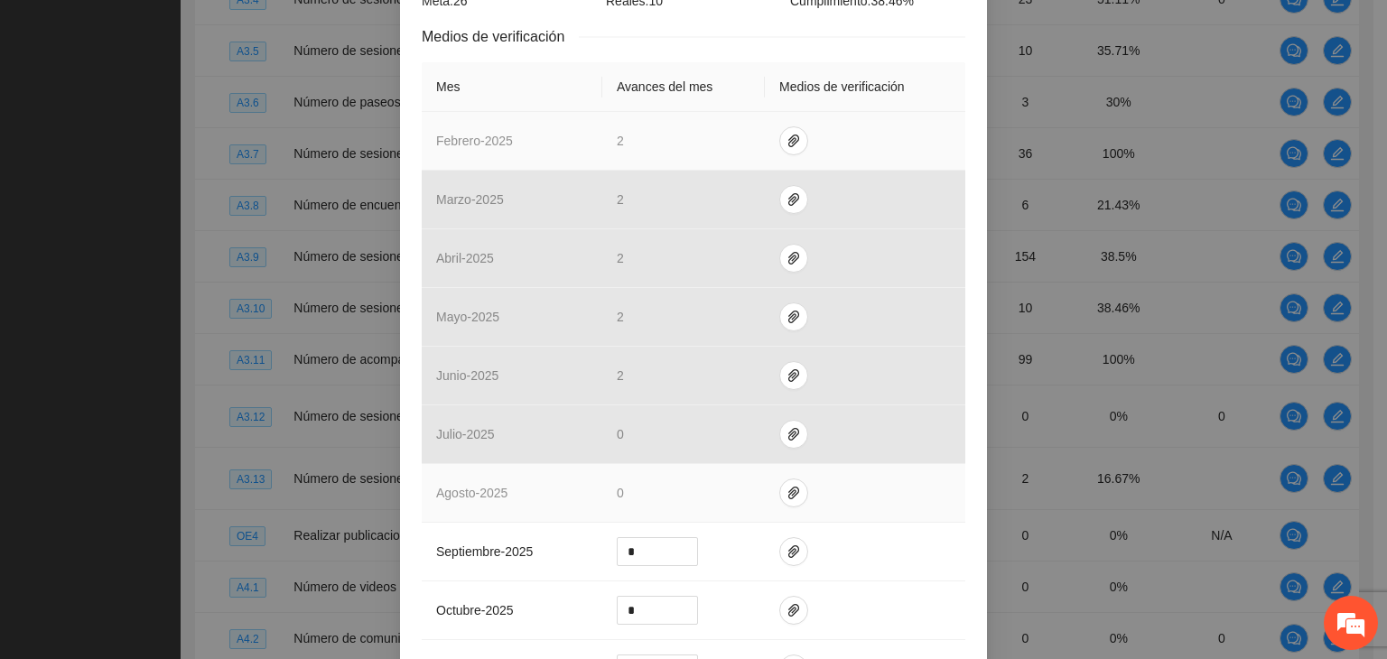
scroll to position [452, 0]
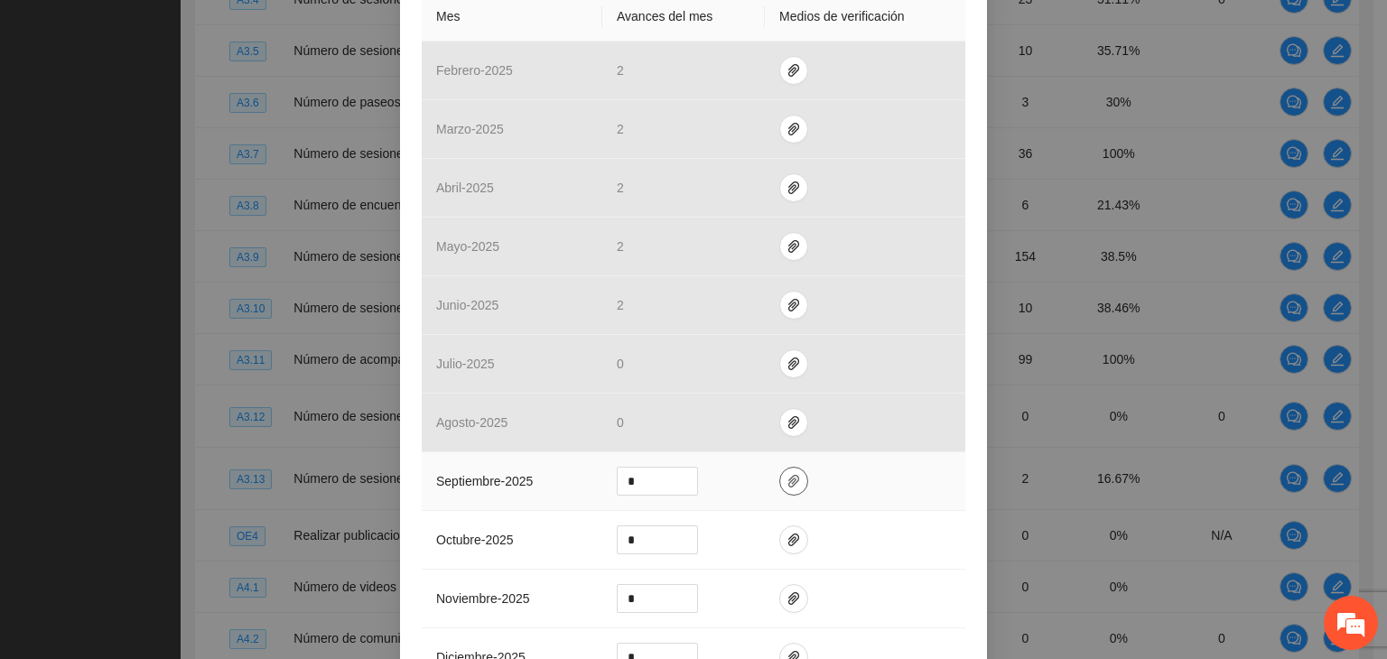
click at [787, 480] on icon "paper-clip" at bounding box center [794, 481] width 14 height 14
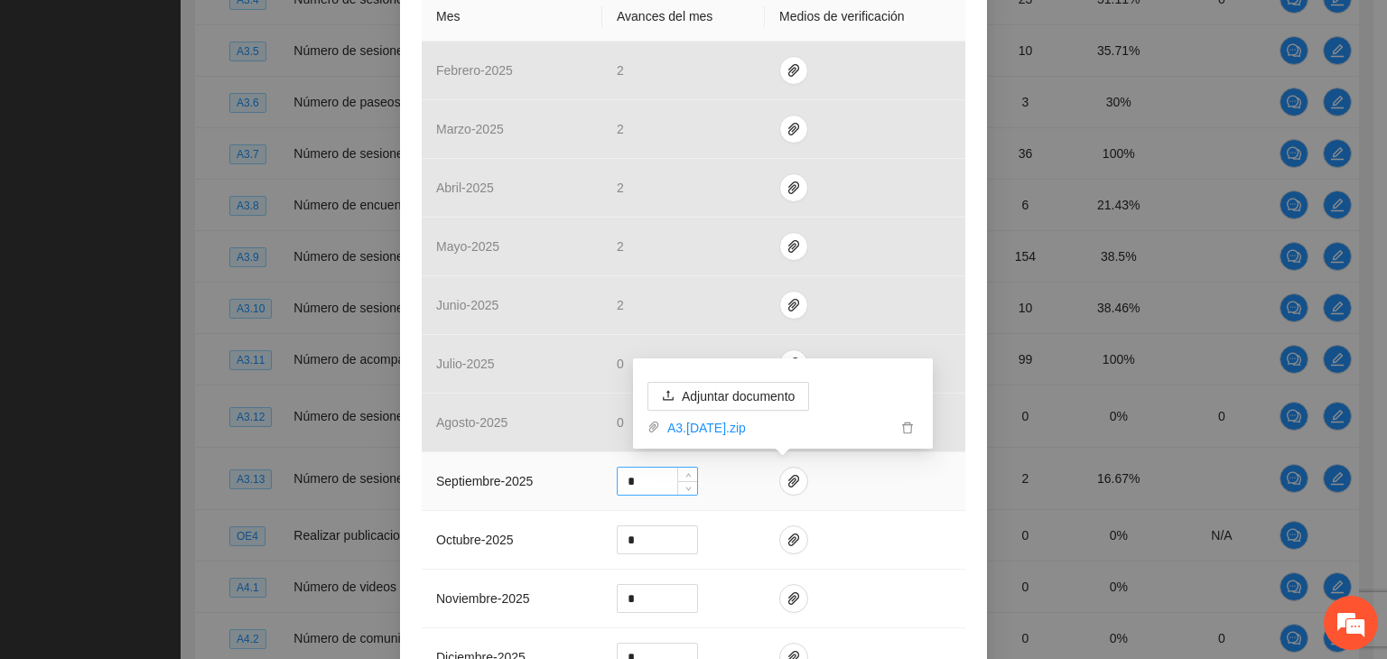
click at [632, 488] on input "*" at bounding box center [657, 481] width 79 height 27
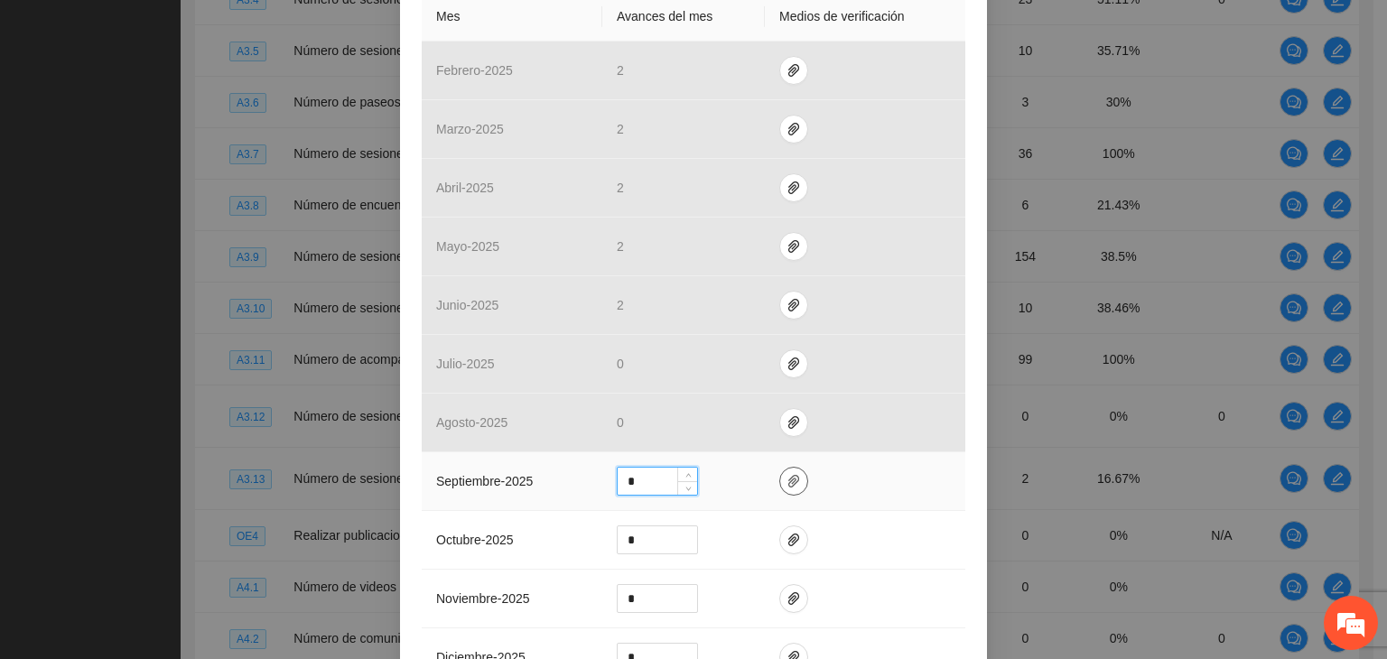
type input "*"
click at [787, 481] on icon "paper-clip" at bounding box center [794, 481] width 14 height 14
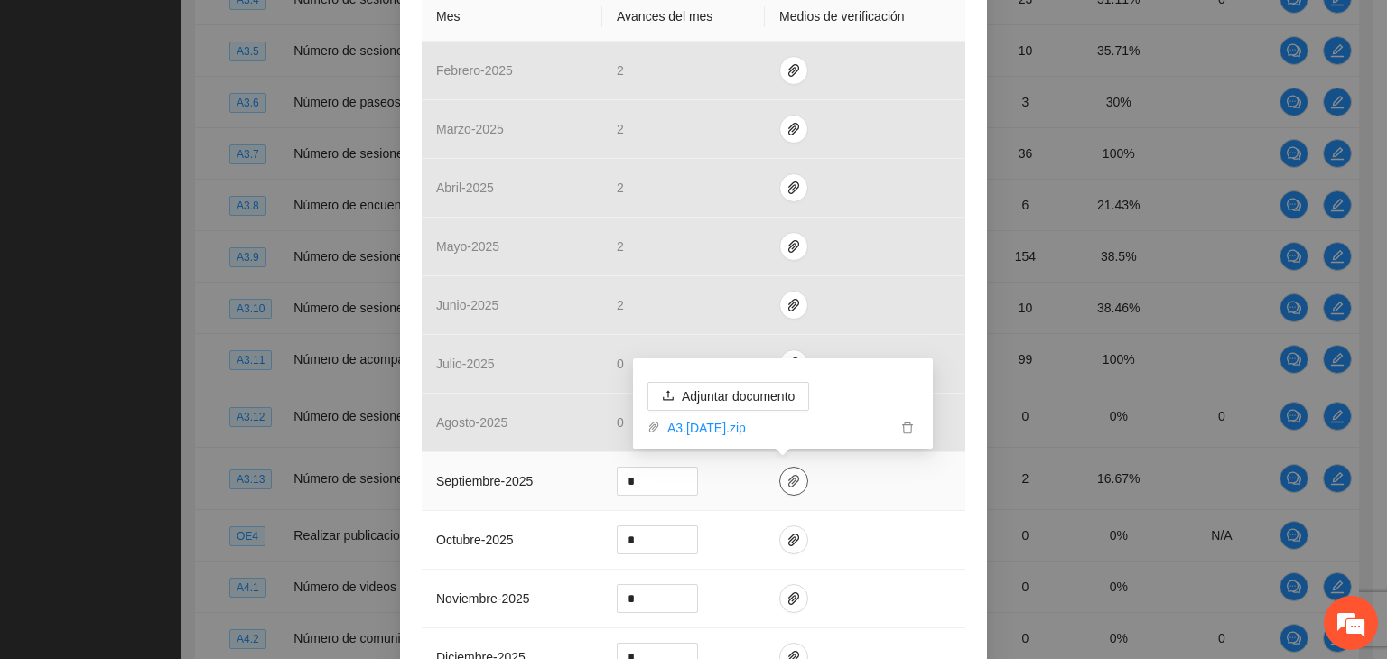
click at [787, 481] on icon "paper-clip" at bounding box center [794, 481] width 14 height 14
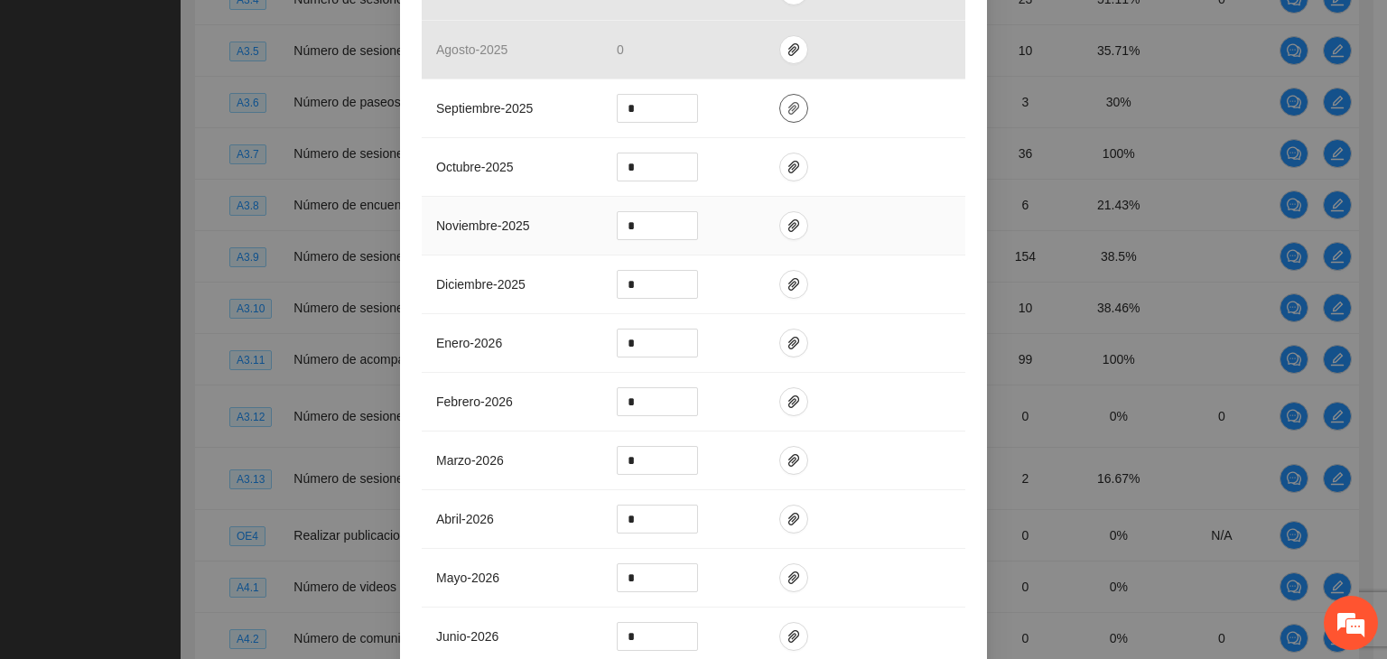
scroll to position [1004, 0]
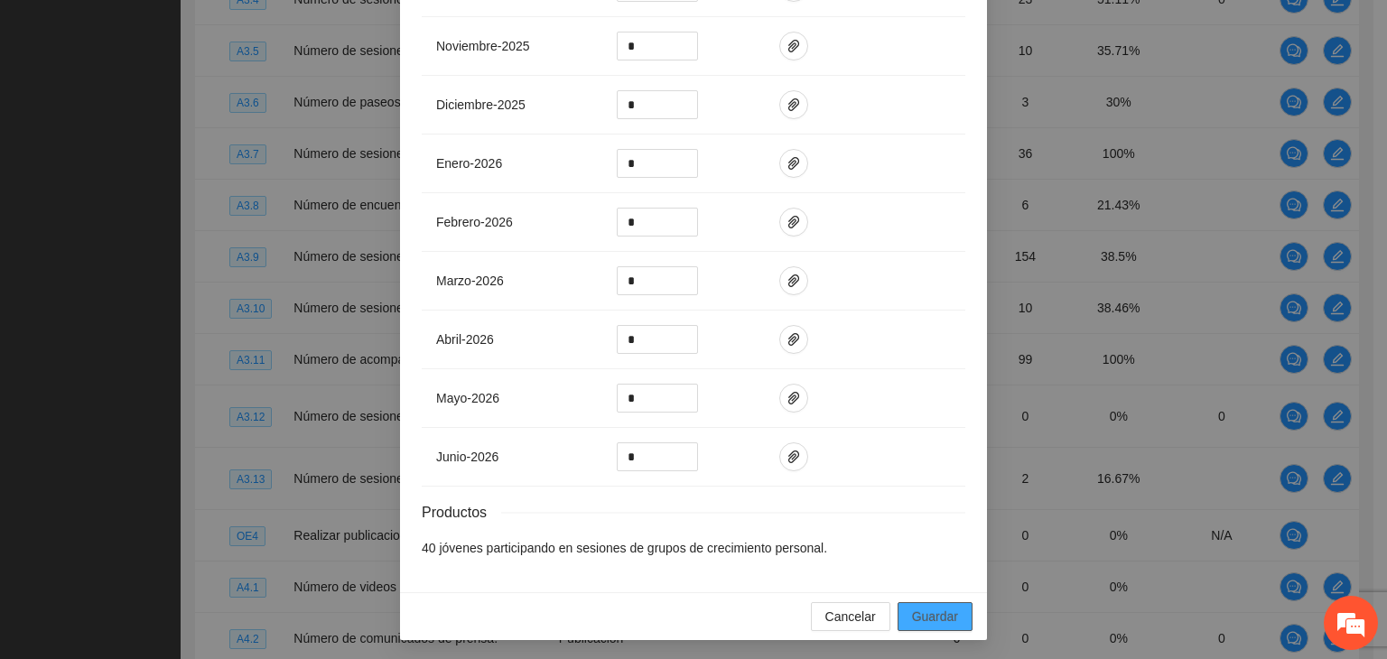
click at [912, 607] on span "Guardar" at bounding box center [935, 617] width 46 height 20
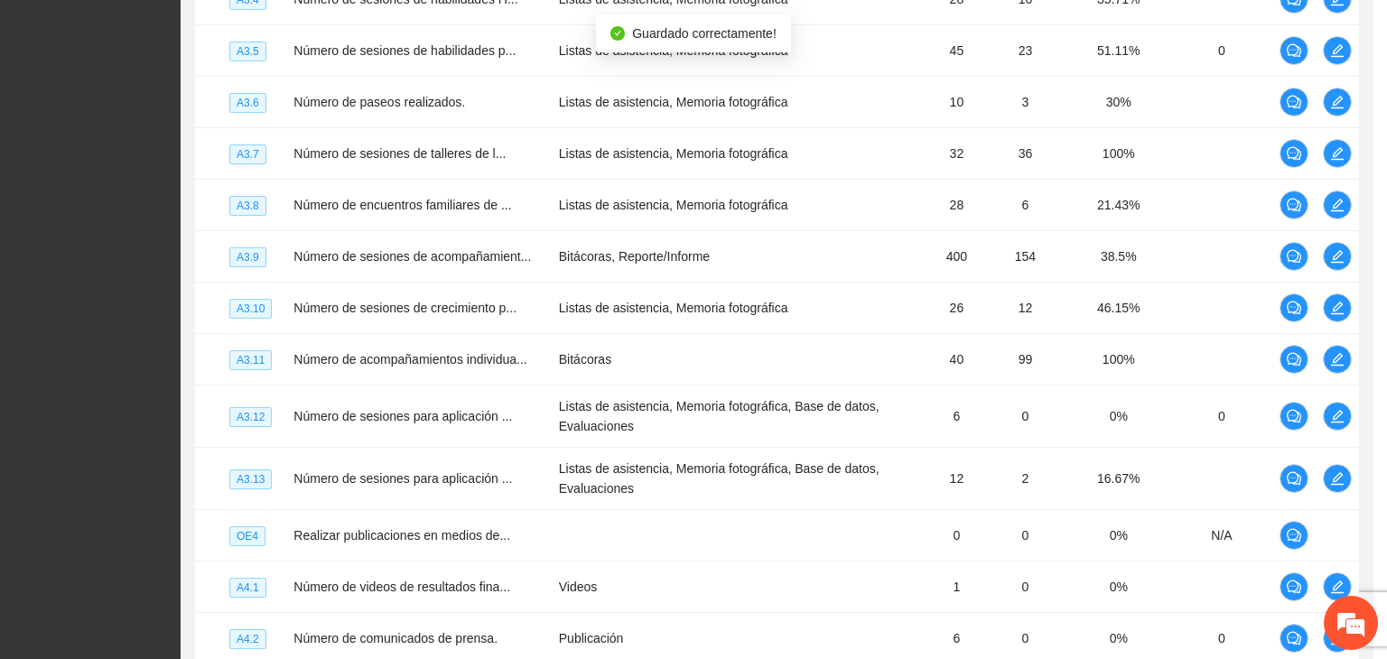
scroll to position [914, 0]
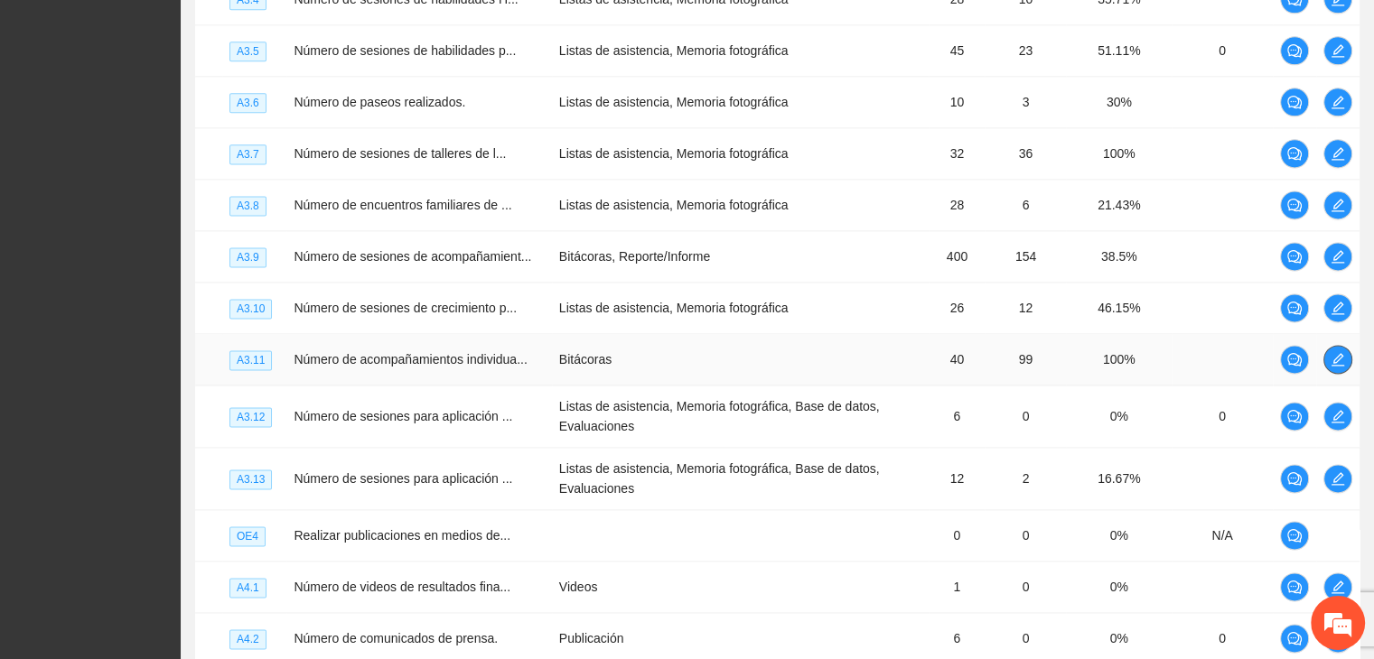
click at [1335, 367] on icon "edit" at bounding box center [1337, 359] width 14 height 14
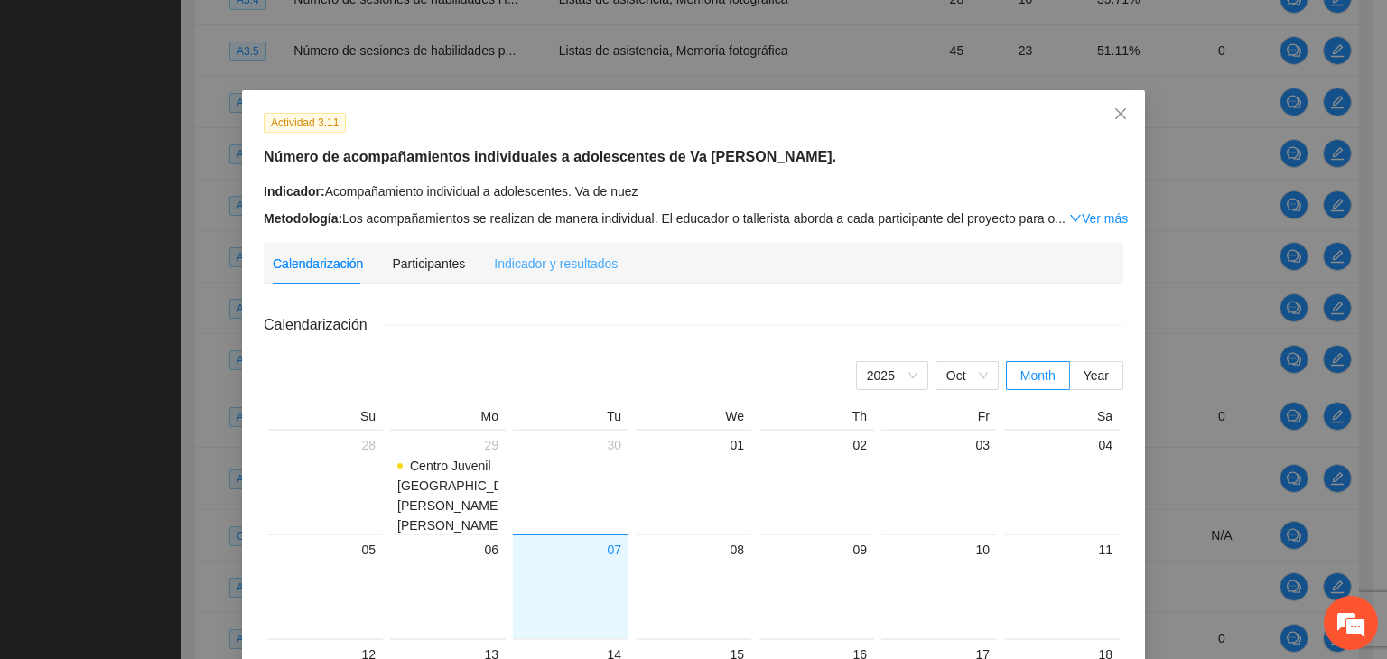
click at [550, 276] on div "Indicador y resultados" at bounding box center [556, 264] width 124 height 42
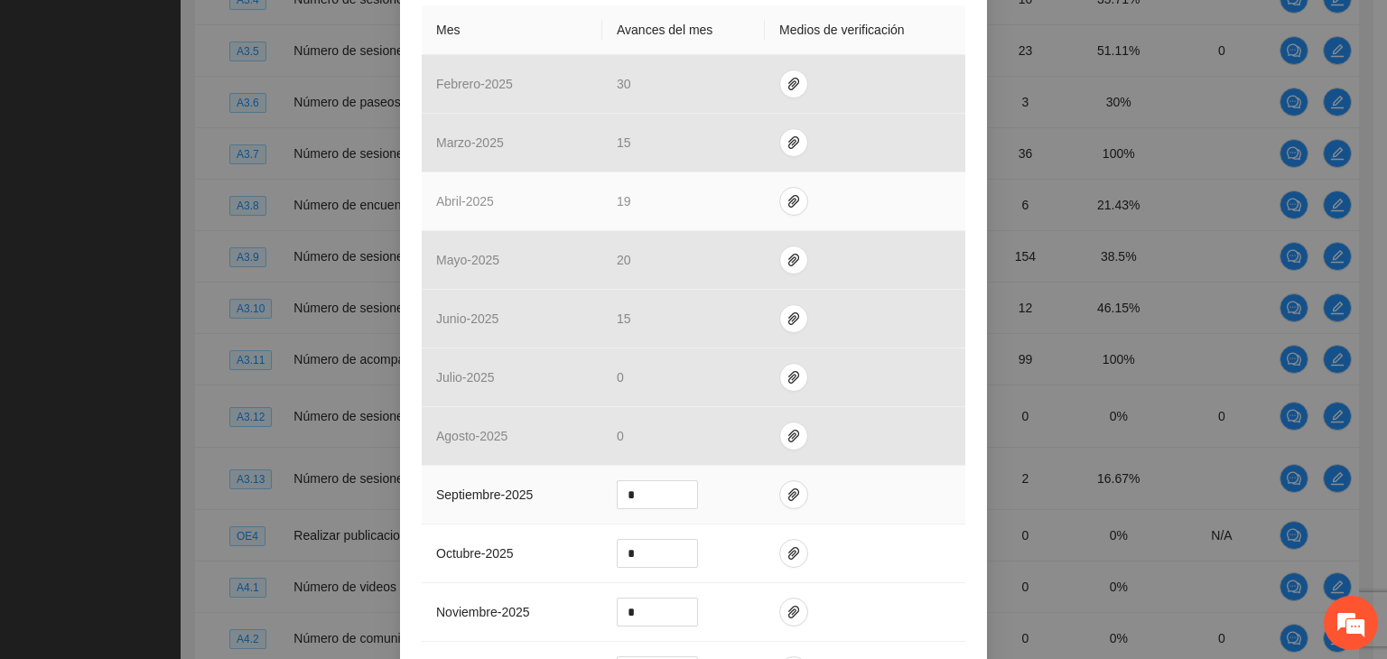
scroll to position [452, 0]
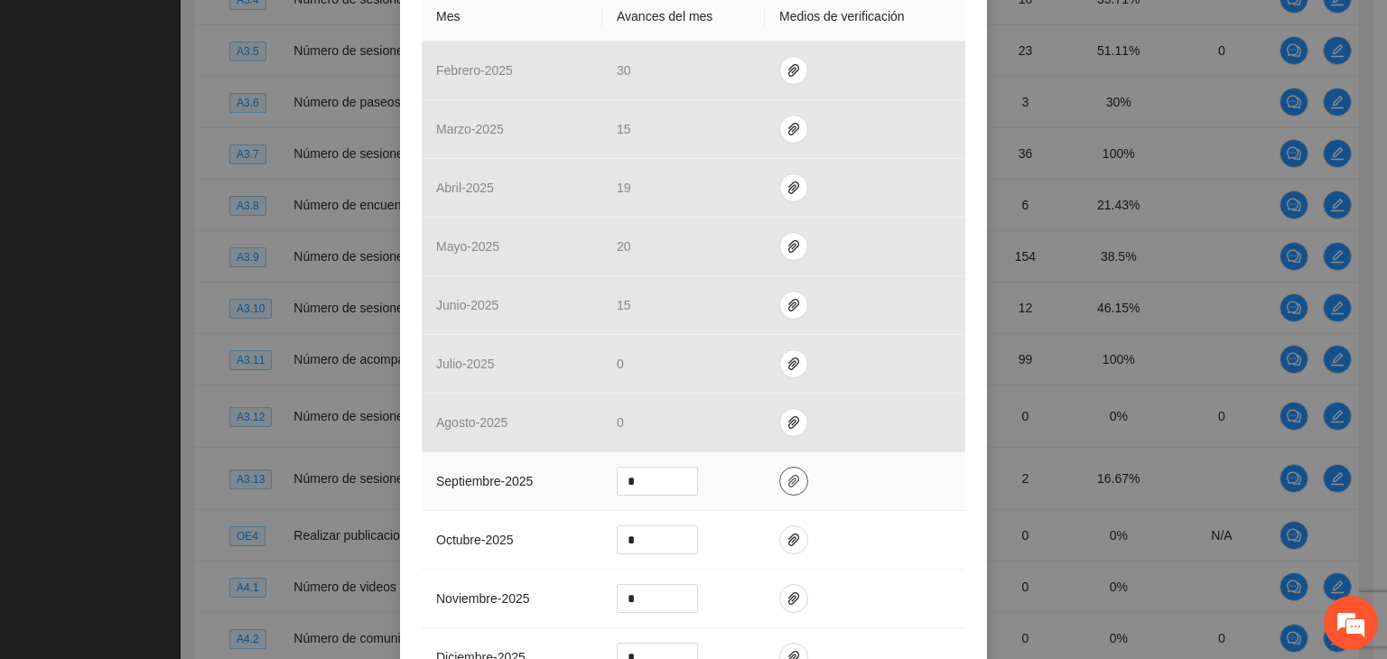
click at [791, 468] on button "button" at bounding box center [793, 481] width 29 height 29
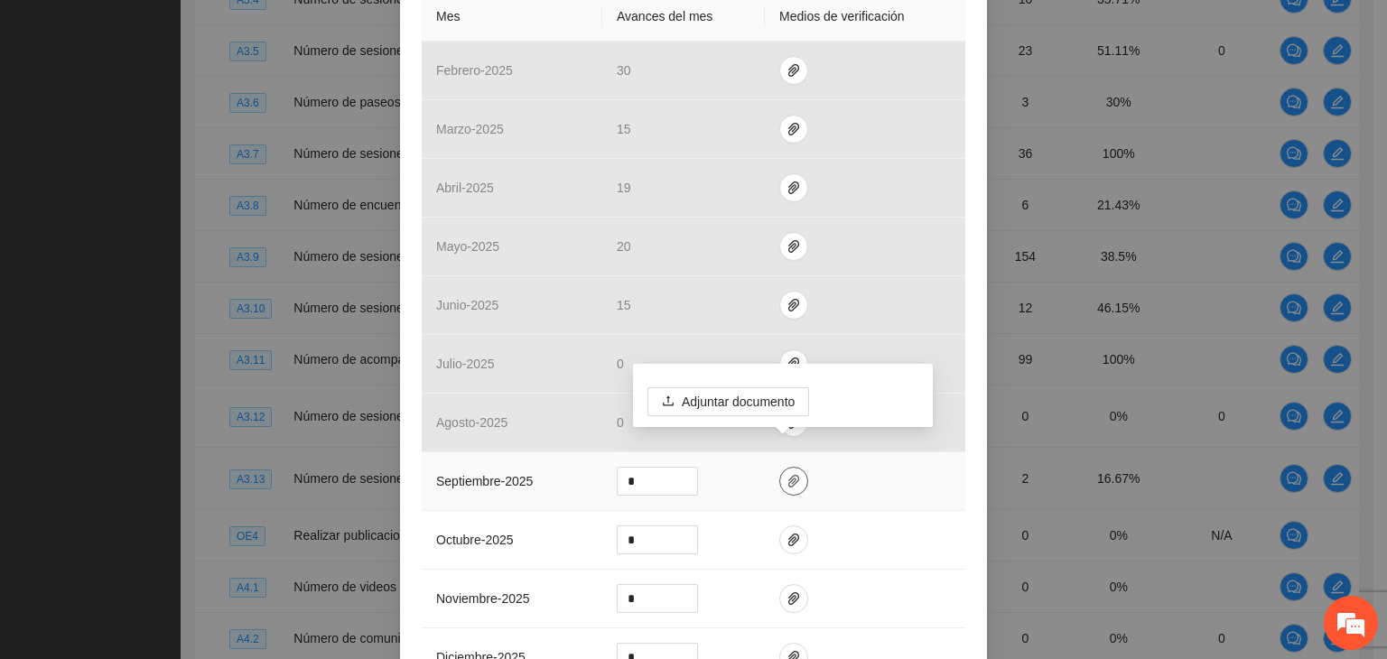
click at [787, 474] on icon "paper-clip" at bounding box center [794, 481] width 14 height 14
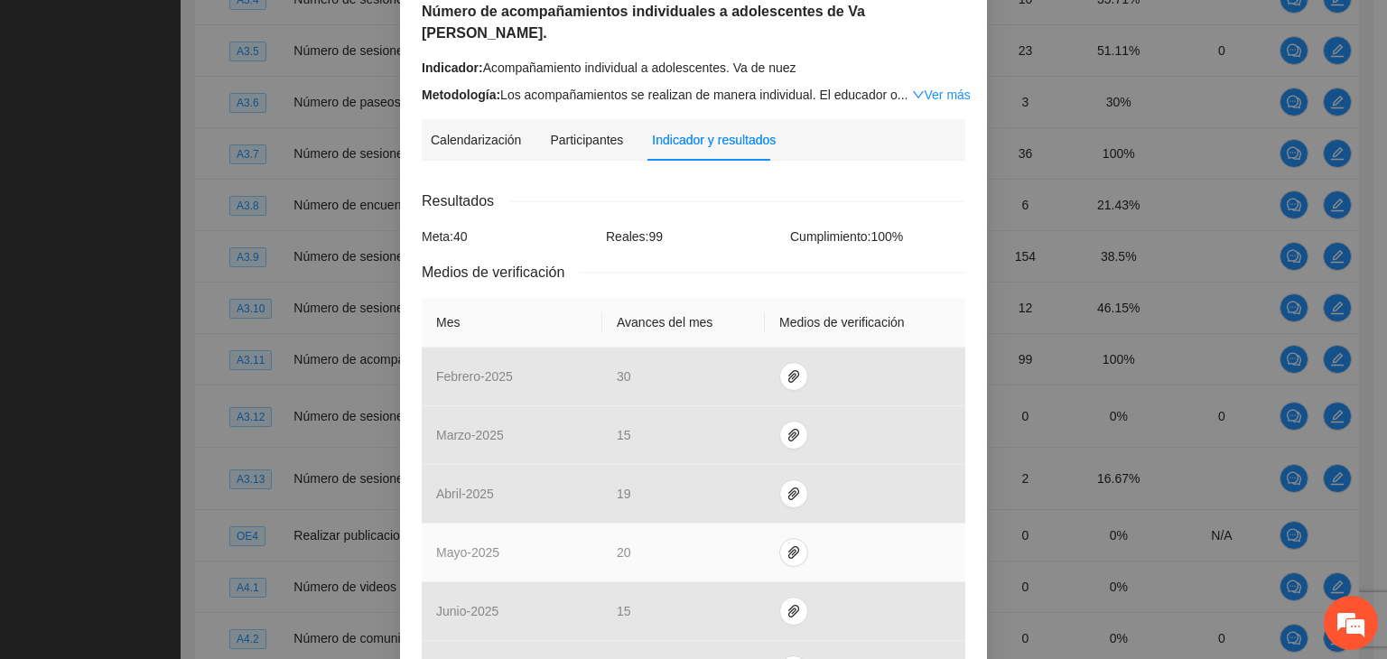
scroll to position [0, 0]
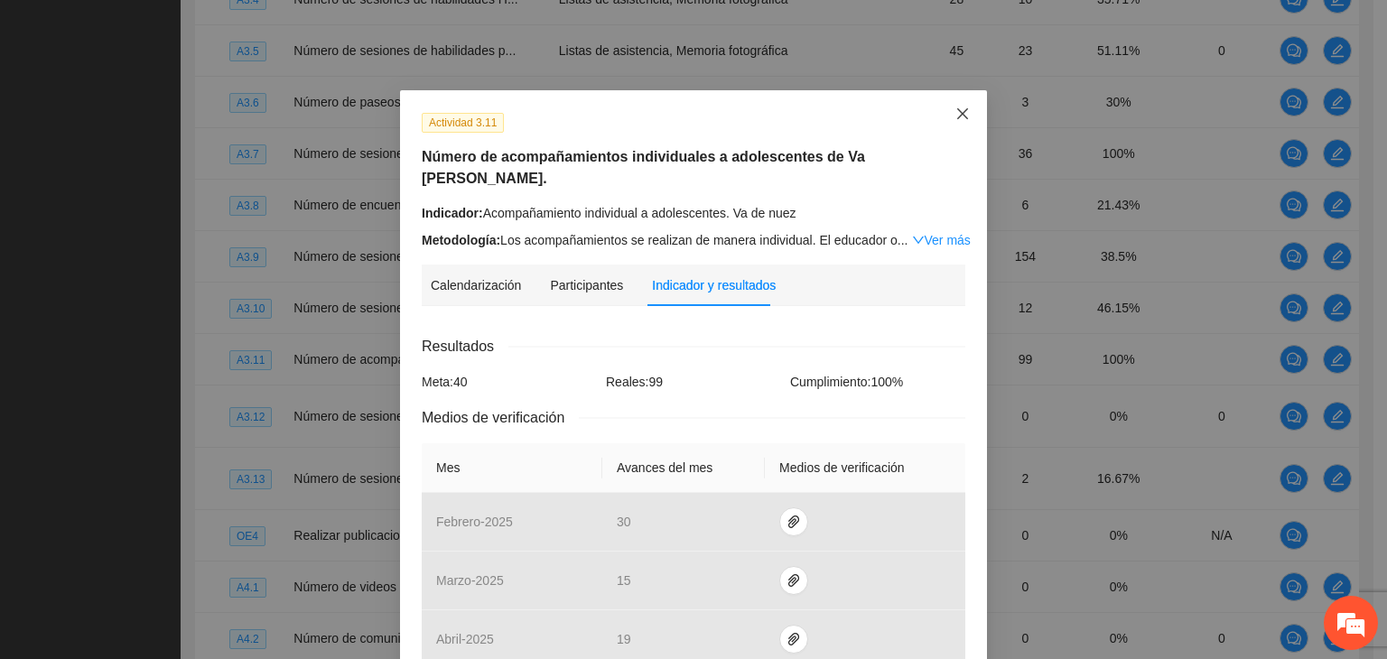
drag, startPoint x: 957, startPoint y: 120, endPoint x: 948, endPoint y: 151, distance: 32.0
click at [958, 120] on icon "close" at bounding box center [963, 114] width 14 height 14
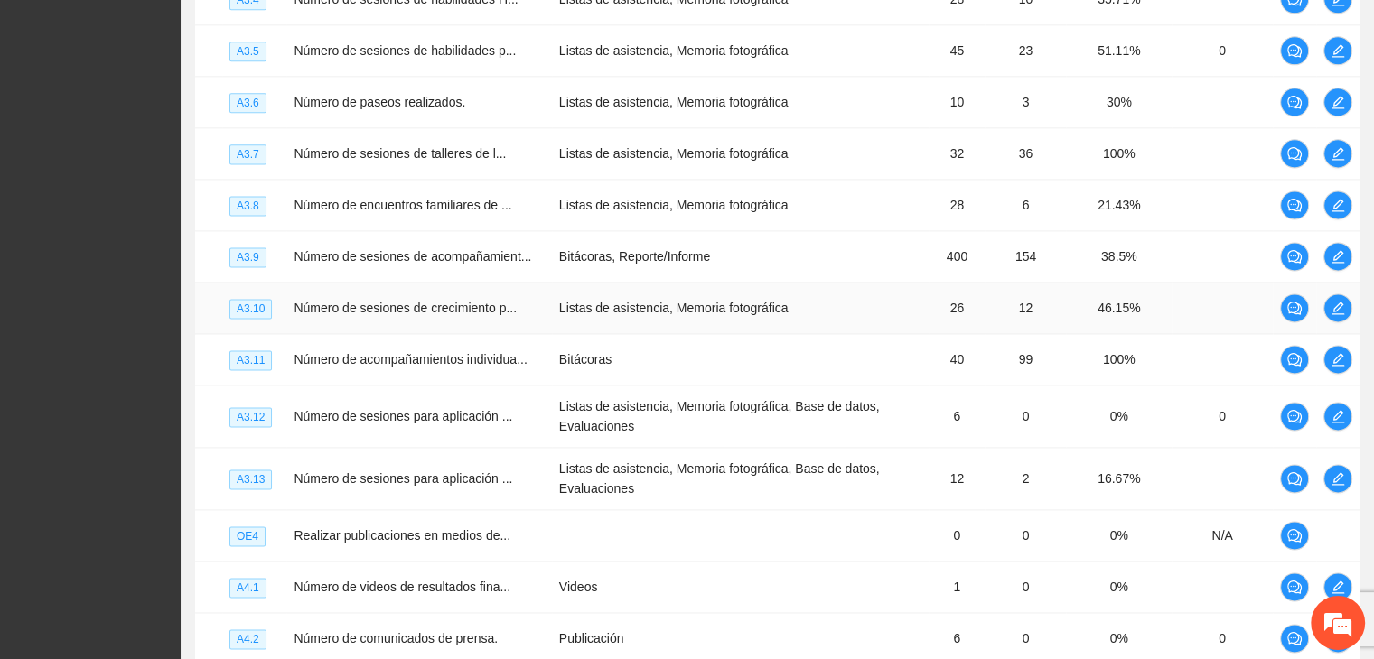
click at [1352, 334] on td at bounding box center [1337, 308] width 43 height 51
click at [1338, 315] on icon "edit" at bounding box center [1337, 308] width 14 height 14
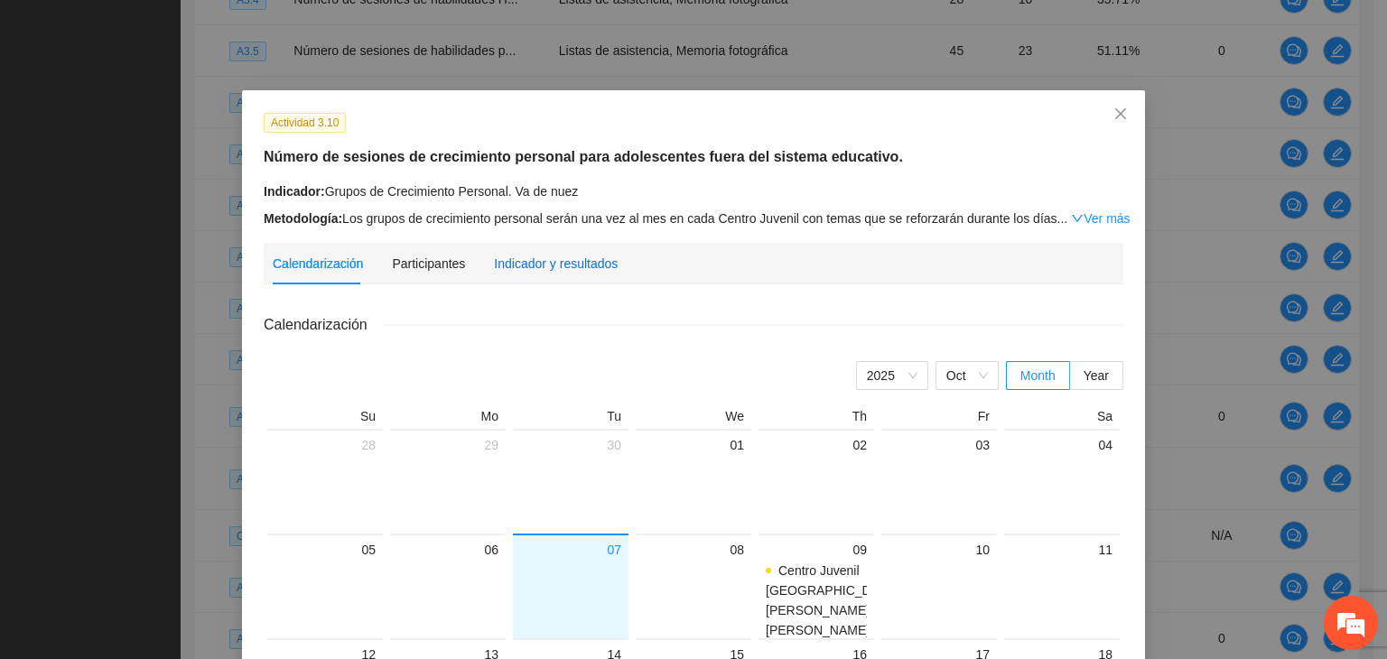
click at [572, 266] on div "Indicador y resultados" at bounding box center [556, 264] width 124 height 20
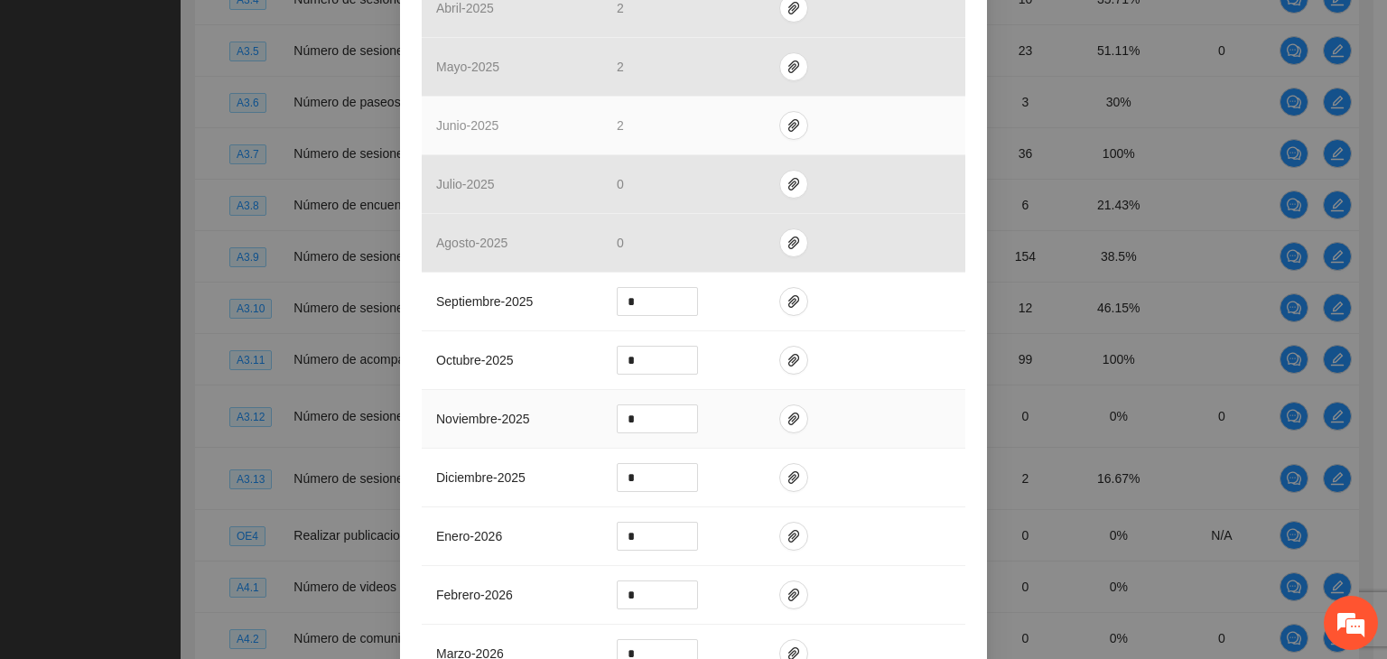
scroll to position [632, 0]
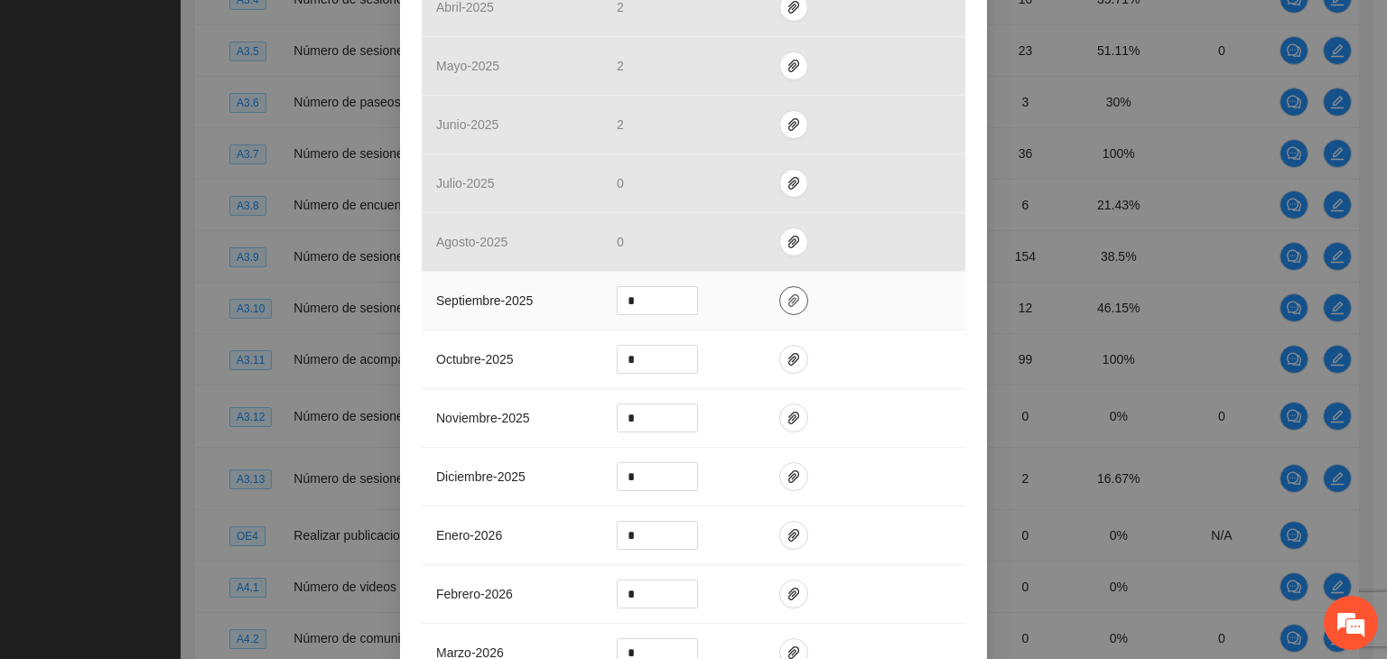
click at [787, 297] on icon "paper-clip" at bounding box center [794, 301] width 14 height 14
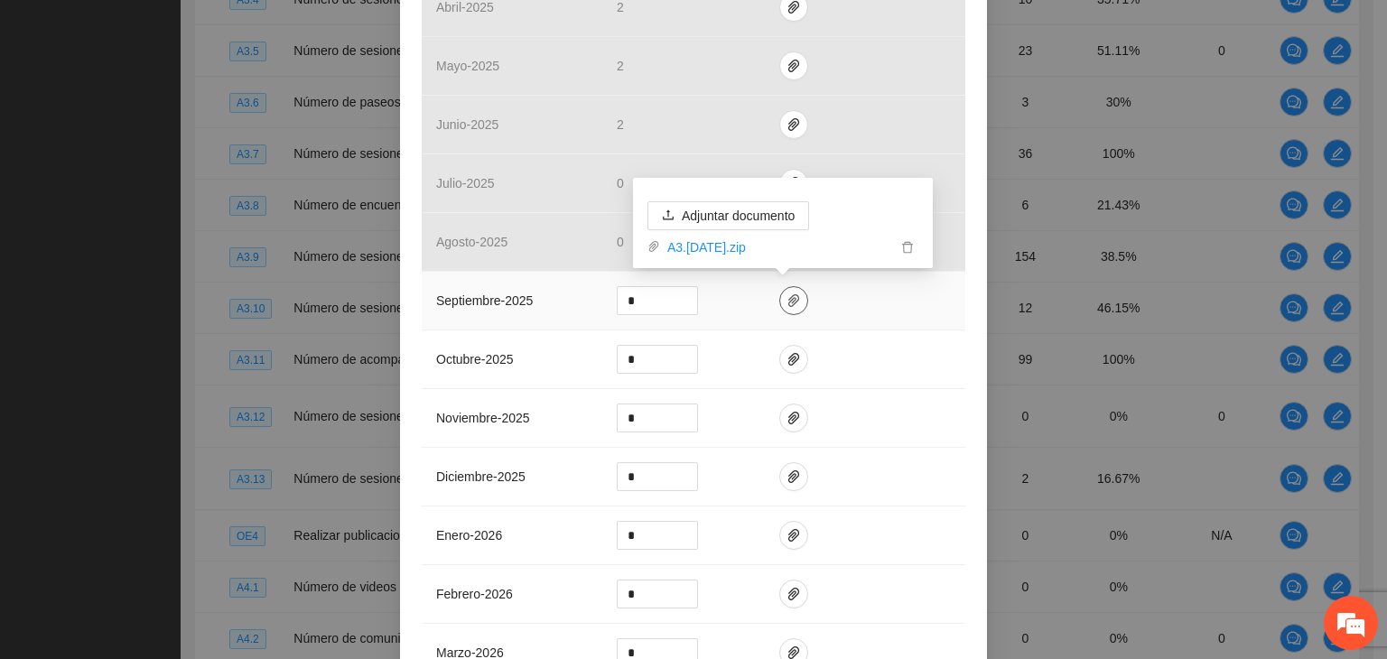
click at [787, 298] on icon "paper-clip" at bounding box center [794, 301] width 14 height 14
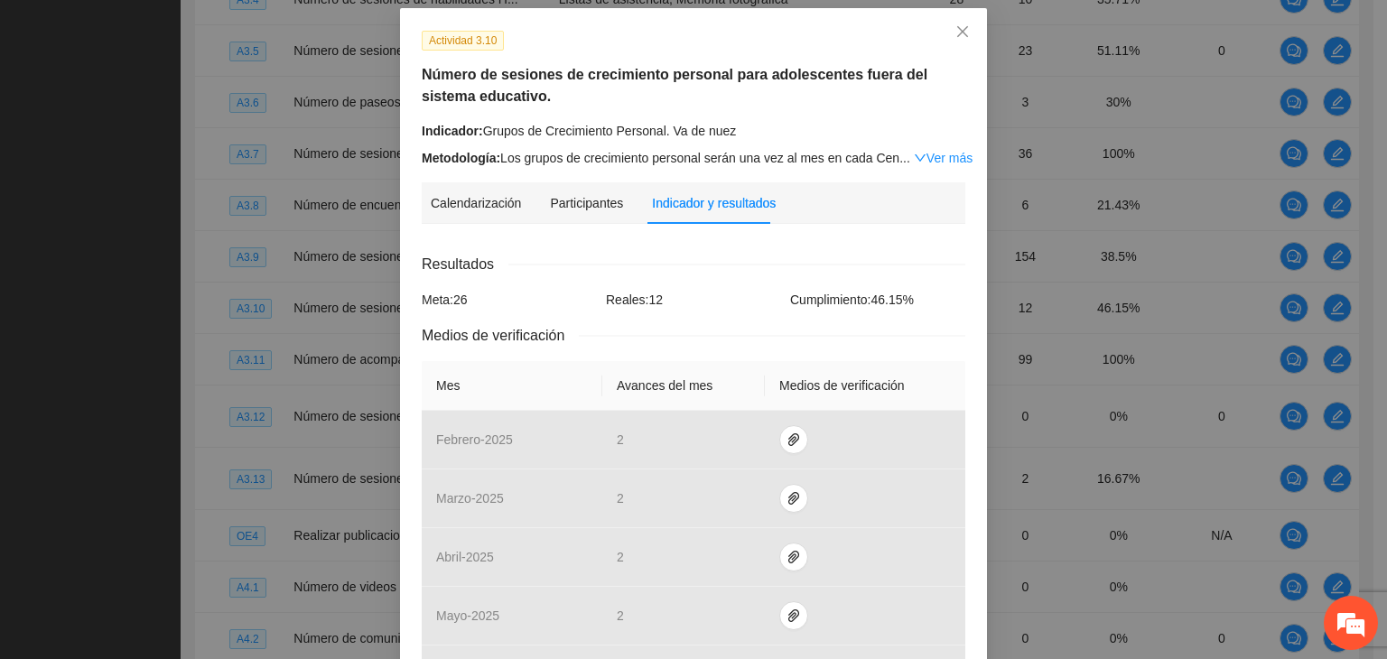
scroll to position [0, 0]
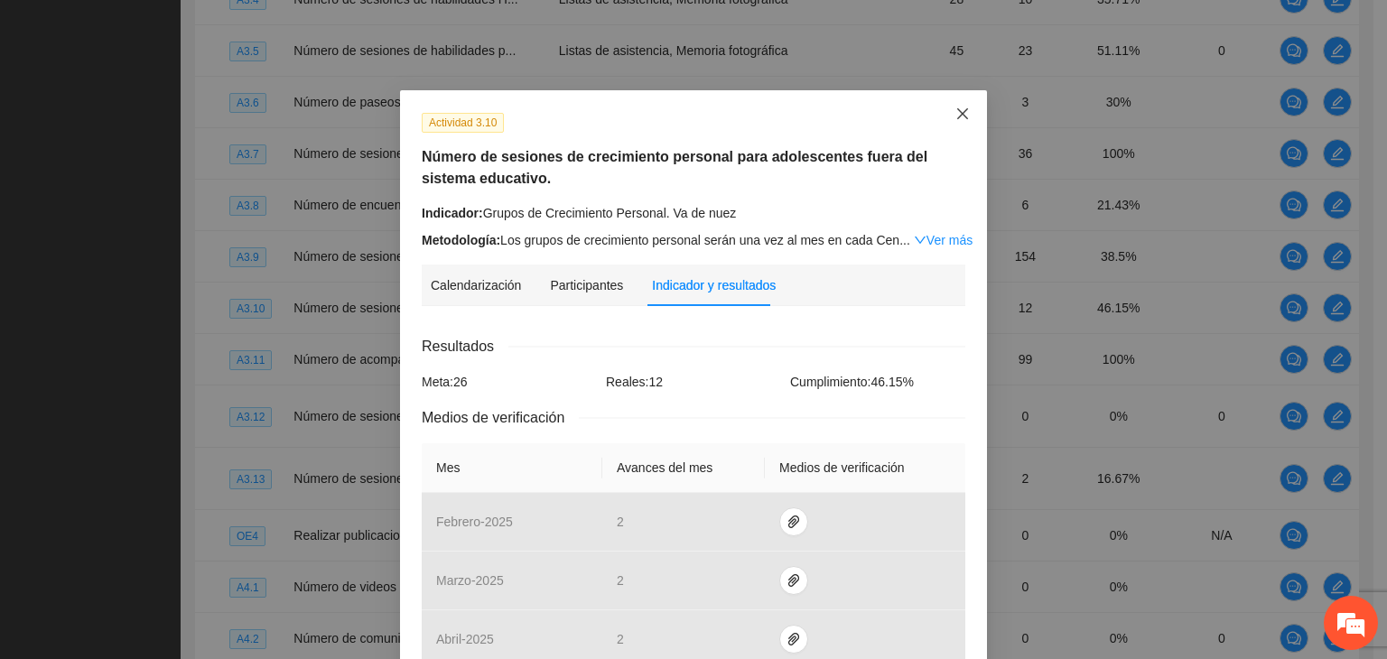
drag, startPoint x: 959, startPoint y: 110, endPoint x: 947, endPoint y: 135, distance: 27.1
click at [959, 111] on icon "close" at bounding box center [962, 113] width 11 height 11
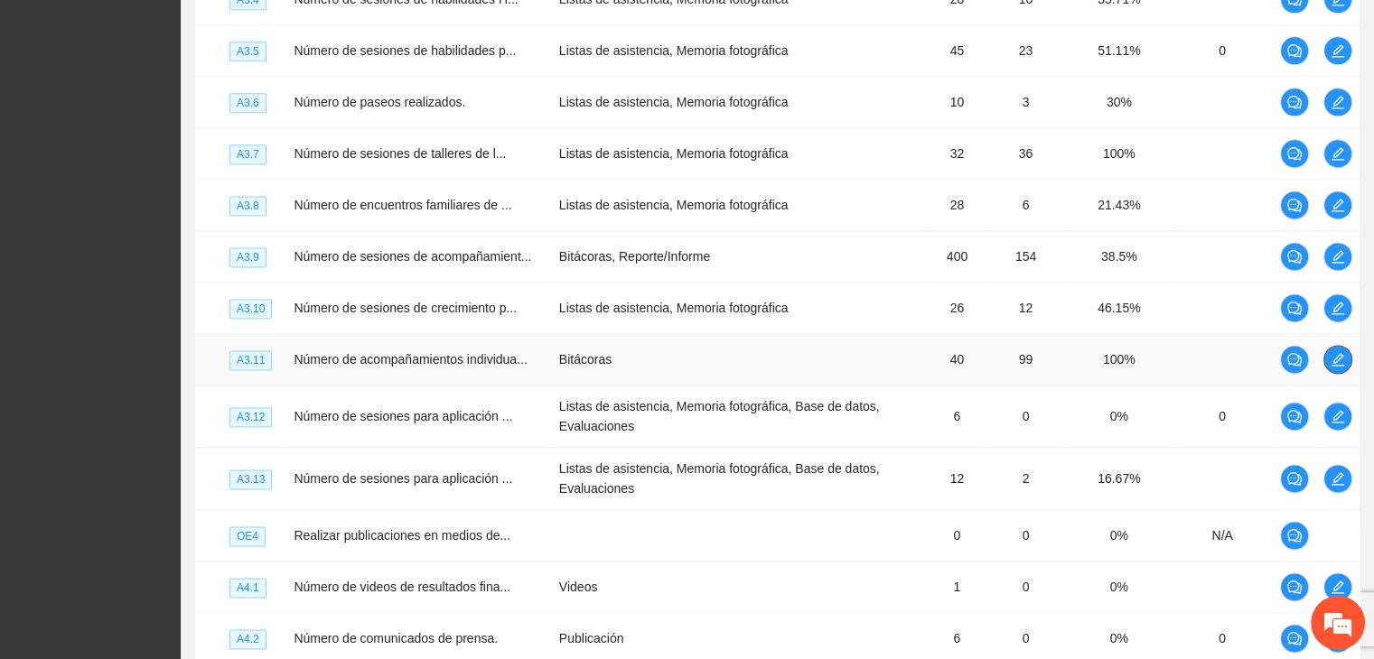
click at [1342, 367] on icon "edit" at bounding box center [1337, 359] width 14 height 14
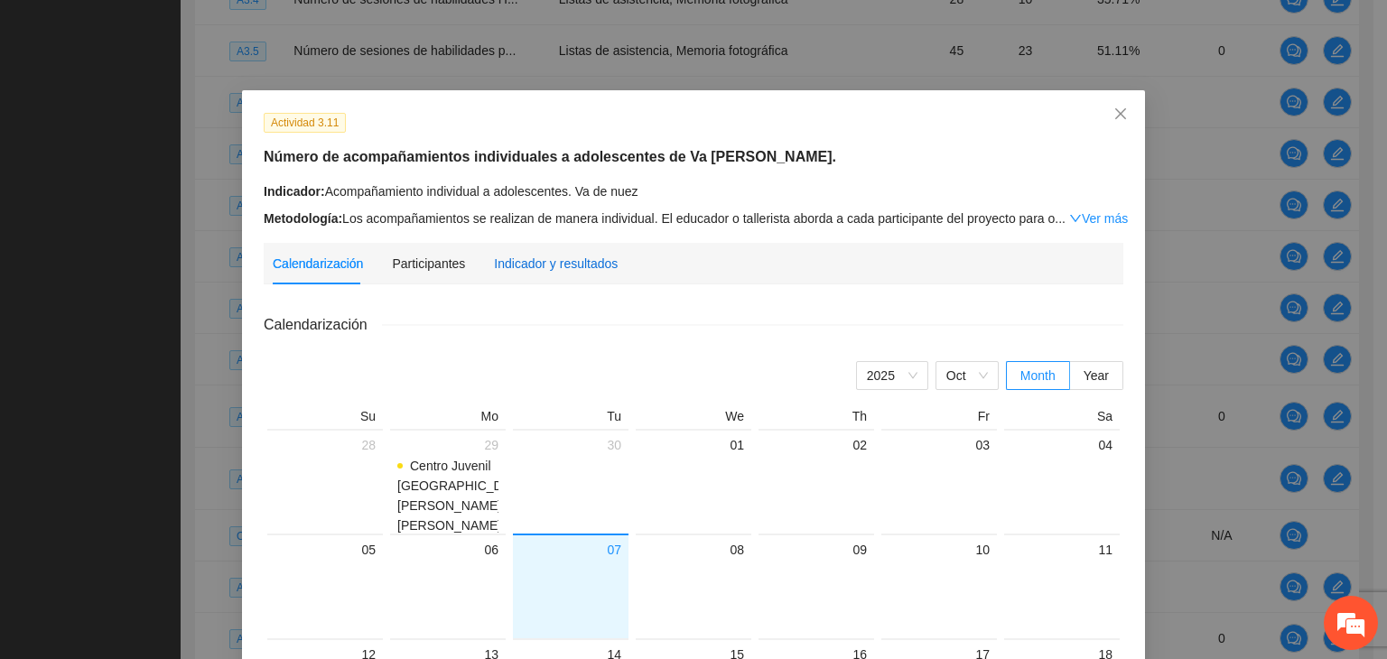
click at [522, 263] on div "Indicador y resultados" at bounding box center [556, 264] width 124 height 20
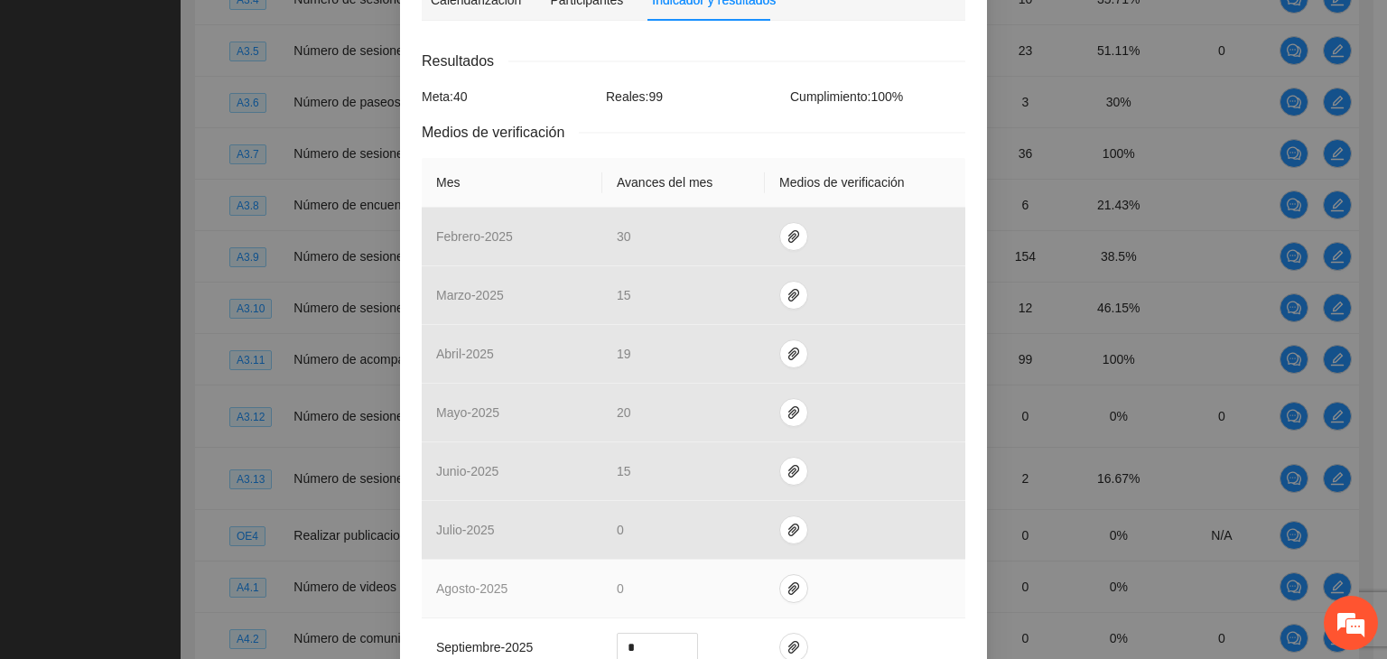
scroll to position [452, 0]
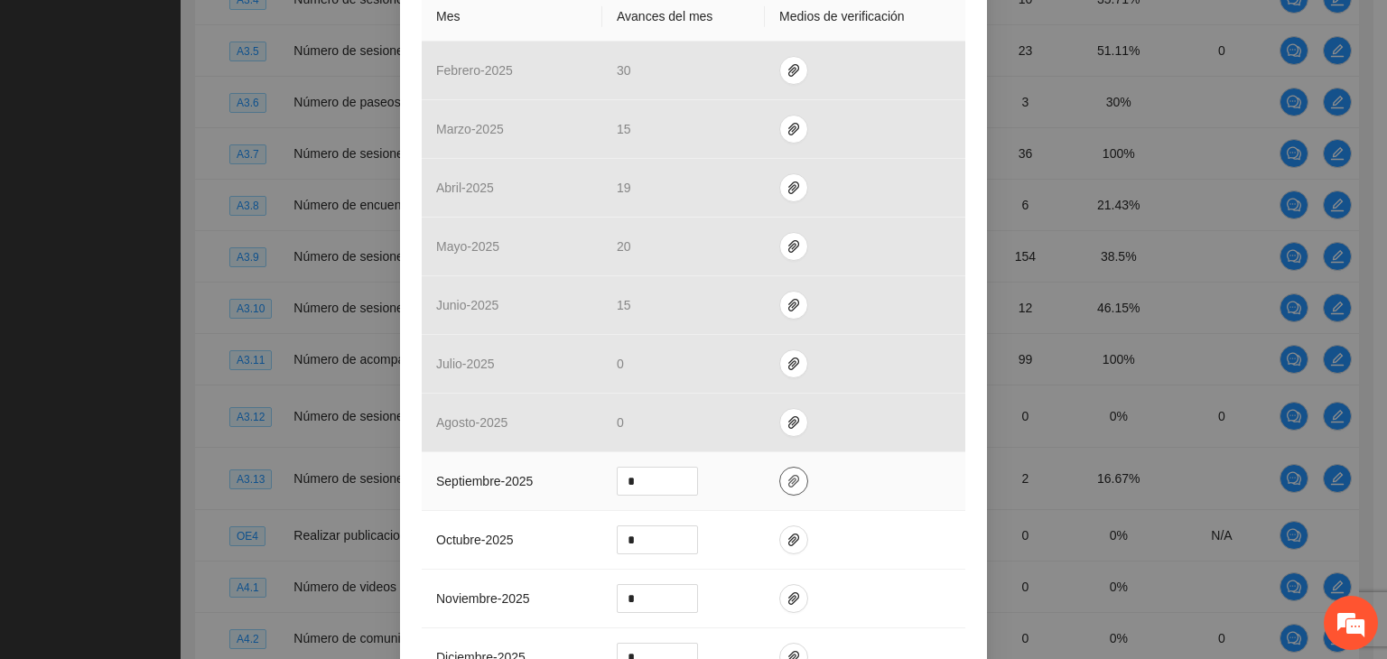
click at [787, 474] on icon "paper-clip" at bounding box center [794, 481] width 14 height 14
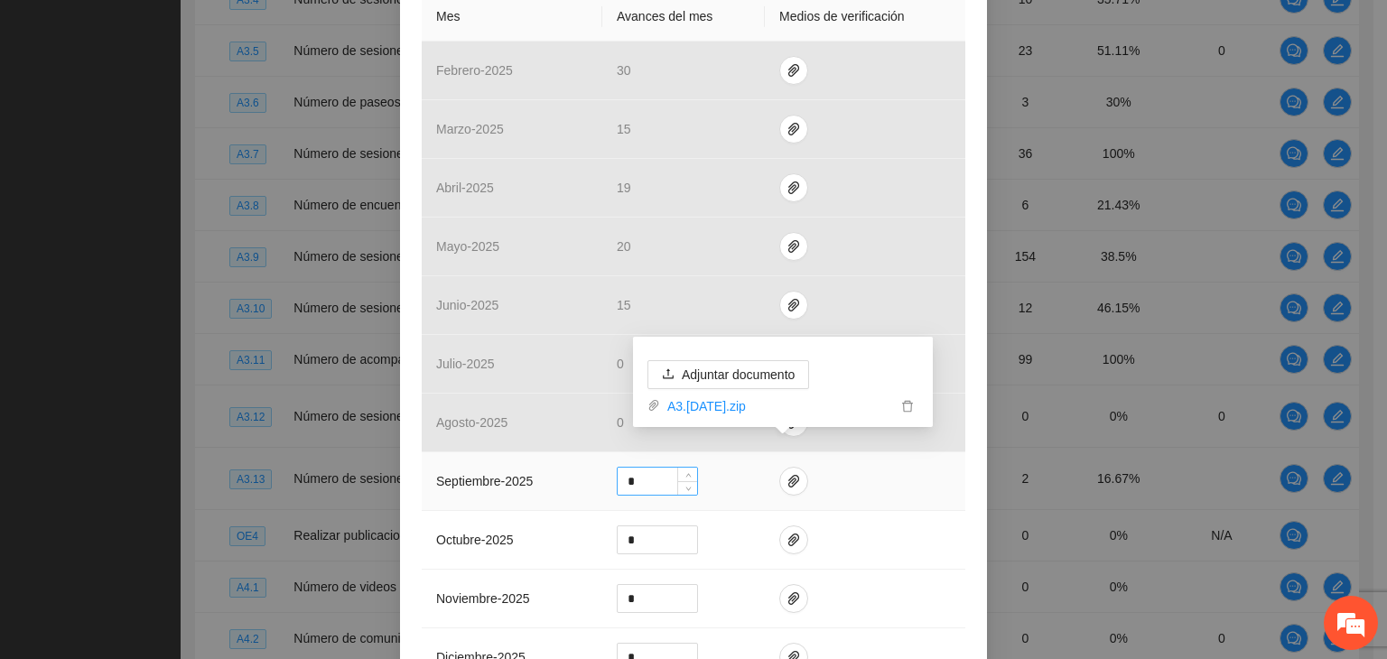
click at [636, 470] on input "*" at bounding box center [657, 481] width 79 height 27
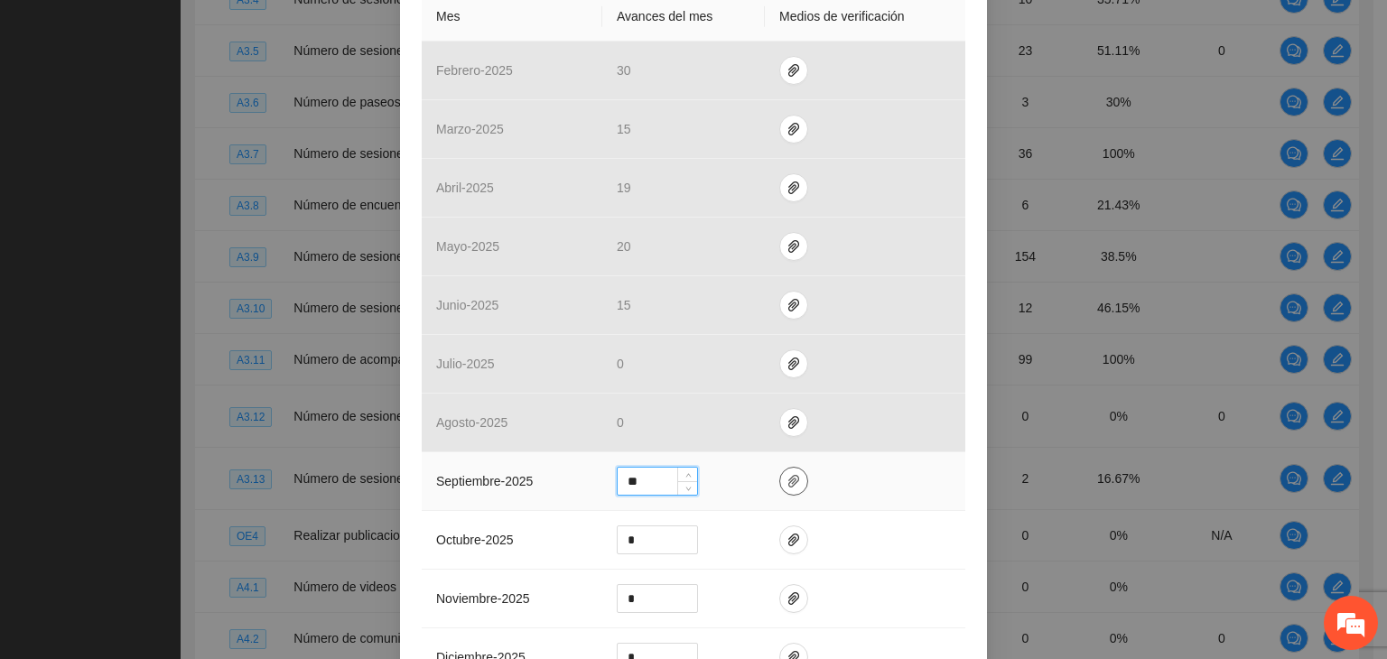
type input "**"
click at [788, 475] on icon "paper-clip" at bounding box center [793, 481] width 11 height 13
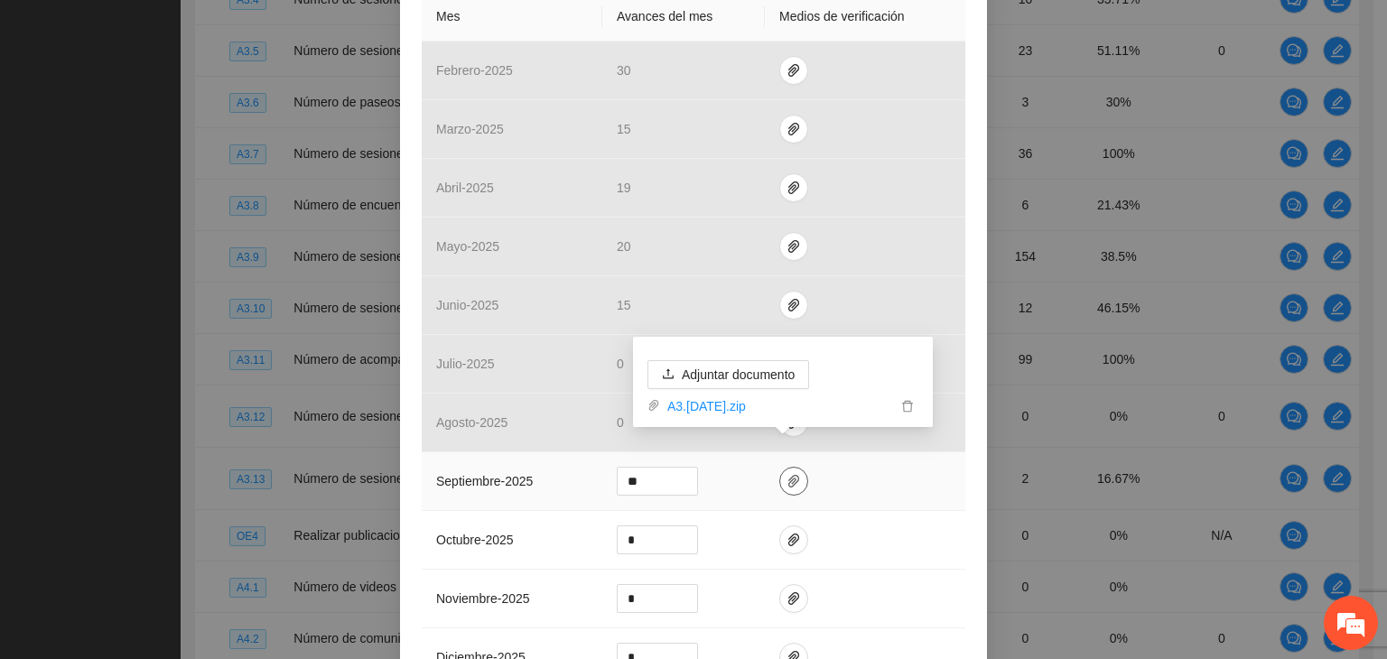
click at [788, 475] on icon "paper-clip" at bounding box center [793, 481] width 11 height 13
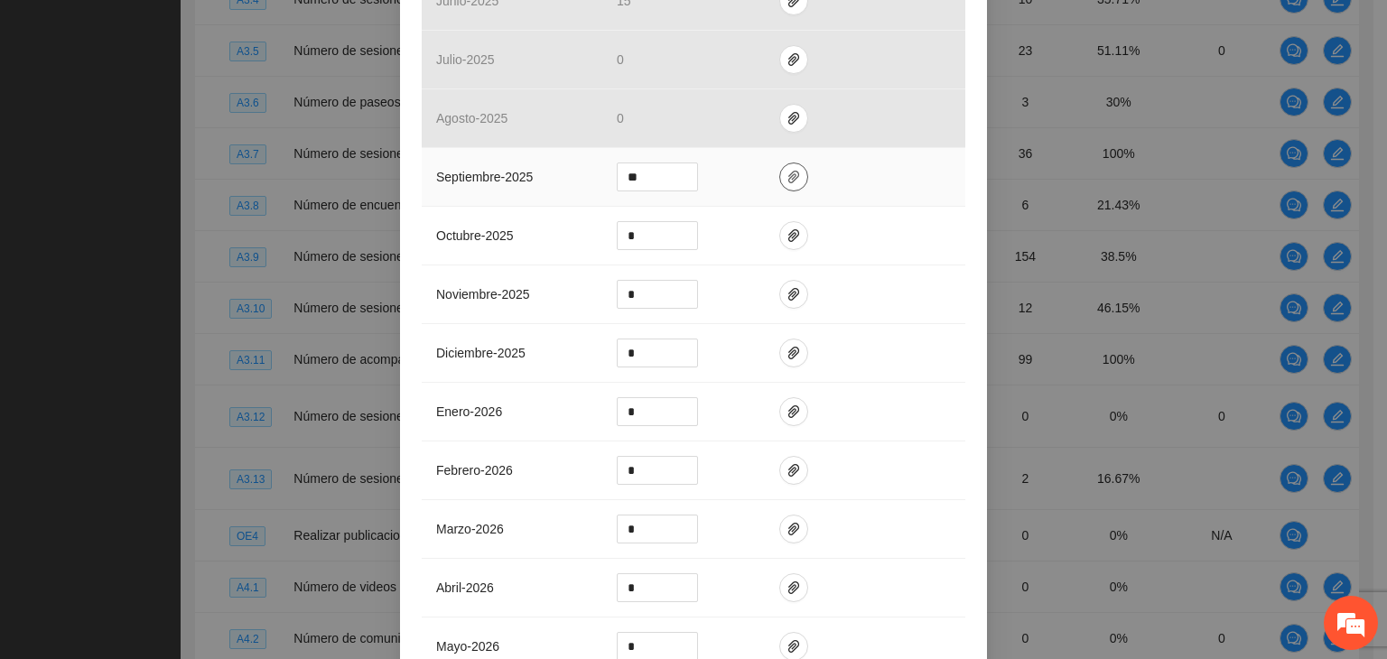
scroll to position [983, 0]
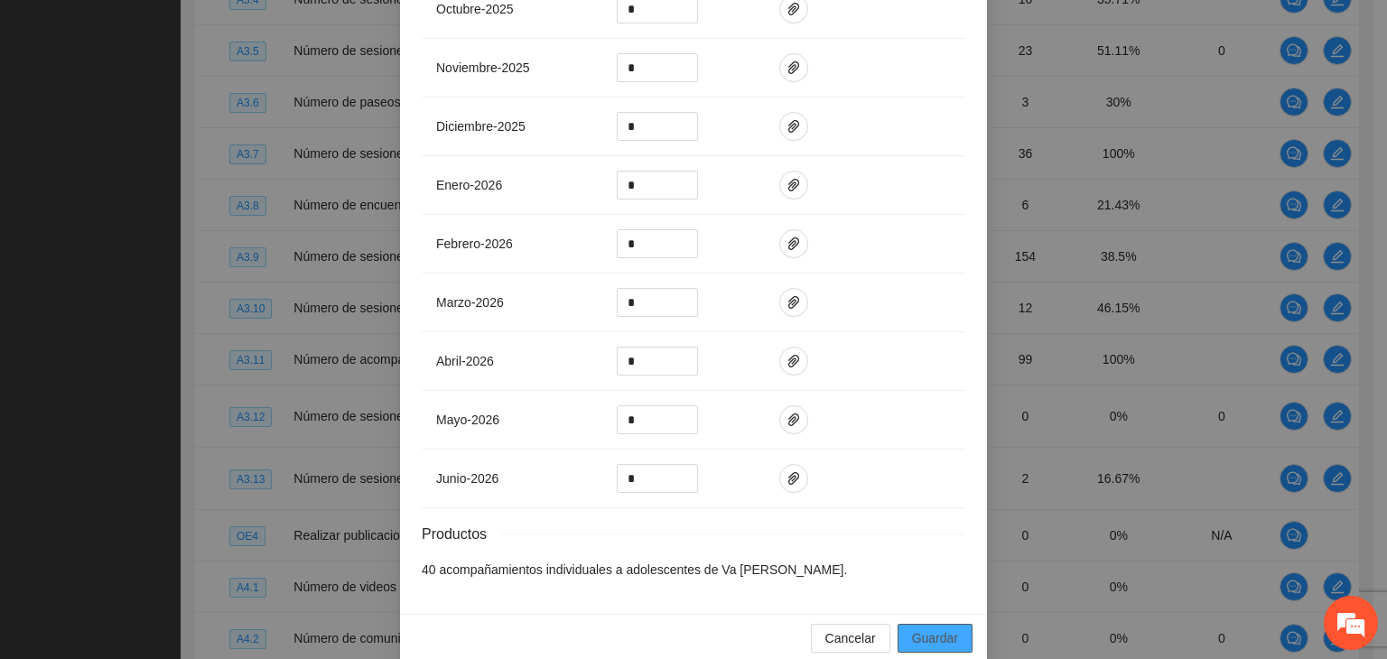
click at [935, 629] on span "Guardar" at bounding box center [935, 639] width 46 height 20
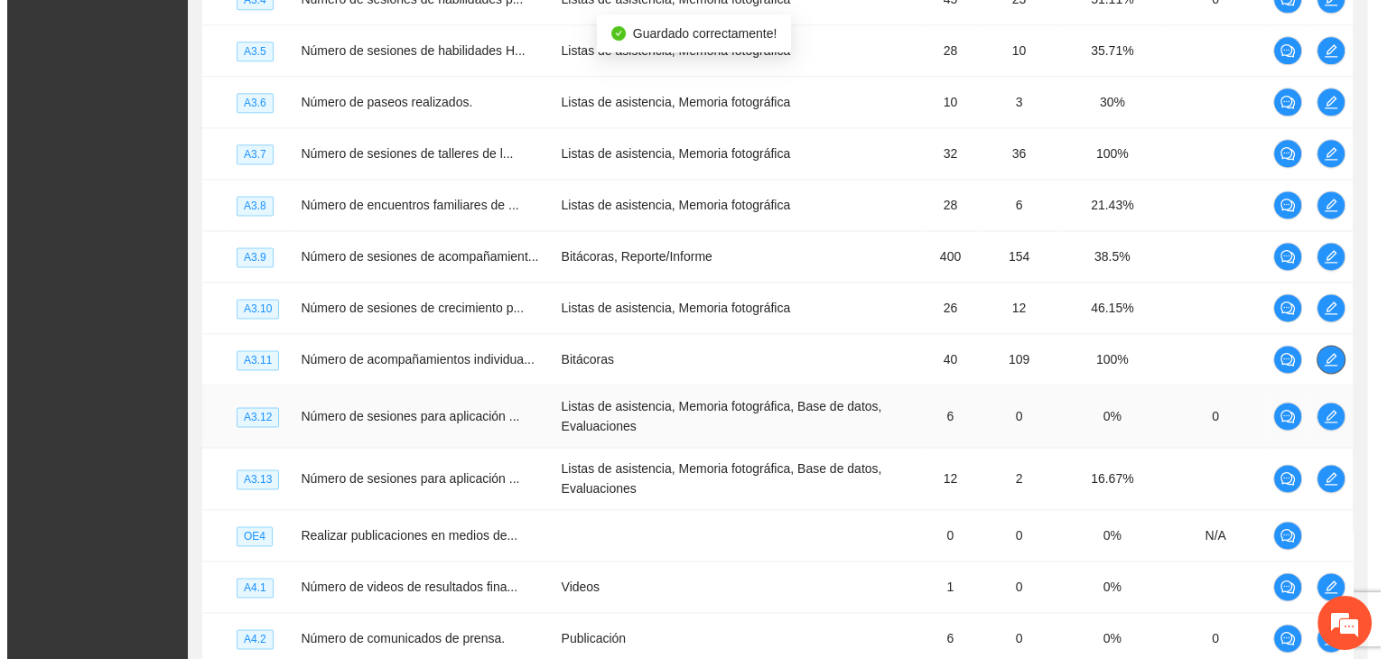
scroll to position [0, 0]
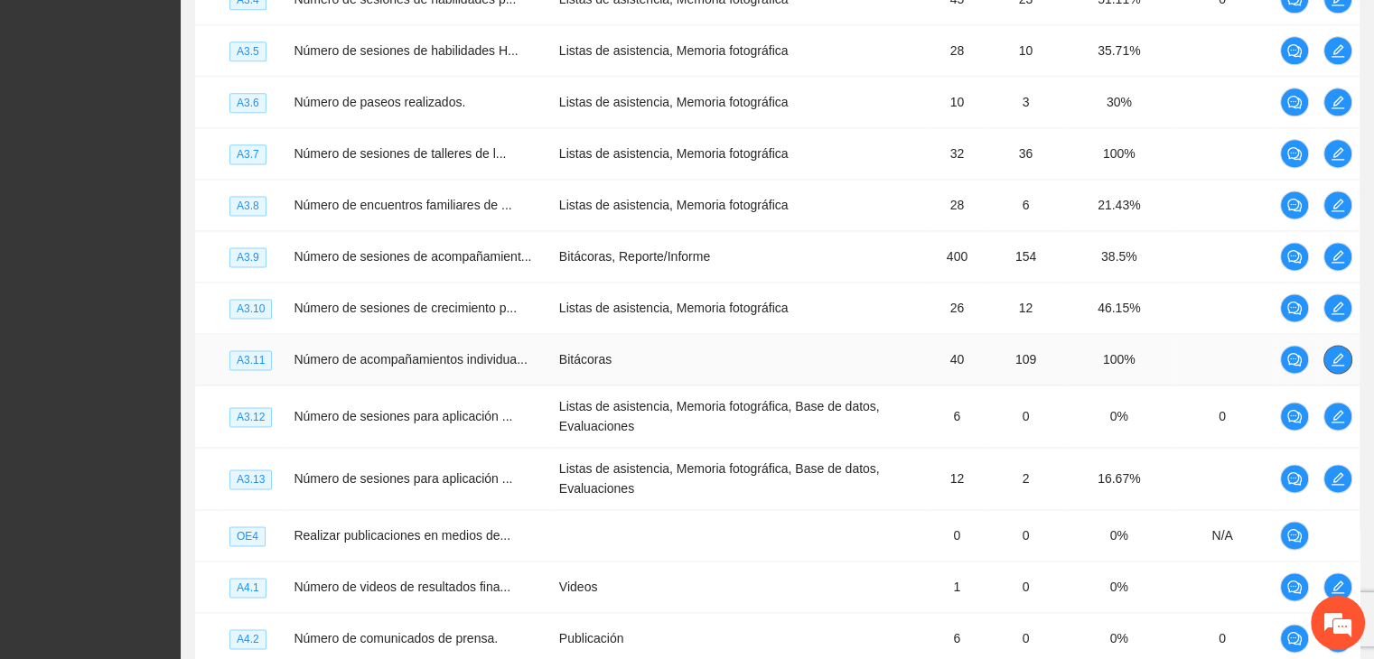
click at [1344, 367] on span "edit" at bounding box center [1337, 359] width 27 height 14
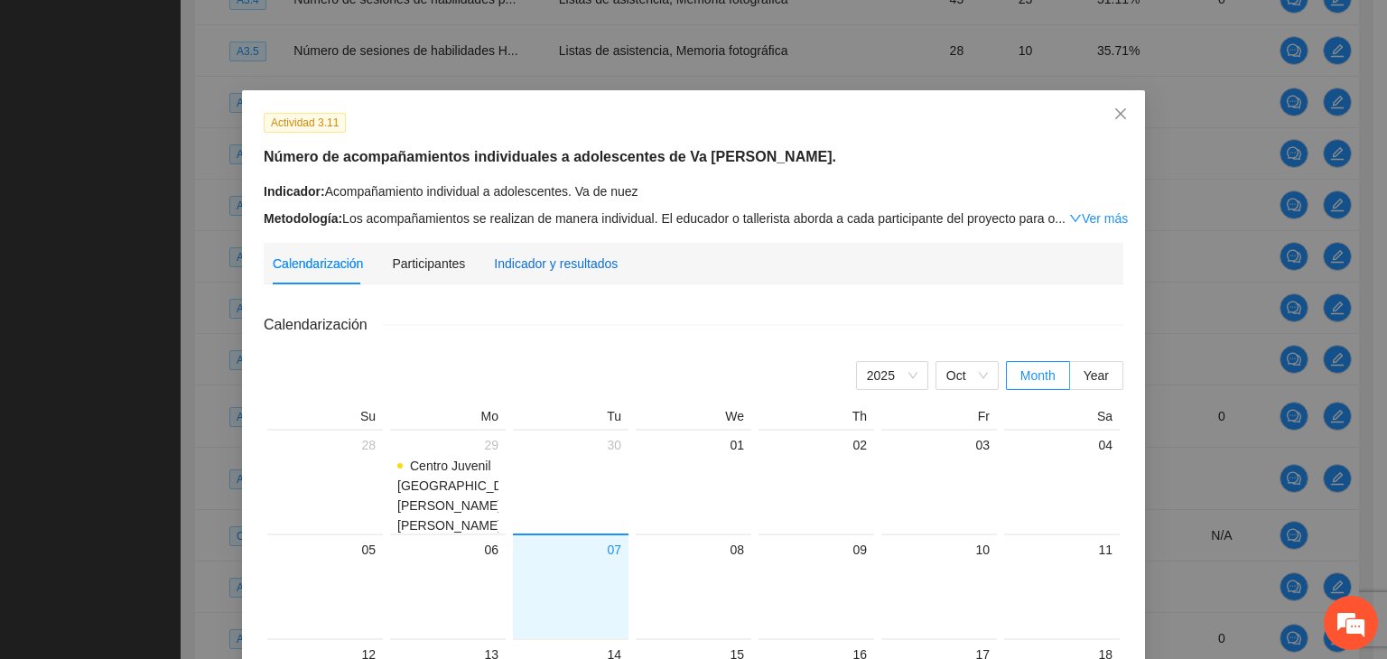
click at [527, 261] on div "Indicador y resultados" at bounding box center [556, 264] width 124 height 20
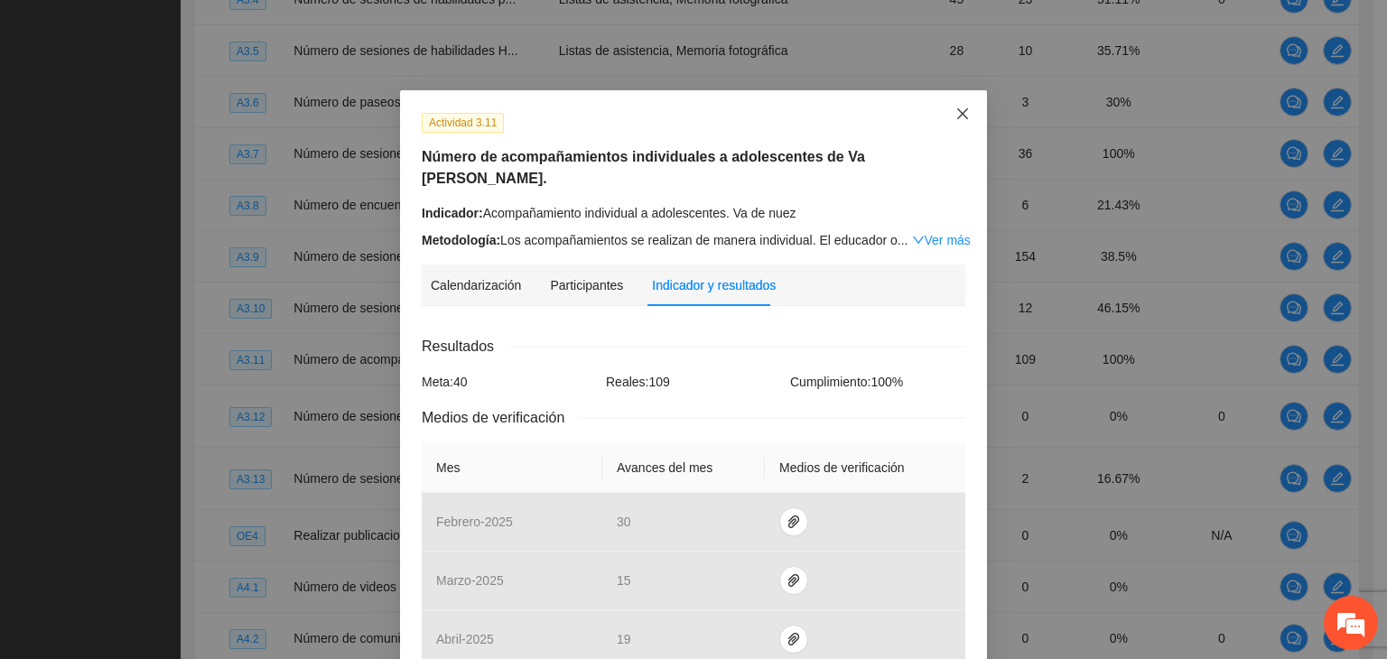
click at [956, 111] on icon "close" at bounding box center [963, 114] width 14 height 14
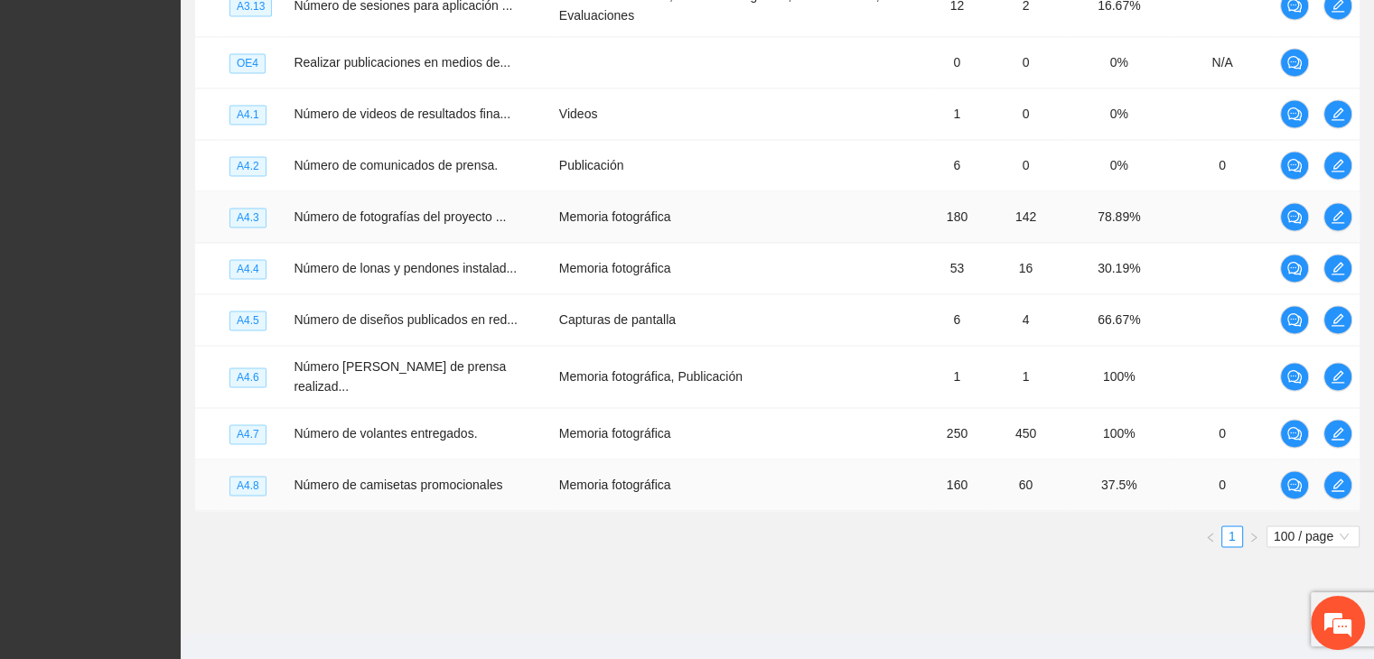
scroll to position [2957, 0]
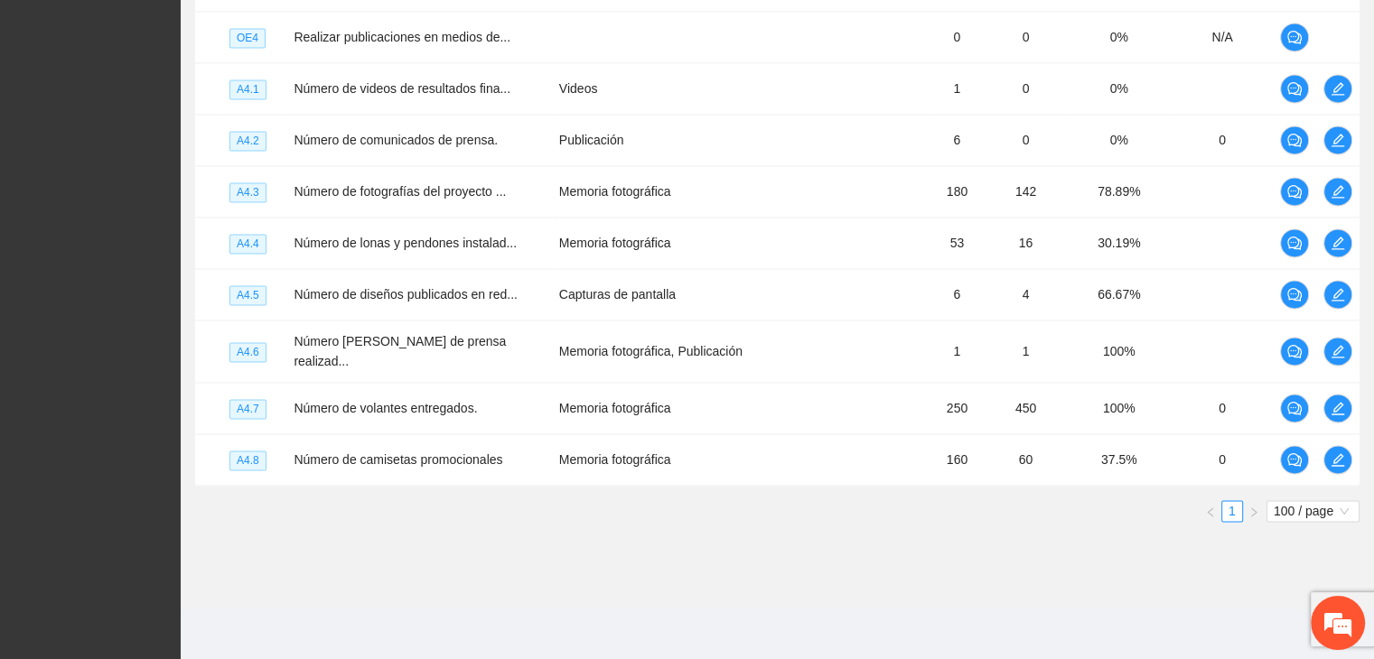
drag, startPoint x: 60, startPoint y: 442, endPoint x: 57, endPoint y: 416, distance: 25.4
drag, startPoint x: 634, startPoint y: 527, endPoint x: 613, endPoint y: 510, distance: 26.4
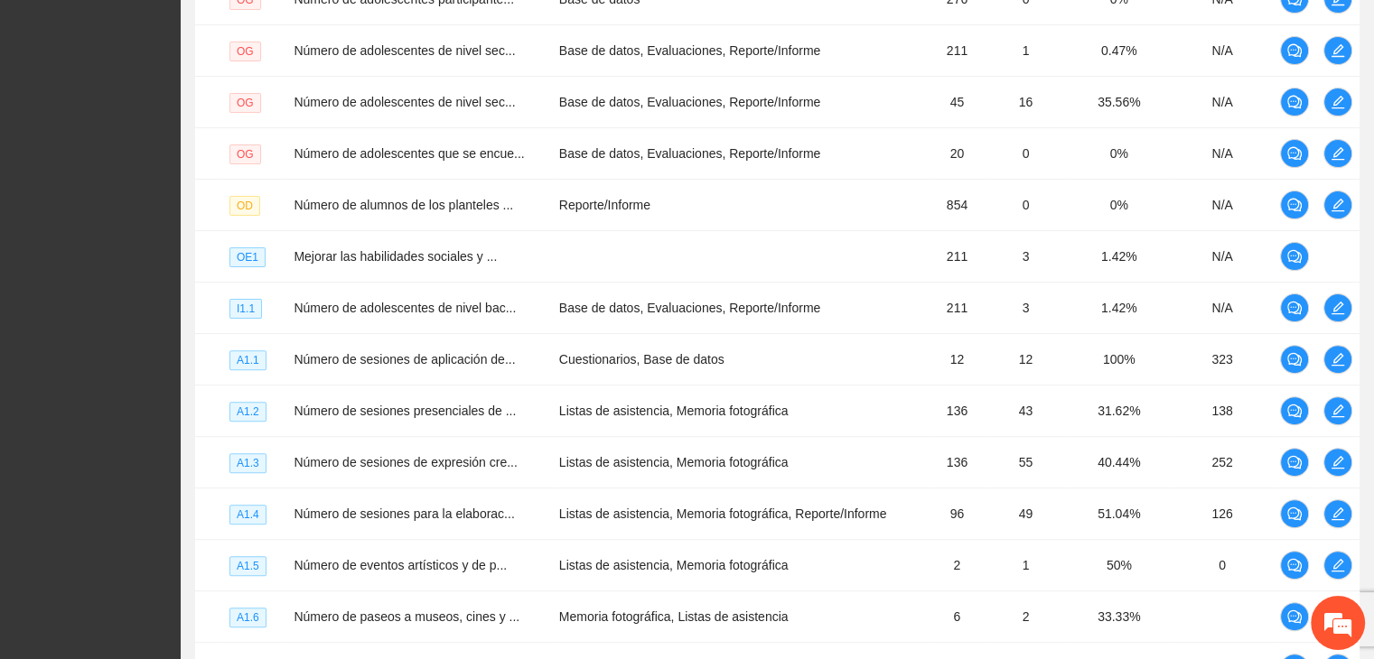
scroll to position [0, 0]
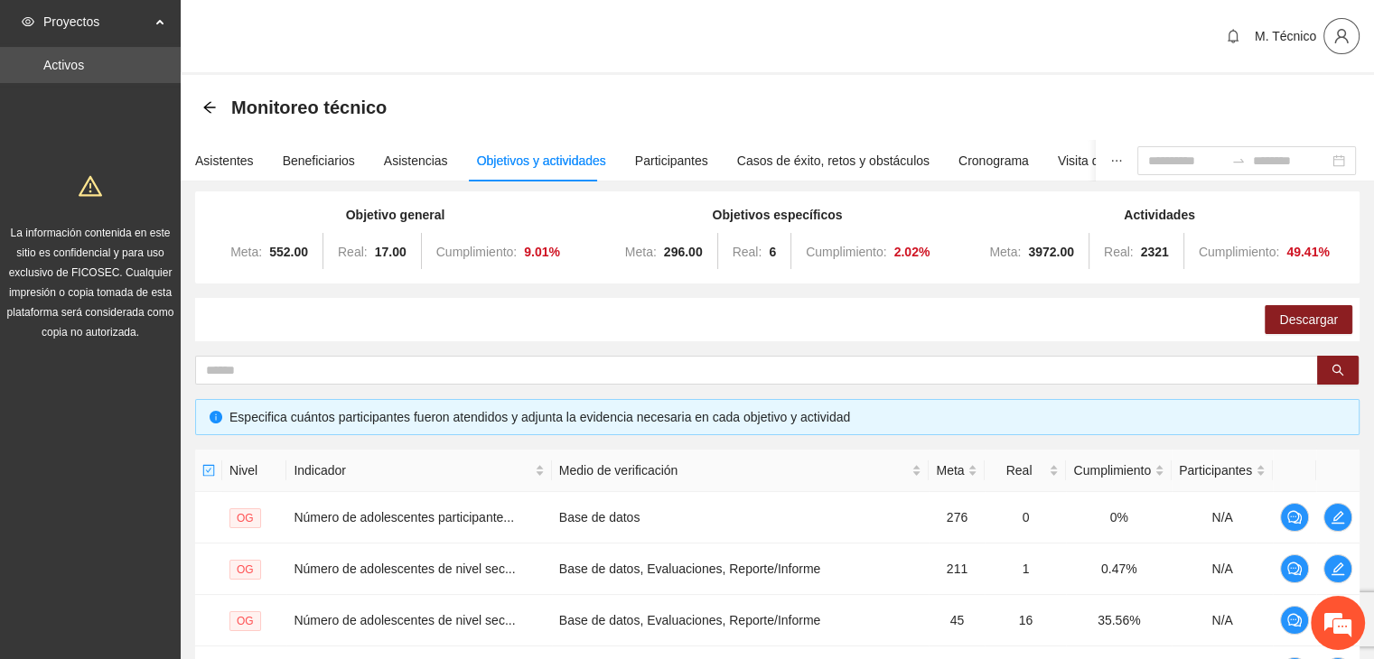
click at [1344, 38] on icon "user" at bounding box center [1341, 36] width 14 height 14
click at [1294, 103] on span "Cerrar sesión" at bounding box center [1293, 105] width 114 height 20
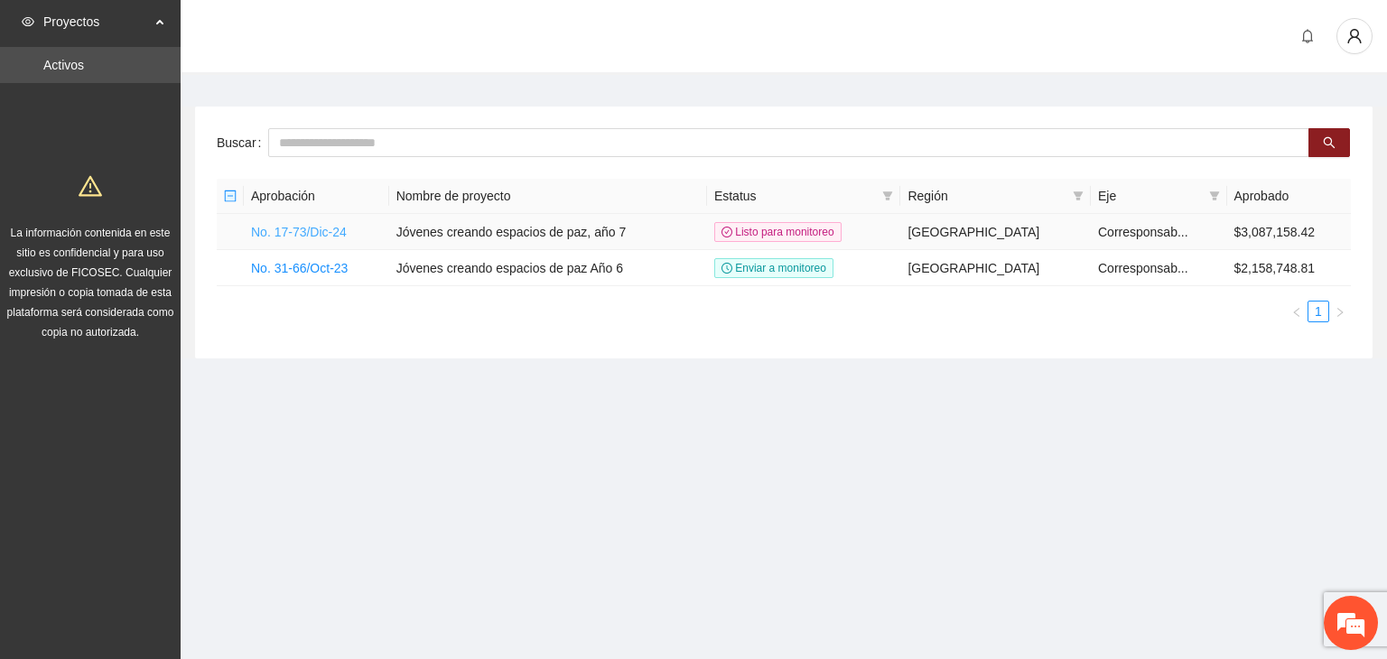
click at [296, 229] on link "No. 17-73/Dic-24" at bounding box center [299, 232] width 96 height 14
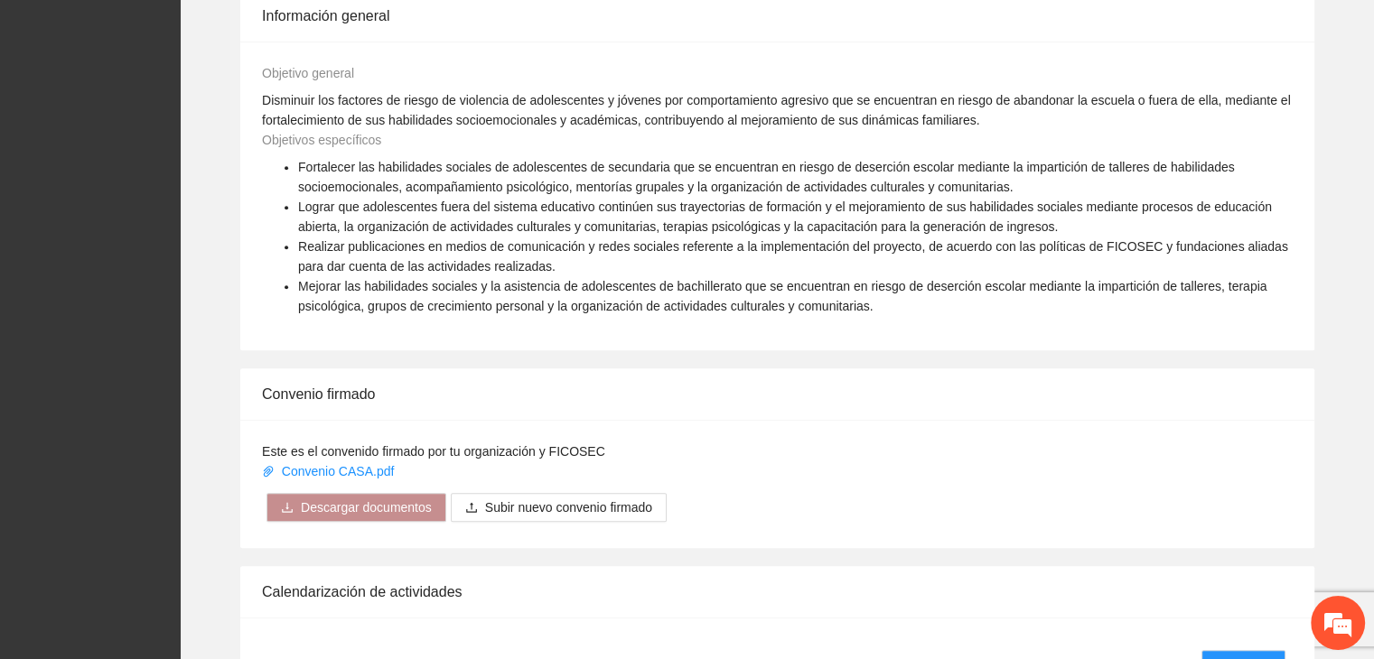
scroll to position [1355, 0]
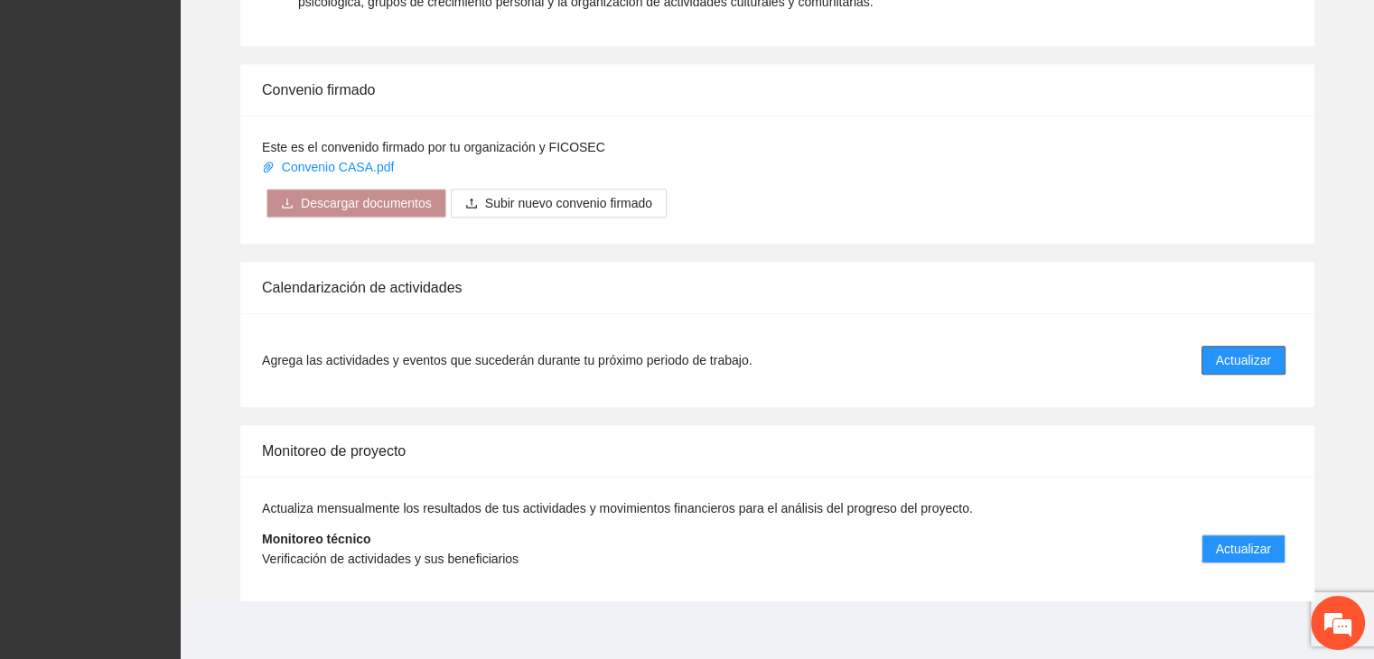
click at [1266, 355] on span "Actualizar" at bounding box center [1243, 360] width 55 height 20
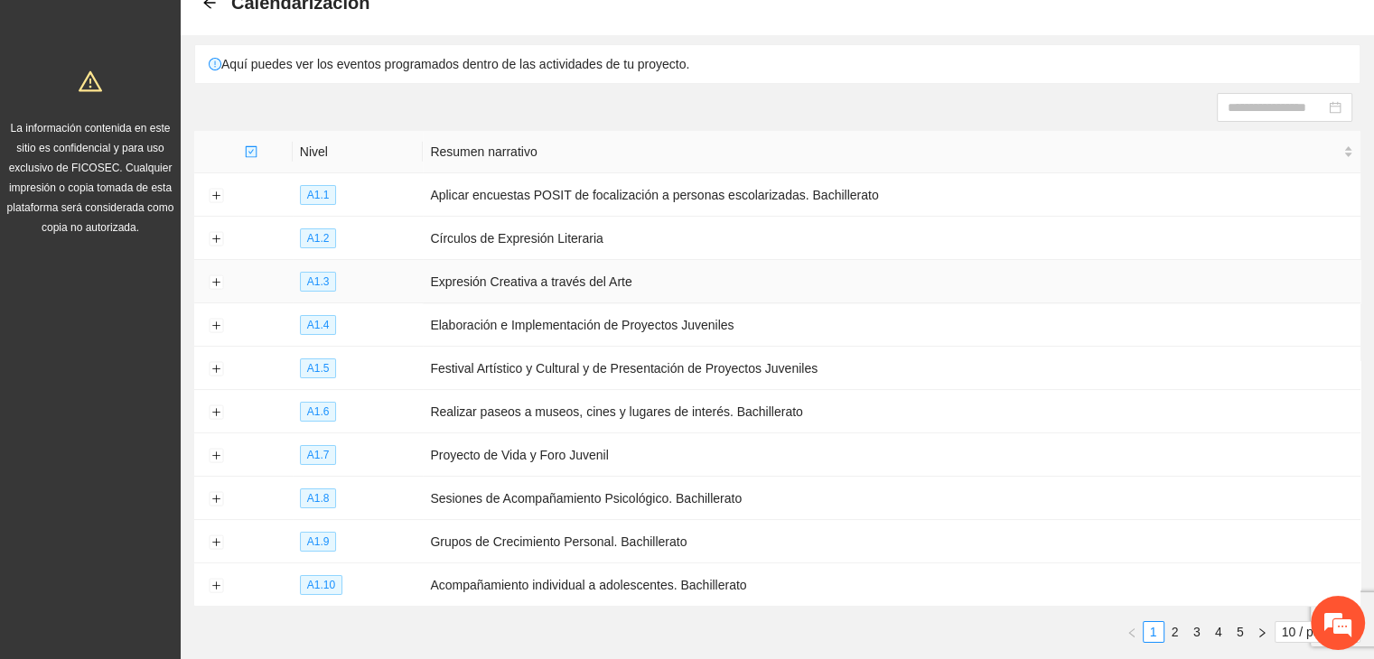
scroll to position [196, 0]
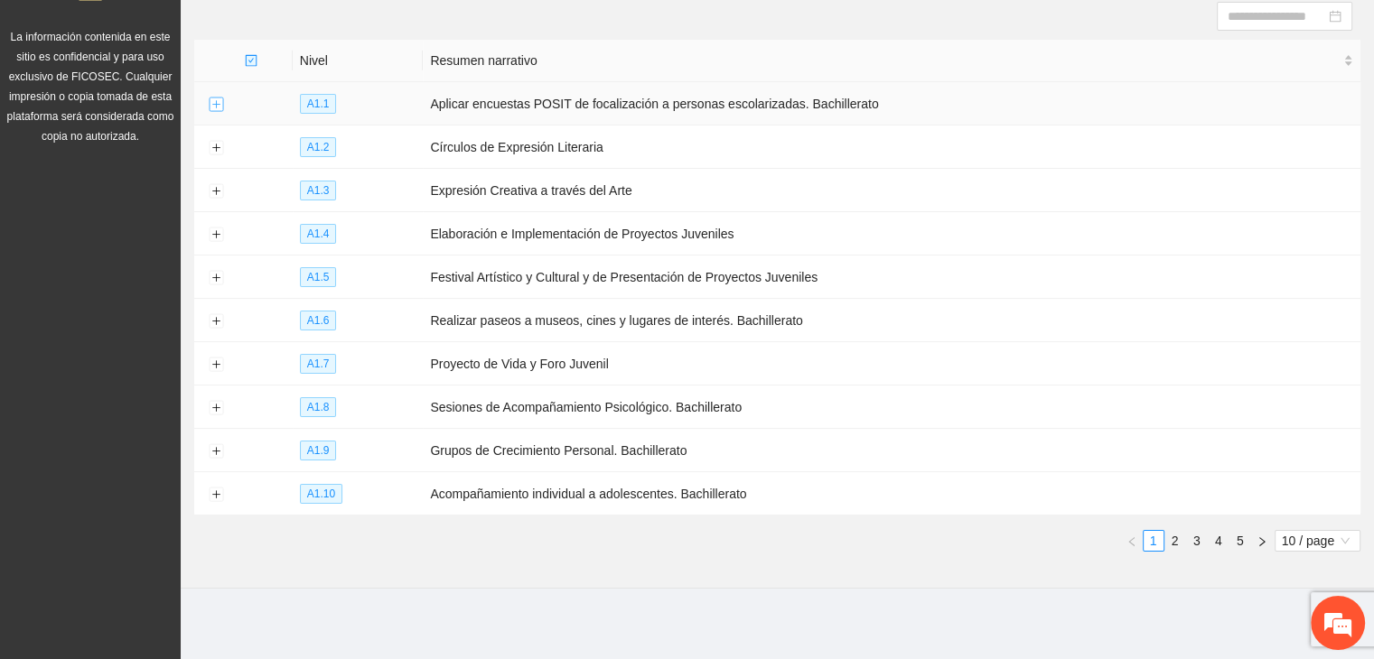
click at [219, 106] on button "Expand row" at bounding box center [216, 105] width 14 height 14
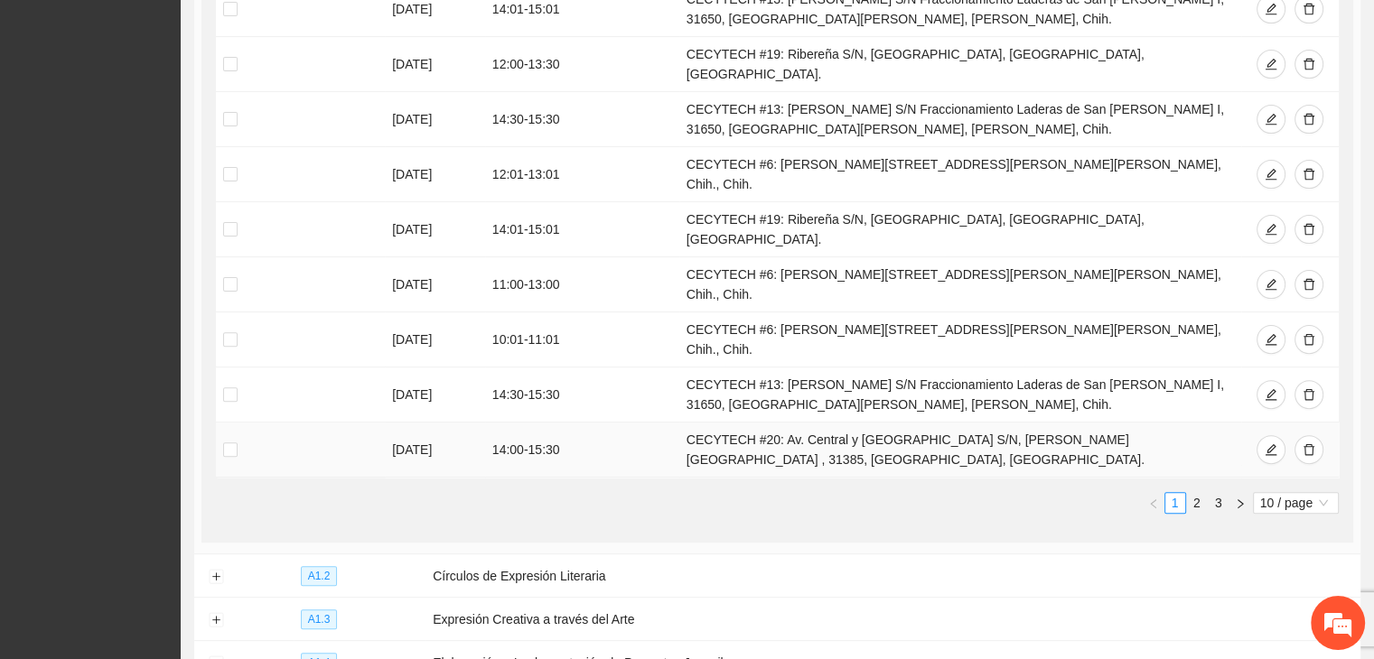
scroll to position [557, 0]
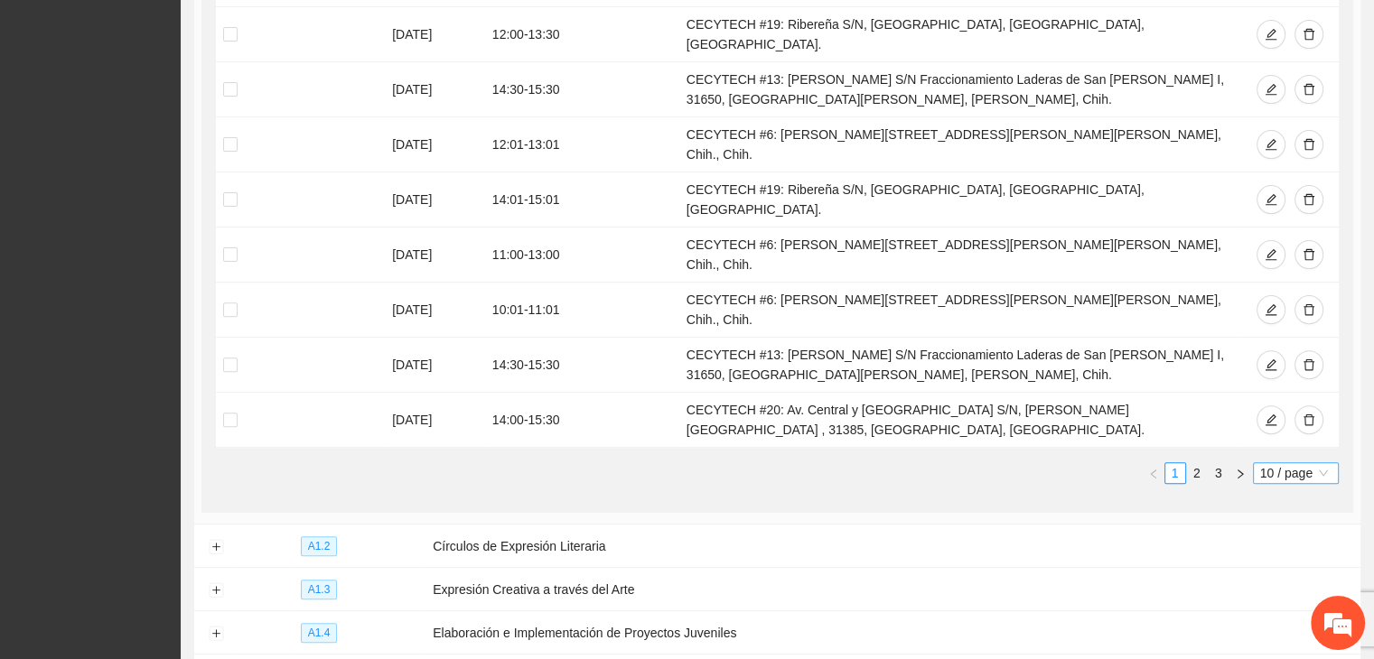
click at [1284, 463] on span "10 / page" at bounding box center [1295, 473] width 71 height 20
click at [1279, 583] on div "100 / page" at bounding box center [1296, 593] width 65 height 20
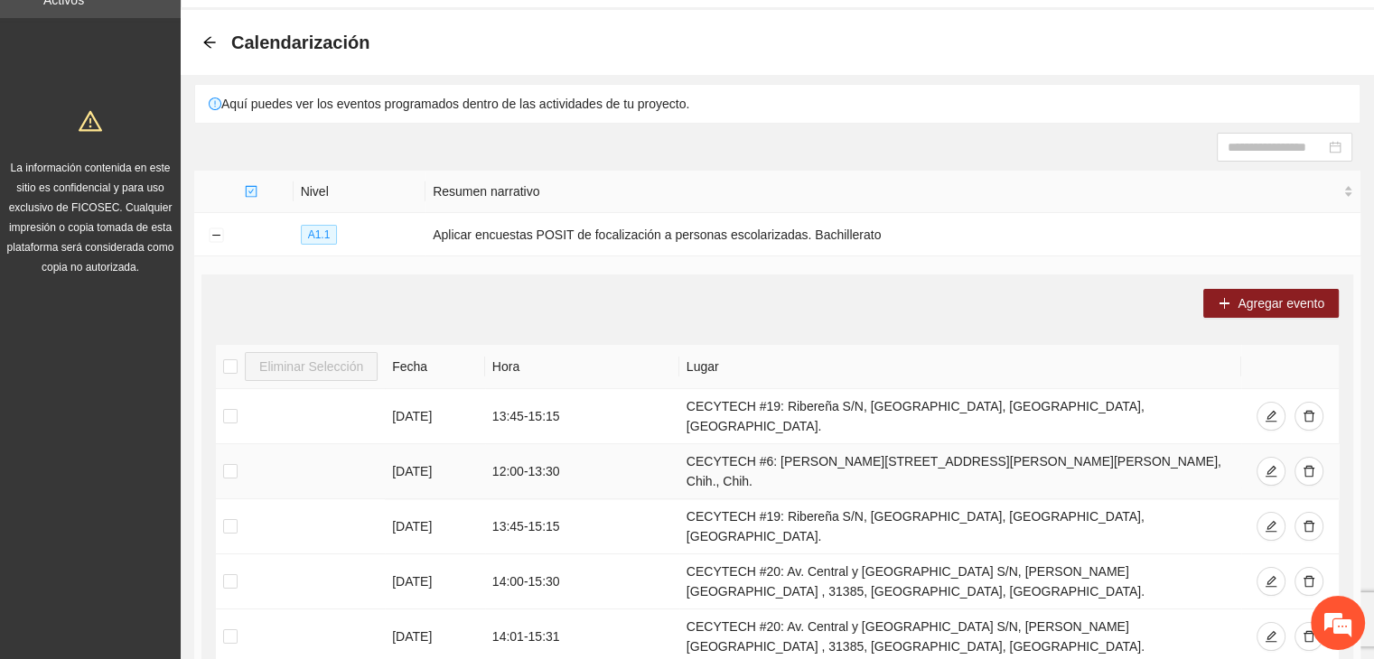
scroll to position [0, 0]
